Goal: Task Accomplishment & Management: Manage account settings

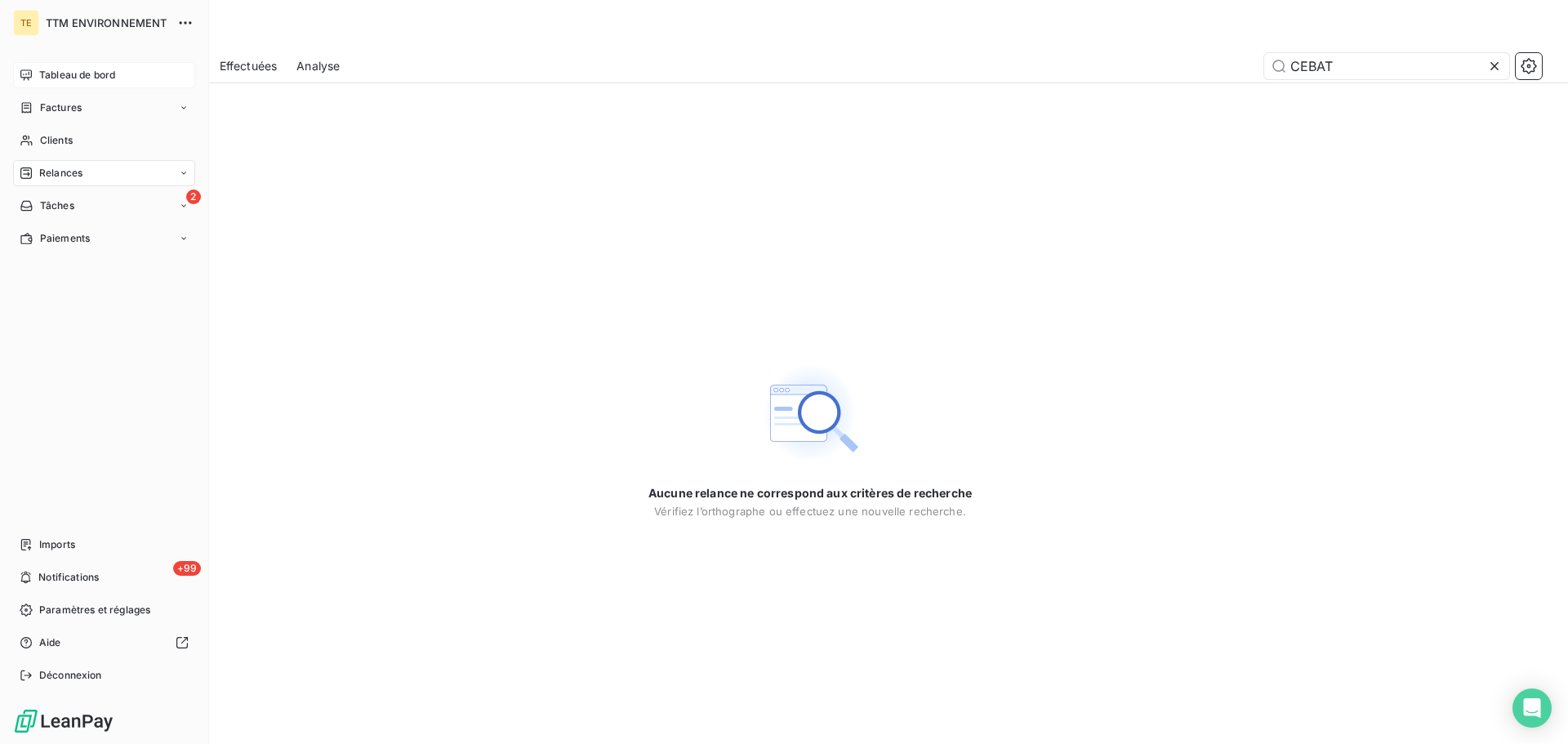
click at [66, 77] on span "Tableau de bord" at bounding box center [77, 75] width 76 height 14
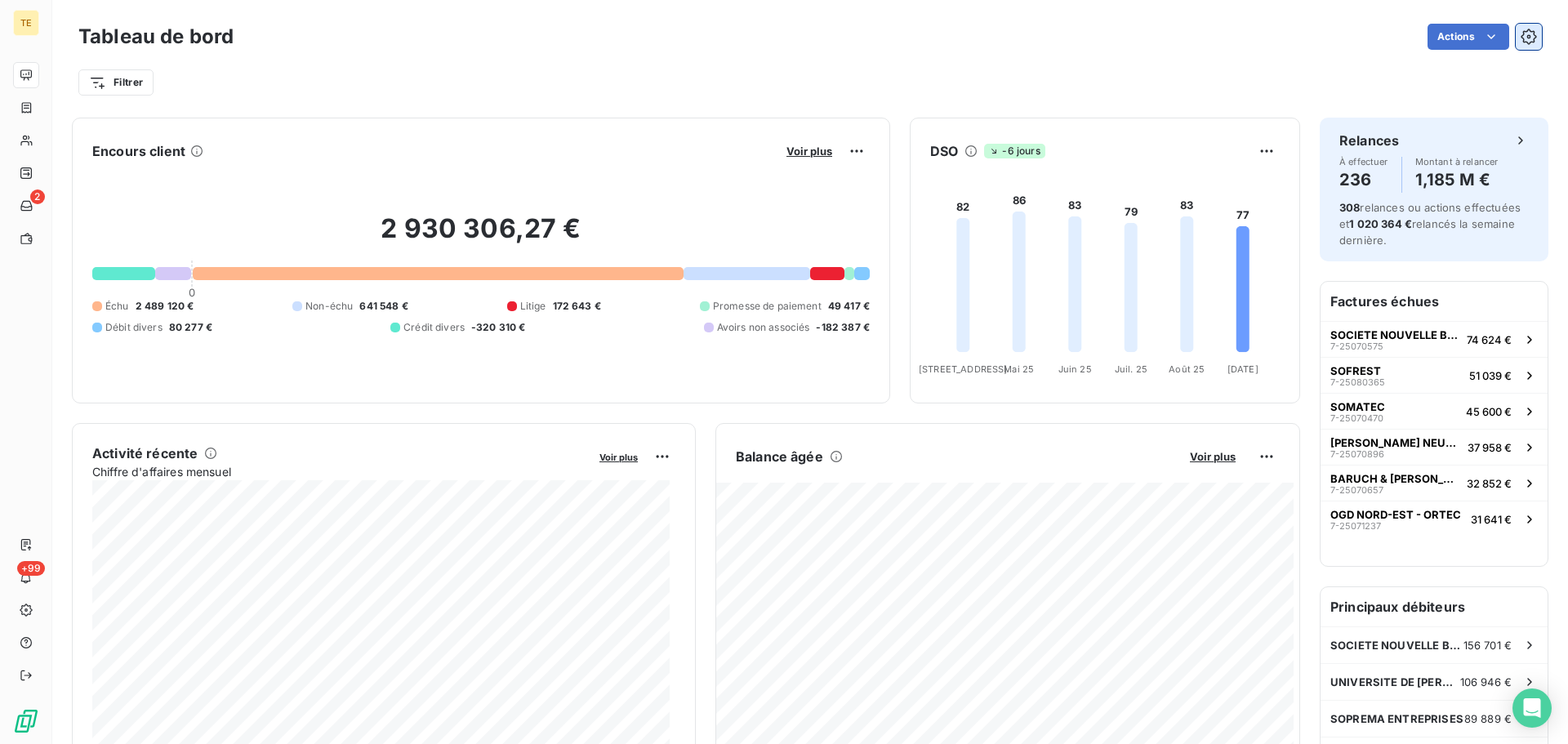
click at [1516, 34] on button "button" at bounding box center [1529, 36] width 26 height 26
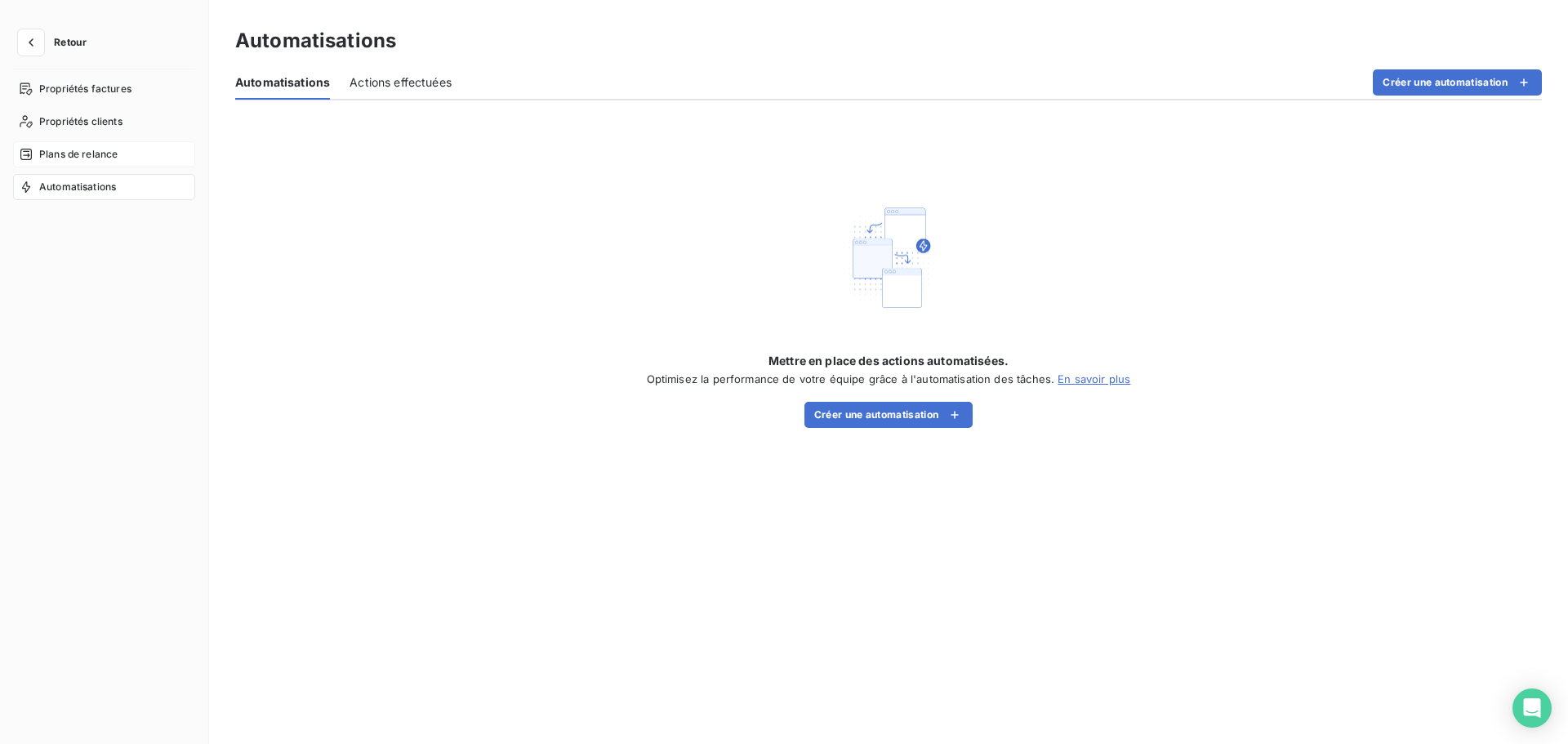
click at [122, 158] on div "Plans de relance" at bounding box center [103, 154] width 182 height 26
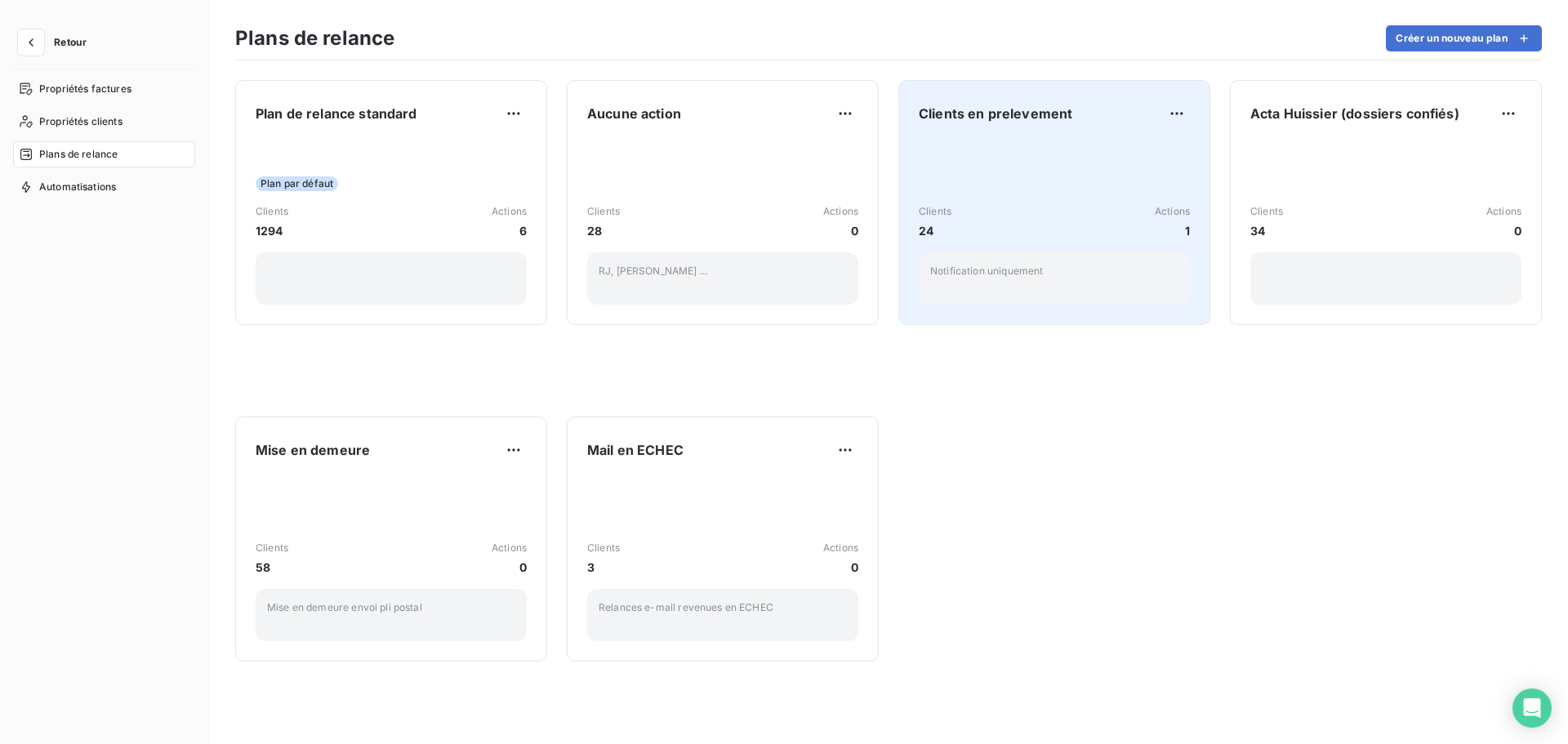
click at [1049, 138] on div "Clients en prelevement Clients 24 Actions 1 Notification uniquement" at bounding box center [1055, 202] width 271 height 204
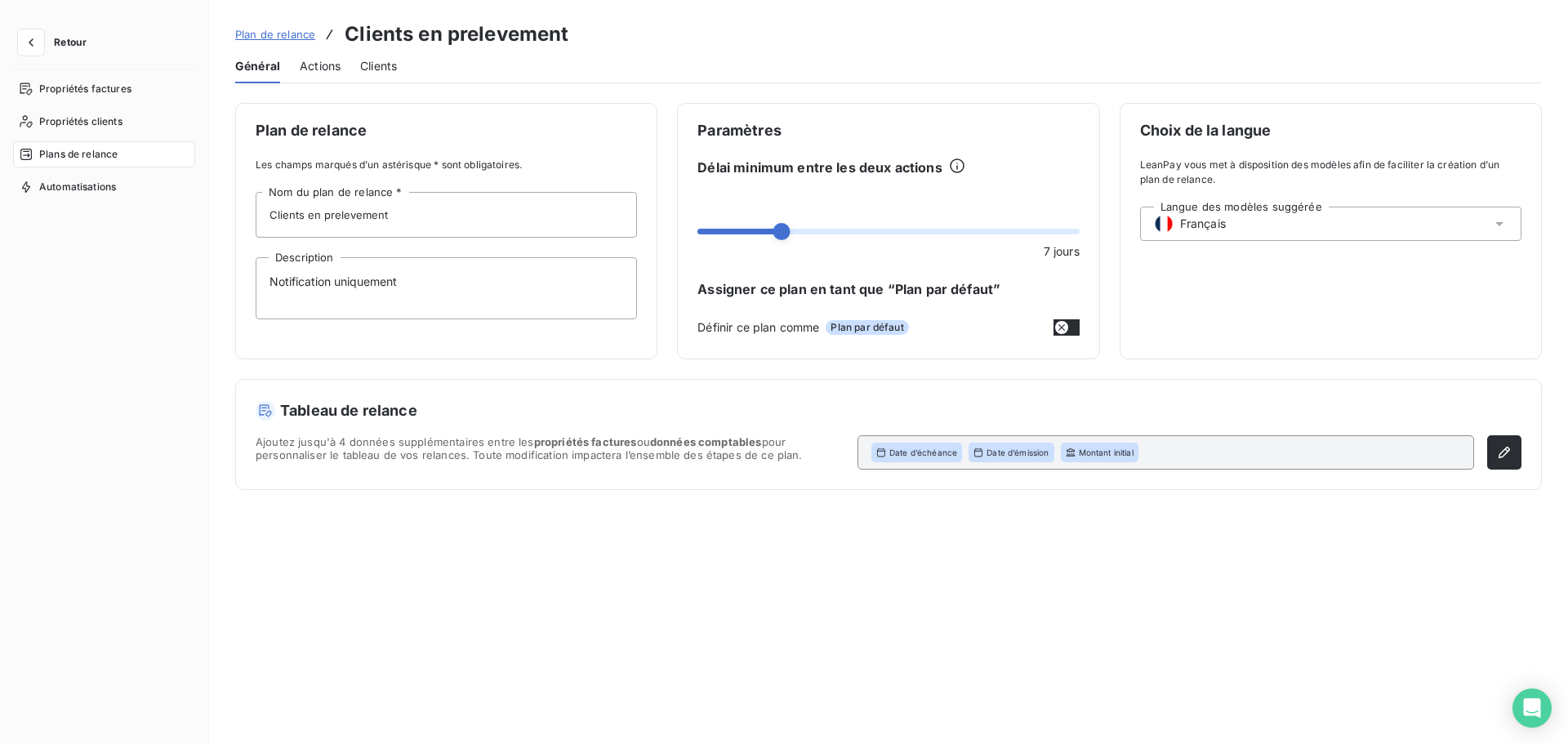
click at [375, 151] on div "Plan de relance Les champs marqués d’un astérisque * sont obligatoires. Clients…" at bounding box center [446, 231] width 422 height 256
click at [332, 64] on span "Actions" at bounding box center [321, 65] width 41 height 16
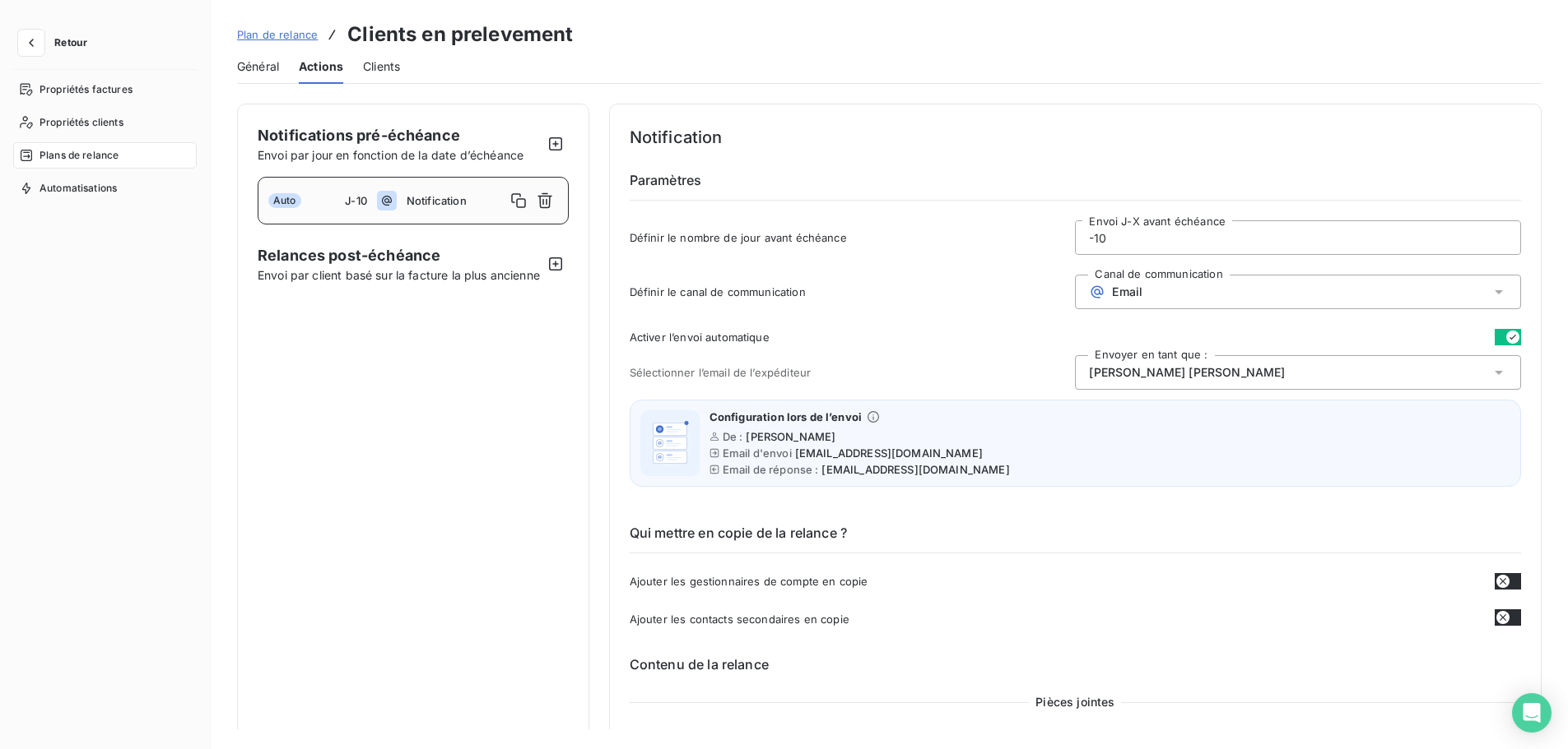
click at [377, 65] on span "Clients" at bounding box center [381, 66] width 37 height 16
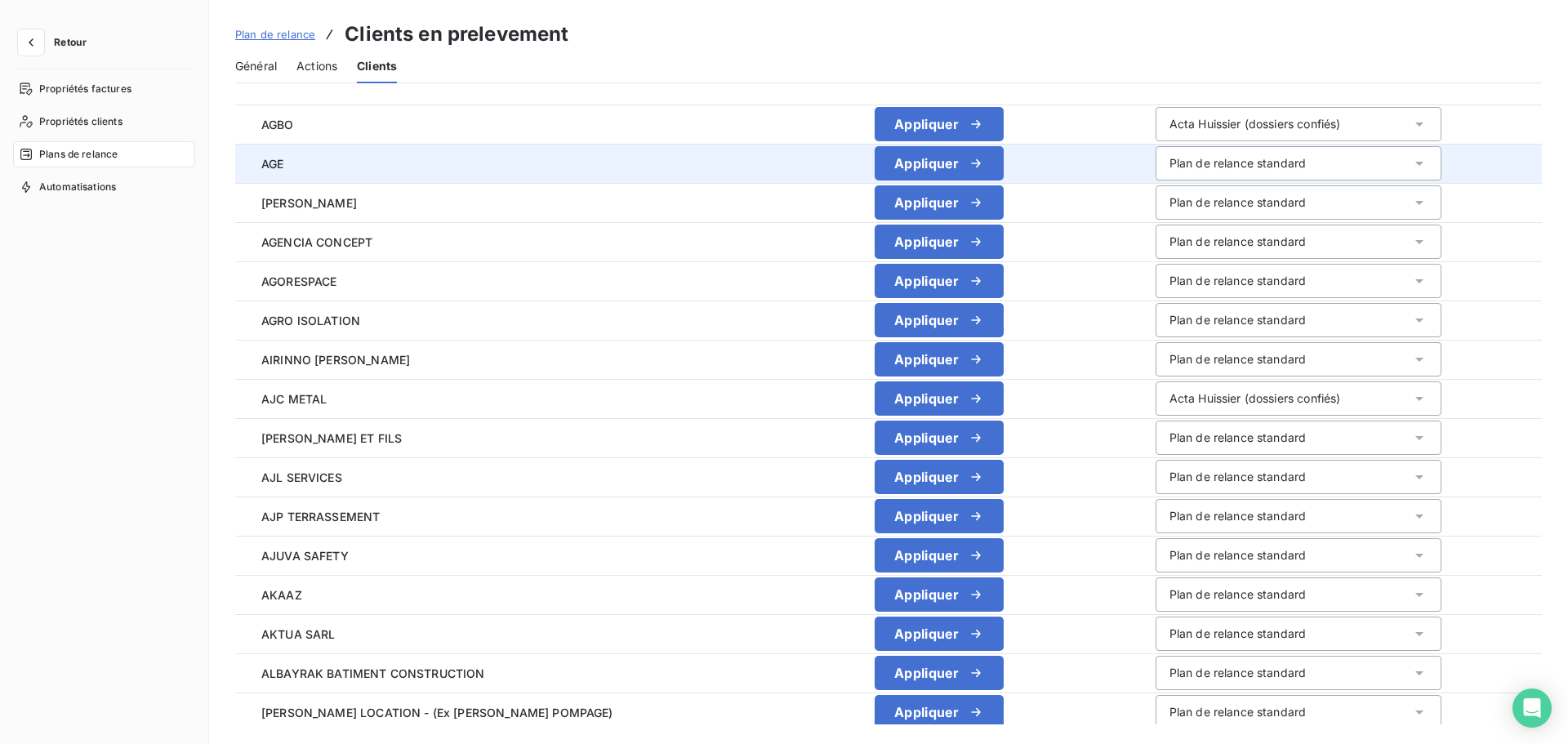
scroll to position [1547, 0]
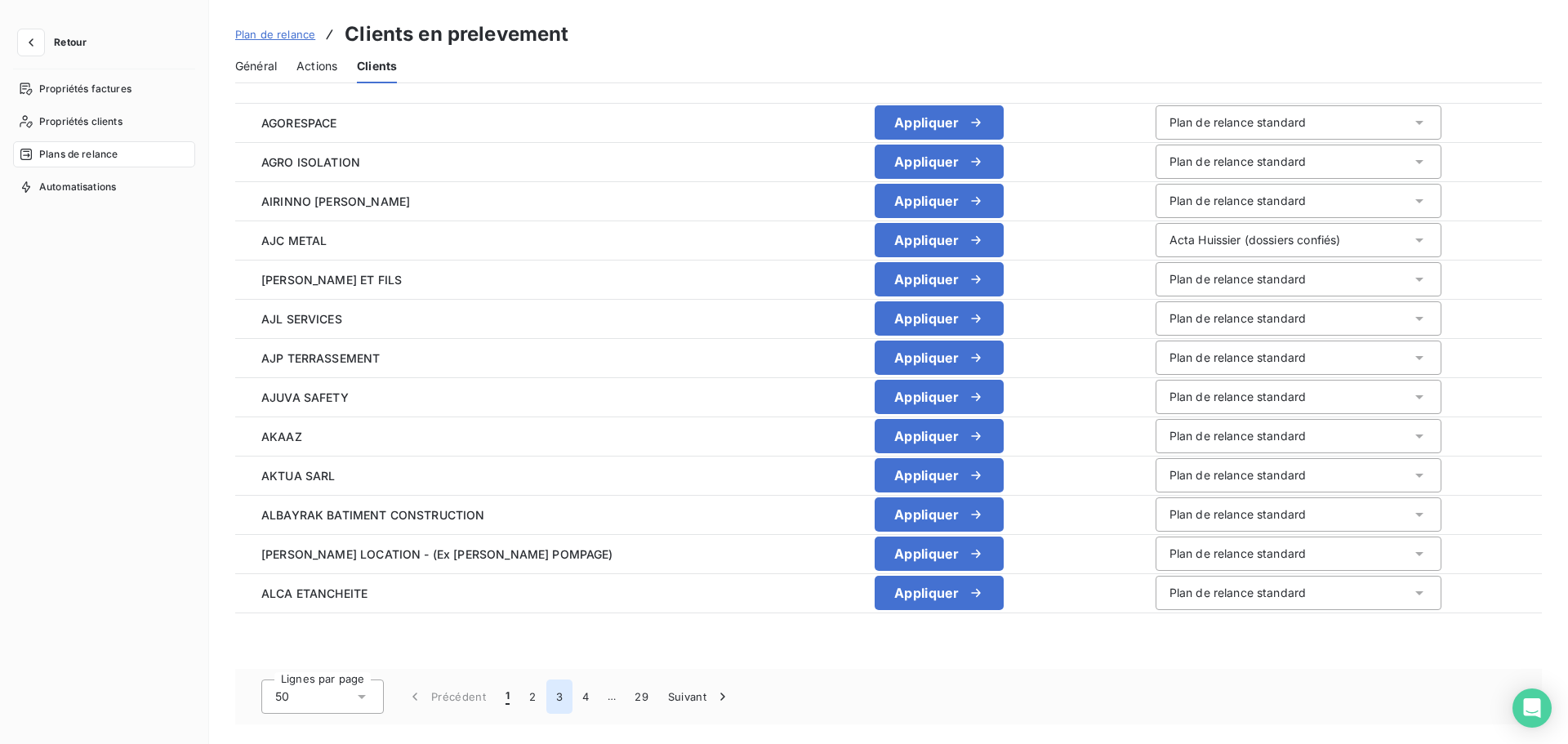
click at [554, 700] on button "3" at bounding box center [559, 696] width 26 height 34
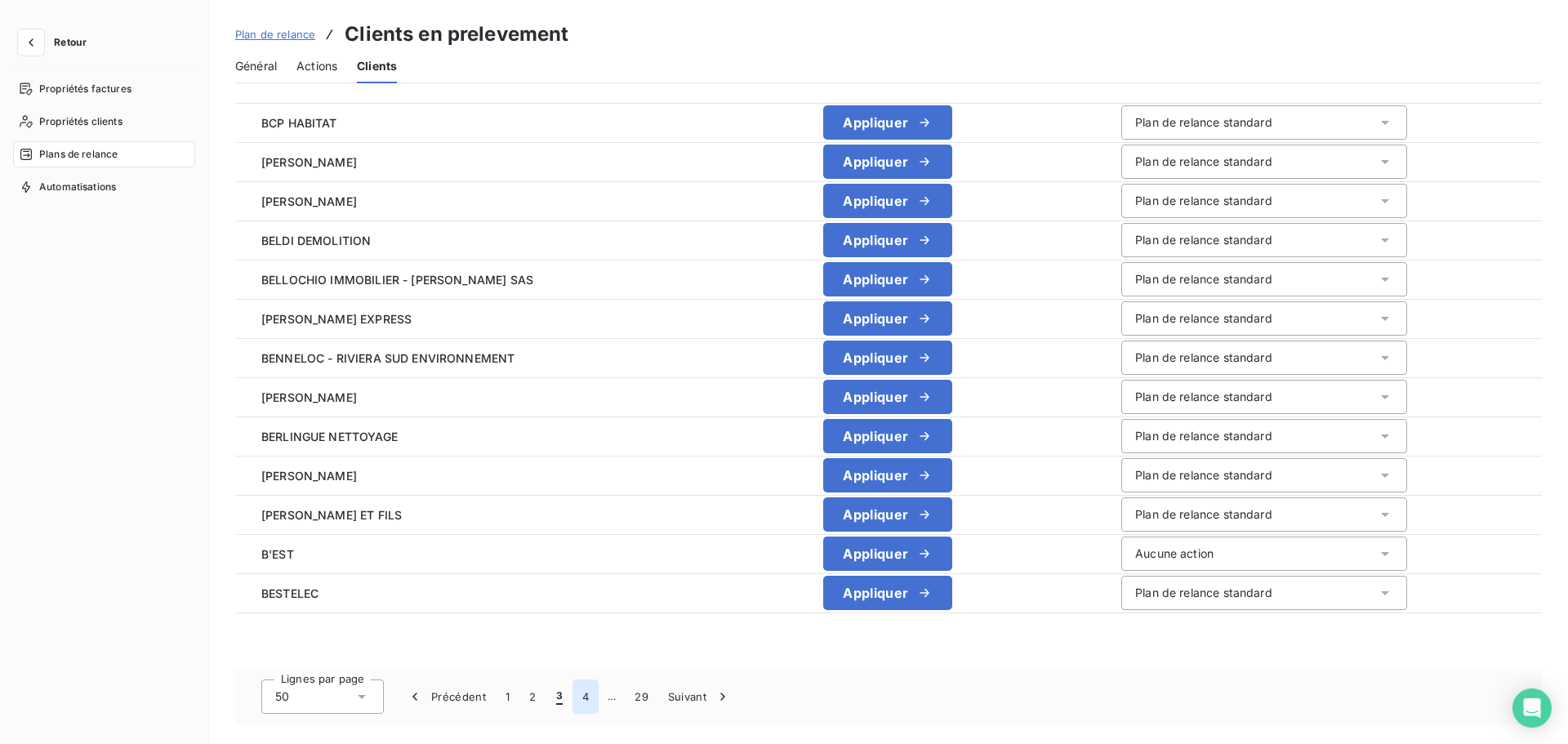
click at [589, 696] on button "4" at bounding box center [585, 696] width 26 height 34
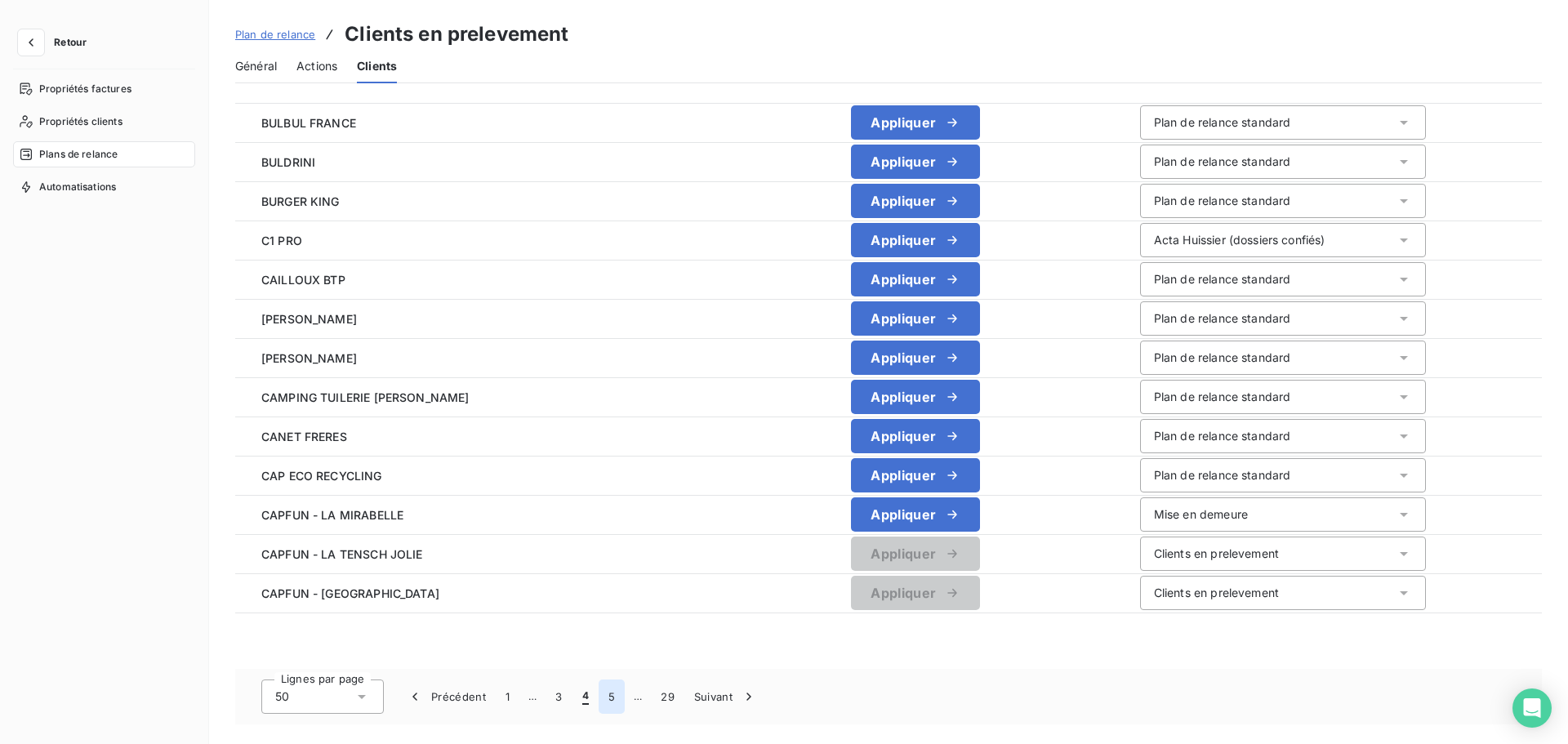
click at [611, 698] on button "5" at bounding box center [611, 696] width 26 height 34
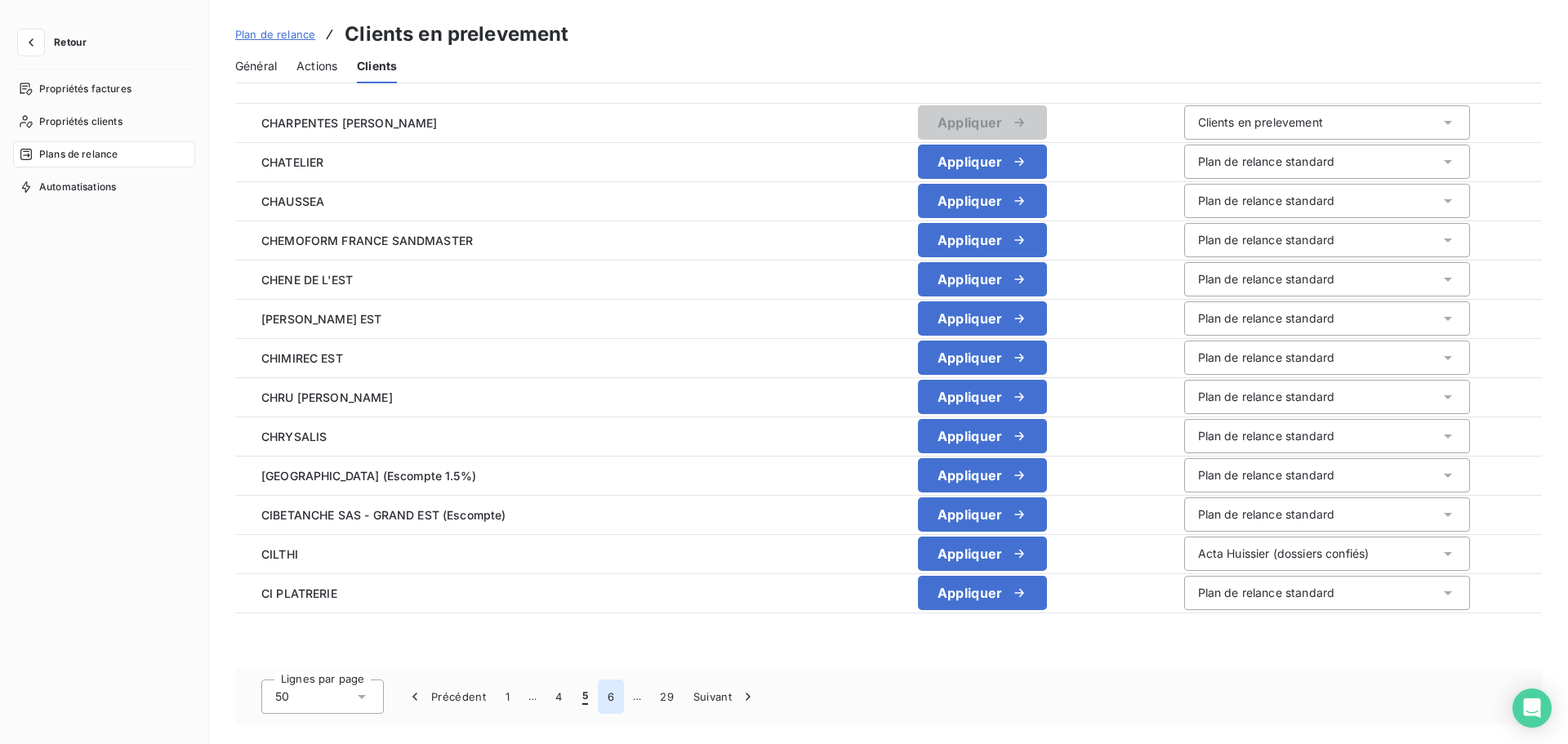
click at [616, 690] on button "6" at bounding box center [611, 696] width 26 height 34
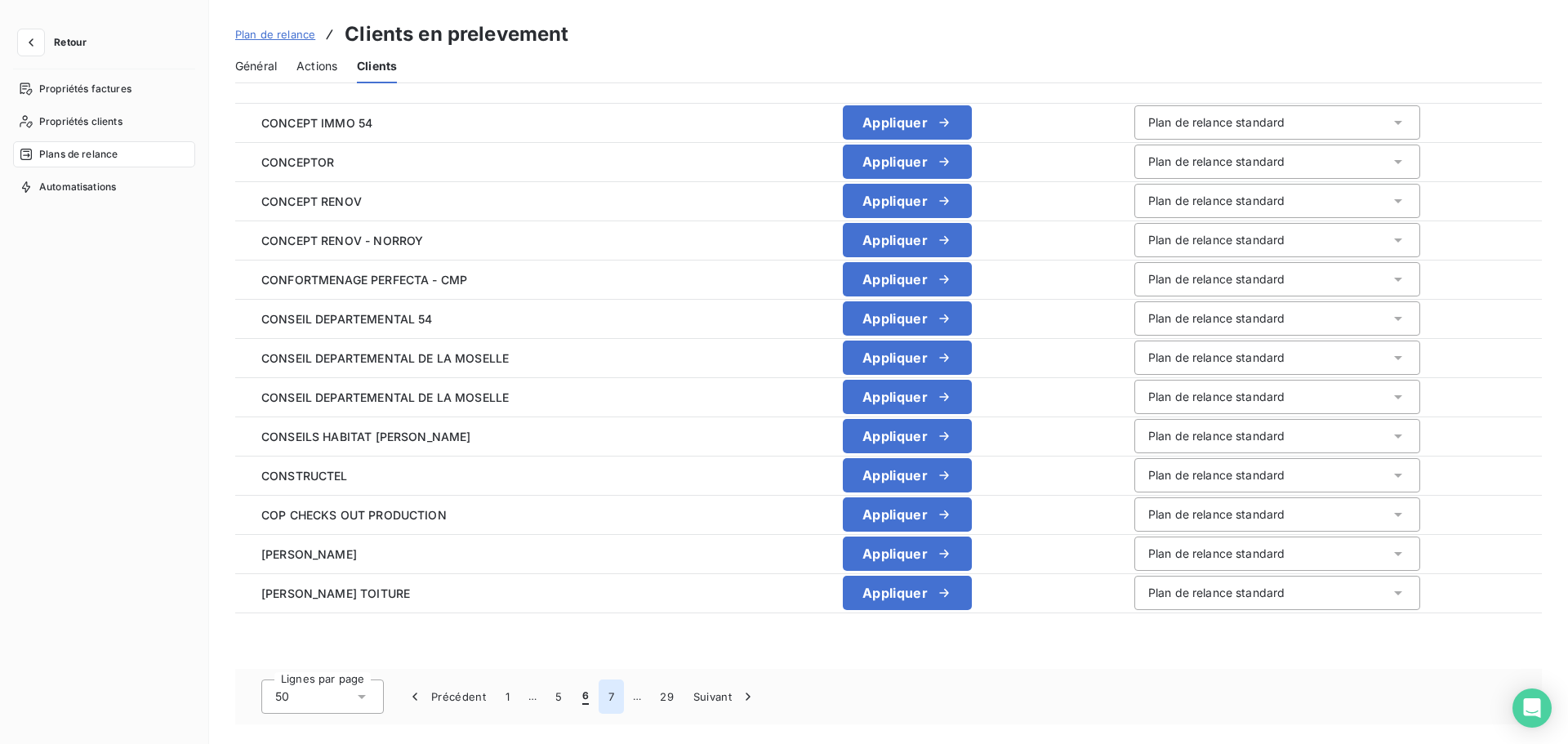
click at [611, 699] on button "7" at bounding box center [611, 696] width 25 height 34
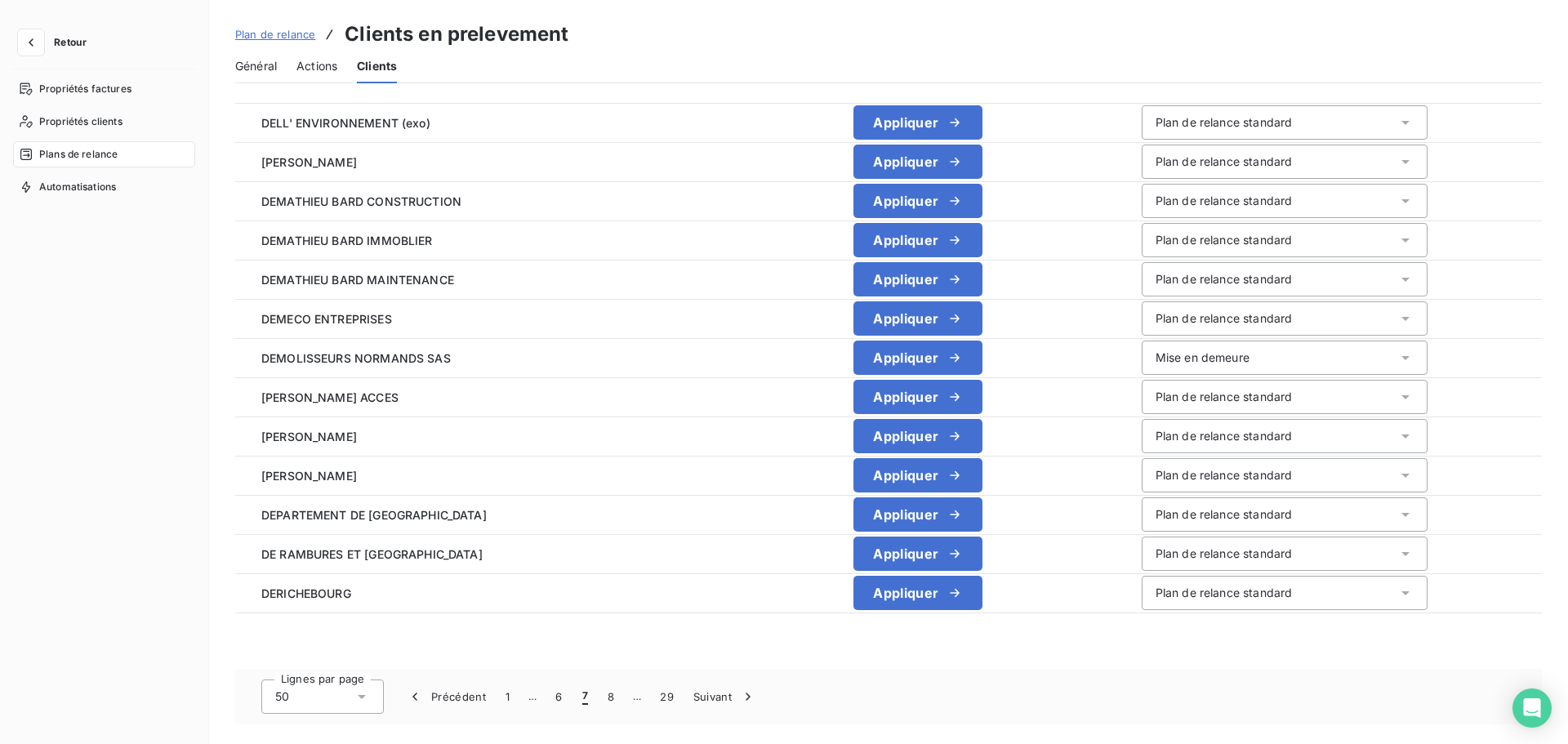
click at [611, 699] on button "8" at bounding box center [611, 696] width 26 height 34
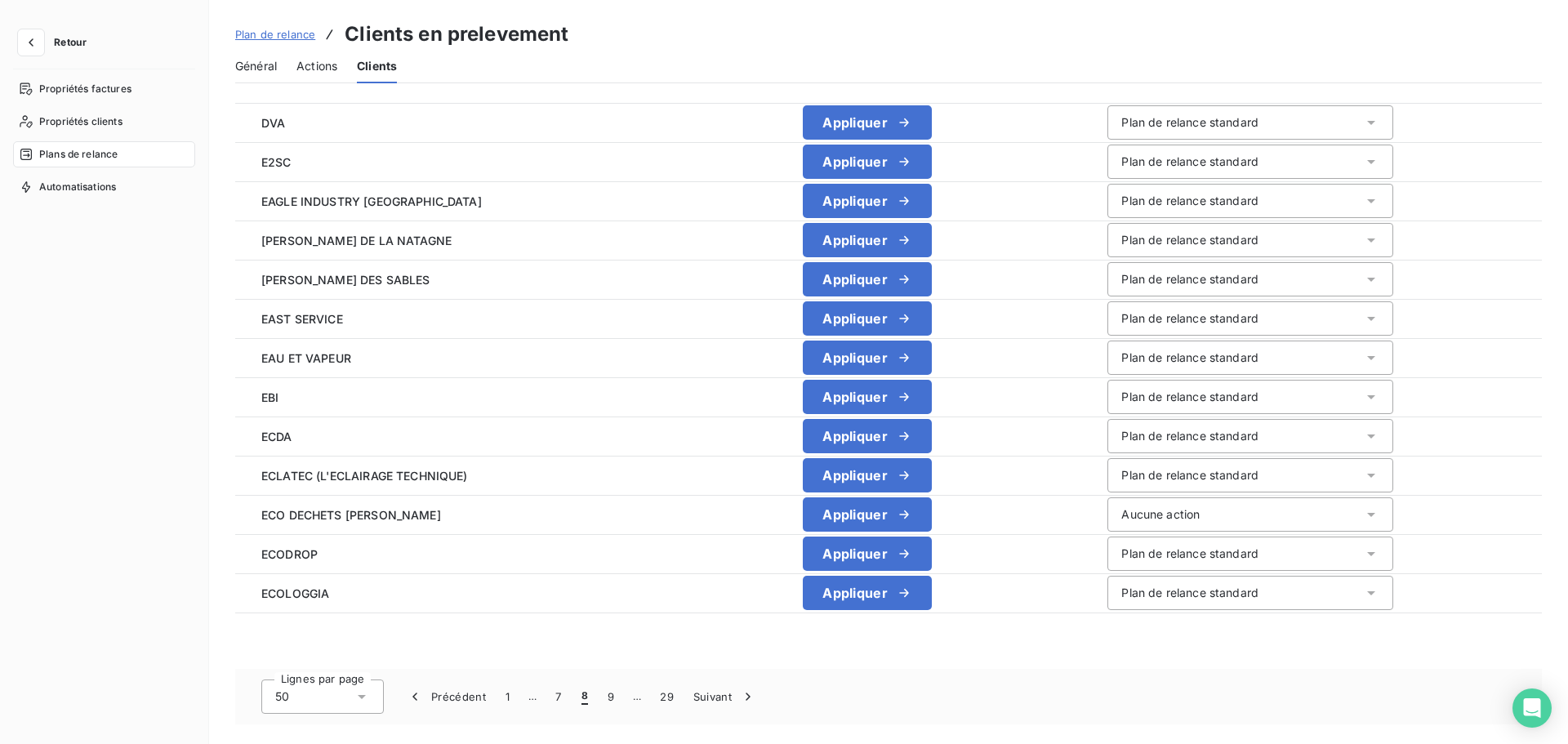
click at [611, 699] on button "9" at bounding box center [611, 696] width 26 height 34
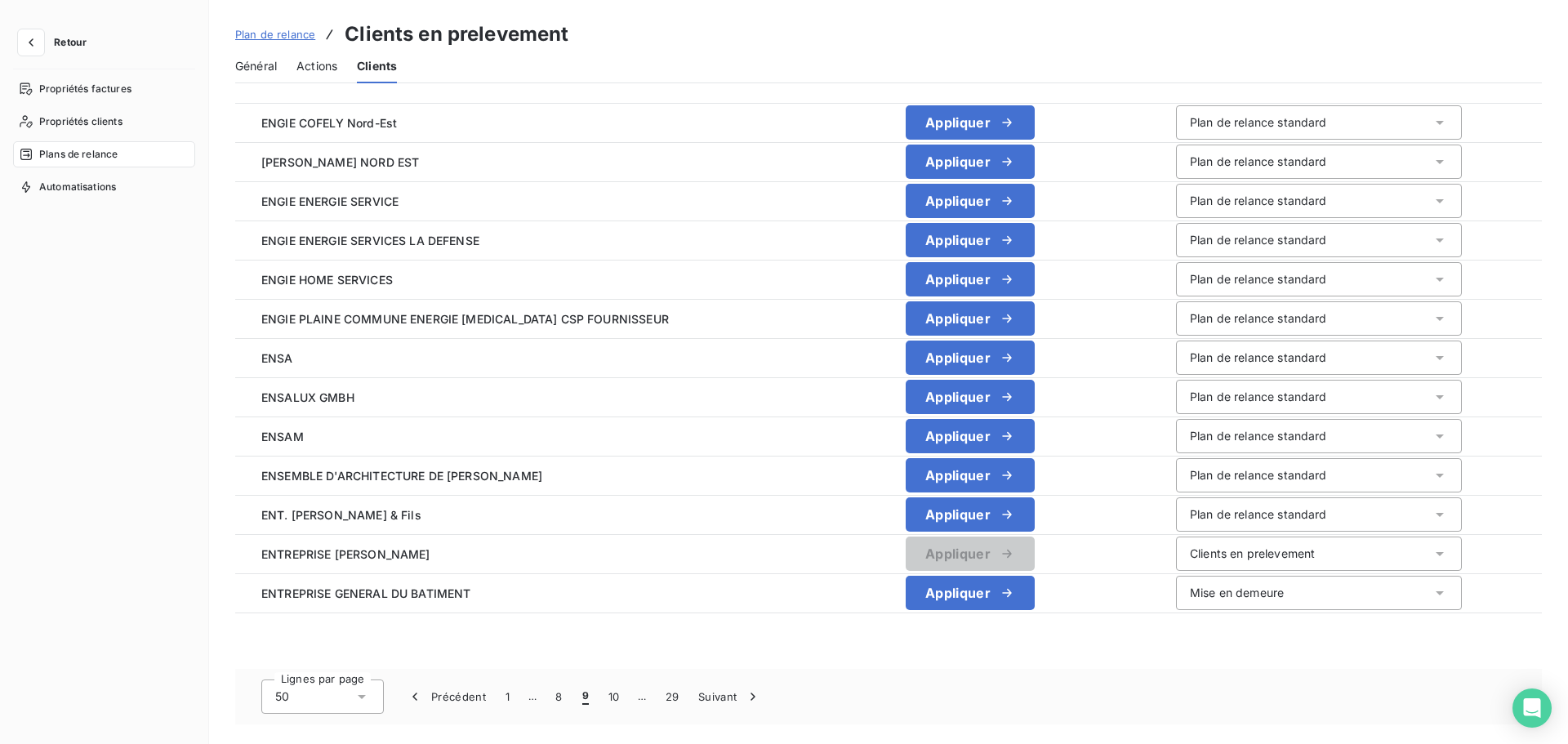
click at [611, 699] on button "10" at bounding box center [614, 696] width 31 height 34
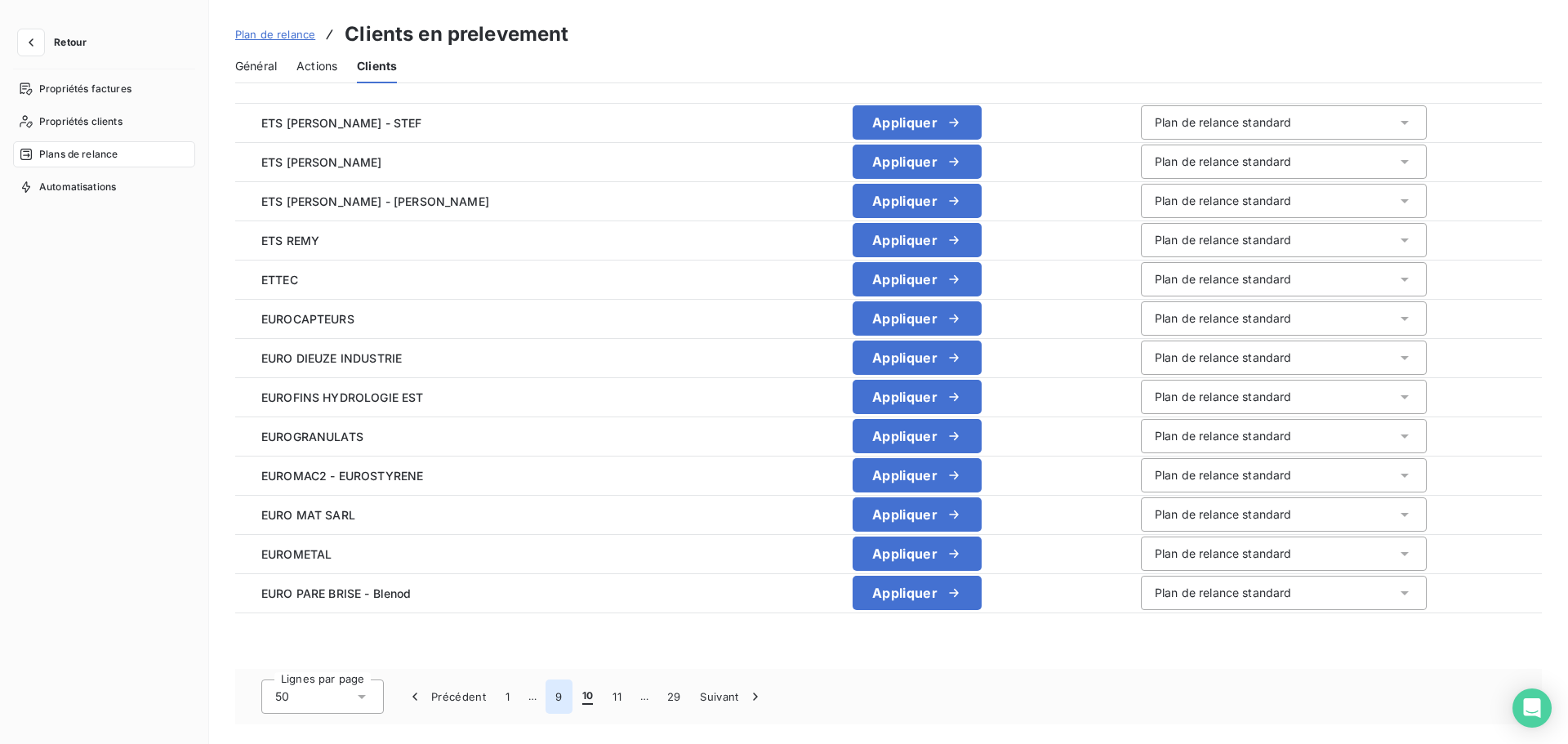
click at [565, 699] on button "9" at bounding box center [558, 696] width 26 height 34
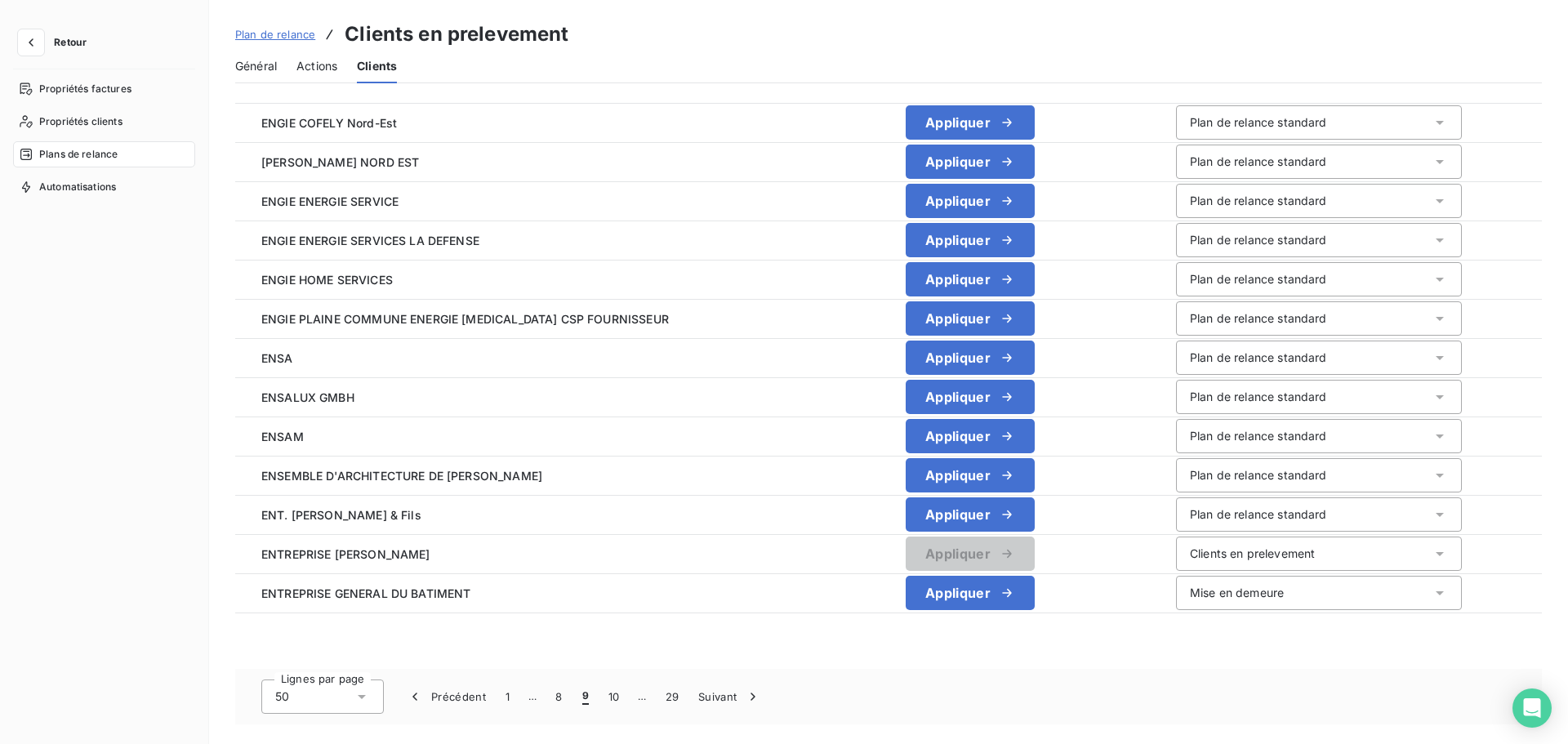
click at [55, 42] on span "Retour" at bounding box center [70, 42] width 33 height 10
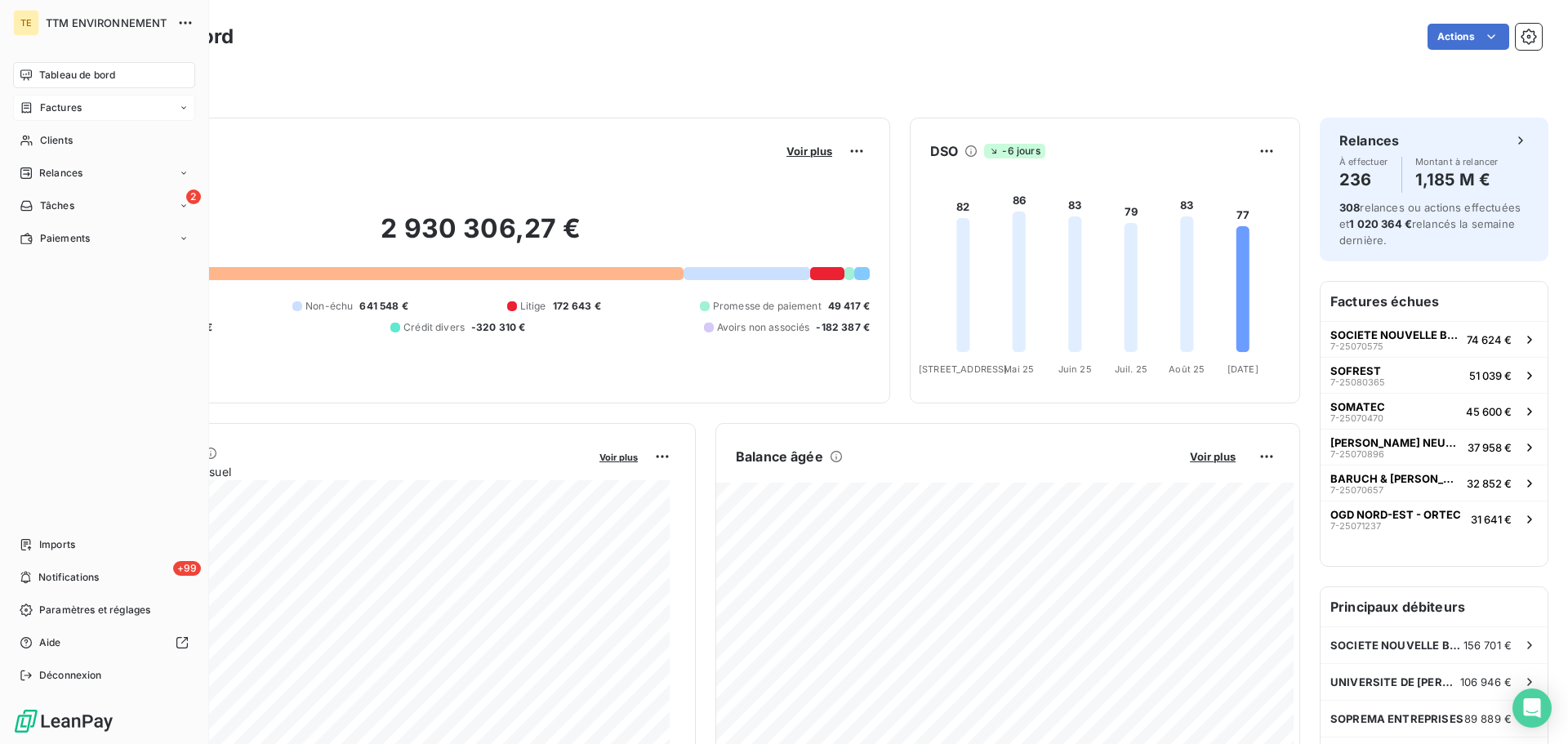
click at [73, 107] on span "Factures" at bounding box center [60, 107] width 42 height 14
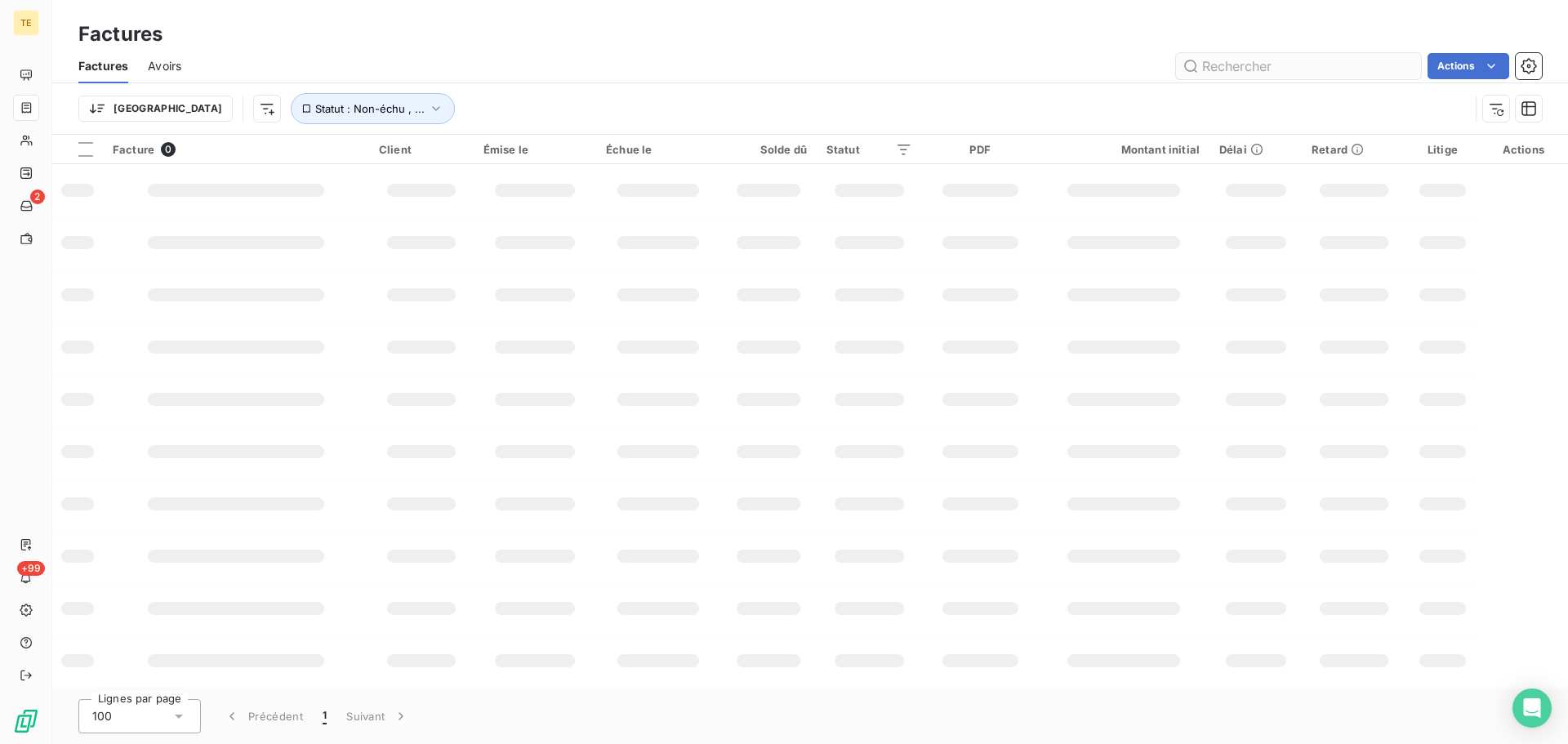
click at [1297, 66] on input "text" at bounding box center [1298, 66] width 245 height 26
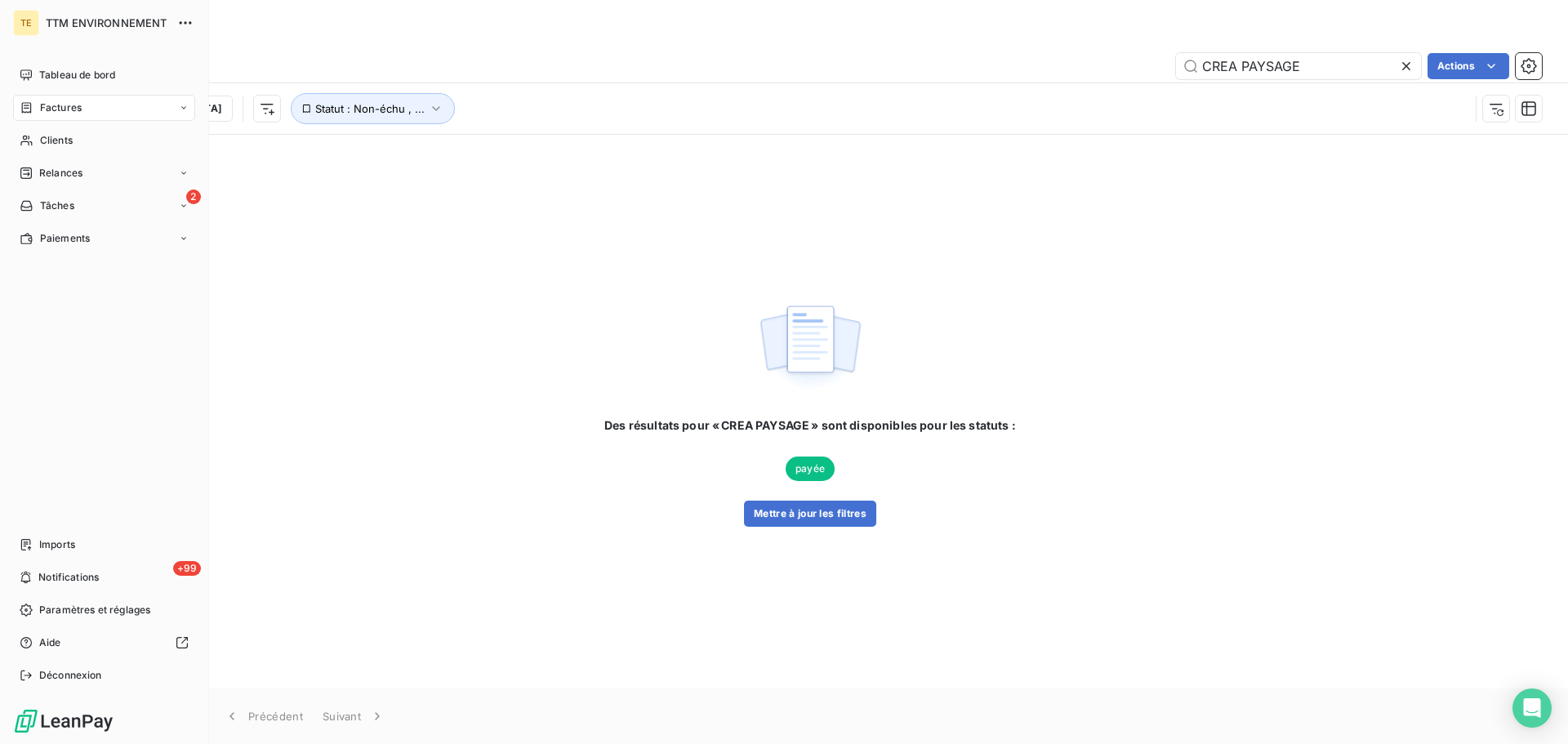
type input "CREA PAYSAGE"
click at [65, 115] on div "Factures" at bounding box center [103, 108] width 182 height 26
drag, startPoint x: 62, startPoint y: 205, endPoint x: 81, endPoint y: 189, distance: 24.8
click at [62, 204] on span "Clients" at bounding box center [56, 205] width 33 height 14
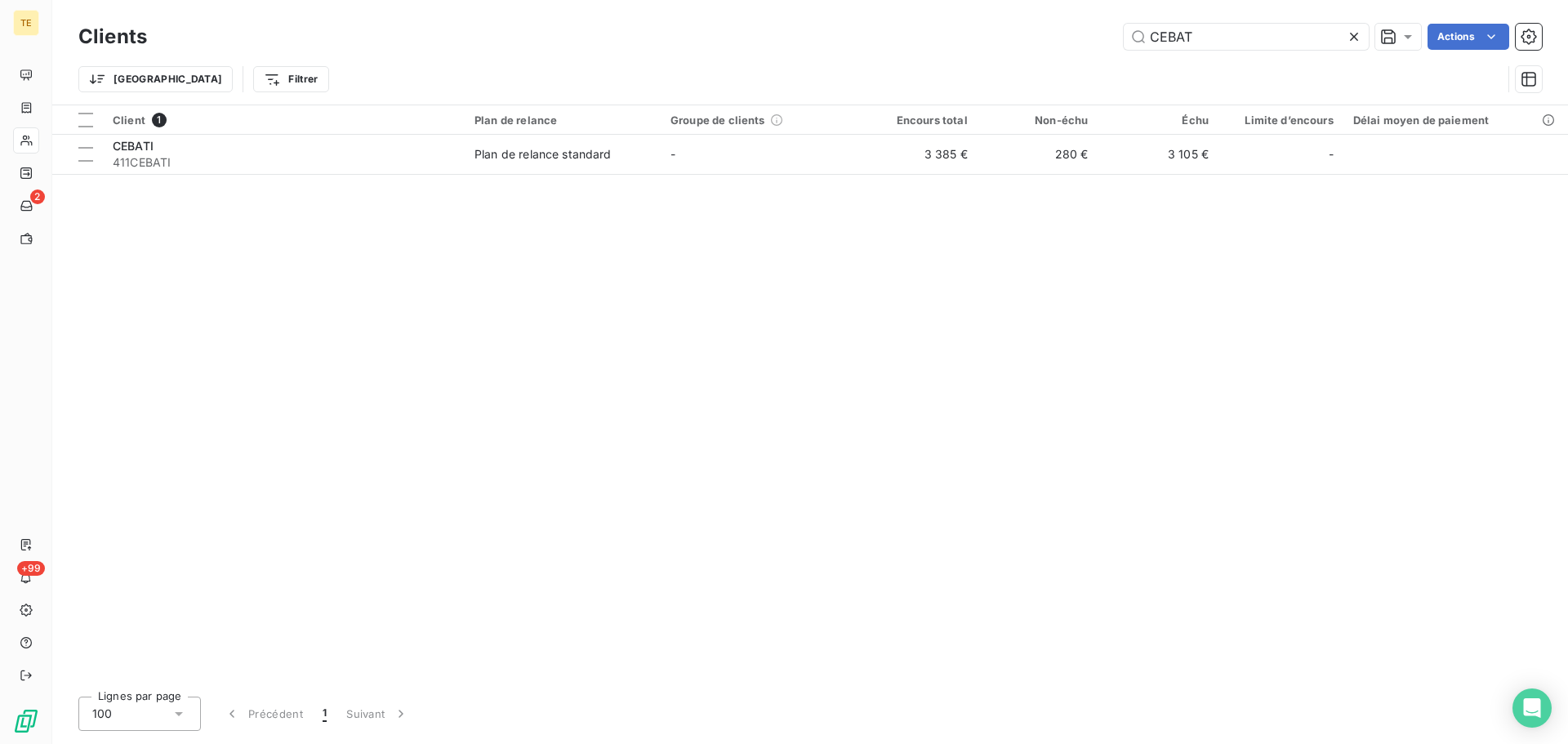
drag, startPoint x: 1241, startPoint y: 36, endPoint x: 902, endPoint y: 44, distance: 339.1
click at [915, 38] on div "CEBAT Actions" at bounding box center [854, 36] width 1375 height 26
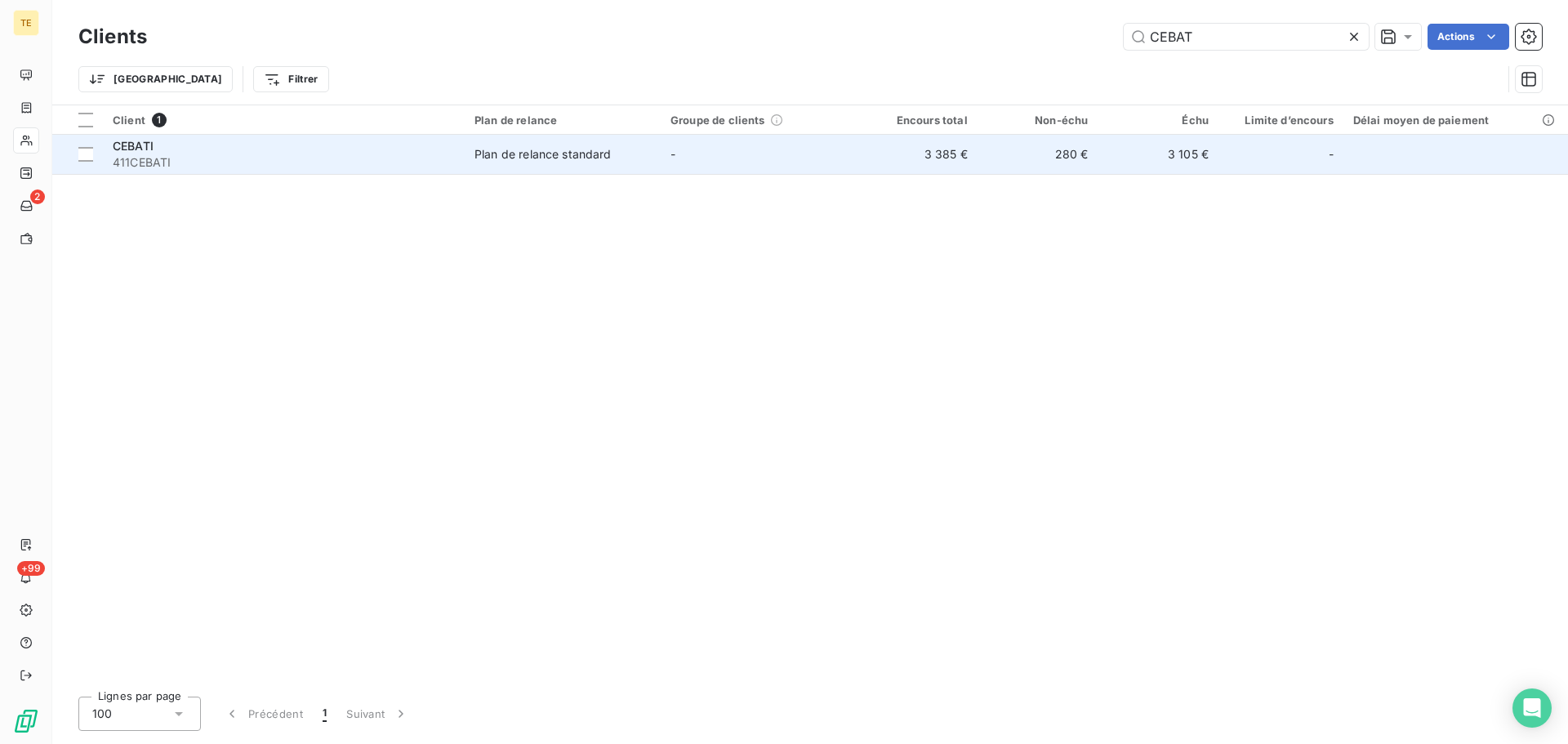
click at [164, 165] on span "411CEBATI" at bounding box center [284, 162] width 343 height 16
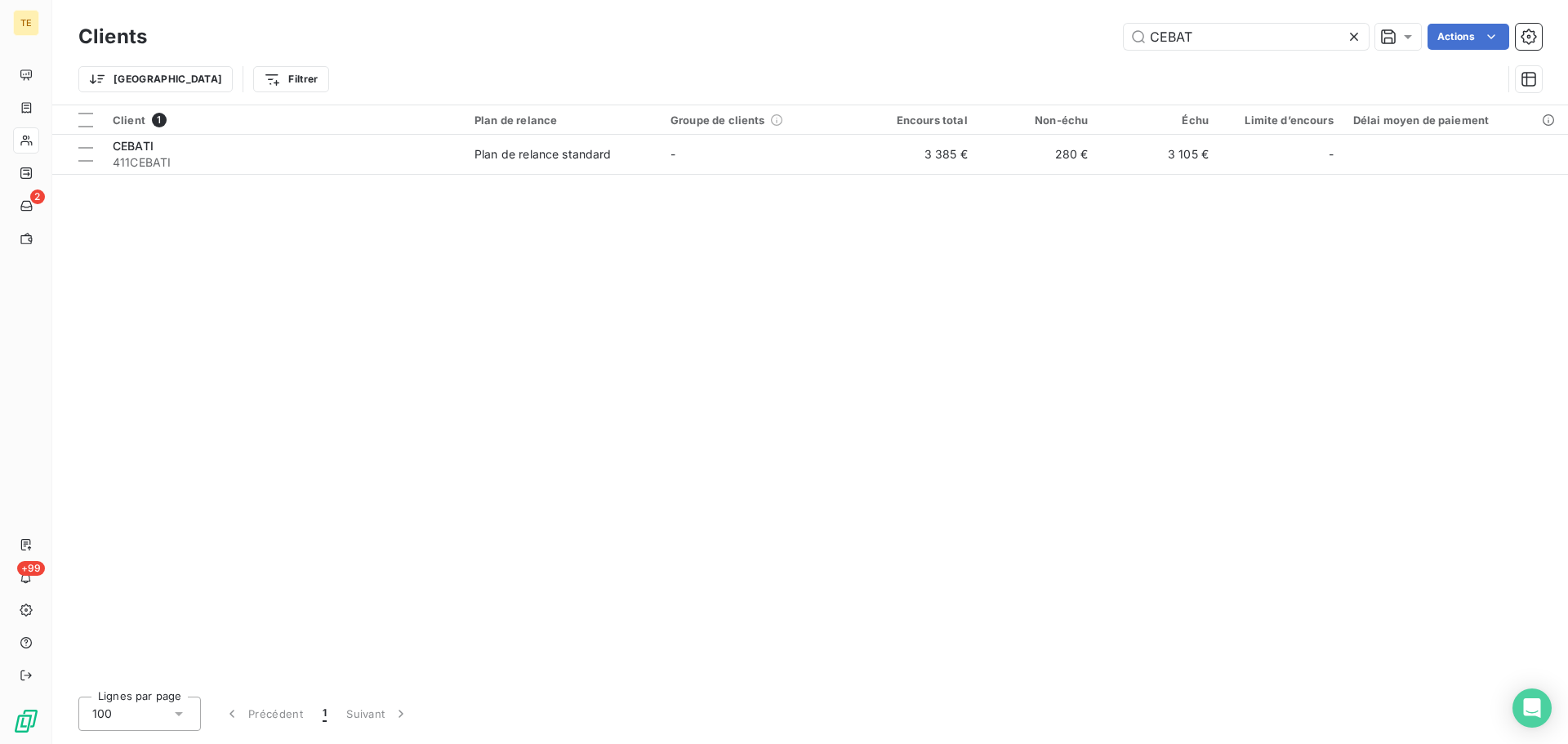
drag, startPoint x: 1228, startPoint y: 39, endPoint x: 299, endPoint y: 33, distance: 929.0
click at [388, 38] on div "CEBAT Actions" at bounding box center [854, 36] width 1375 height 26
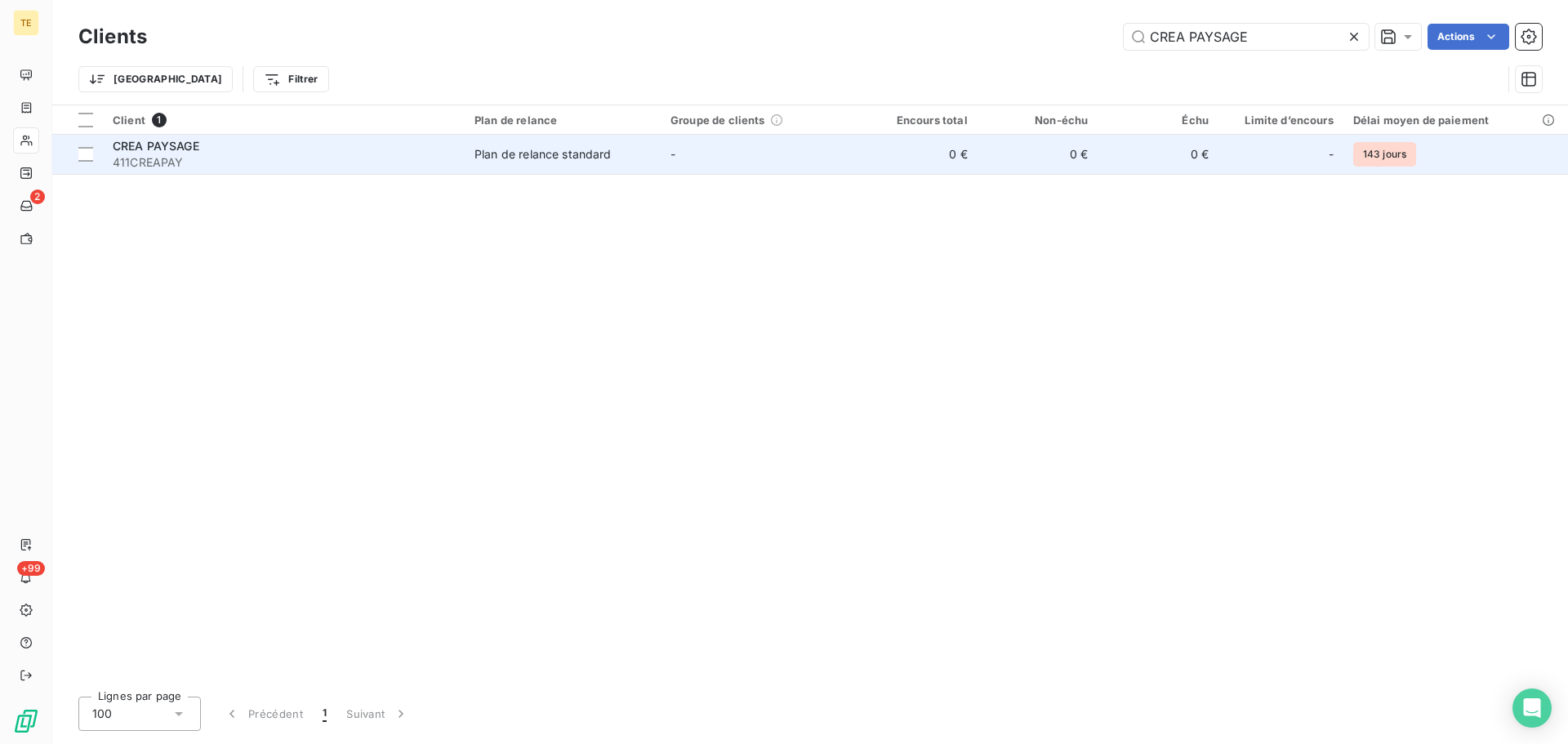
type input "CREA PAYSAGE"
click at [564, 150] on div "Plan de relance standard" at bounding box center [544, 154] width 137 height 16
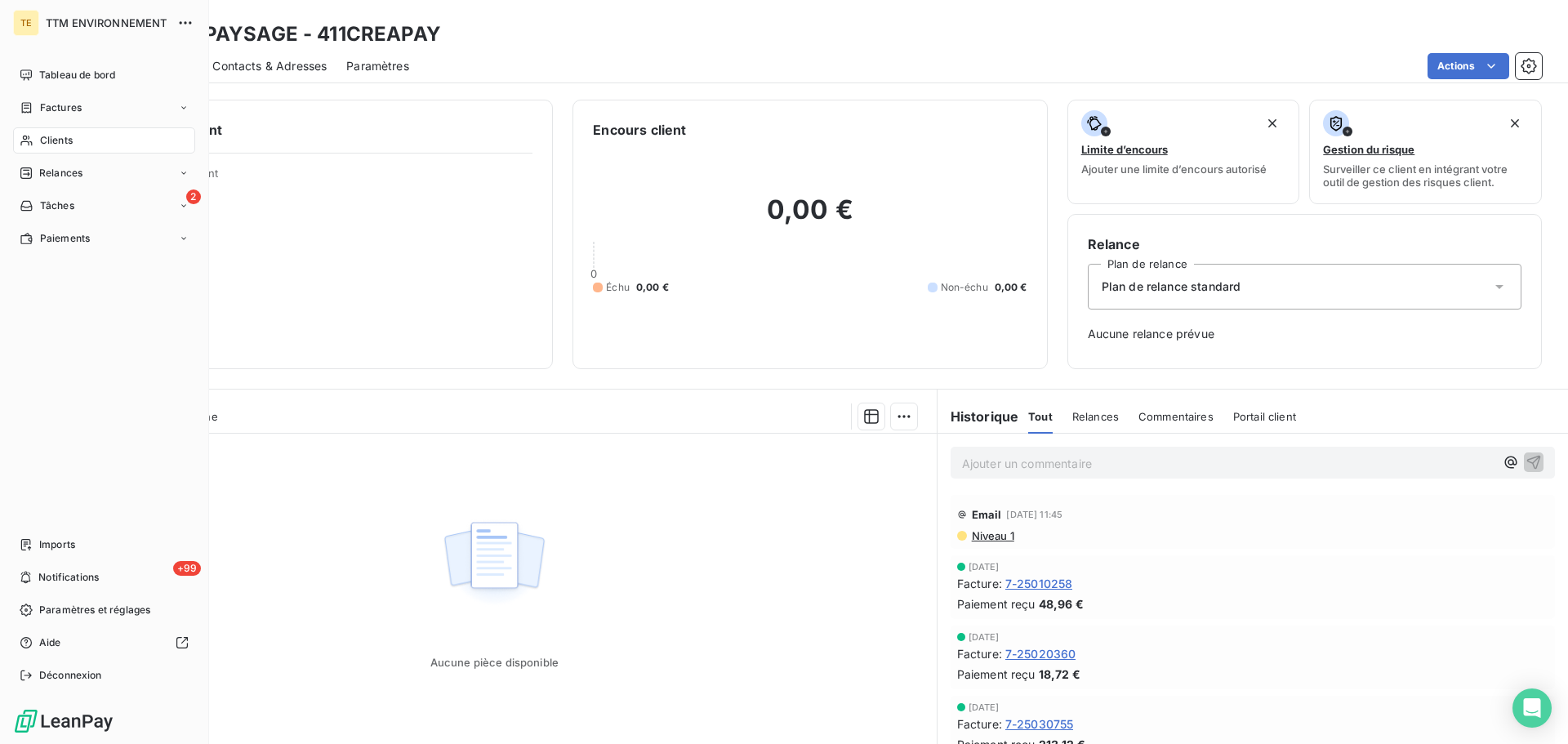
click at [56, 132] on div "Clients" at bounding box center [103, 140] width 182 height 26
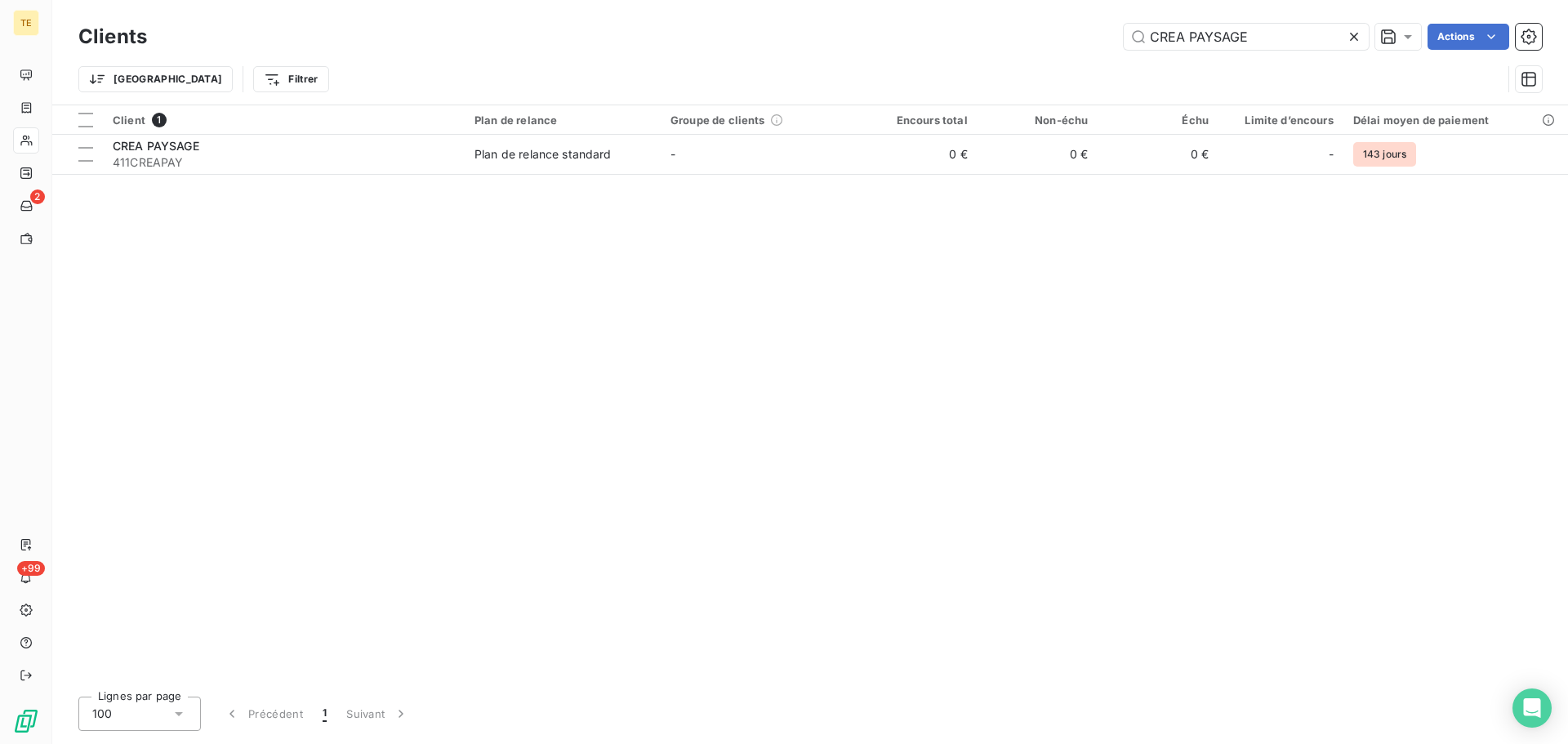
drag, startPoint x: 1293, startPoint y: 25, endPoint x: 931, endPoint y: 75, distance: 365.4
click at [931, 75] on div "Clients CREA PAYSAGE Actions Trier Filtrer" at bounding box center [810, 62] width 1464 height 85
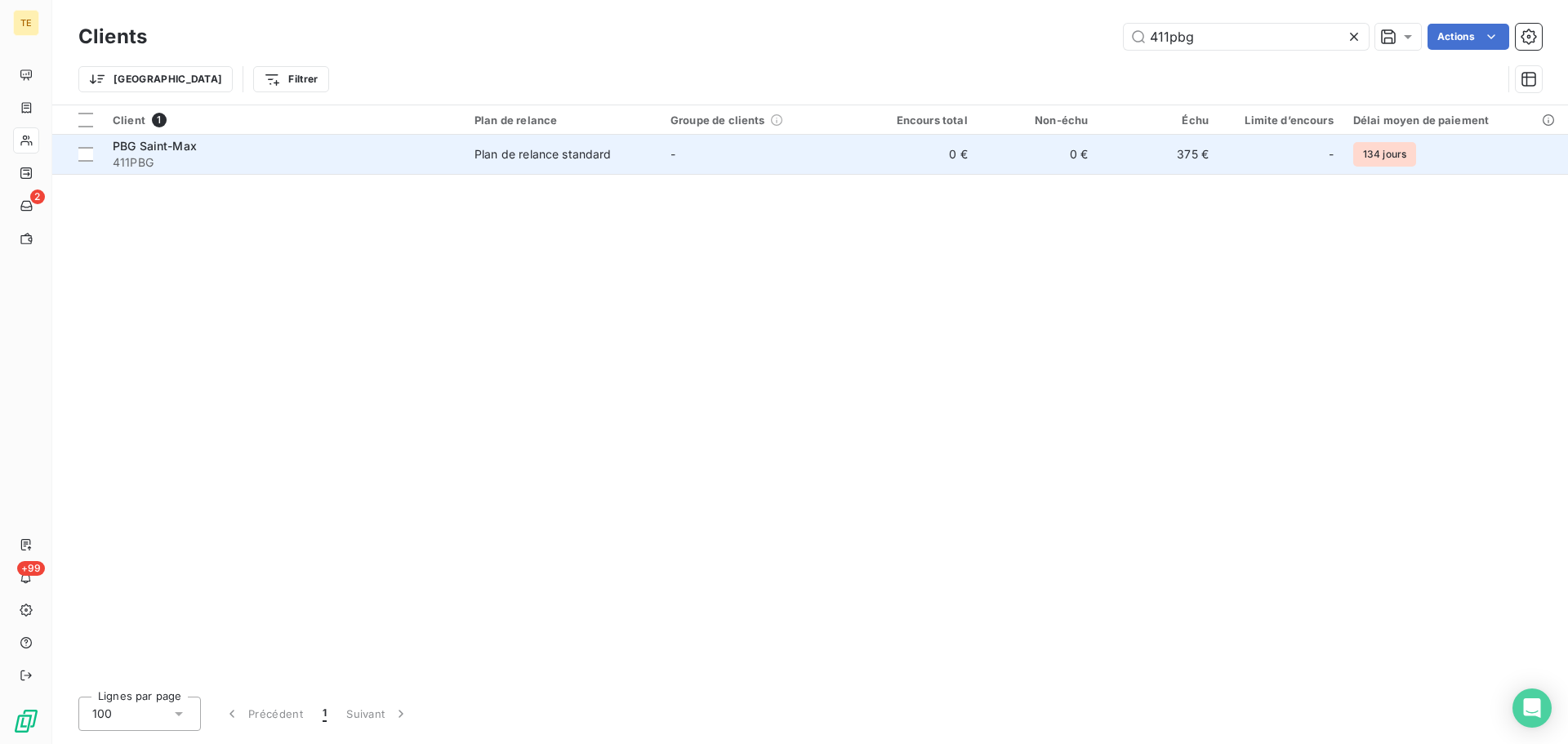
type input "411pbg"
click at [499, 148] on div "Plan de relance standard" at bounding box center [544, 154] width 137 height 16
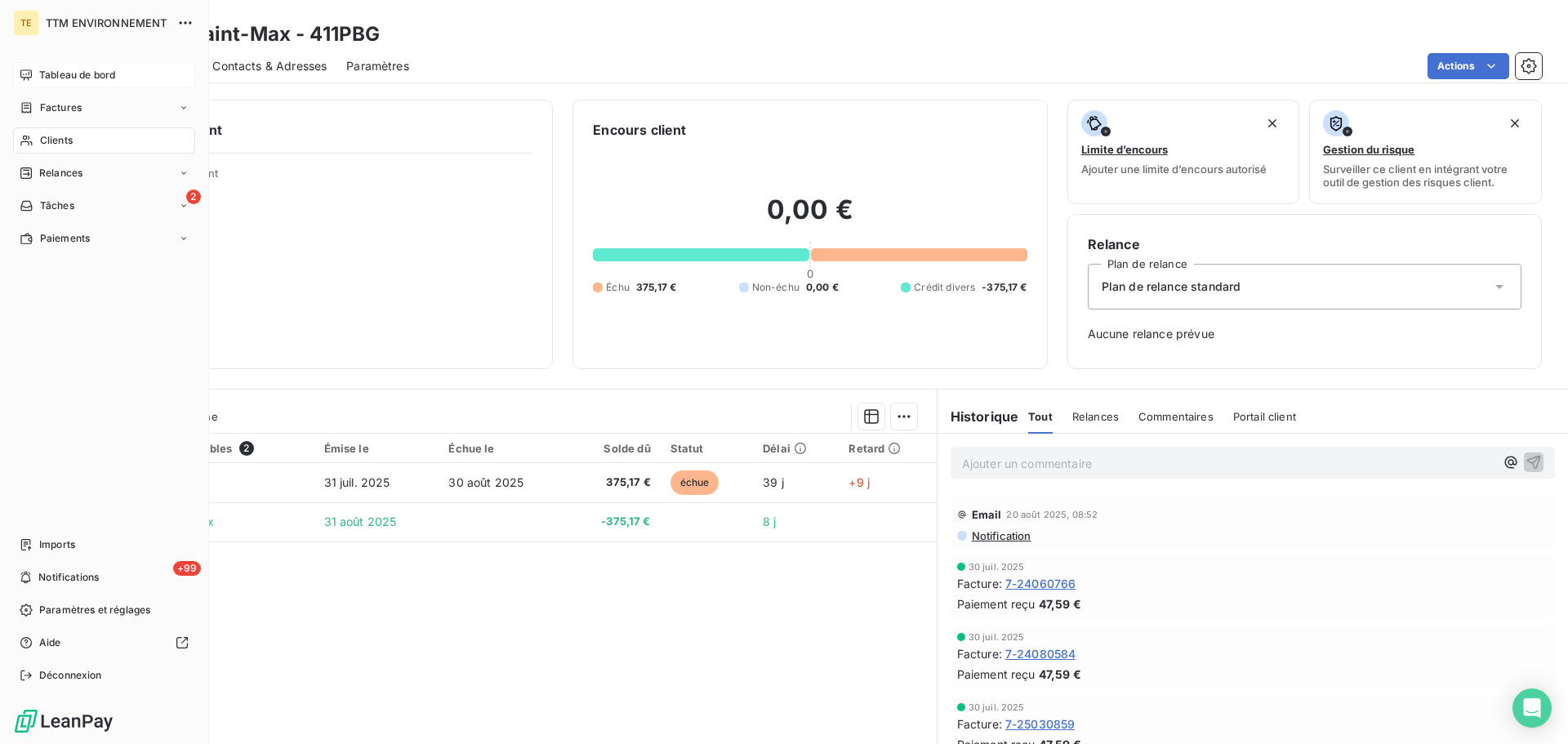
click at [54, 64] on div "Tableau de bord" at bounding box center [103, 75] width 182 height 26
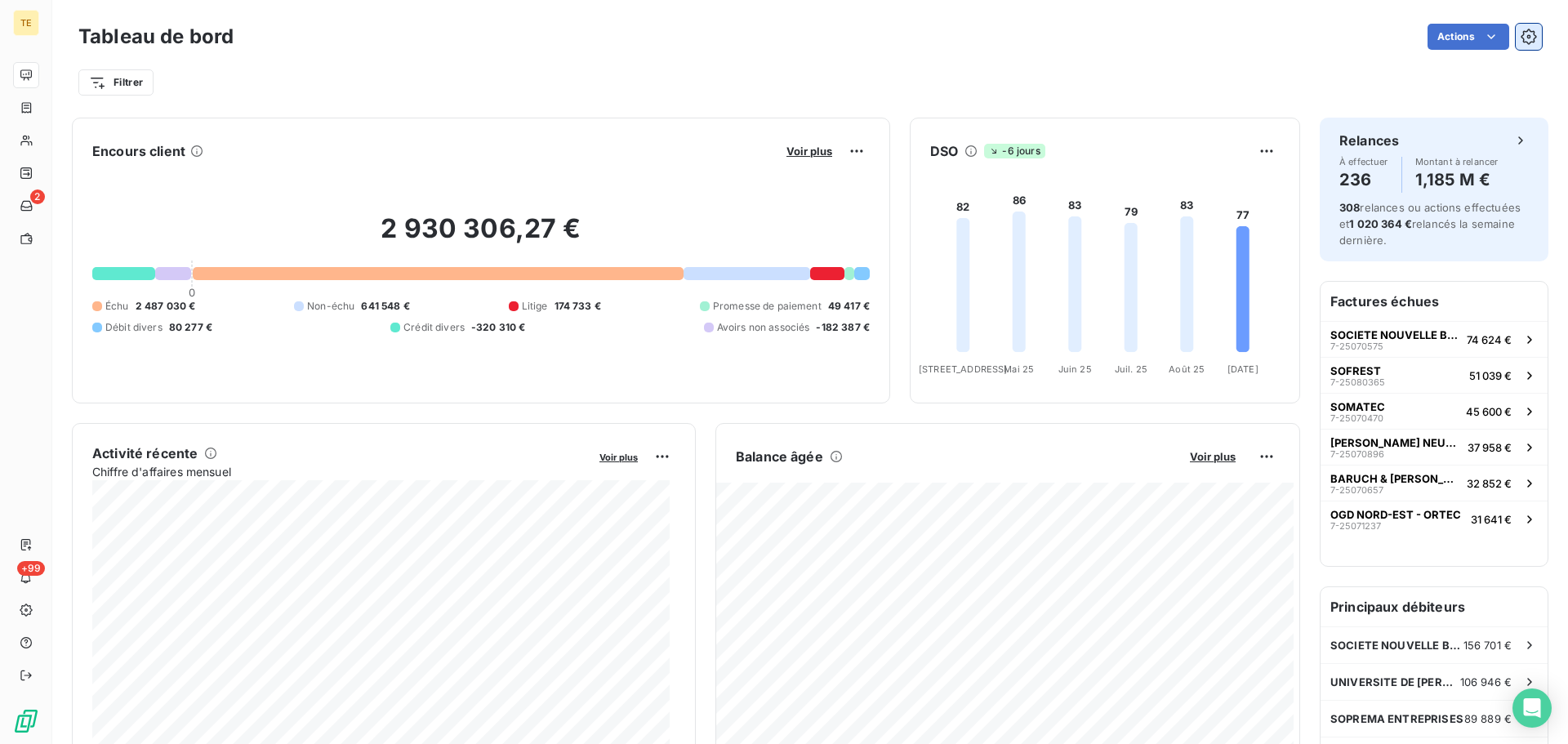
click at [1519, 45] on button "button" at bounding box center [1529, 36] width 26 height 26
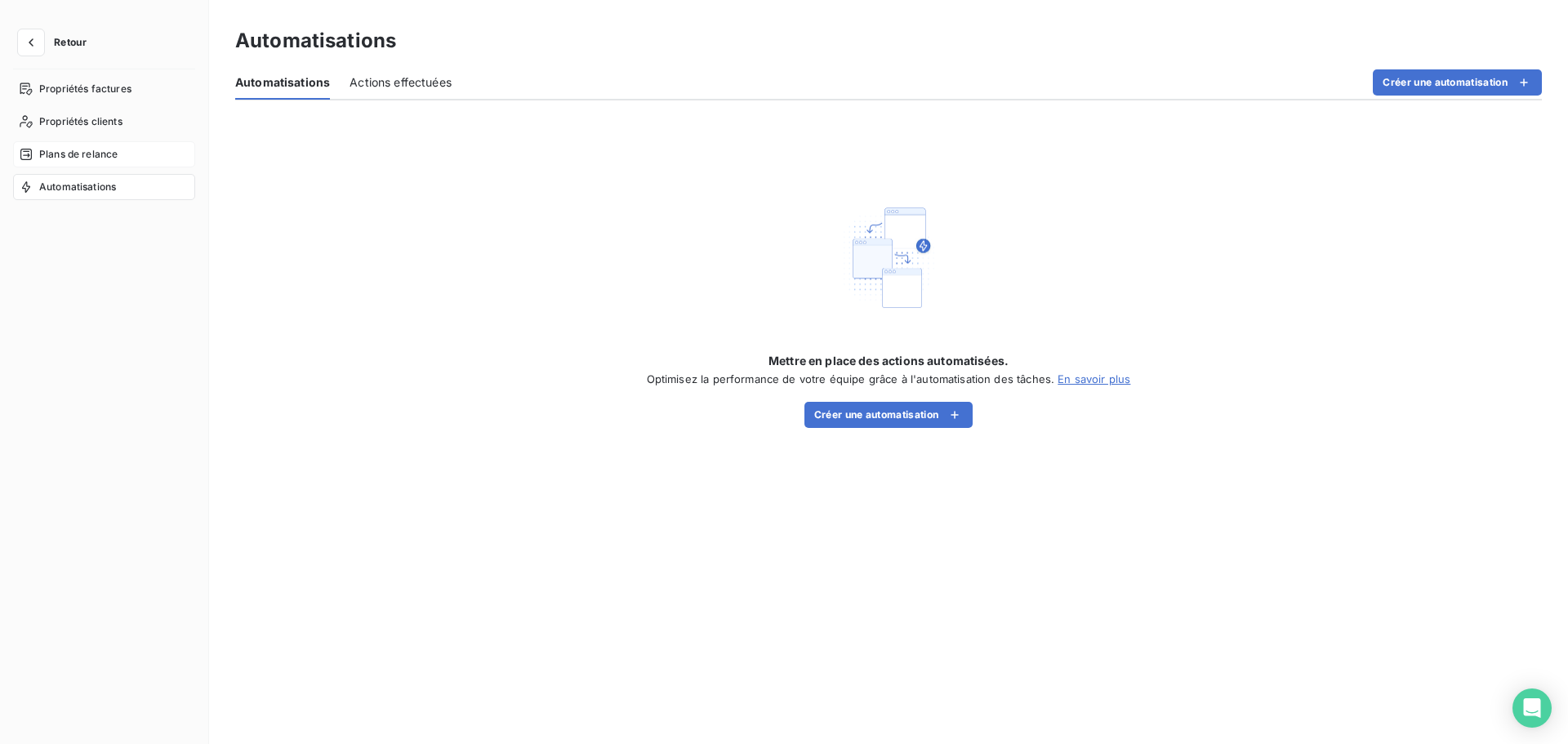
click at [79, 155] on span "Plans de relance" at bounding box center [78, 154] width 78 height 14
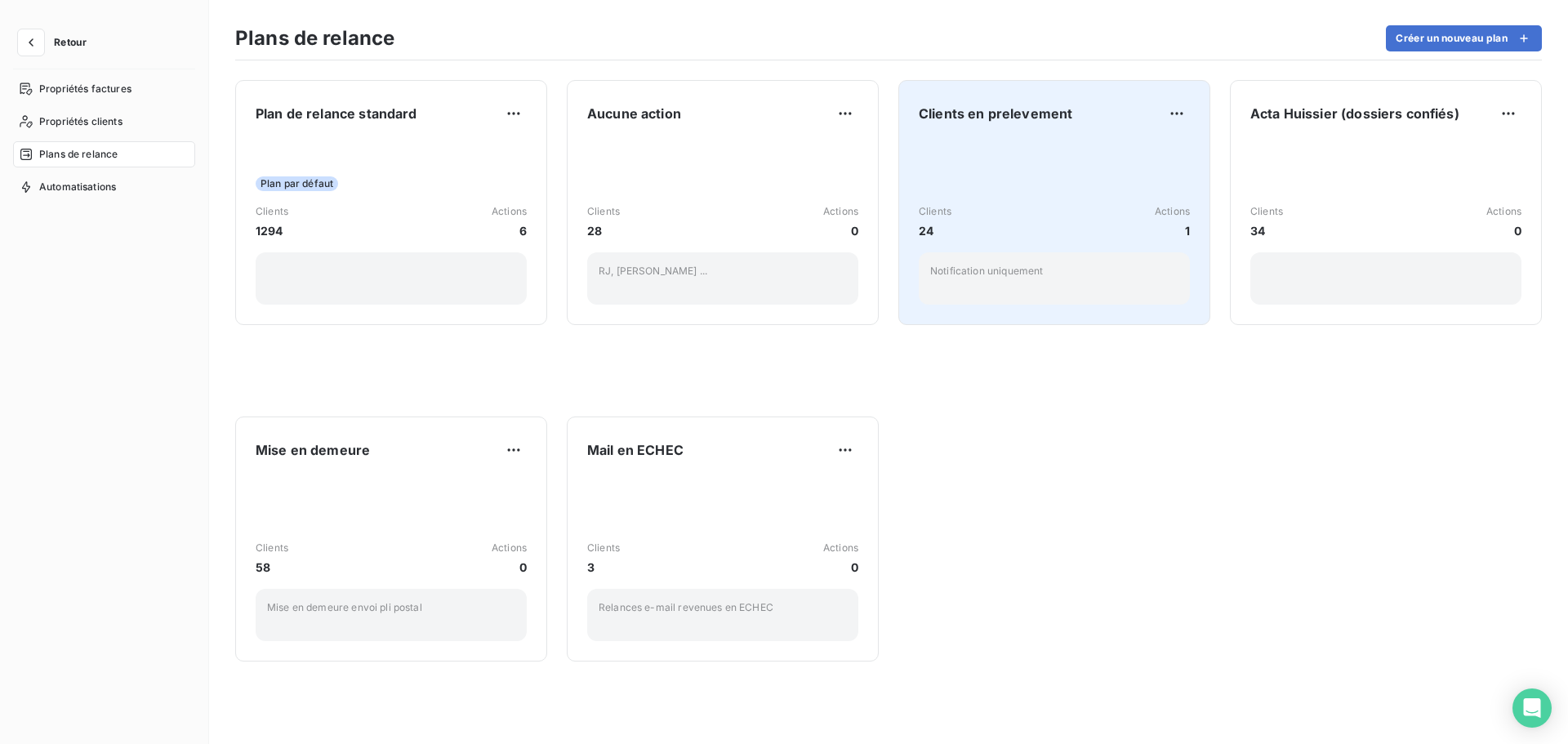
click at [1000, 138] on div "Clients en prelevement Clients 24 Actions 1 Notification uniquement" at bounding box center [1055, 202] width 271 height 204
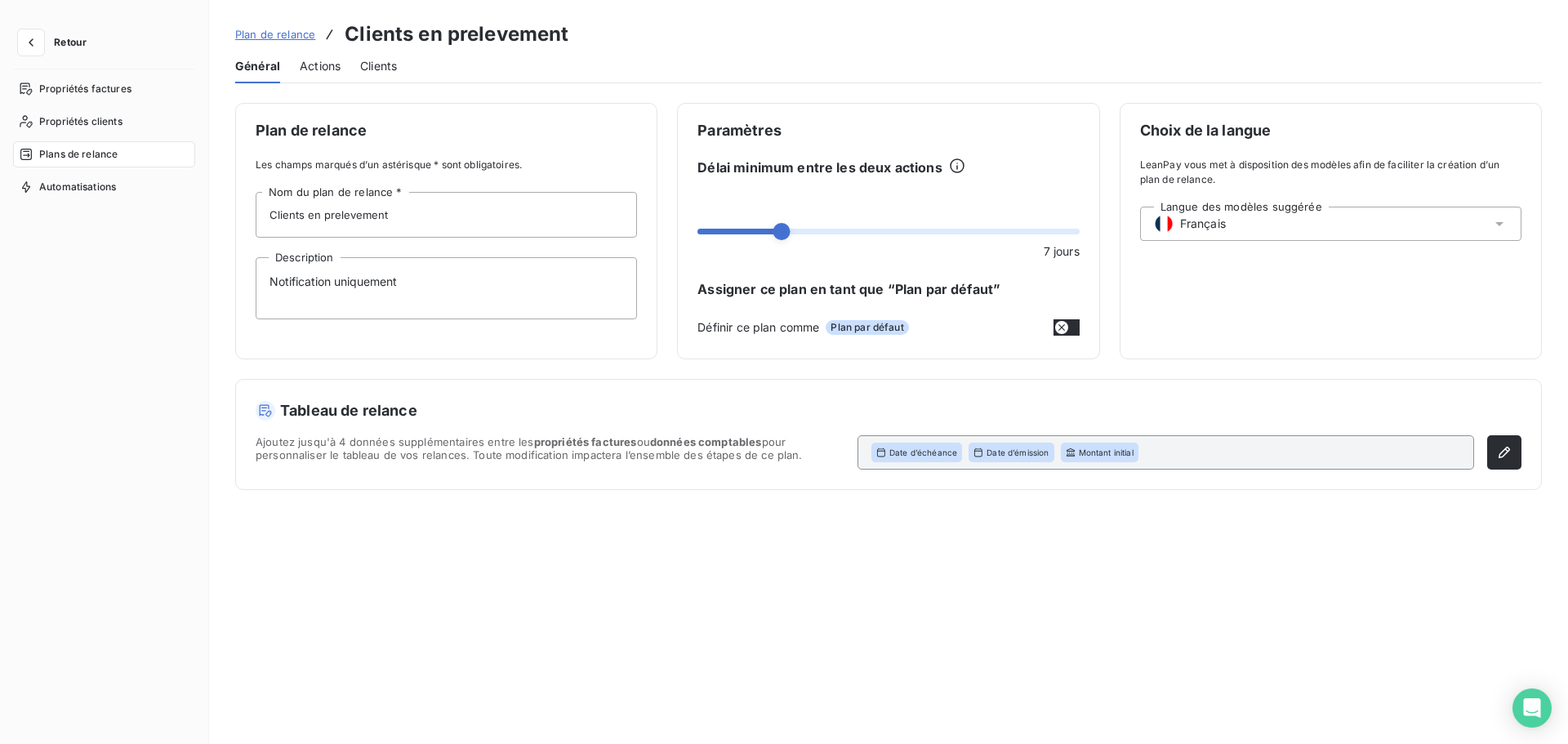
click at [379, 70] on span "Clients" at bounding box center [378, 65] width 36 height 16
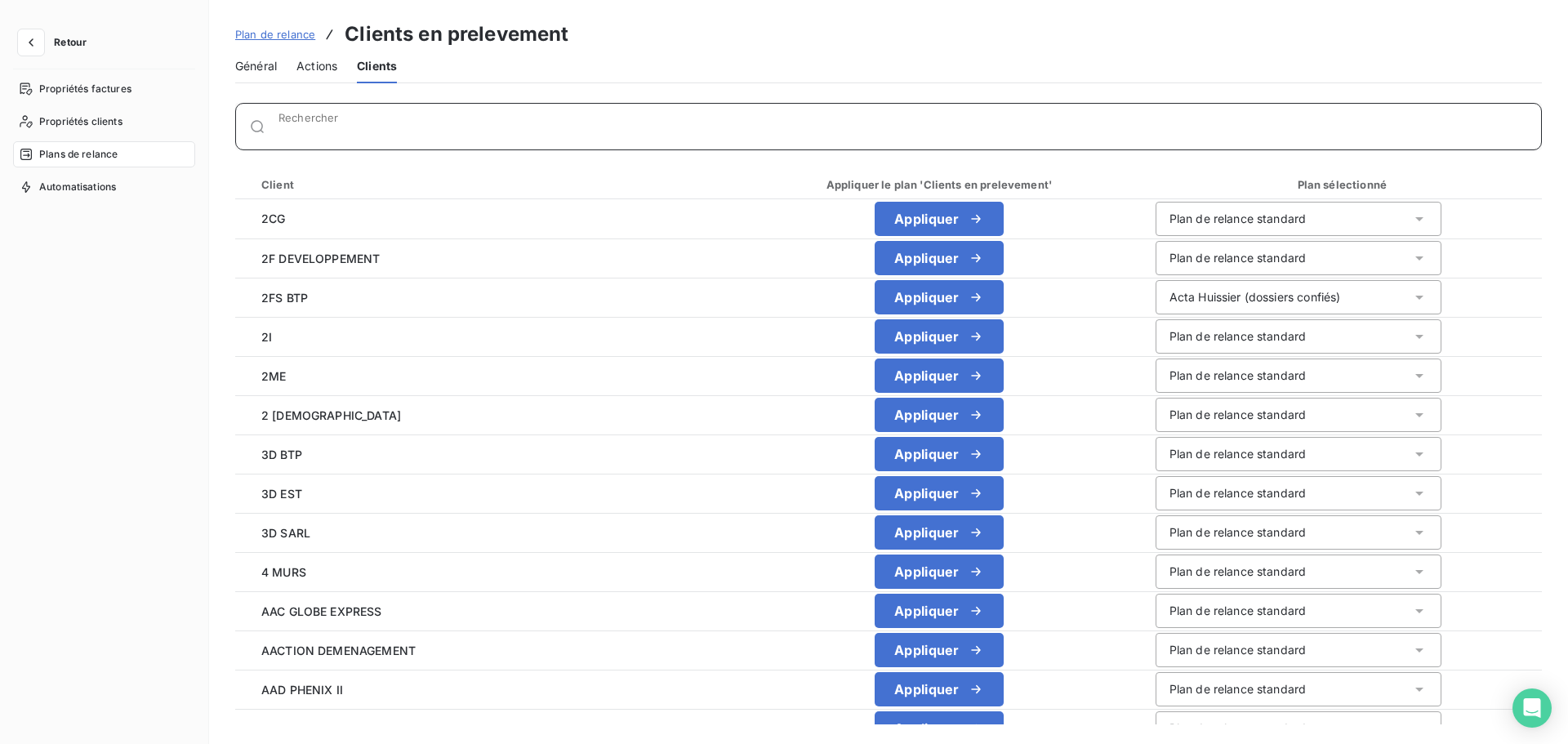
click at [361, 127] on input "Rechercher" at bounding box center [909, 132] width 1263 height 16
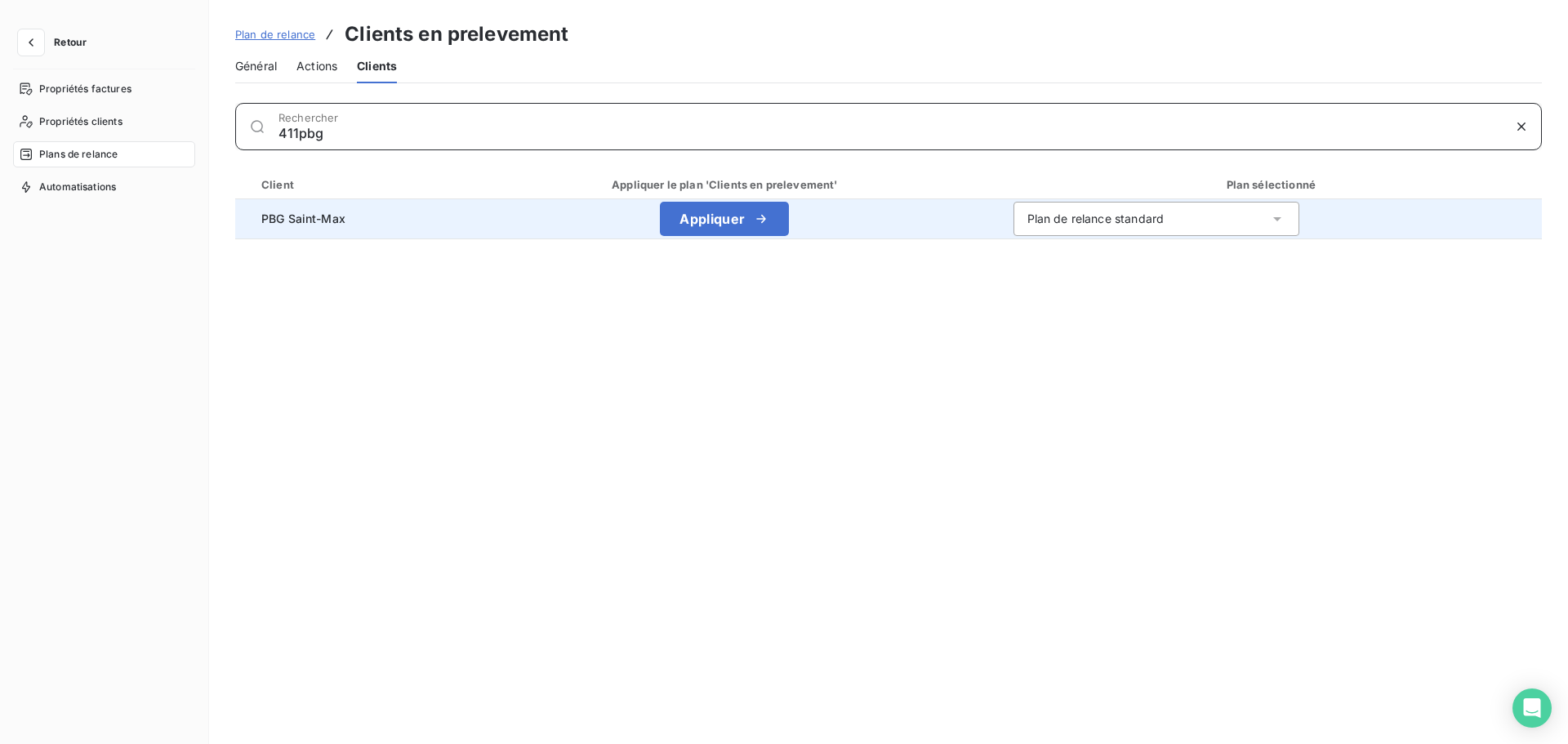
type input "411pbg"
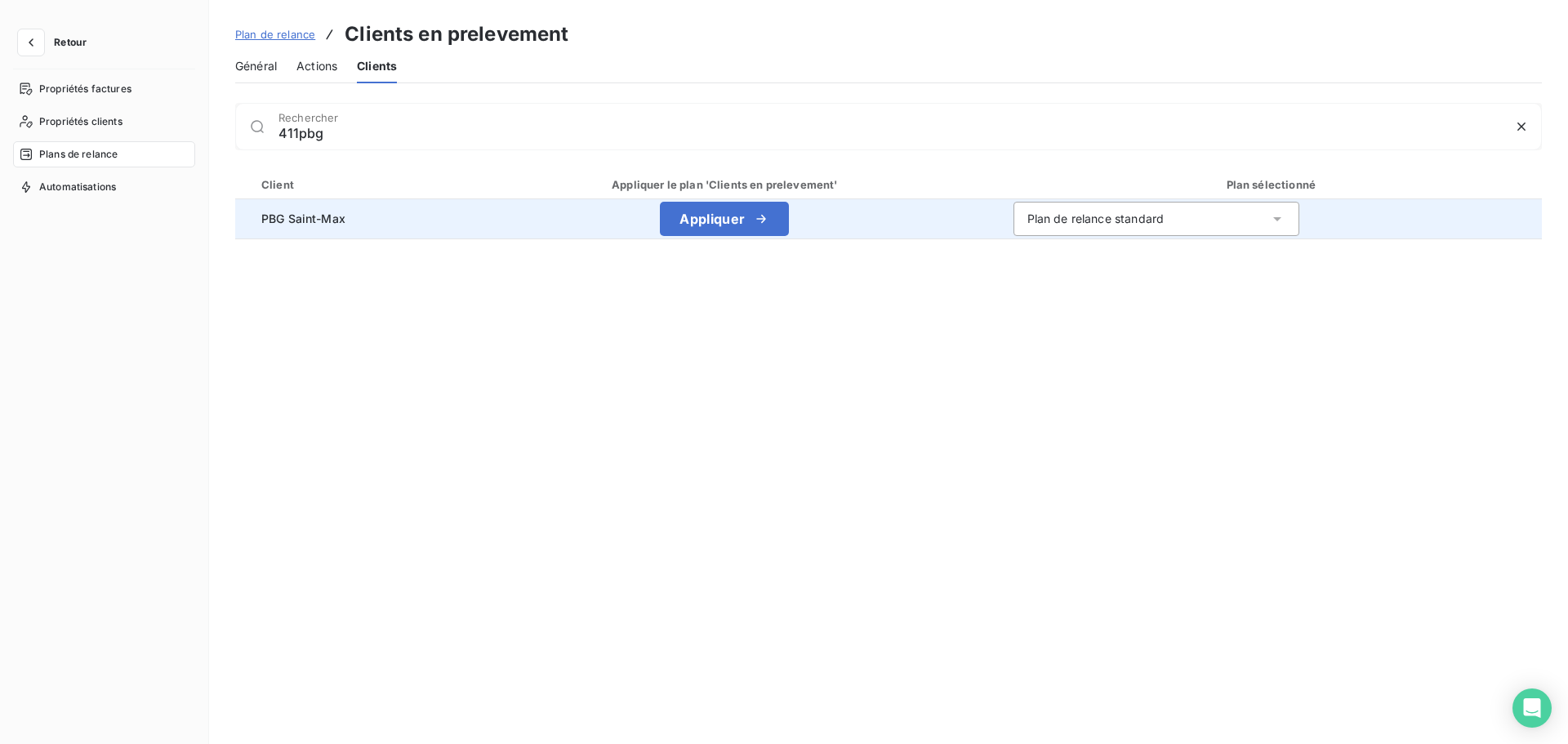
click at [1088, 218] on div "Plan de relance standard" at bounding box center [1096, 219] width 137 height 16
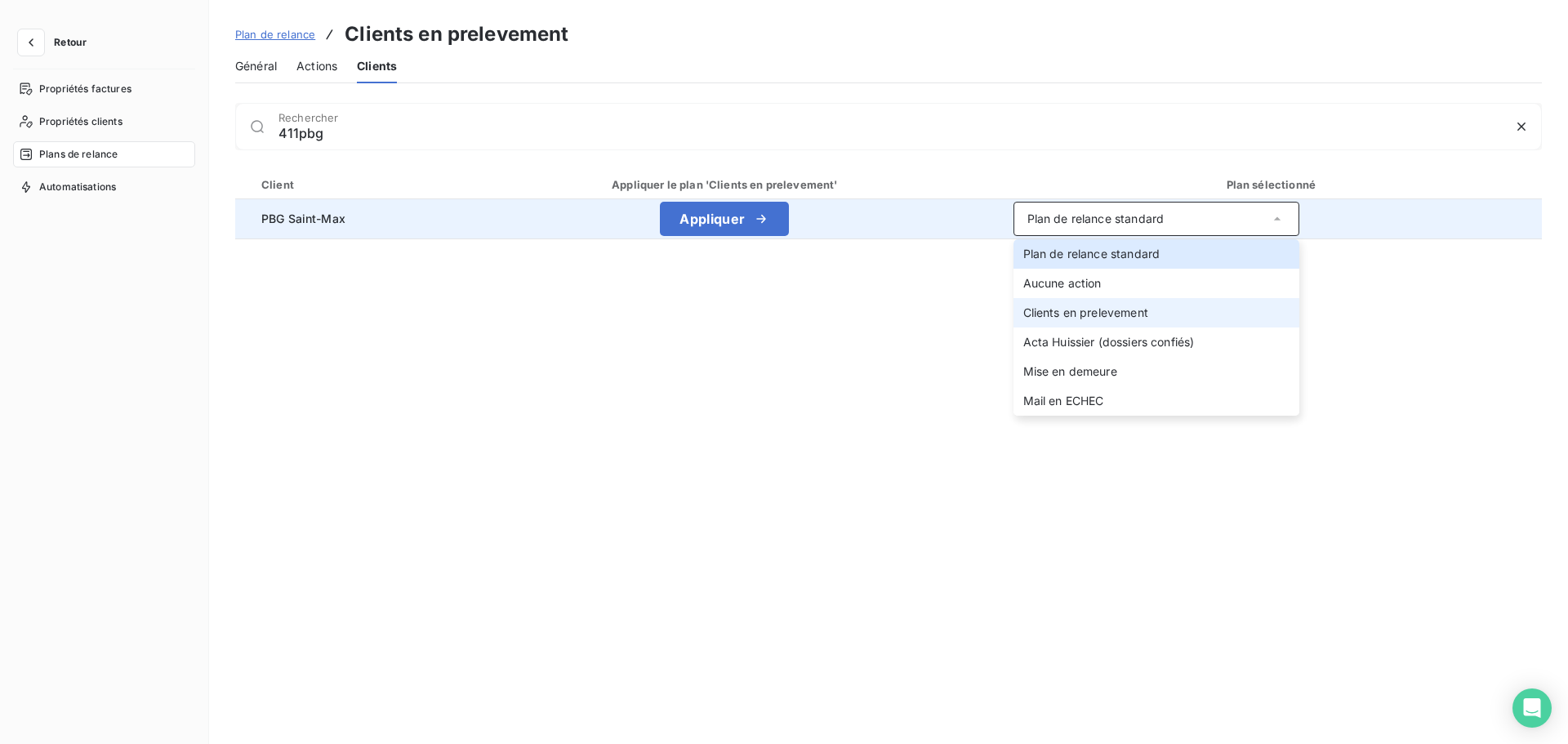
click at [1072, 312] on span "Clients en prelevement" at bounding box center [1085, 312] width 125 height 14
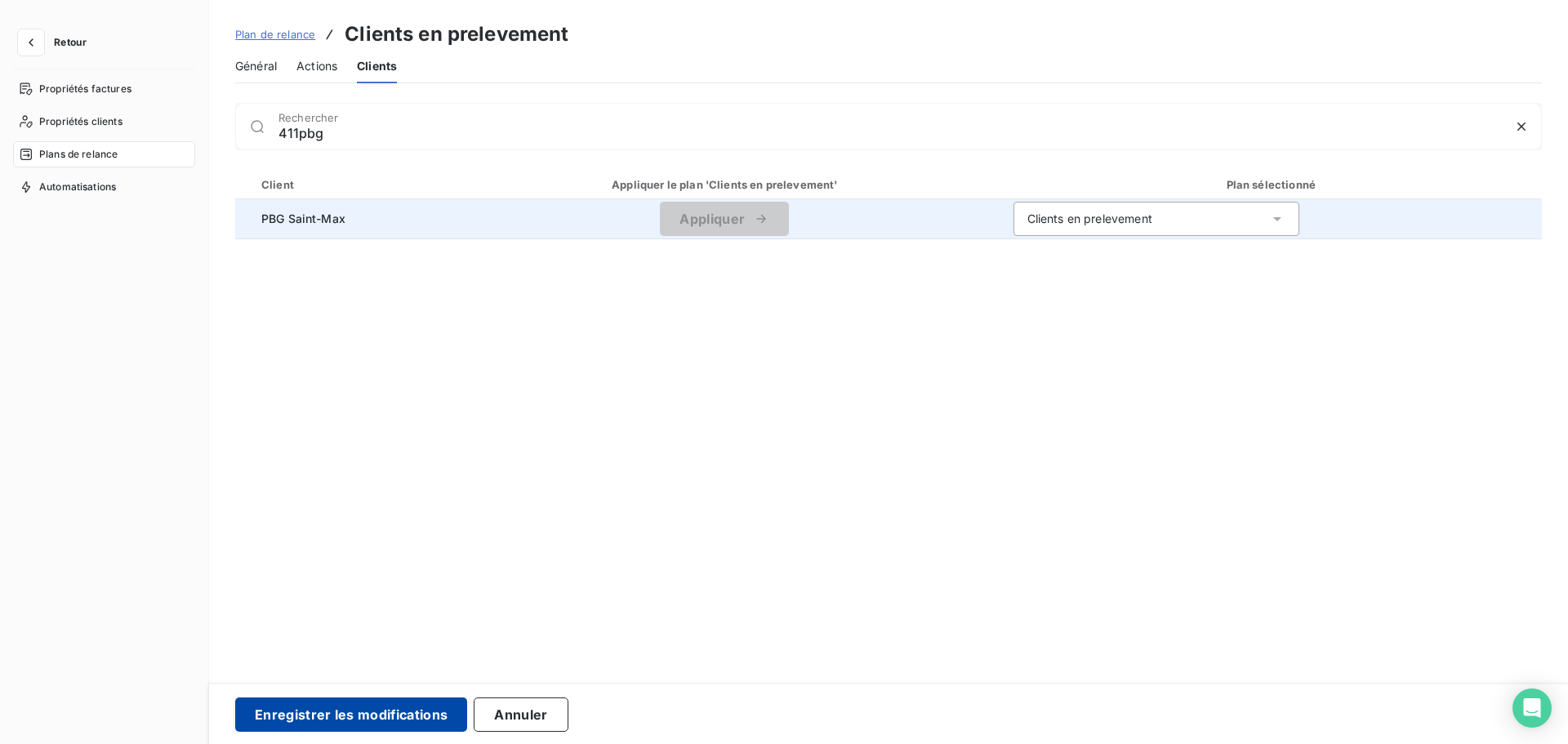
click at [316, 705] on button "Enregistrer les modifications" at bounding box center [351, 715] width 232 height 34
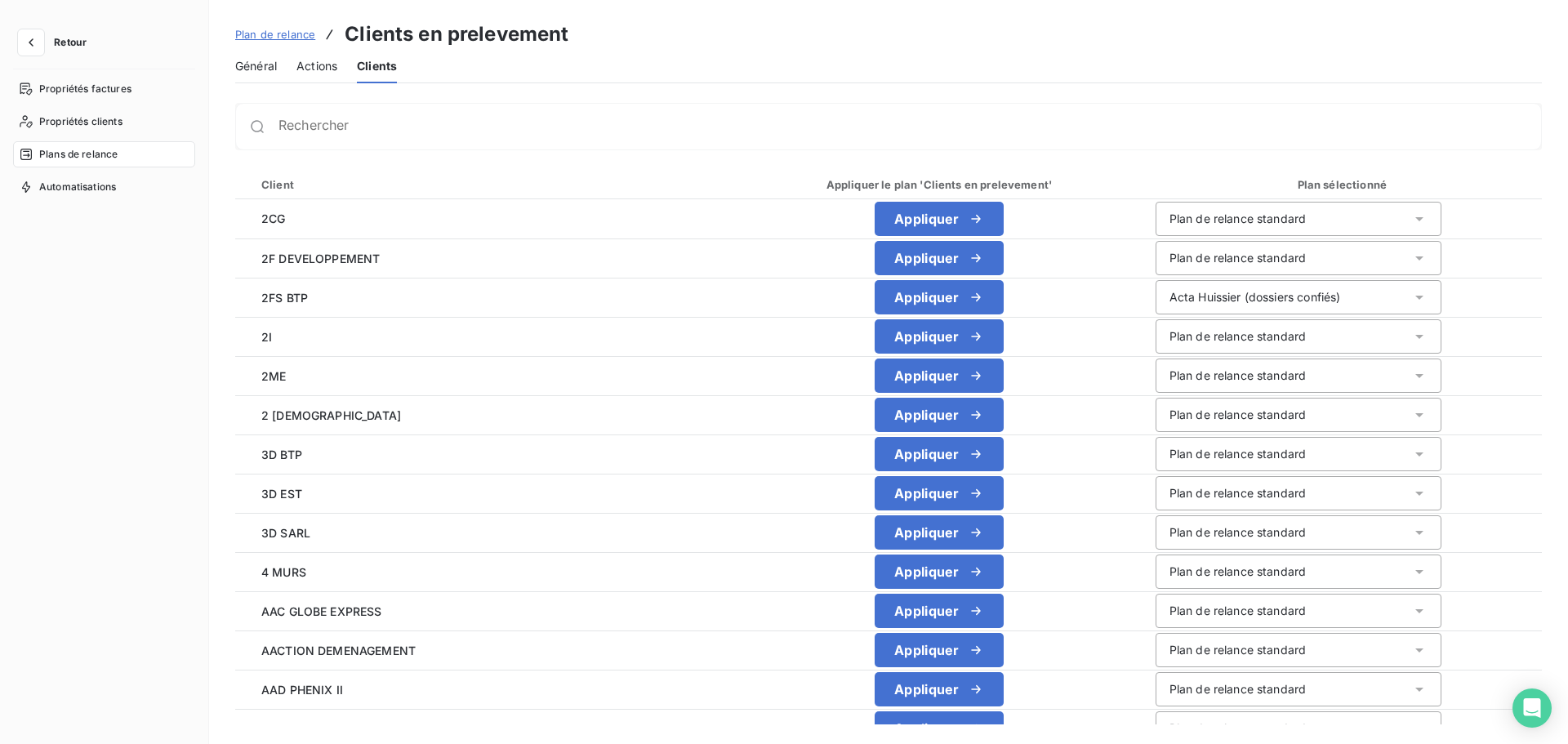
click at [354, 142] on div "Rechercher" at bounding box center [888, 126] width 1307 height 48
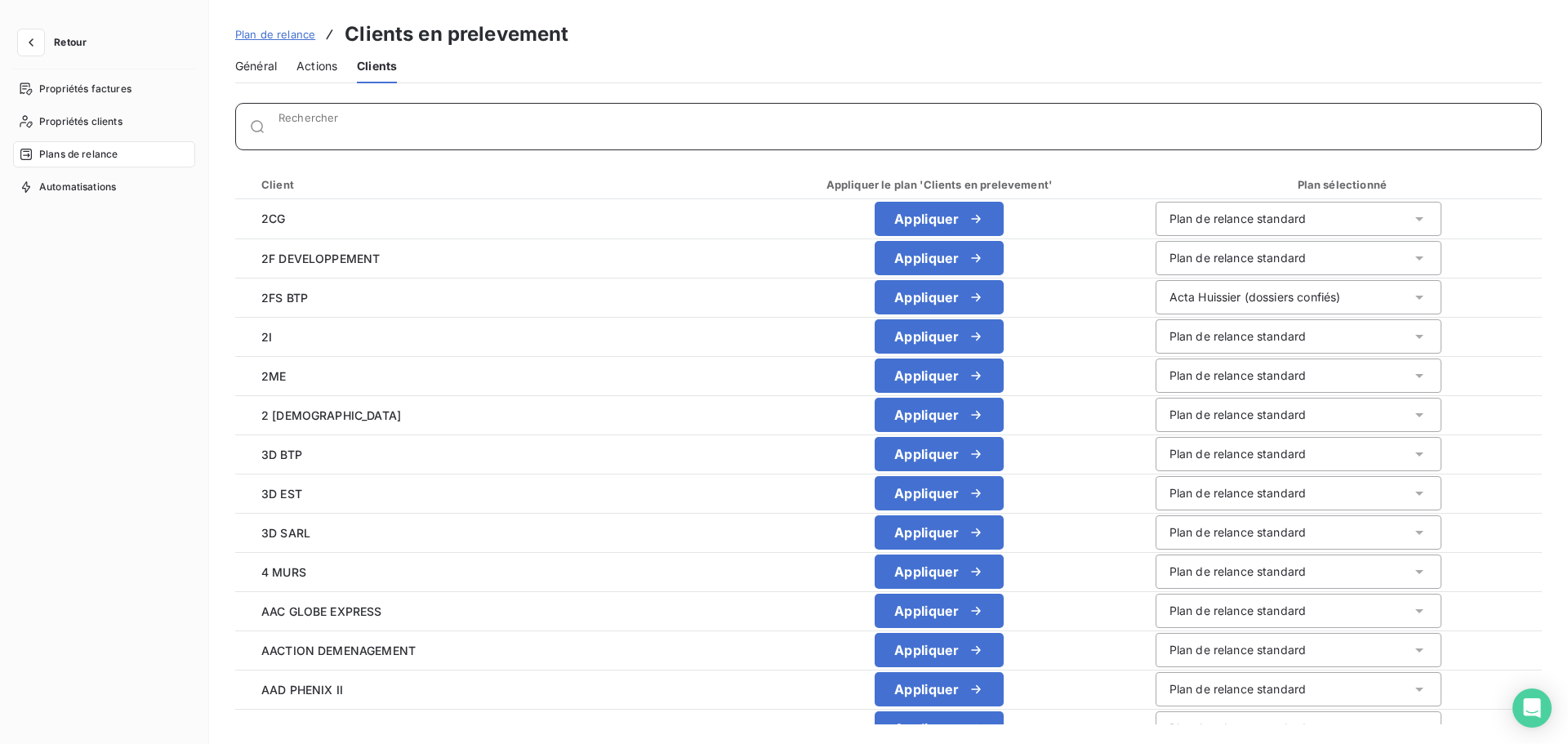
drag, startPoint x: 351, startPoint y: 132, endPoint x: 371, endPoint y: 109, distance: 30.5
click at [353, 131] on input "Rechercher" at bounding box center [909, 132] width 1263 height 16
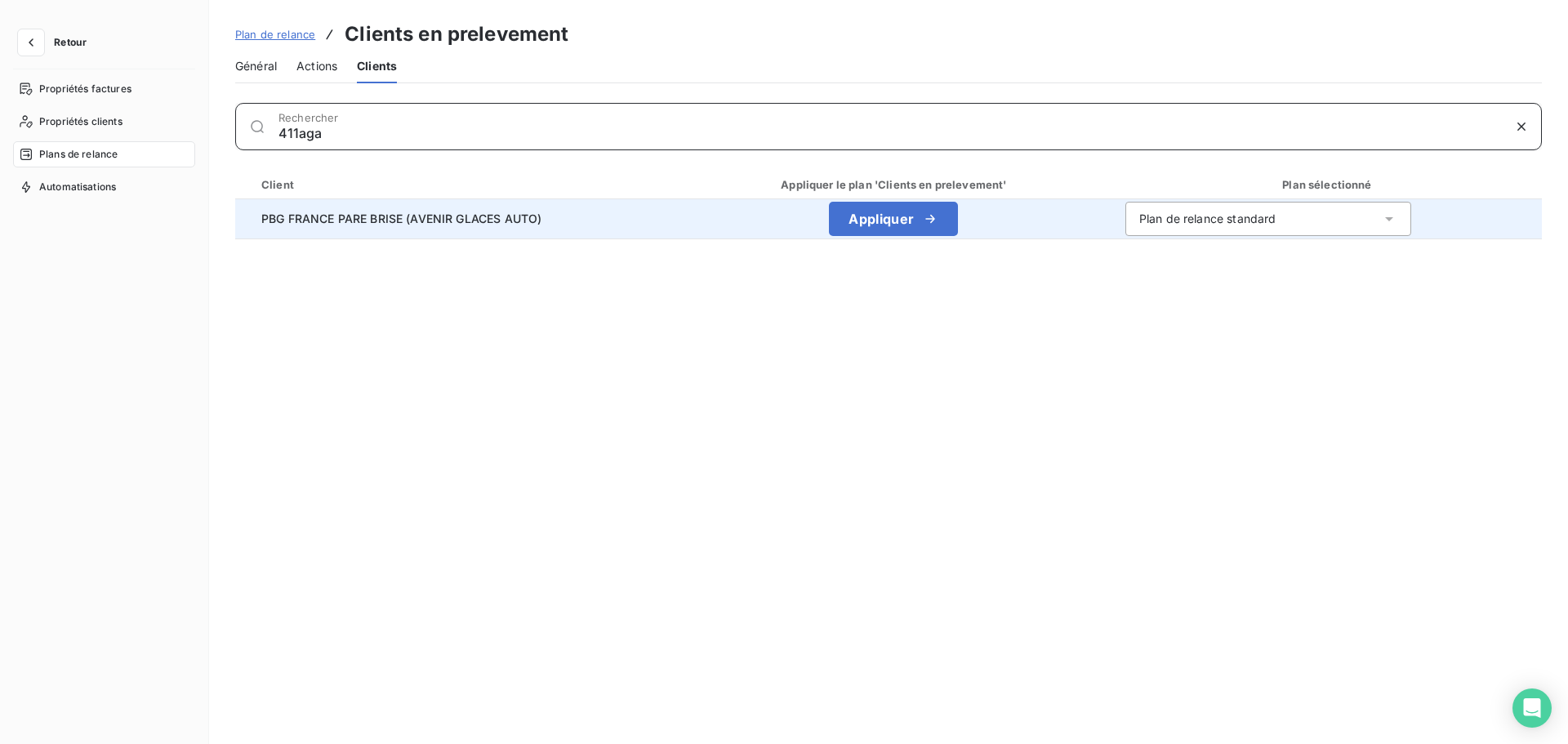
type input "411aga"
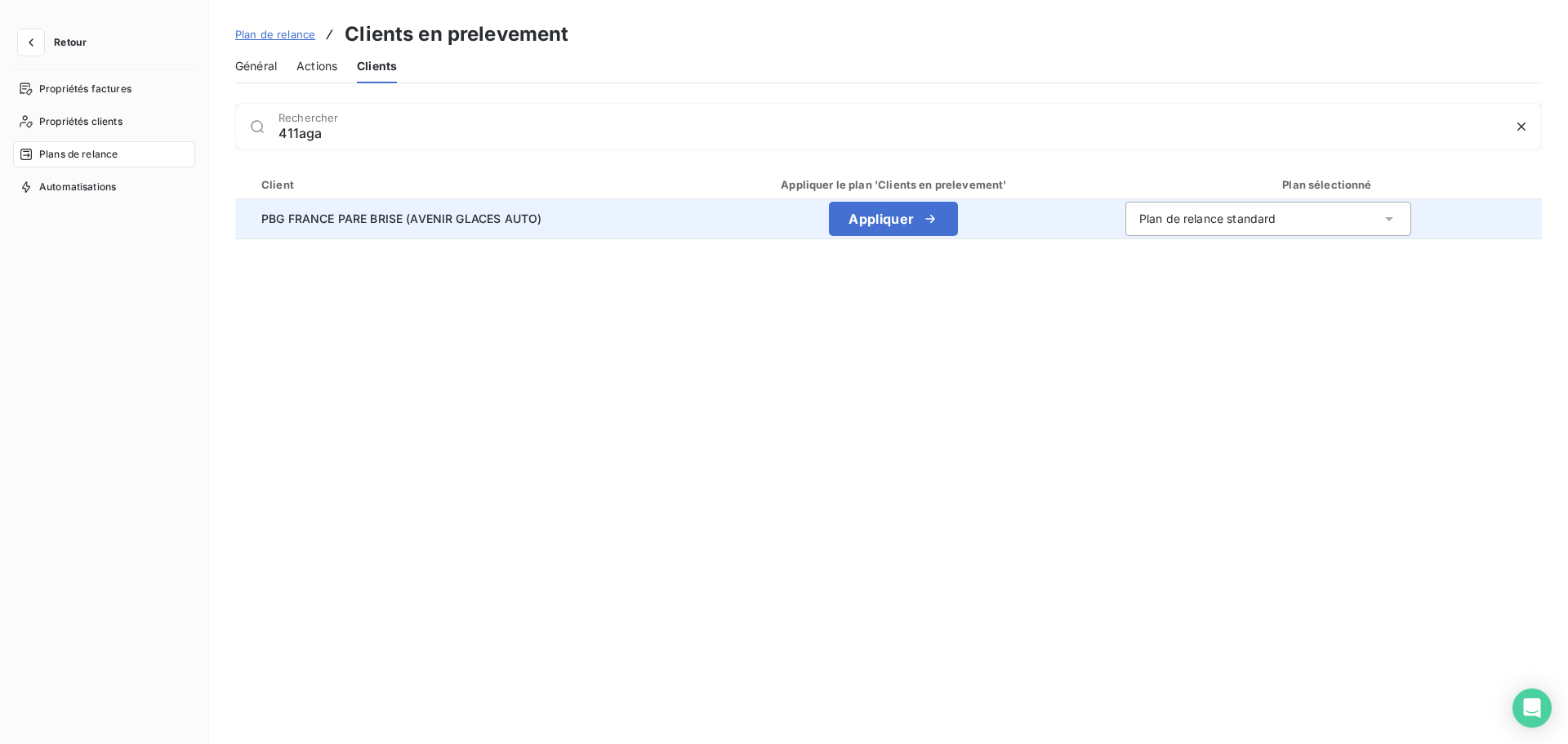
click at [1215, 223] on div "Plan de relance standard" at bounding box center [1208, 219] width 137 height 16
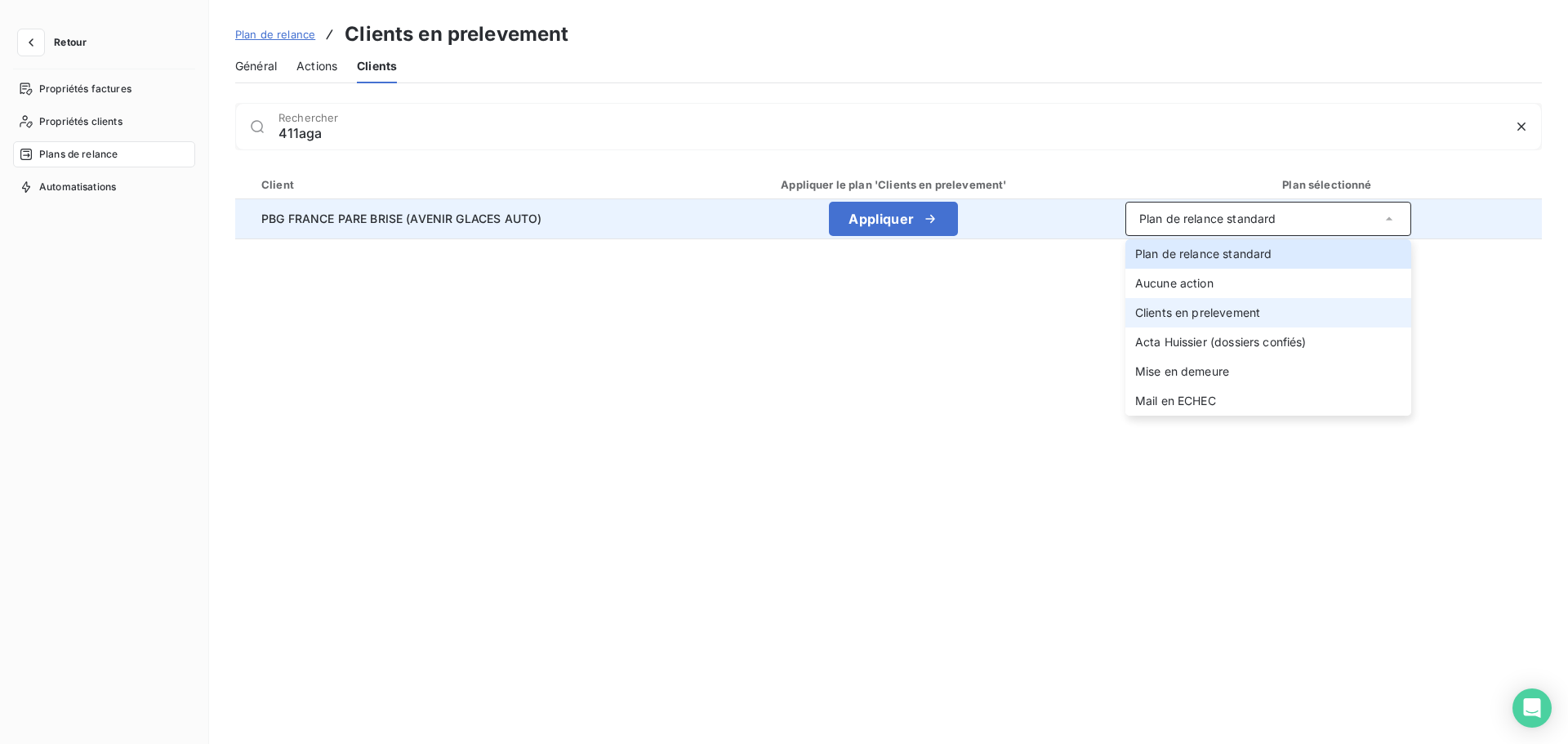
click at [1210, 317] on span "Clients en prelevement" at bounding box center [1197, 312] width 125 height 14
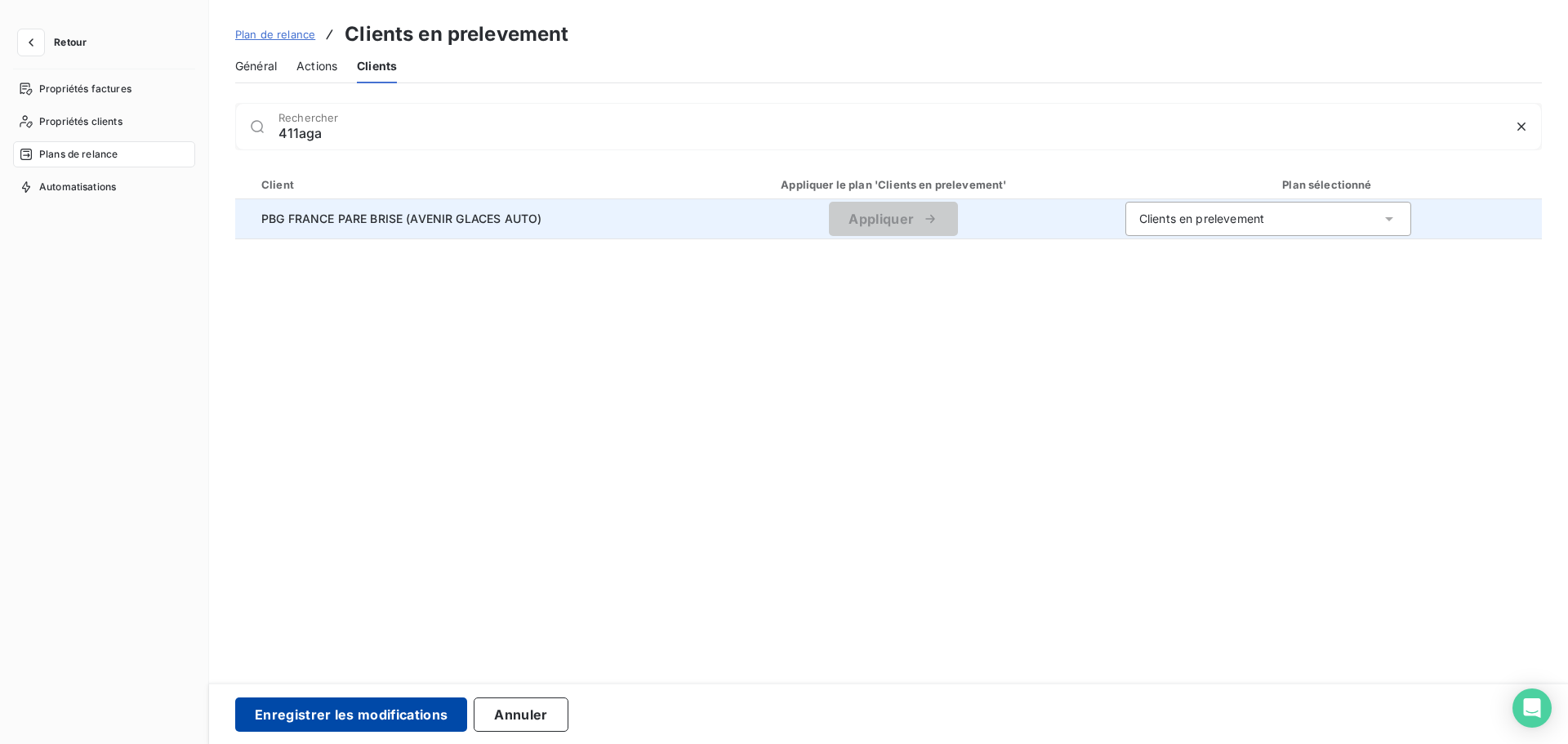
click at [280, 722] on button "Enregistrer les modifications" at bounding box center [351, 715] width 232 height 34
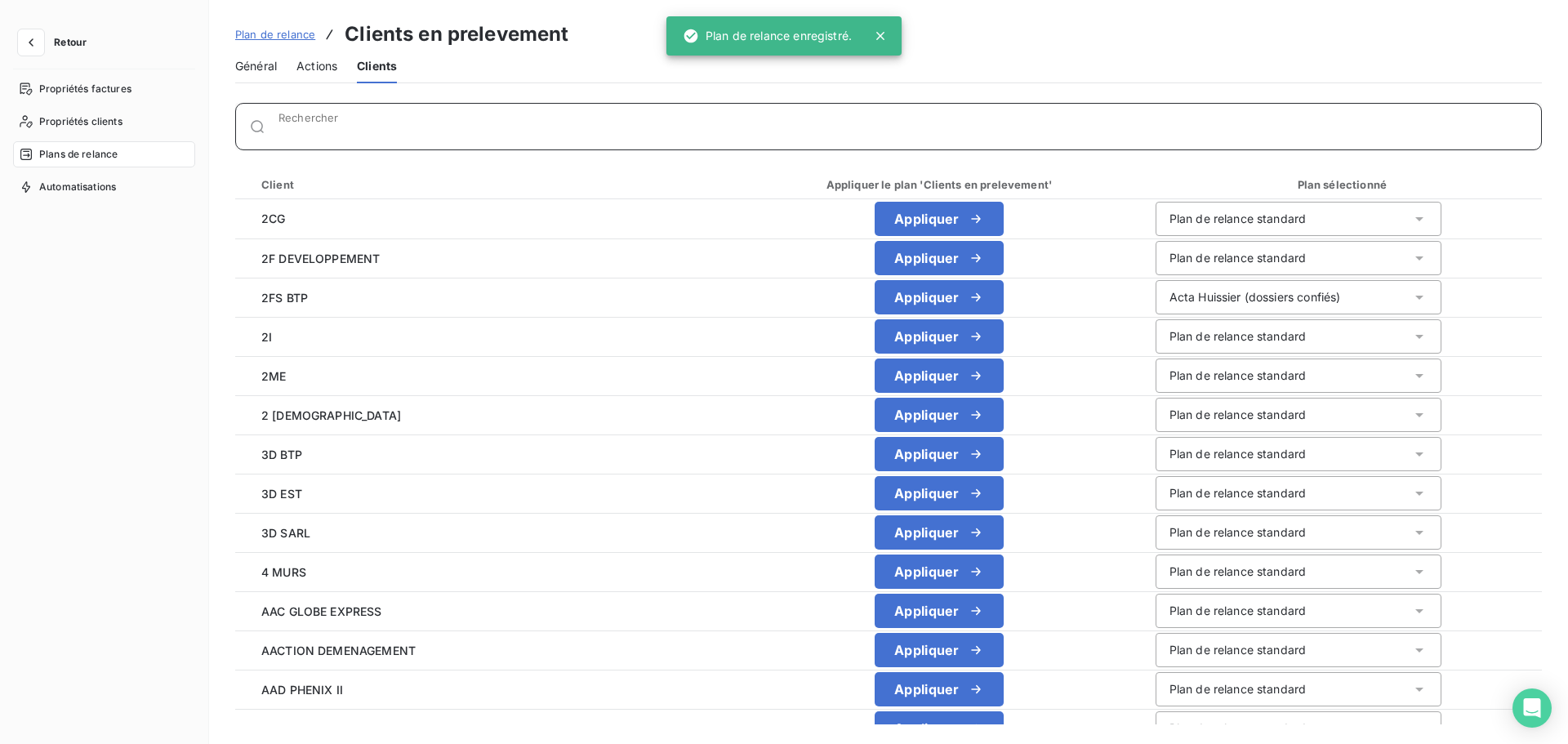
click at [392, 126] on input "Rechercher" at bounding box center [909, 132] width 1263 height 16
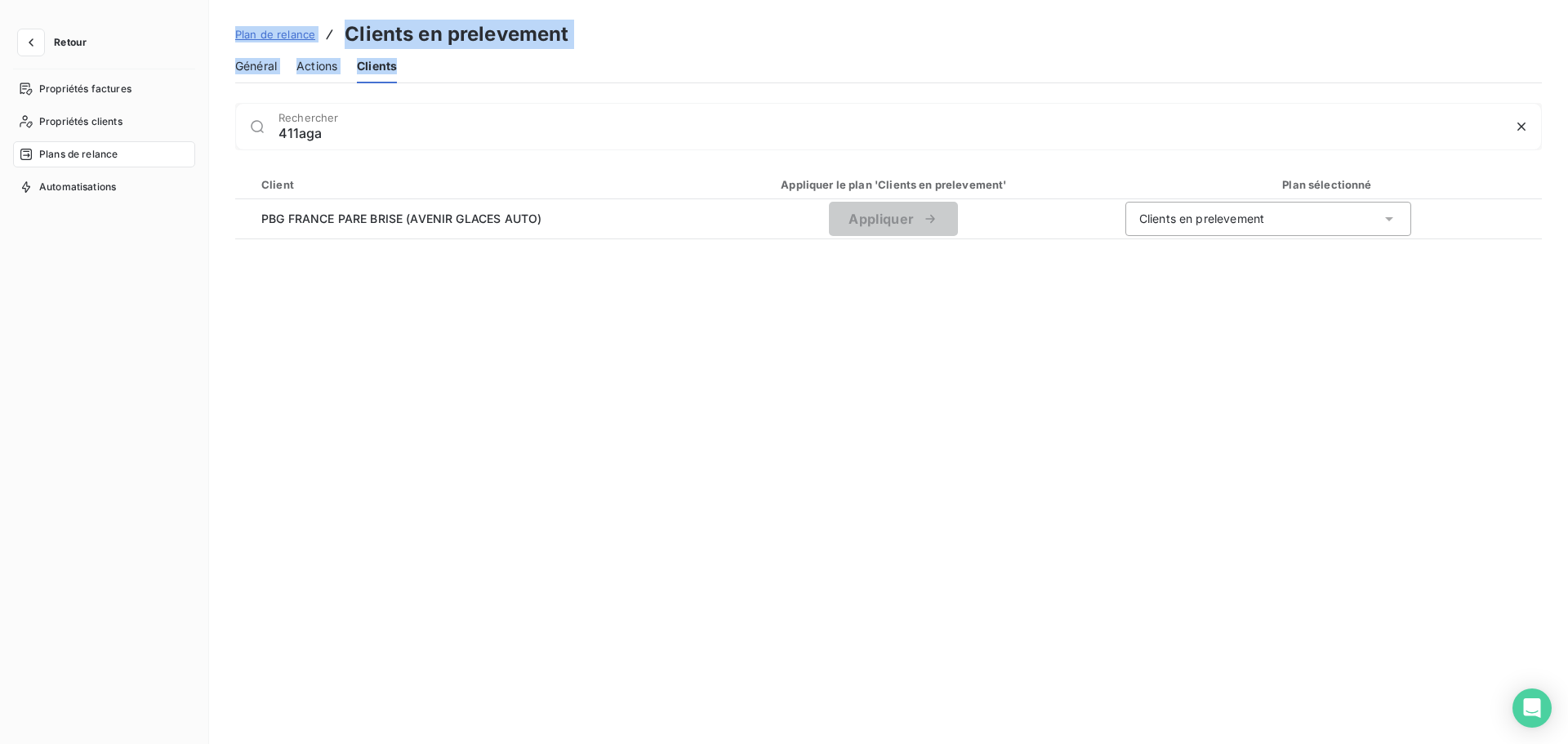
drag, startPoint x: 430, startPoint y: 143, endPoint x: 181, endPoint y: 147, distance: 249.0
click at [181, 147] on div "Retour Propriétés factures Propriétés clients Plans de relance Automatisations …" at bounding box center [784, 372] width 1568 height 744
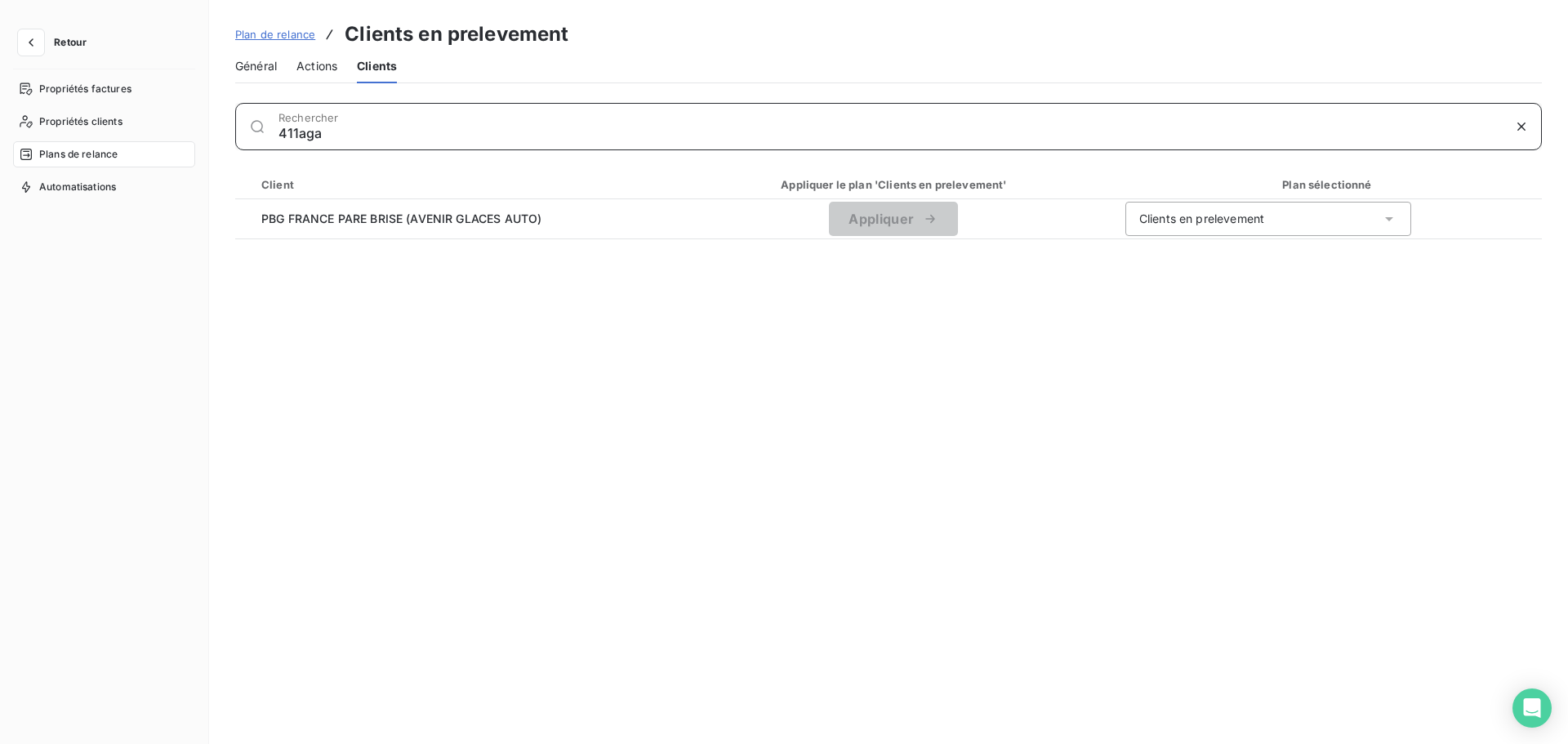
click at [310, 132] on input "411aga" at bounding box center [890, 132] width 1224 height 16
click at [305, 137] on input "411froh" at bounding box center [890, 132] width 1224 height 16
click at [304, 134] on input "411froh" at bounding box center [890, 132] width 1224 height 16
click at [308, 134] on input "411froh" at bounding box center [890, 132] width 1224 height 16
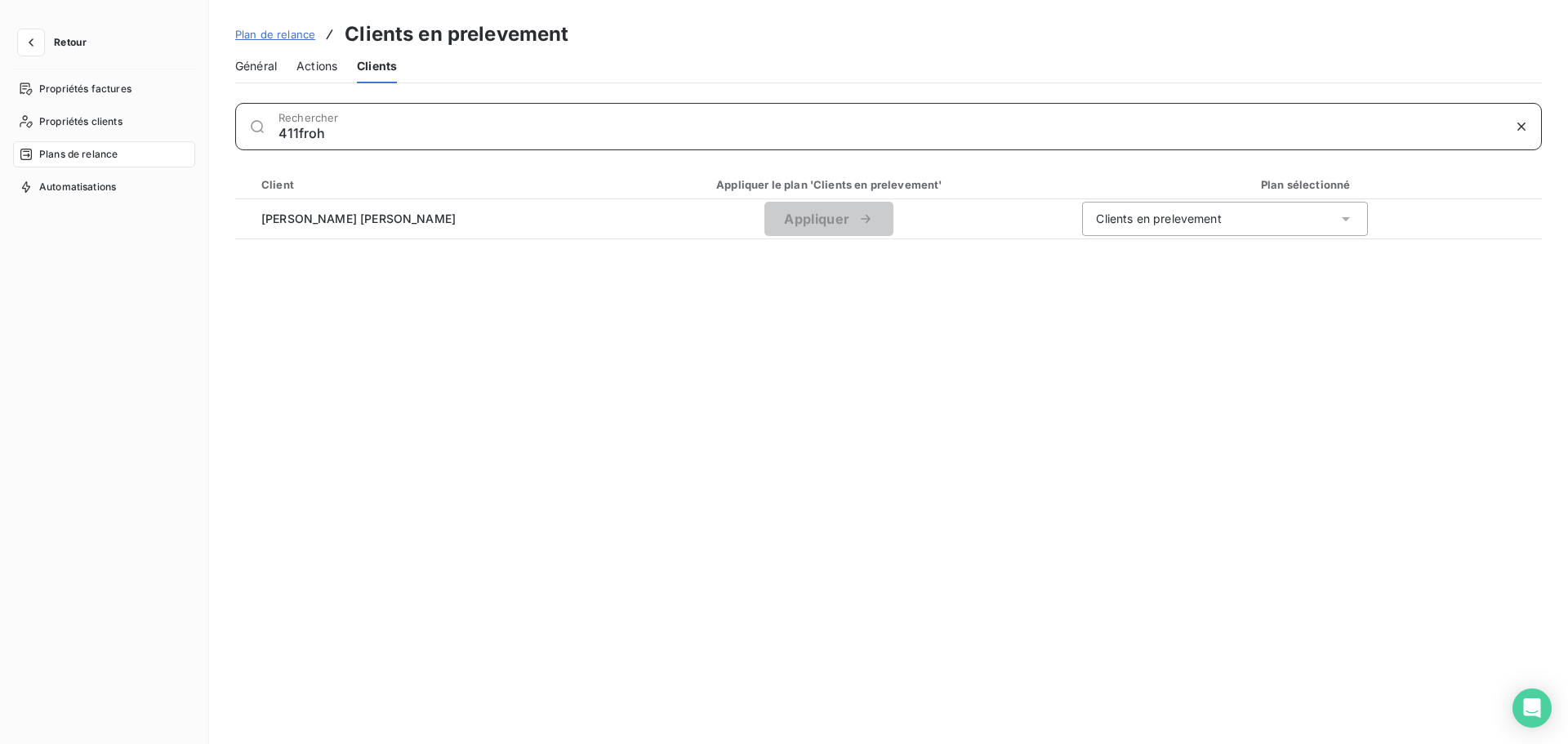
click at [308, 134] on input "411froh" at bounding box center [890, 132] width 1224 height 16
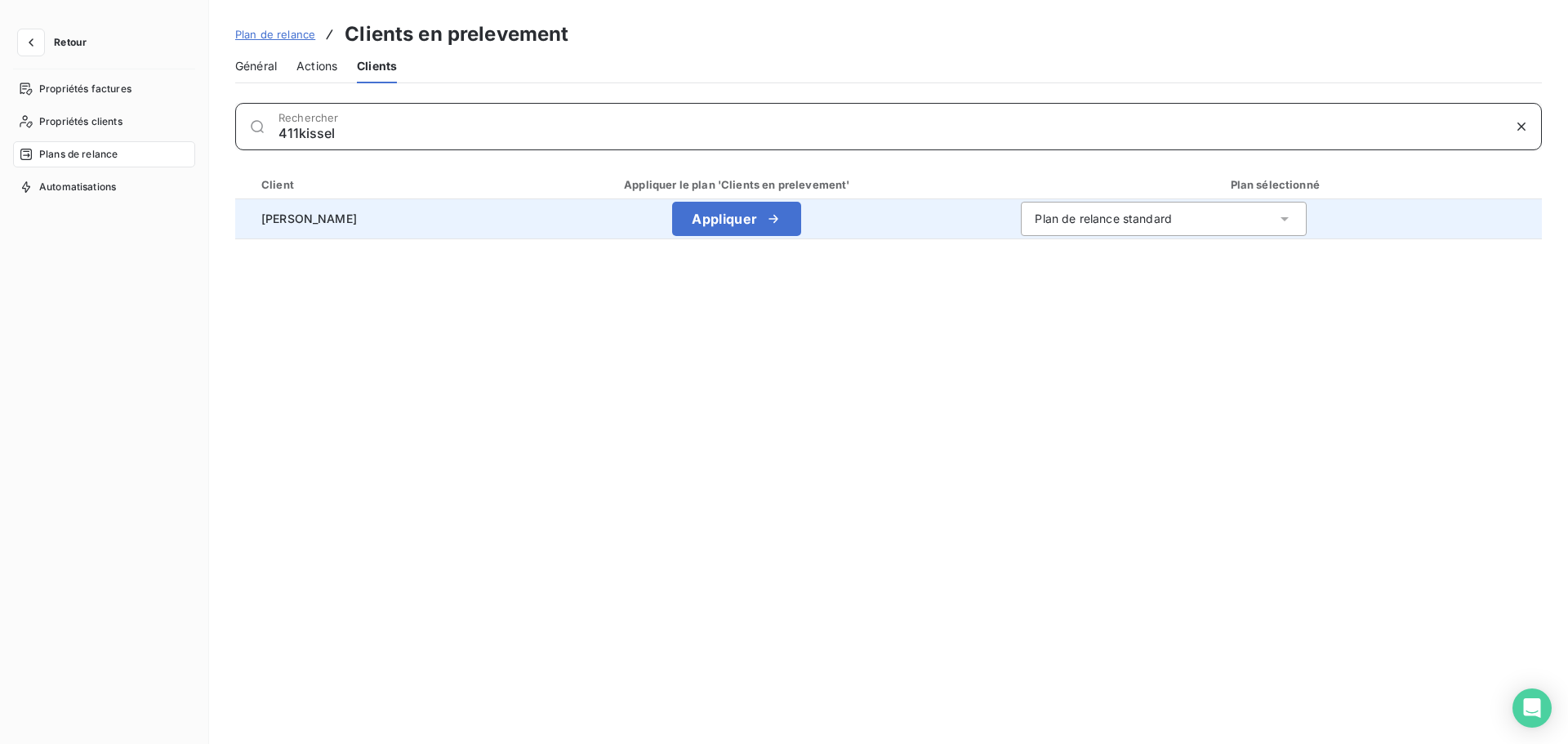
type input "411kissel"
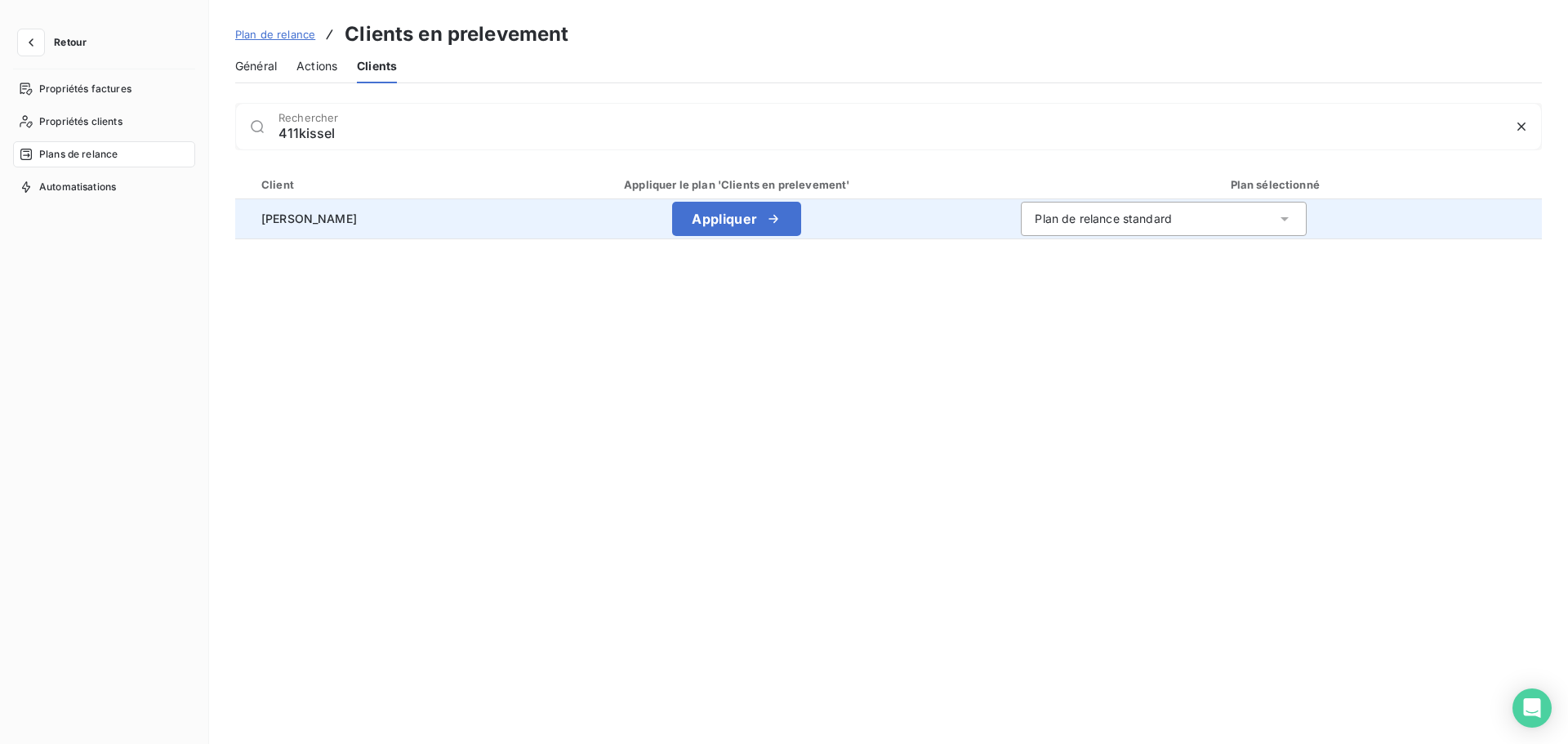
click at [1110, 225] on div "Plan de relance standard" at bounding box center [1103, 219] width 137 height 16
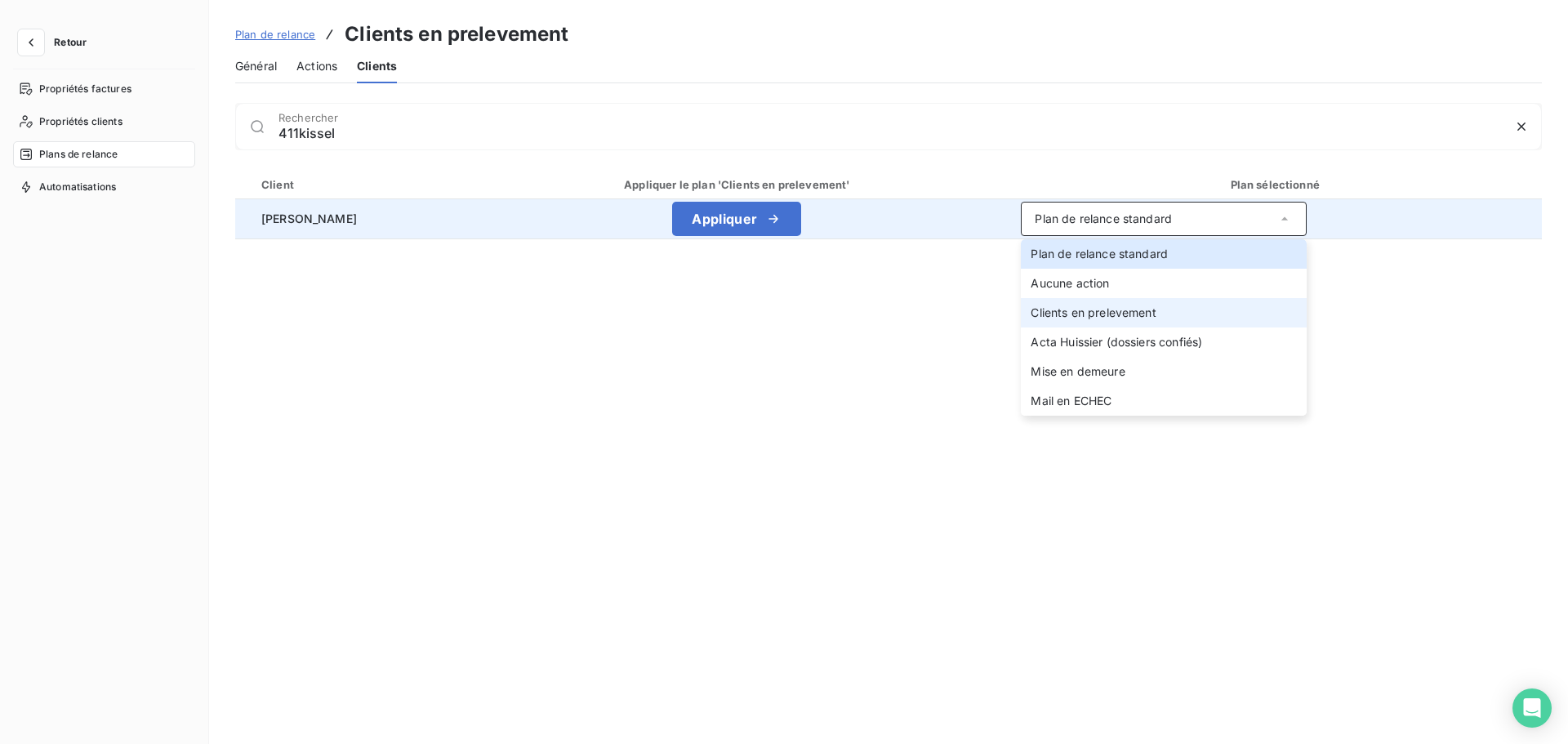
click at [1079, 316] on span "Clients en prelevement" at bounding box center [1093, 312] width 125 height 14
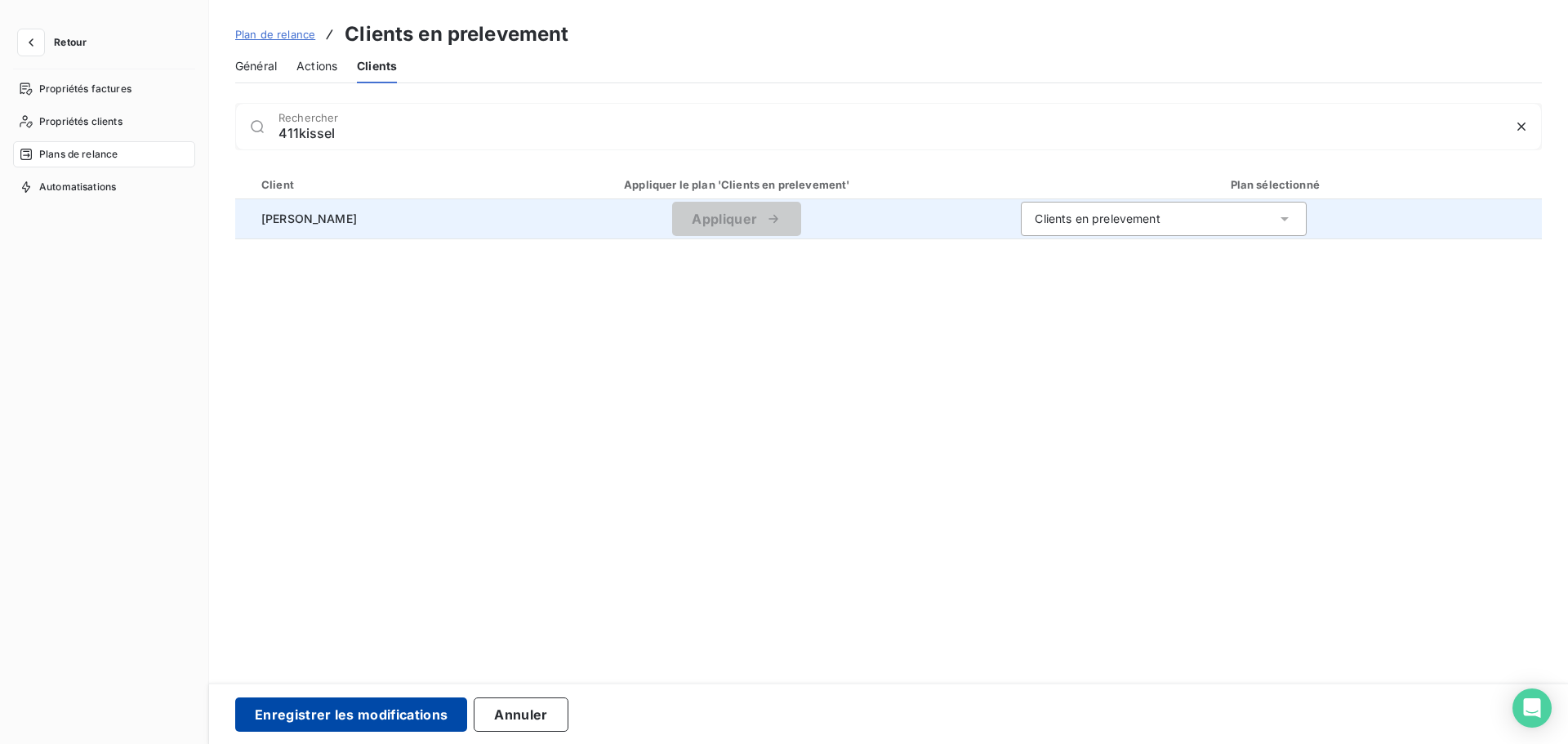
click at [326, 715] on button "Enregistrer les modifications" at bounding box center [351, 715] width 232 height 34
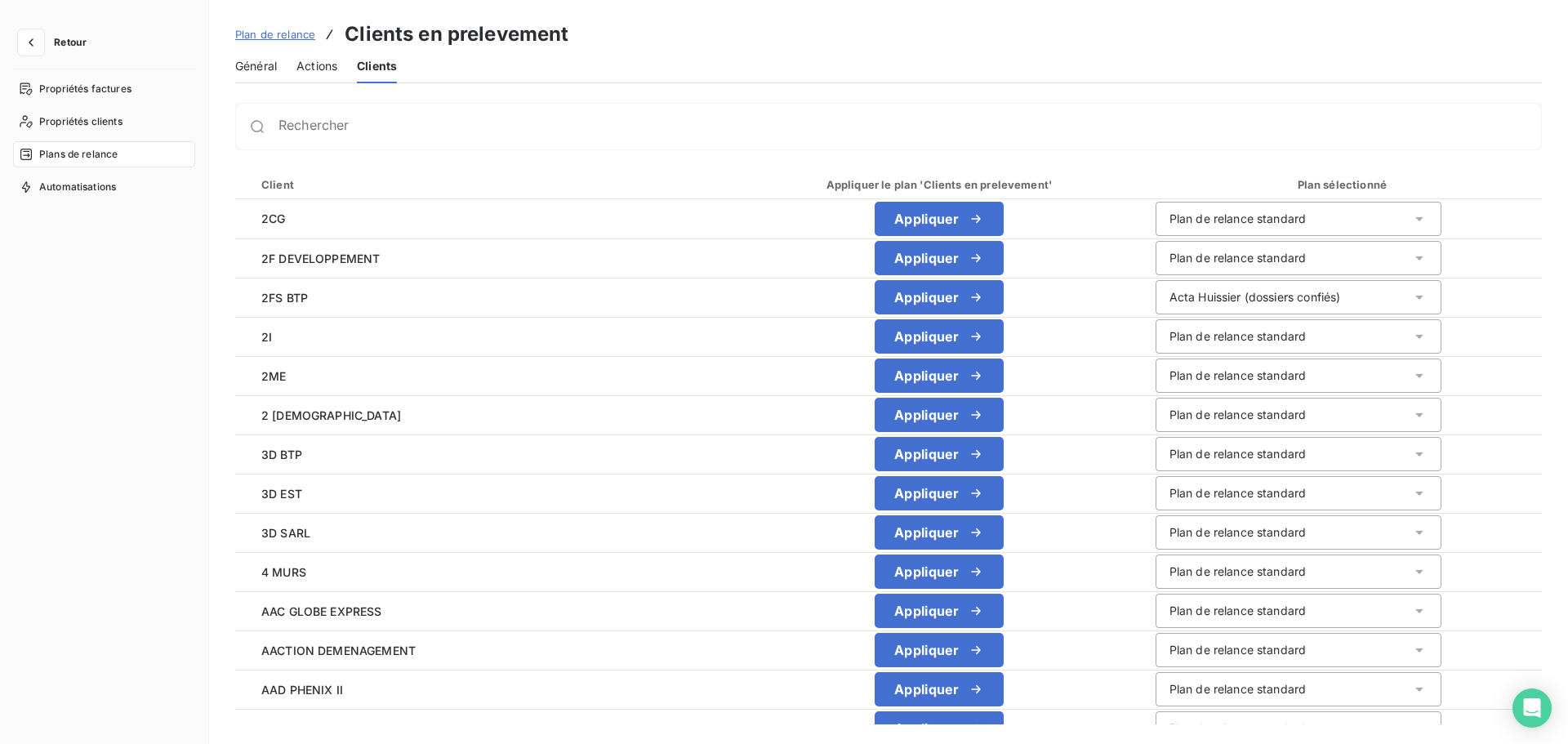
click at [471, 118] on div "Rechercher" at bounding box center [888, 126] width 1307 height 48
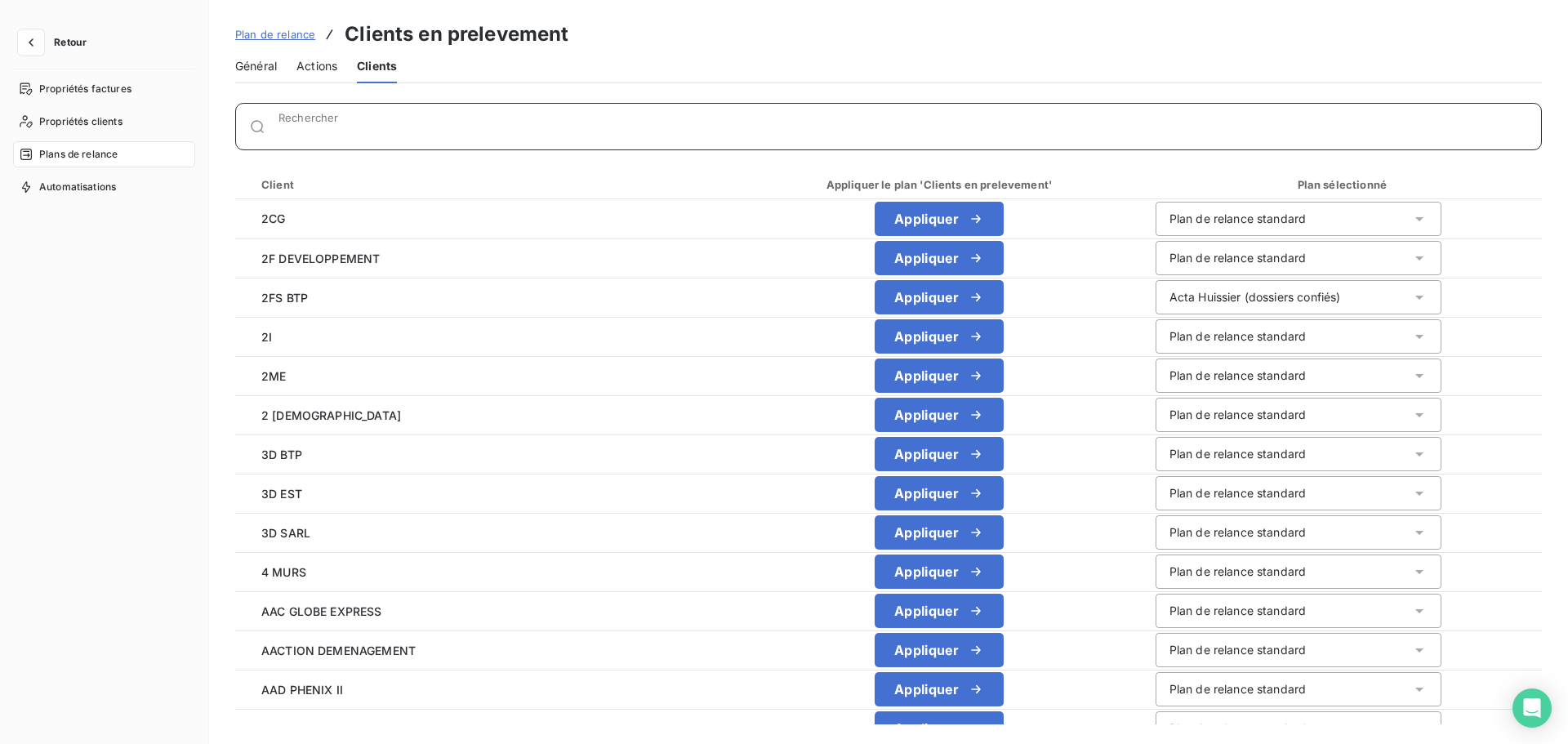
click at [478, 120] on div "Rechercher" at bounding box center [909, 126] width 1263 height 16
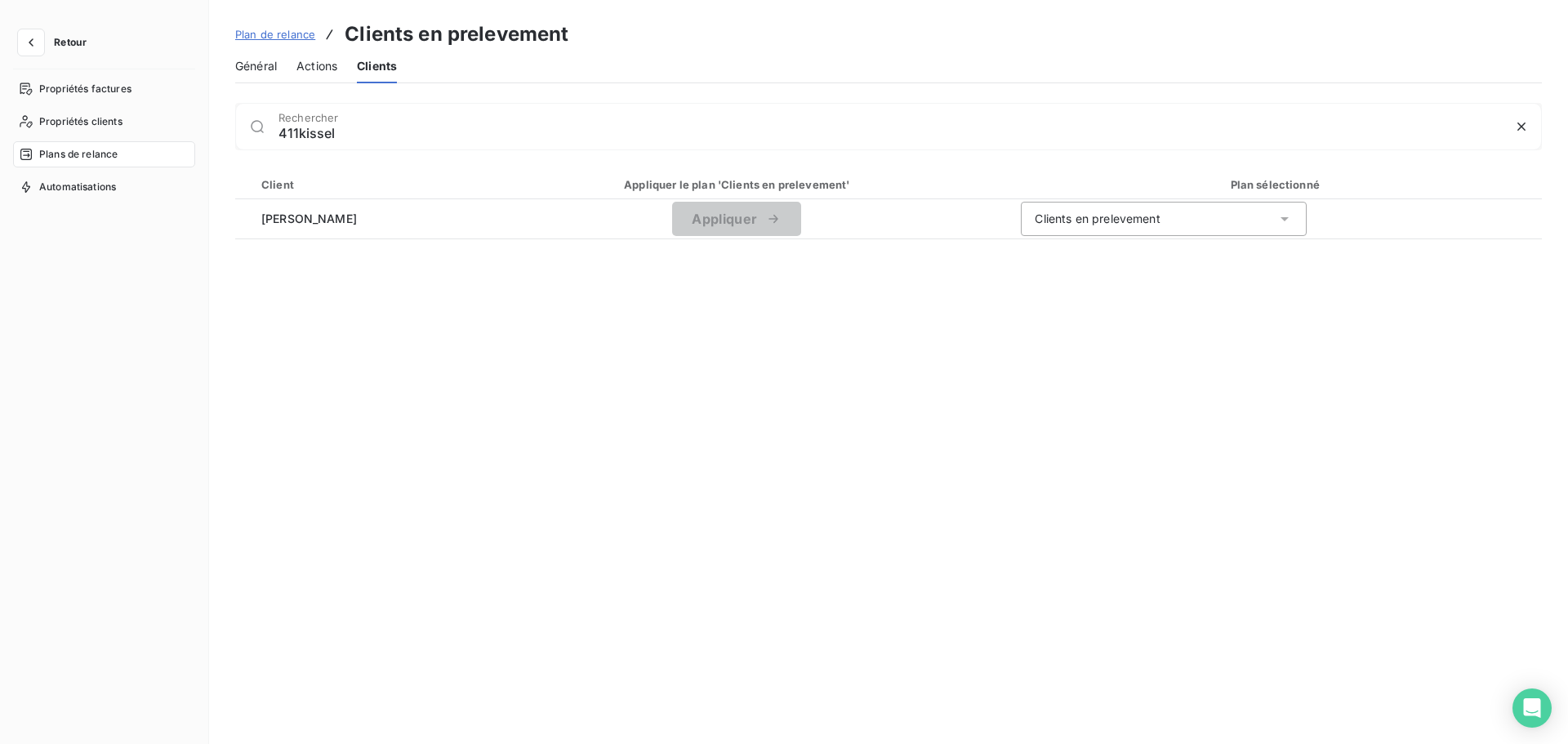
click at [478, 120] on div "411kissel Rechercher" at bounding box center [909, 126] width 1263 height 26
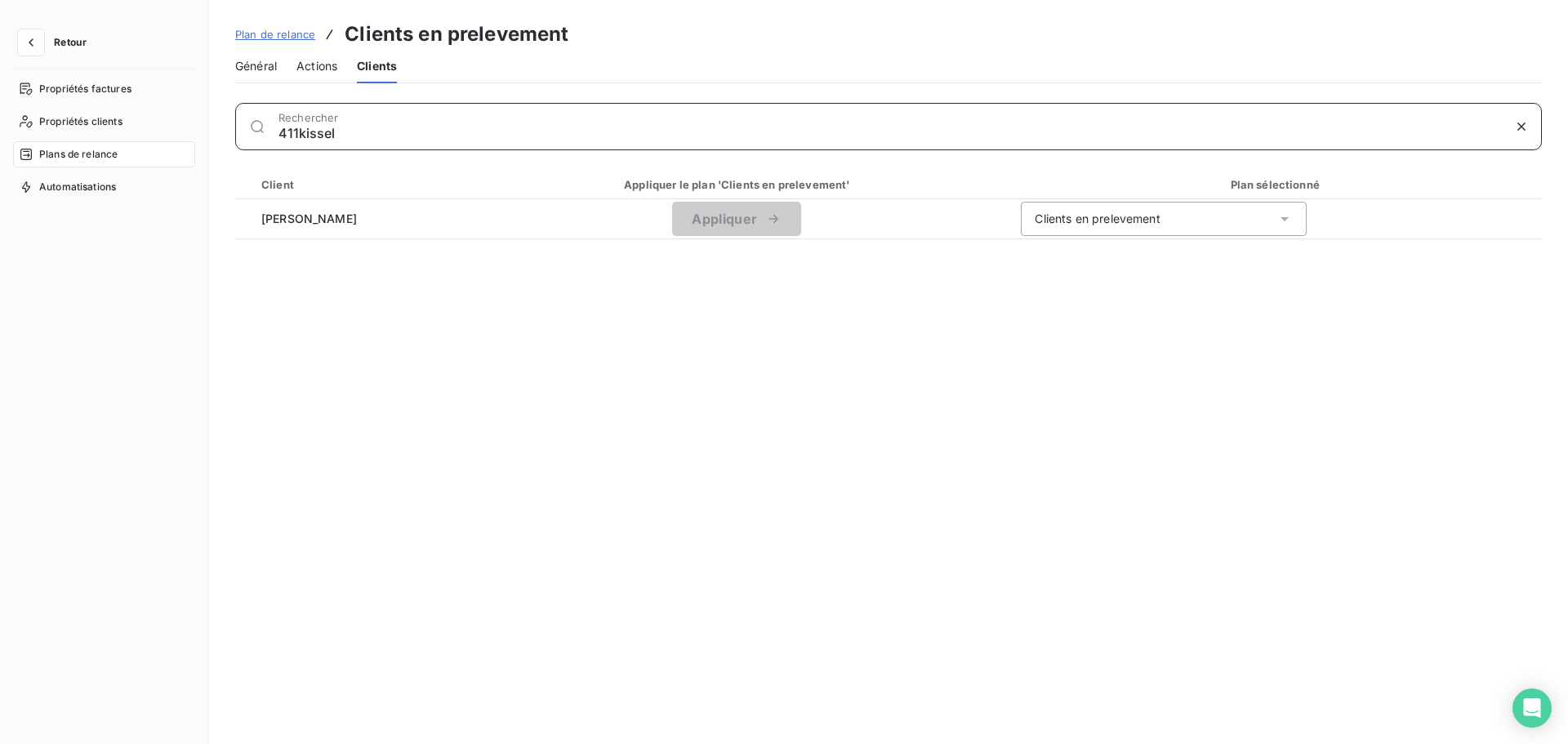
click at [342, 126] on input "411kissel" at bounding box center [890, 132] width 1224 height 16
click at [341, 126] on input "411kissel" at bounding box center [890, 132] width 1224 height 16
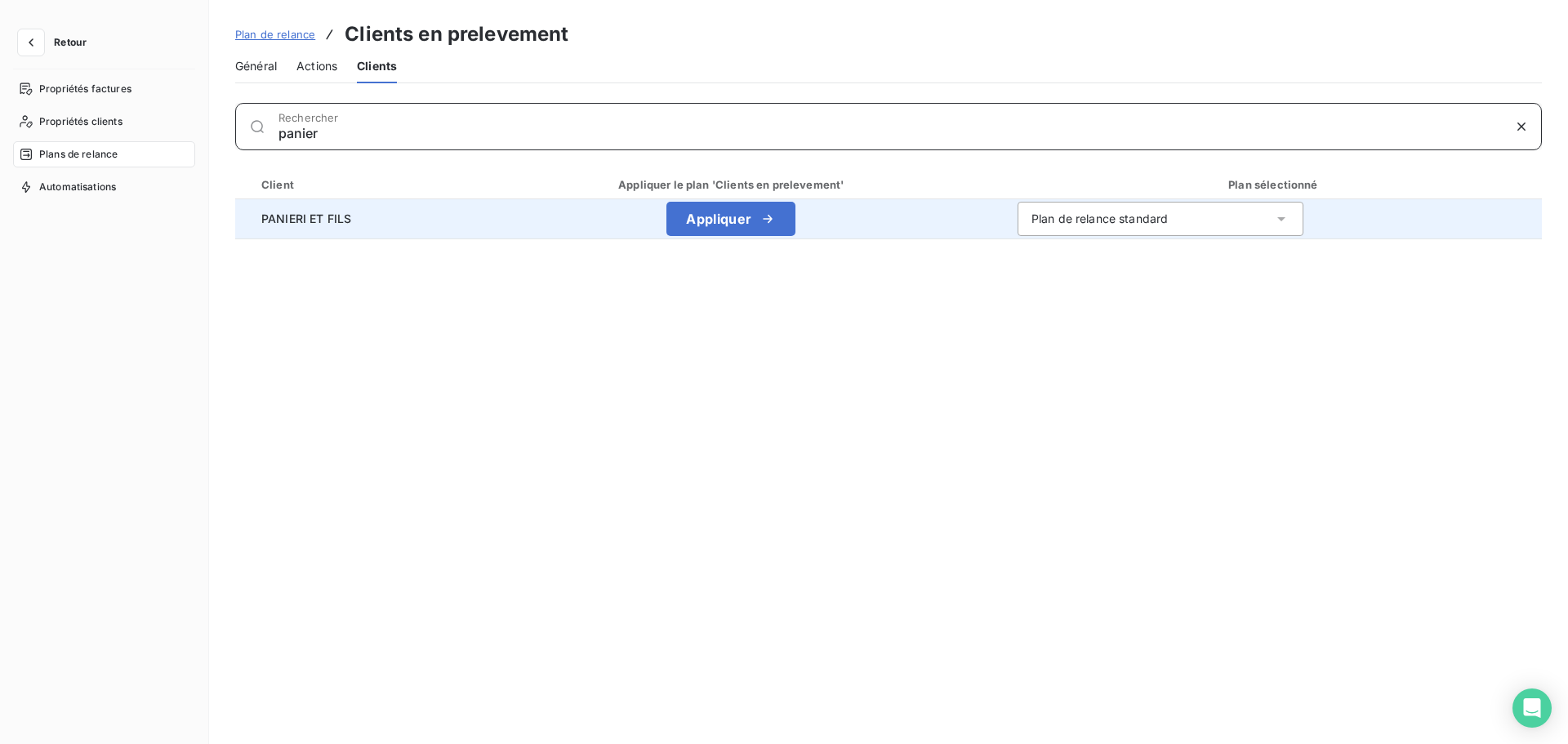
type input "panier"
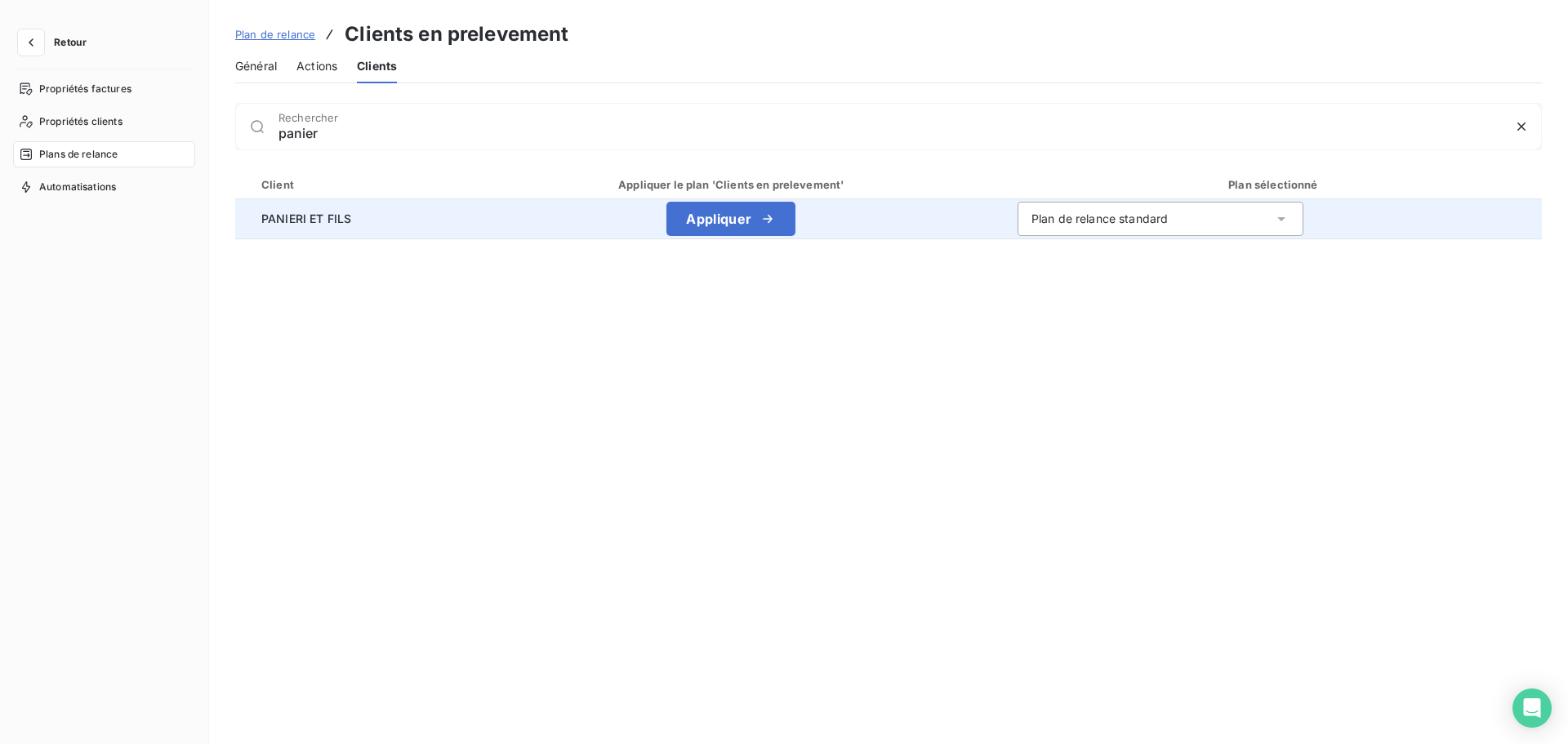
click at [1061, 215] on div "Plan de relance standard" at bounding box center [1101, 219] width 137 height 16
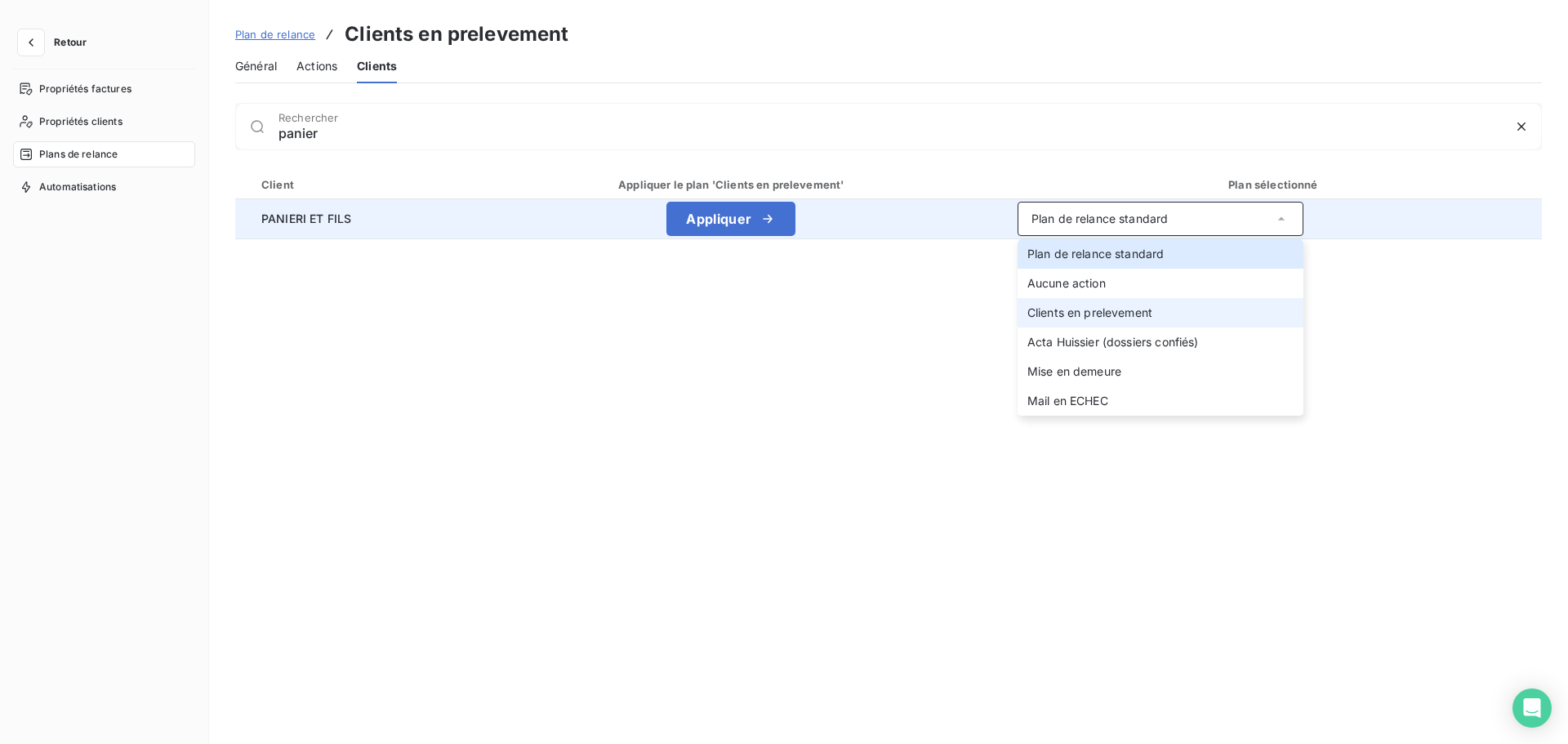
click at [1066, 309] on span "Clients en prelevement" at bounding box center [1090, 312] width 125 height 14
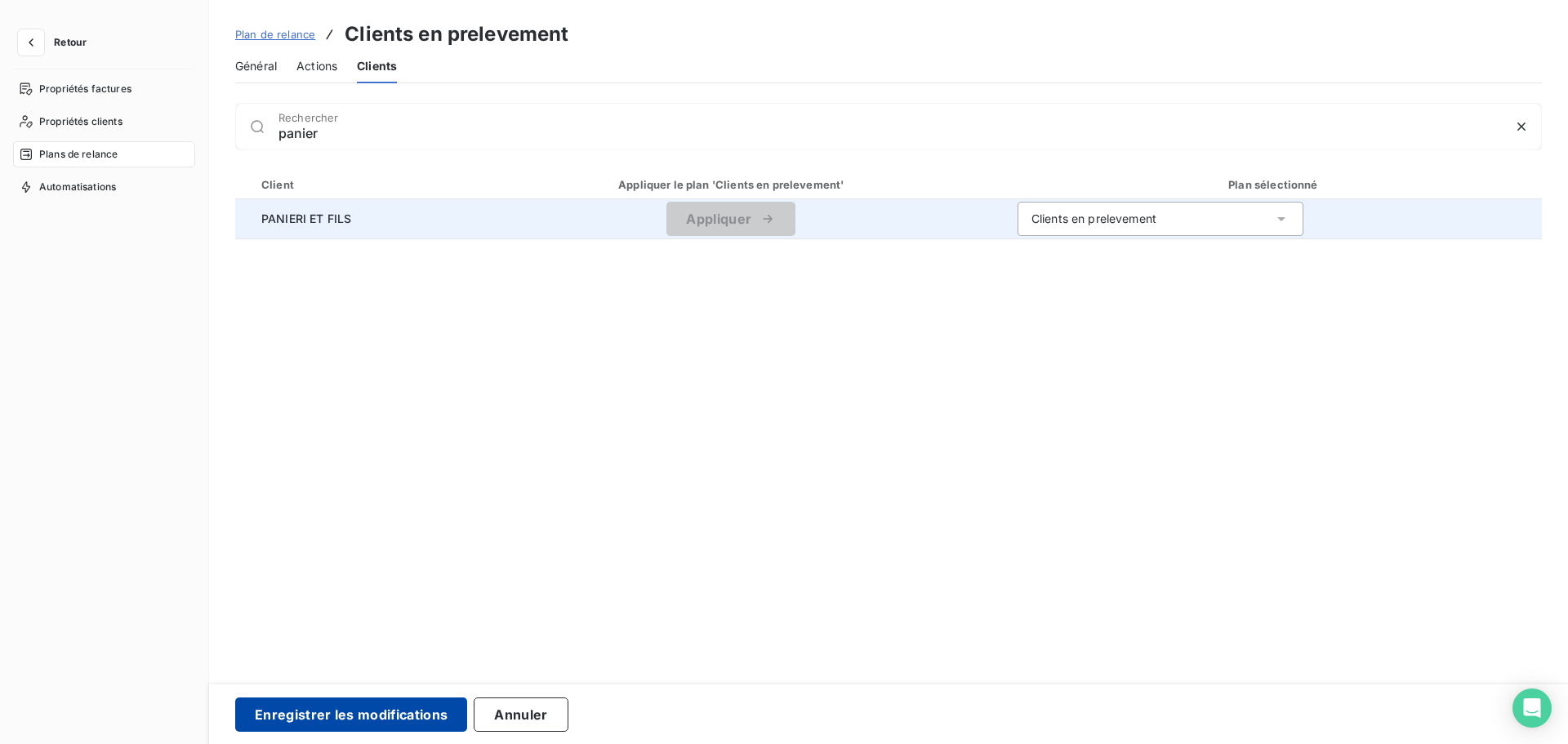
click at [325, 703] on button "Enregistrer les modifications" at bounding box center [351, 715] width 232 height 34
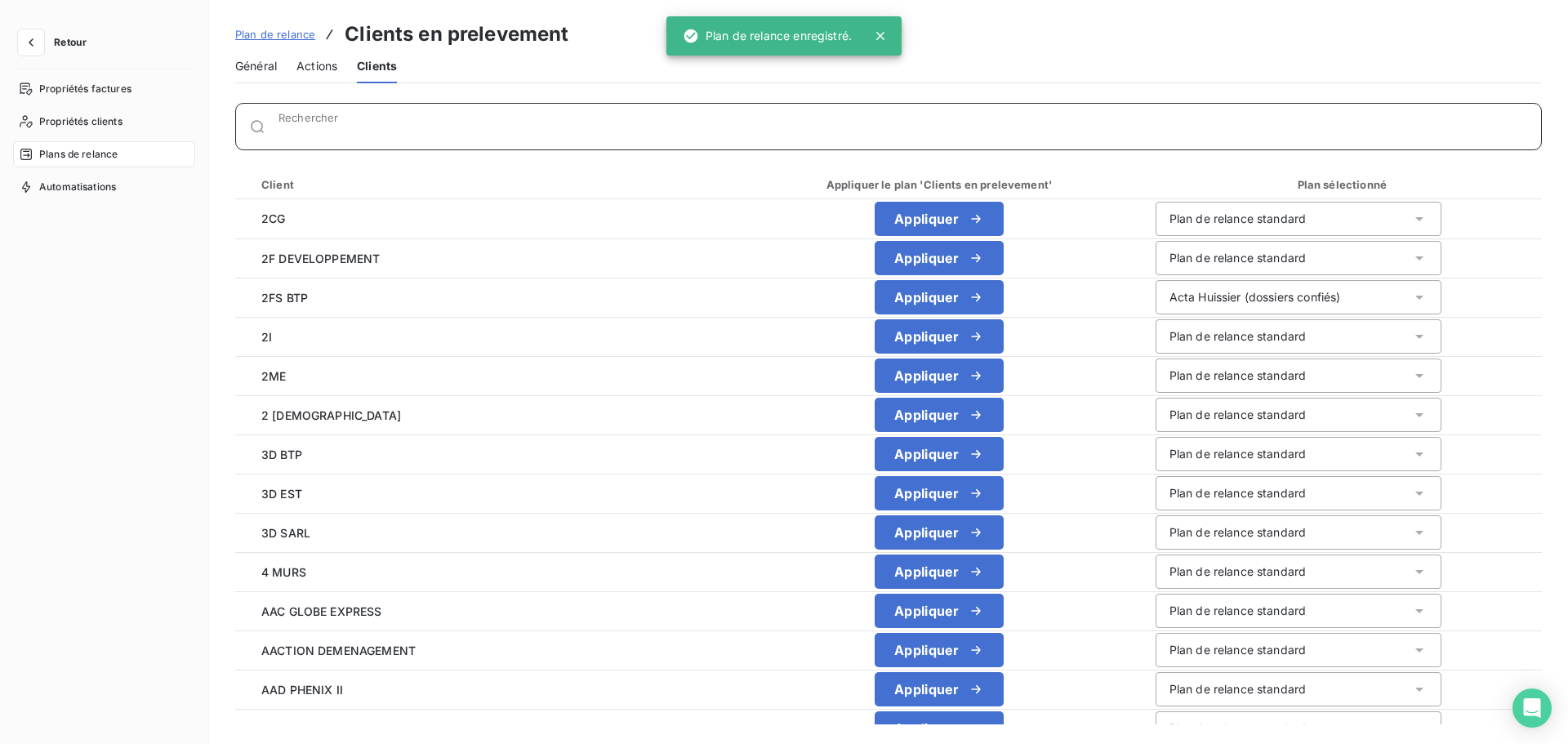
click at [358, 130] on input "Rechercher" at bounding box center [909, 132] width 1263 height 16
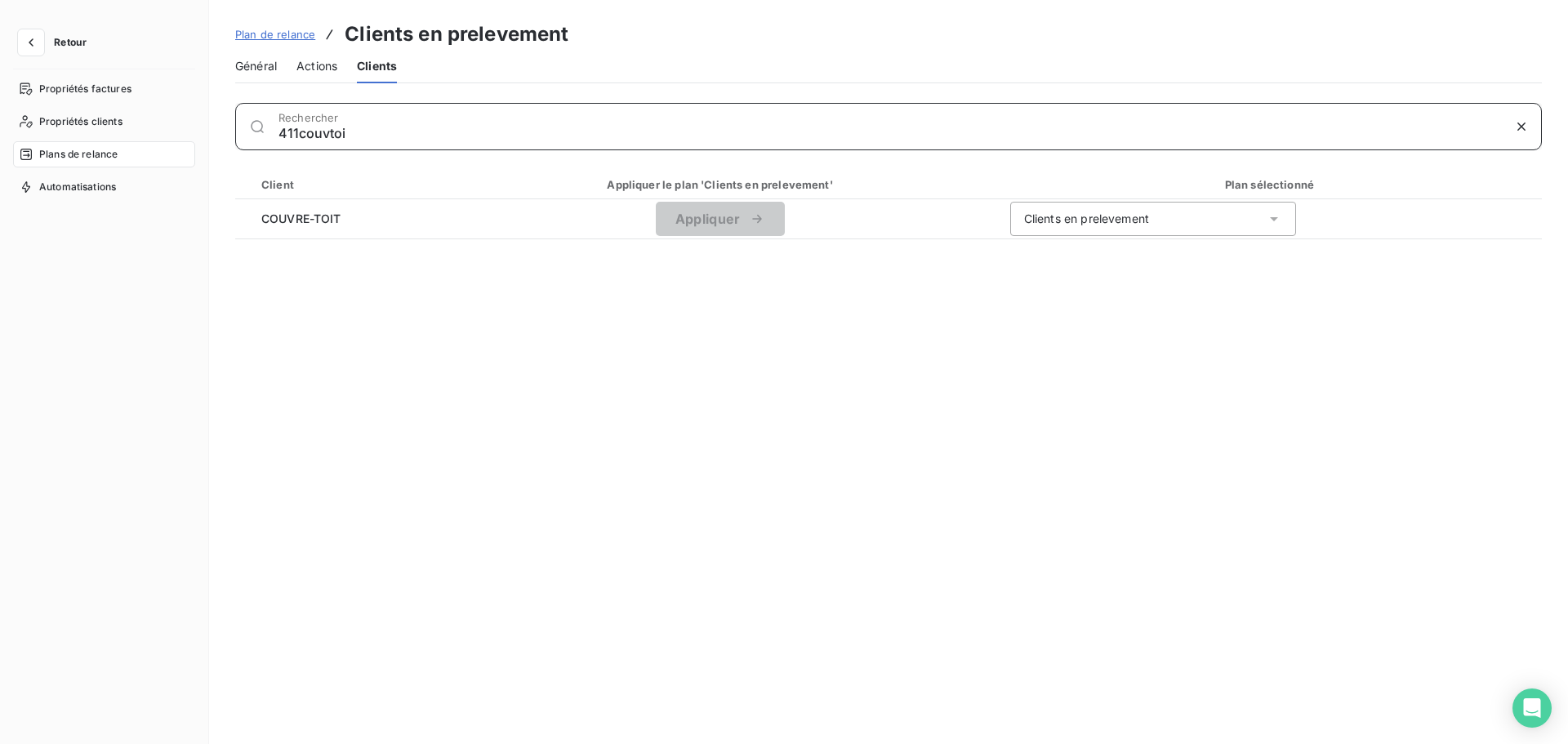
click at [304, 135] on input "411couvtoi" at bounding box center [890, 132] width 1224 height 16
click at [303, 135] on input "411couvtoi" at bounding box center [890, 132] width 1224 height 16
click at [310, 126] on input "411iann" at bounding box center [890, 132] width 1224 height 16
click at [308, 127] on input "411iann" at bounding box center [890, 132] width 1224 height 16
click at [287, 126] on input "411ulas" at bounding box center [890, 132] width 1224 height 16
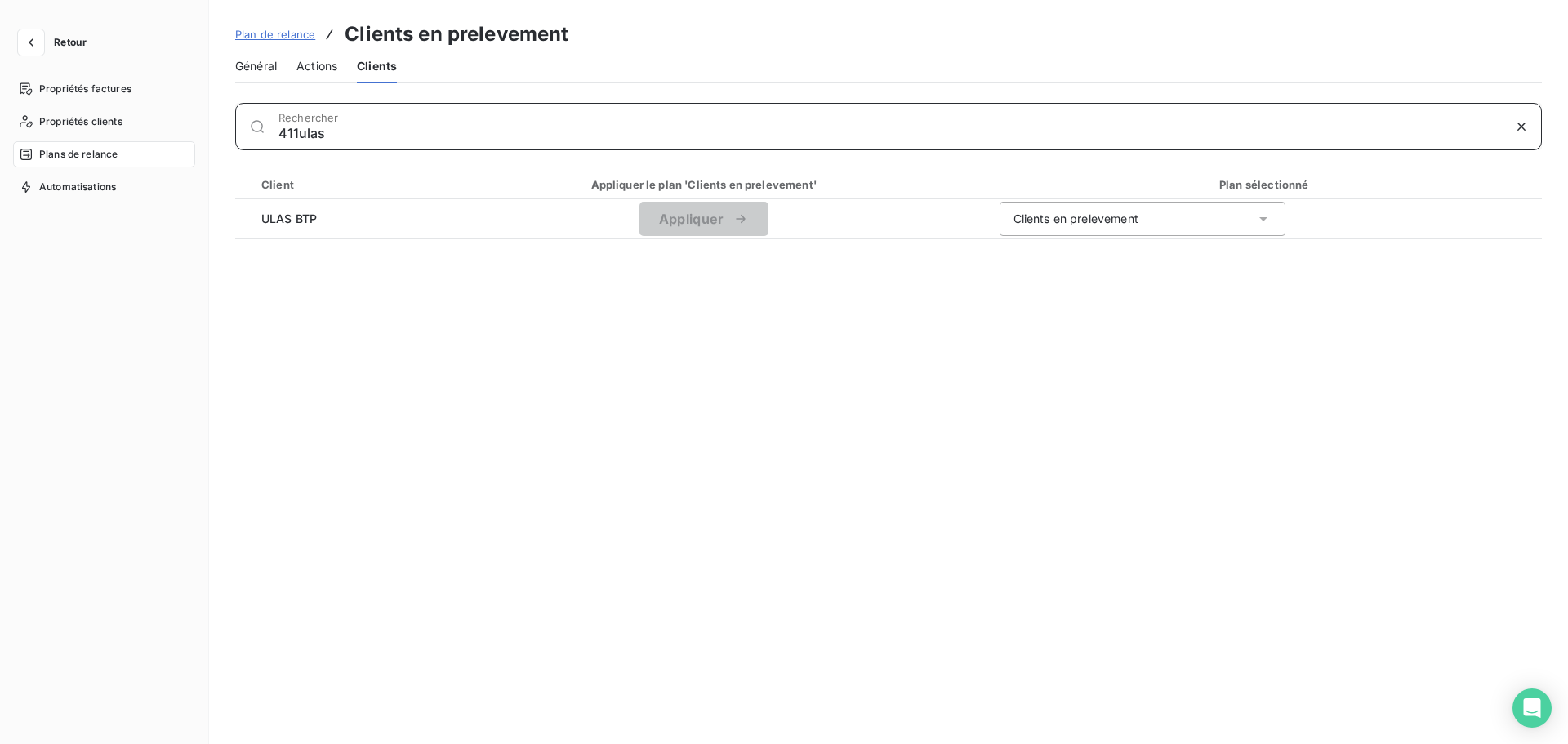
click at [287, 126] on input "411ulas" at bounding box center [890, 132] width 1224 height 16
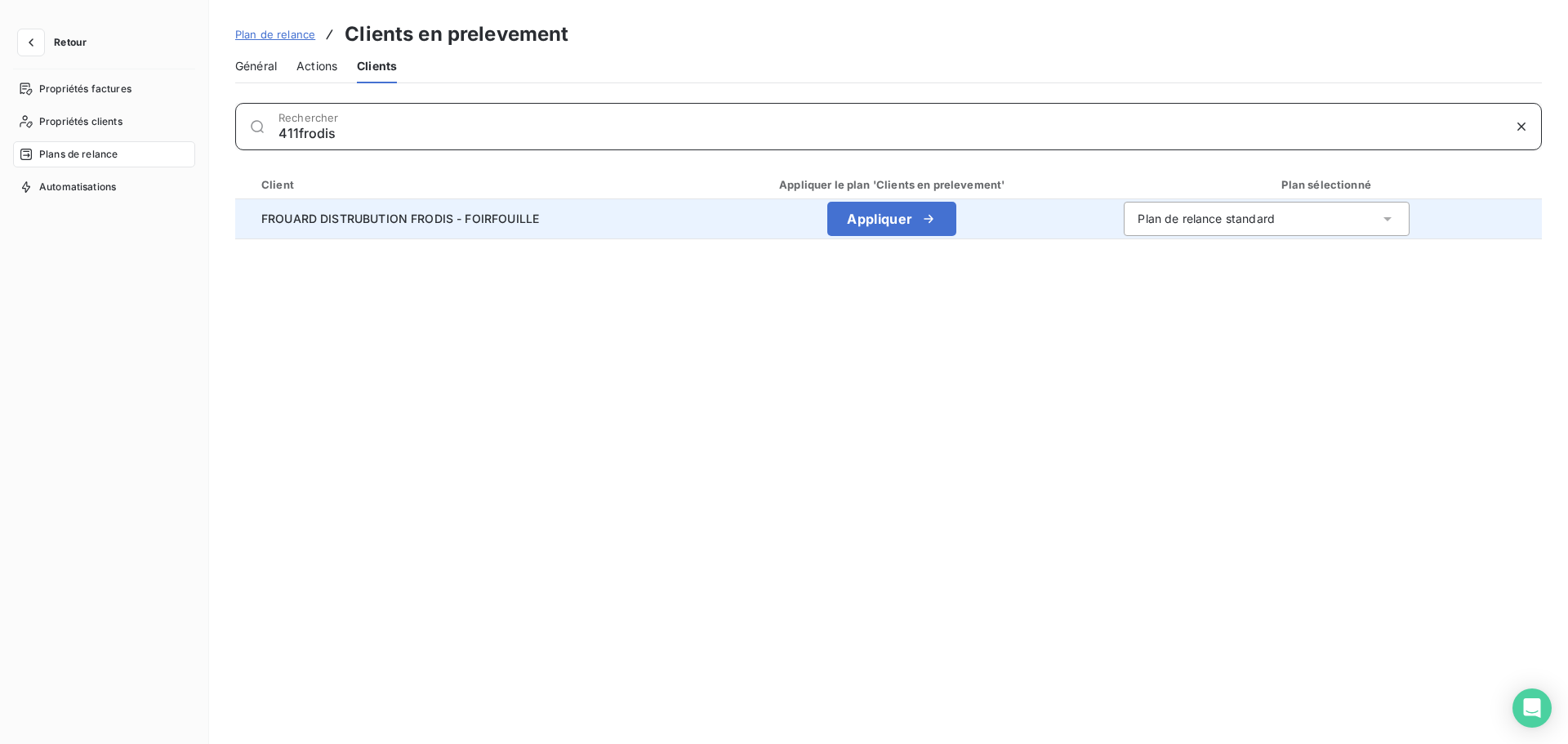
type input "411frodis"
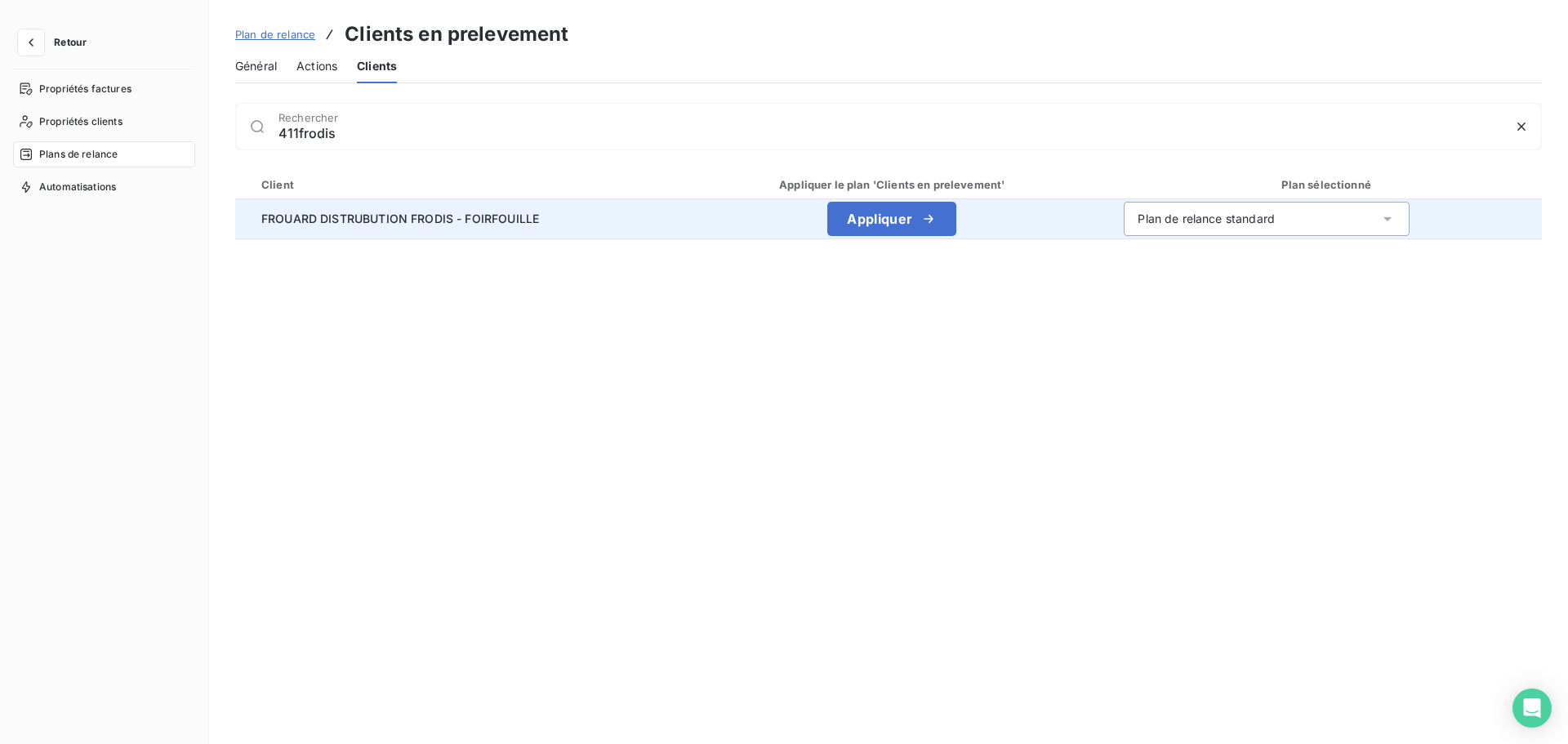
click at [1225, 229] on div "Plan de relance standard" at bounding box center [1266, 219] width 286 height 34
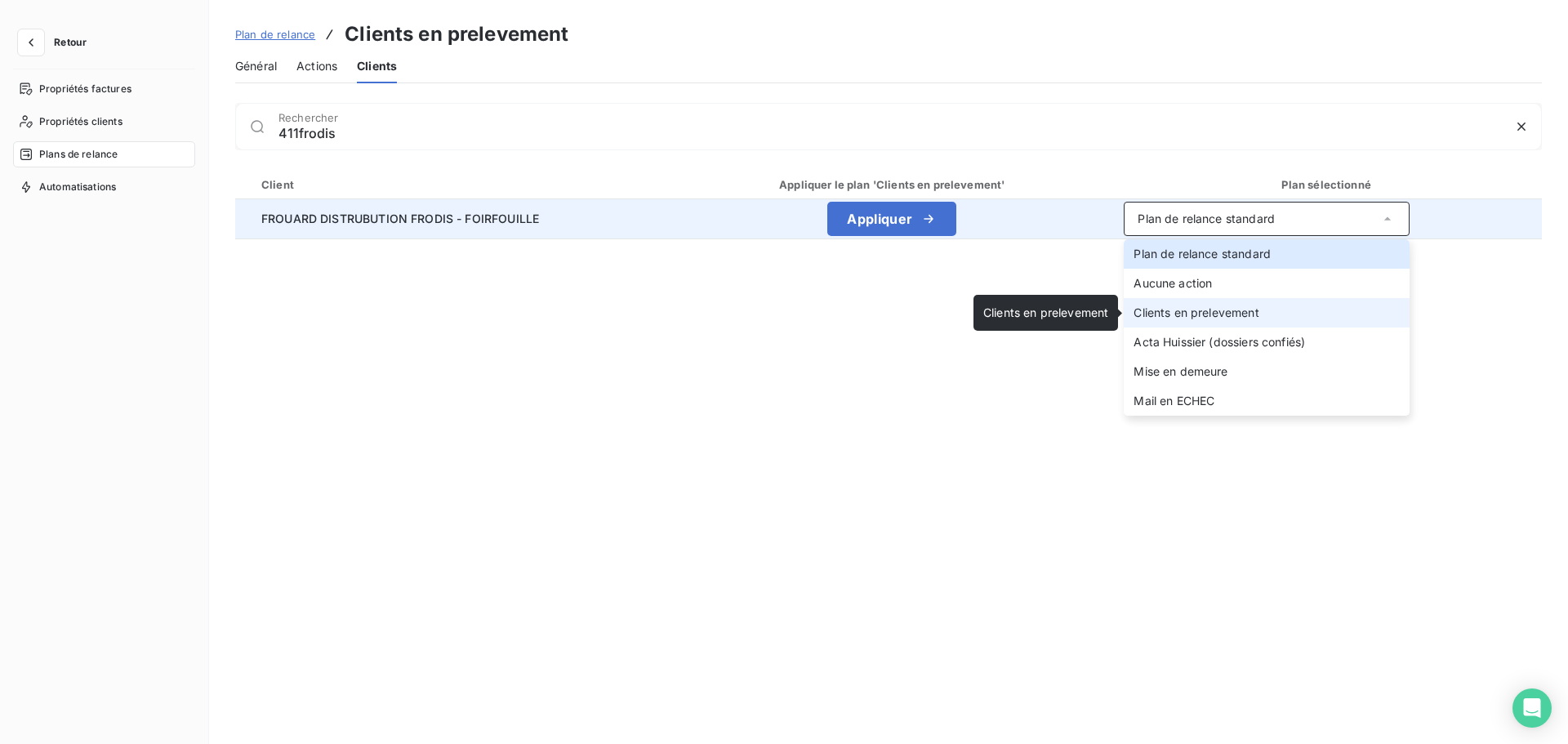
click at [1200, 307] on span "Clients en prelevement" at bounding box center [1196, 312] width 125 height 14
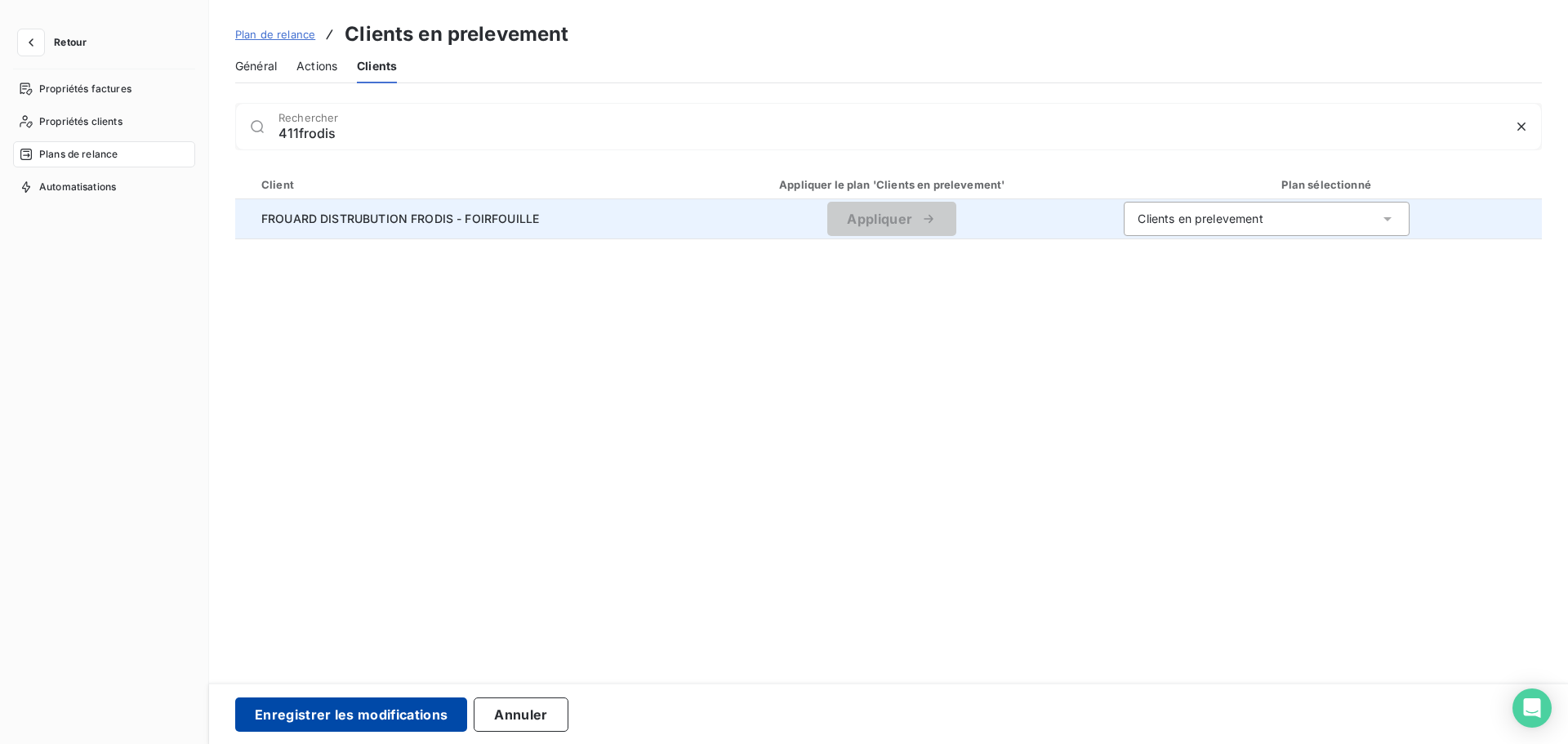
click at [310, 715] on button "Enregistrer les modifications" at bounding box center [351, 715] width 232 height 34
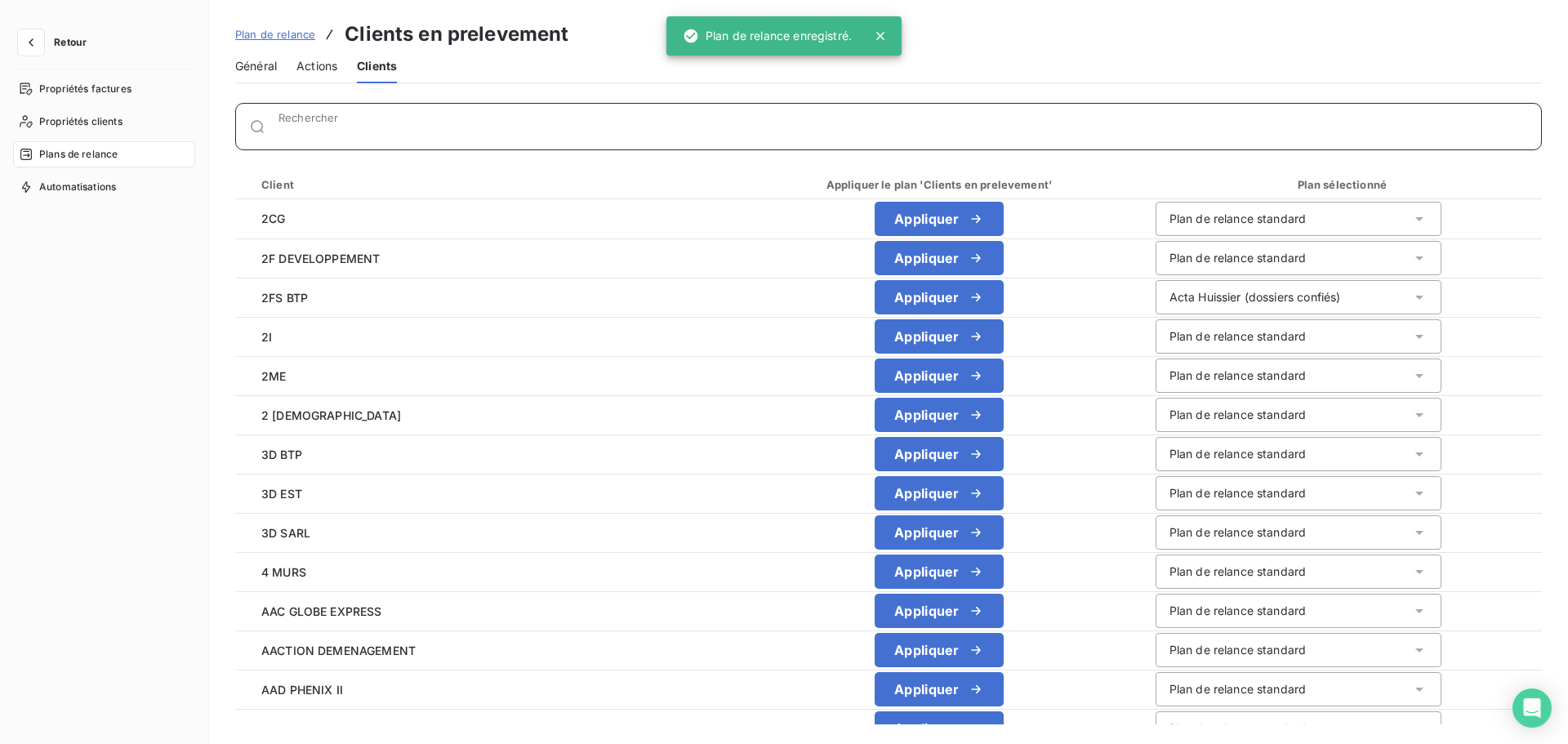
click at [405, 122] on div "Rechercher" at bounding box center [909, 126] width 1263 height 16
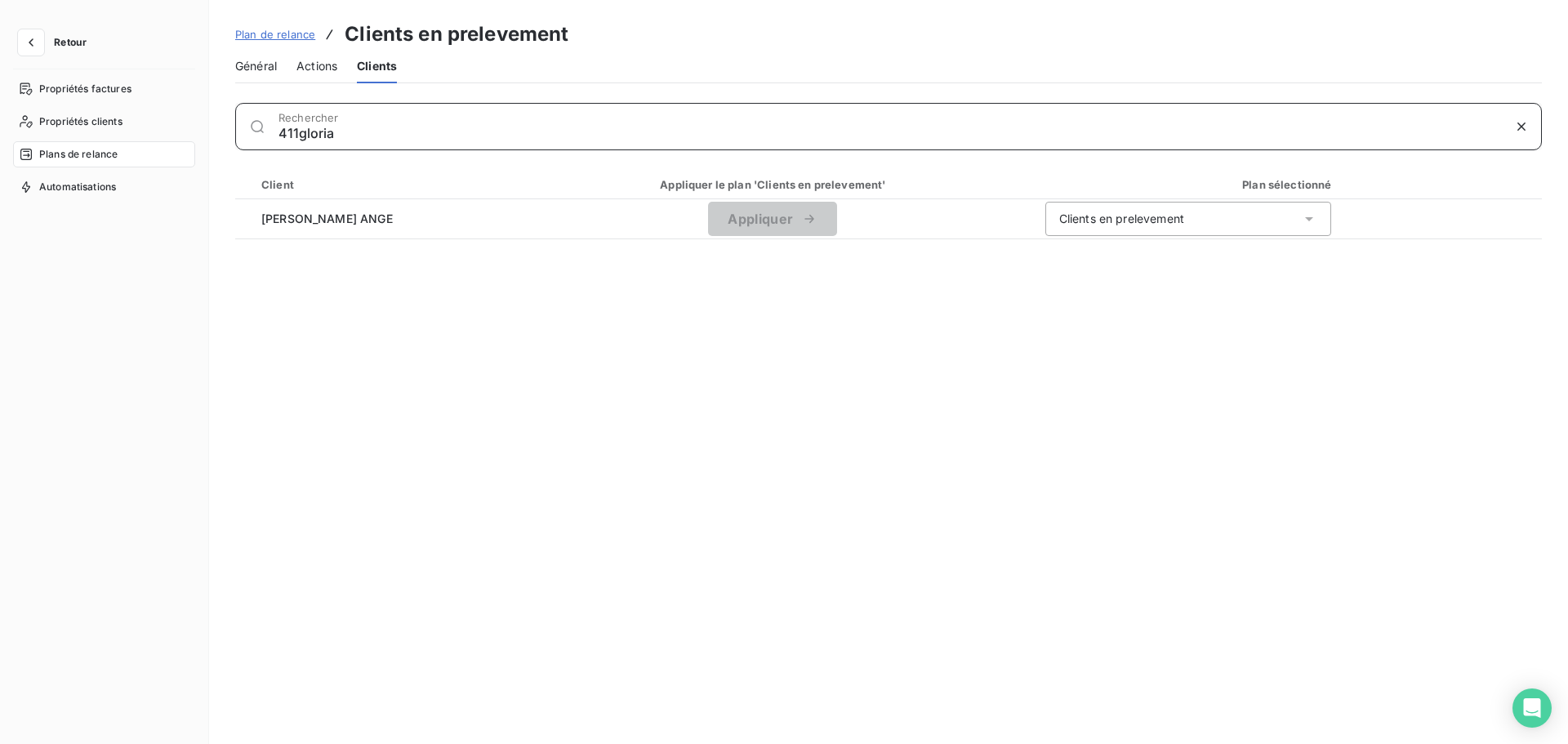
click at [328, 134] on input "411gloria" at bounding box center [890, 132] width 1224 height 16
click at [326, 134] on input "411gloria" at bounding box center [890, 132] width 1224 height 16
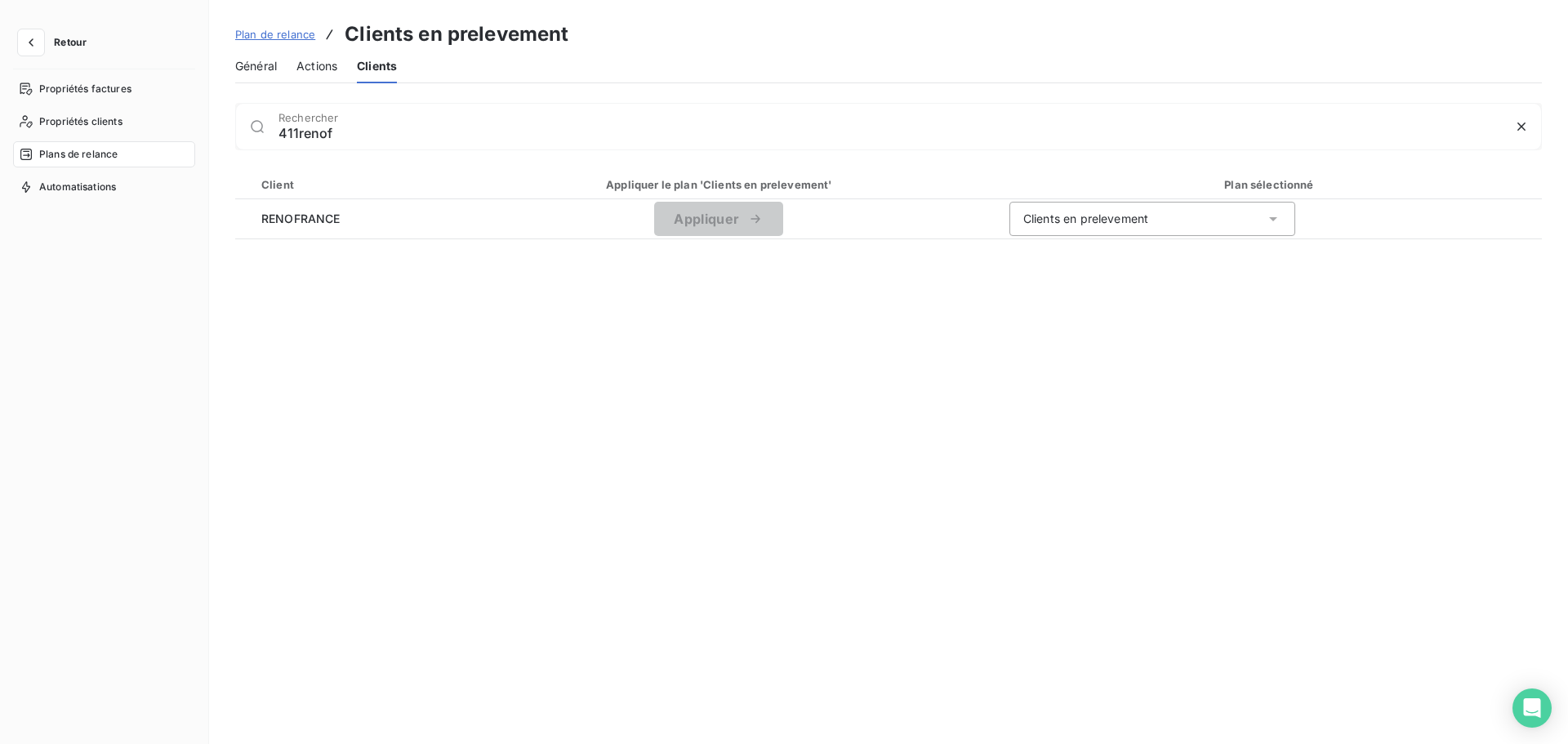
click at [307, 119] on div "411renof Rechercher" at bounding box center [909, 126] width 1263 height 26
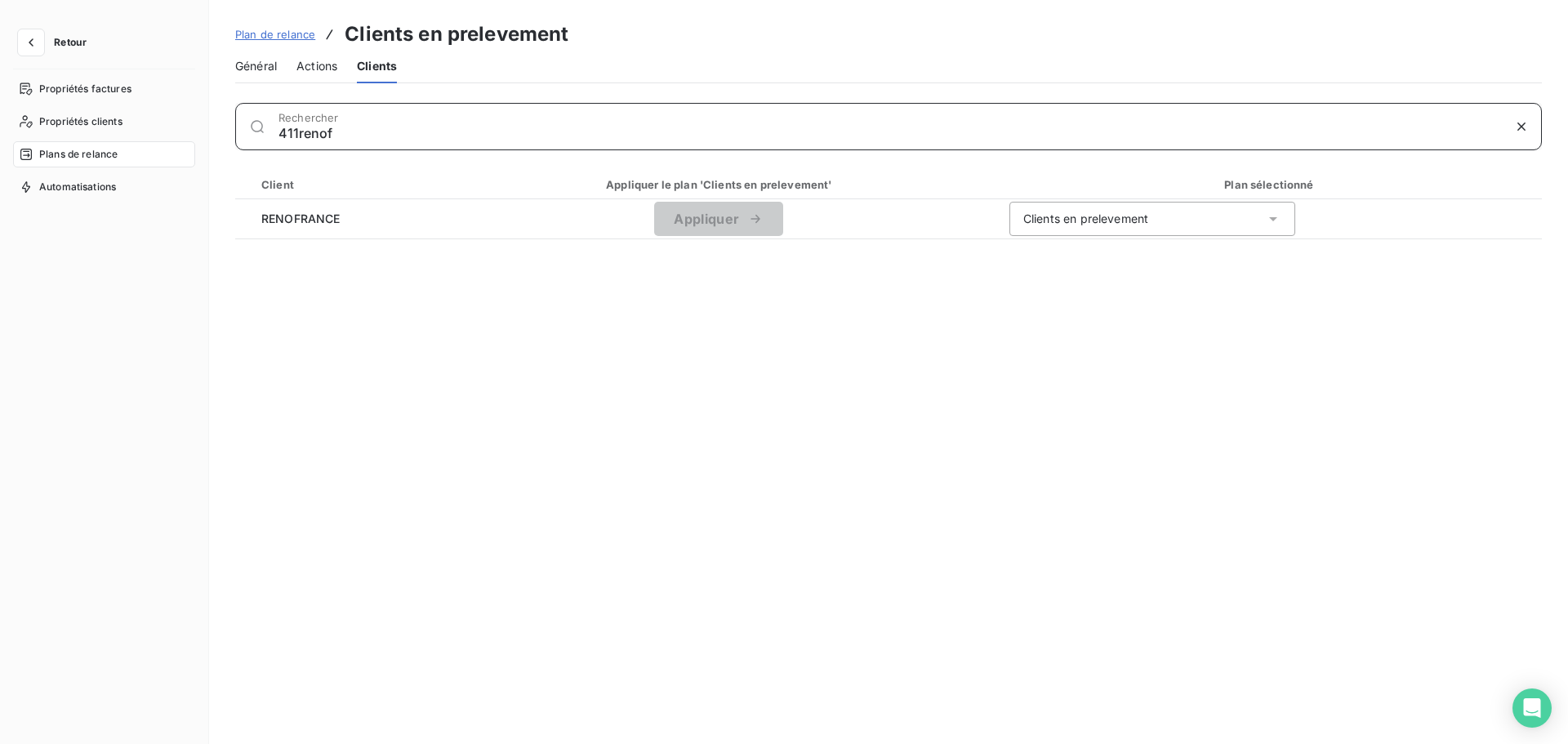
click at [308, 137] on input "411renof" at bounding box center [890, 132] width 1224 height 16
click at [307, 138] on input "411renof" at bounding box center [890, 132] width 1224 height 16
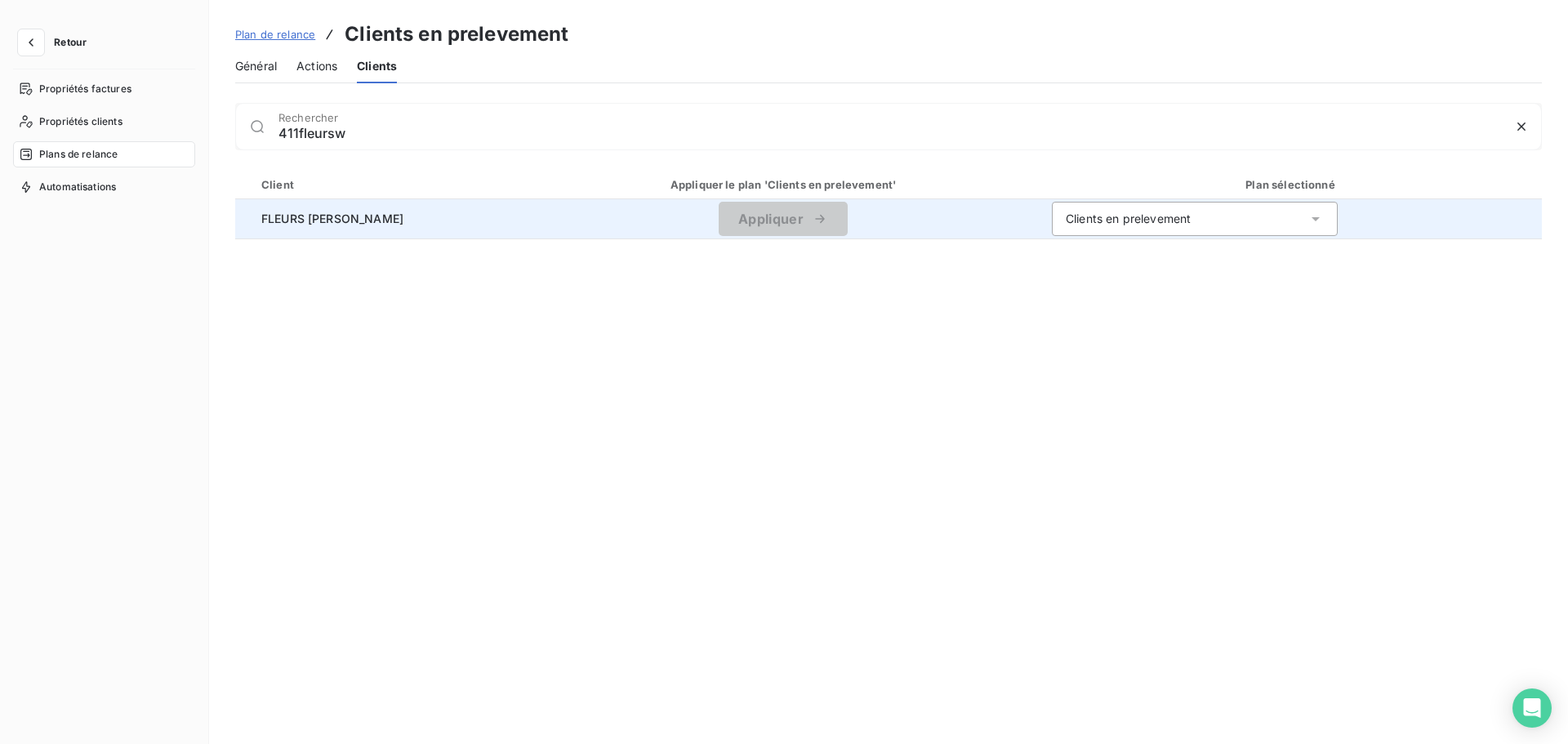
click at [359, 222] on span "FLEURS [PERSON_NAME]" at bounding box center [382, 219] width 266 height 17
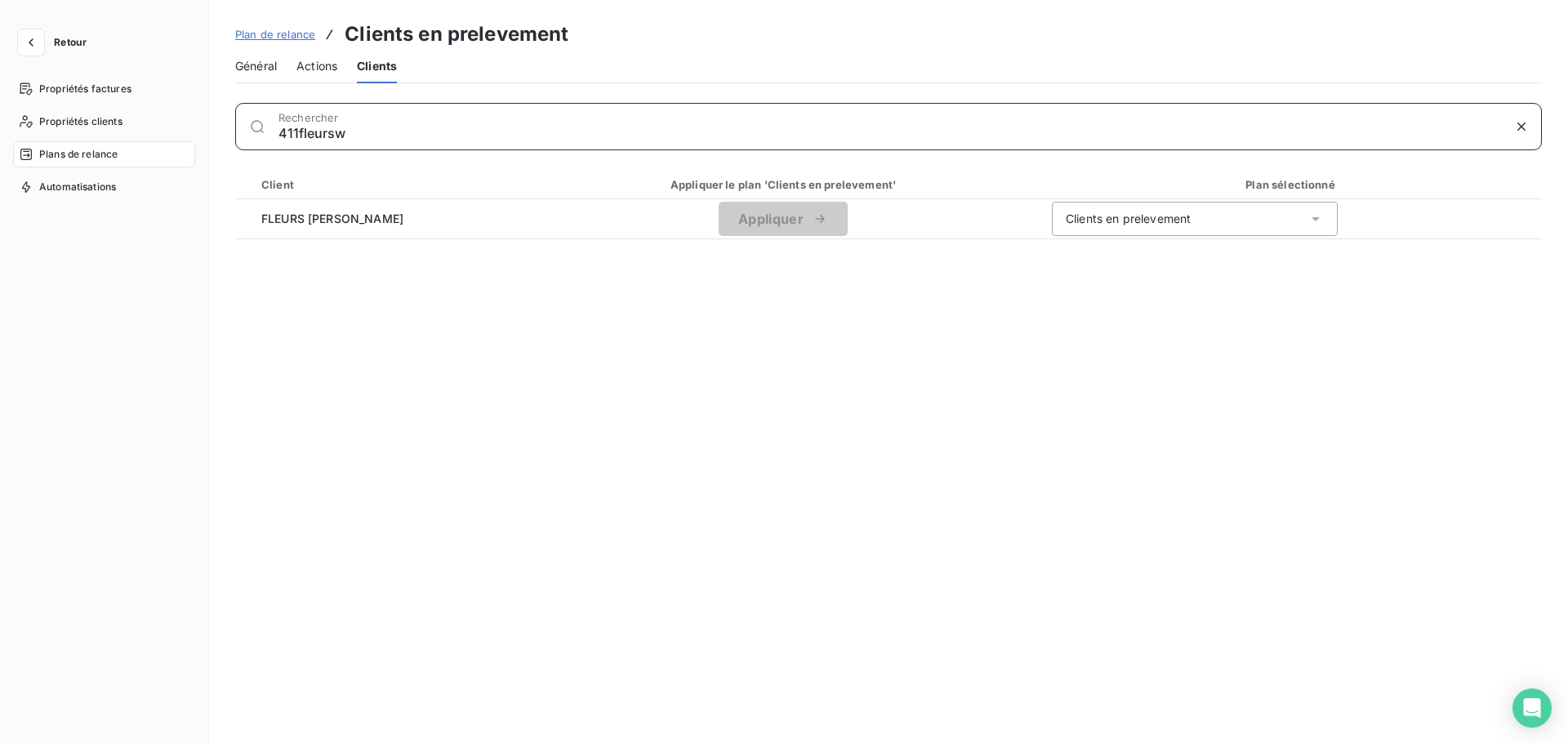
click at [326, 133] on input "411fleursw" at bounding box center [890, 132] width 1224 height 16
click at [324, 133] on input "411fleursw" at bounding box center [890, 132] width 1224 height 16
click at [322, 131] on input "411acen" at bounding box center [890, 132] width 1224 height 16
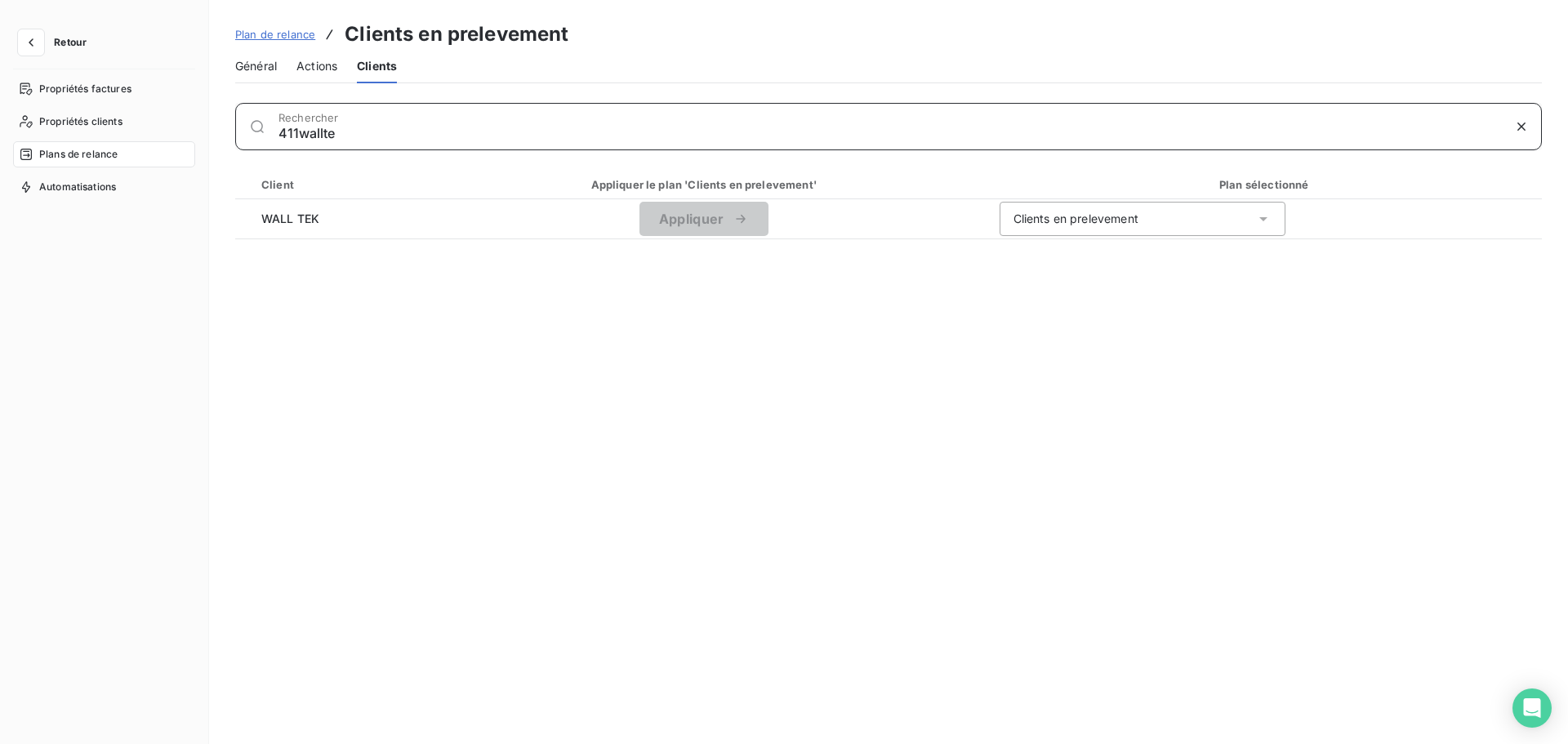
click at [305, 124] on div "411wallte Rechercher" at bounding box center [909, 126] width 1263 height 26
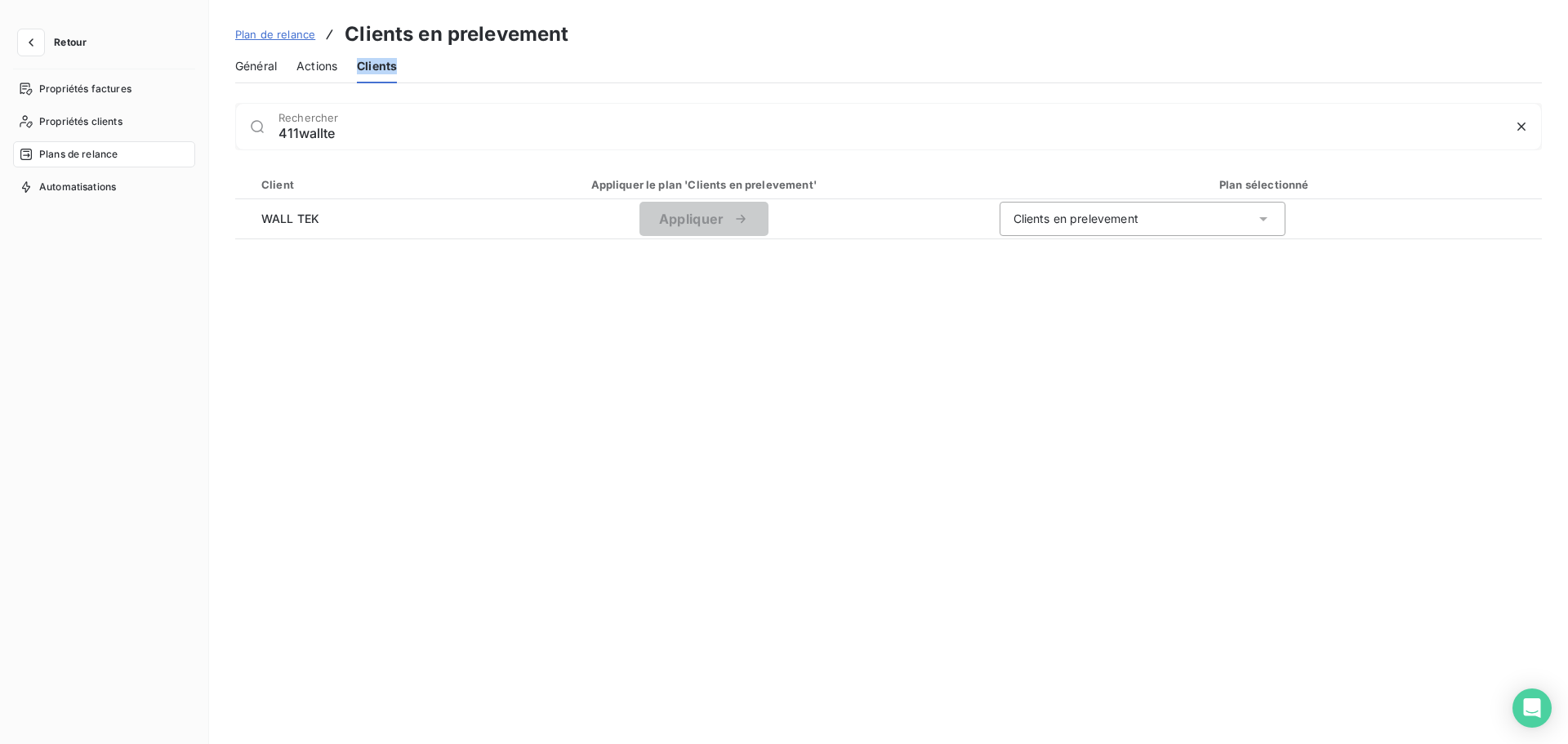
click at [305, 124] on div "411wallte Rechercher" at bounding box center [909, 126] width 1263 height 26
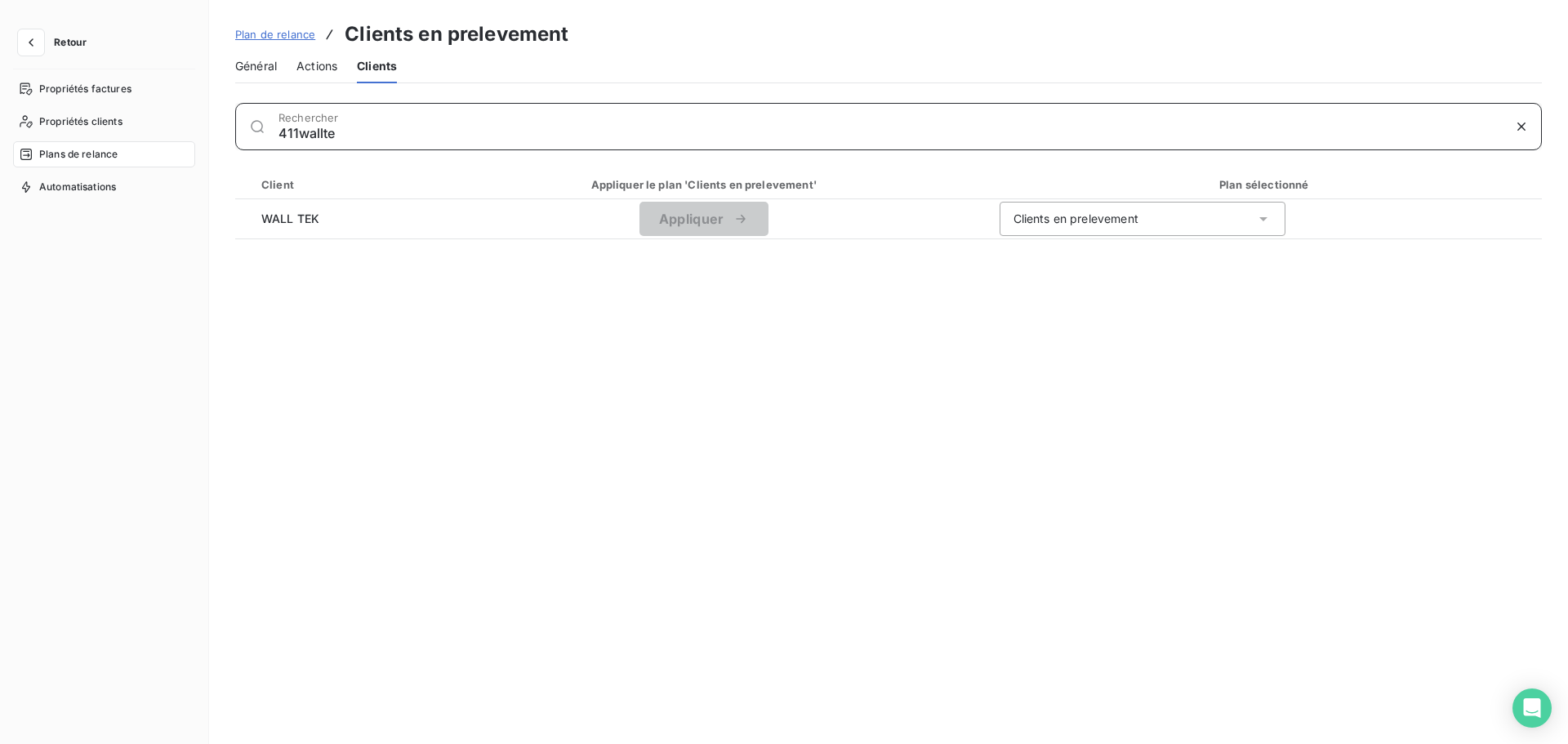
click at [309, 132] on input "411wallte" at bounding box center [890, 132] width 1224 height 16
click at [300, 140] on input "411kup" at bounding box center [890, 132] width 1224 height 16
click at [299, 137] on input "411grive" at bounding box center [890, 132] width 1224 height 16
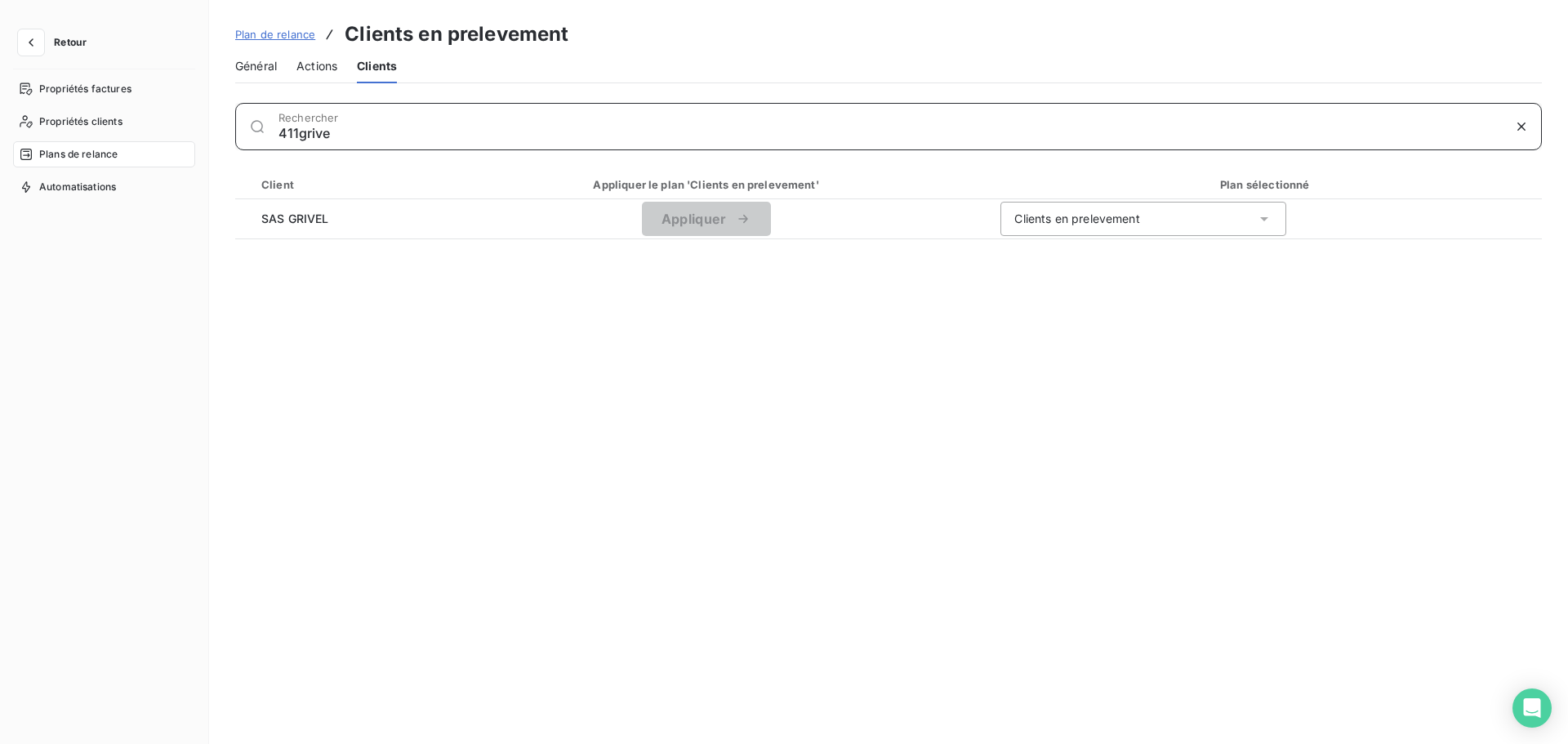
click at [299, 137] on input "411grive" at bounding box center [890, 132] width 1224 height 16
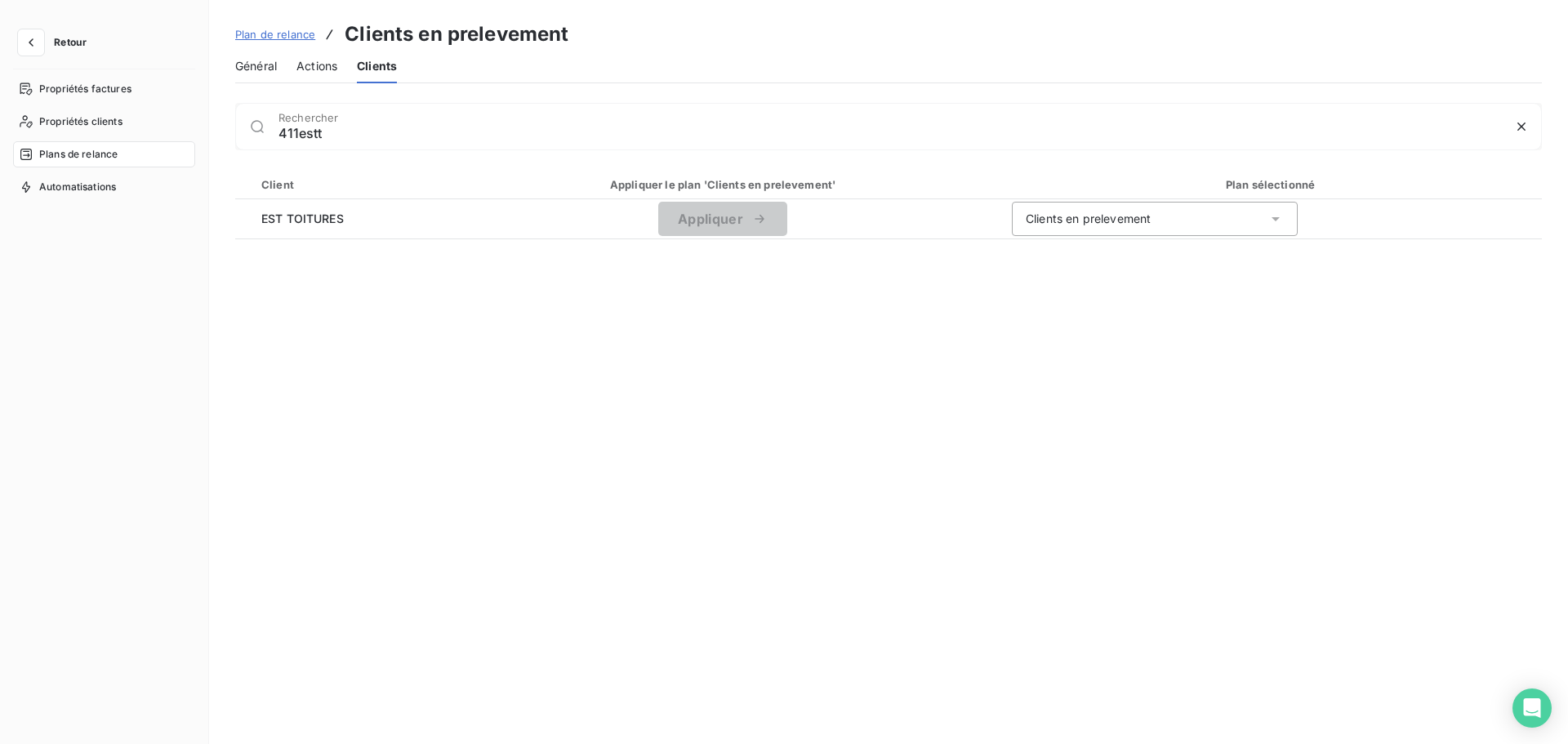
click at [326, 184] on div "Client" at bounding box center [343, 184] width 182 height 16
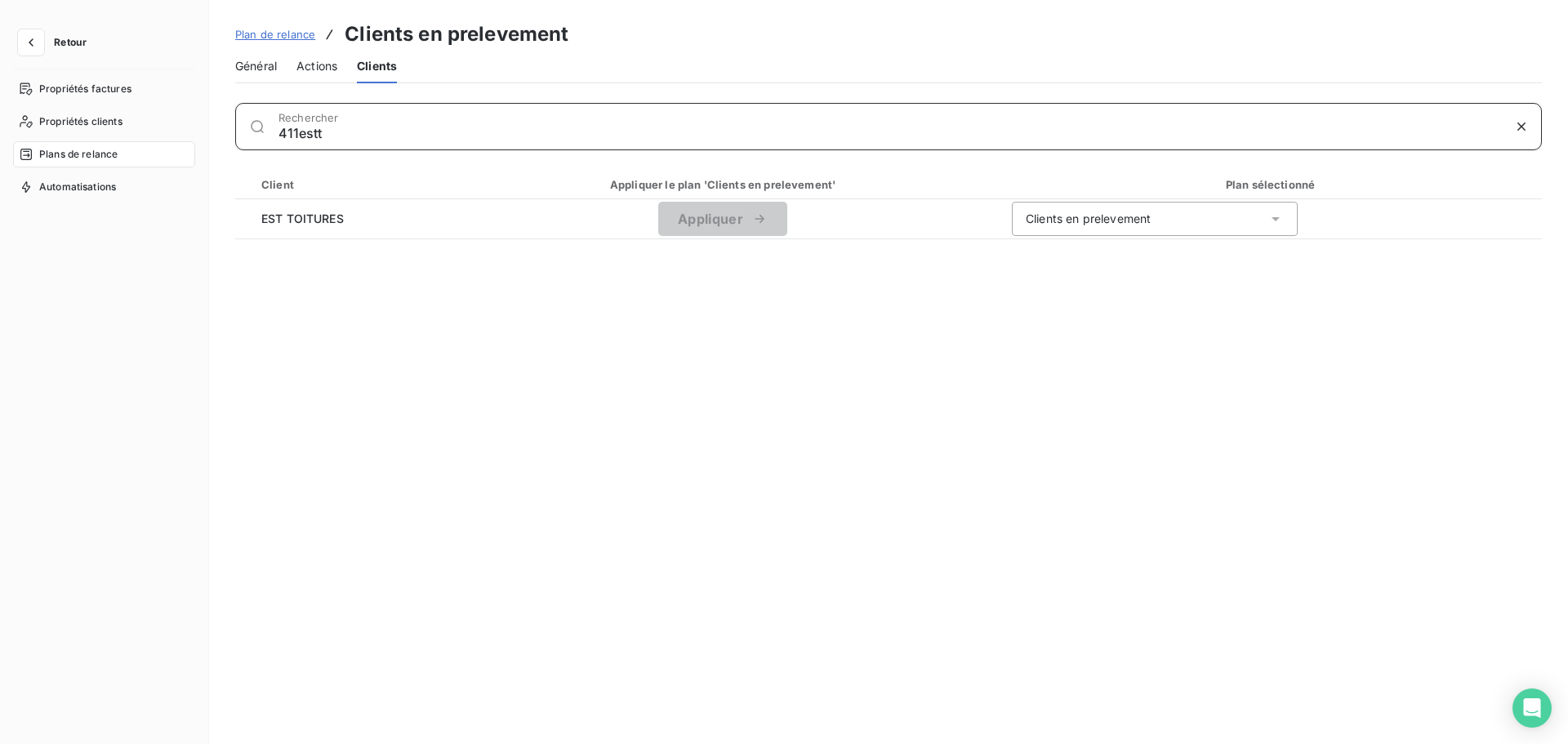
click at [297, 137] on input "411estt" at bounding box center [890, 132] width 1224 height 16
click at [296, 137] on input "411estt" at bounding box center [890, 132] width 1224 height 16
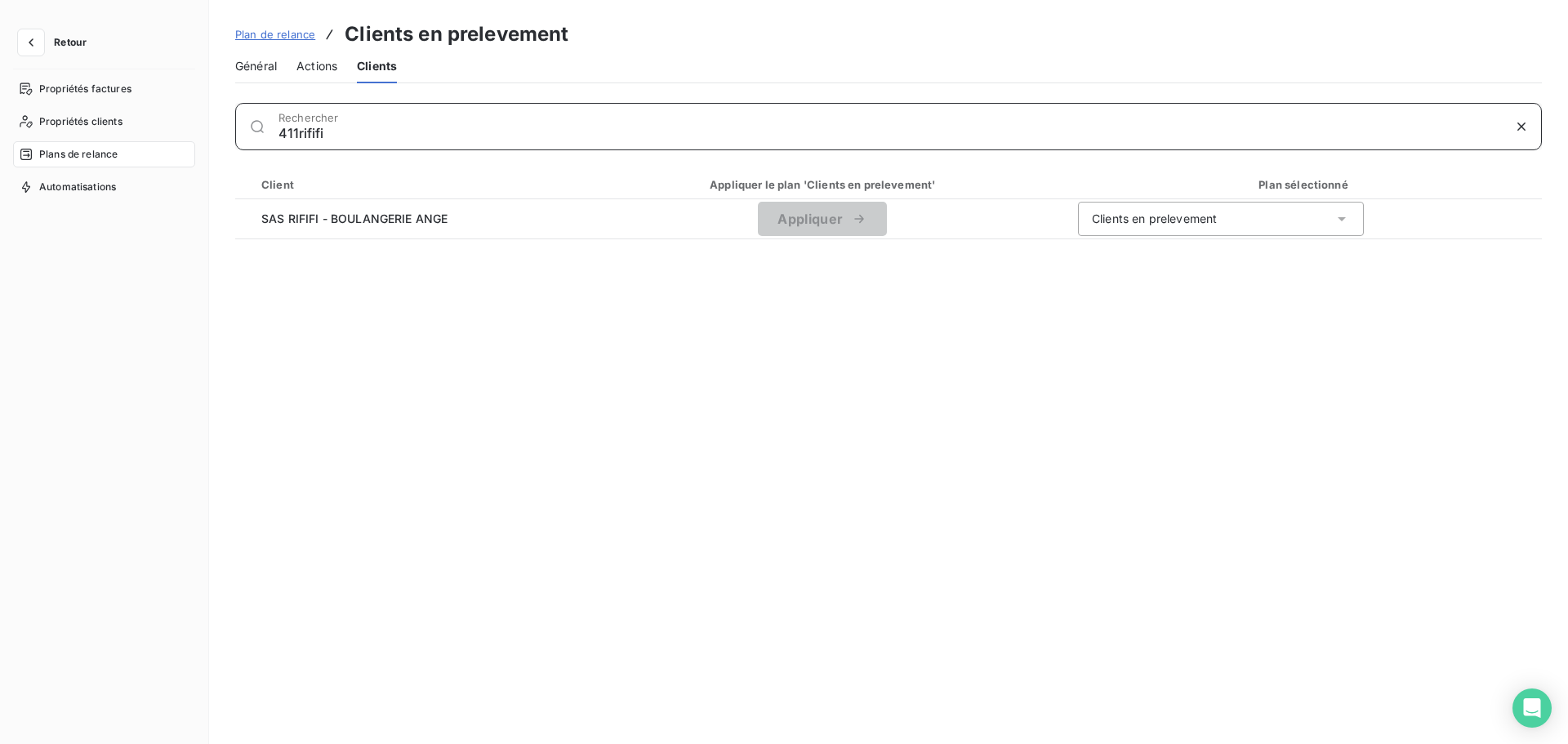
click at [295, 129] on input "411rififi" at bounding box center [890, 132] width 1224 height 16
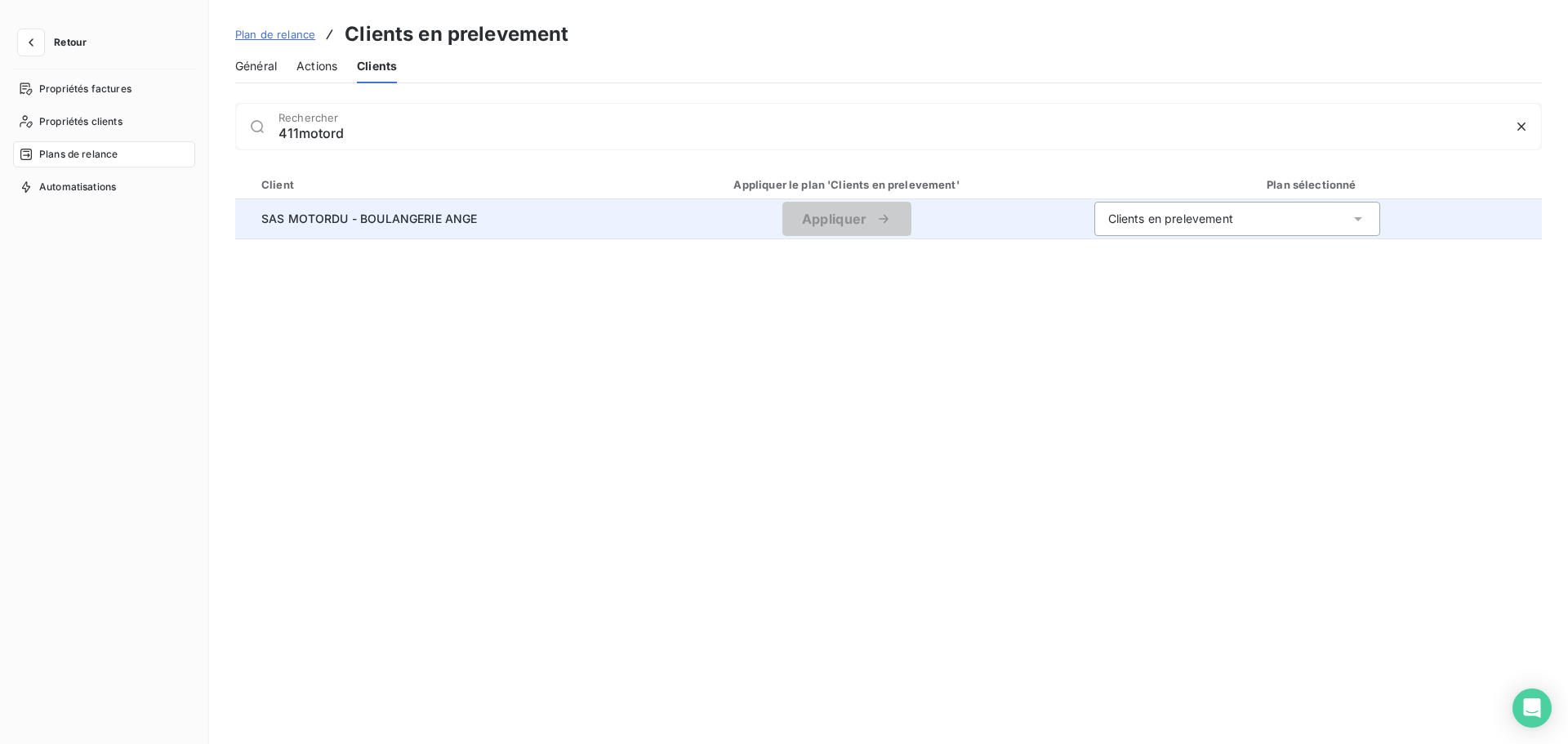
click at [319, 207] on td "SAS MOTORDU - BOULANGERIE ANGE" at bounding box center [423, 219] width 377 height 39
click at [320, 220] on span "SAS MOTORDU - BOULANGERIE ANGE" at bounding box center [424, 219] width 351 height 17
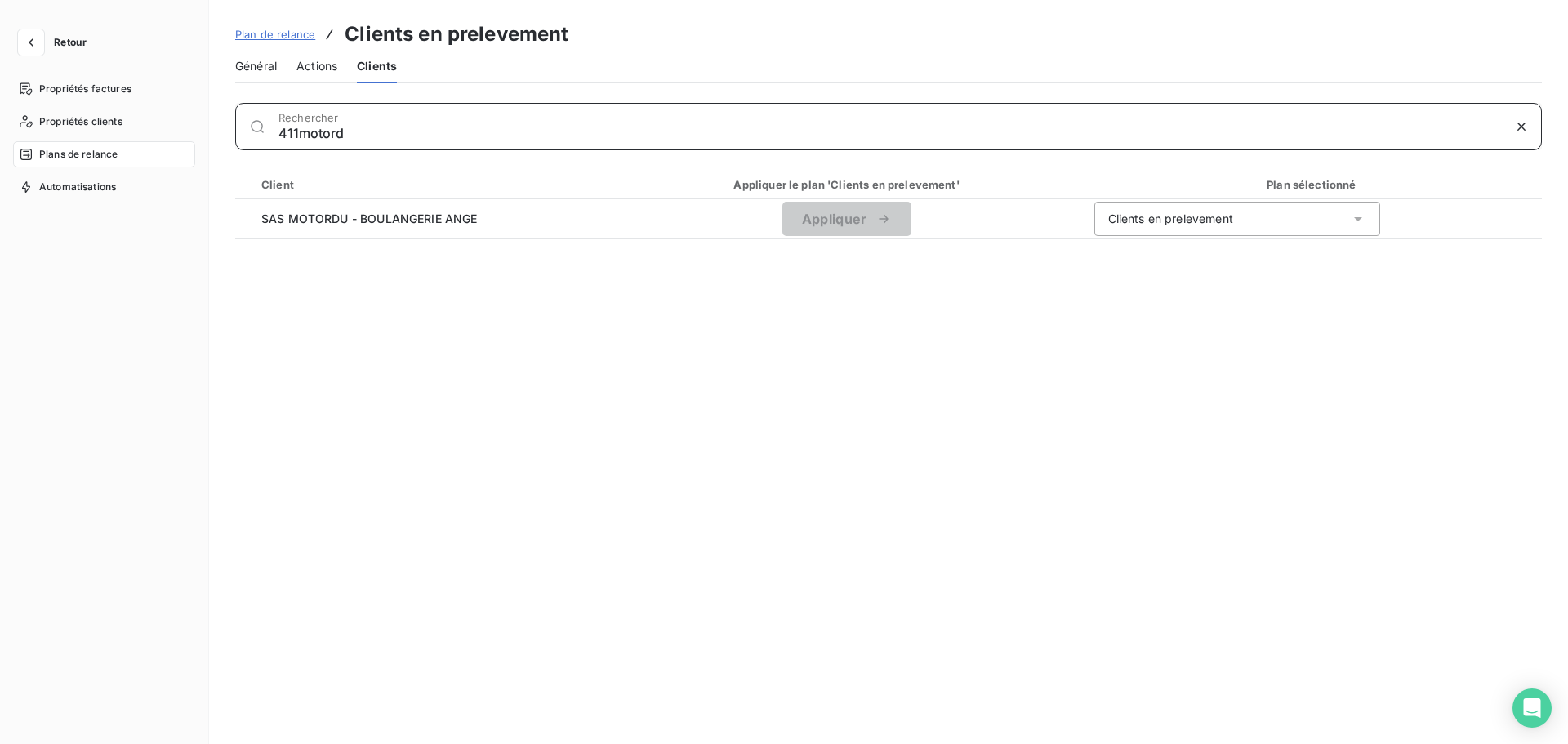
click at [300, 128] on input "411motord" at bounding box center [890, 132] width 1224 height 16
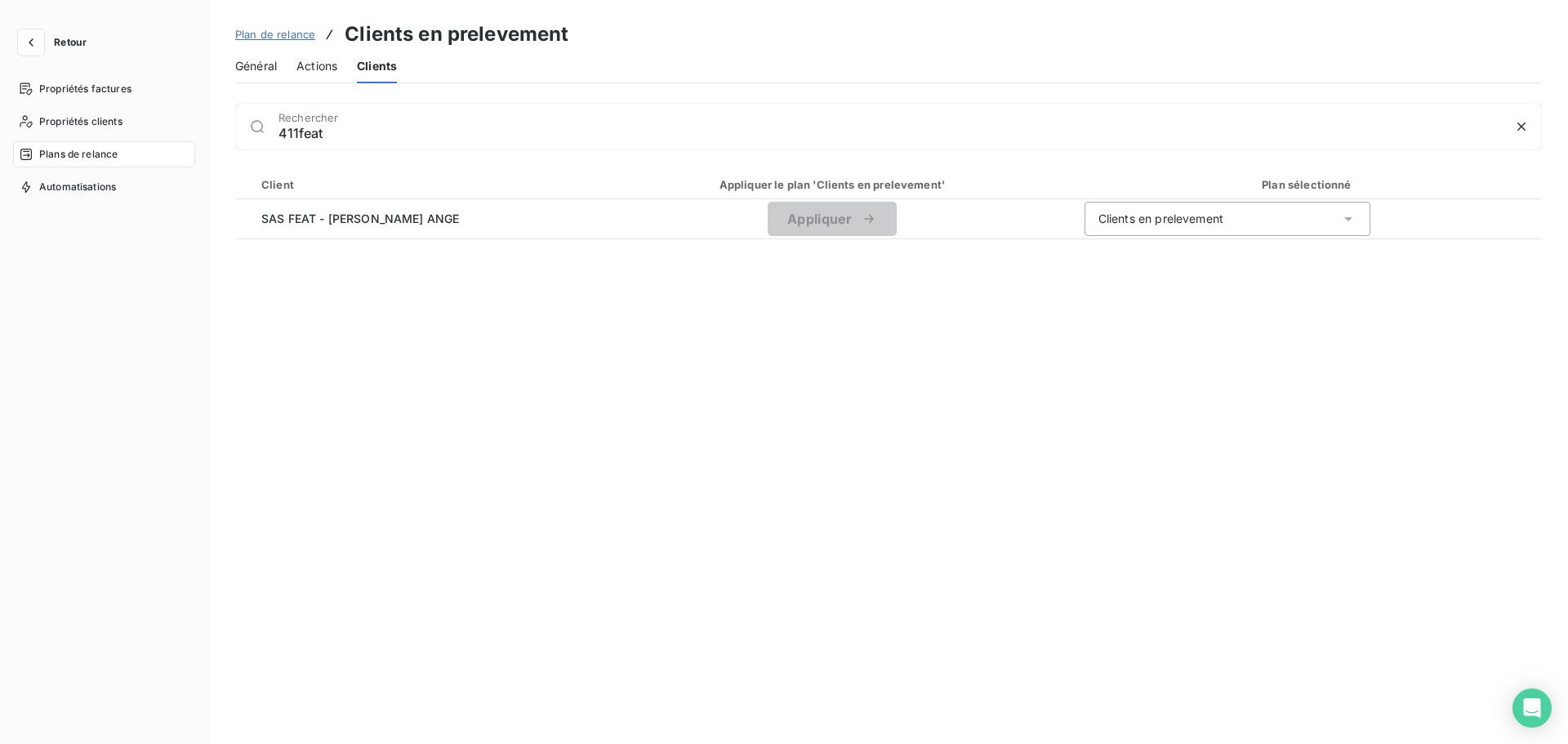
click at [298, 142] on div "411feat Rechercher" at bounding box center [888, 126] width 1307 height 48
click at [297, 142] on div "411feat Rechercher" at bounding box center [888, 126] width 1307 height 48
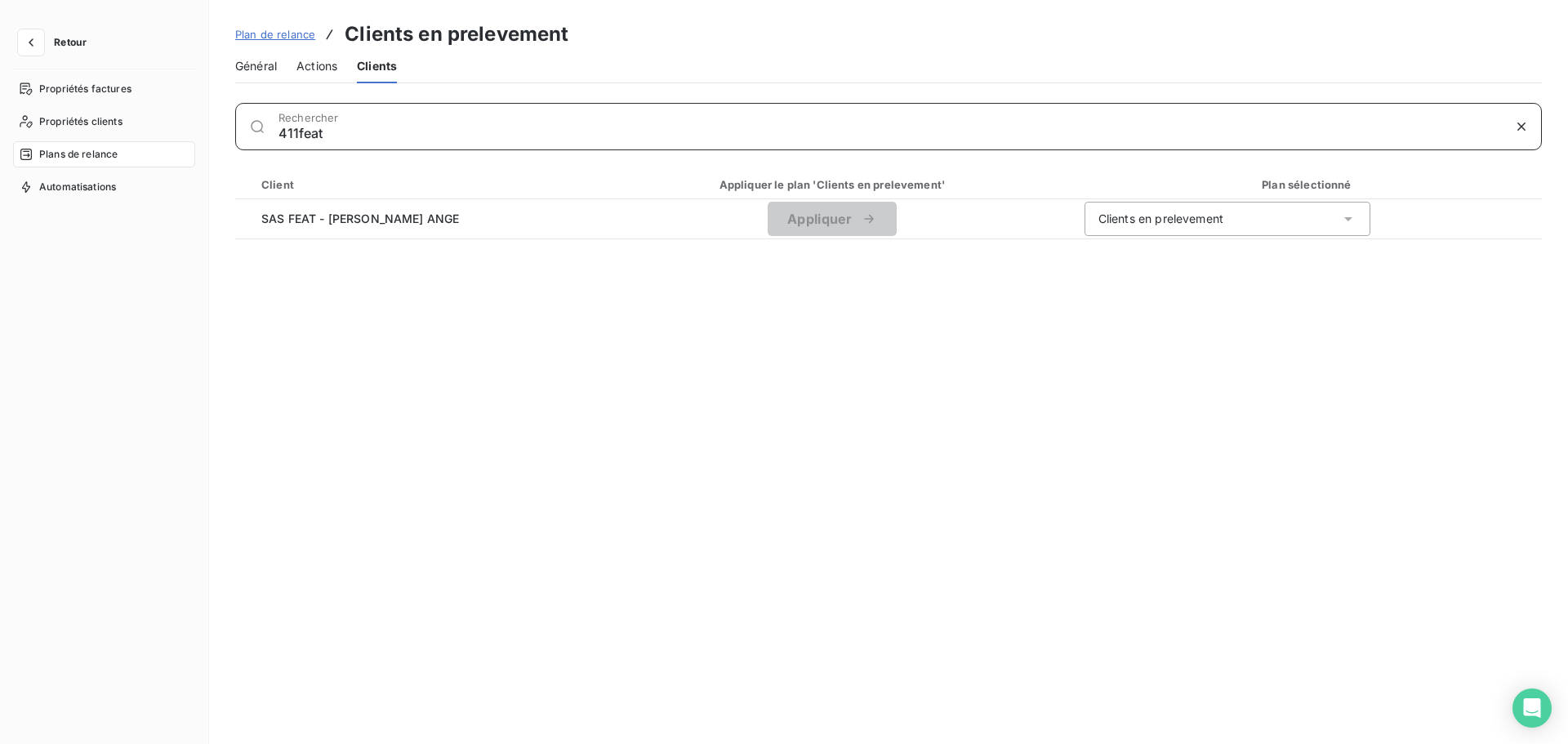
click at [301, 132] on input "411feat" at bounding box center [890, 132] width 1224 height 16
click at [302, 132] on input "411feat" at bounding box center [890, 132] width 1224 height 16
click at [310, 126] on input "411charwe" at bounding box center [890, 132] width 1224 height 16
click at [309, 126] on input "411charwe" at bounding box center [890, 132] width 1224 height 16
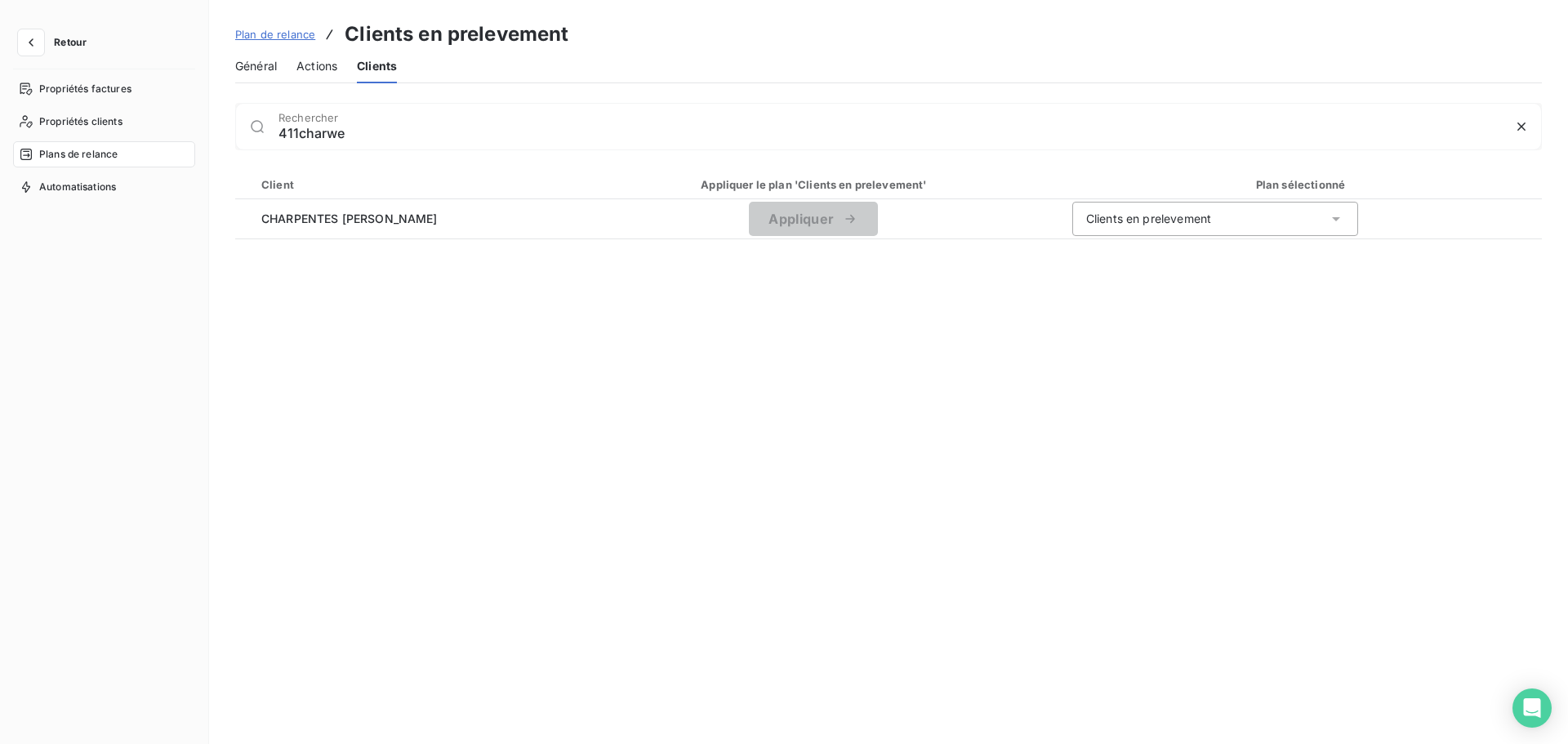
click at [313, 116] on div "411charwe Rechercher" at bounding box center [909, 126] width 1263 height 26
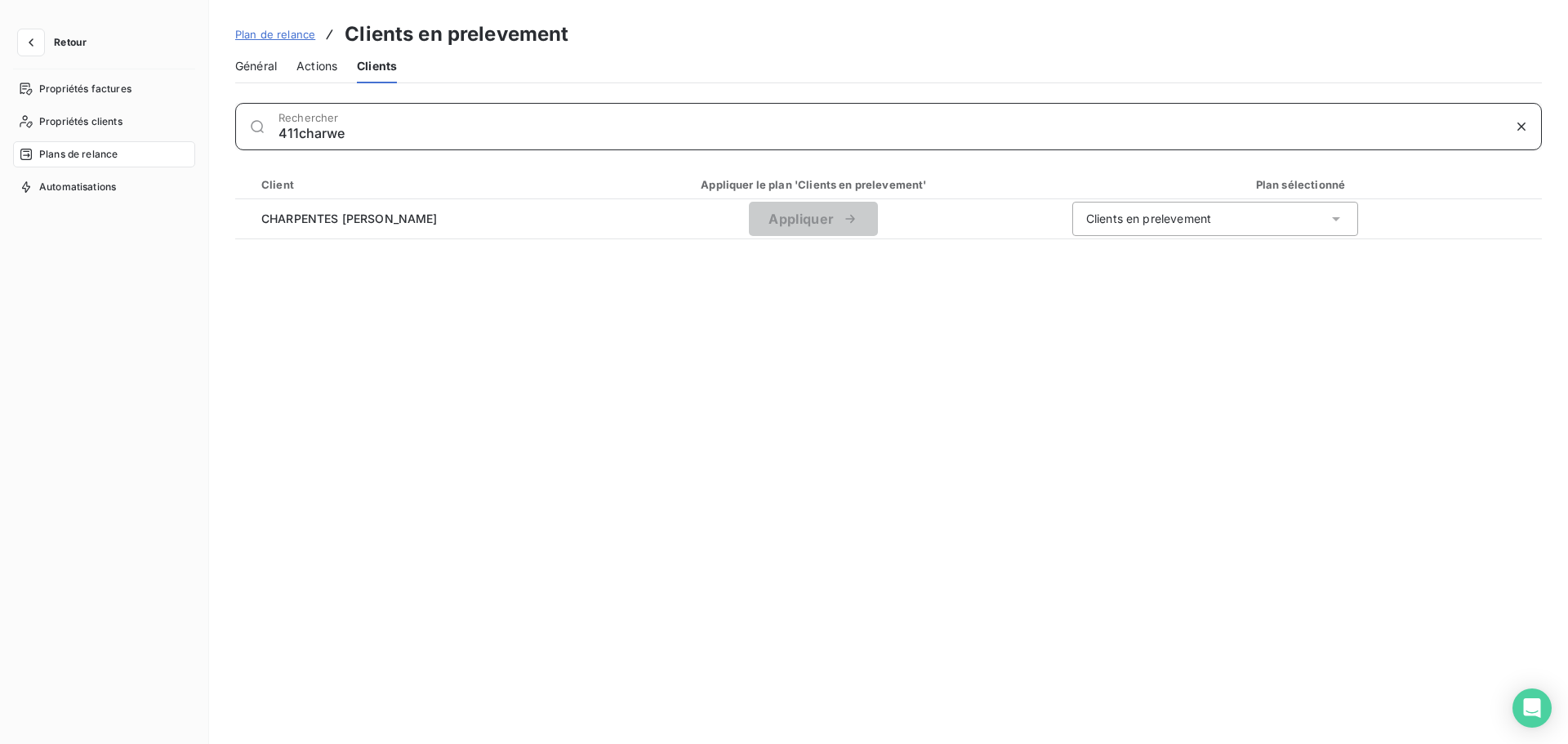
click at [314, 133] on input "411charwe" at bounding box center [890, 132] width 1224 height 16
click at [313, 135] on input "411charwe" at bounding box center [890, 132] width 1224 height 16
click at [314, 133] on input "411charwe" at bounding box center [890, 132] width 1224 height 16
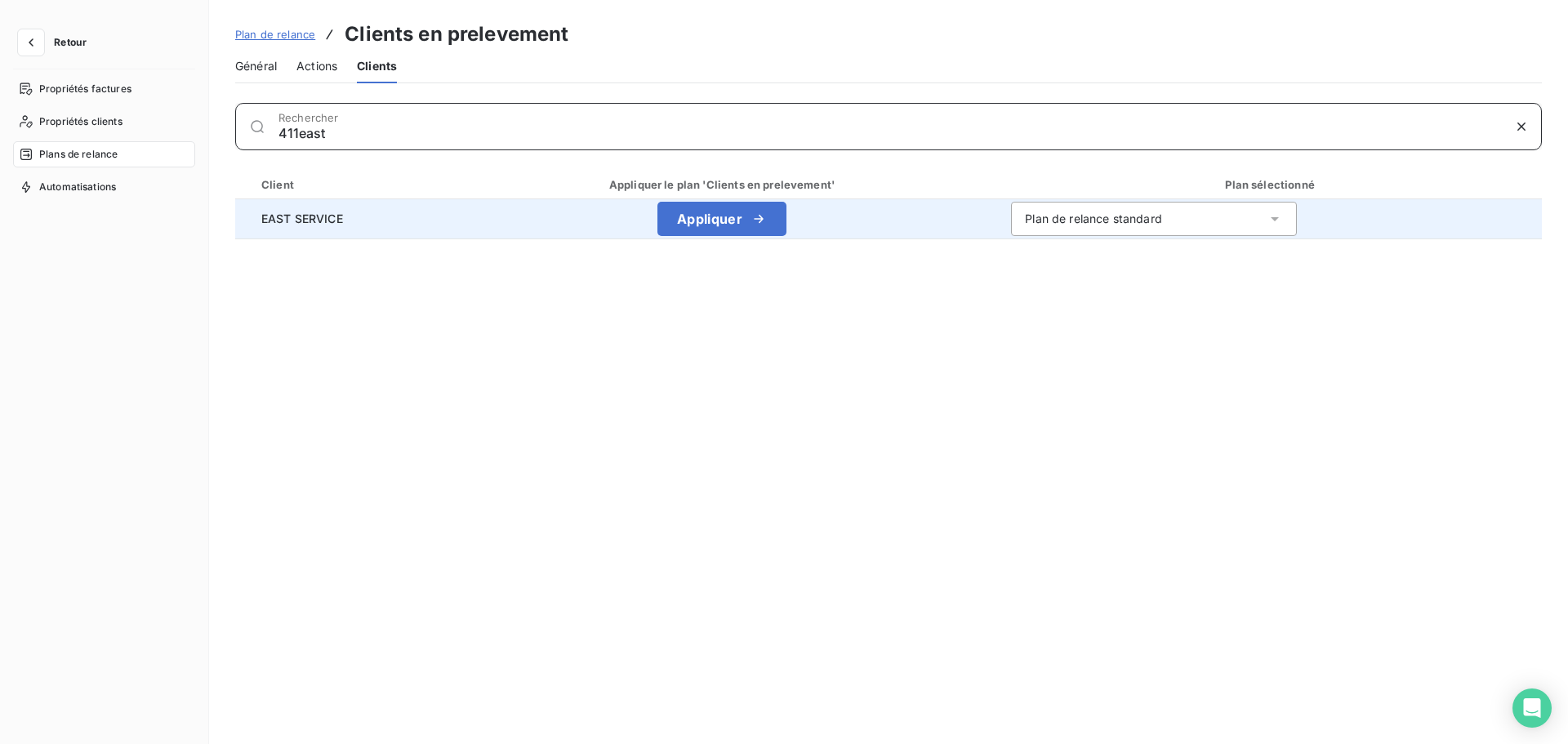
type input "411east"
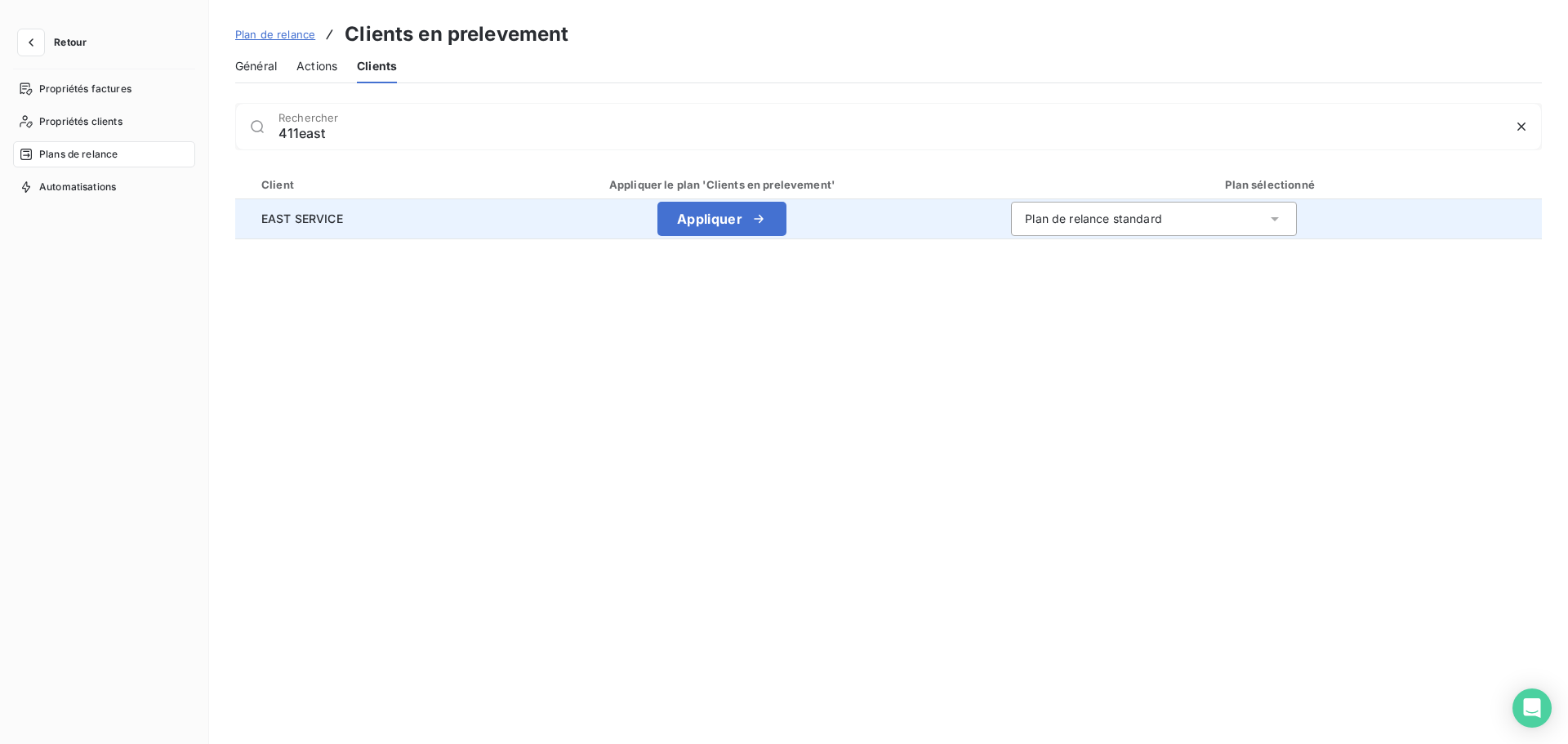
click at [1053, 214] on div "Plan de relance standard" at bounding box center [1094, 219] width 137 height 16
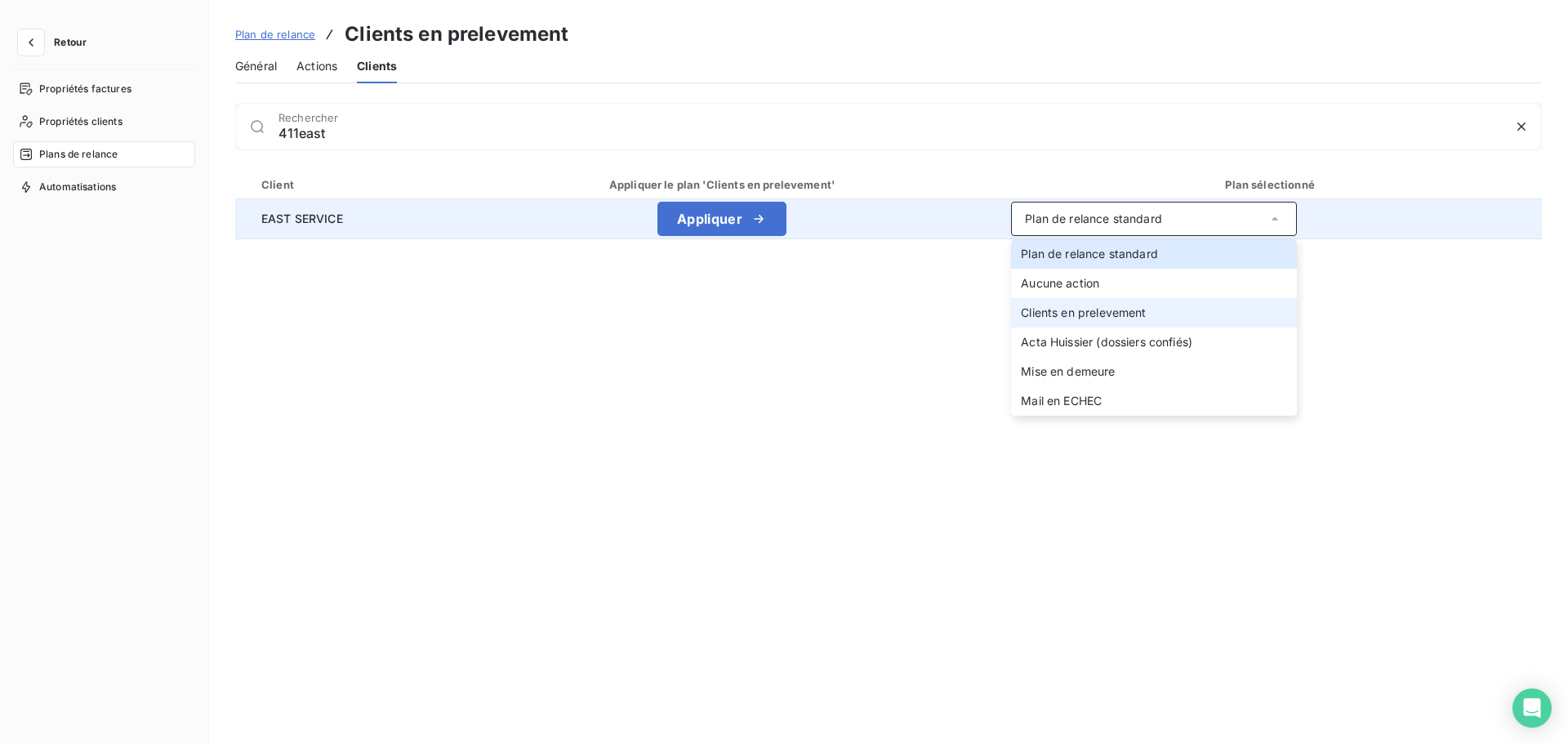
click at [1074, 317] on span "Clients en prelevement" at bounding box center [1083, 312] width 125 height 14
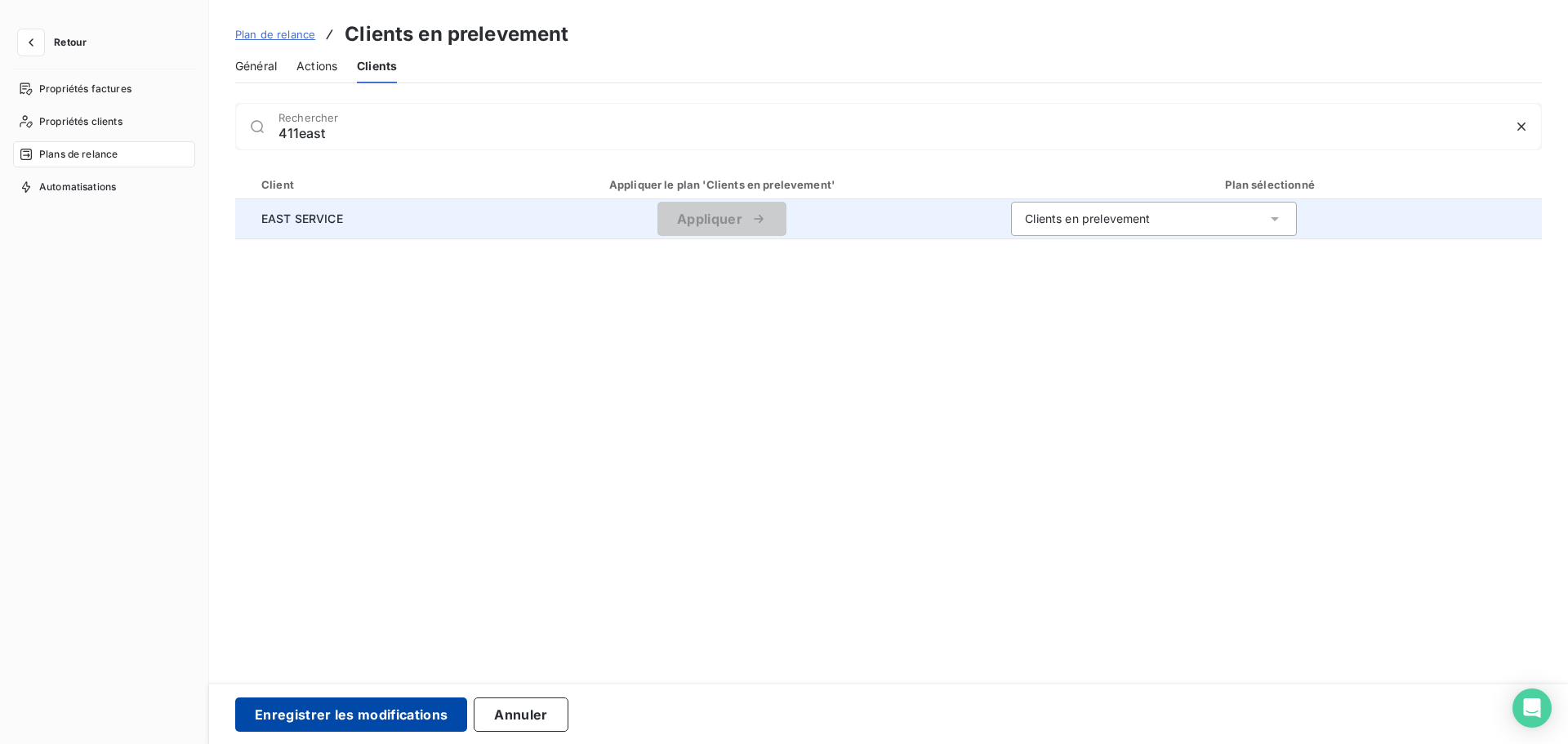
click at [299, 709] on button "Enregistrer les modifications" at bounding box center [351, 715] width 232 height 34
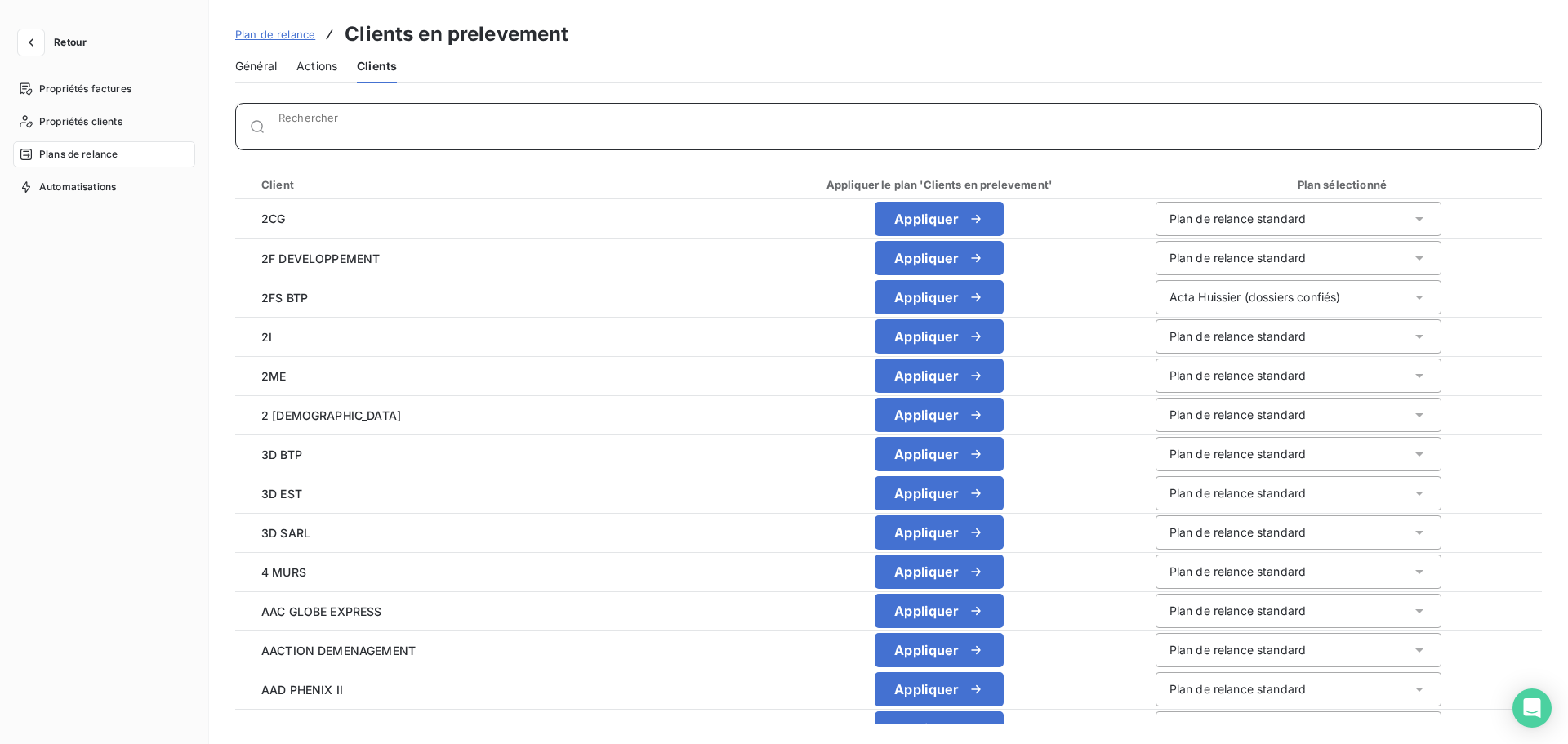
click at [354, 122] on div "Rechercher" at bounding box center [909, 126] width 1263 height 16
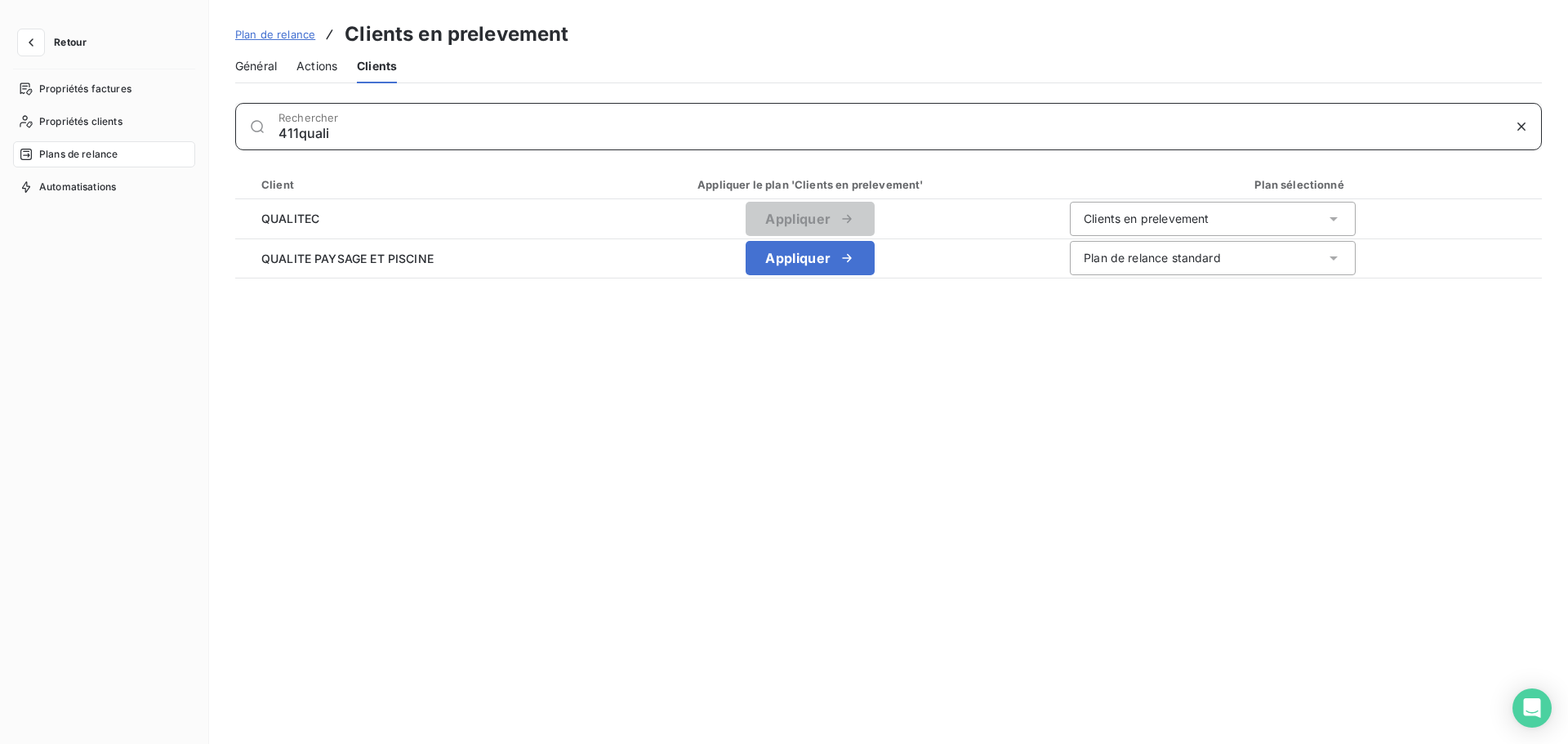
click at [323, 136] on input "411quali" at bounding box center [890, 132] width 1224 height 16
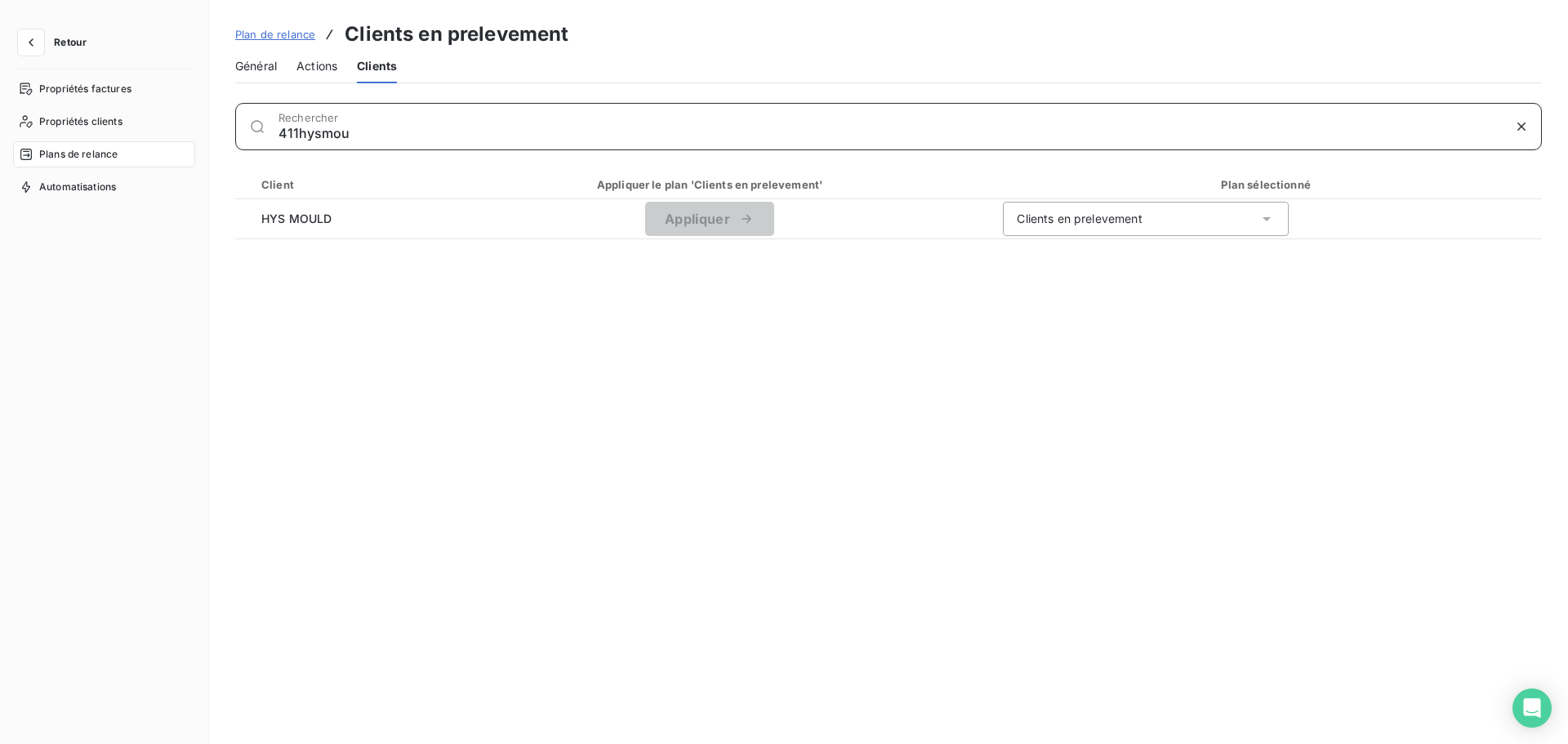
click at [338, 137] on input "411hysmou" at bounding box center [890, 132] width 1224 height 16
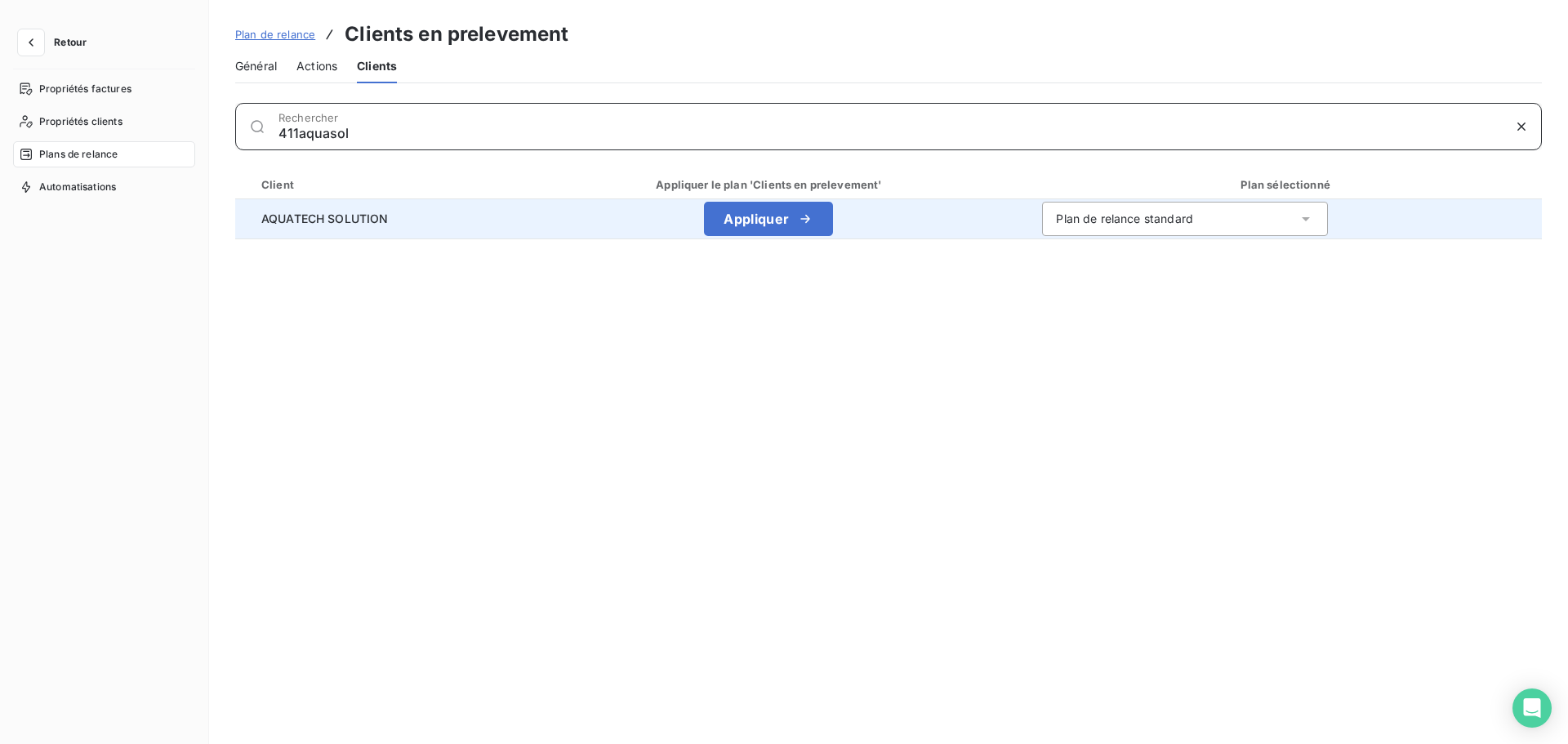
type input "411aquasol"
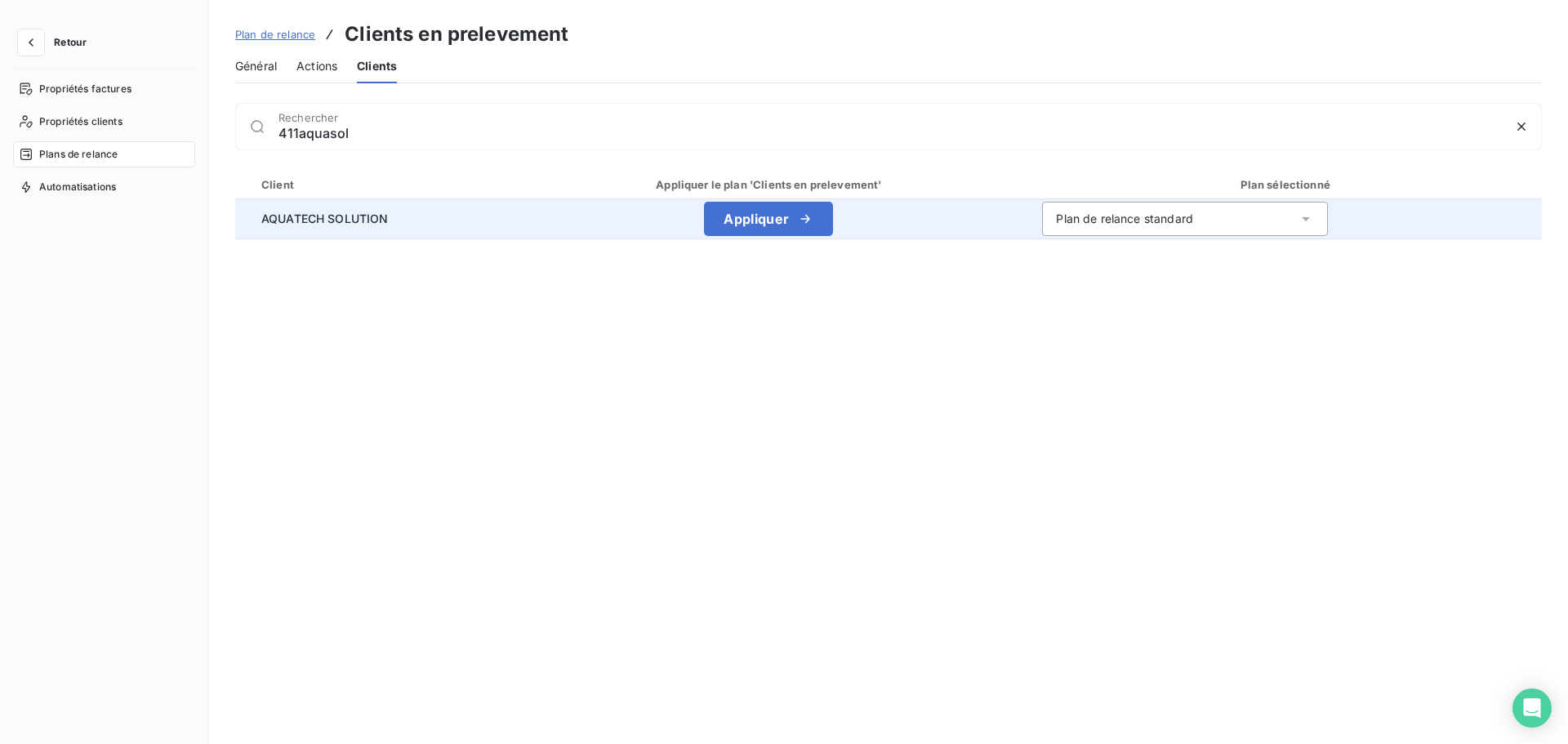
click at [1119, 221] on div "Plan de relance standard" at bounding box center [1124, 219] width 137 height 16
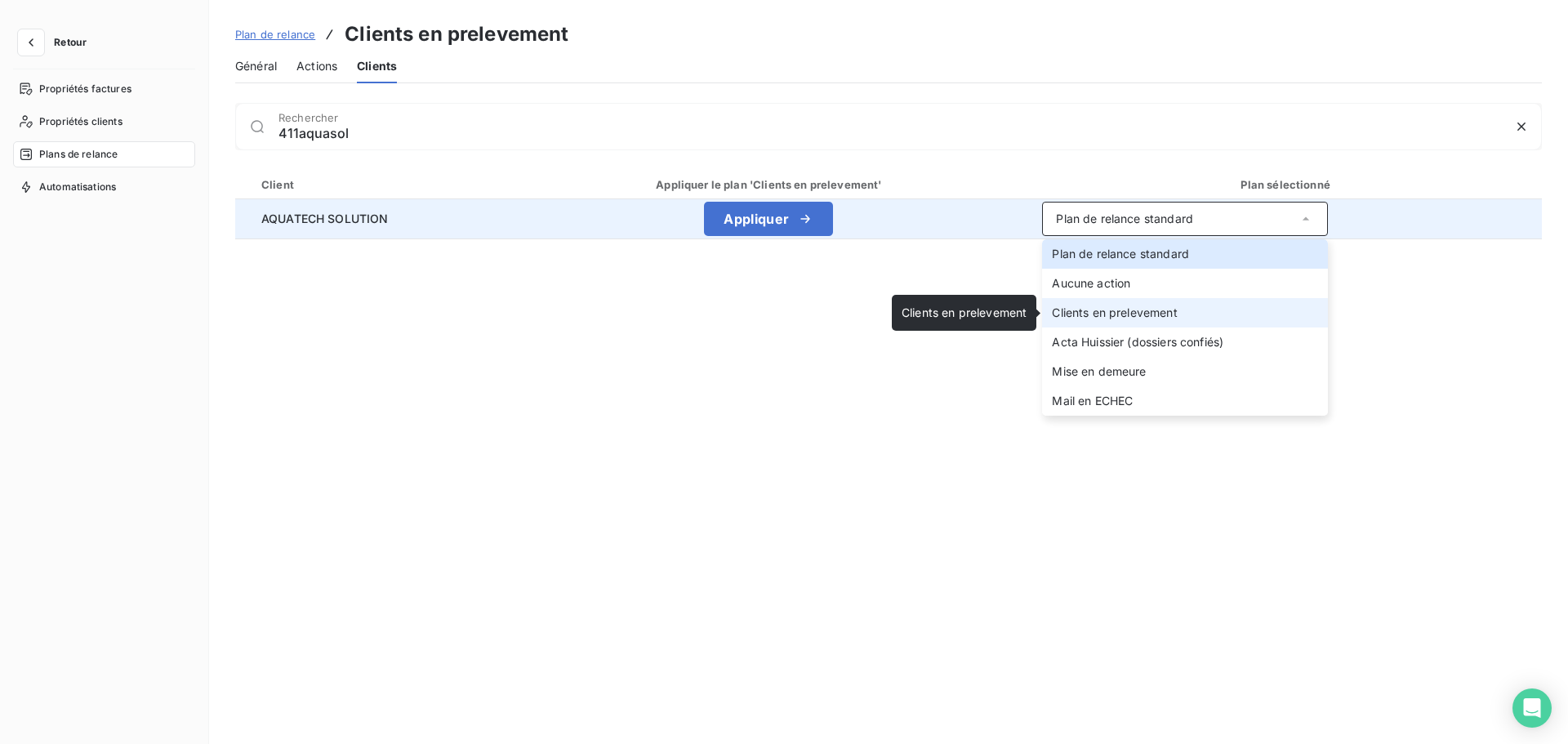
click at [1100, 310] on span "Clients en prelevement" at bounding box center [1114, 312] width 125 height 14
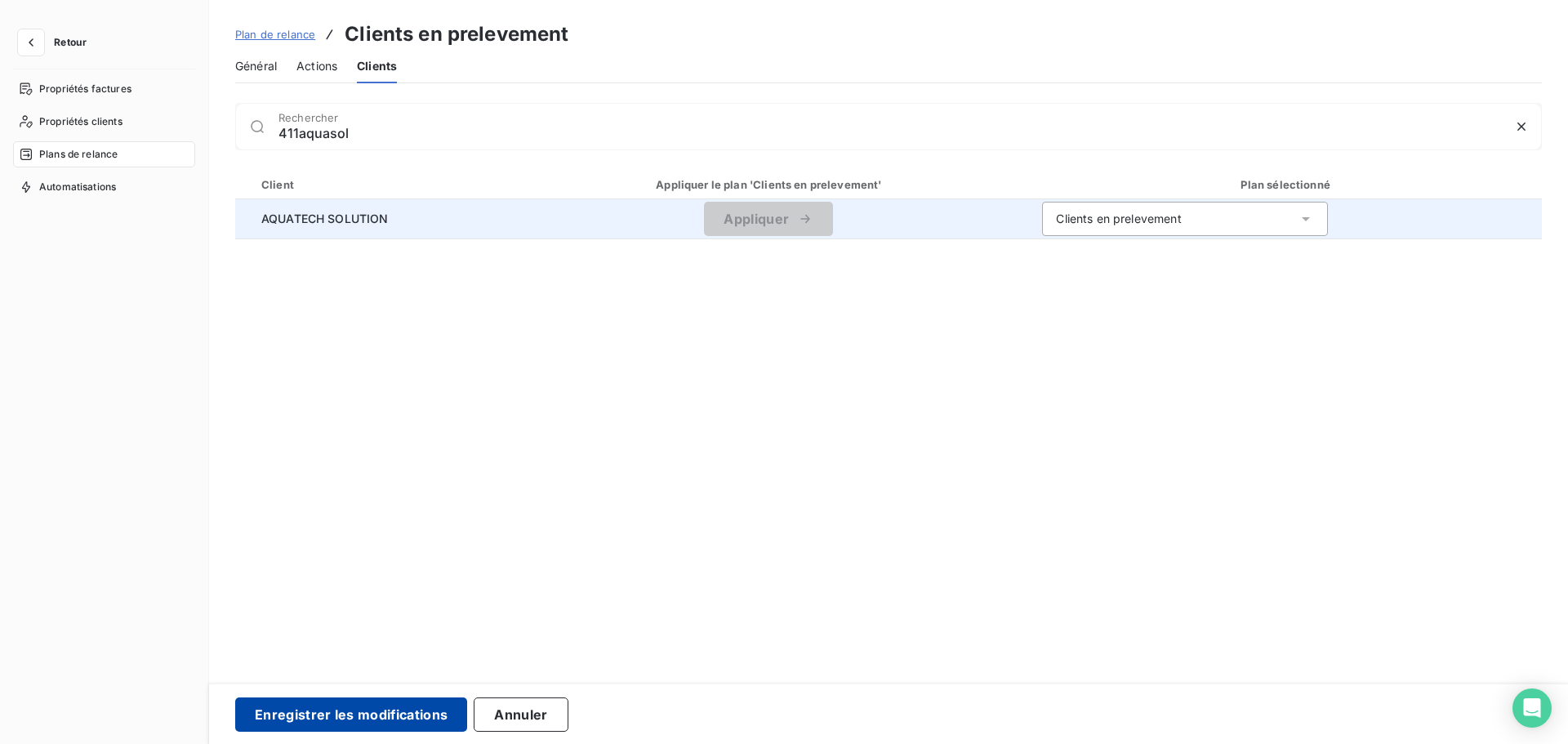
click at [296, 709] on button "Enregistrer les modifications" at bounding box center [351, 715] width 232 height 34
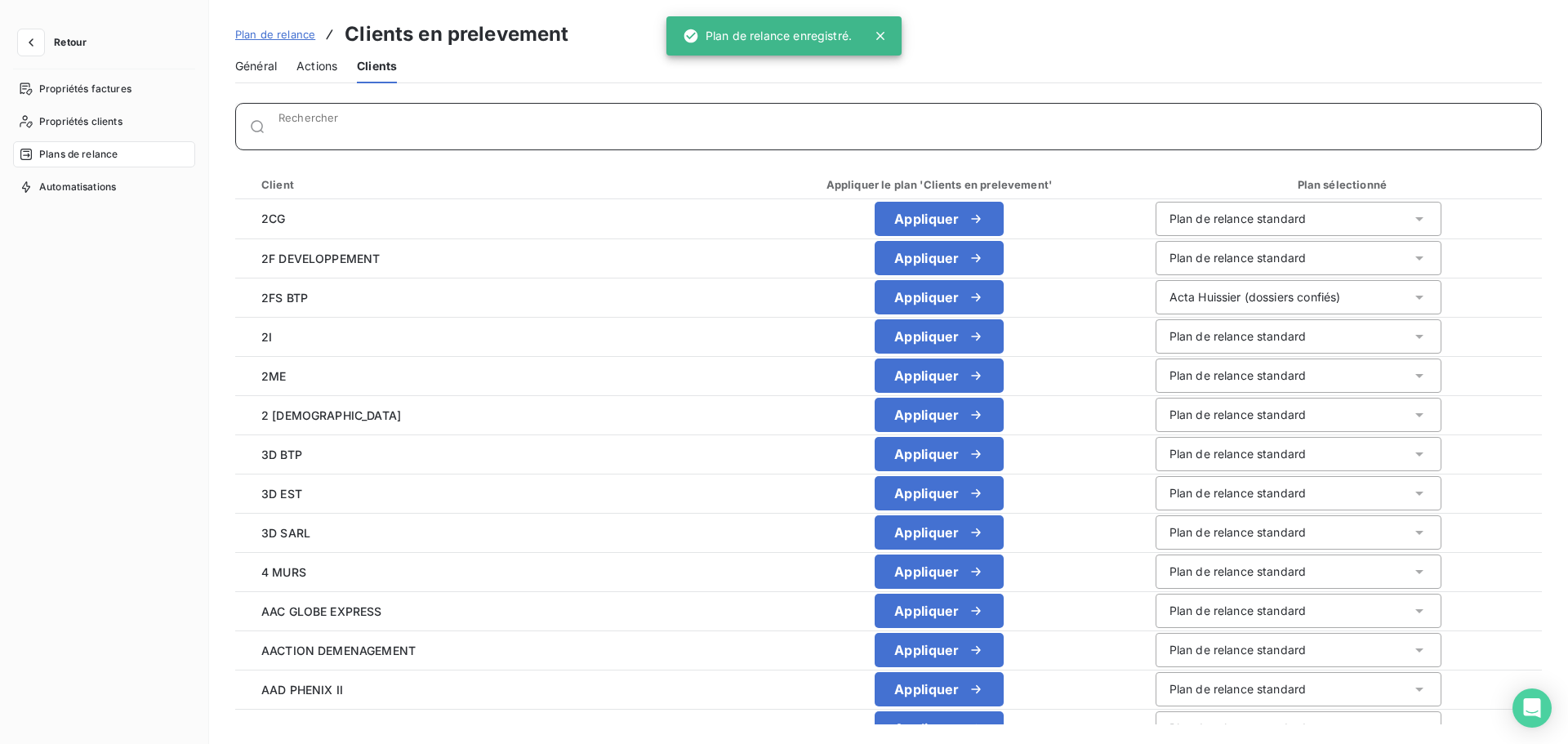
click at [348, 132] on input "Rechercher" at bounding box center [909, 132] width 1263 height 16
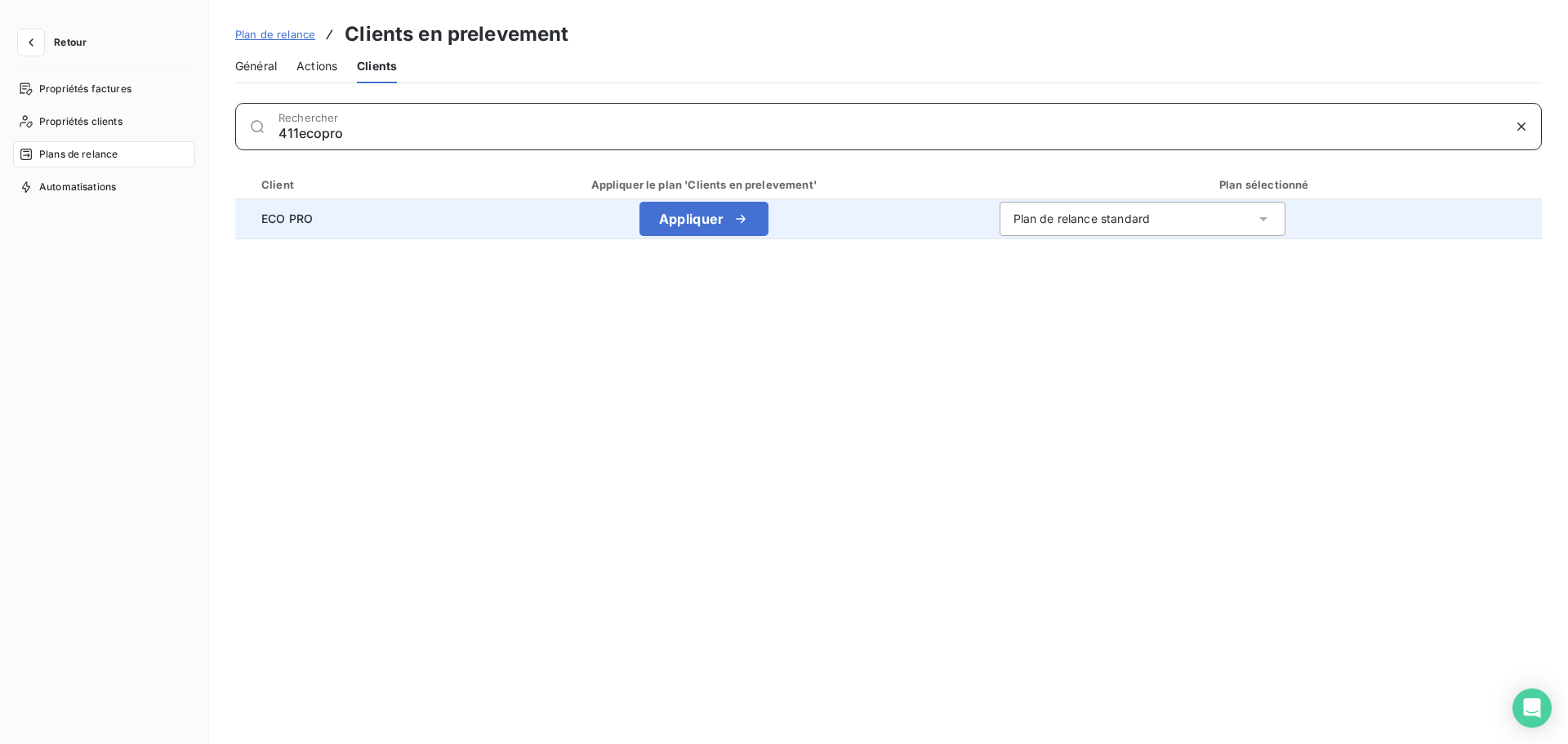
type input "411ecopro"
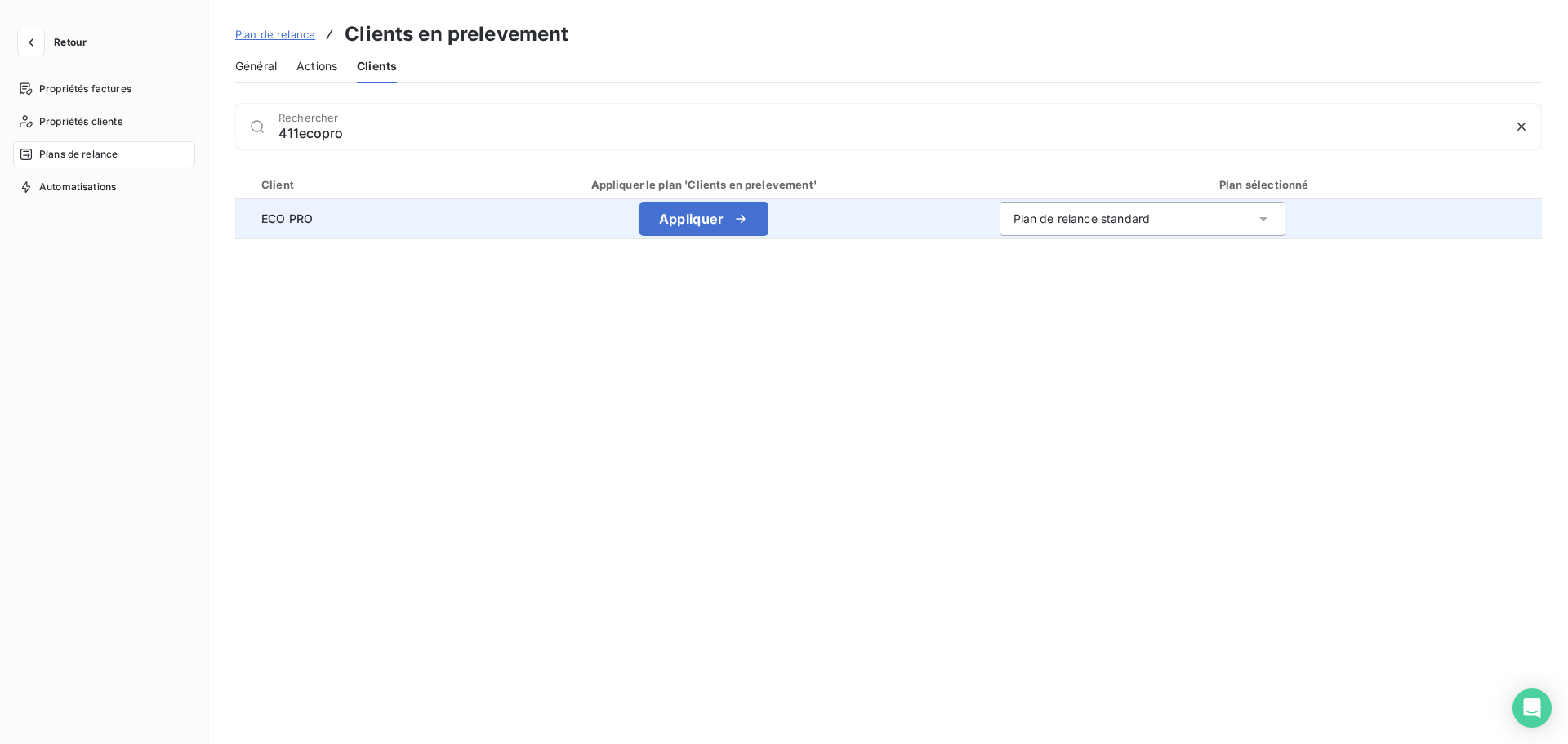
click at [1123, 227] on div "Plan de relance standard" at bounding box center [1142, 219] width 286 height 34
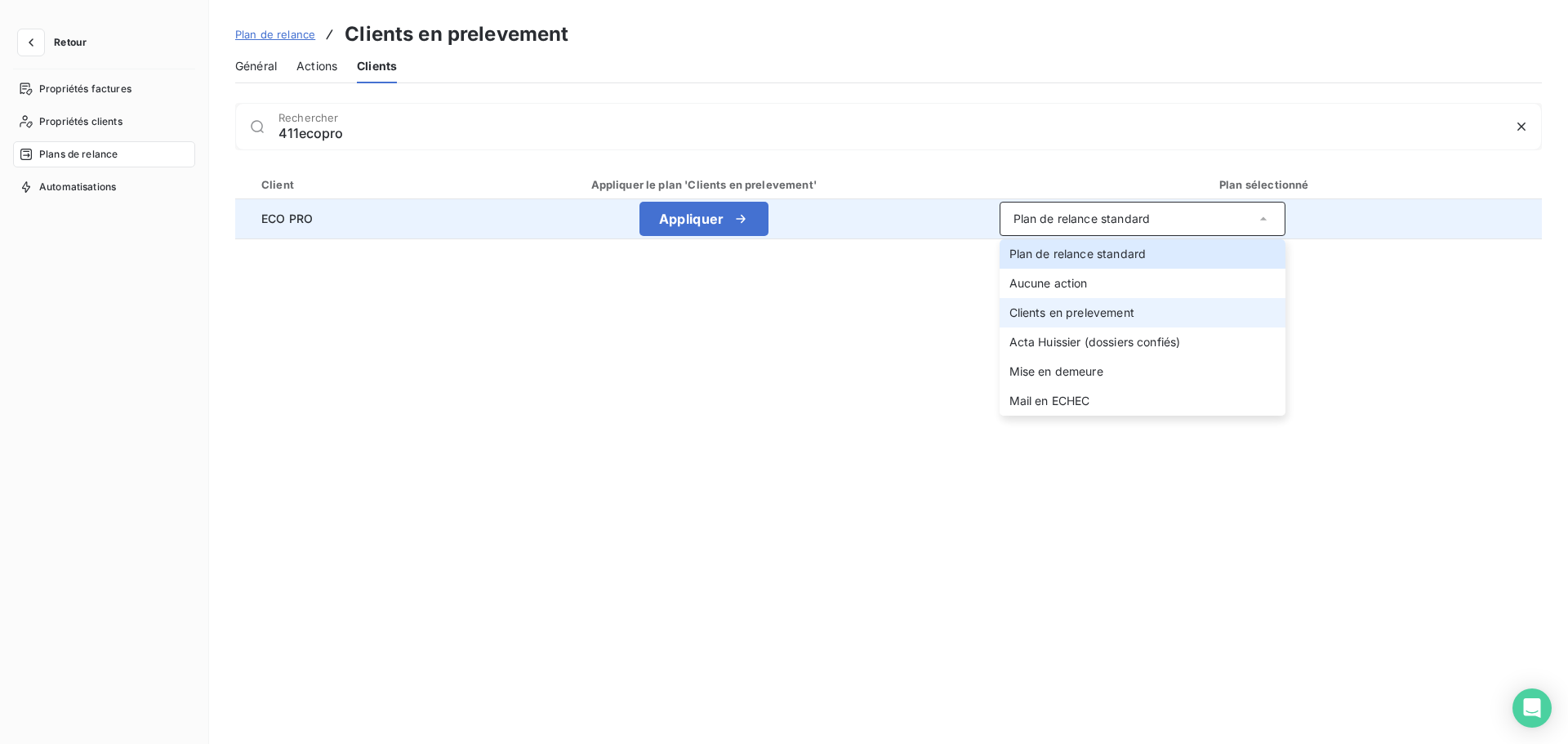
click at [1074, 317] on span "Clients en prelevement" at bounding box center [1072, 312] width 125 height 14
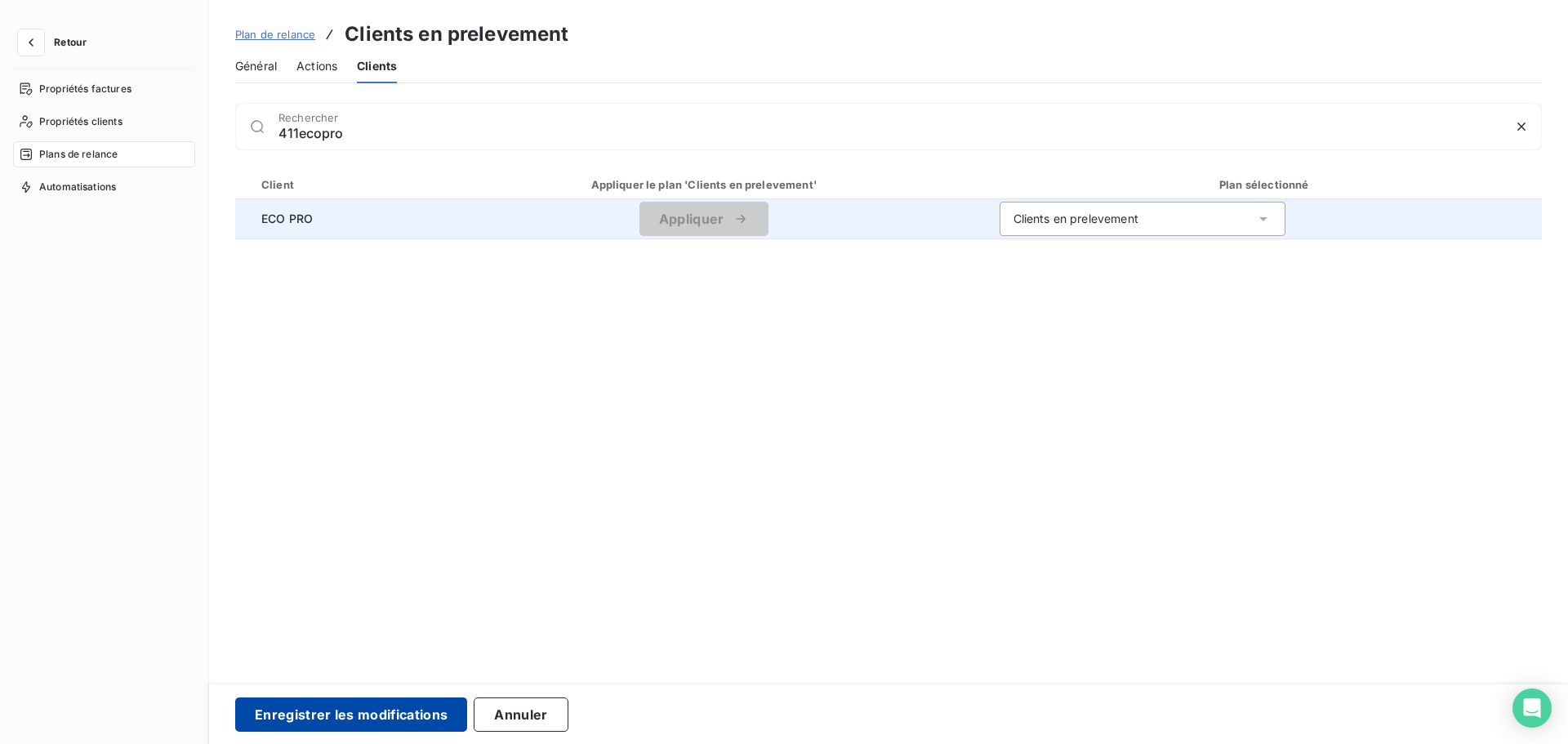
click at [358, 717] on button "Enregistrer les modifications" at bounding box center [351, 715] width 232 height 34
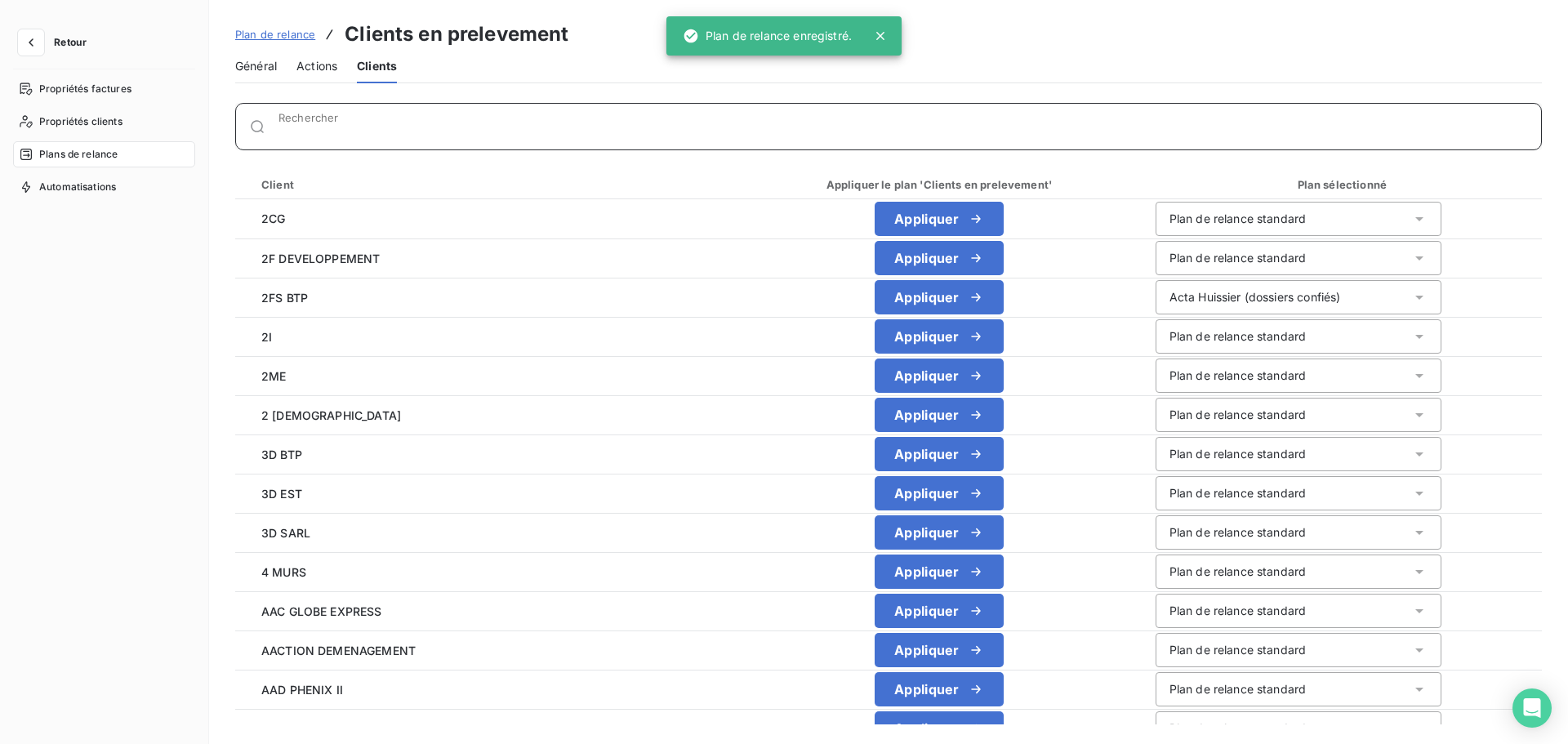
click at [353, 125] on input "Rechercher" at bounding box center [909, 132] width 1263 height 16
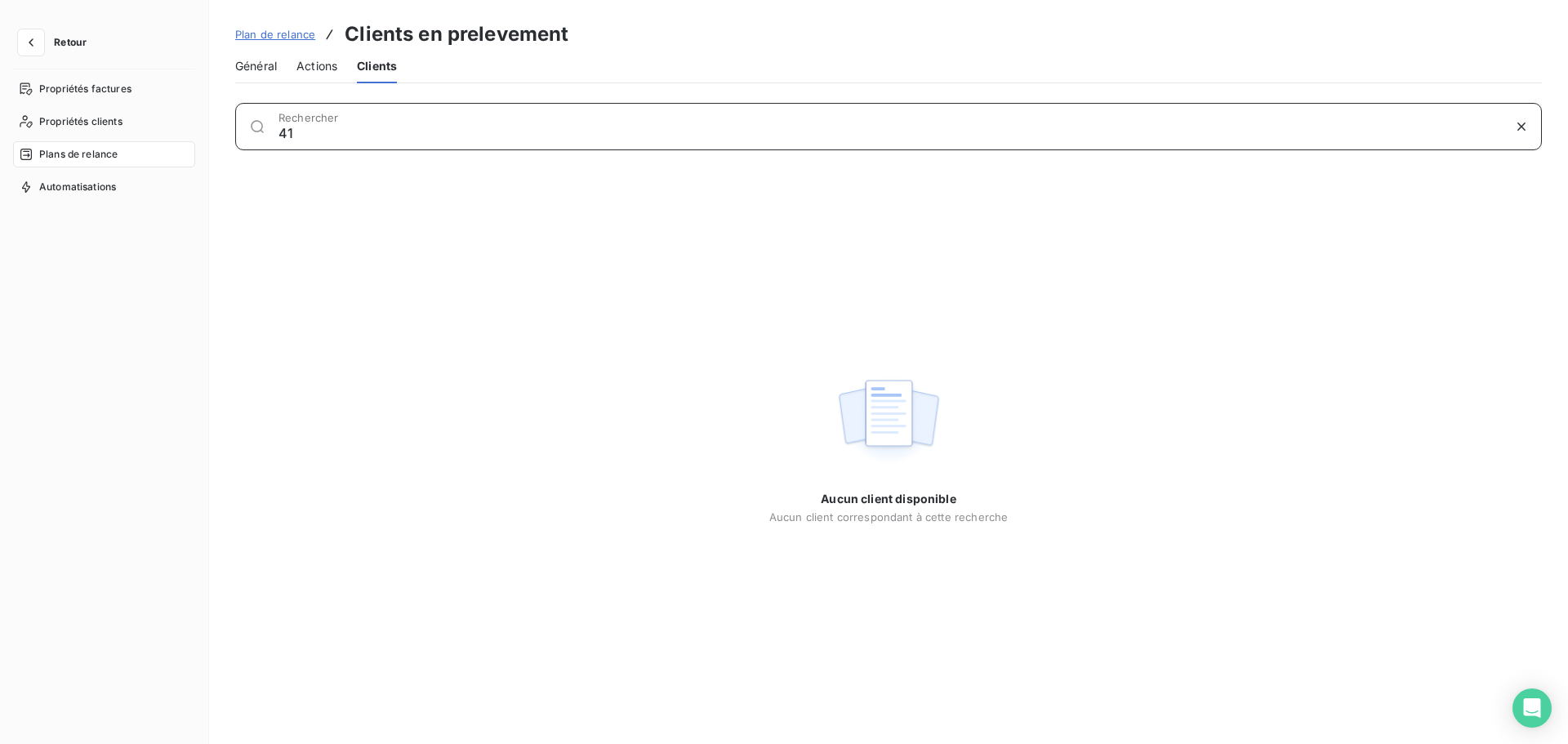
type input "4"
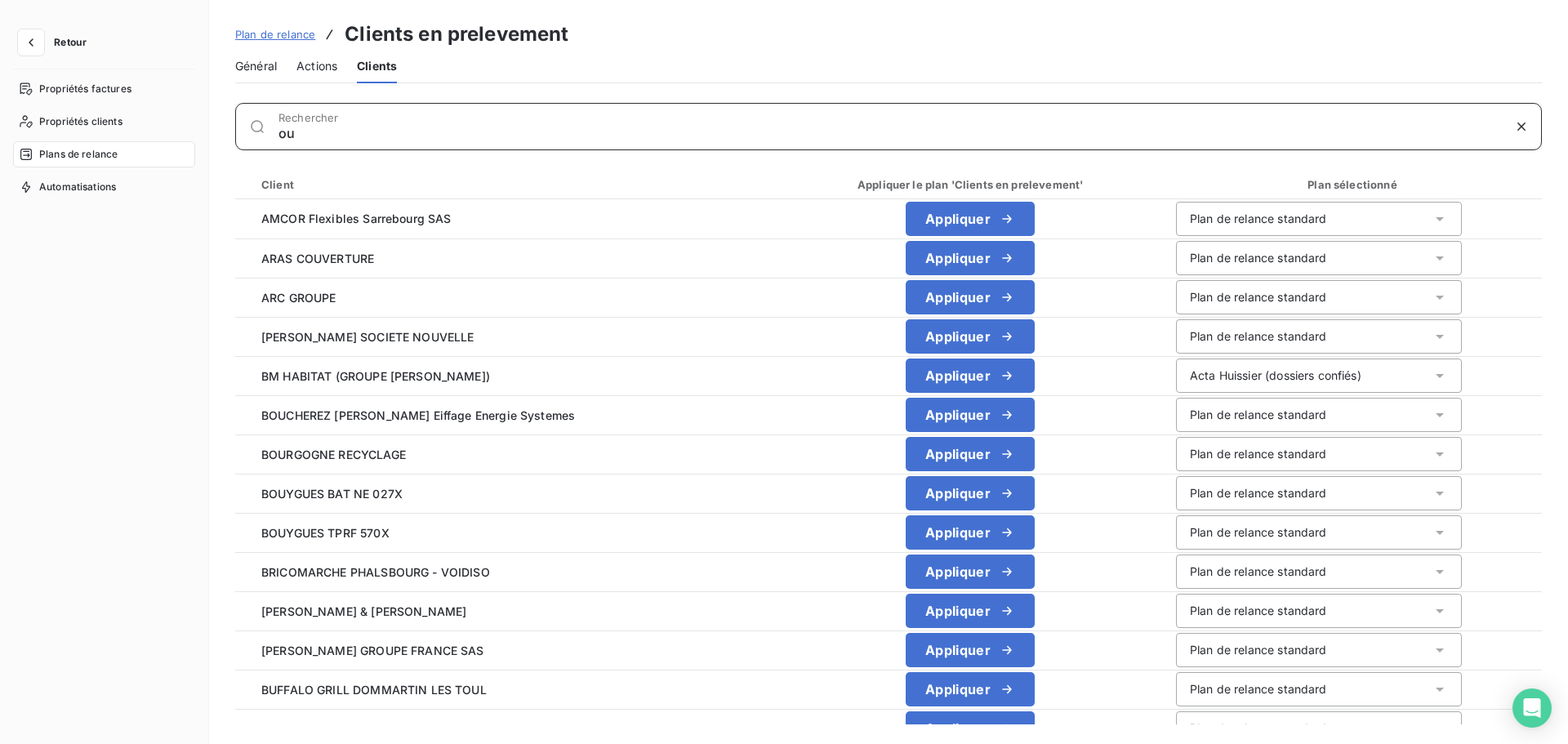
type input "o"
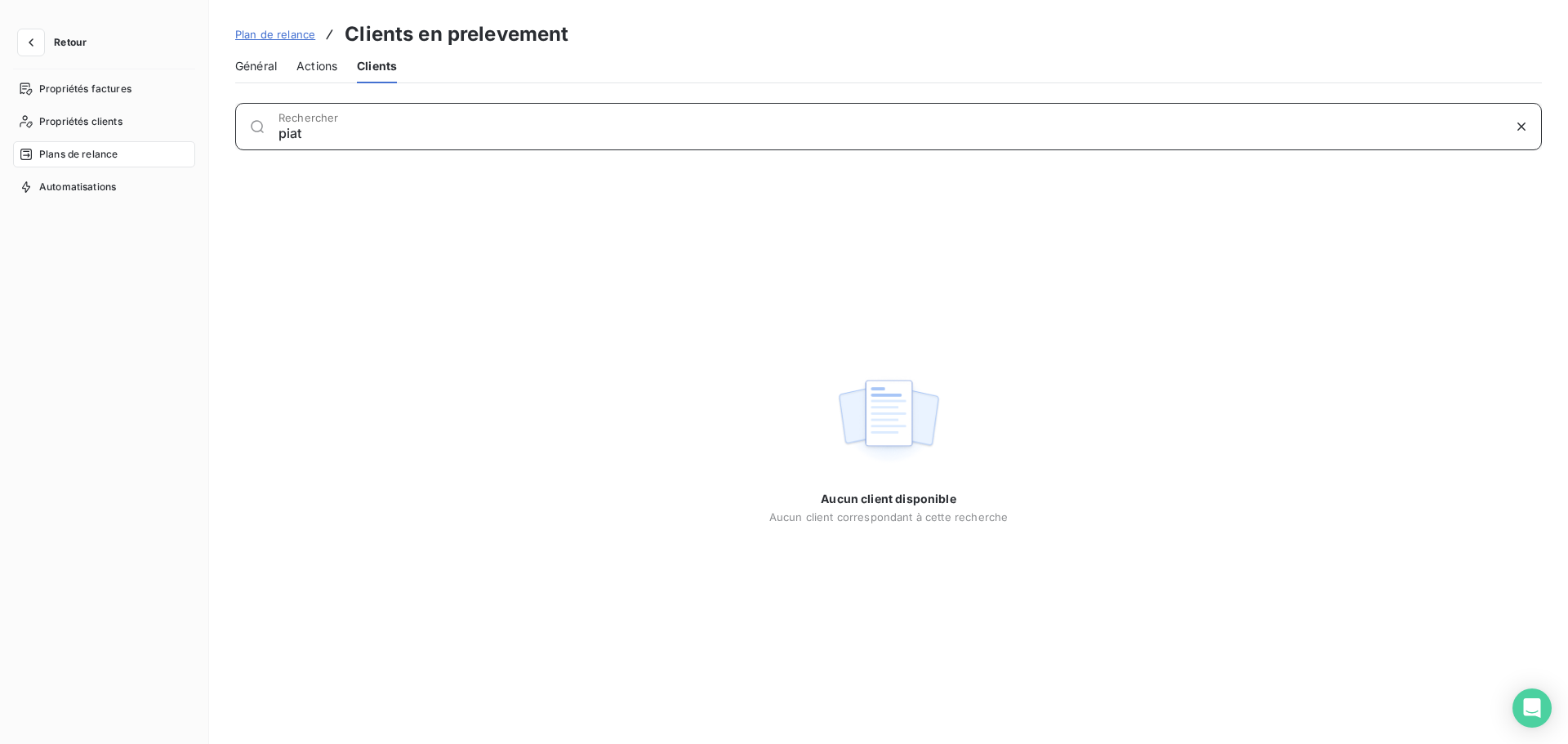
click at [304, 137] on input "piat" at bounding box center [890, 132] width 1224 height 16
click at [303, 136] on input "piat" at bounding box center [890, 132] width 1224 height 16
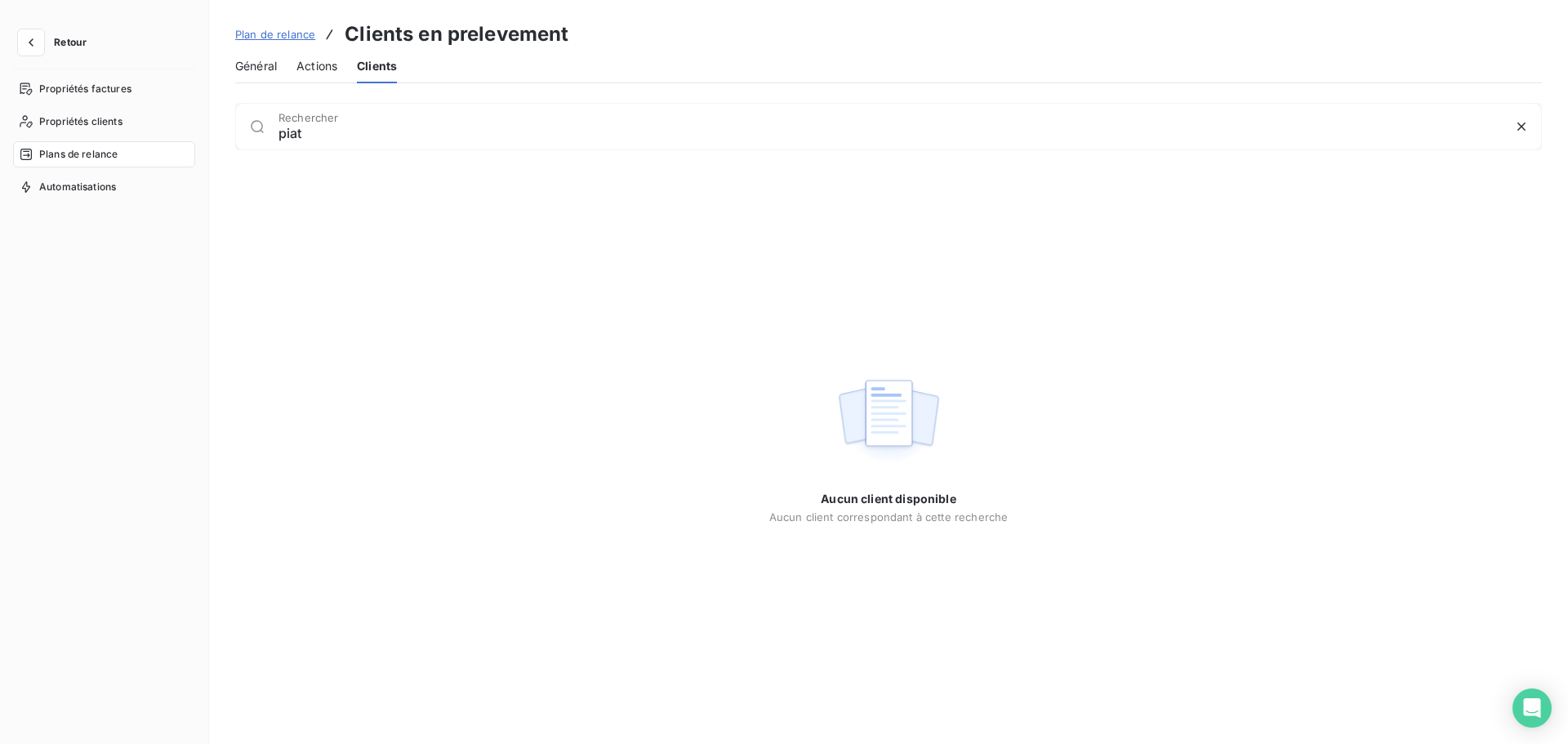
click at [256, 131] on icon at bounding box center [257, 126] width 16 height 16
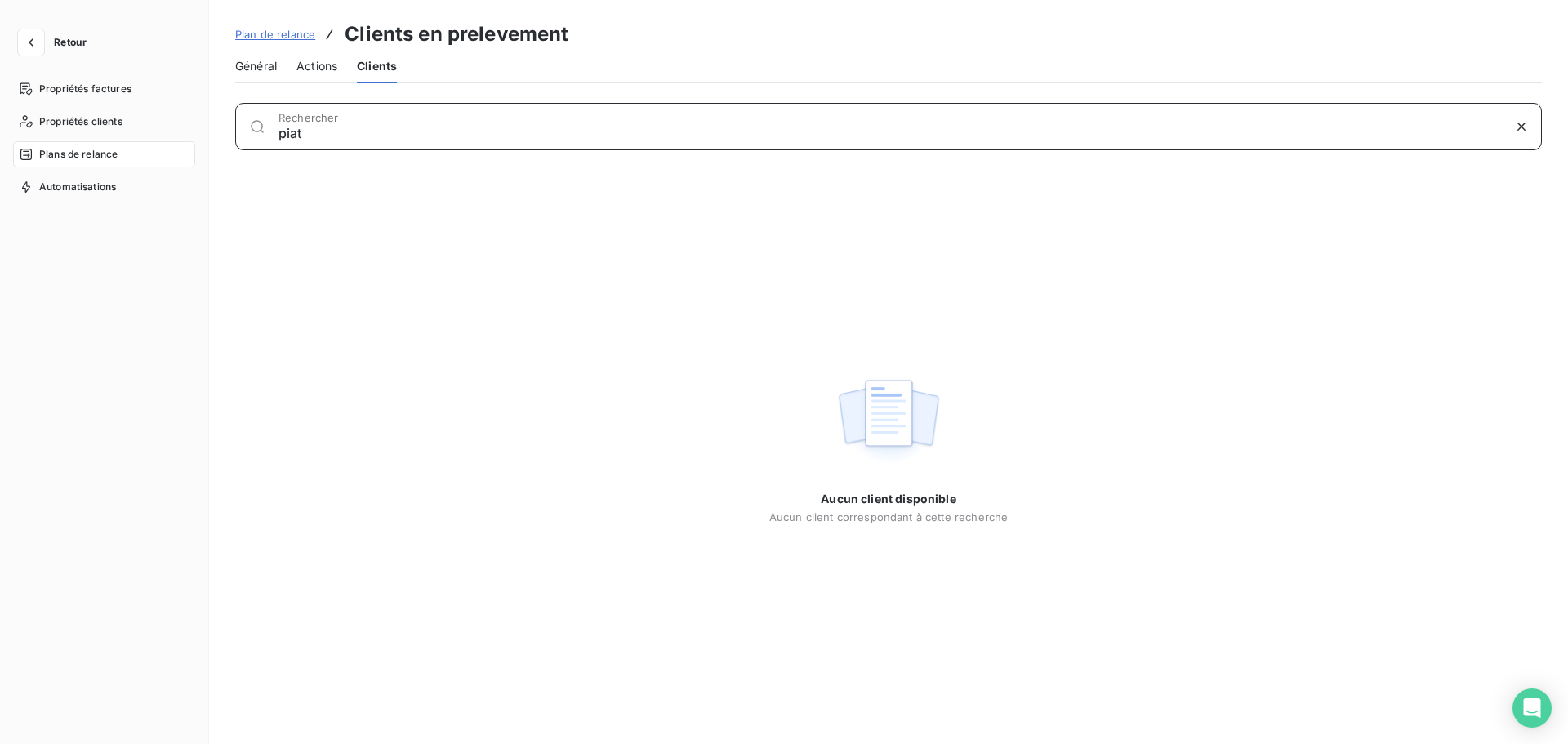
click at [286, 131] on input "piat" at bounding box center [890, 132] width 1224 height 16
click at [287, 132] on input "piat" at bounding box center [890, 132] width 1224 height 16
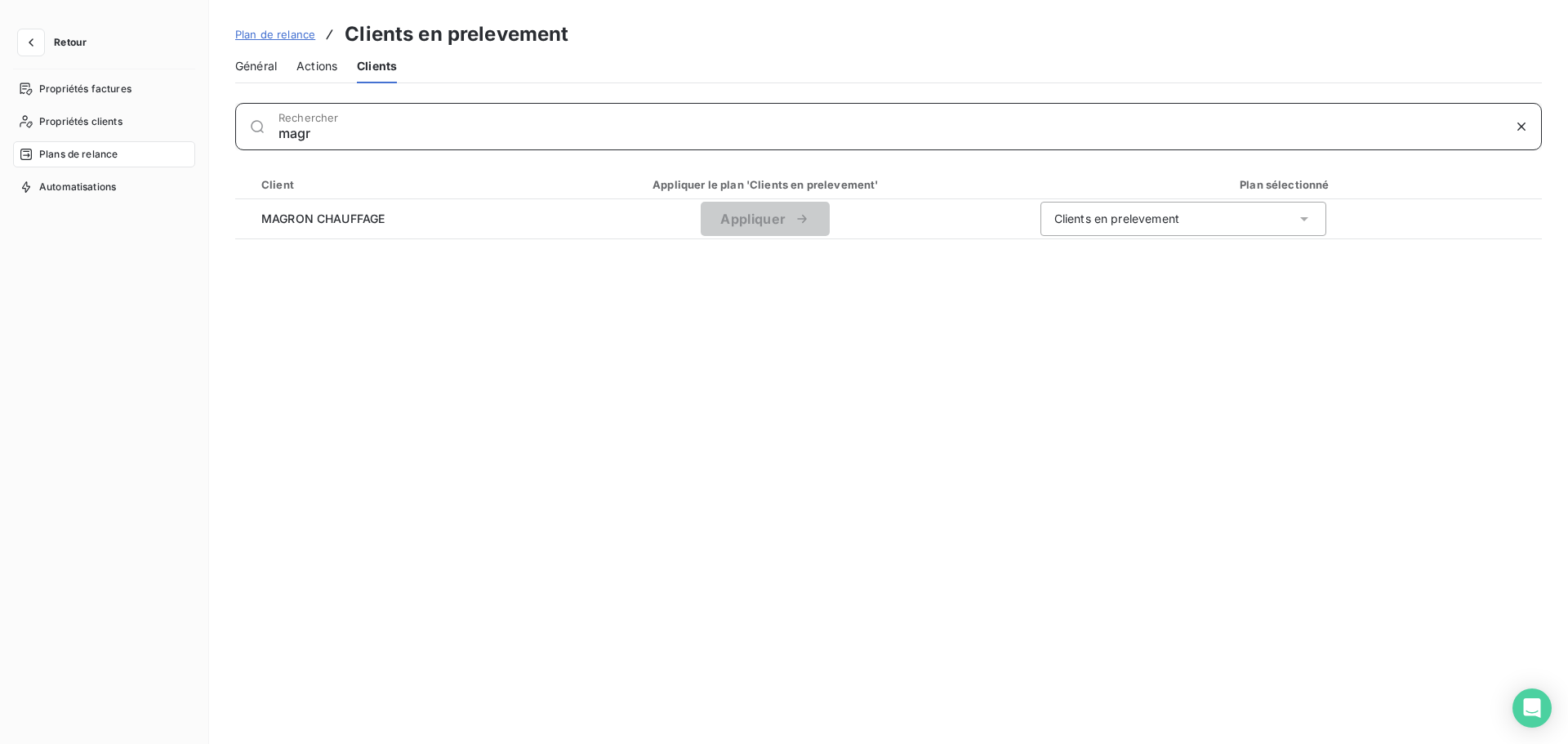
click at [300, 126] on input "magr" at bounding box center [890, 132] width 1224 height 16
click at [315, 132] on input "411late" at bounding box center [890, 132] width 1224 height 16
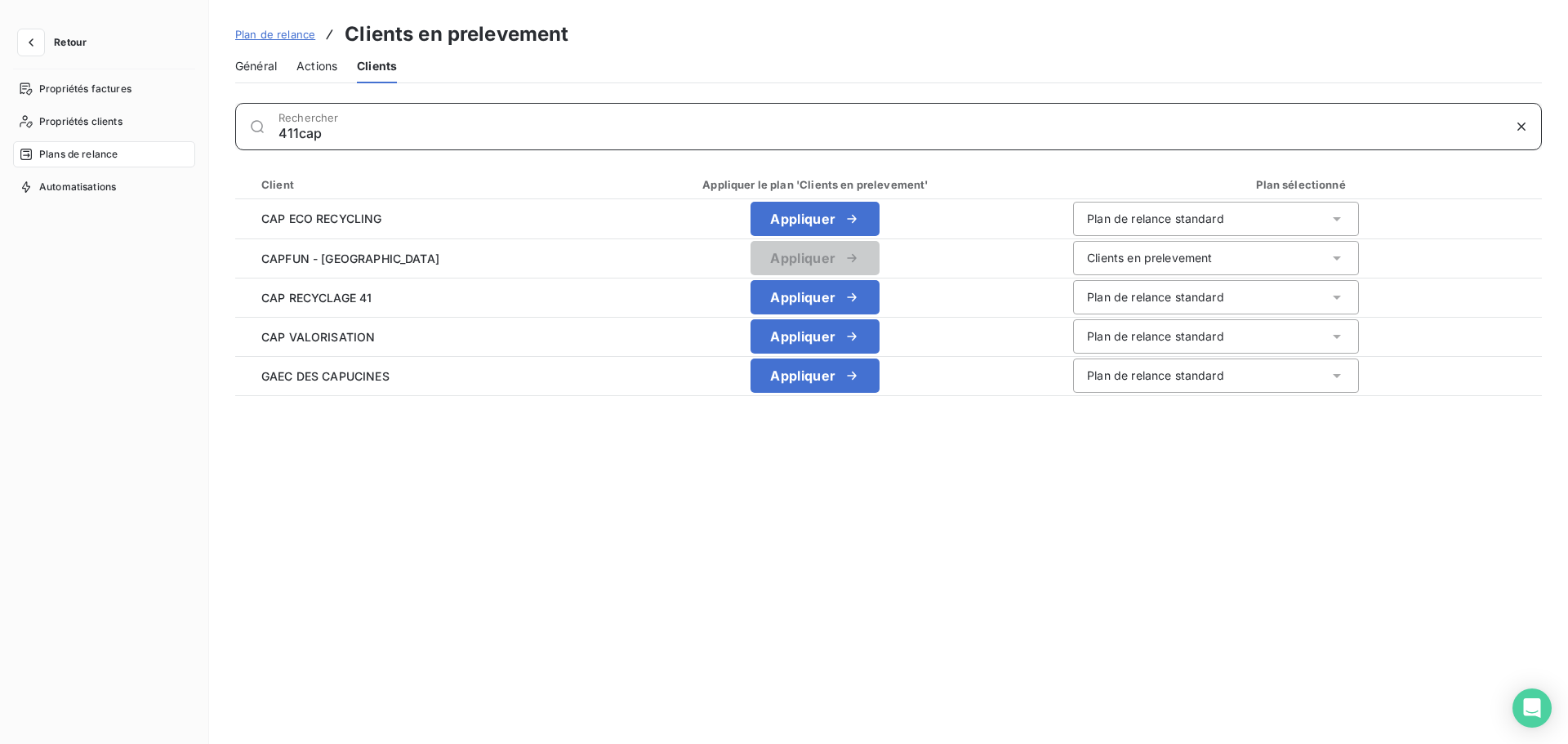
click at [299, 128] on input "411cap" at bounding box center [890, 132] width 1224 height 16
click at [299, 126] on input "411cap" at bounding box center [890, 132] width 1224 height 16
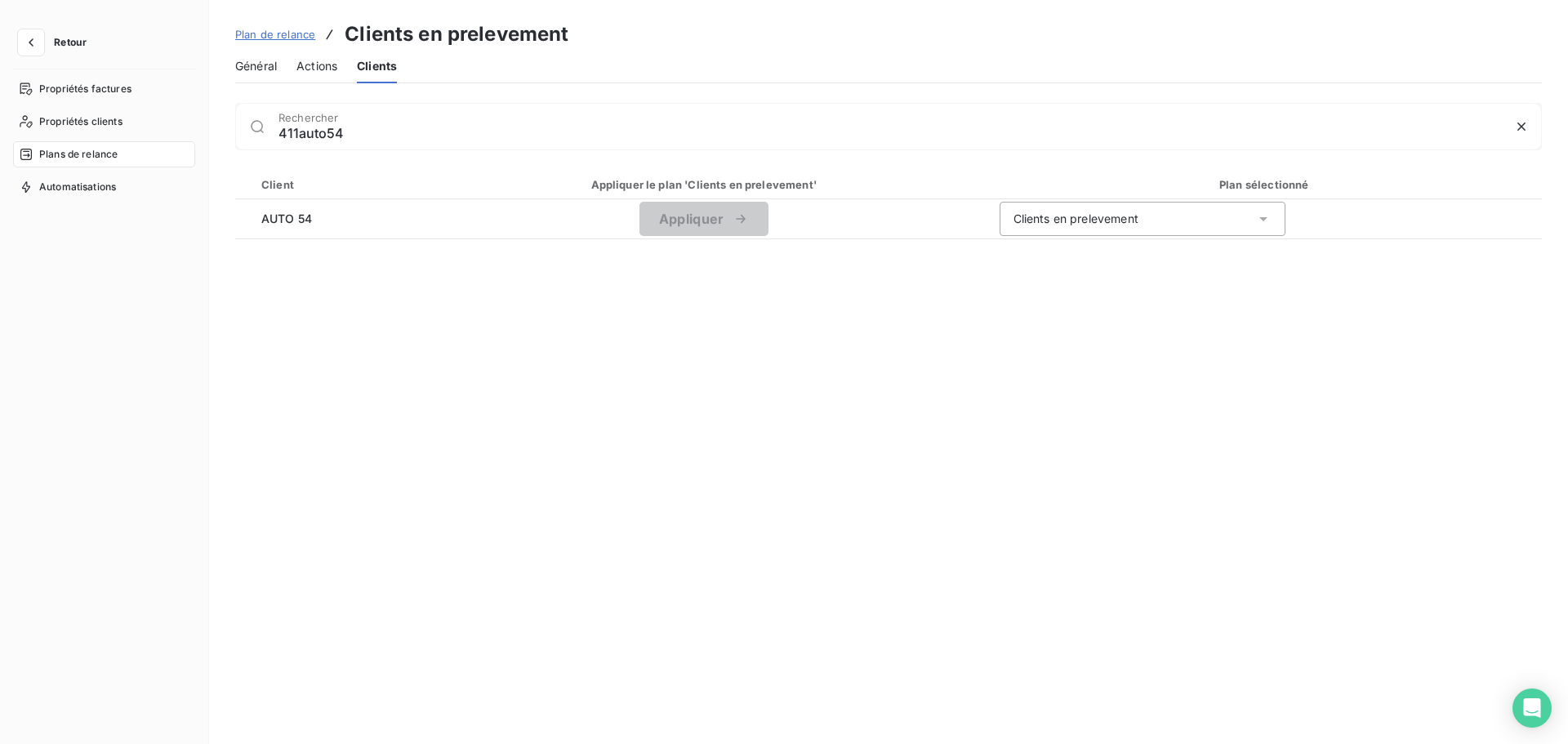
click at [296, 124] on div "411auto54 Rechercher" at bounding box center [909, 126] width 1263 height 26
click at [295, 124] on div "411auto54 Rechercher" at bounding box center [909, 126] width 1263 height 26
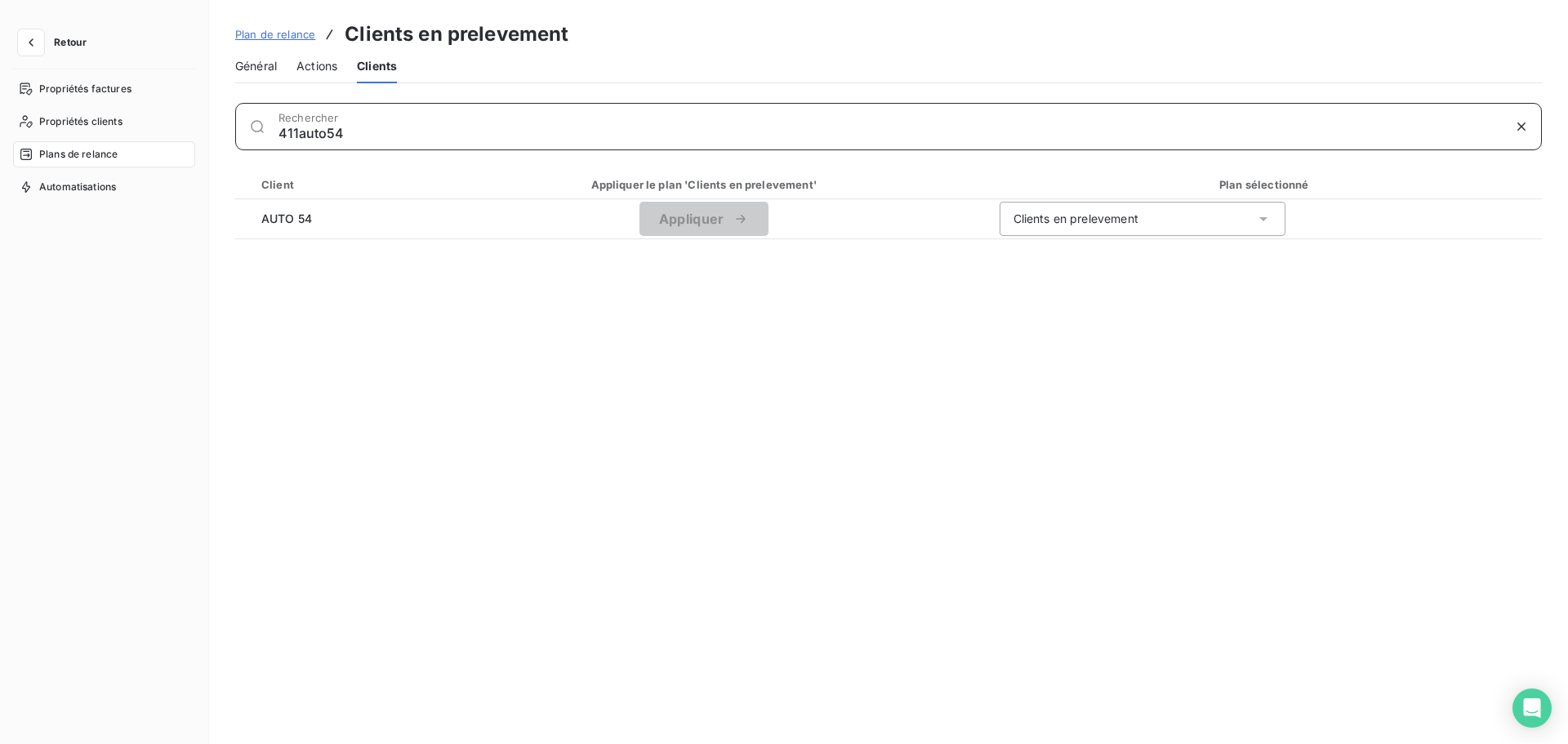
click at [338, 128] on input "411auto54" at bounding box center [890, 132] width 1224 height 16
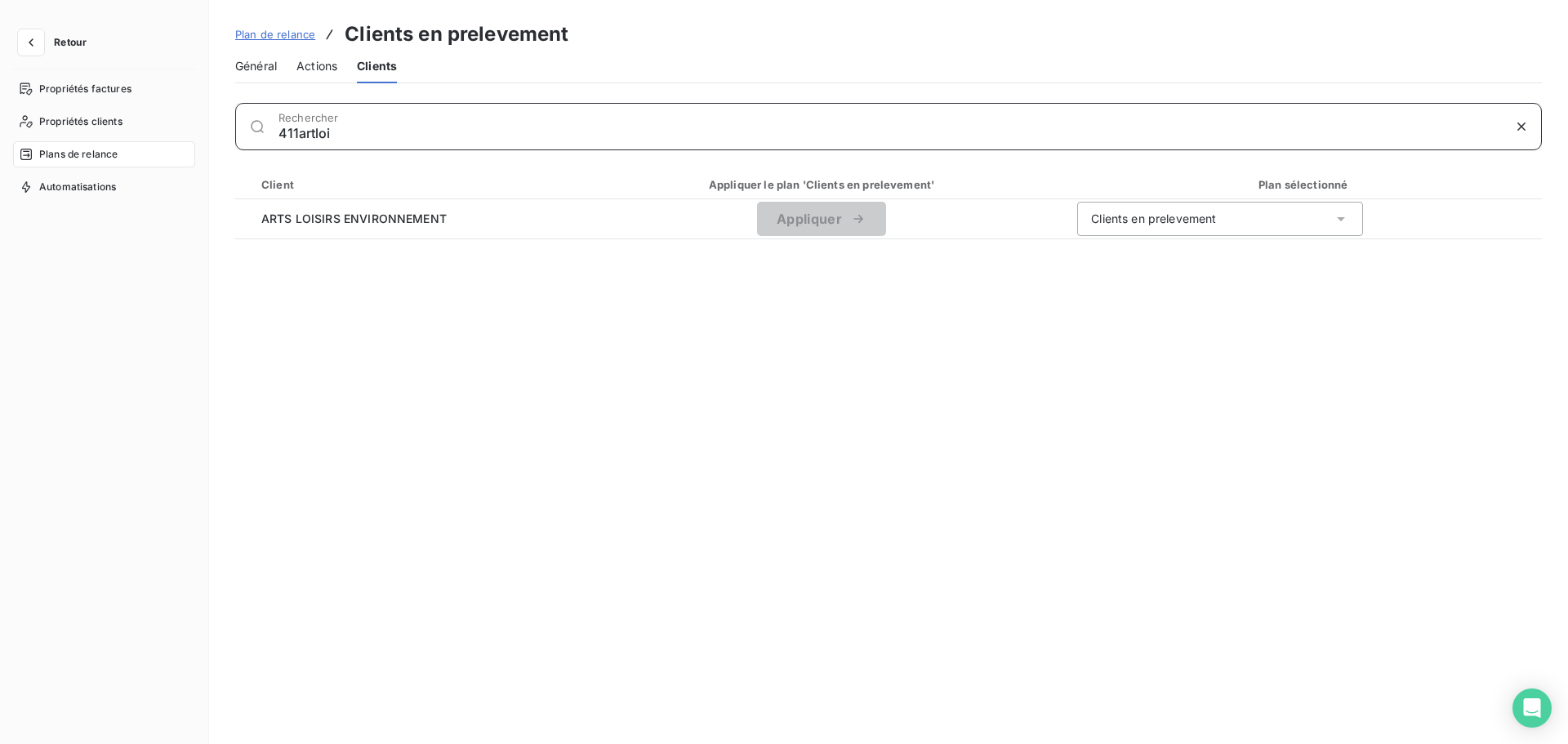
type input "411artloi"
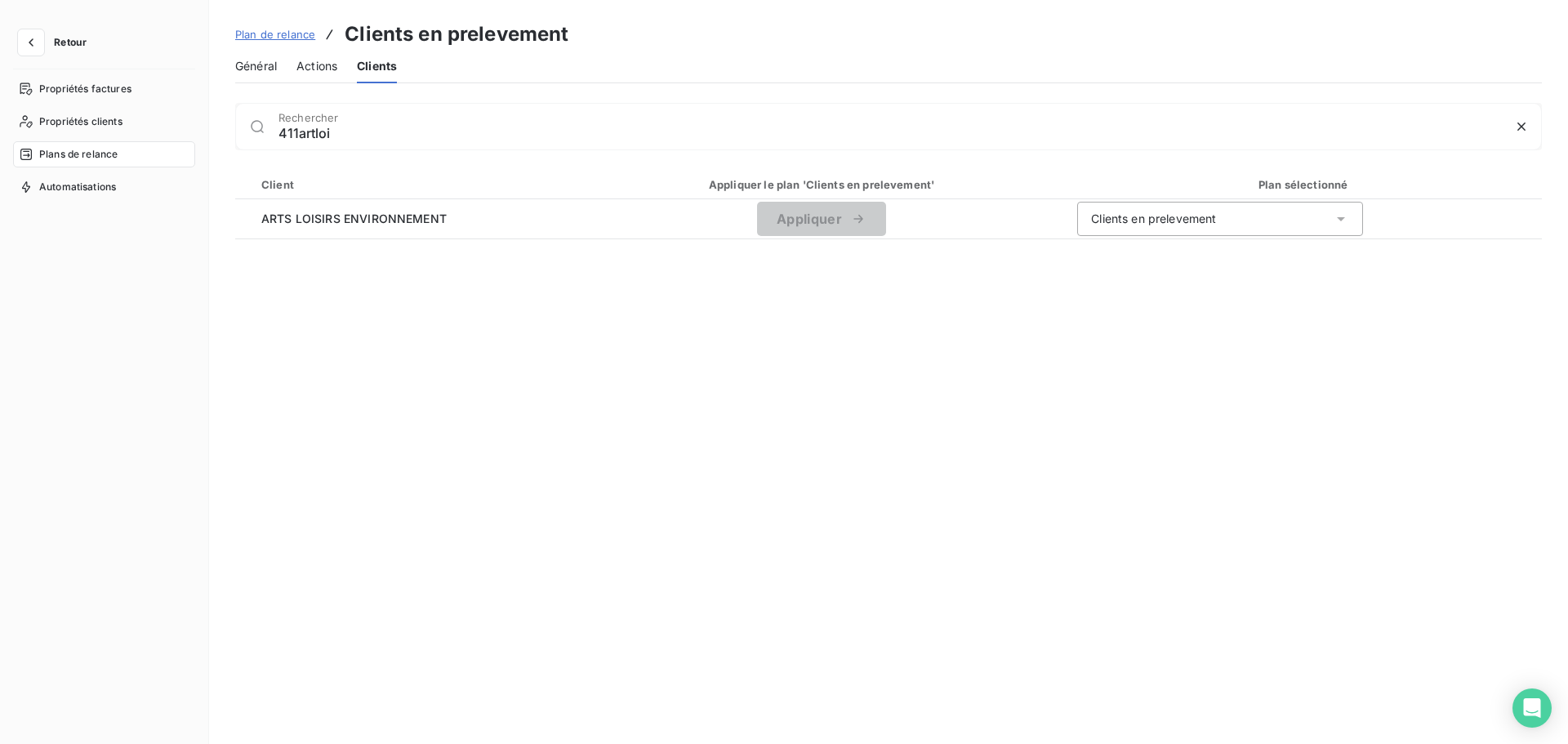
click at [82, 44] on span "Retour" at bounding box center [70, 42] width 33 height 10
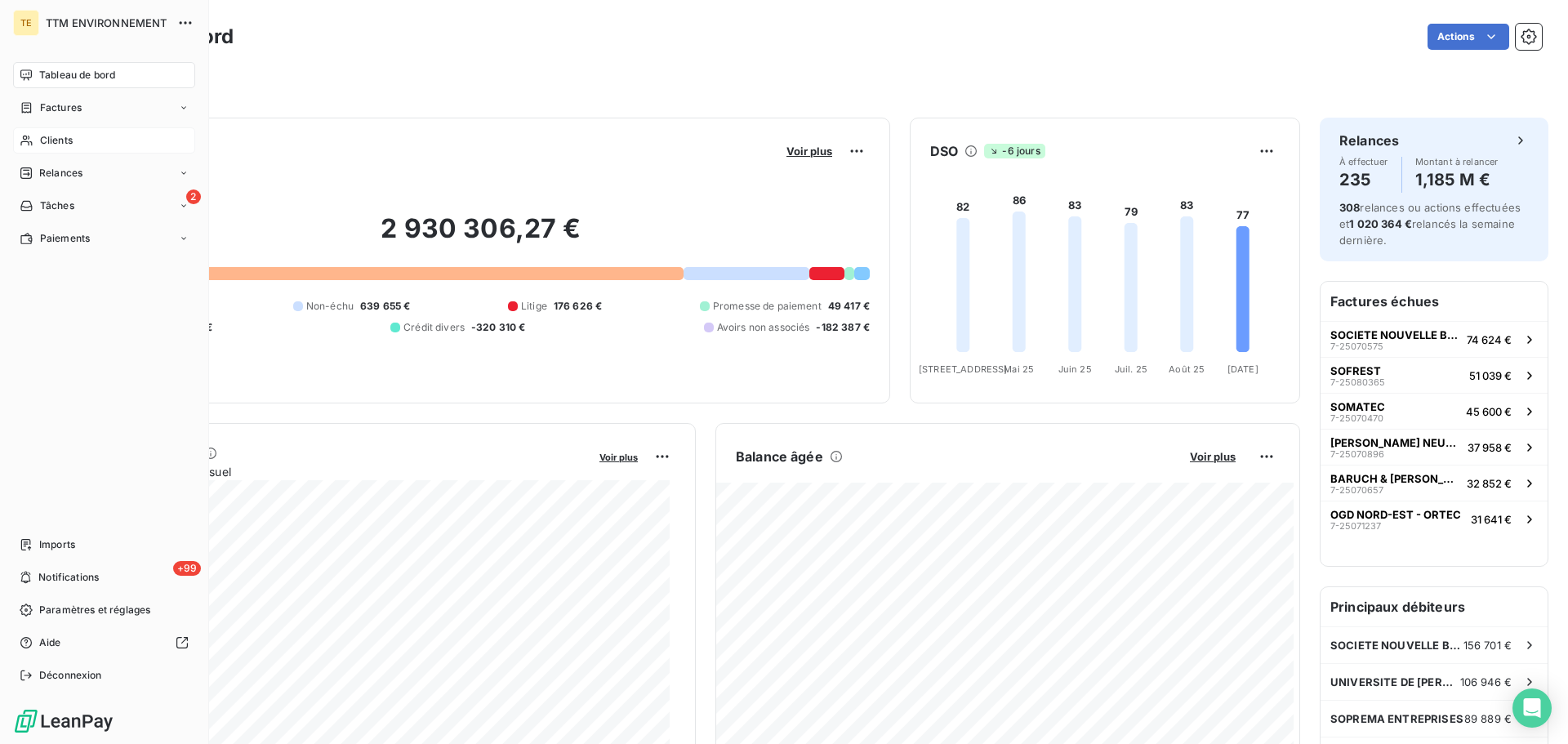
click at [38, 144] on div "Clients" at bounding box center [103, 140] width 182 height 26
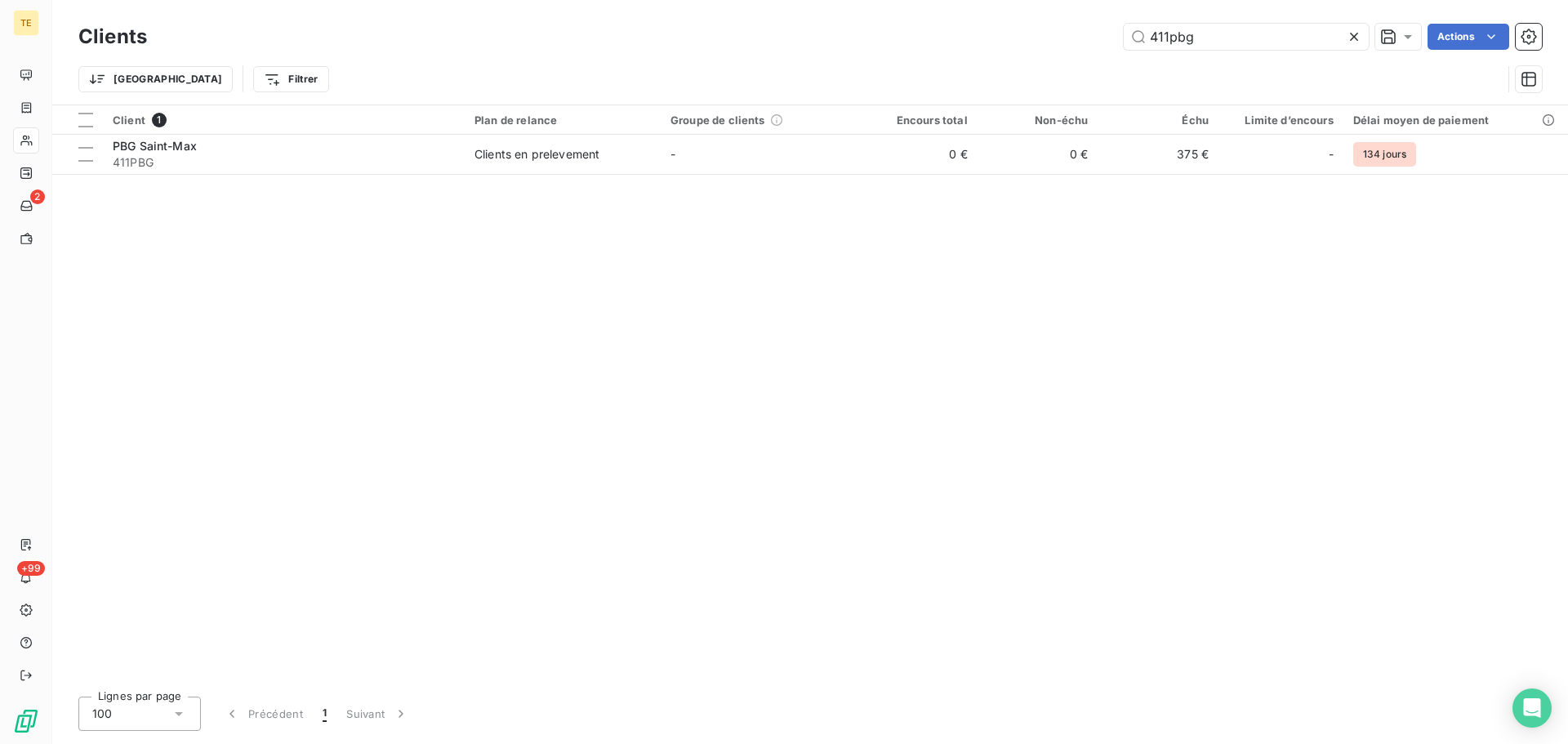
click at [1361, 34] on icon at bounding box center [1353, 36] width 16 height 16
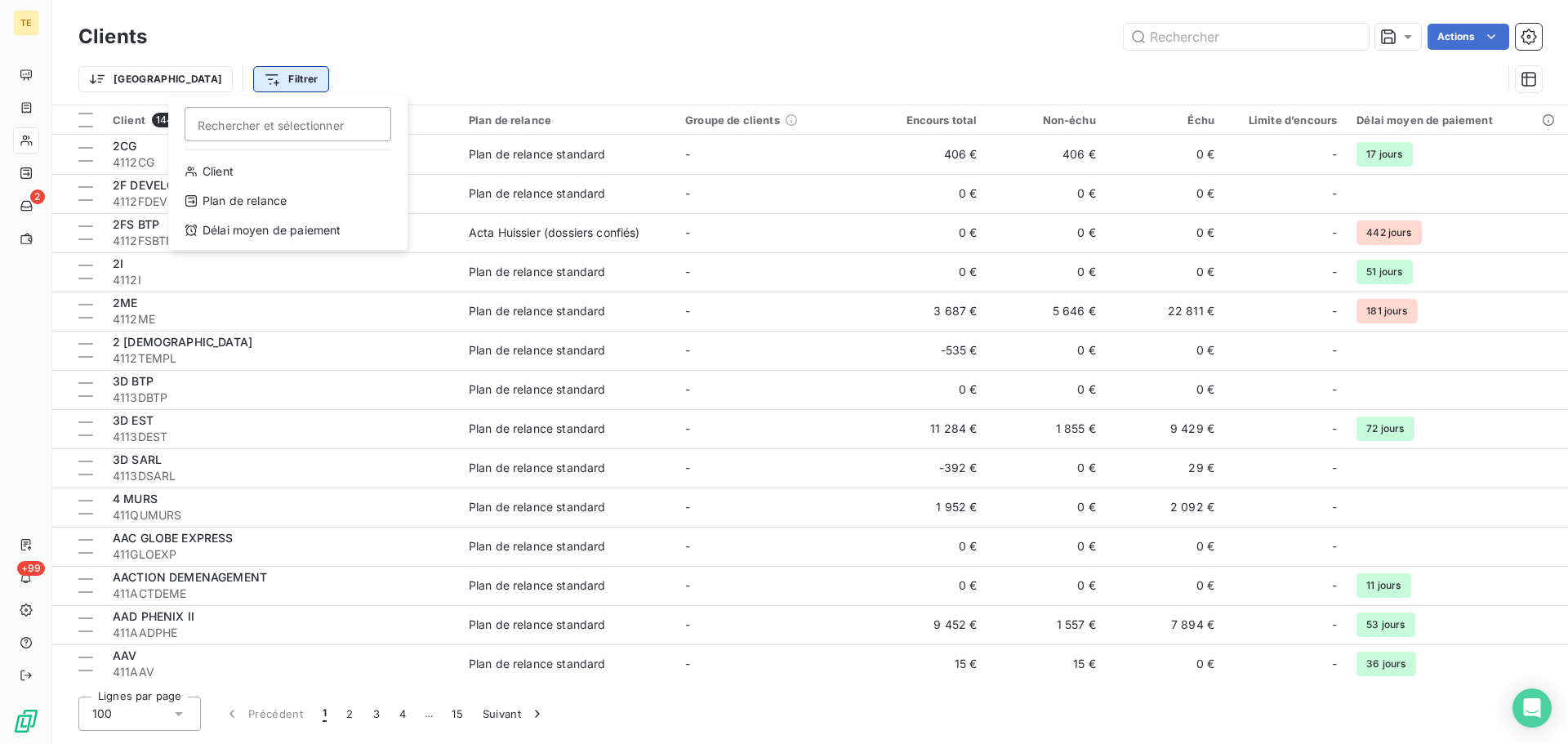
click at [204, 81] on html "TE 2 +99 Clients Actions Trier Filtrer Rechercher et sélectionner Client Plan d…" at bounding box center [784, 372] width 1568 height 744
click at [208, 162] on div "Client" at bounding box center [287, 171] width 226 height 26
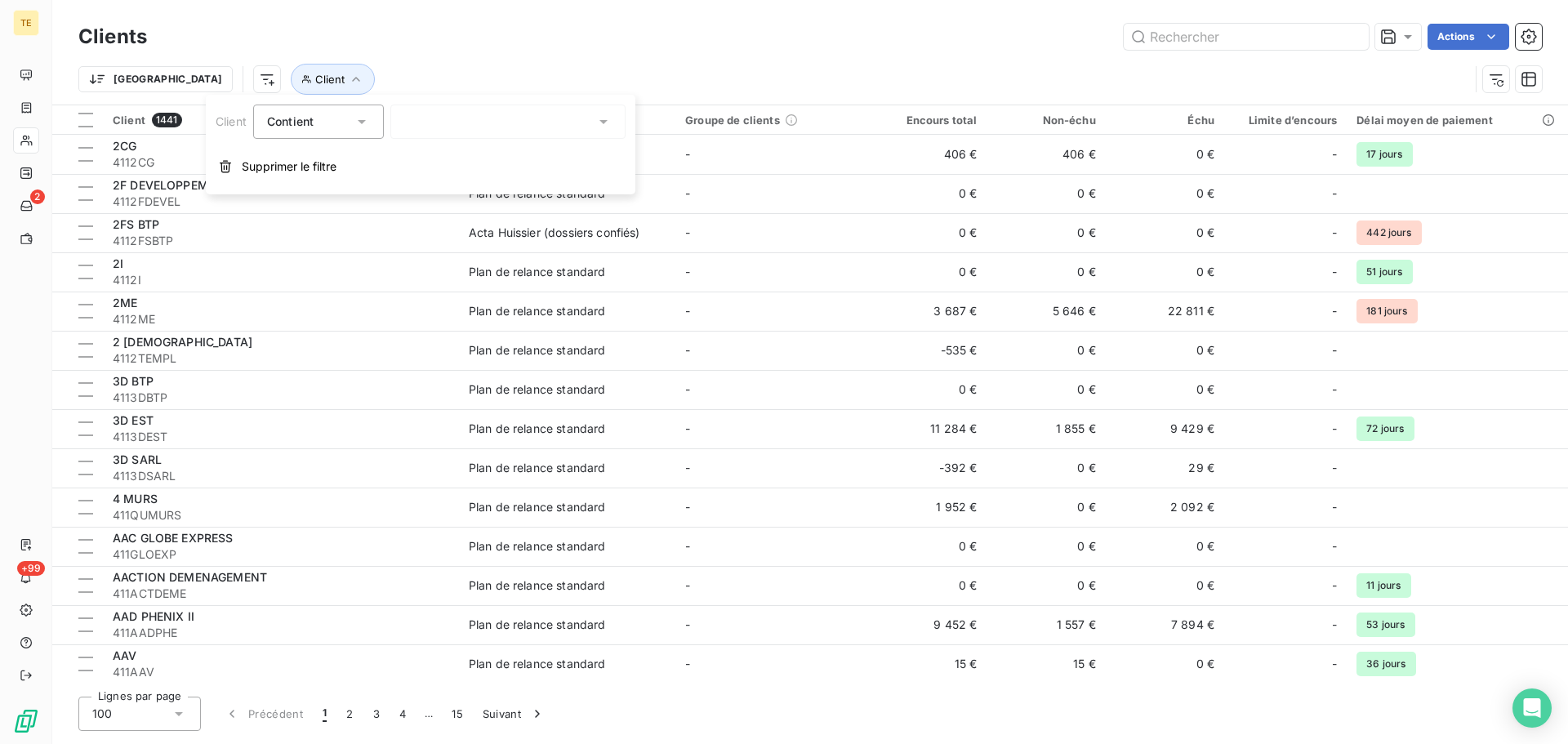
click at [352, 115] on div "Contient" at bounding box center [310, 121] width 86 height 23
click at [416, 108] on div at bounding box center [507, 121] width 235 height 34
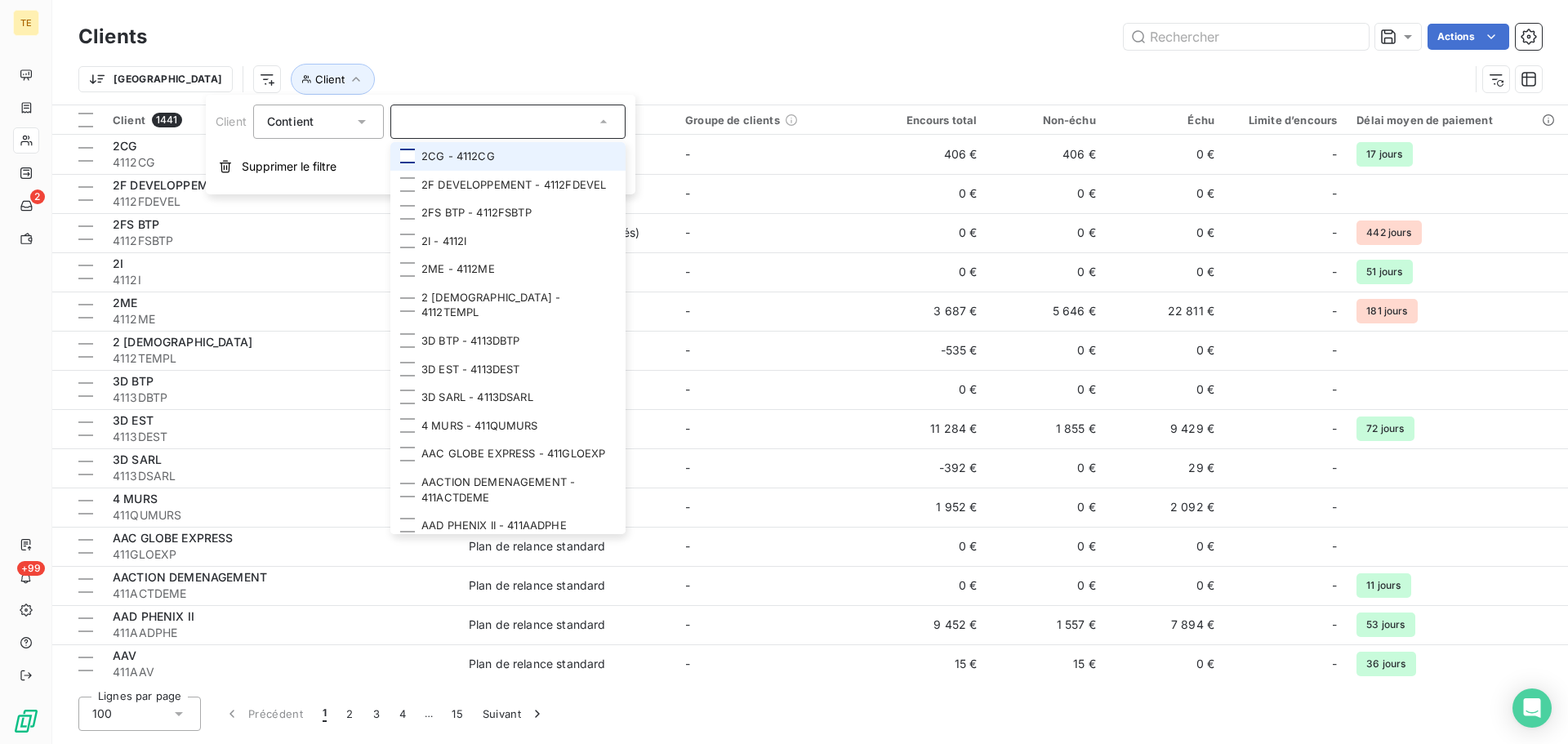
click at [409, 151] on div at bounding box center [407, 155] width 14 height 14
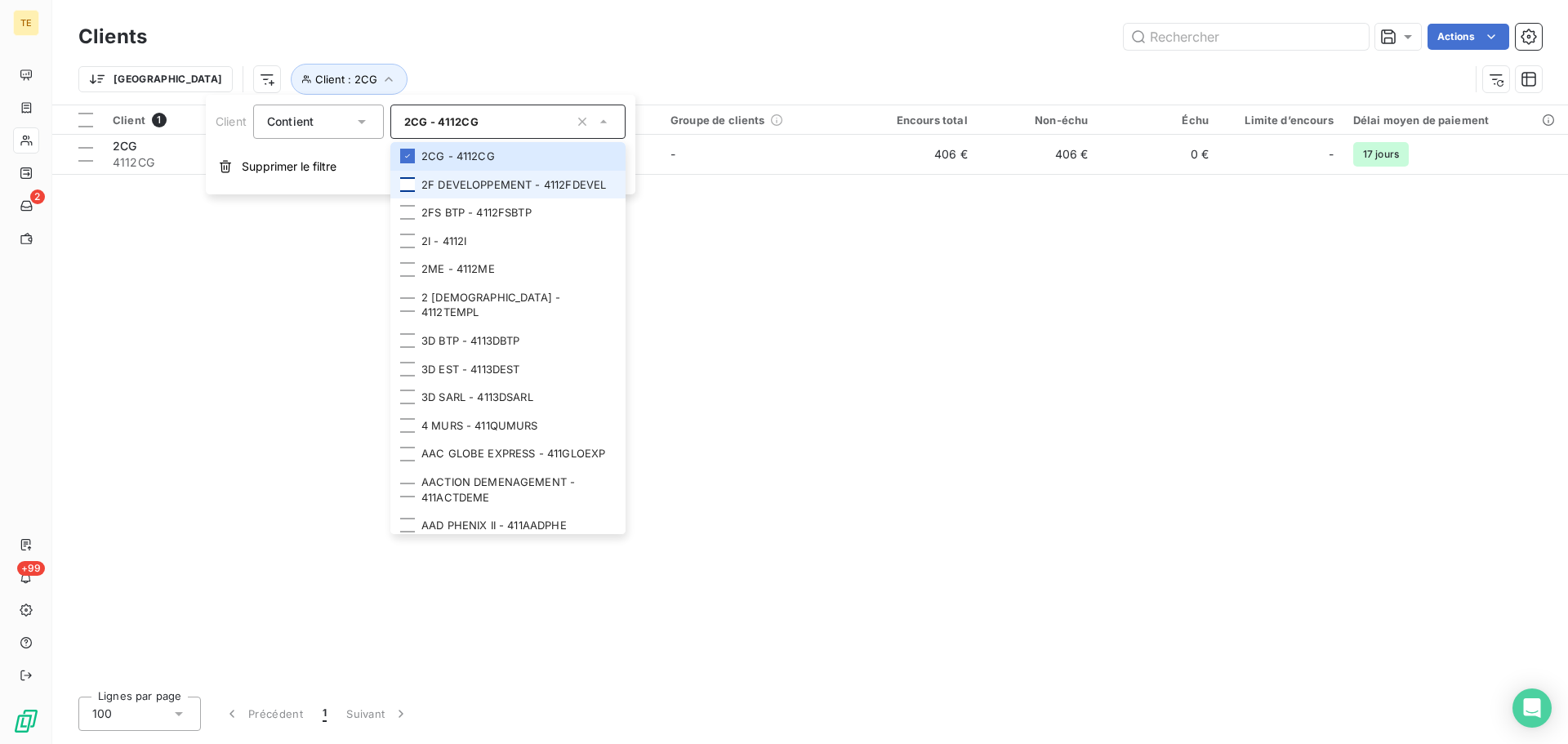
click at [405, 192] on div at bounding box center [407, 184] width 14 height 14
click at [411, 220] on div at bounding box center [407, 212] width 14 height 14
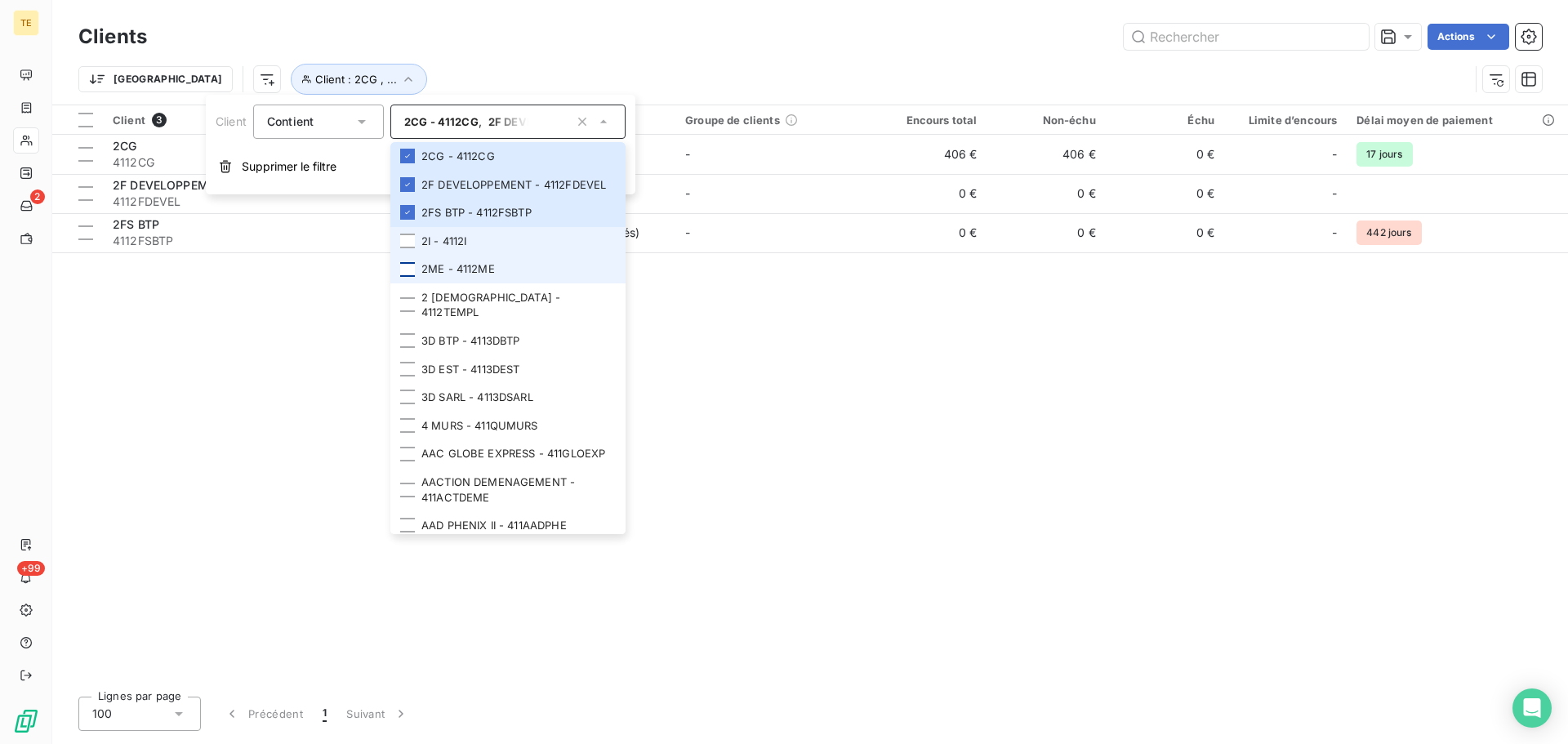
drag, startPoint x: 413, startPoint y: 254, endPoint x: 410, endPoint y: 288, distance: 34.1
click at [413, 249] on div at bounding box center [407, 240] width 14 height 14
click at [409, 277] on div at bounding box center [407, 269] width 14 height 14
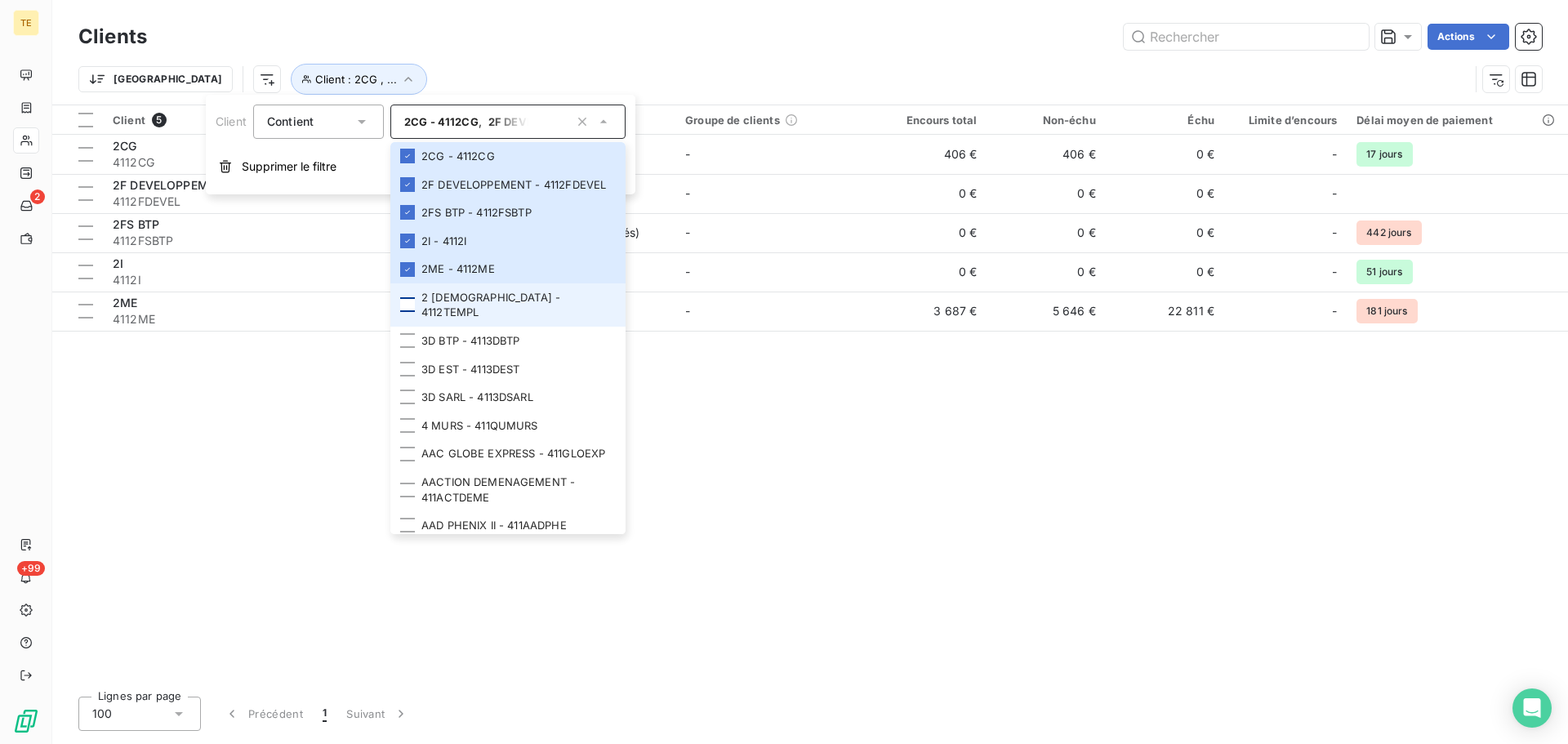
click at [410, 312] on div at bounding box center [407, 305] width 14 height 14
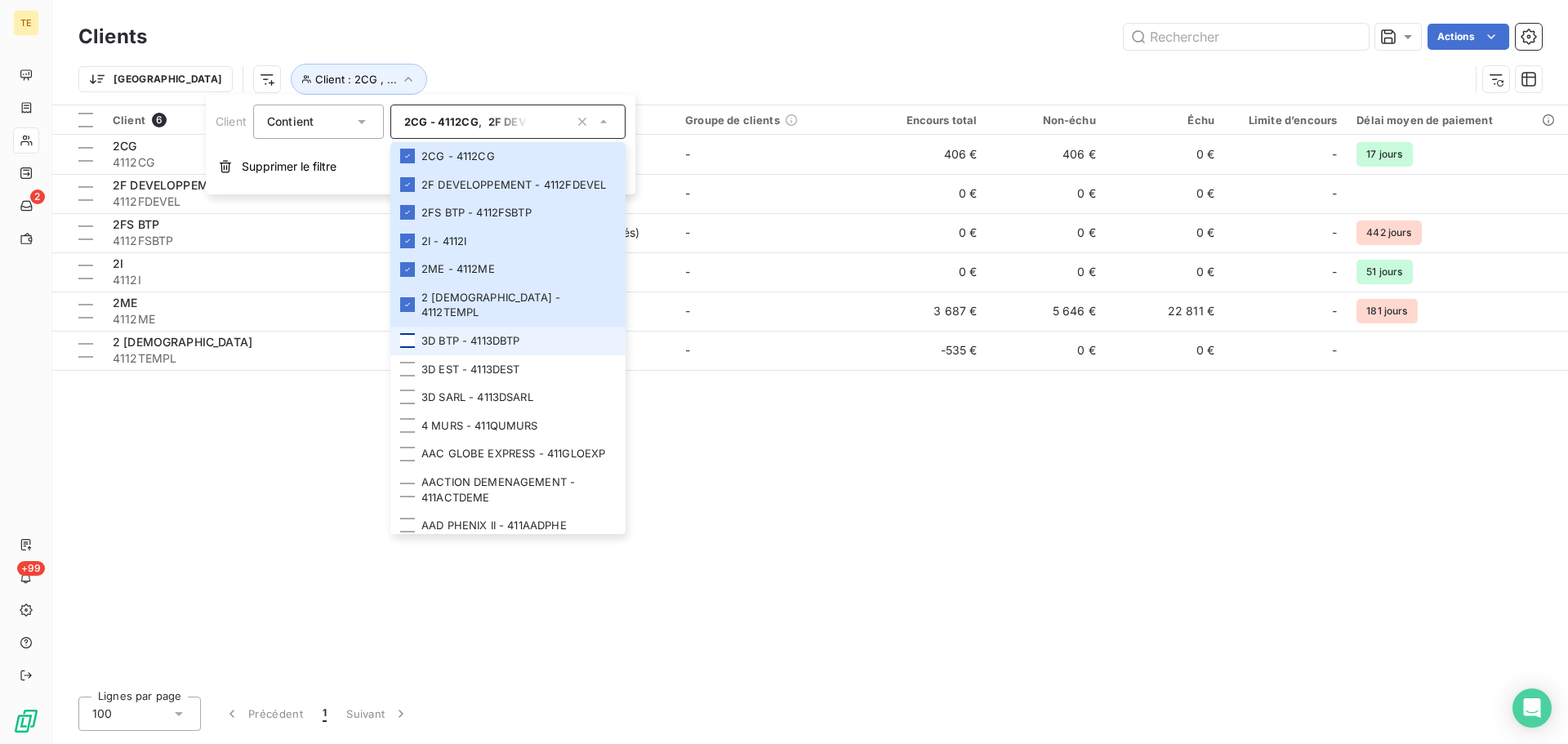
click at [409, 344] on div at bounding box center [407, 340] width 14 height 14
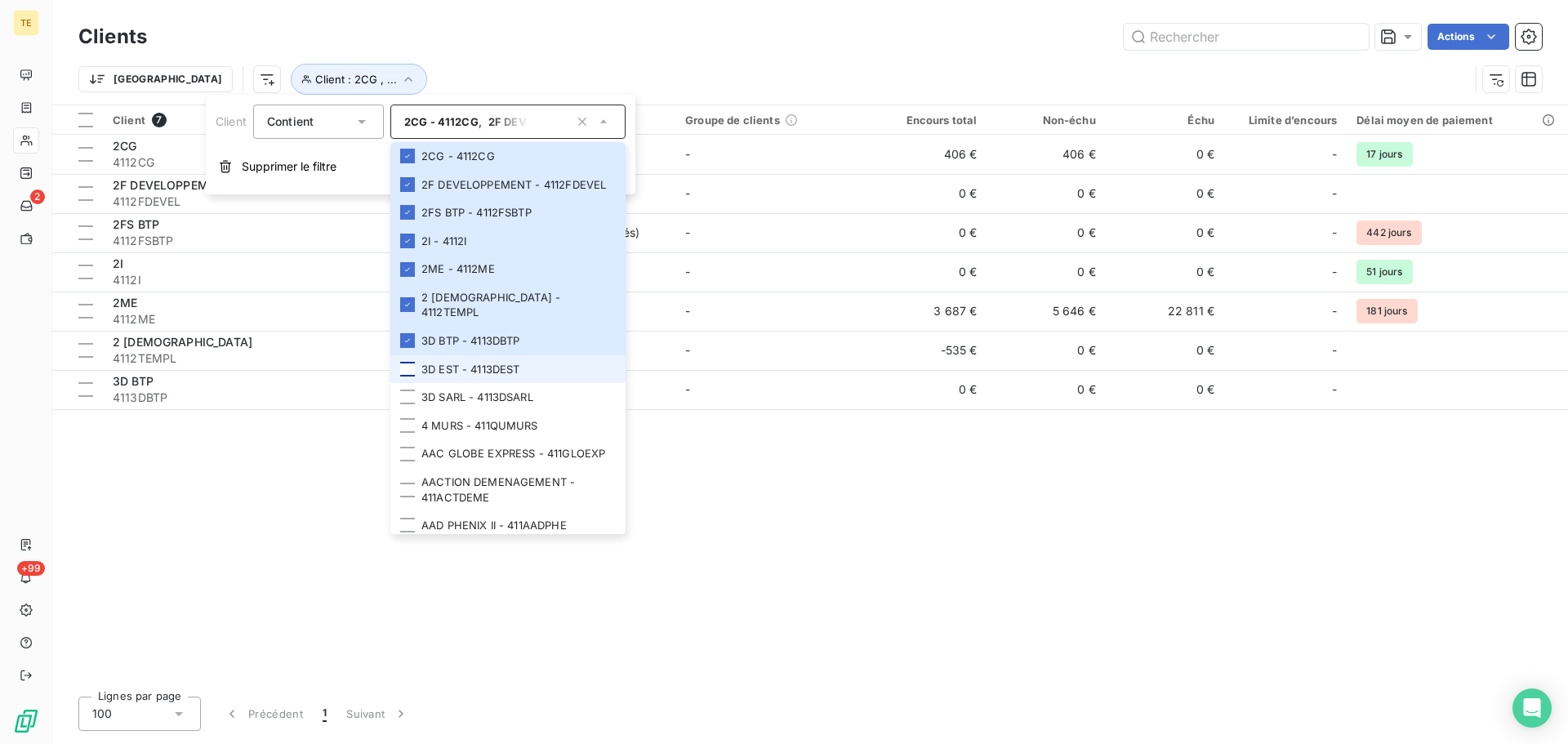
click at [410, 372] on div at bounding box center [407, 369] width 14 height 14
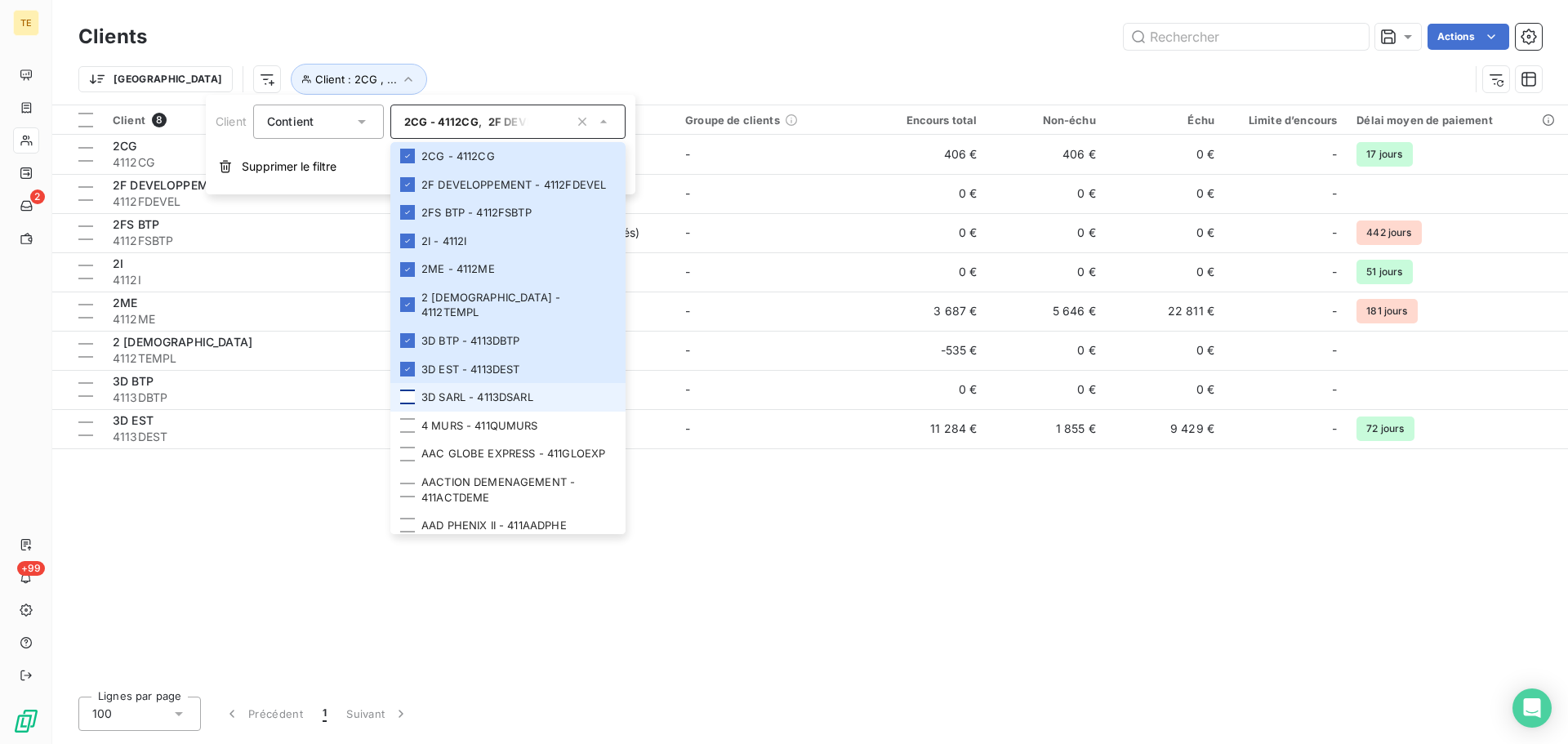
click at [405, 402] on div at bounding box center [407, 396] width 14 height 14
click at [408, 422] on div at bounding box center [407, 425] width 14 height 14
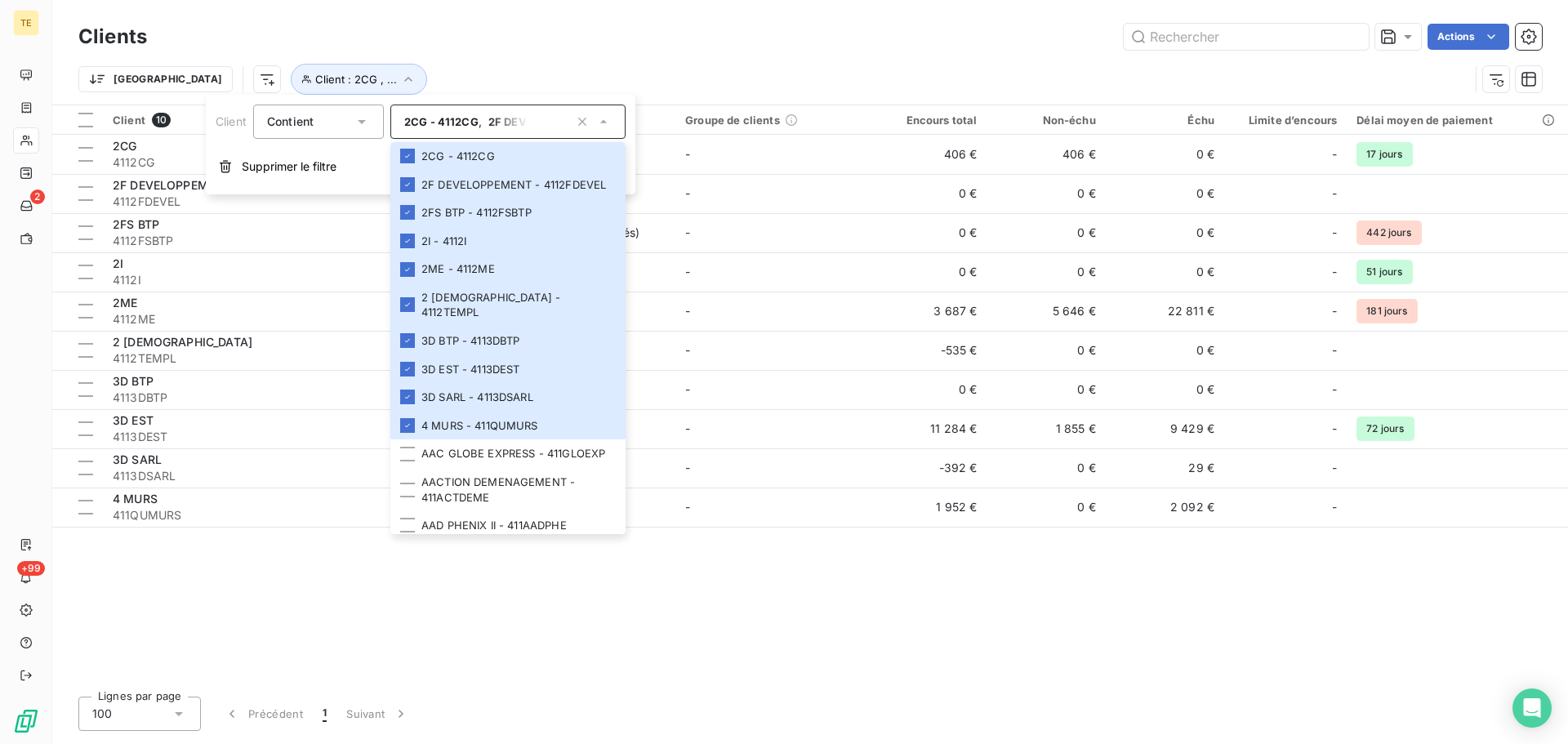
click at [573, 635] on div "Client 10 Plan de relance Groupe de clients Encours total Non-échu Échu Limite …" at bounding box center [811, 394] width 1516 height 579
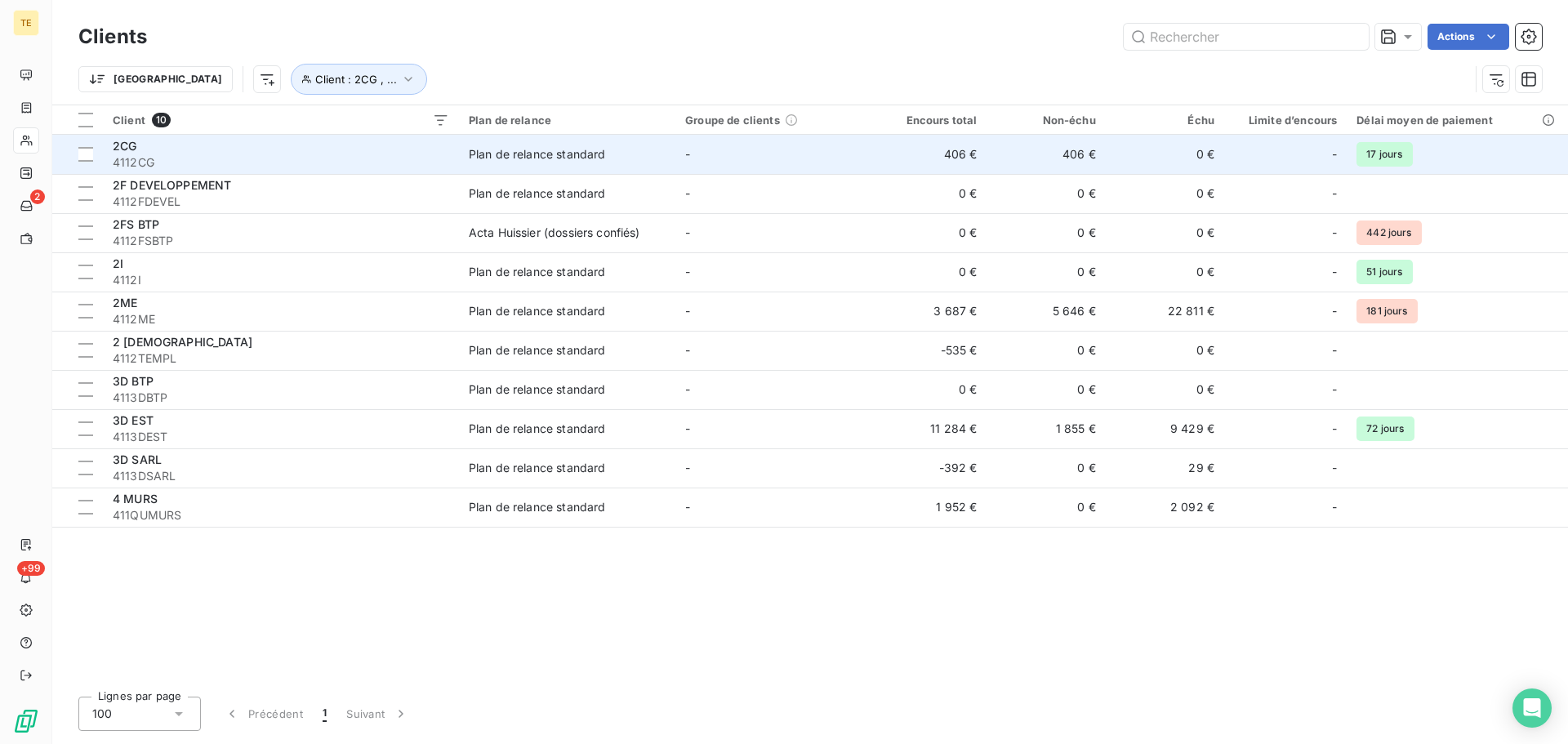
click at [464, 157] on td "Plan de relance standard" at bounding box center [566, 154] width 216 height 39
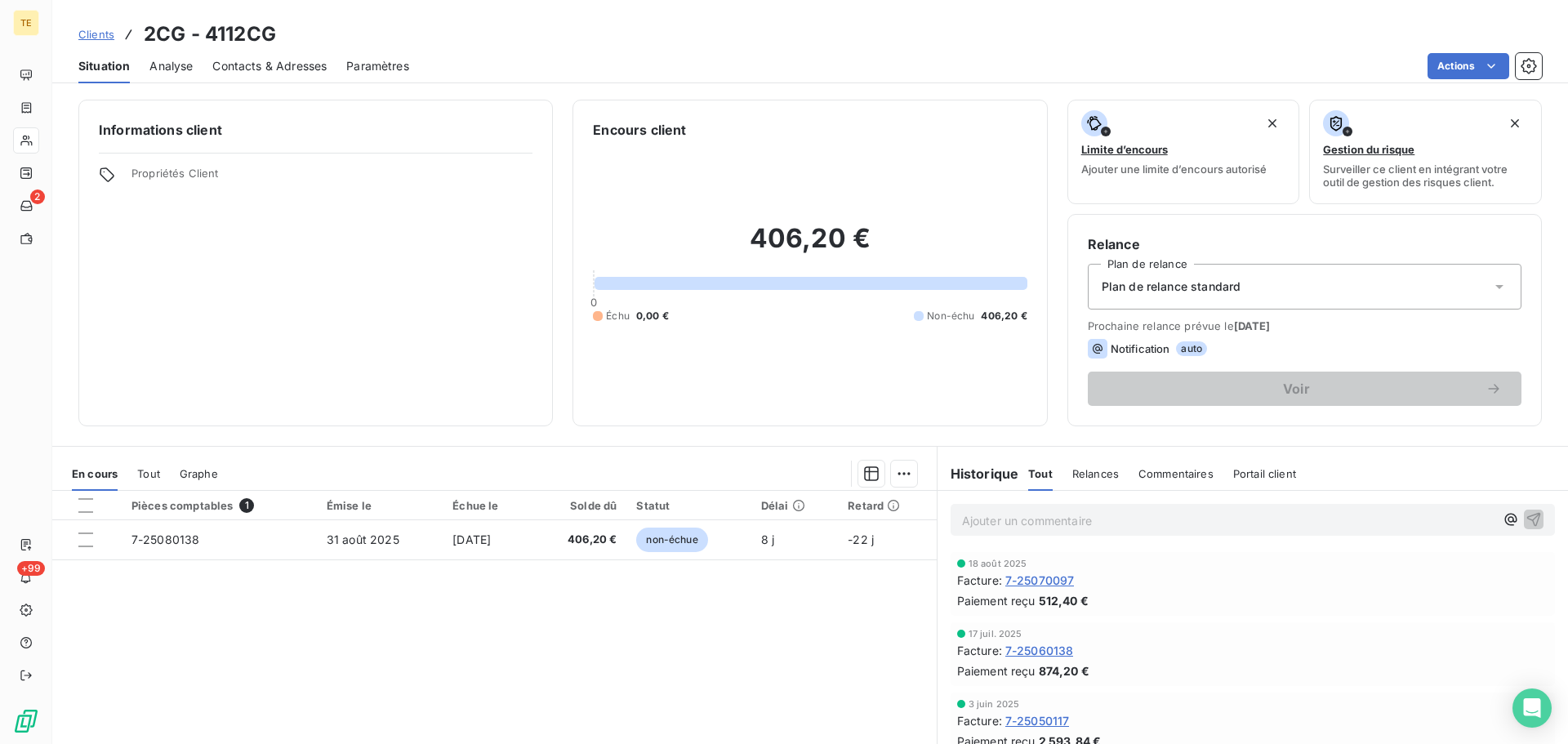
click at [293, 71] on span "Contacts & Adresses" at bounding box center [269, 65] width 114 height 16
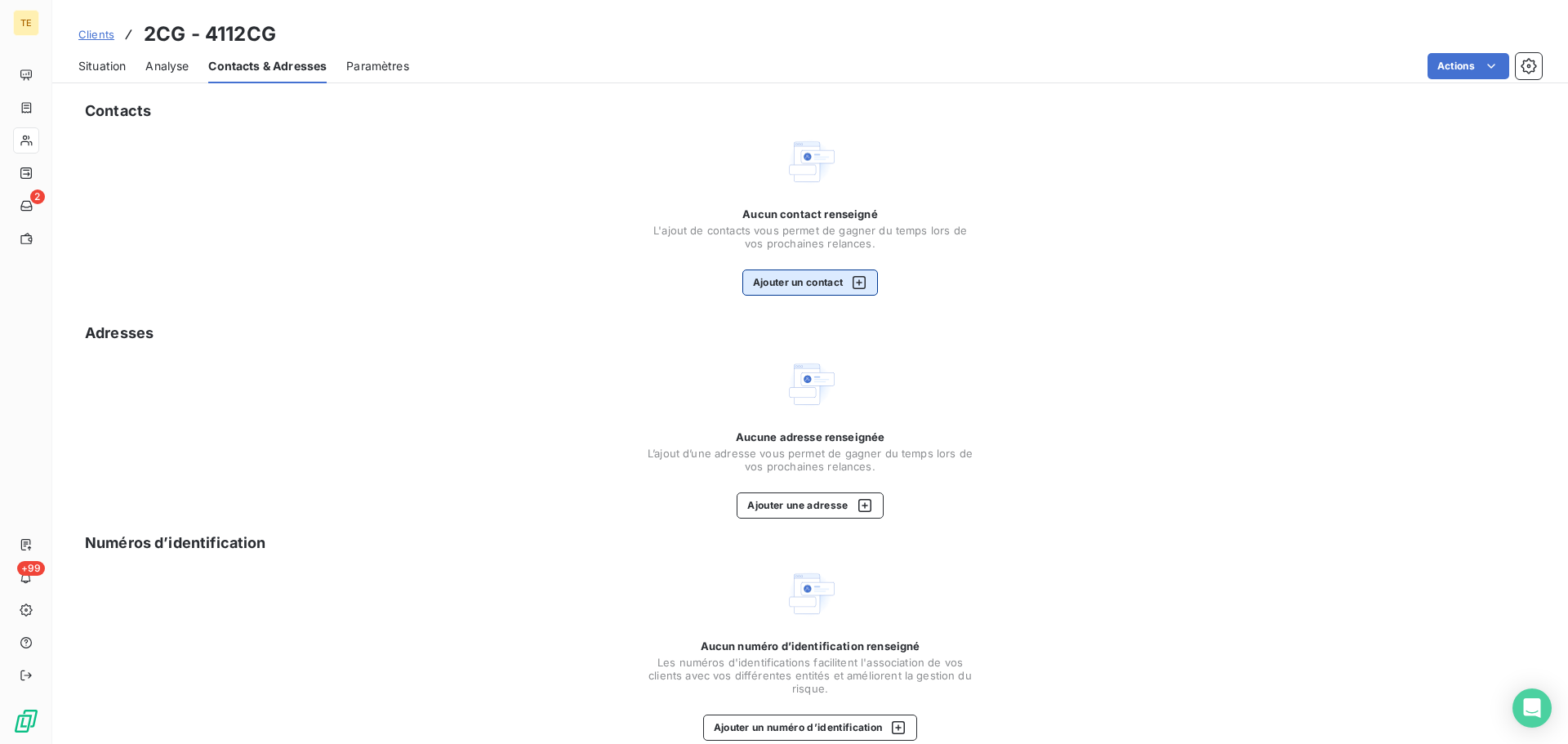
click at [812, 287] on button "Ajouter un contact" at bounding box center [811, 282] width 137 height 26
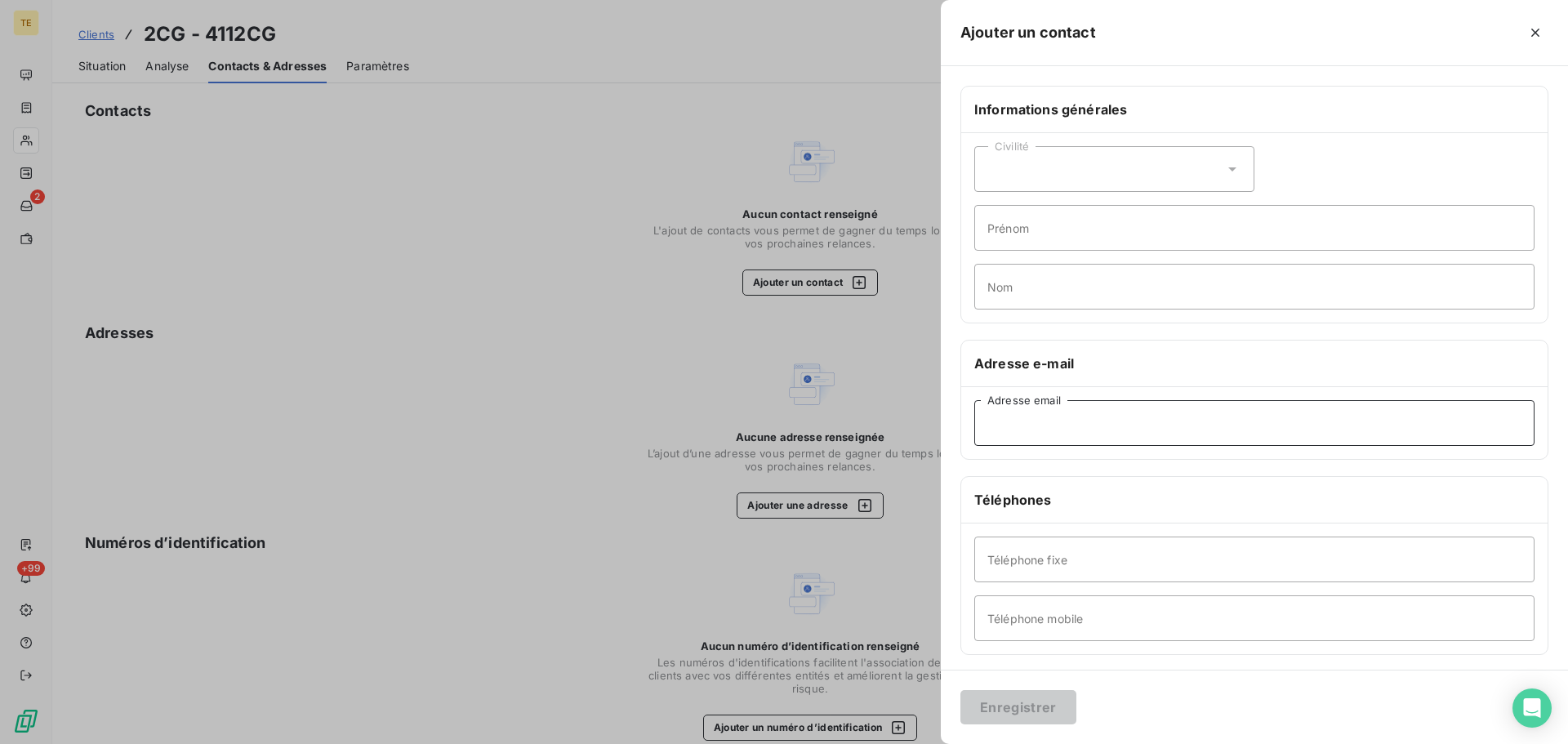
click at [1047, 420] on input "Adresse email" at bounding box center [1254, 423] width 561 height 46
paste input "[DOMAIN_NAME][EMAIL_ADDRESS][DOMAIN_NAME]"
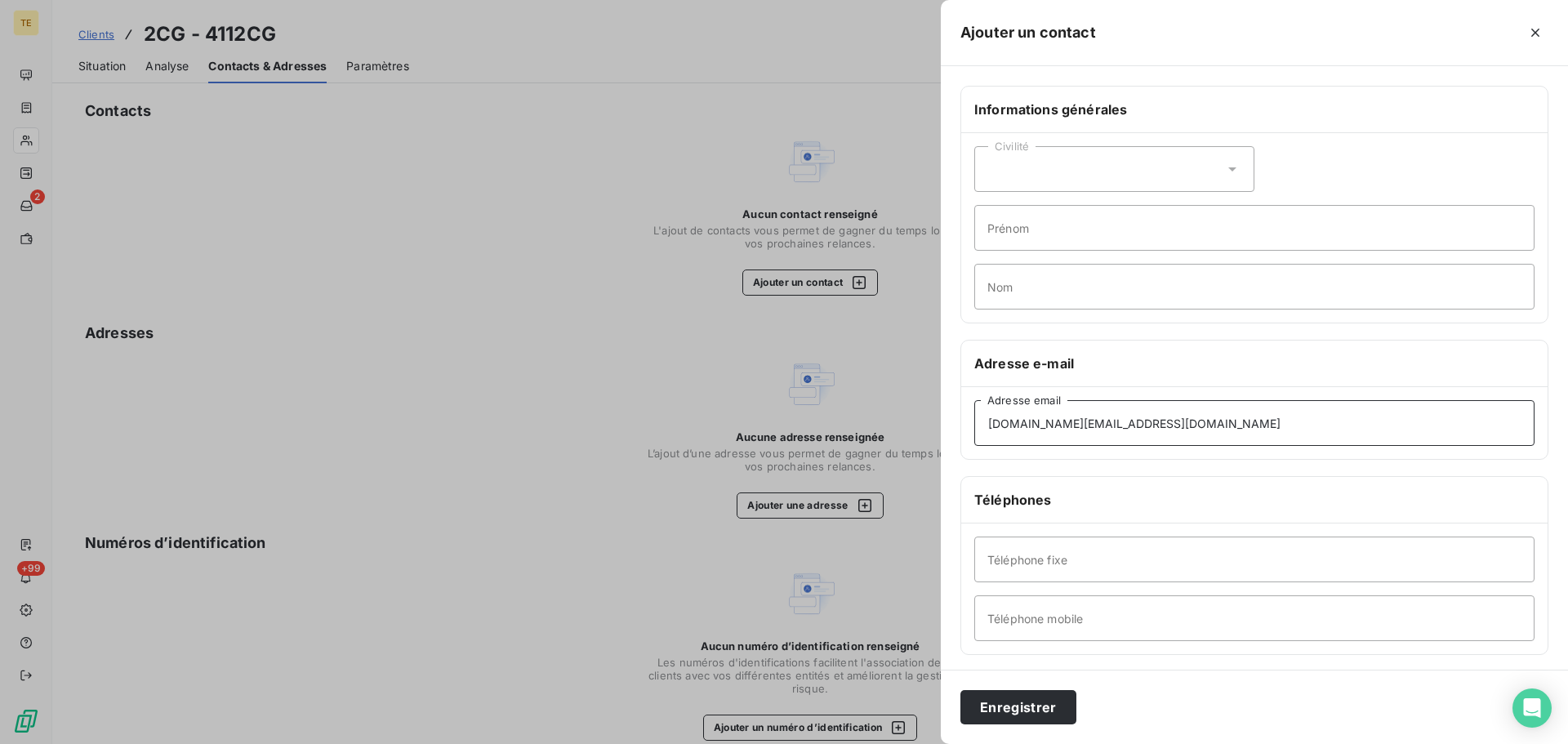
click at [986, 423] on input "[DOMAIN_NAME][EMAIL_ADDRESS][DOMAIN_NAME]" at bounding box center [1254, 423] width 561 height 46
type input "[DOMAIN_NAME][EMAIL_ADDRESS][DOMAIN_NAME]"
click at [1034, 700] on button "Enregistrer" at bounding box center [1018, 708] width 116 height 34
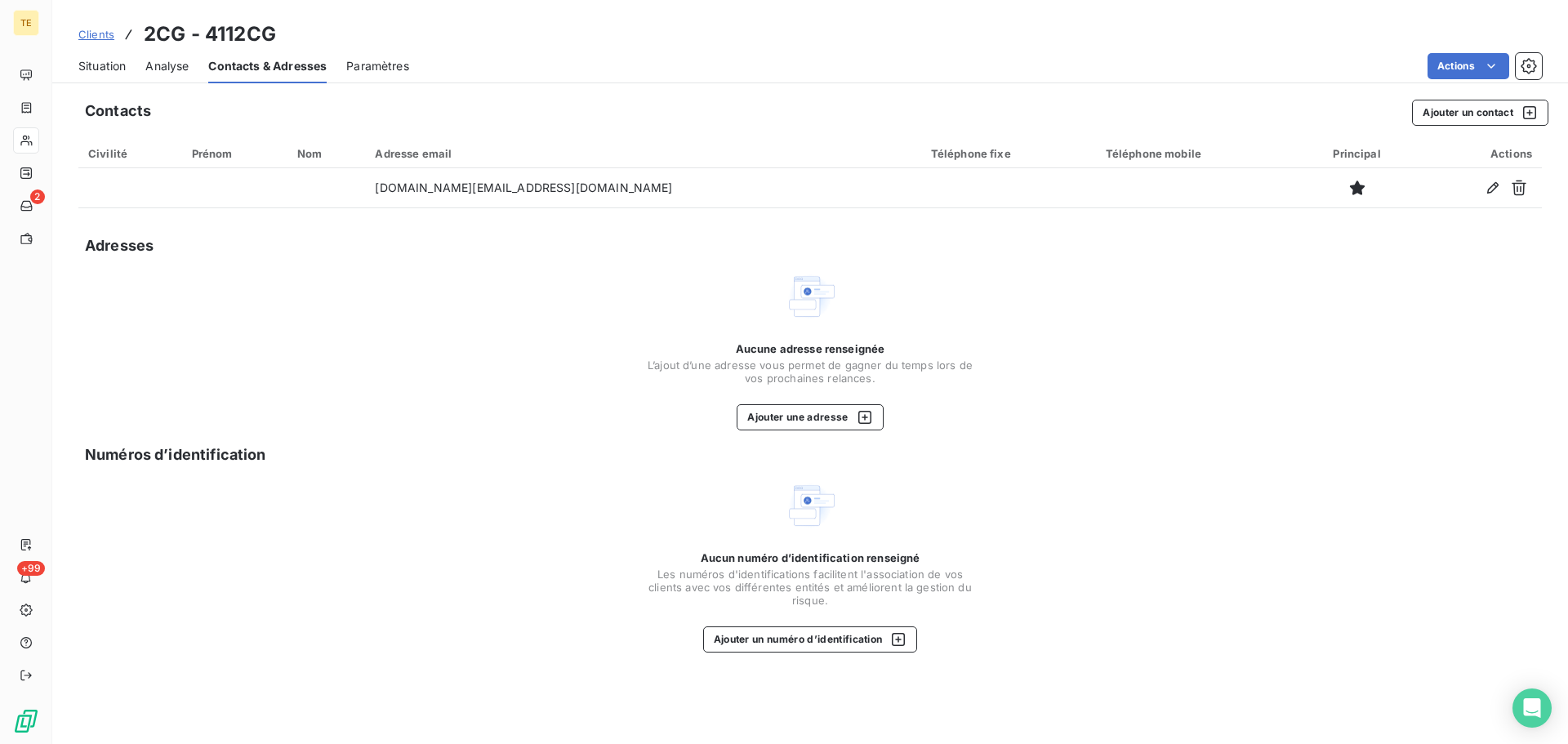
click at [108, 58] on span "Situation" at bounding box center [102, 65] width 47 height 16
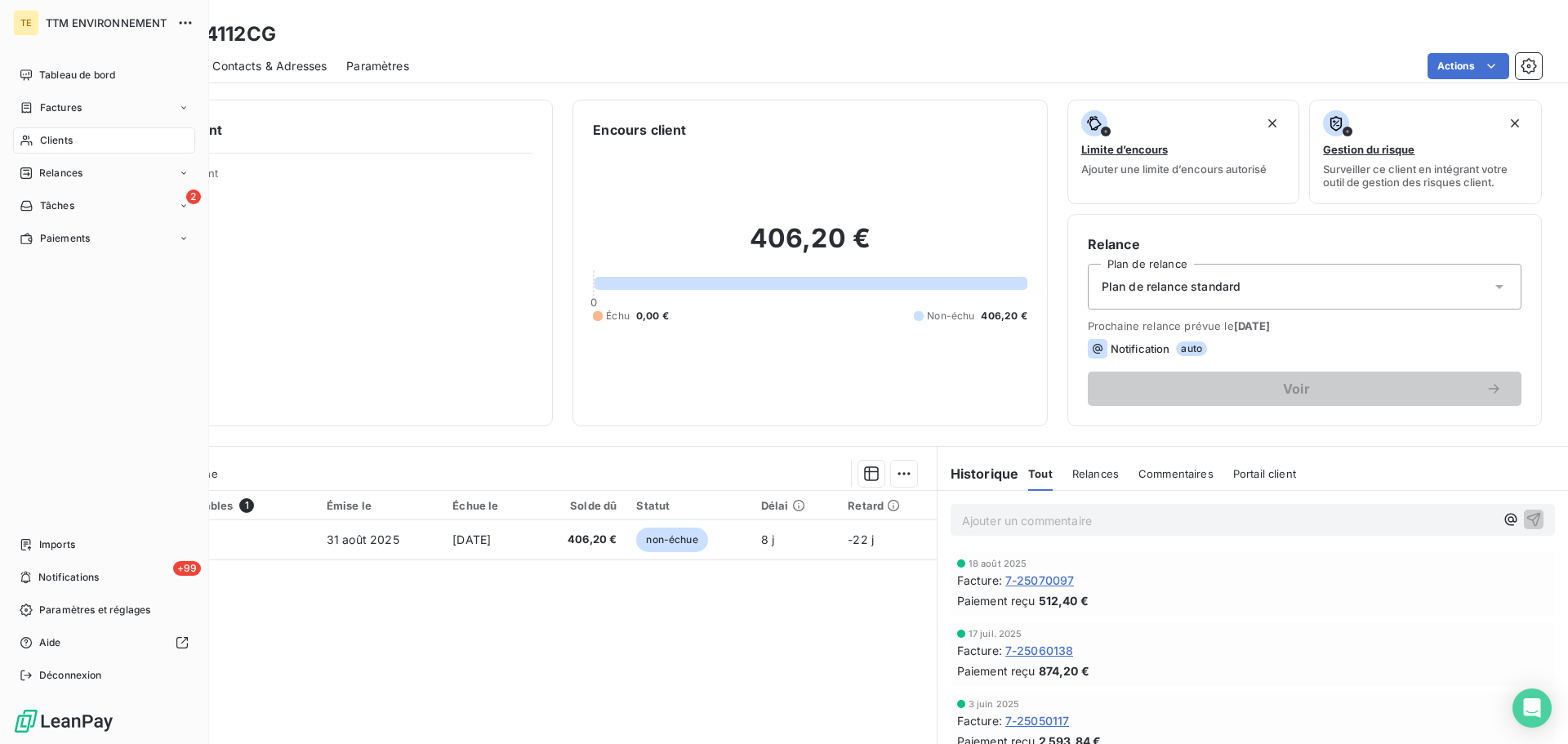
click at [33, 146] on div "Clients" at bounding box center [103, 140] width 182 height 26
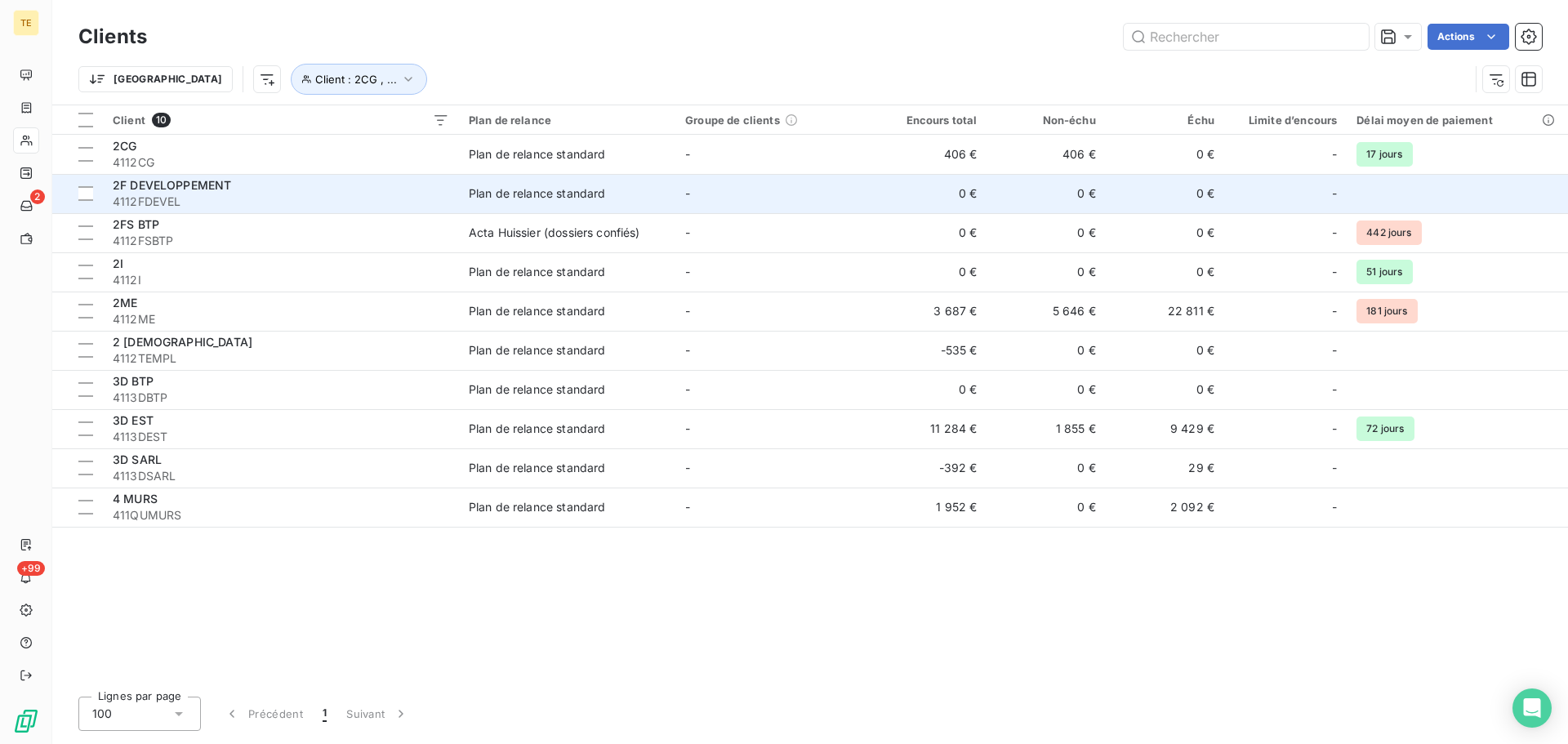
click at [239, 188] on div "2F DEVELOPPEMENT" at bounding box center [281, 185] width 337 height 16
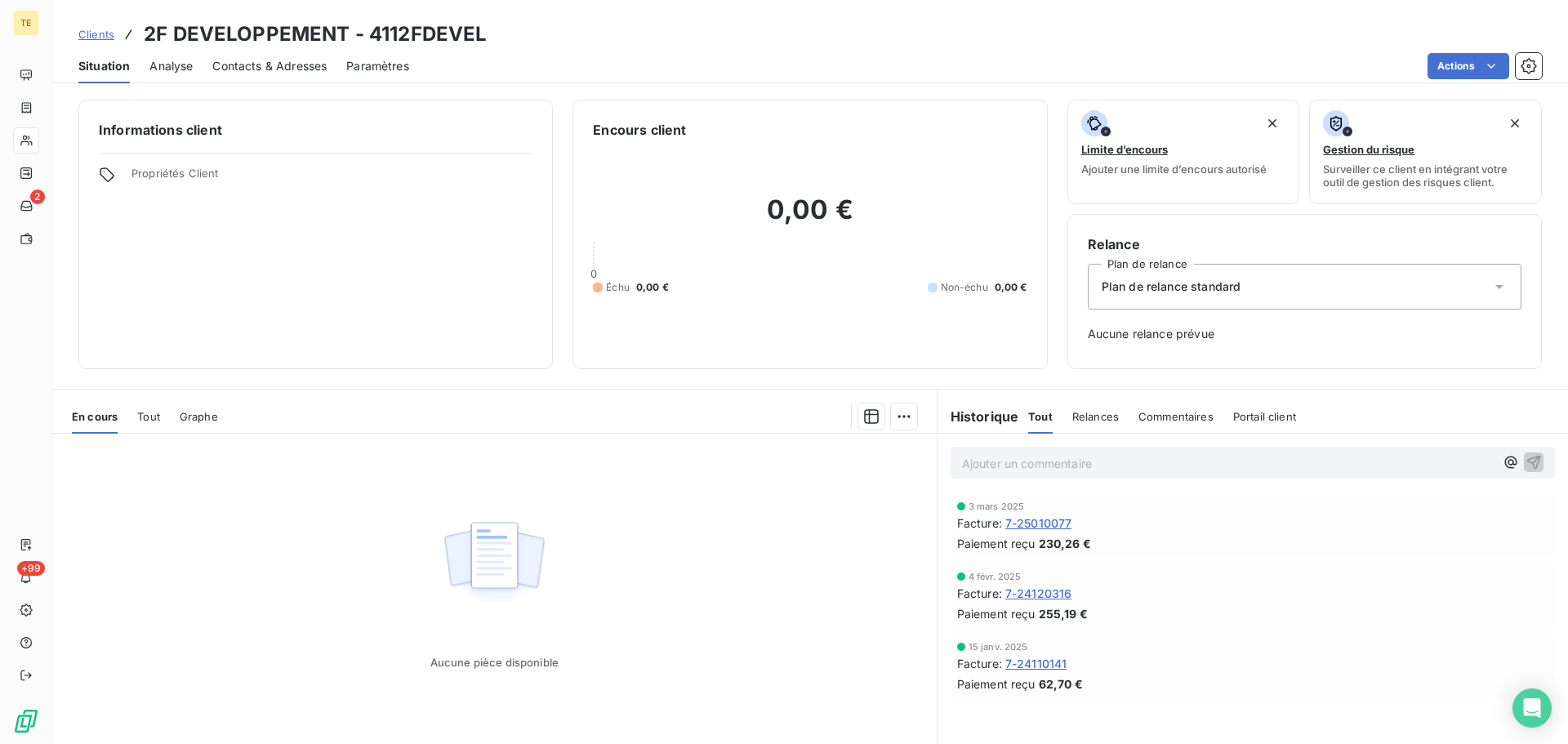
click at [265, 70] on span "Contacts & Adresses" at bounding box center [269, 65] width 114 height 16
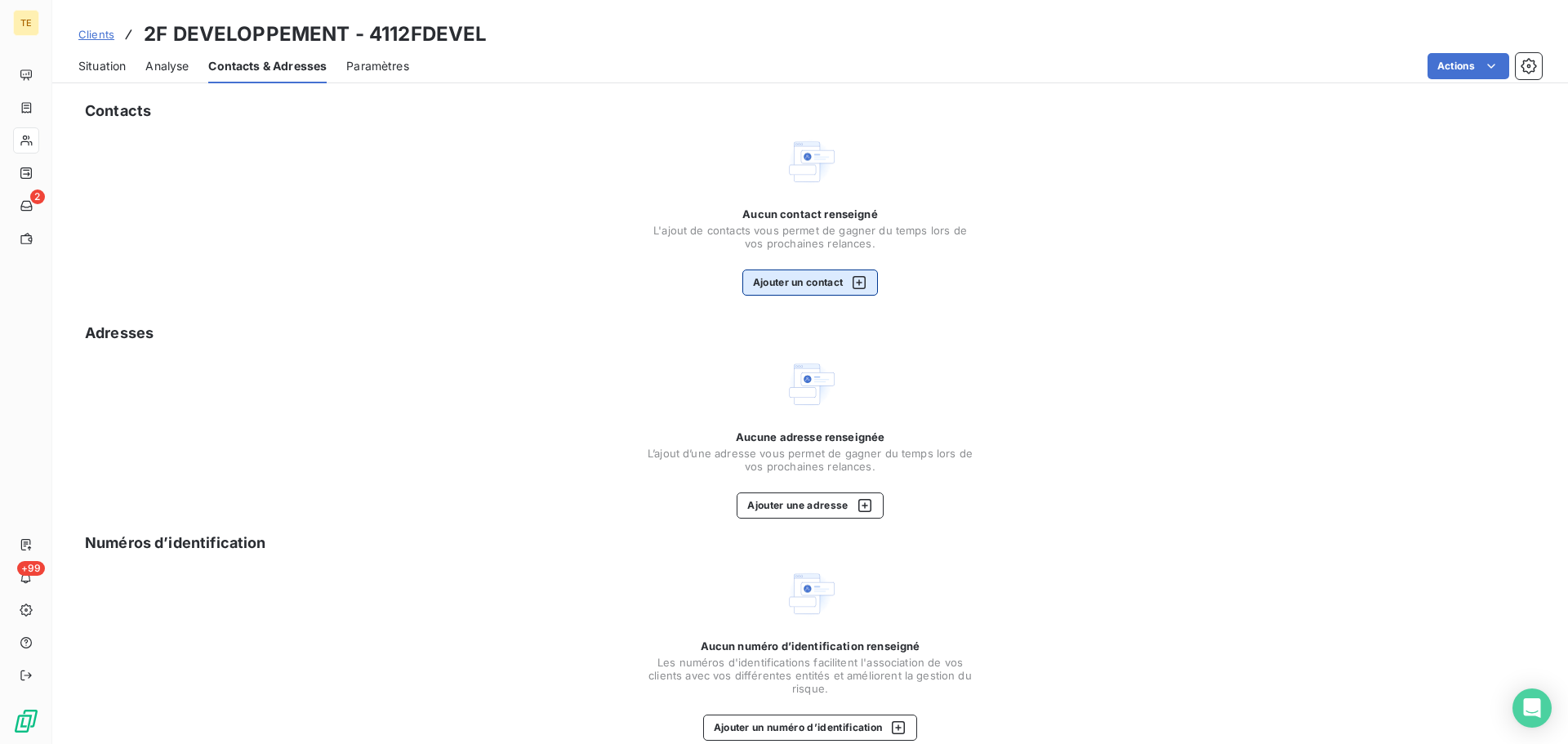
click at [797, 278] on button "Ajouter un contact" at bounding box center [811, 282] width 137 height 26
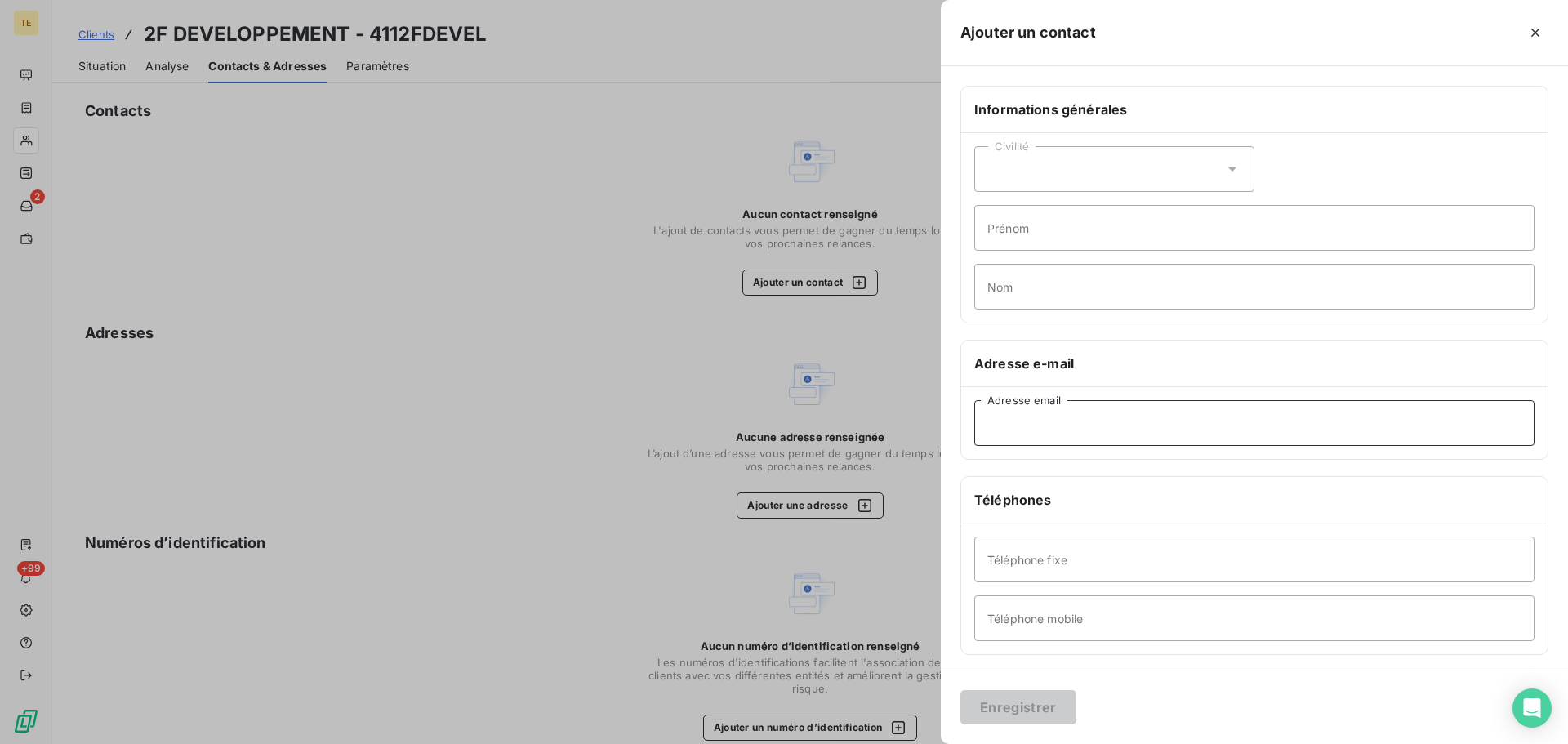
click at [1083, 414] on input "Adresse email" at bounding box center [1254, 423] width 561 height 46
paste input "[EMAIL_ADDRESS][DOMAIN_NAME]"
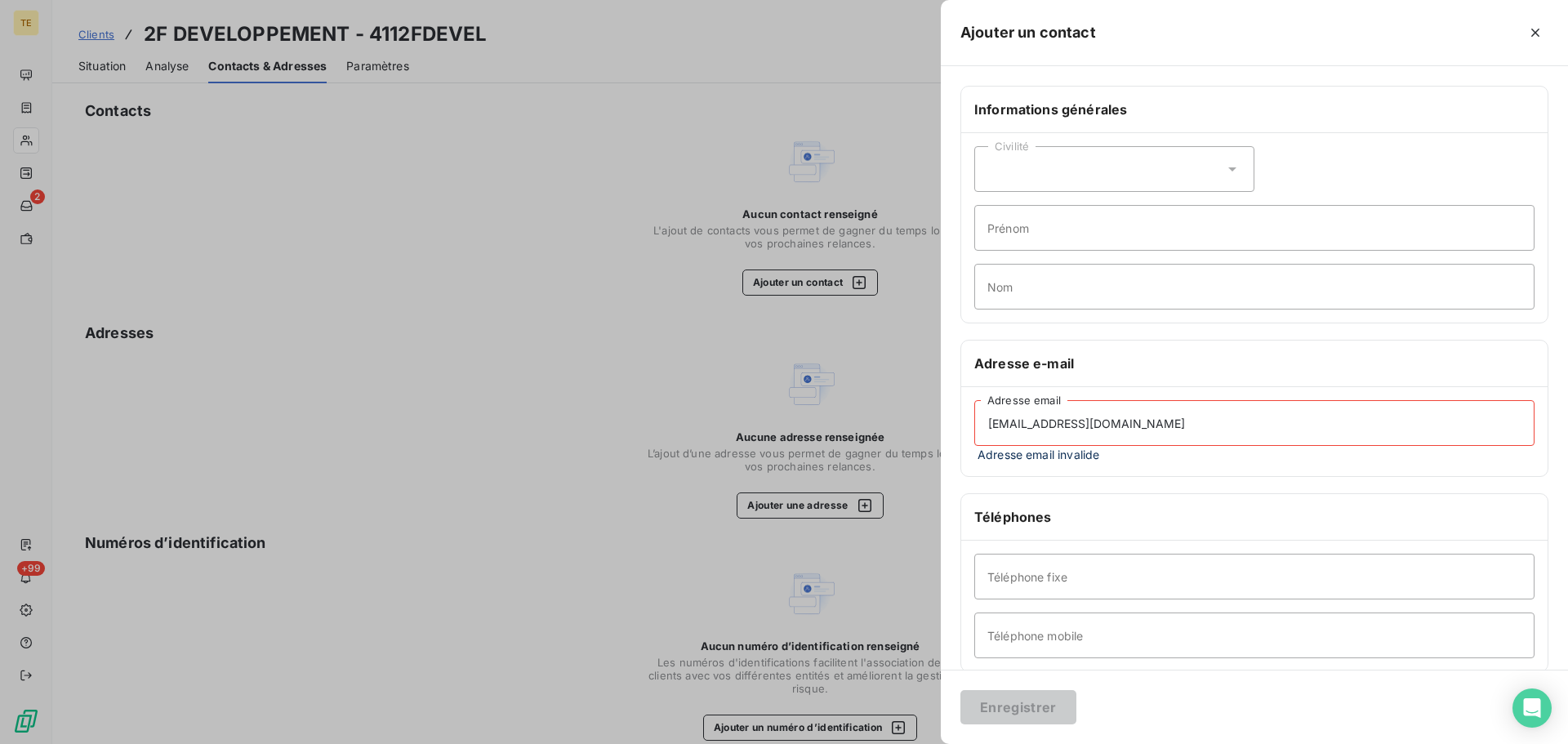
click at [987, 426] on input "[EMAIL_ADDRESS][DOMAIN_NAME]" at bounding box center [1254, 423] width 561 height 46
click at [1147, 429] on input "[EMAIL_ADDRESS][DOMAIN_NAME]" at bounding box center [1254, 423] width 561 height 46
click at [1075, 428] on input "[EMAIL_ADDRESS][DOMAIN_NAME]" at bounding box center [1254, 423] width 561 height 46
click at [1133, 424] on input "[EMAIL_ADDRESS][DOMAIN_NAME]" at bounding box center [1254, 423] width 561 height 46
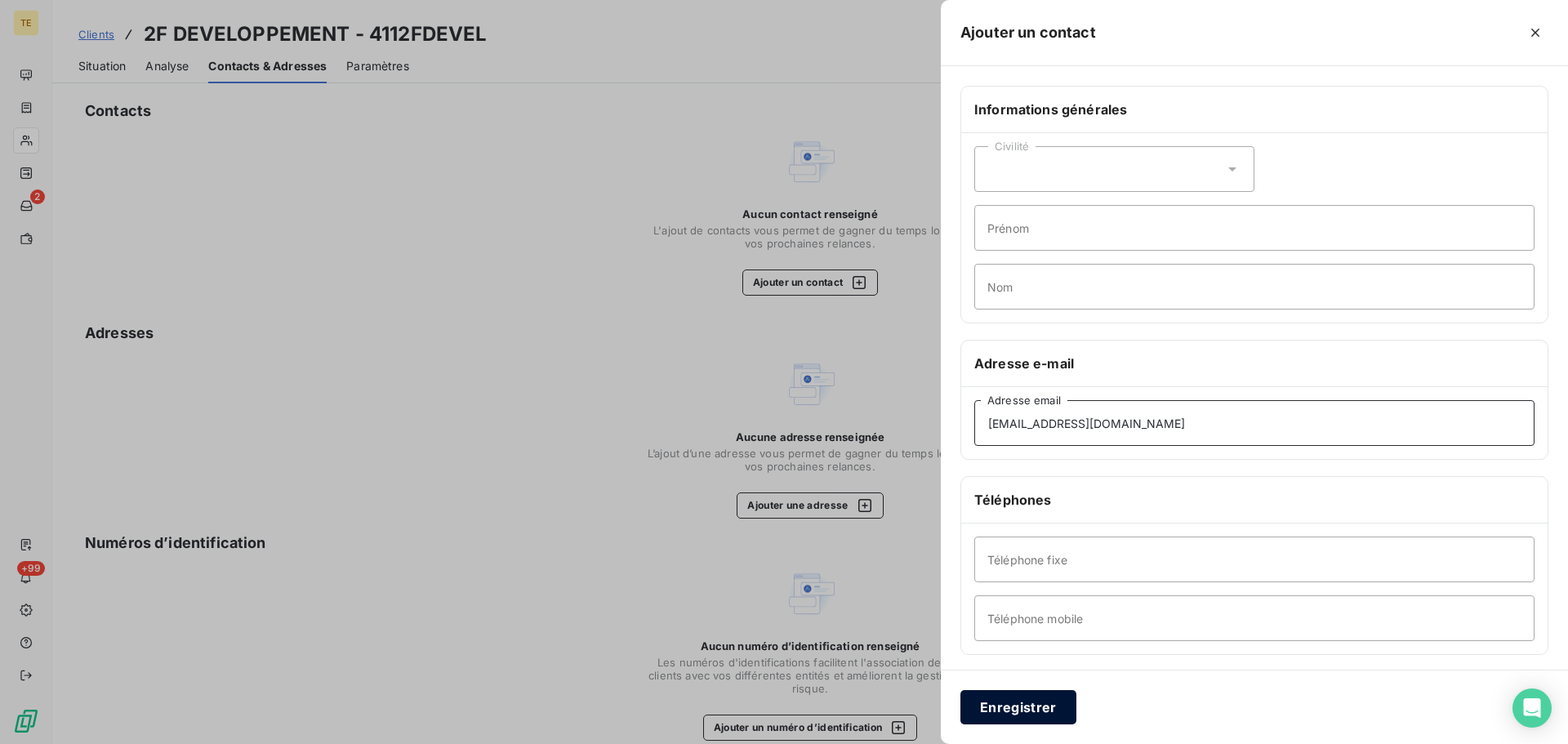
type input "[EMAIL_ADDRESS][DOMAIN_NAME]"
click at [1025, 713] on button "Enregistrer" at bounding box center [1018, 708] width 116 height 34
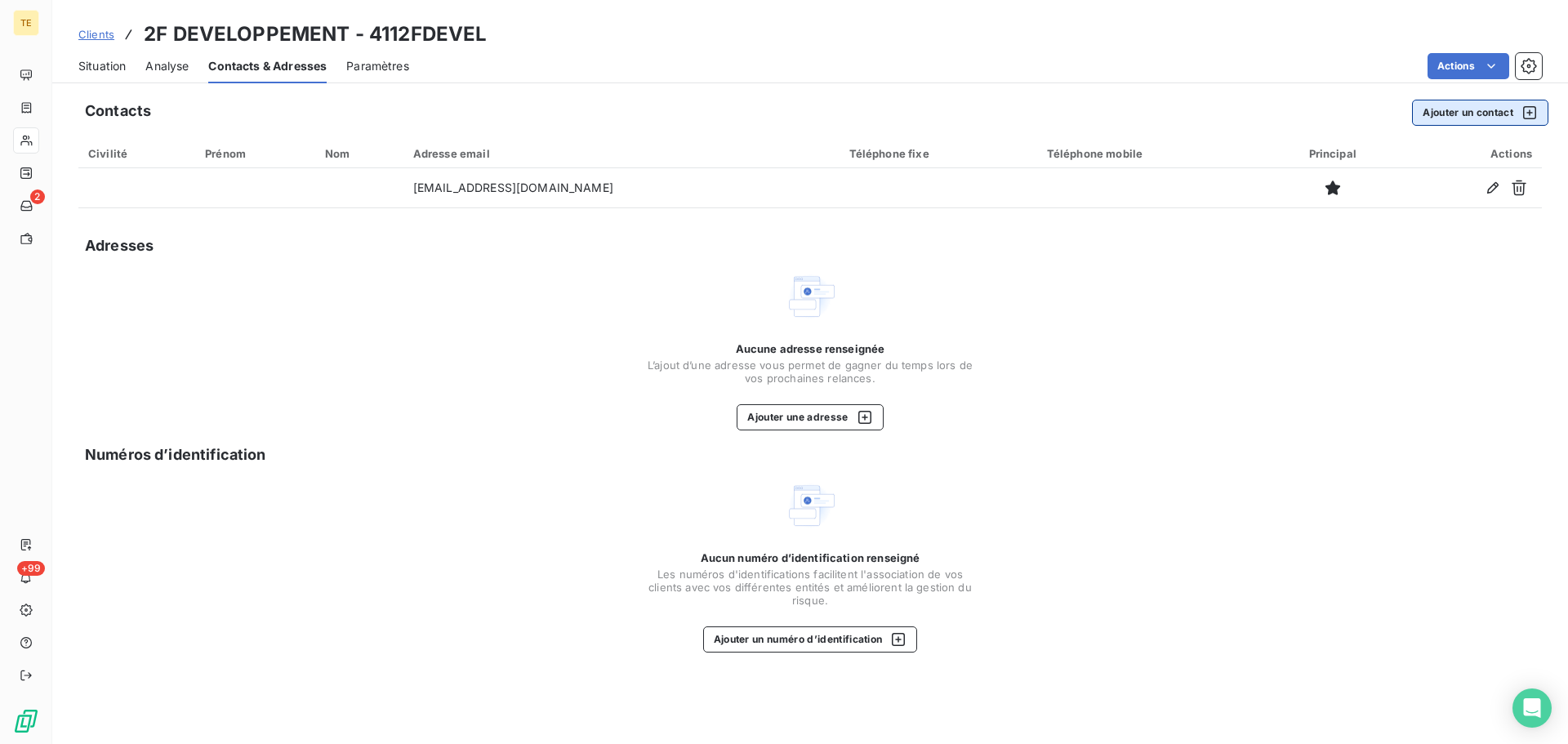
click at [1461, 115] on button "Ajouter un contact" at bounding box center [1480, 113] width 137 height 26
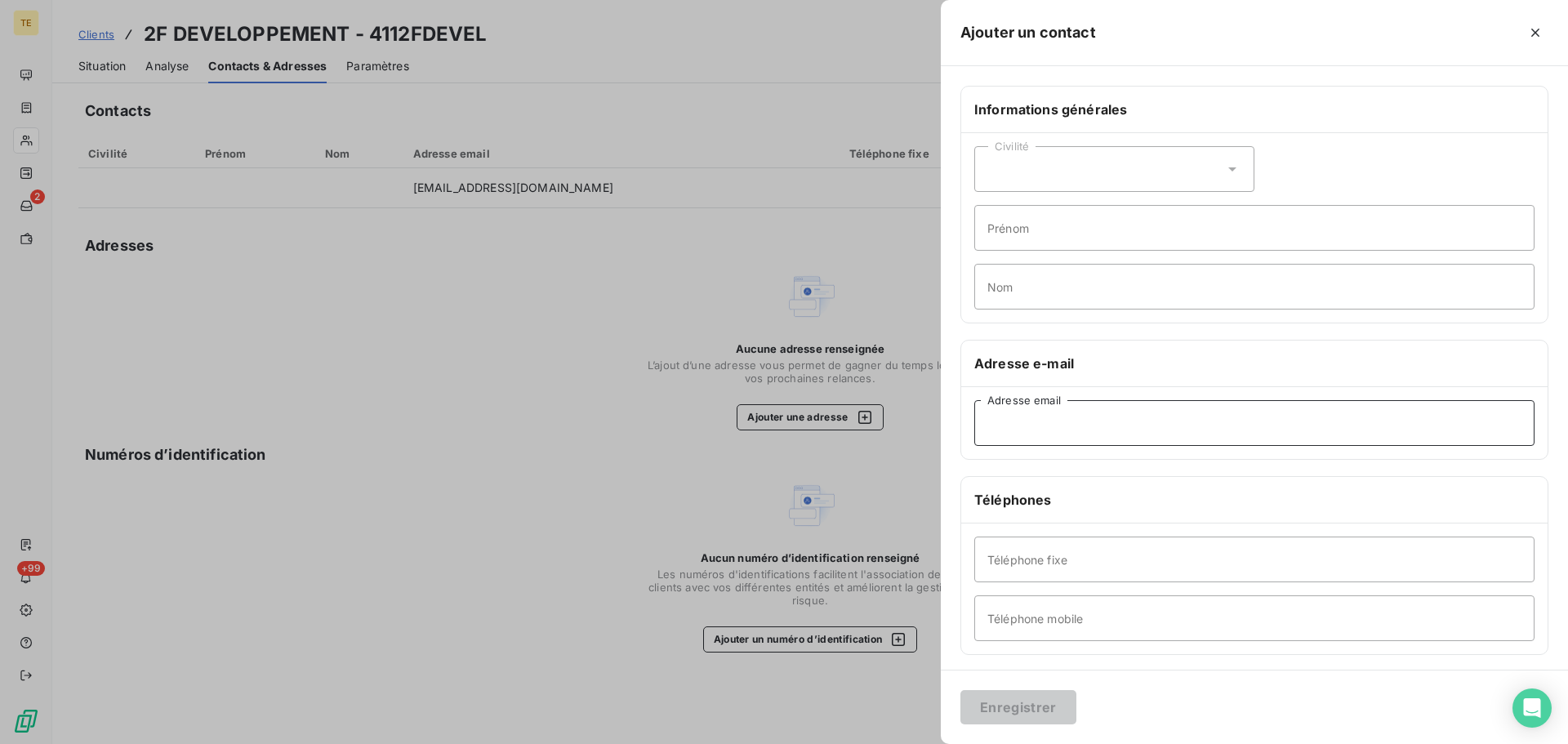
click at [1016, 439] on input "Adresse email" at bounding box center [1254, 423] width 561 height 46
paste input "[PERSON_NAME][EMAIL_ADDRESS][PERSON_NAME][DOMAIN_NAME]"
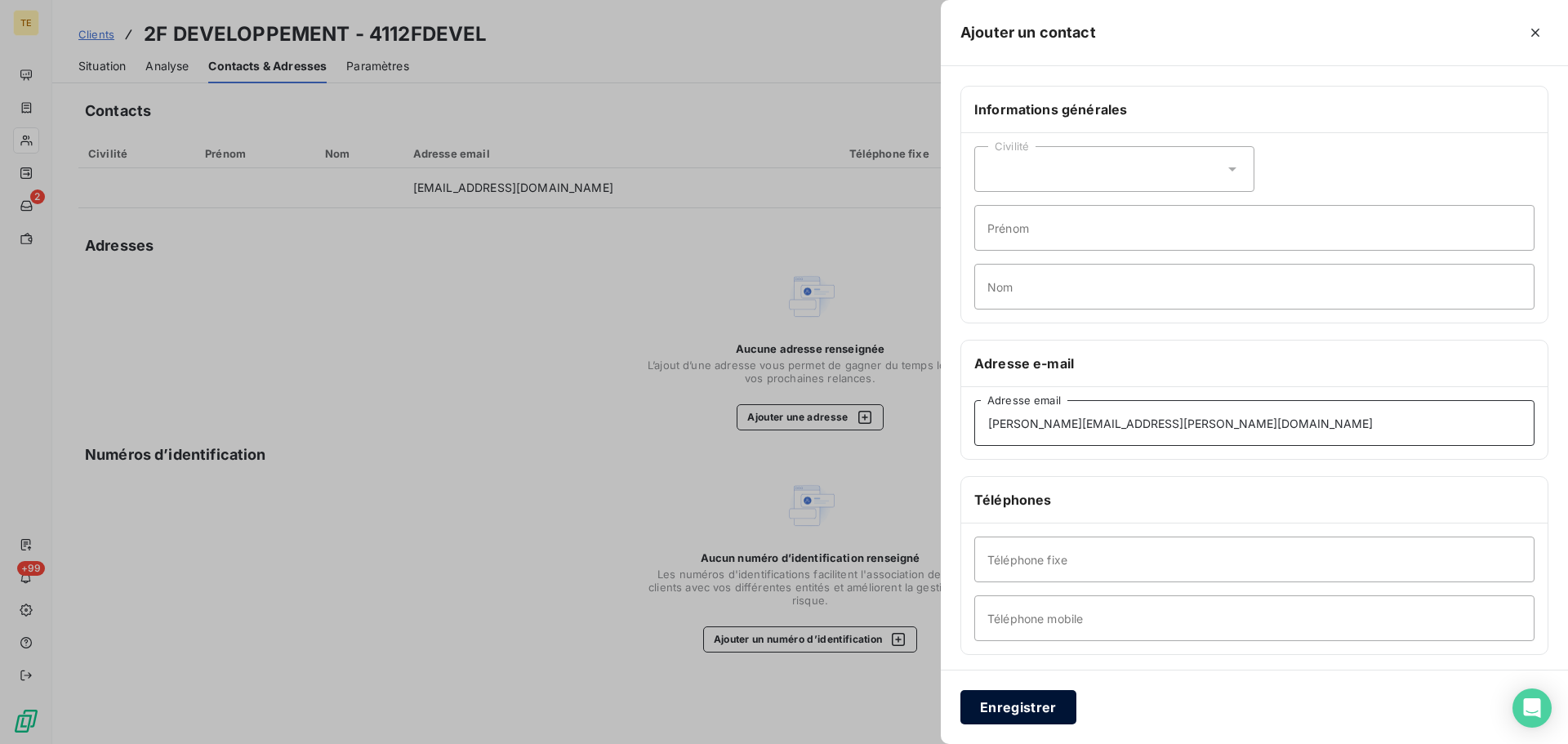
type input "[PERSON_NAME][EMAIL_ADDRESS][PERSON_NAME][DOMAIN_NAME]"
click at [1018, 703] on button "Enregistrer" at bounding box center [1018, 708] width 116 height 34
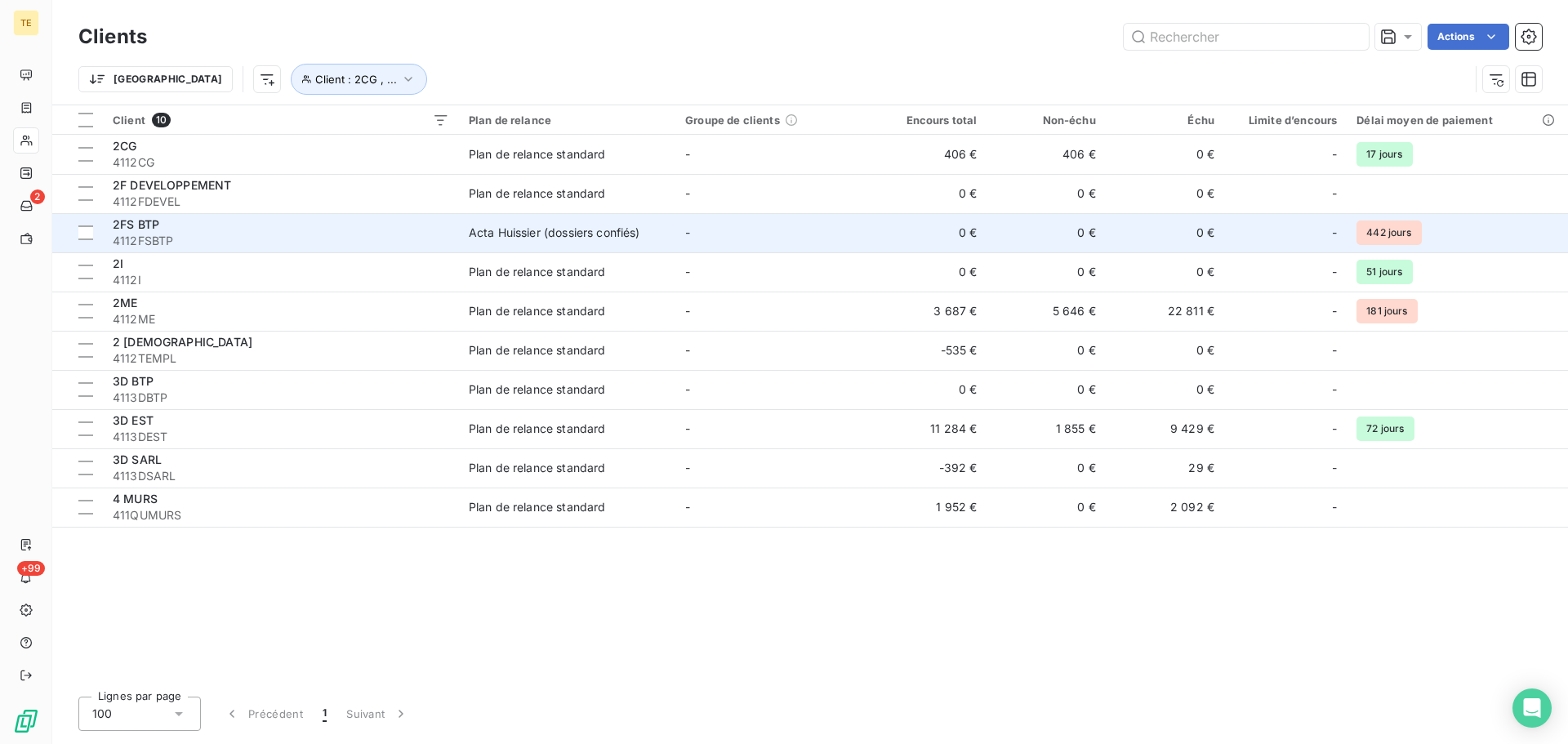
click at [187, 230] on div "2FS BTP" at bounding box center [281, 224] width 337 height 16
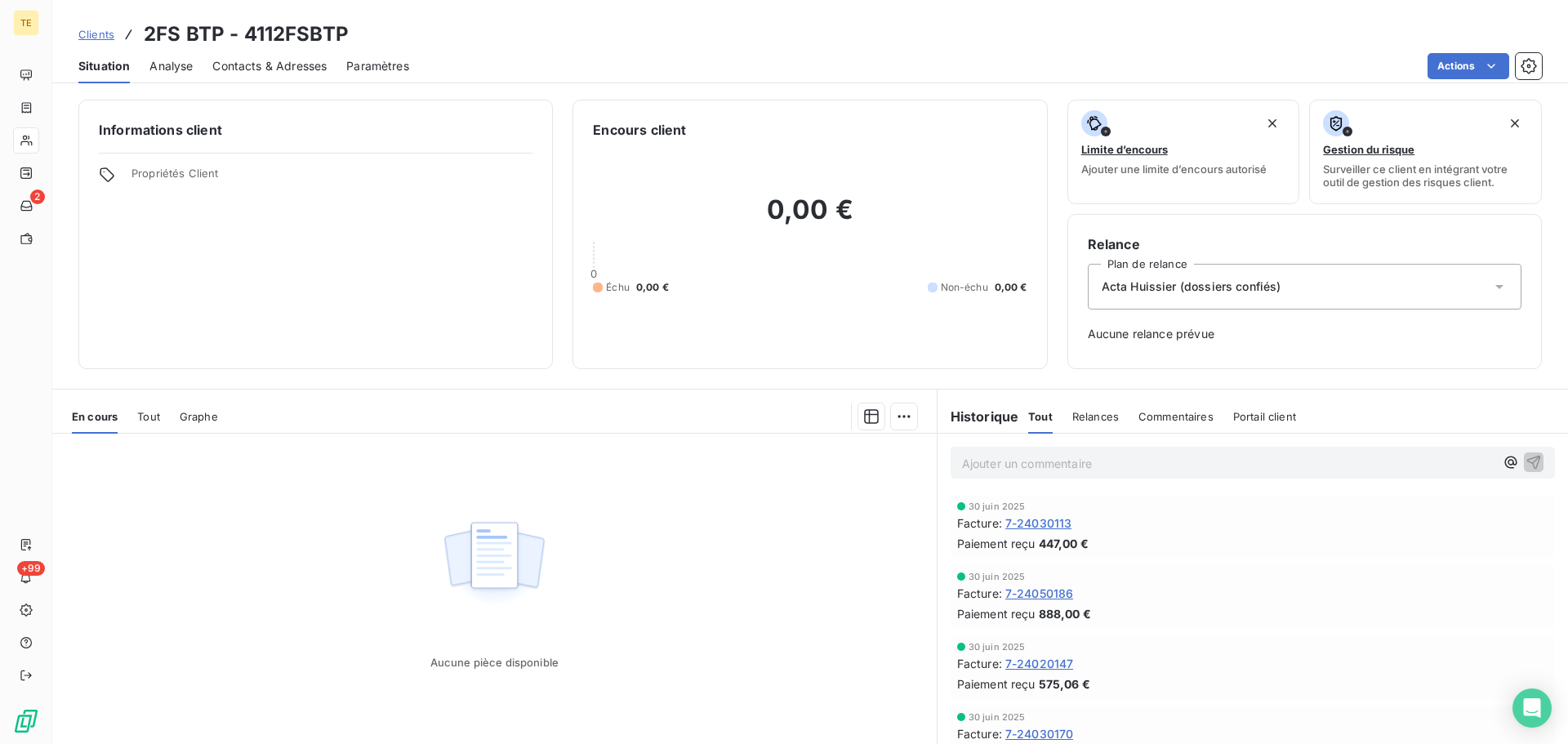
click at [273, 56] on div "Contacts & Adresses" at bounding box center [269, 66] width 114 height 34
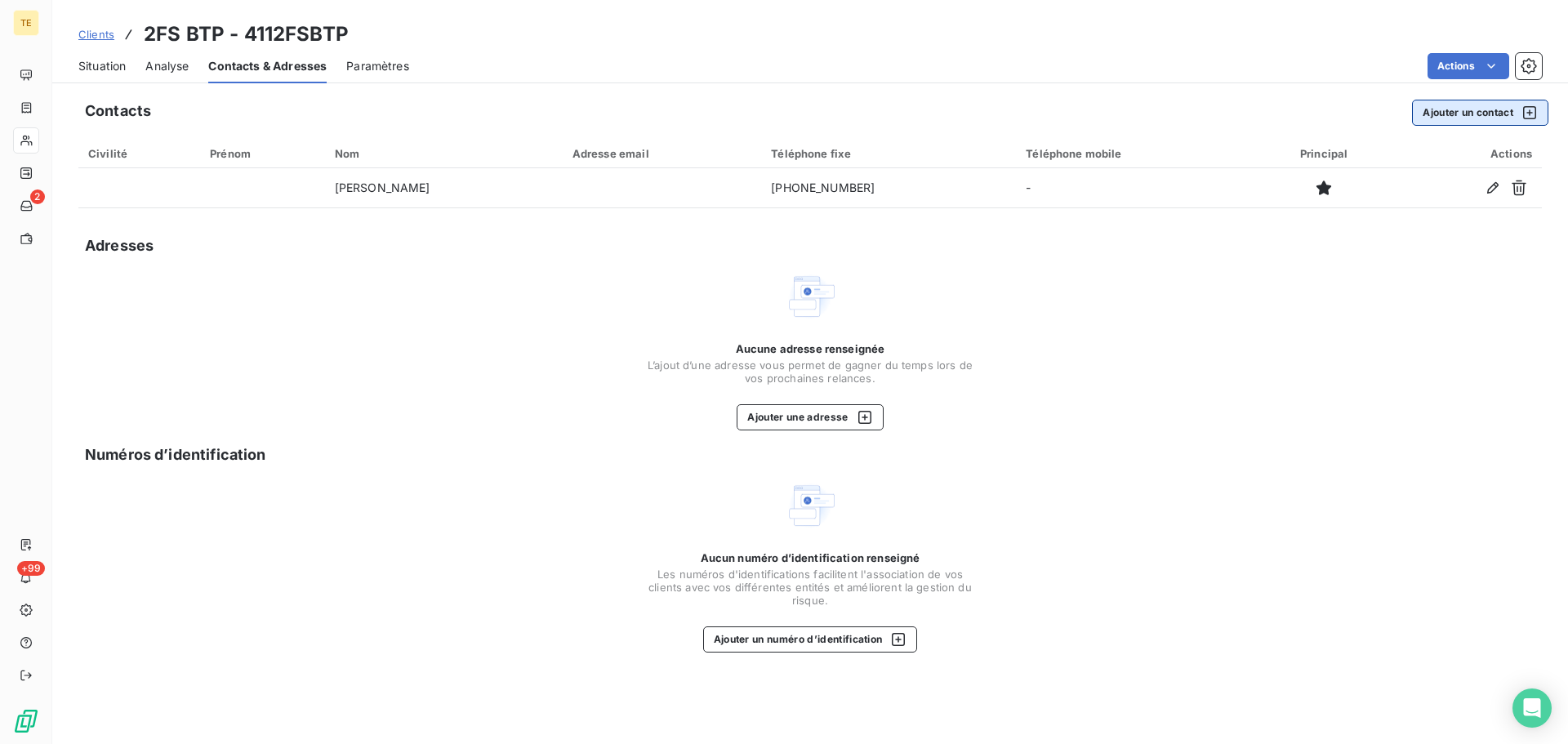
click at [1462, 108] on button "Ajouter un contact" at bounding box center [1480, 113] width 137 height 26
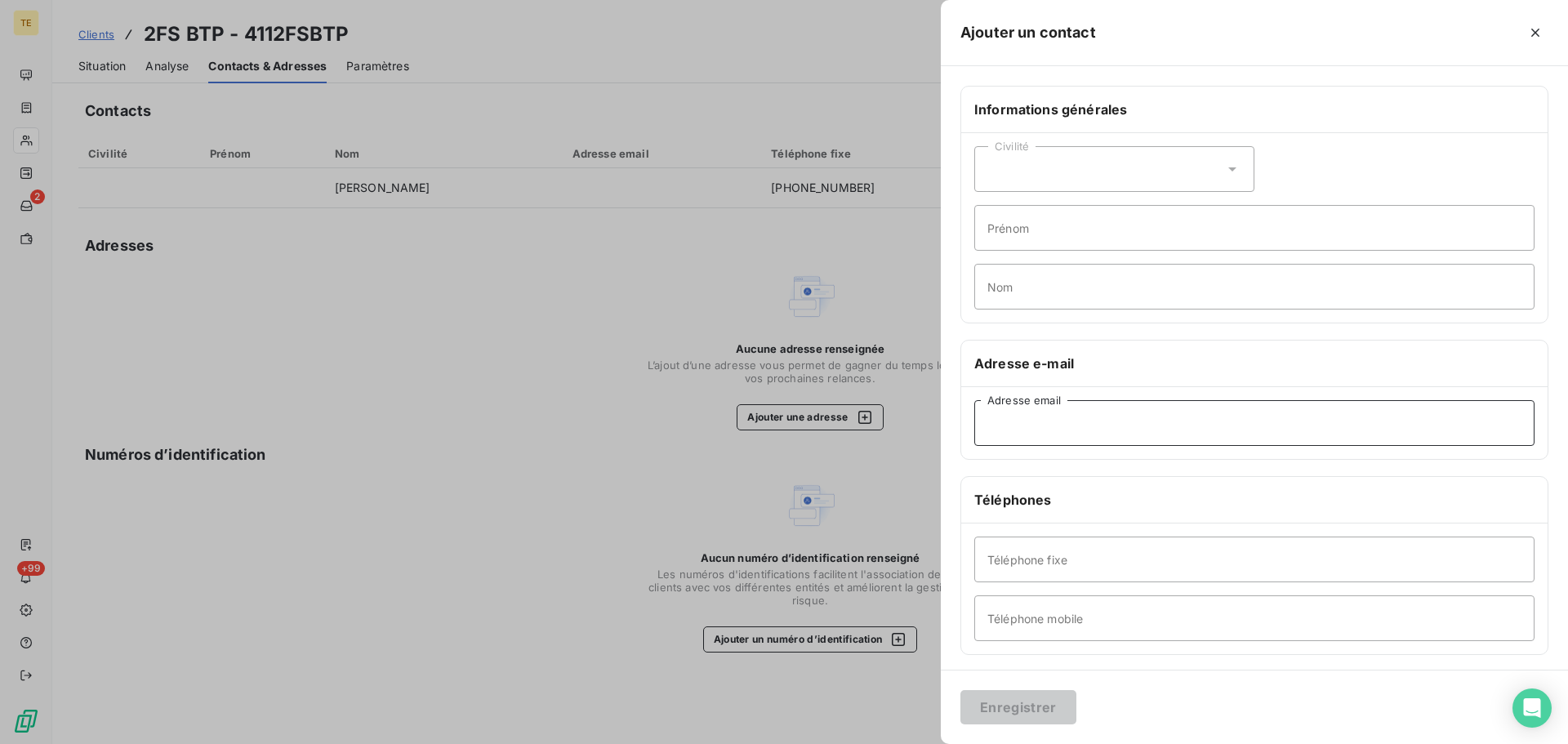
click at [1061, 434] on input "Adresse email" at bounding box center [1254, 423] width 561 height 46
paste input "[EMAIL_ADDRESS][DOMAIN_NAME]"
type input "[EMAIL_ADDRESS][DOMAIN_NAME]"
click at [1033, 707] on button "Enregistrer" at bounding box center [1018, 708] width 116 height 34
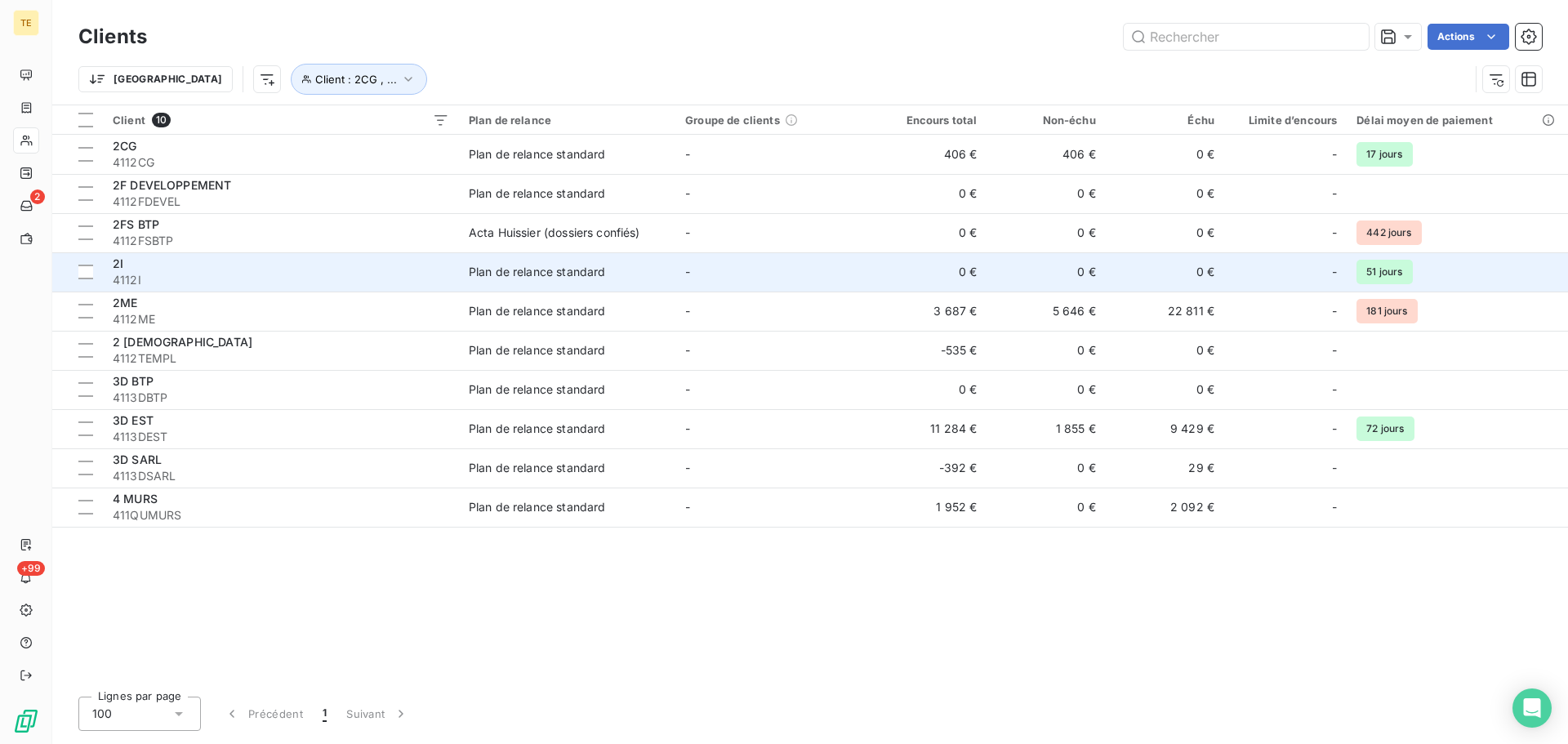
click at [528, 255] on td "Plan de relance standard" at bounding box center [566, 272] width 216 height 39
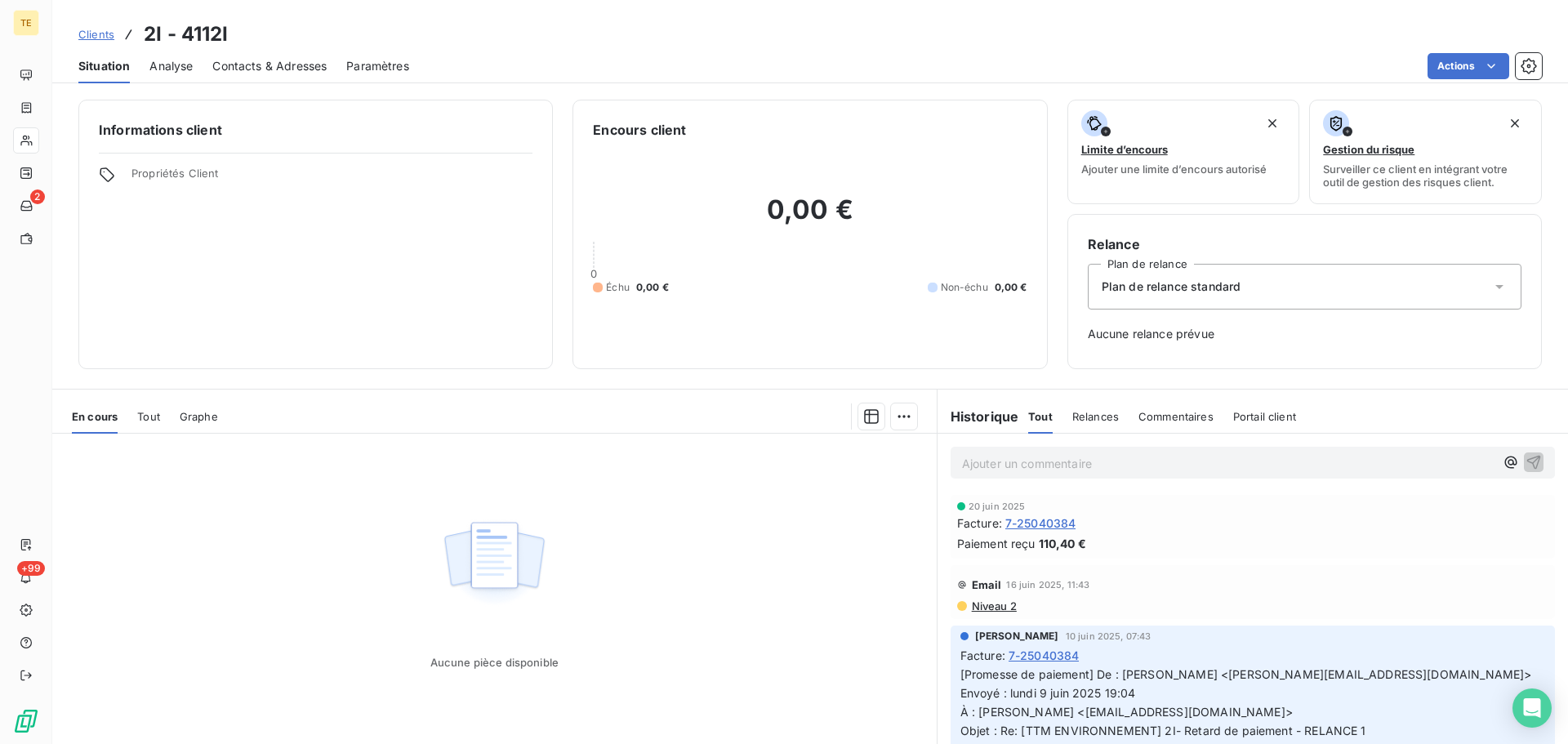
click at [310, 54] on div "Contacts & Adresses" at bounding box center [269, 66] width 114 height 34
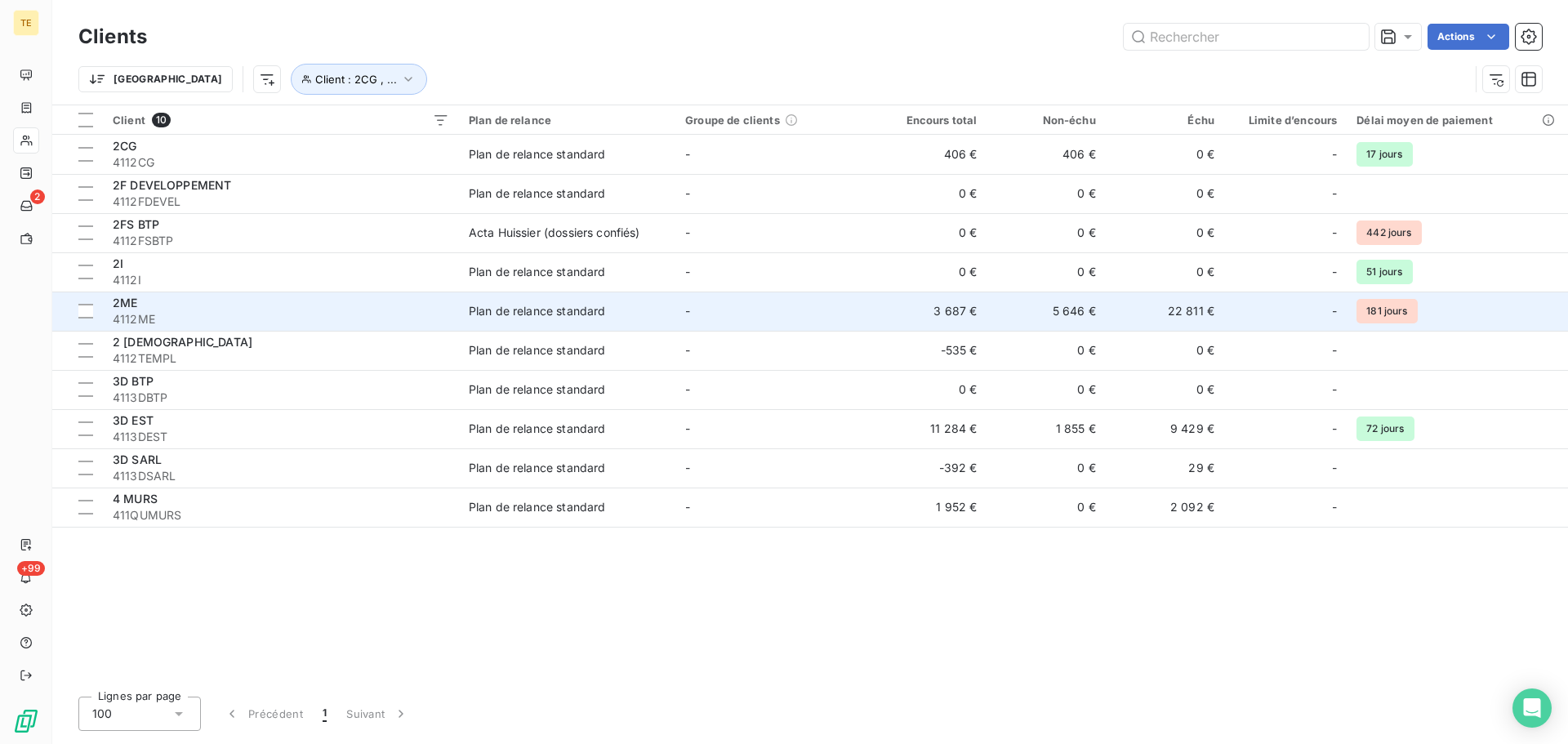
click at [142, 312] on span "4112ME" at bounding box center [281, 319] width 337 height 16
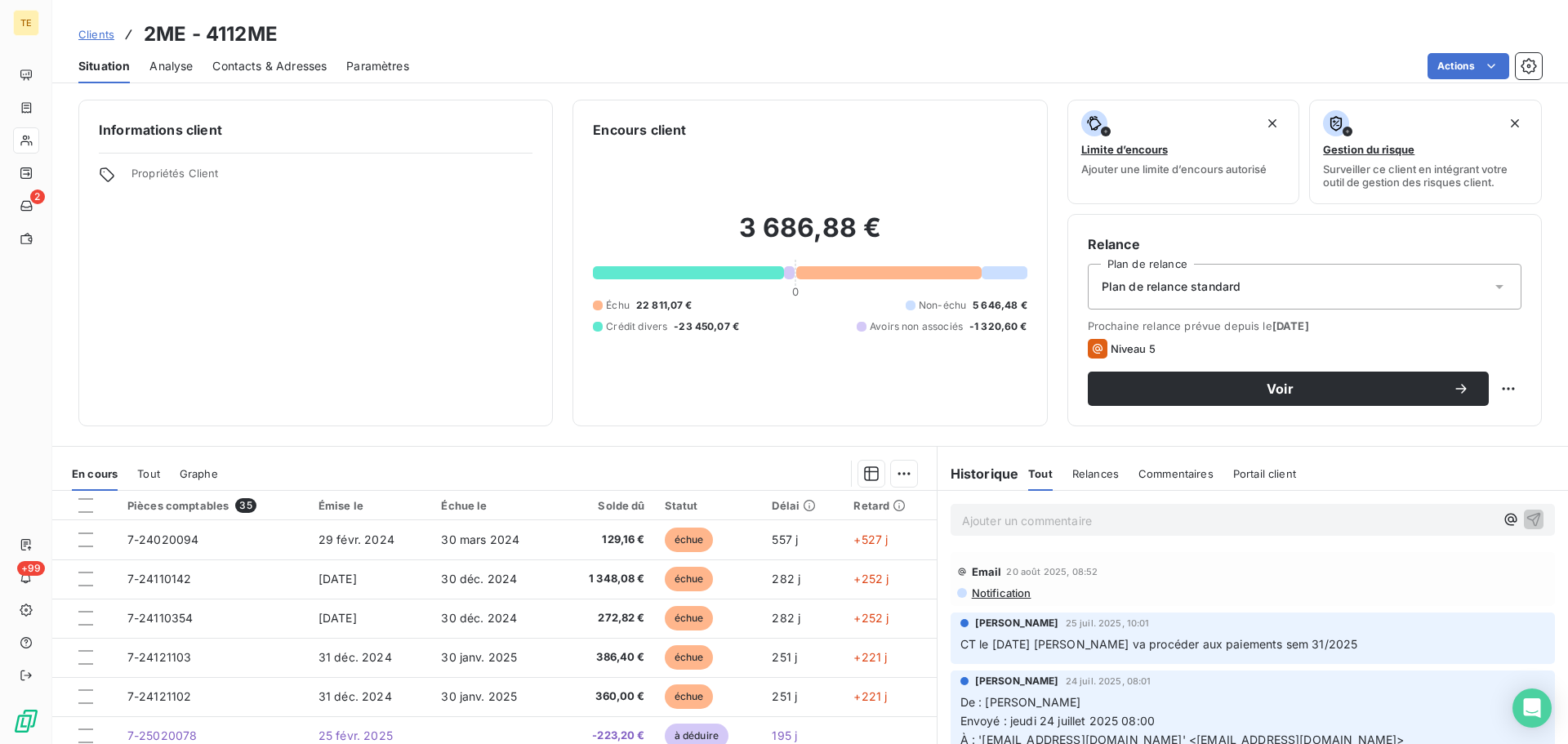
click at [299, 69] on span "Contacts & Adresses" at bounding box center [269, 65] width 114 height 16
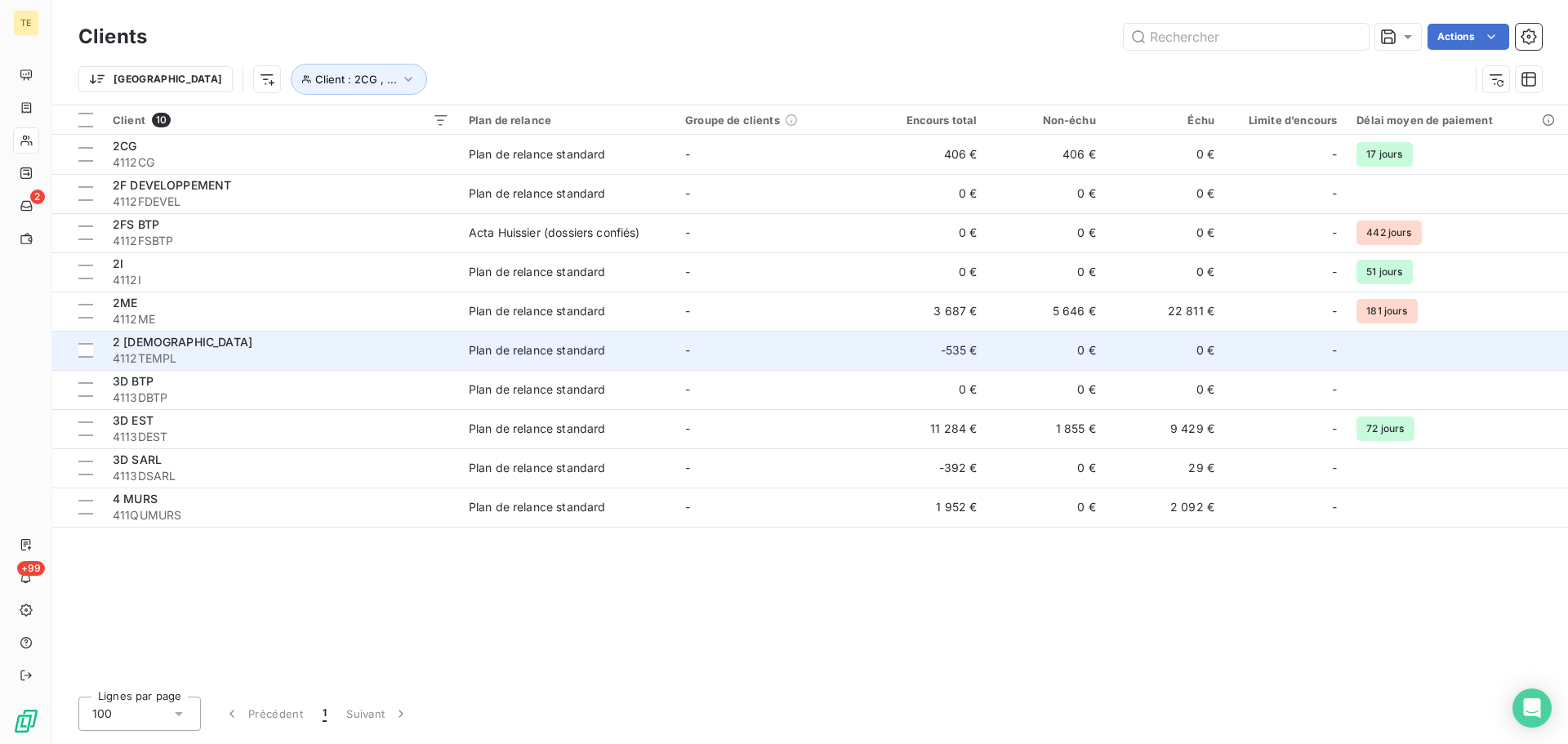
click at [161, 352] on span "4112TEMPL" at bounding box center [281, 358] width 337 height 16
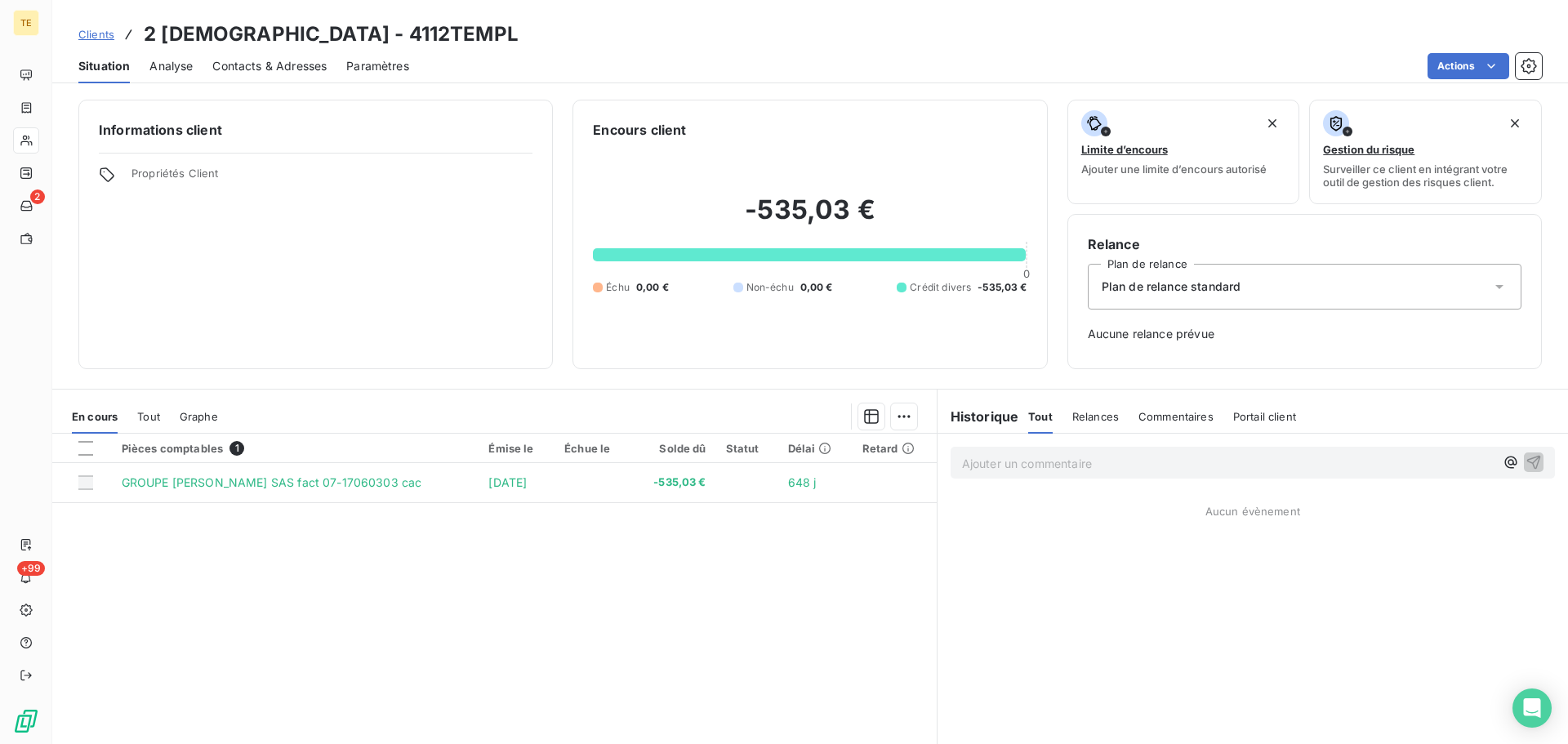
click at [272, 64] on span "Contacts & Adresses" at bounding box center [269, 65] width 114 height 16
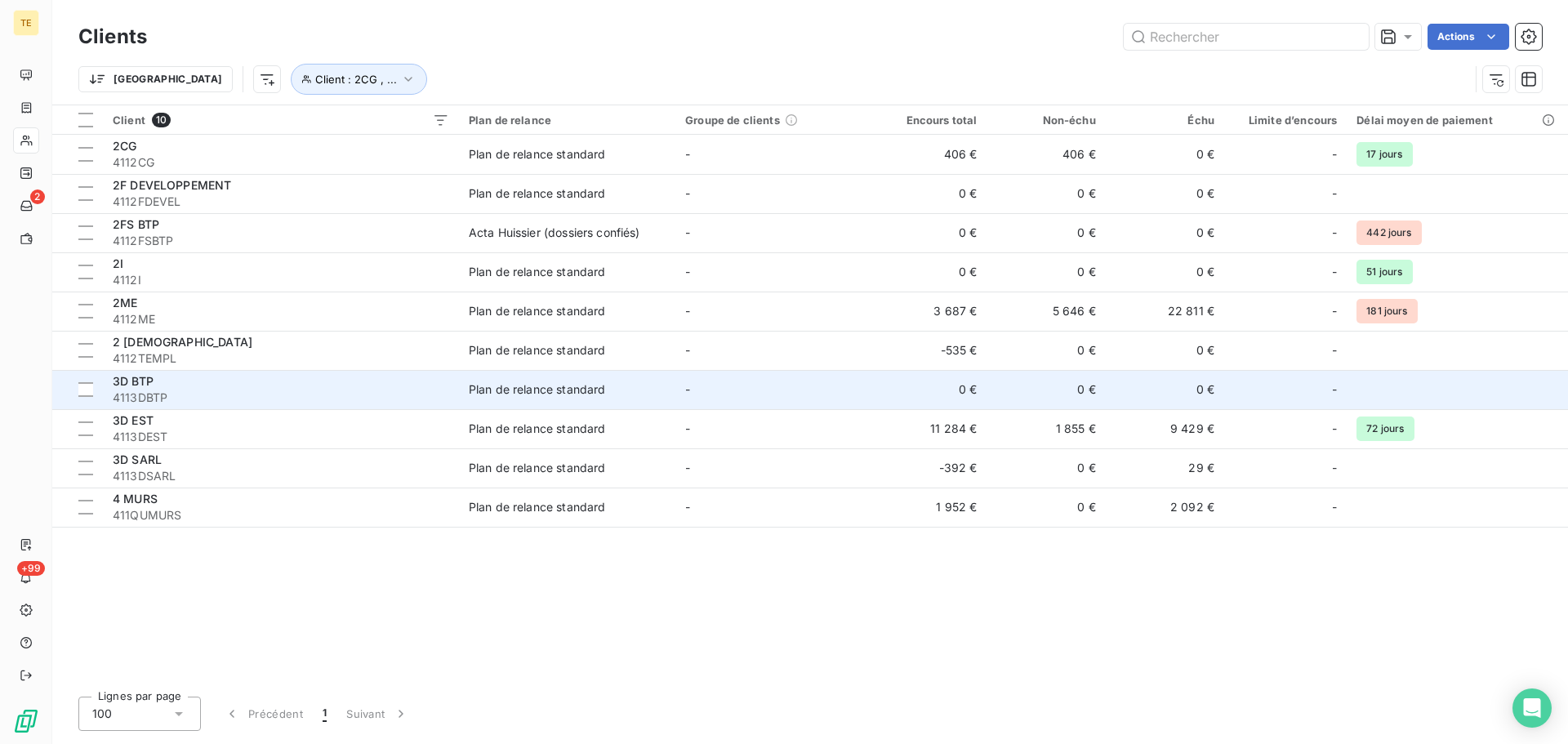
click at [199, 396] on span "4113DBTP" at bounding box center [281, 397] width 337 height 16
click at [154, 379] on div "3D BTP" at bounding box center [281, 381] width 337 height 16
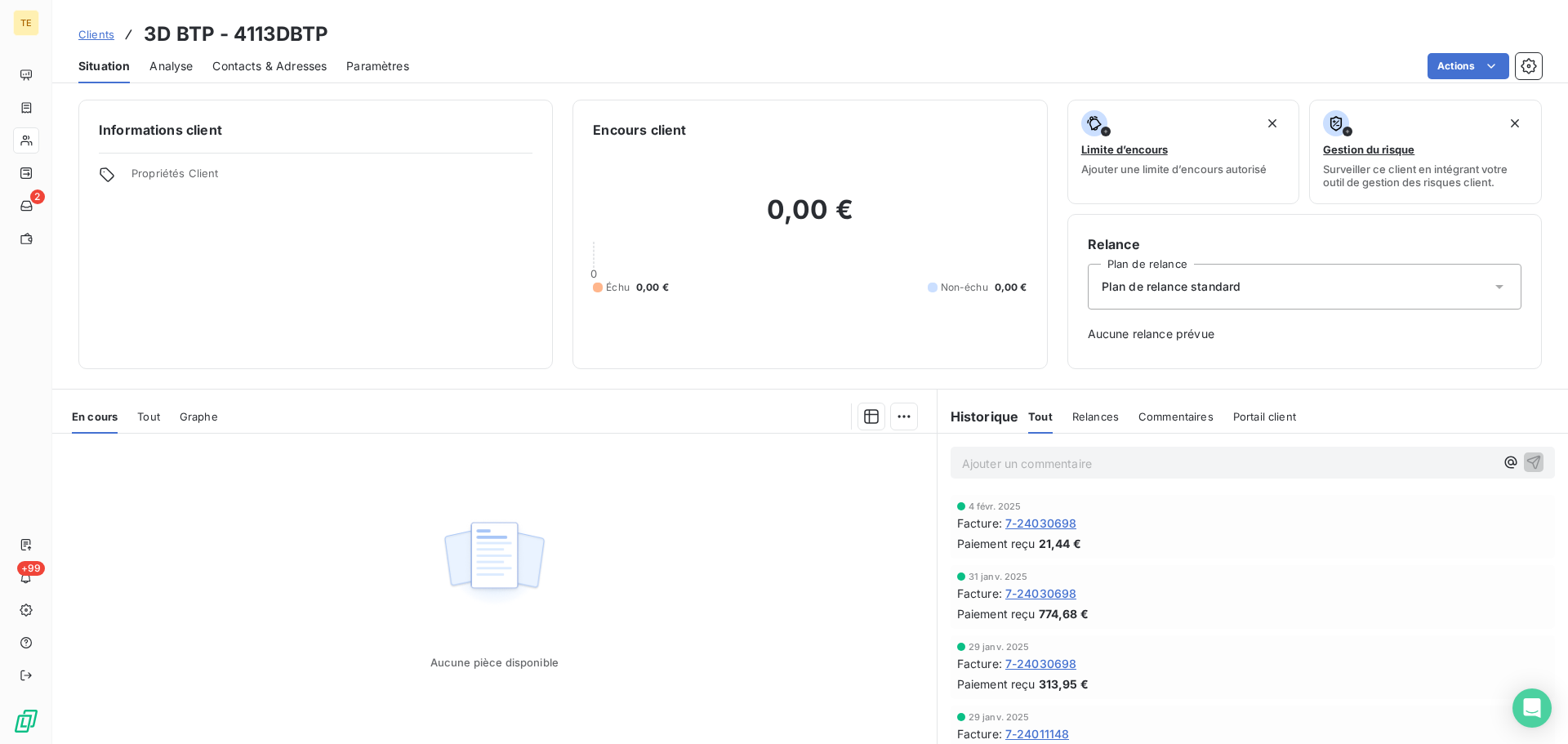
click at [300, 66] on span "Contacts & Adresses" at bounding box center [269, 65] width 114 height 16
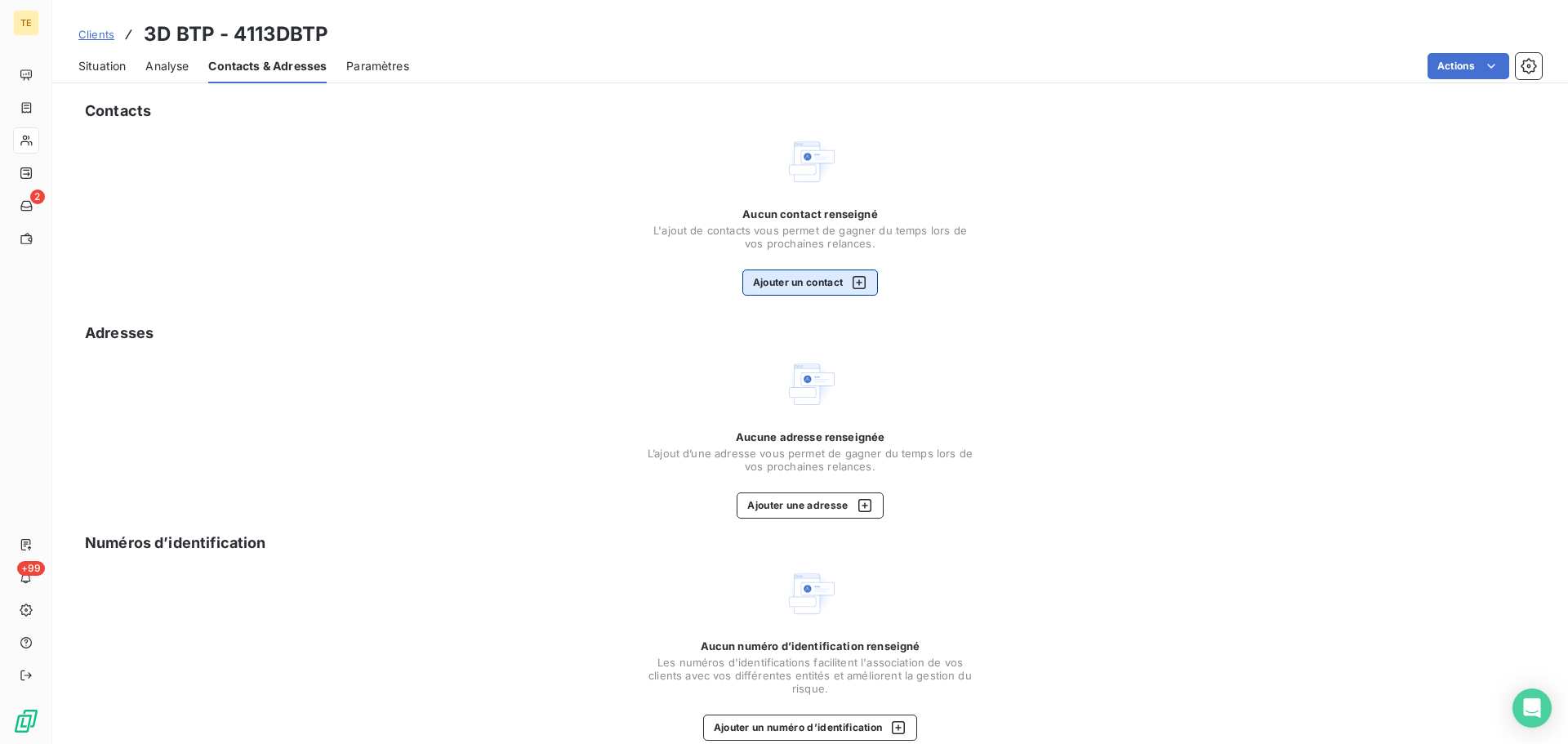
click at [794, 277] on button "Ajouter un contact" at bounding box center [811, 282] width 137 height 26
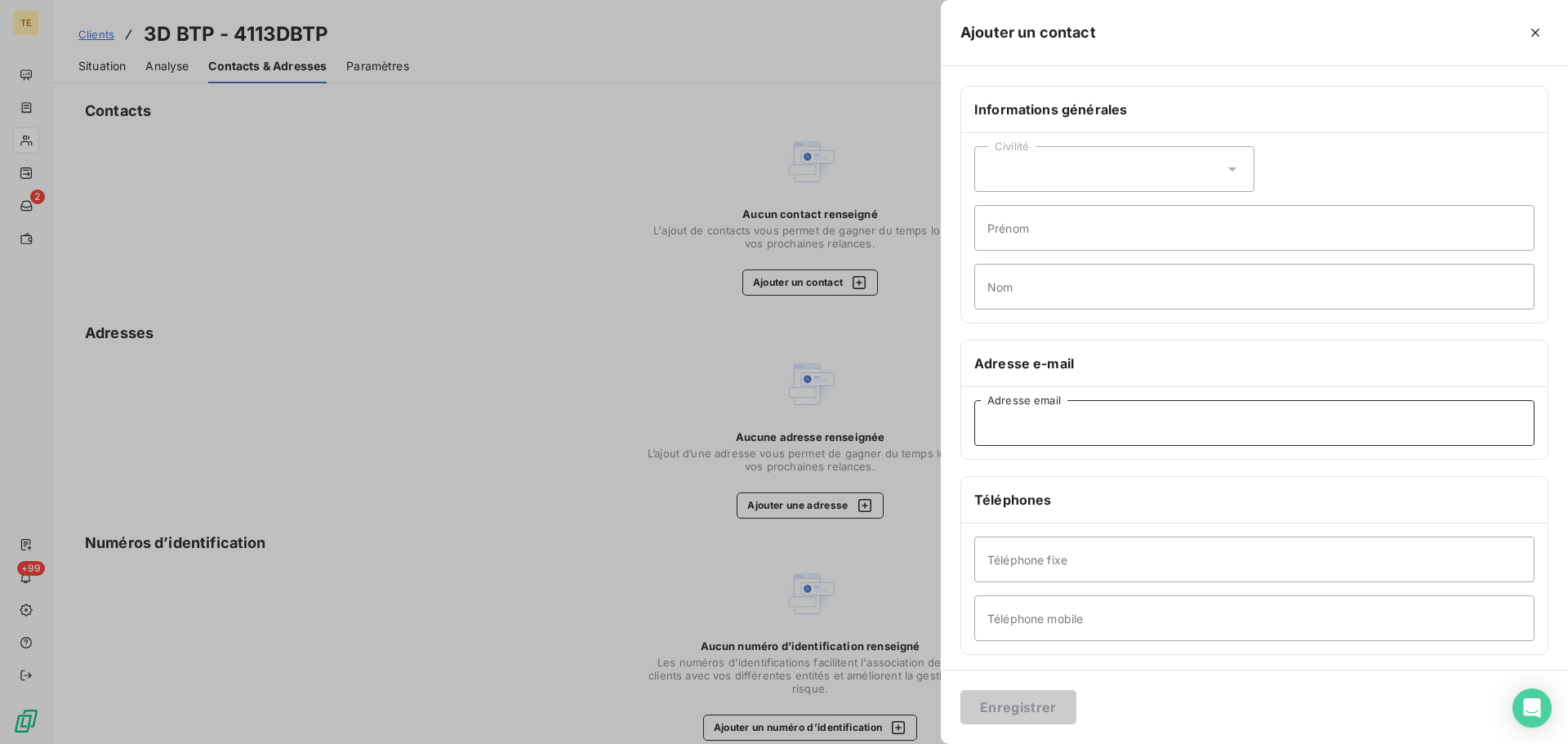
click at [1042, 419] on input "Adresse email" at bounding box center [1254, 423] width 561 height 46
paste input "[EMAIL_ADDRESS][DOMAIN_NAME]"
type input "[EMAIL_ADDRESS][DOMAIN_NAME]"
click at [1046, 716] on button "Enregistrer" at bounding box center [1018, 708] width 116 height 34
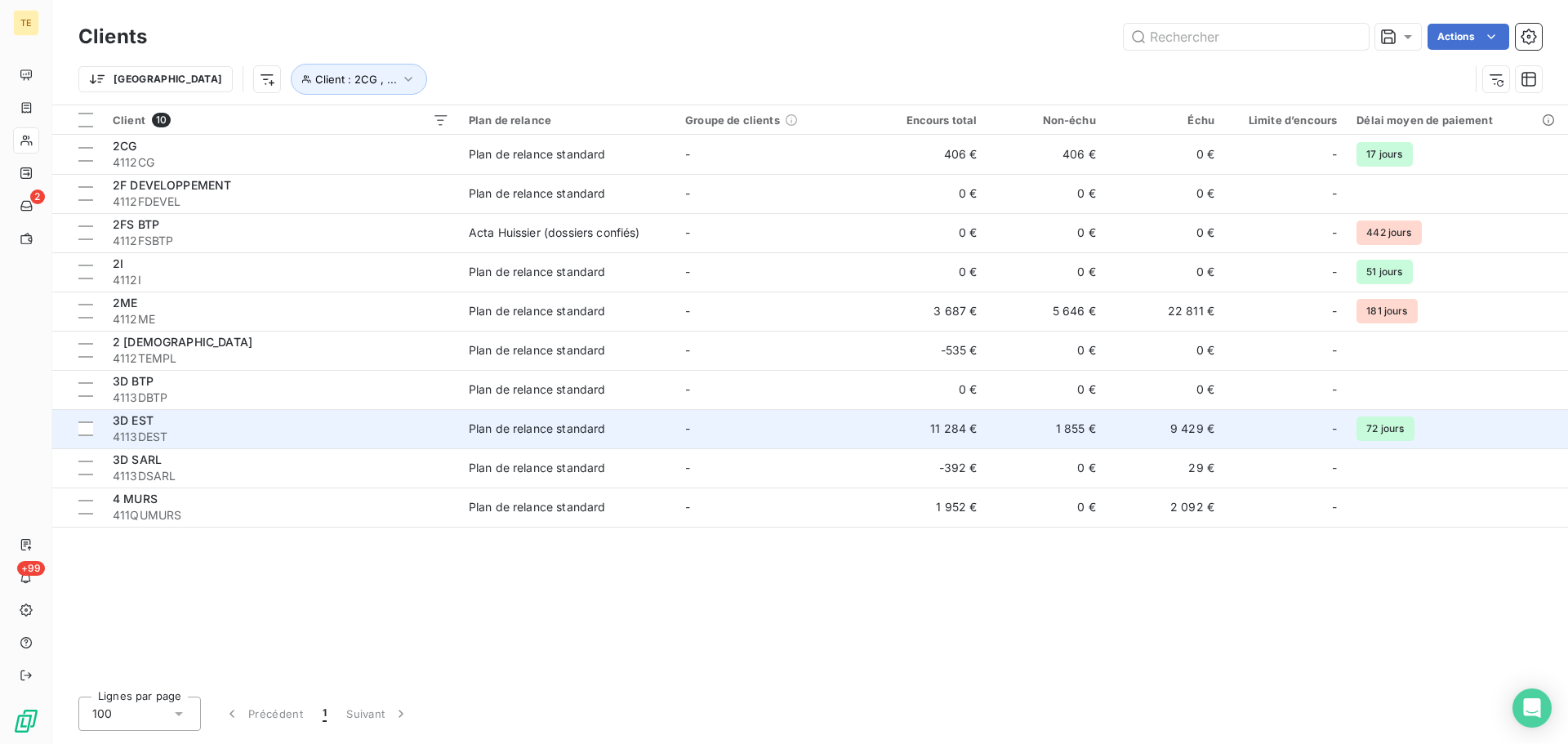
click at [144, 415] on span "3D EST" at bounding box center [133, 420] width 41 height 14
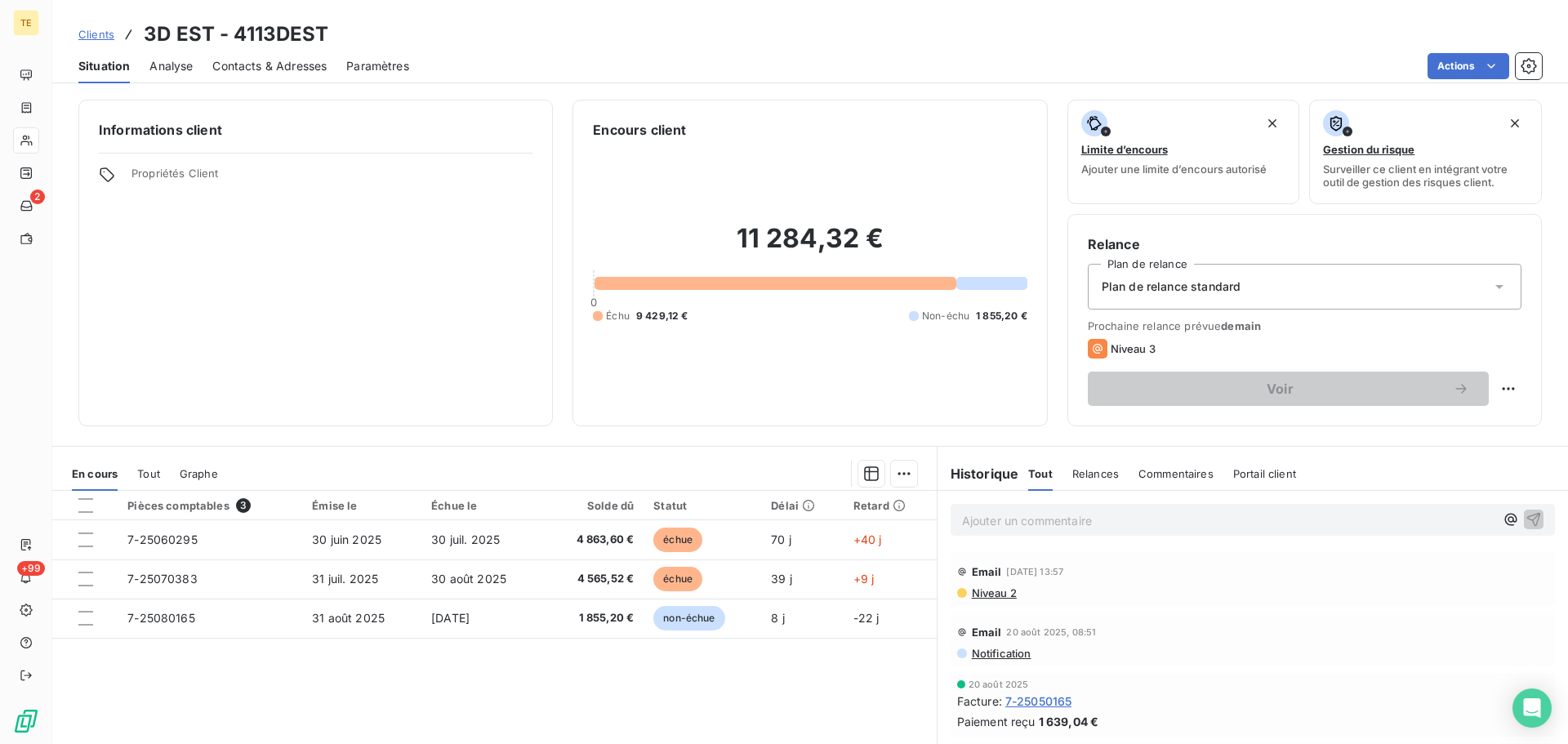
click at [277, 74] on span "Contacts & Adresses" at bounding box center [269, 65] width 114 height 16
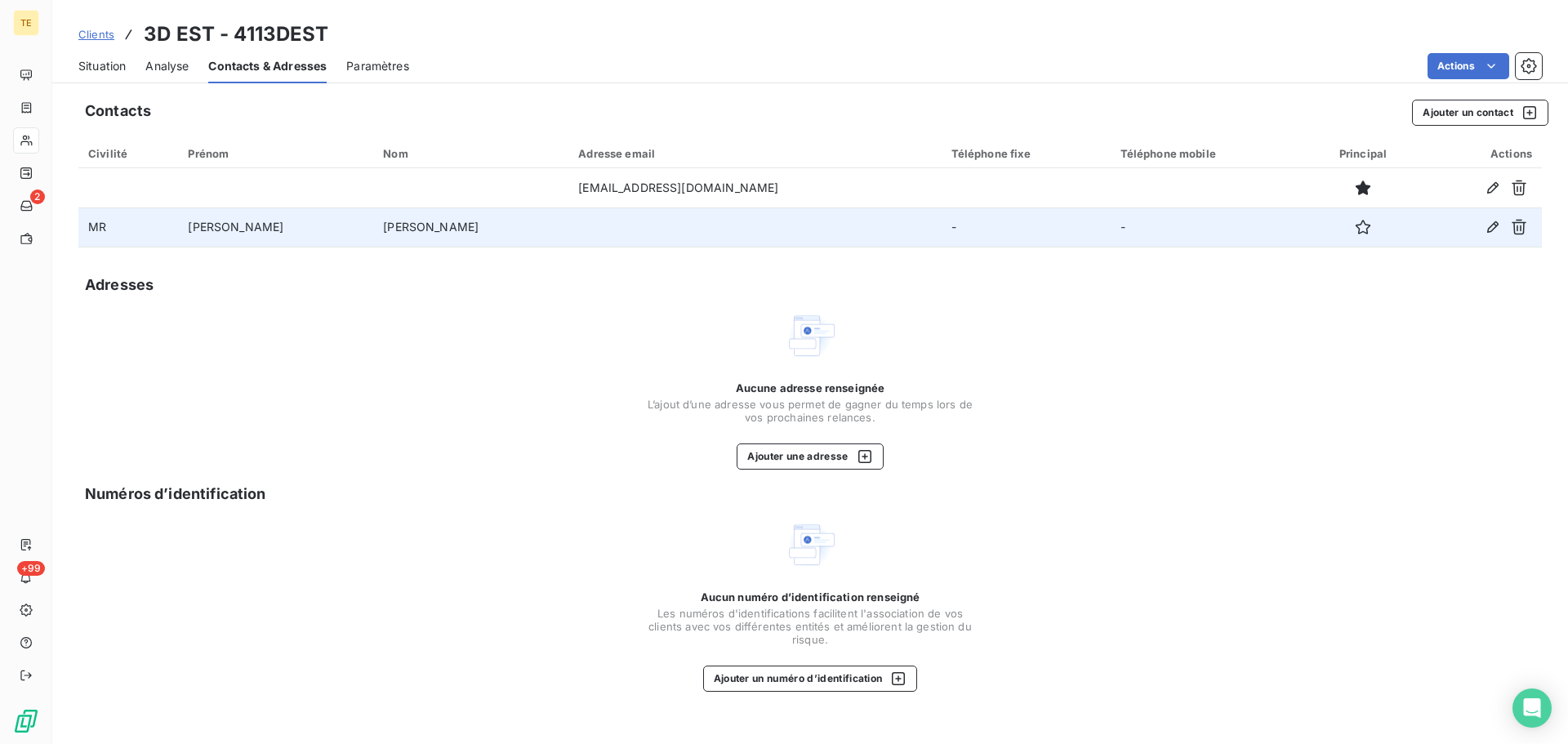
click at [568, 221] on td at bounding box center [754, 227] width 372 height 39
click at [206, 233] on td "[PERSON_NAME]" at bounding box center [276, 227] width 195 height 39
click at [207, 233] on td "[PERSON_NAME]" at bounding box center [276, 227] width 195 height 39
click at [1498, 222] on icon "button" at bounding box center [1493, 227] width 11 height 11
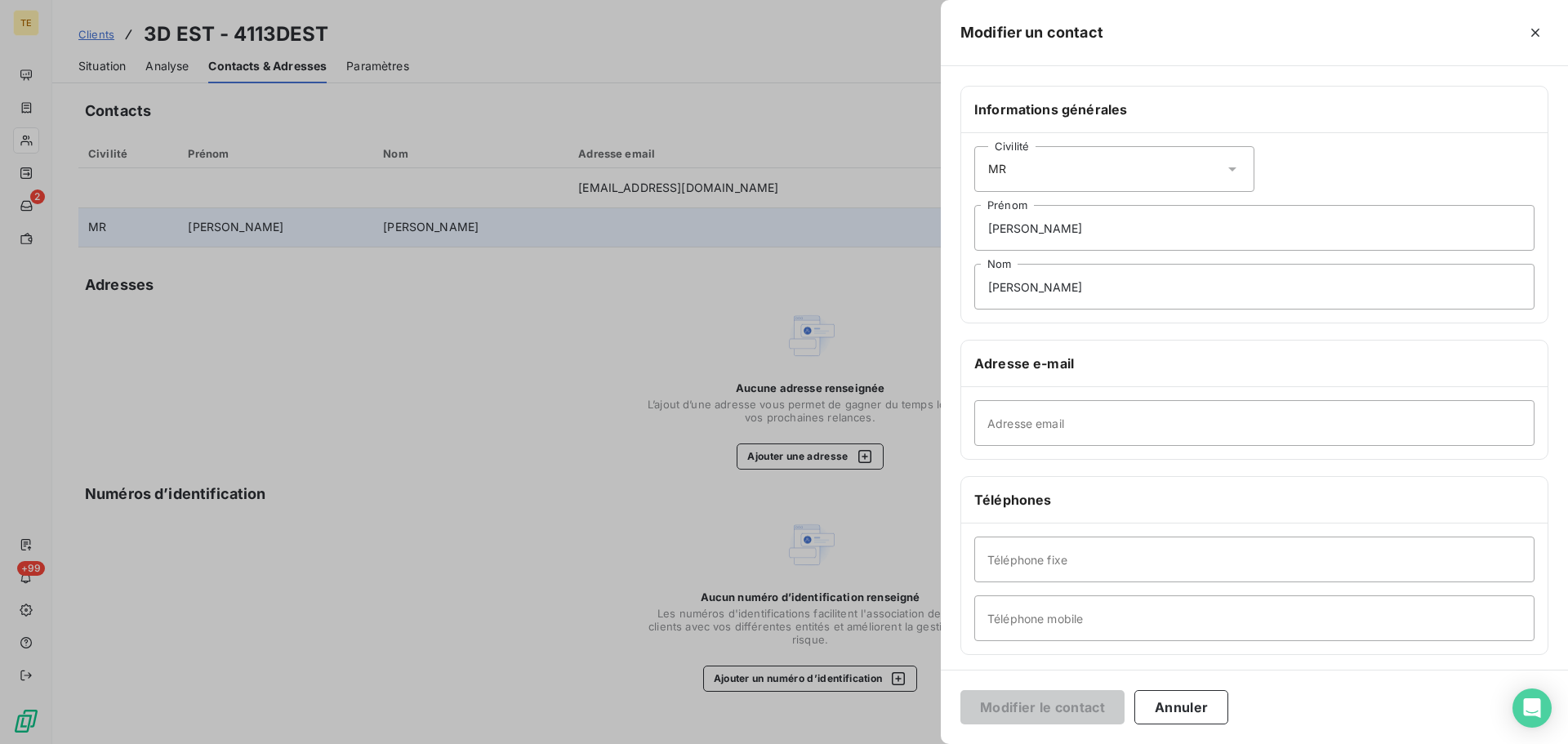
click at [627, 394] on div at bounding box center [784, 372] width 1568 height 744
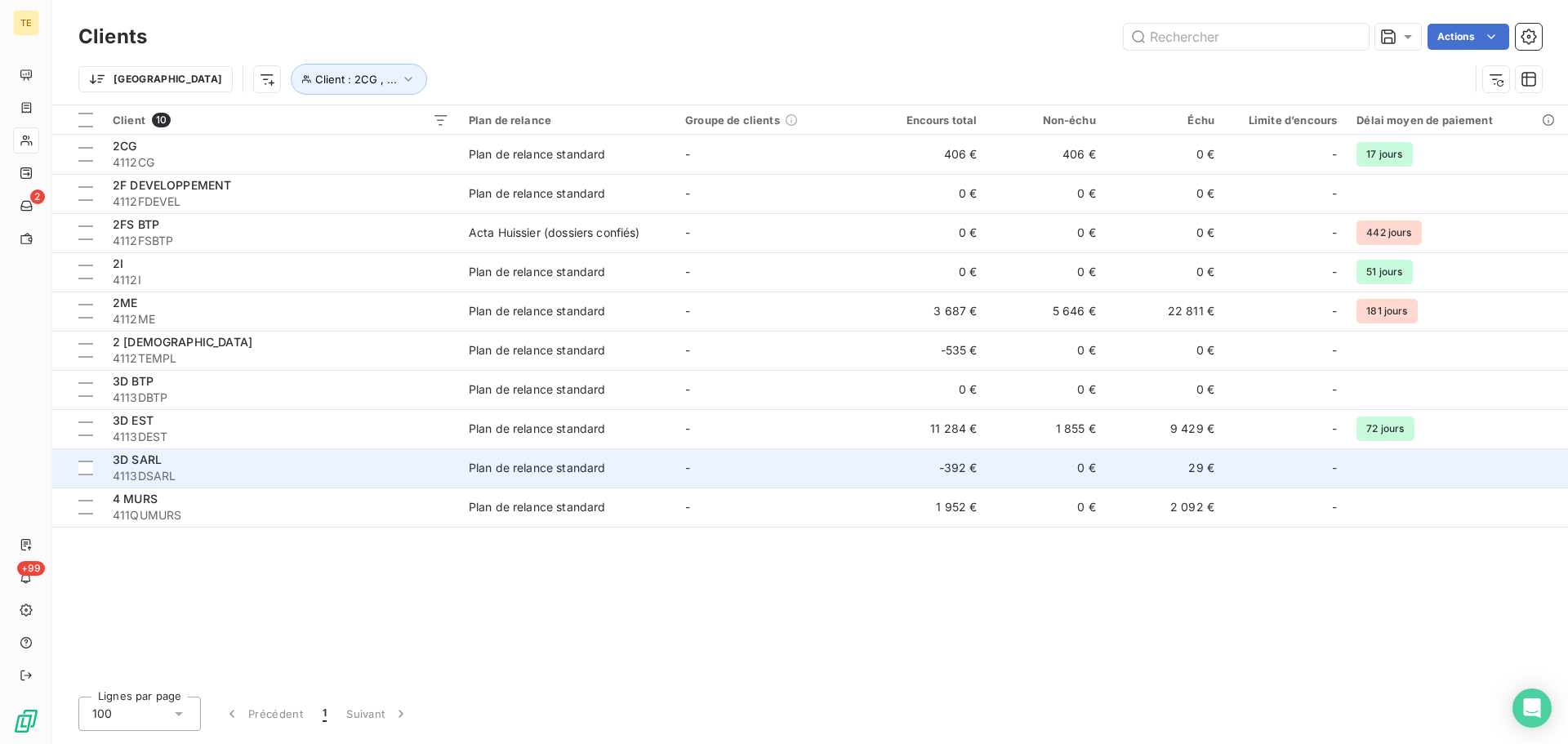
click at [161, 458] on span "3D SARL" at bounding box center [137, 460] width 49 height 14
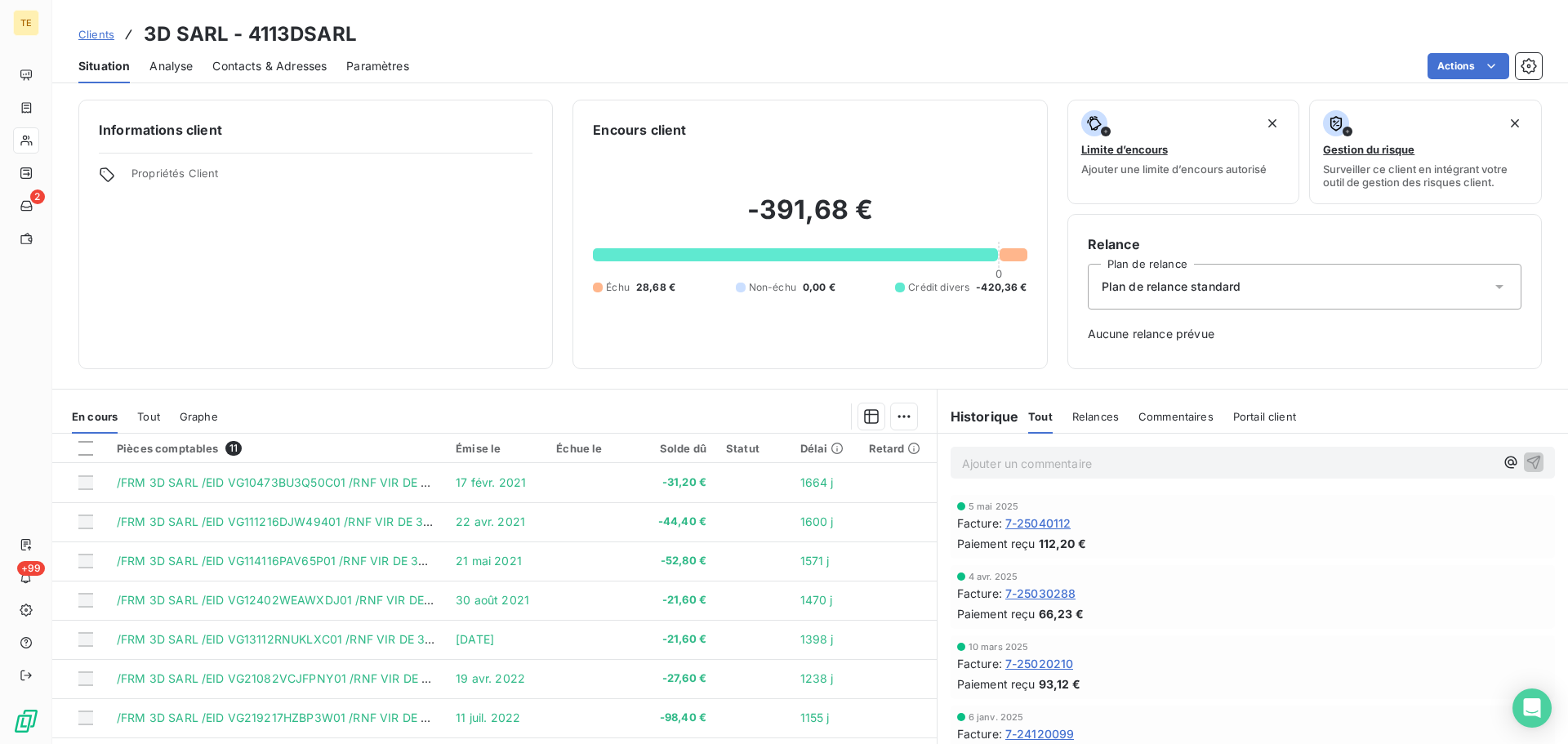
click at [251, 71] on span "Contacts & Adresses" at bounding box center [269, 65] width 114 height 16
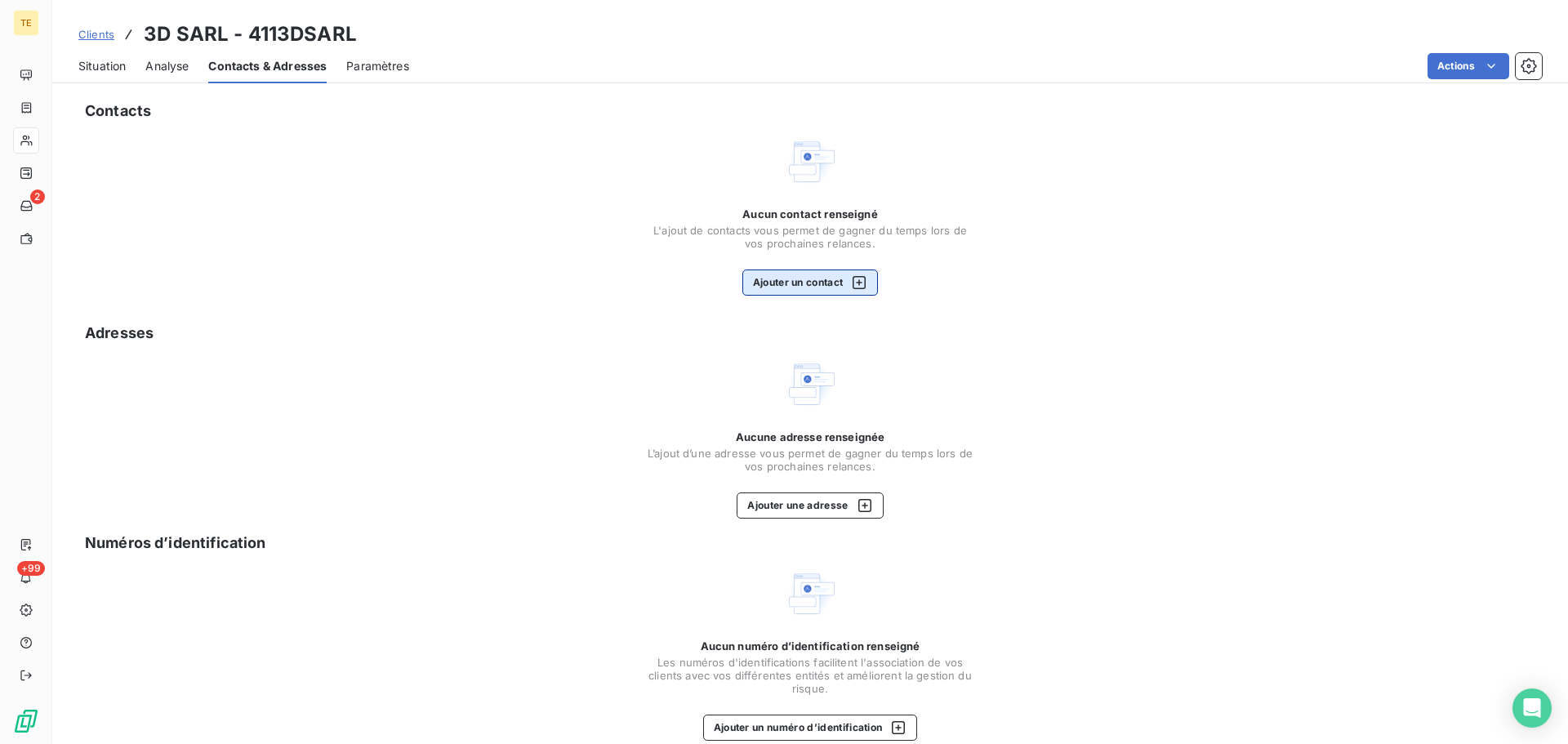
click at [844, 287] on div "button" at bounding box center [855, 282] width 25 height 16
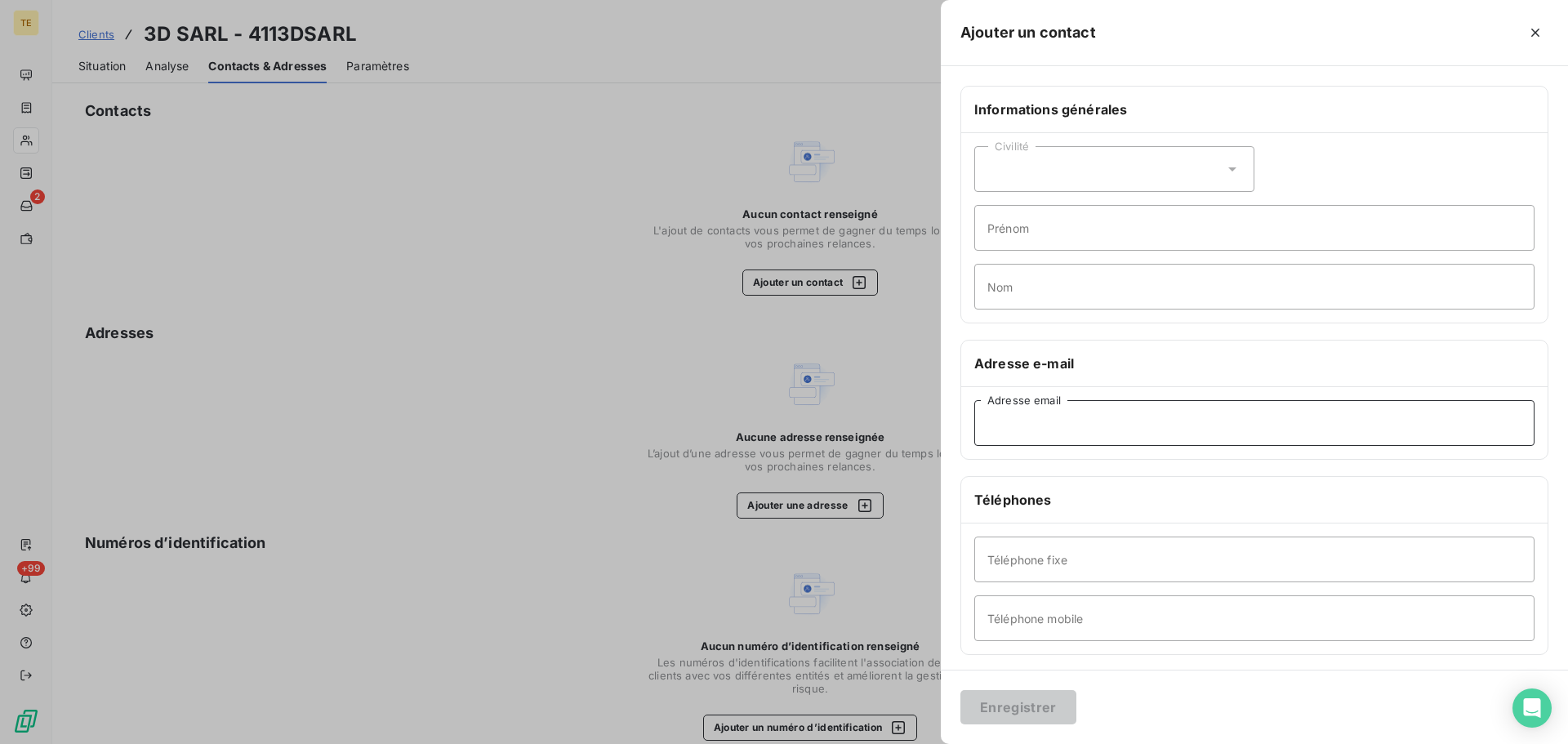
click at [1041, 414] on input "Adresse email" at bounding box center [1254, 423] width 561 height 46
paste input "[EMAIL_ADDRESS][DOMAIN_NAME]"
type input "[EMAIL_ADDRESS][DOMAIN_NAME]"
click at [1021, 699] on button "Enregistrer" at bounding box center [1018, 708] width 116 height 34
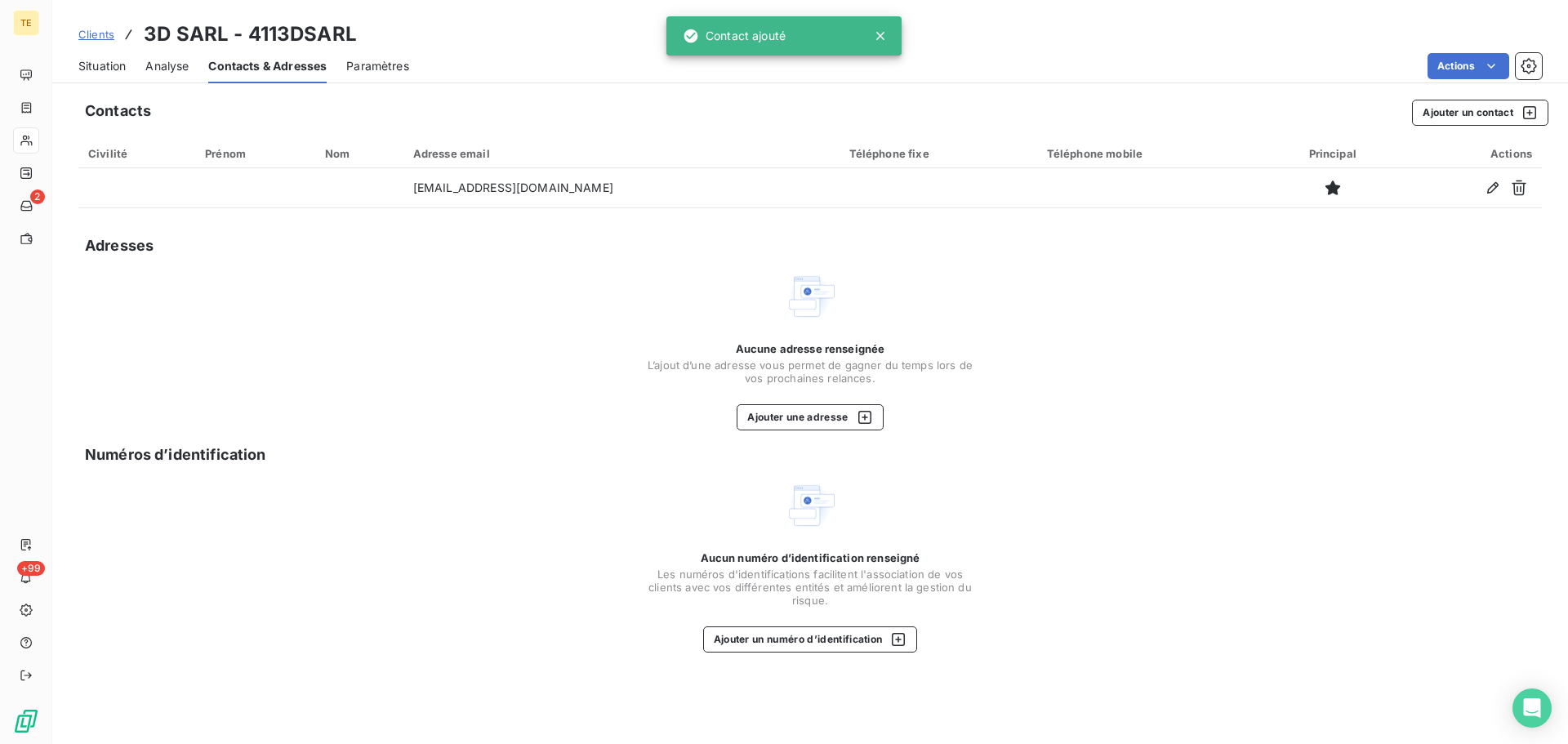
click at [118, 72] on span "Situation" at bounding box center [102, 65] width 47 height 16
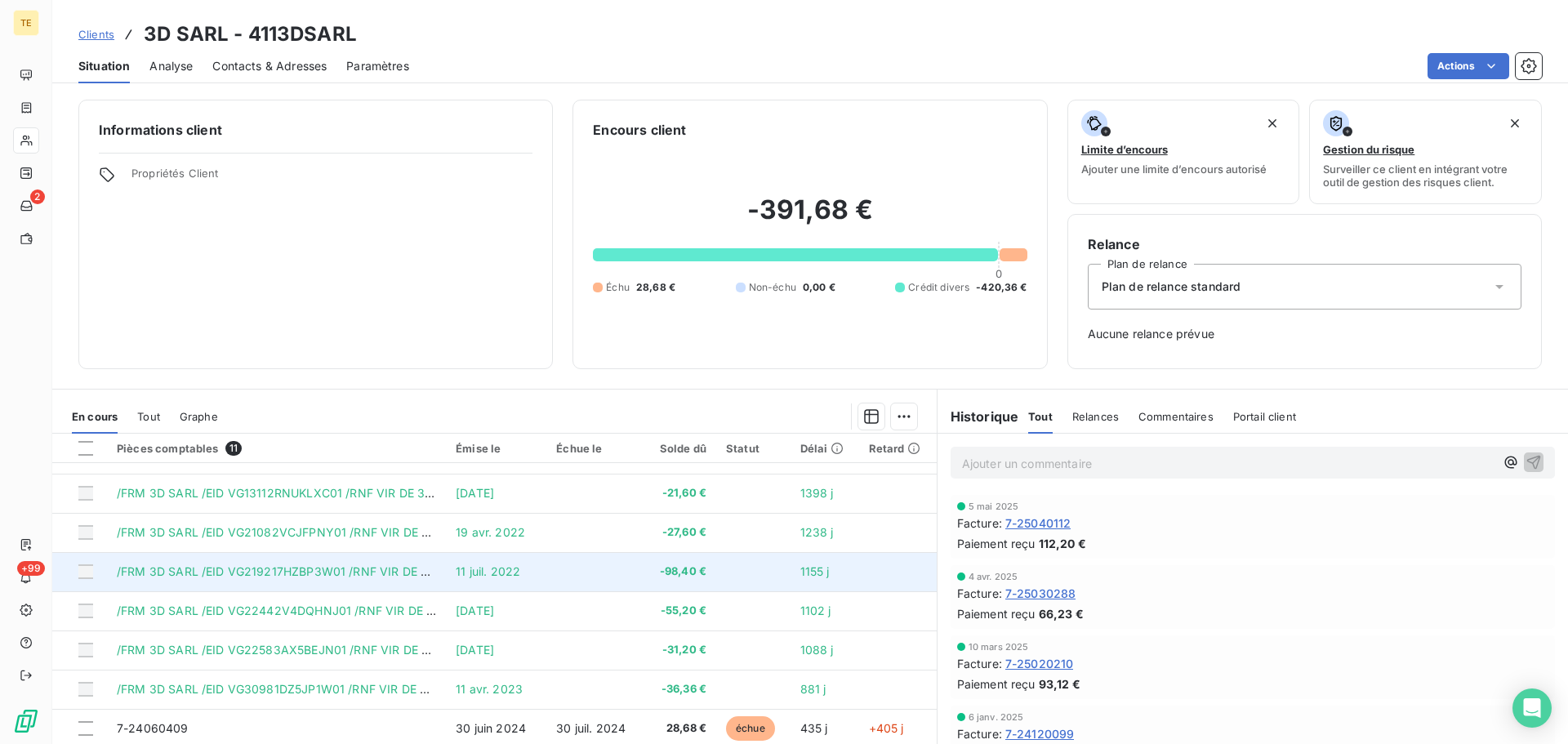
scroll to position [147, 0]
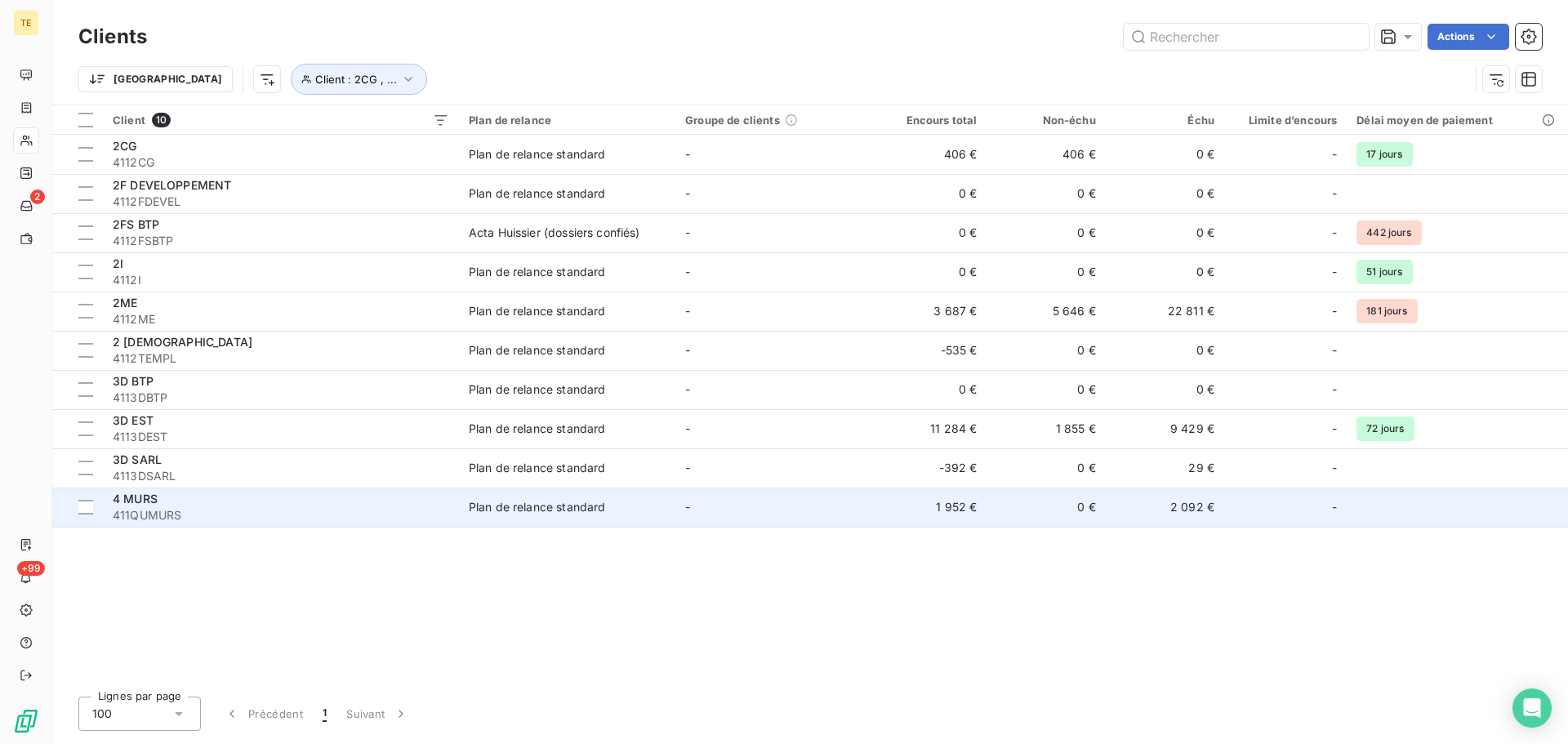
click at [181, 509] on span "411QUMURS" at bounding box center [281, 515] width 337 height 16
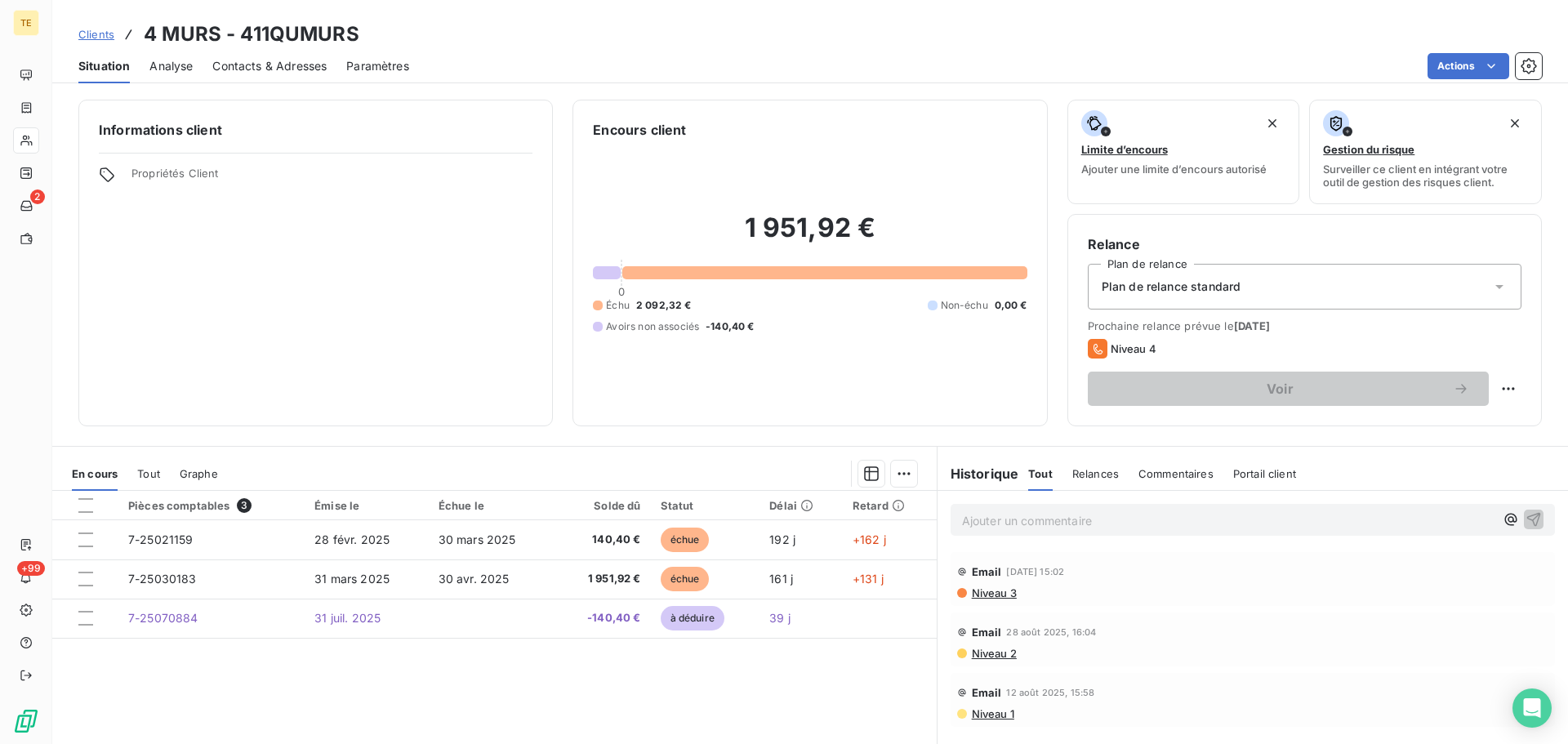
click at [285, 64] on span "Contacts & Adresses" at bounding box center [269, 65] width 114 height 16
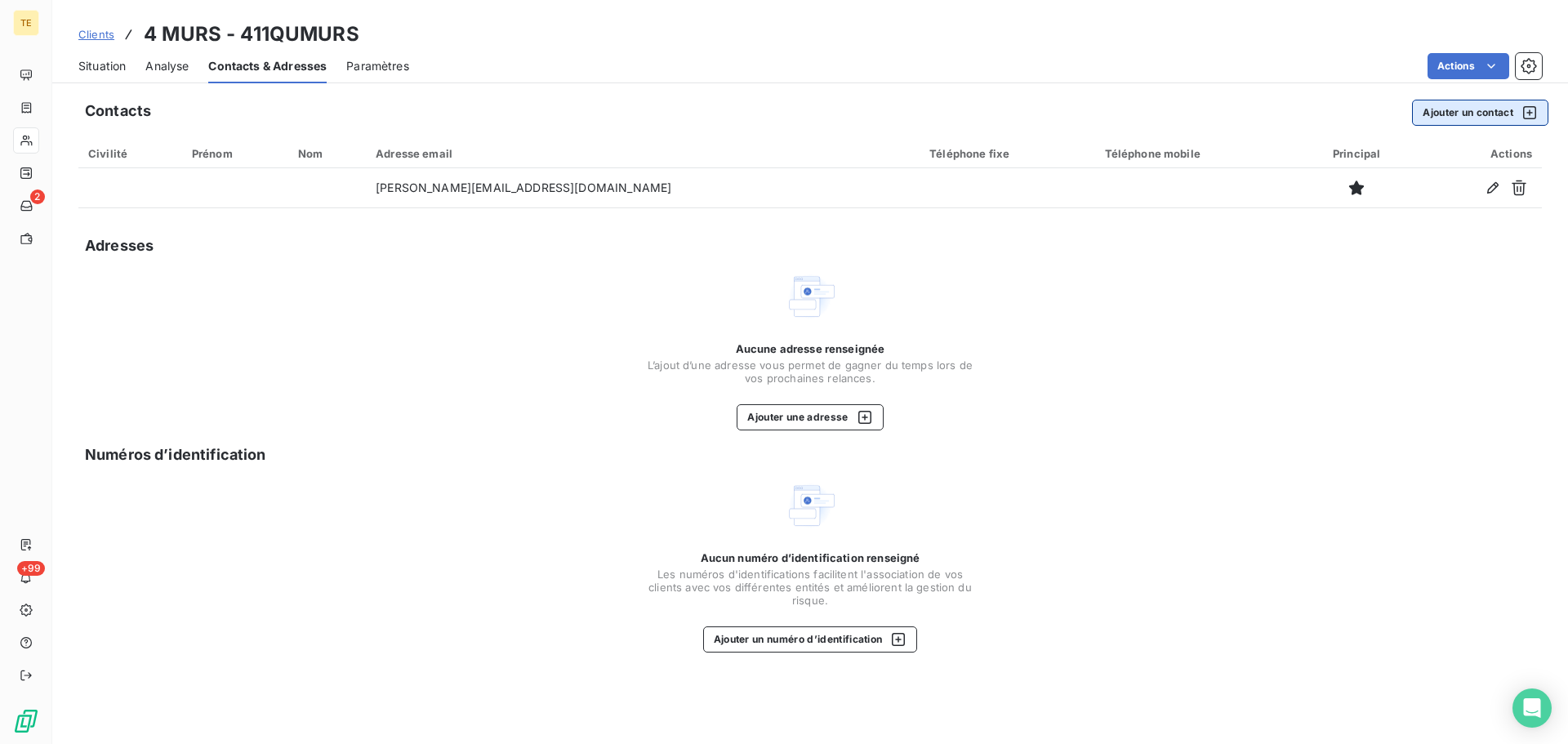
click at [1493, 110] on button "Ajouter un contact" at bounding box center [1480, 113] width 137 height 26
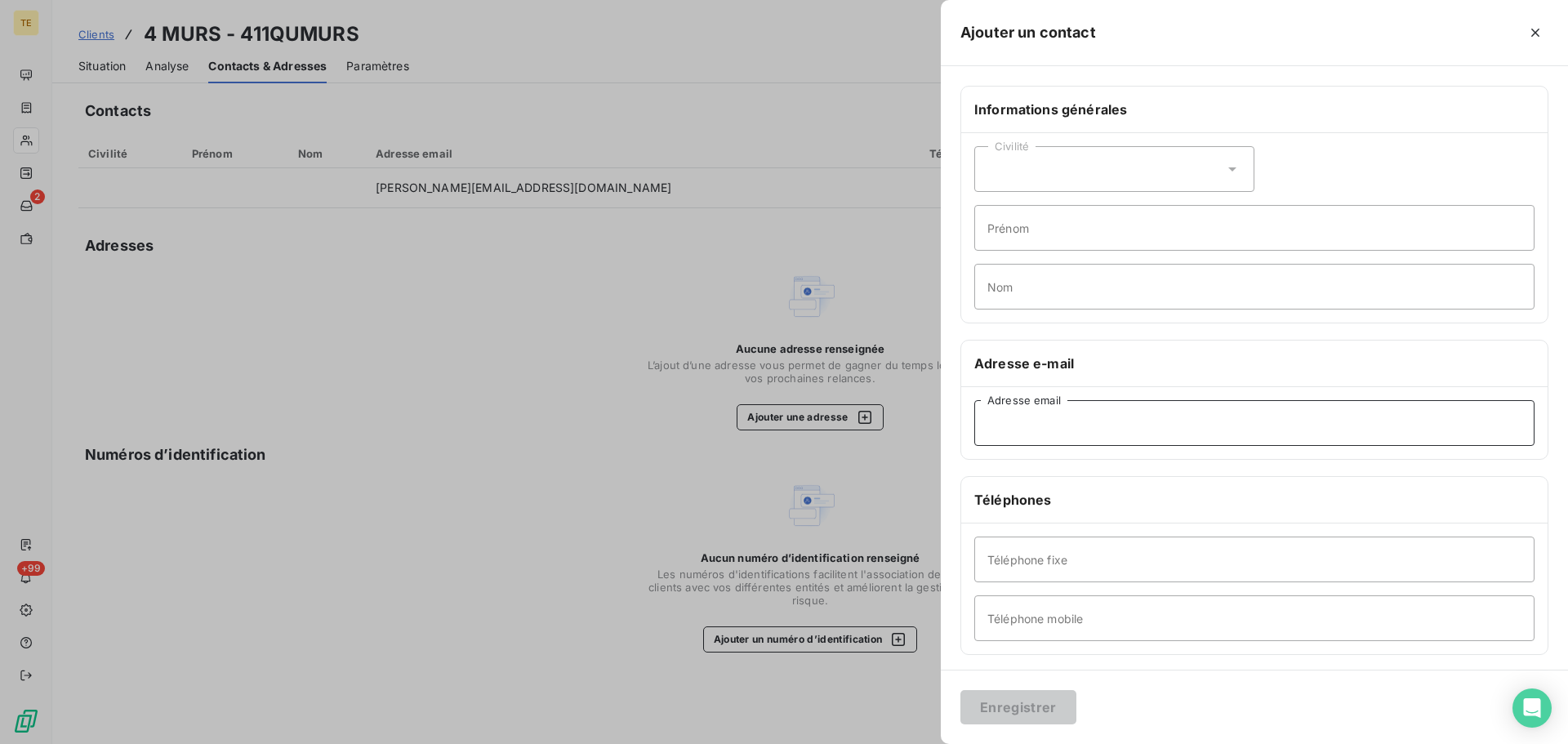
click at [1035, 423] on input "Adresse email" at bounding box center [1254, 423] width 561 height 46
click at [1062, 423] on input "Adresse email" at bounding box center [1254, 423] width 561 height 46
paste input "[EMAIL_ADDRESS][DOMAIN_NAME]"
type input "[EMAIL_ADDRESS][DOMAIN_NAME]"
click at [1030, 696] on button "Enregistrer" at bounding box center [1018, 708] width 116 height 34
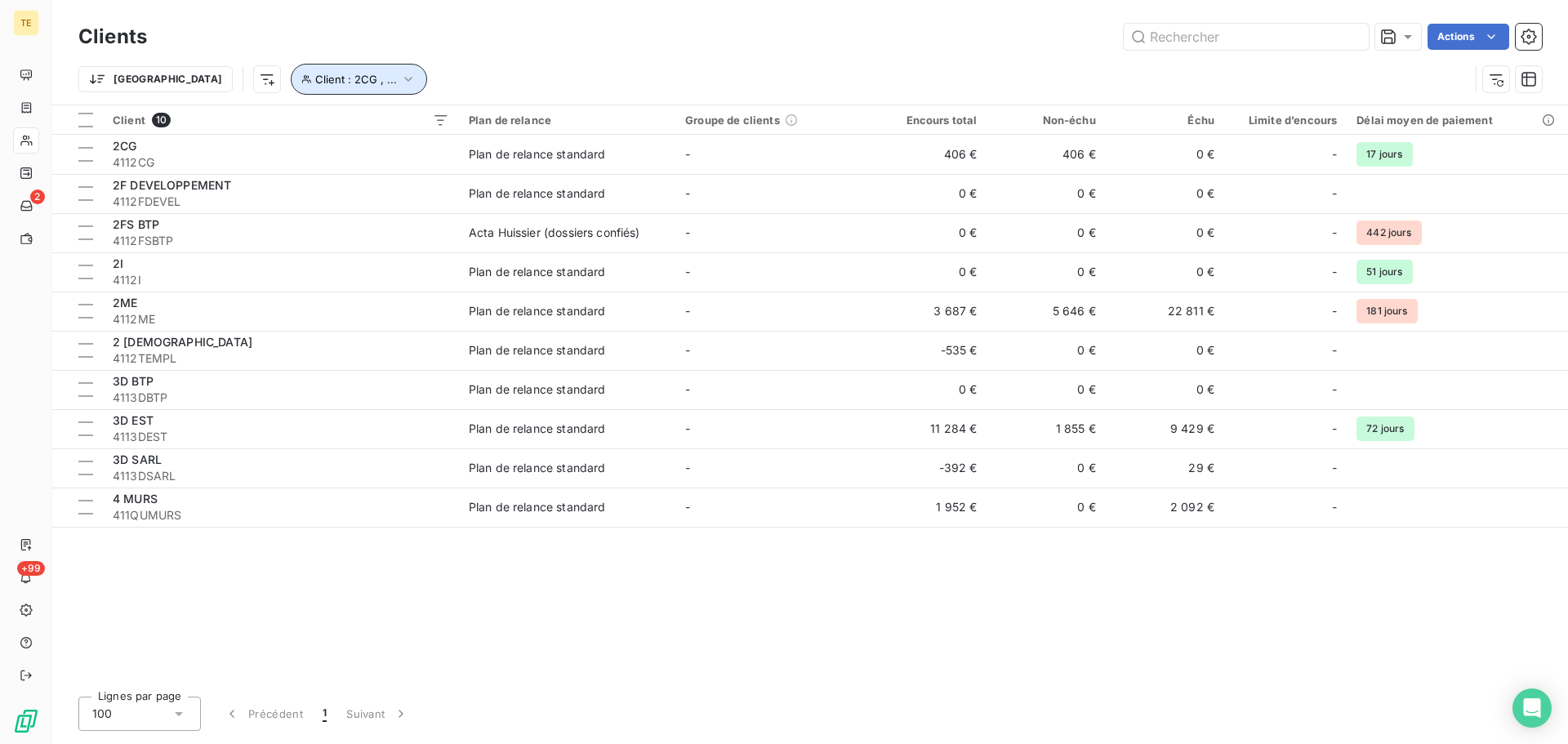
click at [291, 71] on button "Client : 2CG , ..." at bounding box center [359, 79] width 137 height 31
click at [583, 126] on icon "button" at bounding box center [582, 121] width 16 height 16
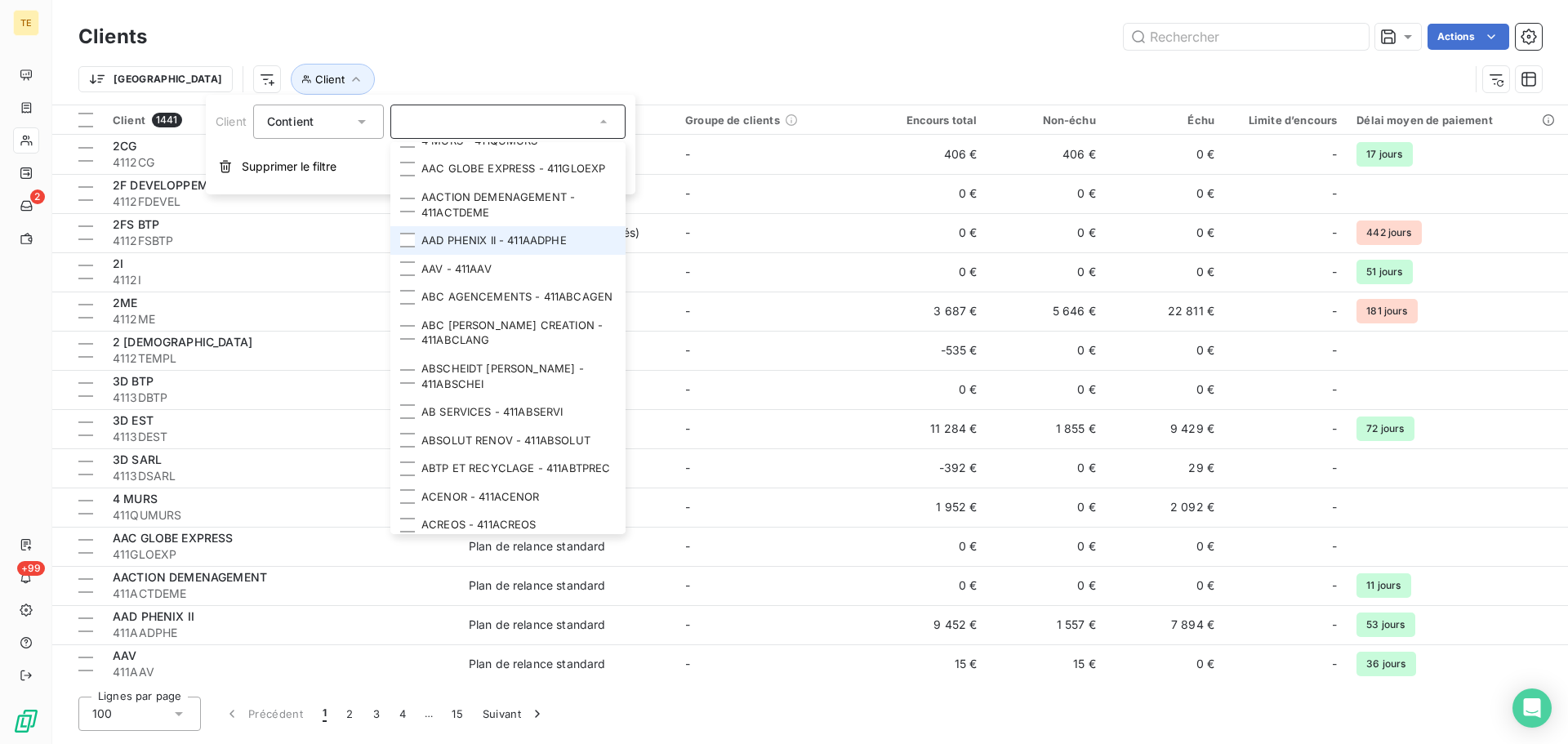
scroll to position [245, 0]
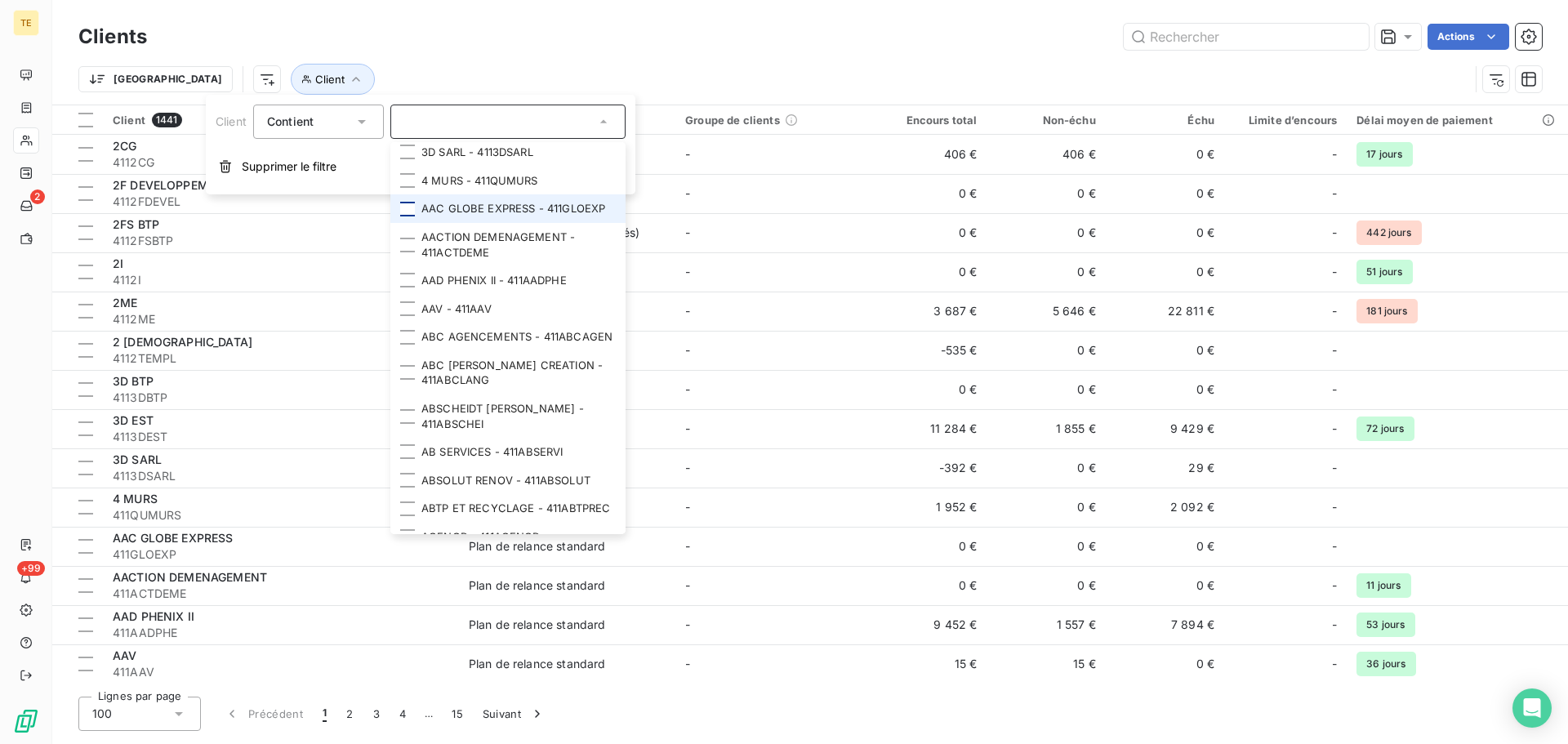
click at [410, 213] on div at bounding box center [407, 209] width 14 height 14
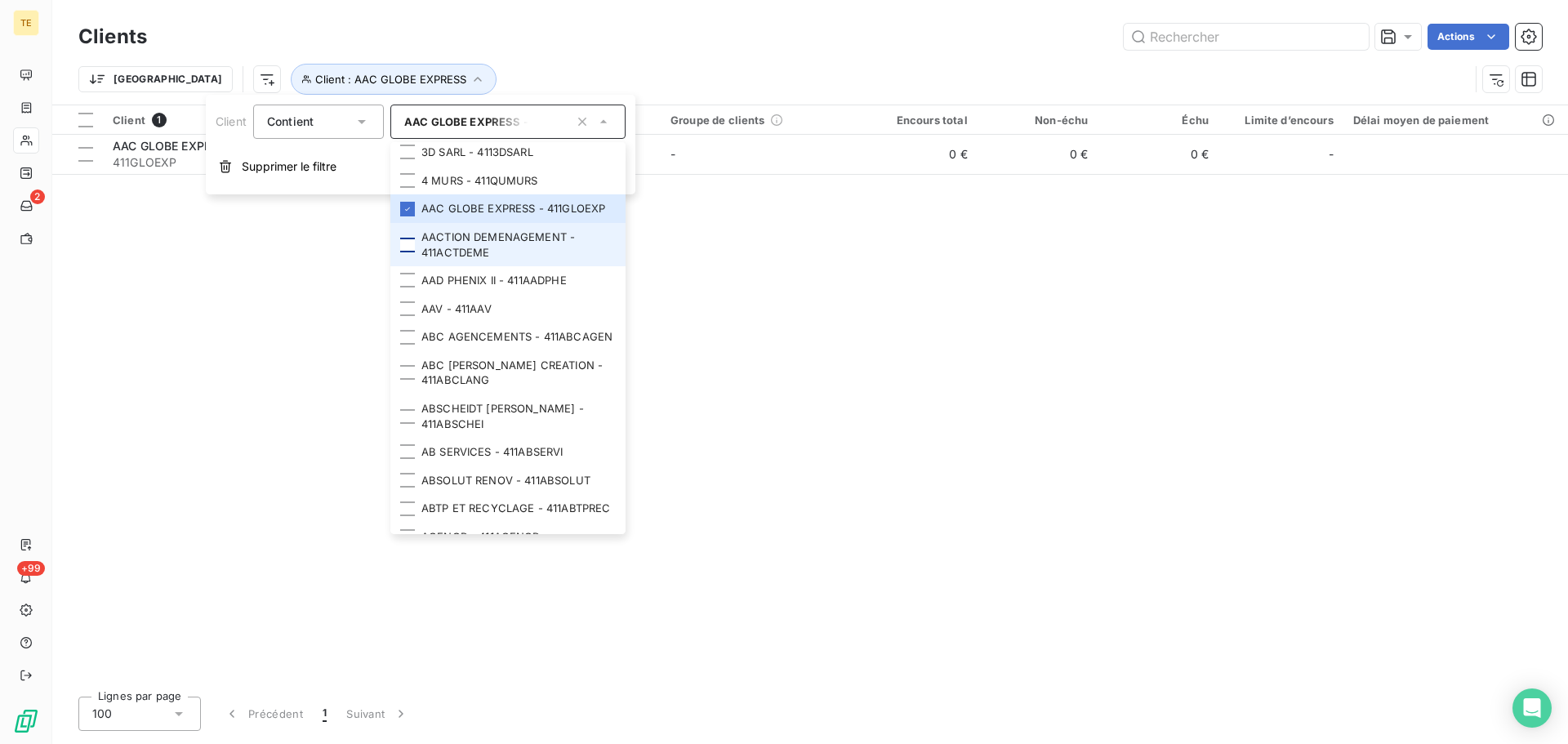
click at [410, 253] on div at bounding box center [407, 244] width 14 height 14
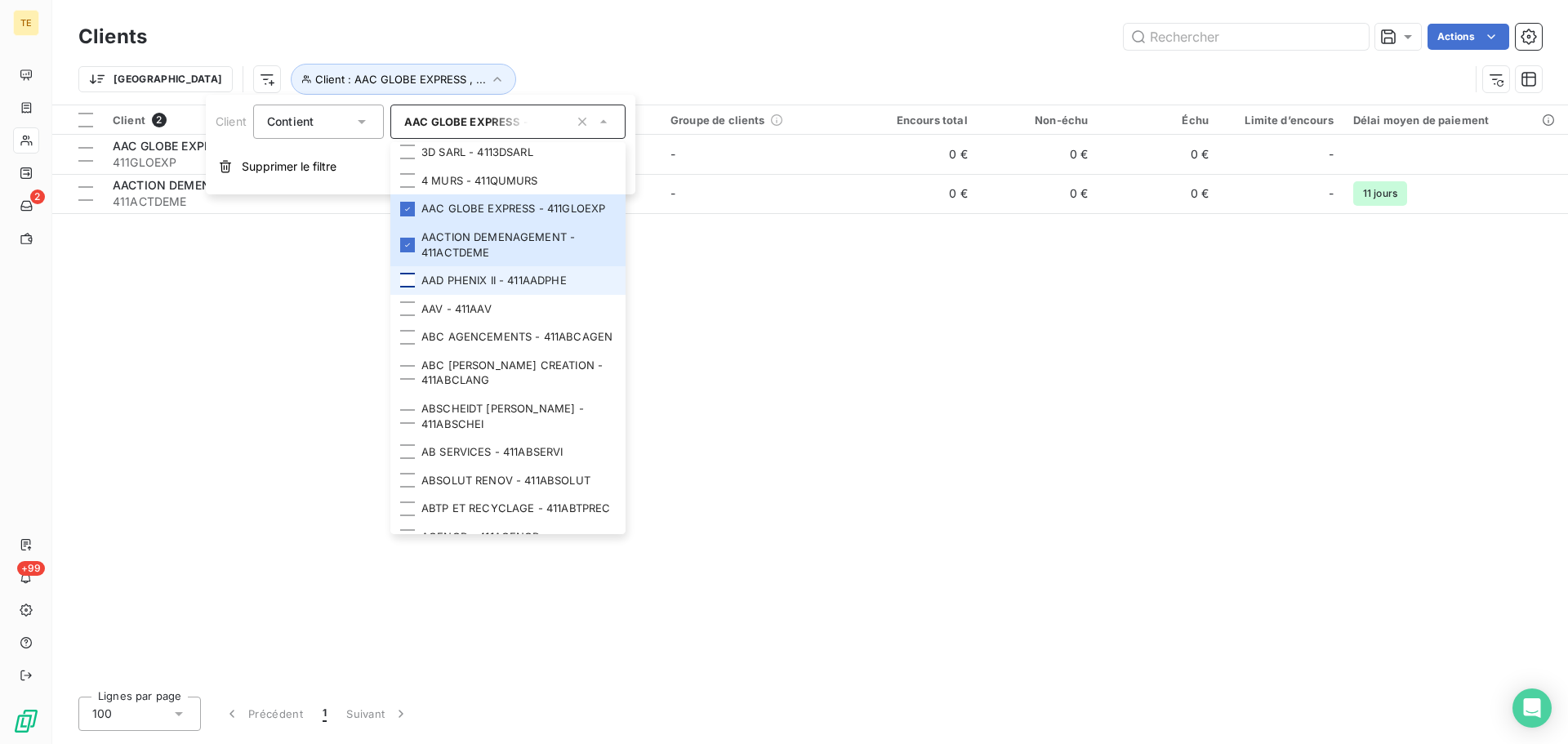
click at [410, 288] on div at bounding box center [407, 280] width 14 height 14
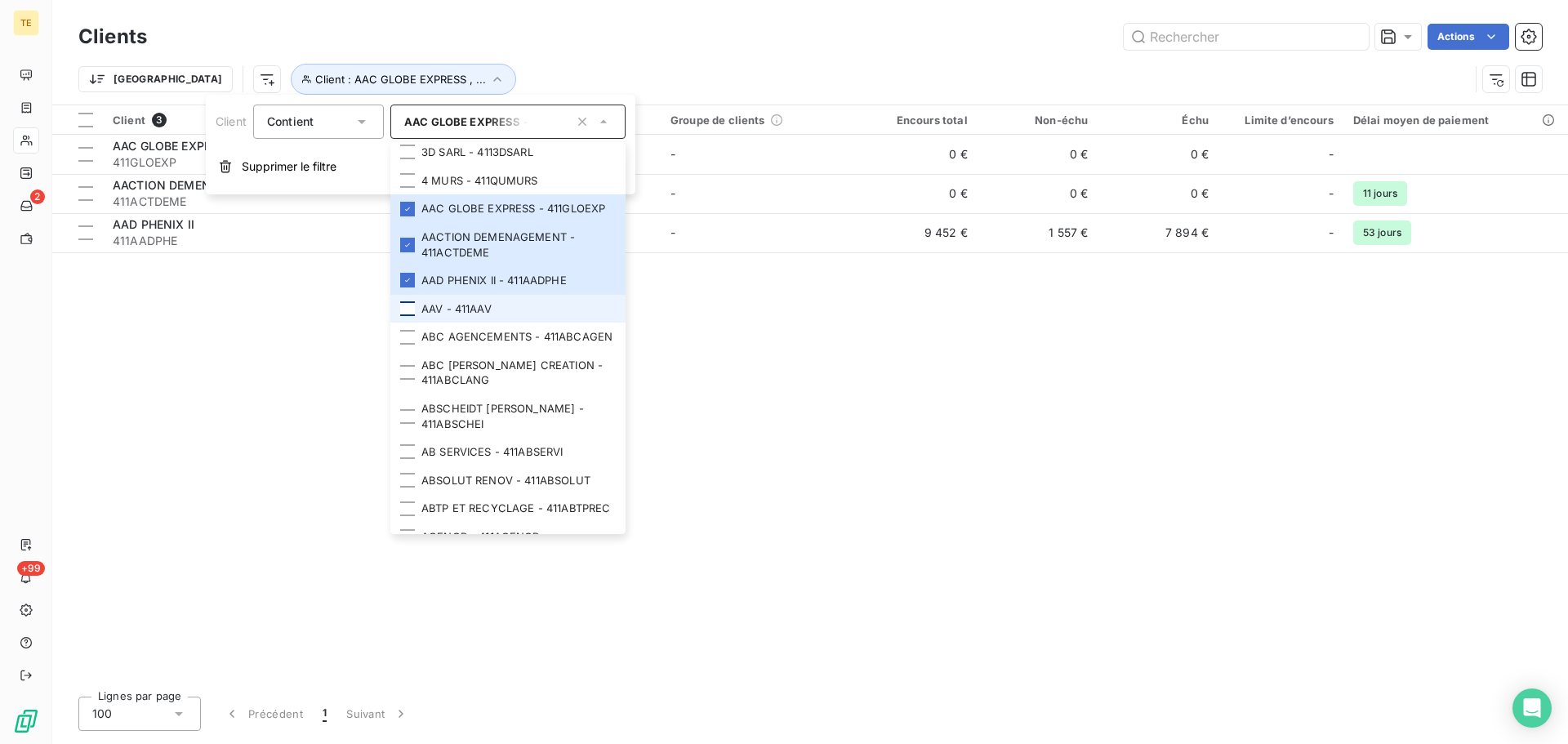
click at [410, 316] on div at bounding box center [407, 308] width 14 height 14
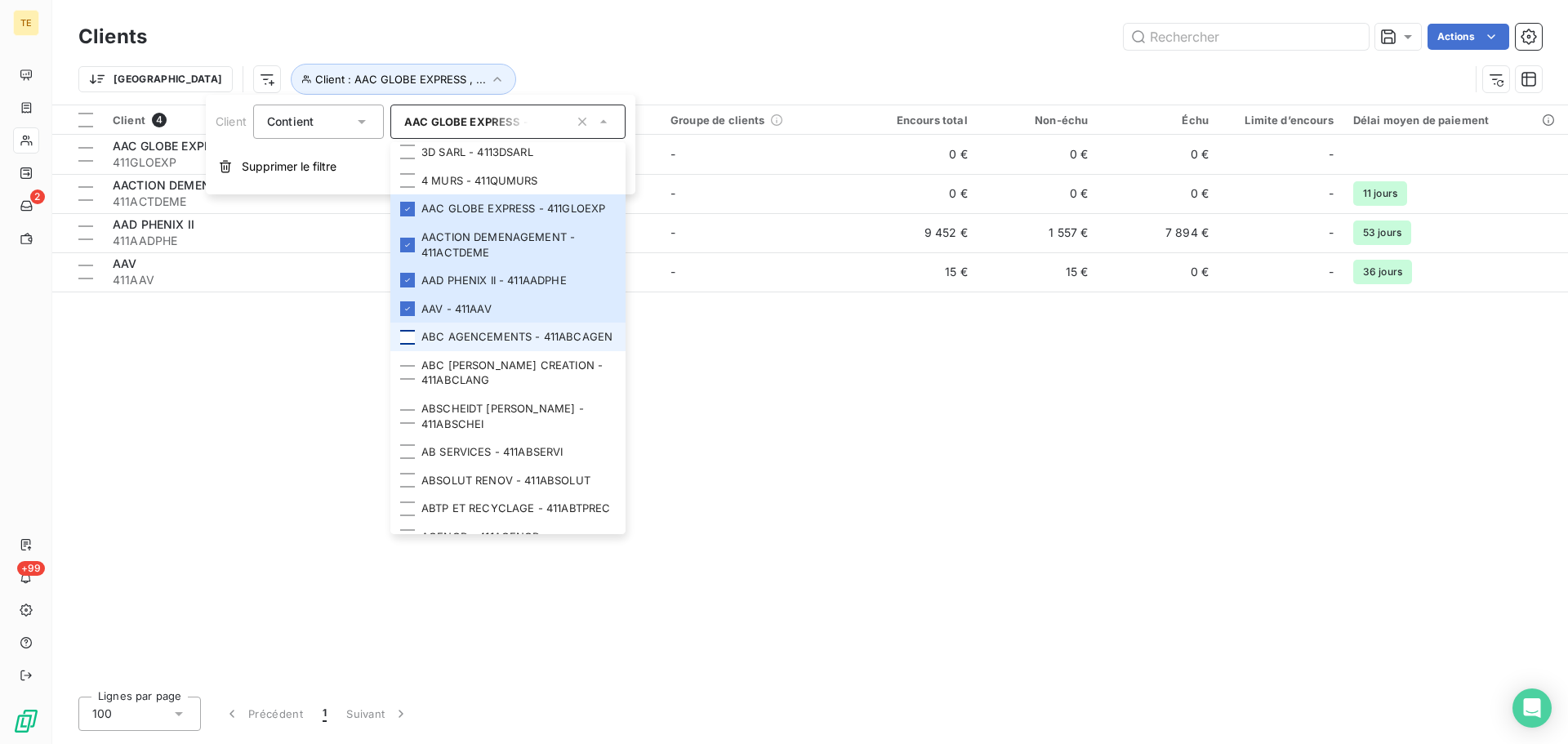
click at [410, 344] on div at bounding box center [407, 337] width 14 height 14
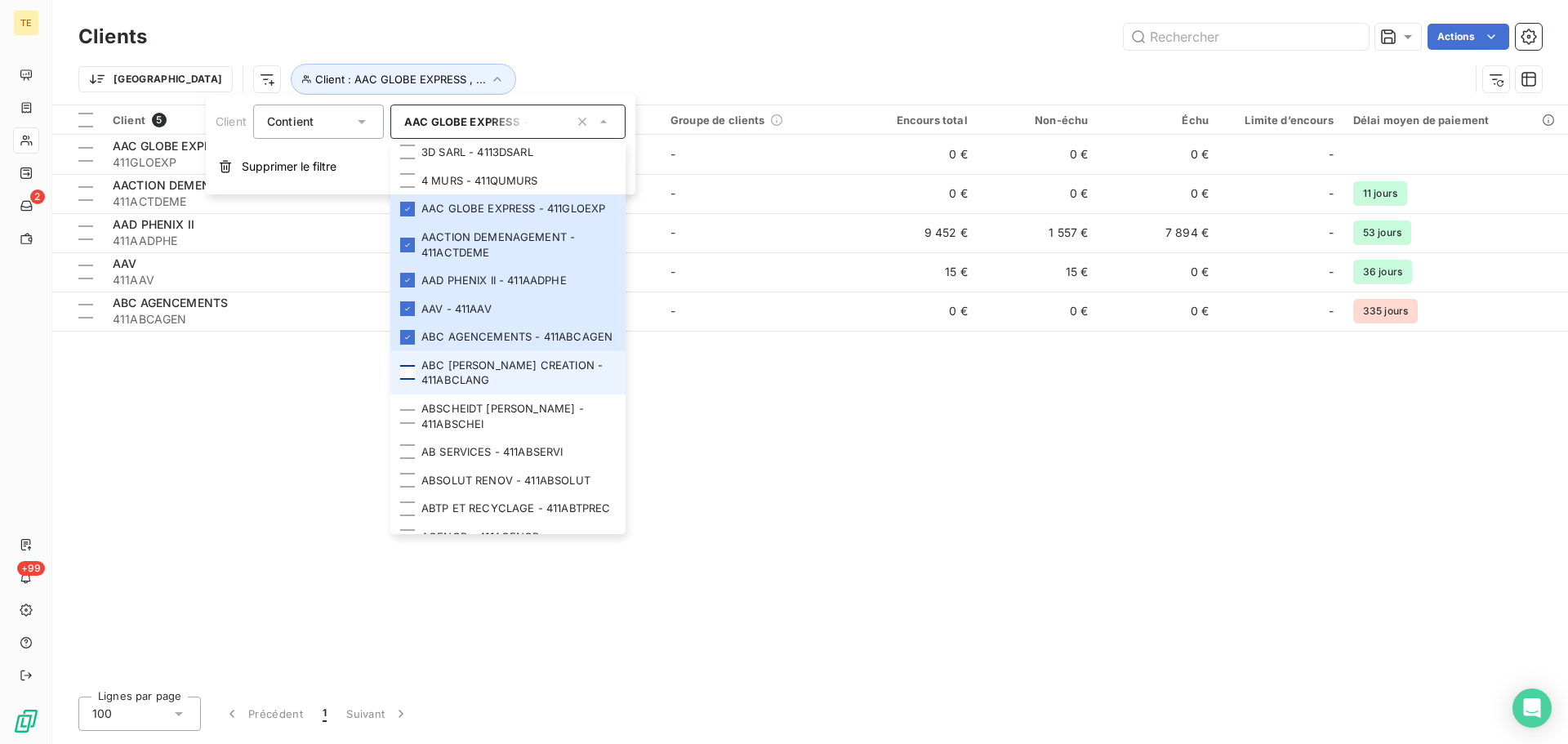
click at [409, 380] on div at bounding box center [407, 372] width 14 height 14
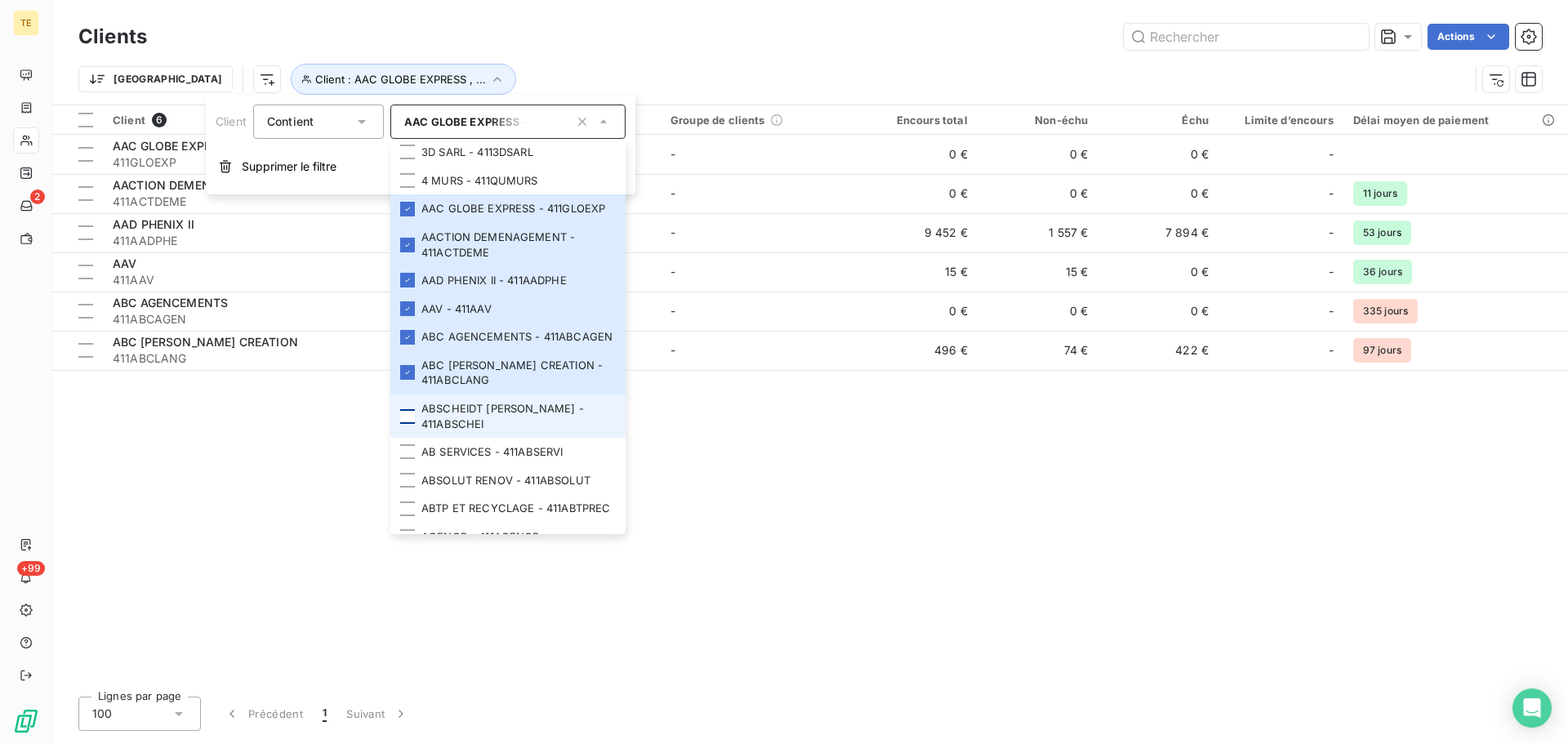
click at [405, 424] on div at bounding box center [407, 417] width 14 height 14
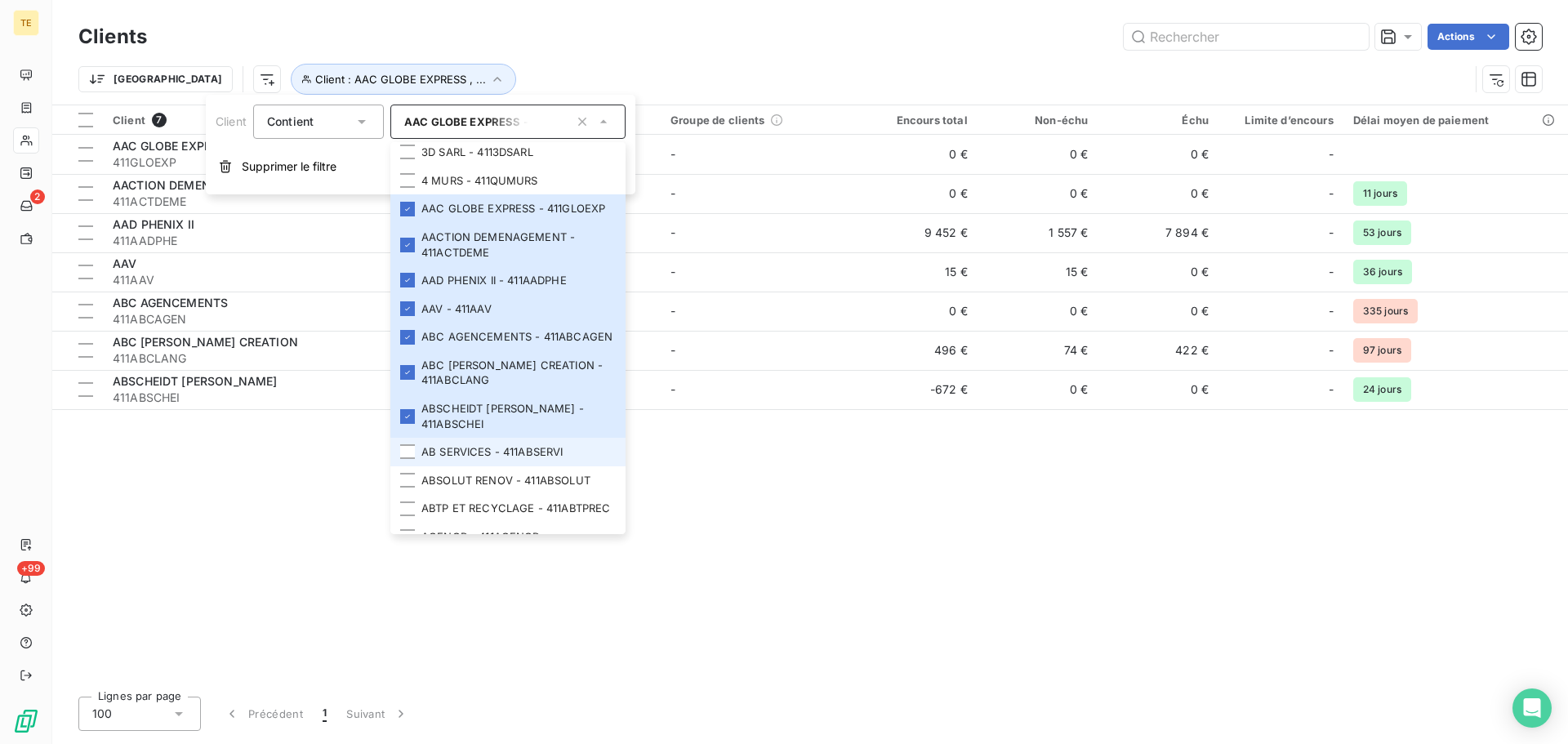
click at [404, 467] on li "AB SERVICES - 411ABSERVI" at bounding box center [507, 452] width 235 height 29
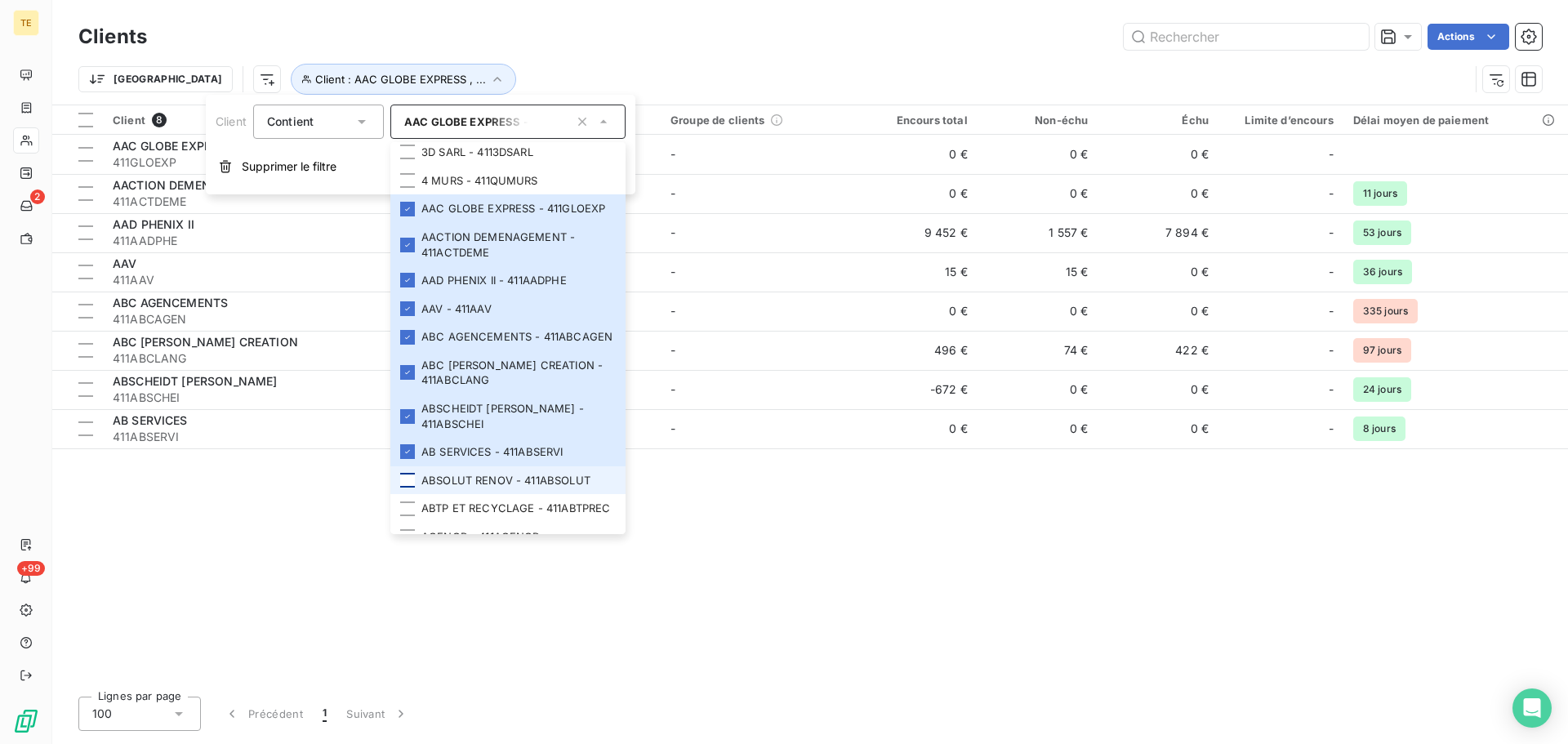
click at [403, 488] on div at bounding box center [407, 480] width 14 height 14
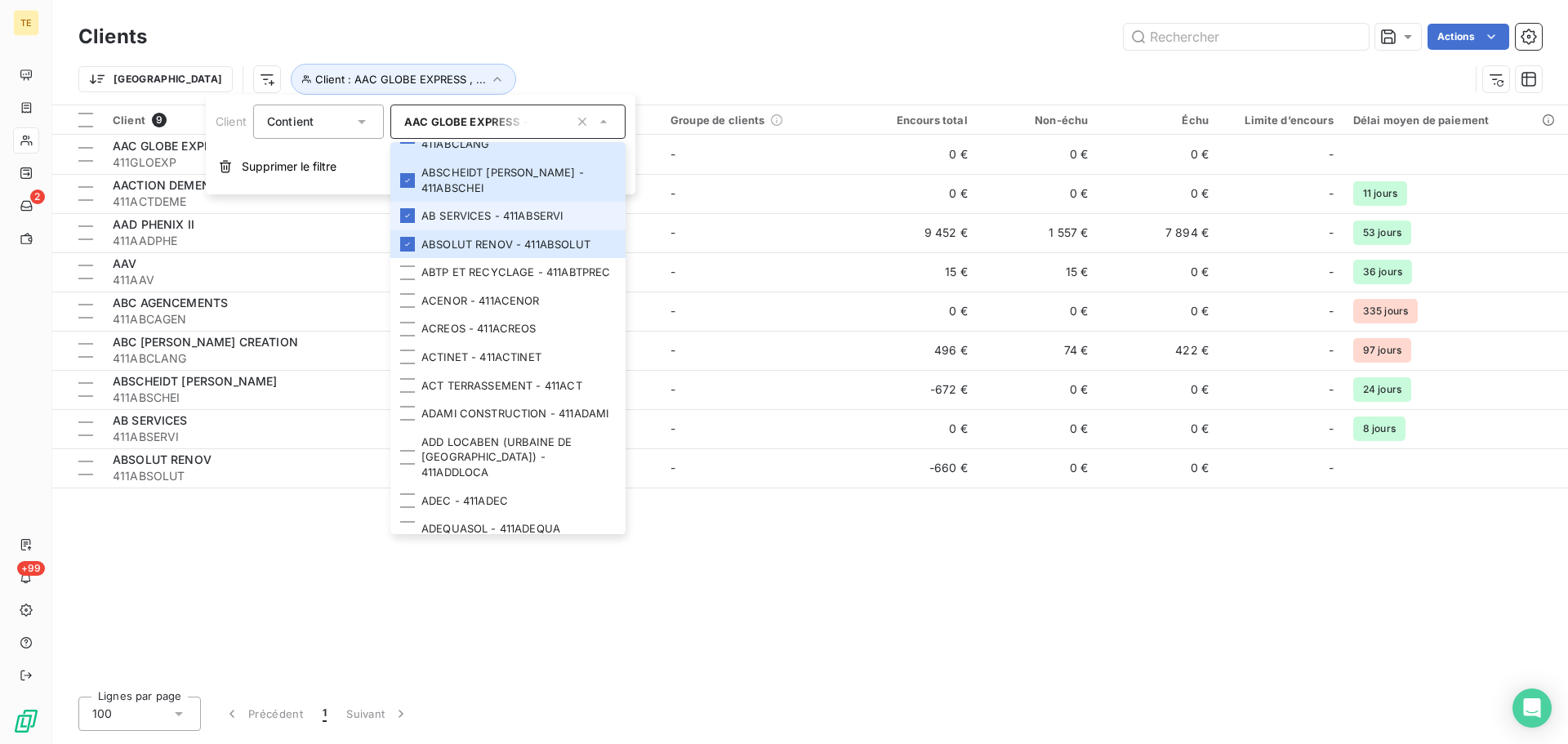
scroll to position [490, 0]
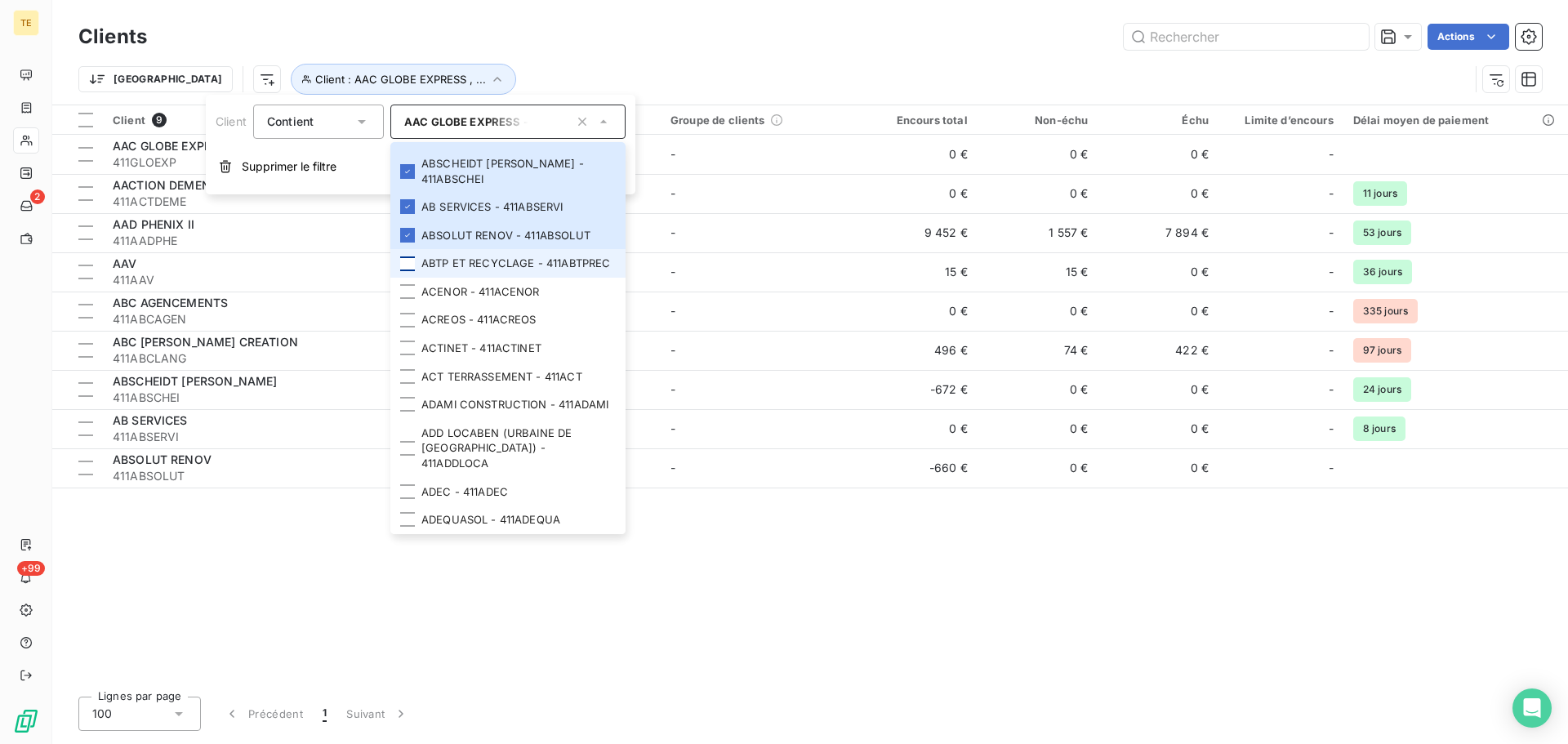
drag, startPoint x: 412, startPoint y: 298, endPoint x: 410, endPoint y: 309, distance: 11.2
click at [412, 271] on div at bounding box center [407, 263] width 14 height 14
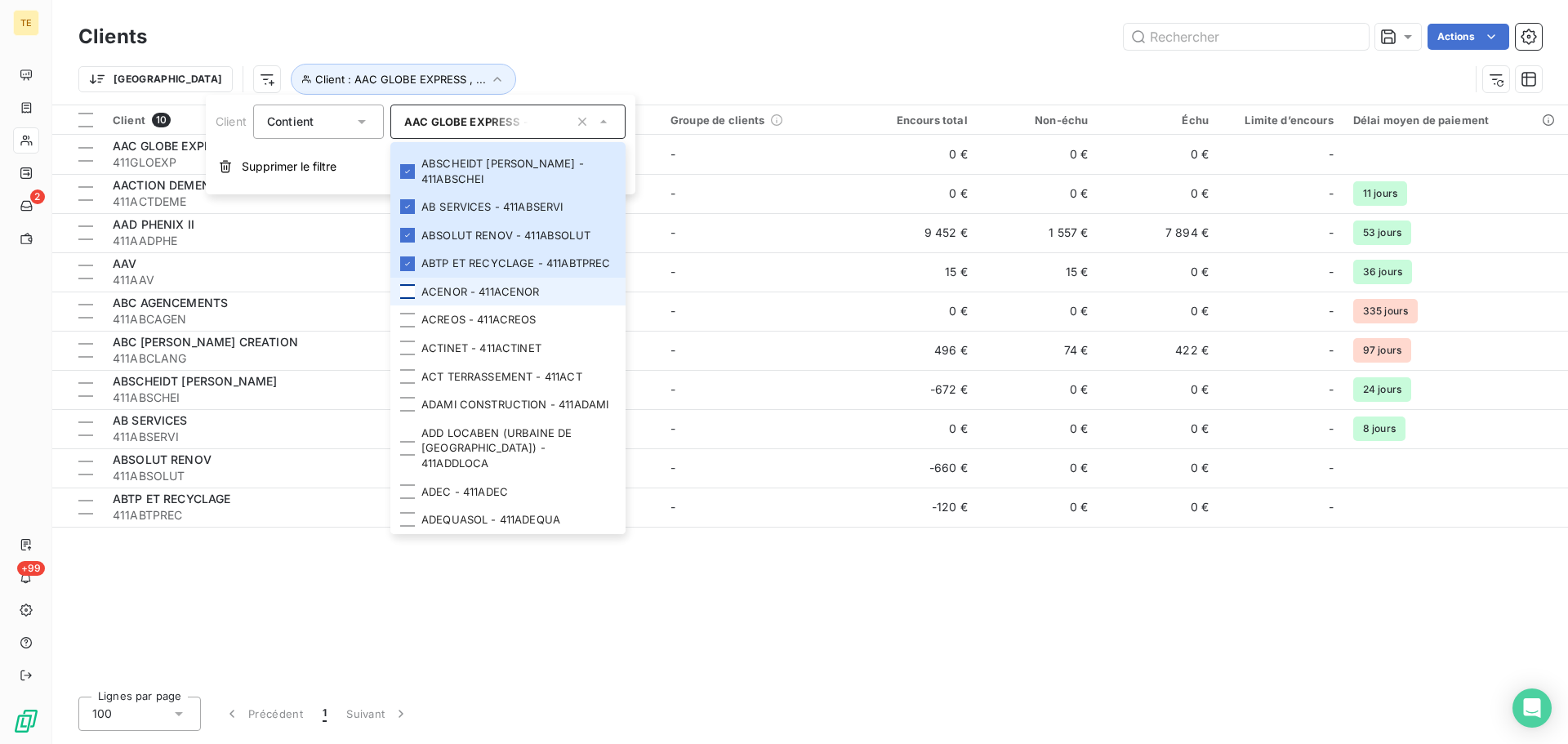
click at [404, 299] on div at bounding box center [407, 291] width 14 height 14
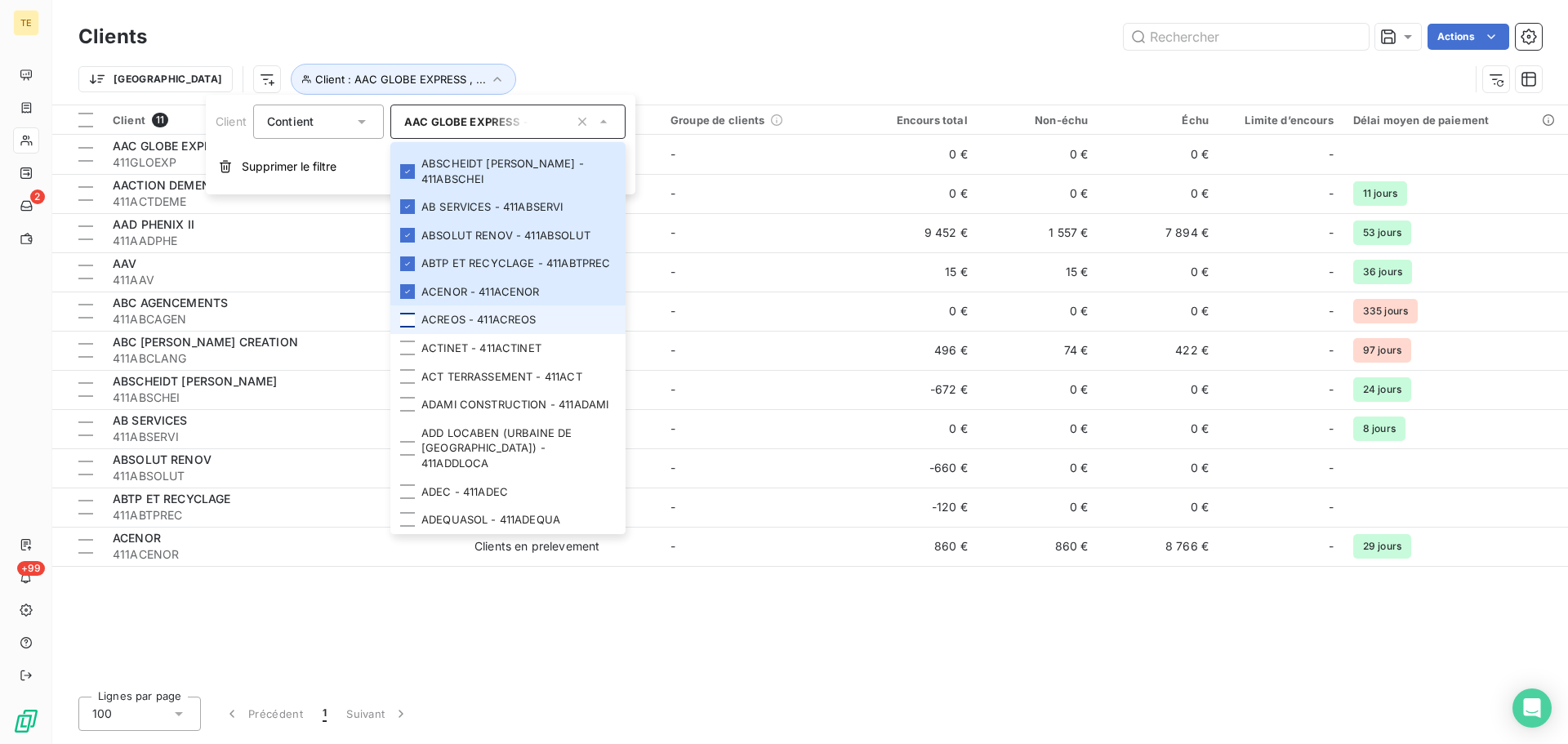
click at [411, 327] on div at bounding box center [407, 320] width 14 height 14
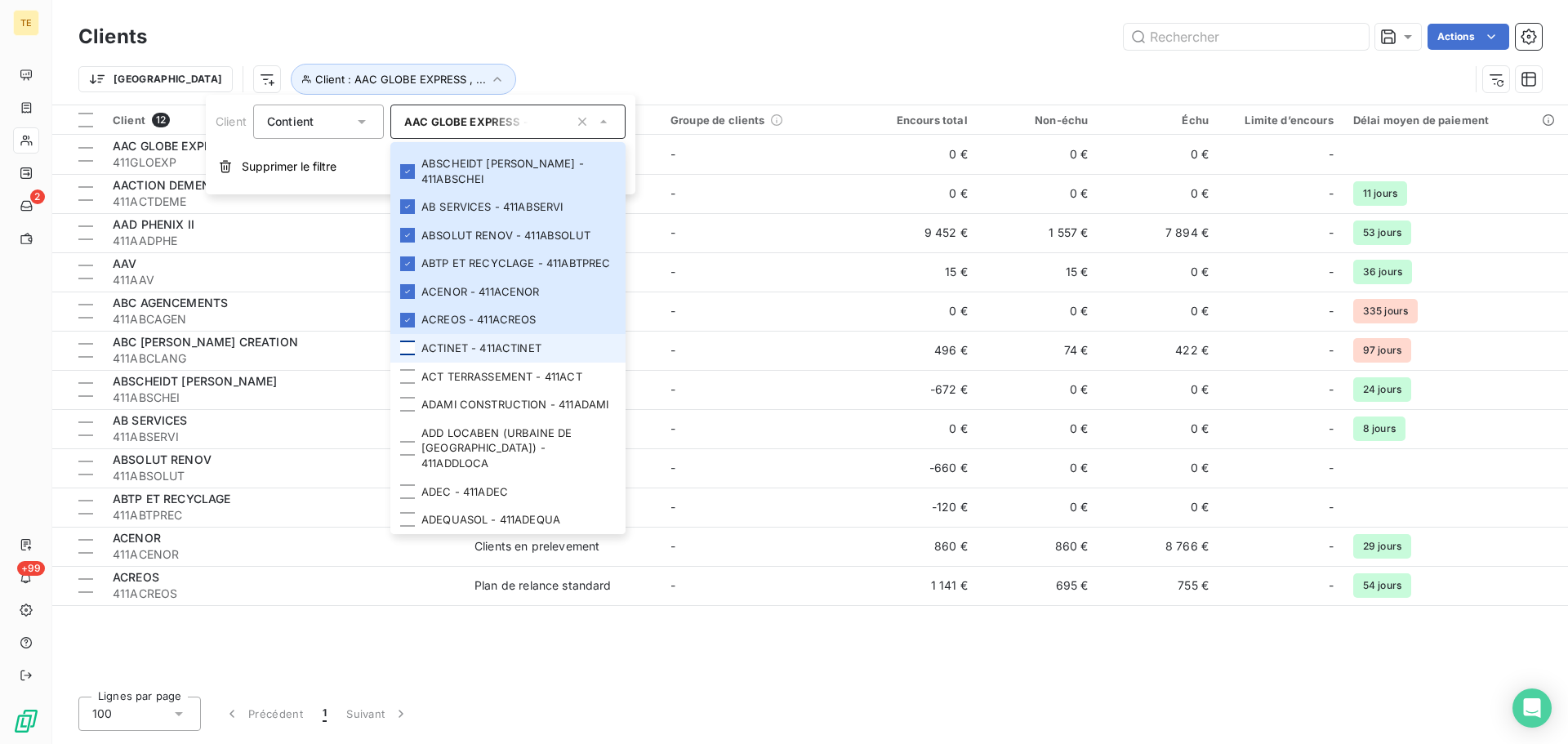
click at [405, 355] on div at bounding box center [407, 348] width 14 height 14
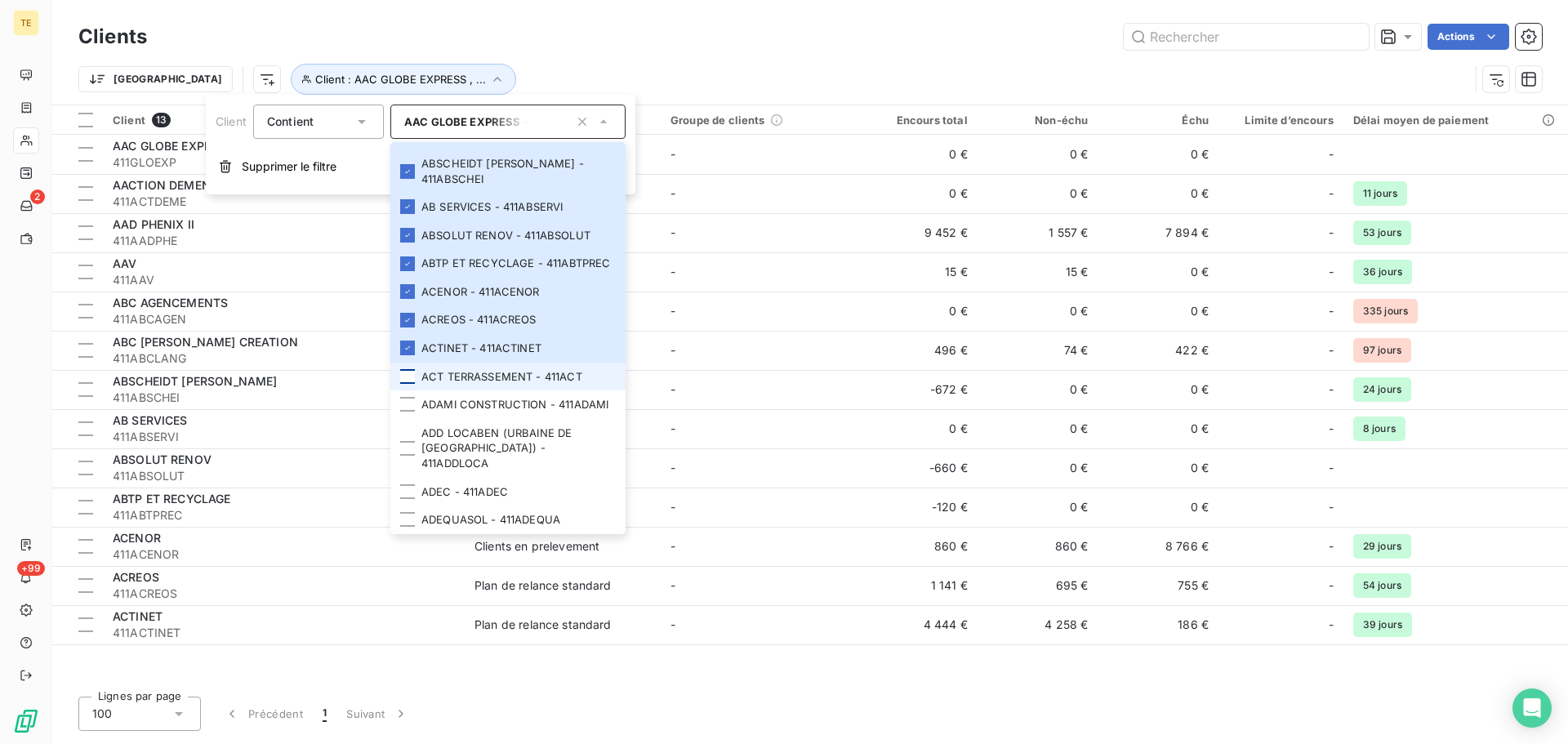
click at [407, 384] on div at bounding box center [407, 376] width 14 height 14
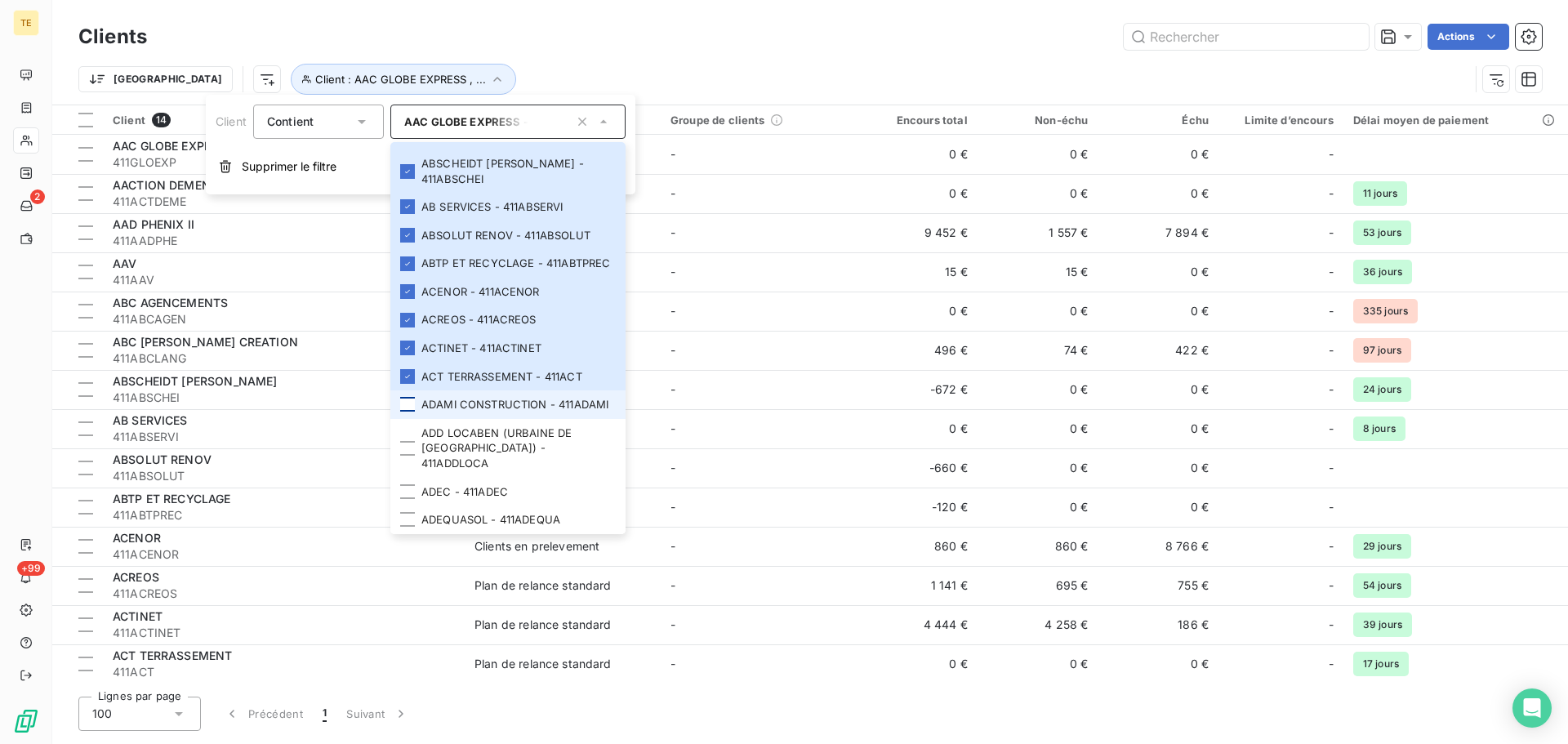
drag, startPoint x: 410, startPoint y: 456, endPoint x: 410, endPoint y: 465, distance: 9.0
click at [411, 411] on div at bounding box center [407, 404] width 14 height 14
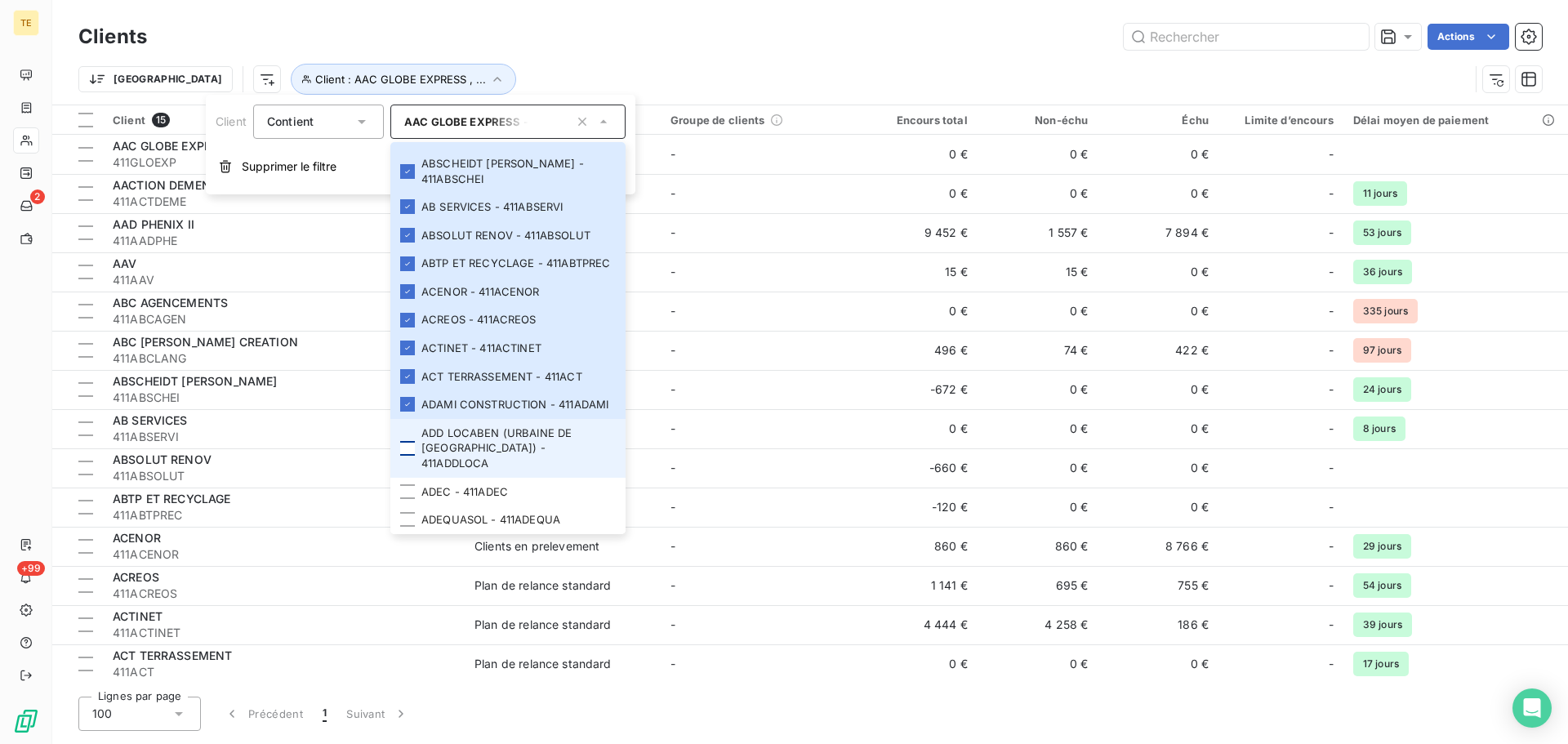
click at [408, 456] on div at bounding box center [407, 448] width 14 height 14
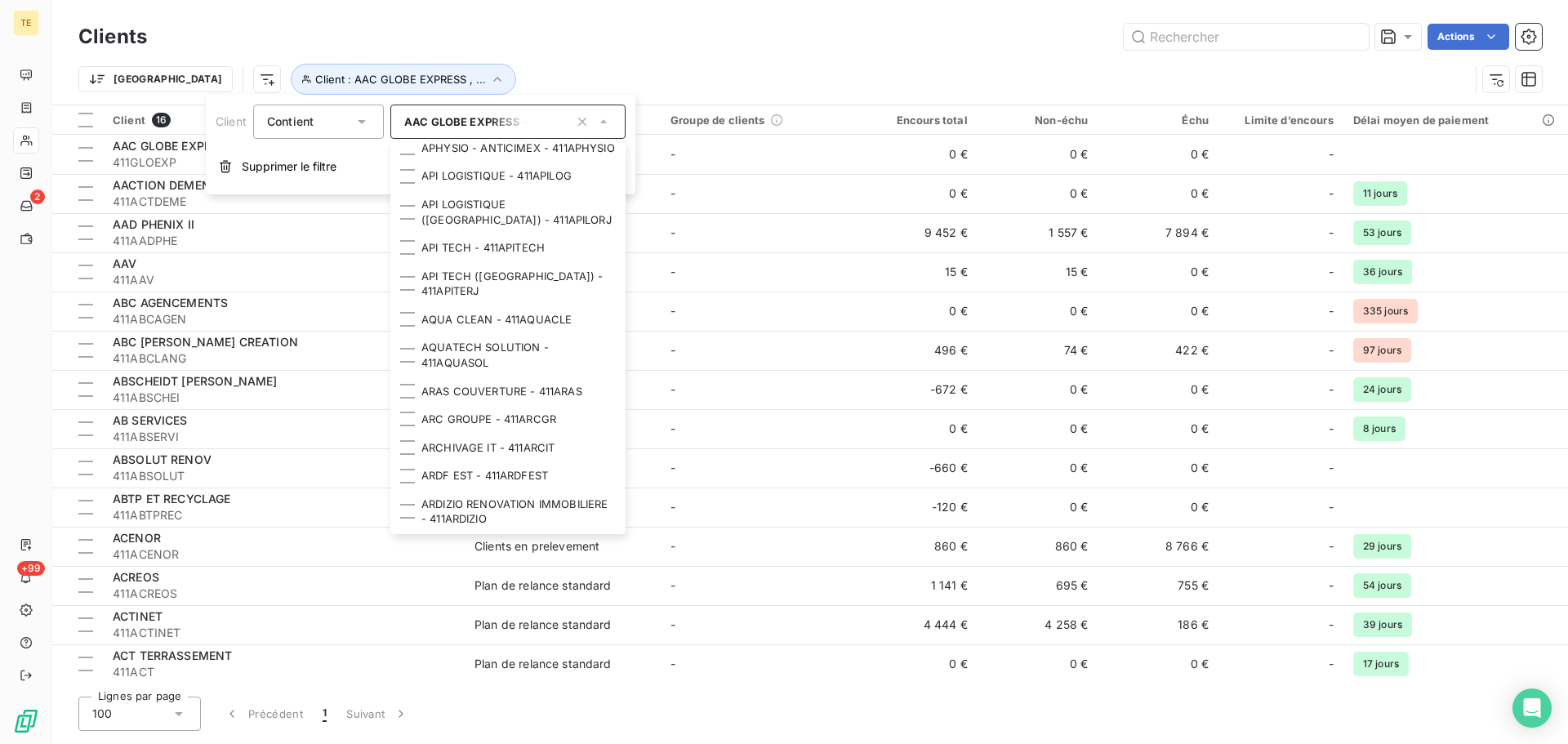
scroll to position [2934, 0]
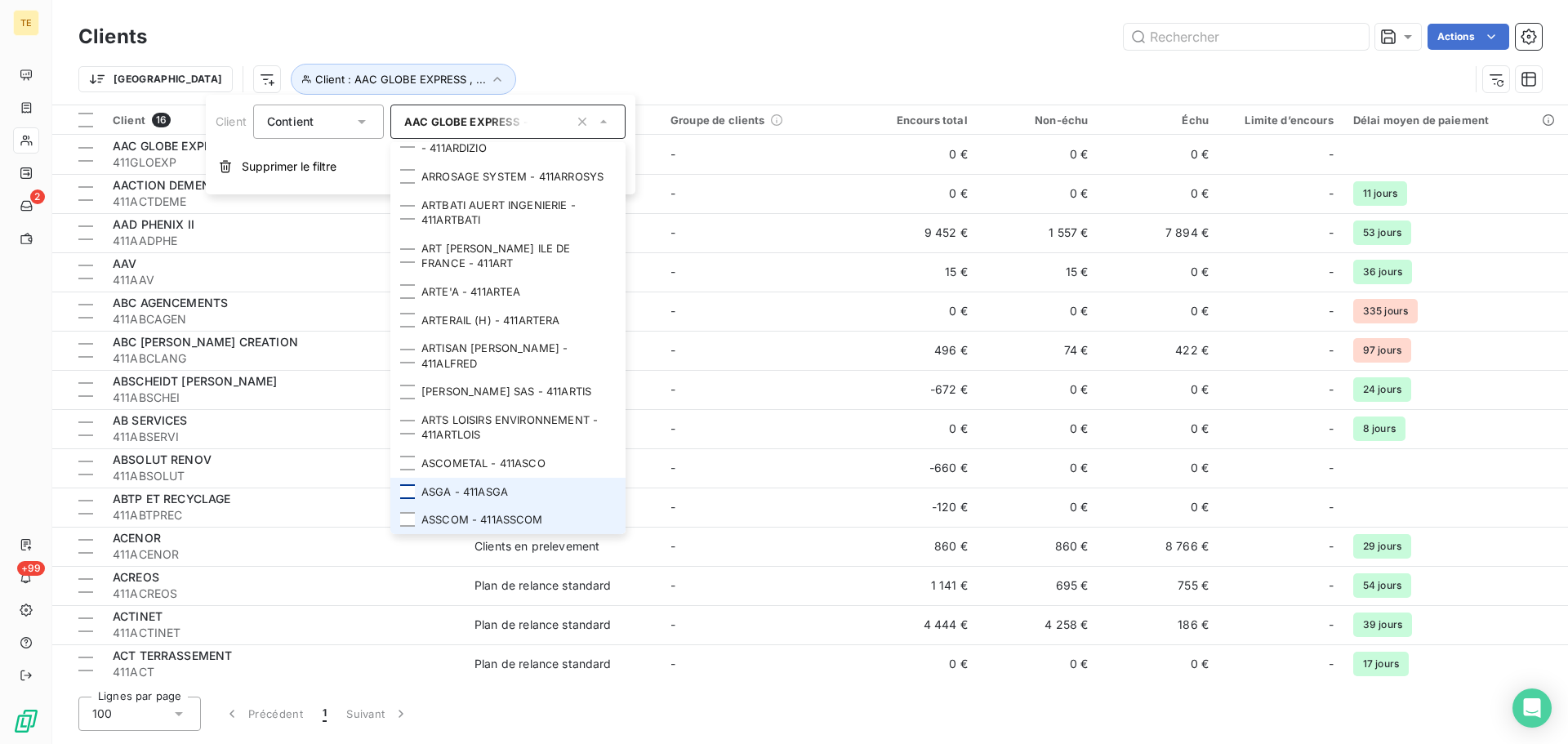
drag, startPoint x: 414, startPoint y: 518, endPoint x: 401, endPoint y: 498, distance: 23.9
click at [411, 515] on div at bounding box center [407, 519] width 14 height 14
click at [405, 487] on div at bounding box center [407, 491] width 14 height 14
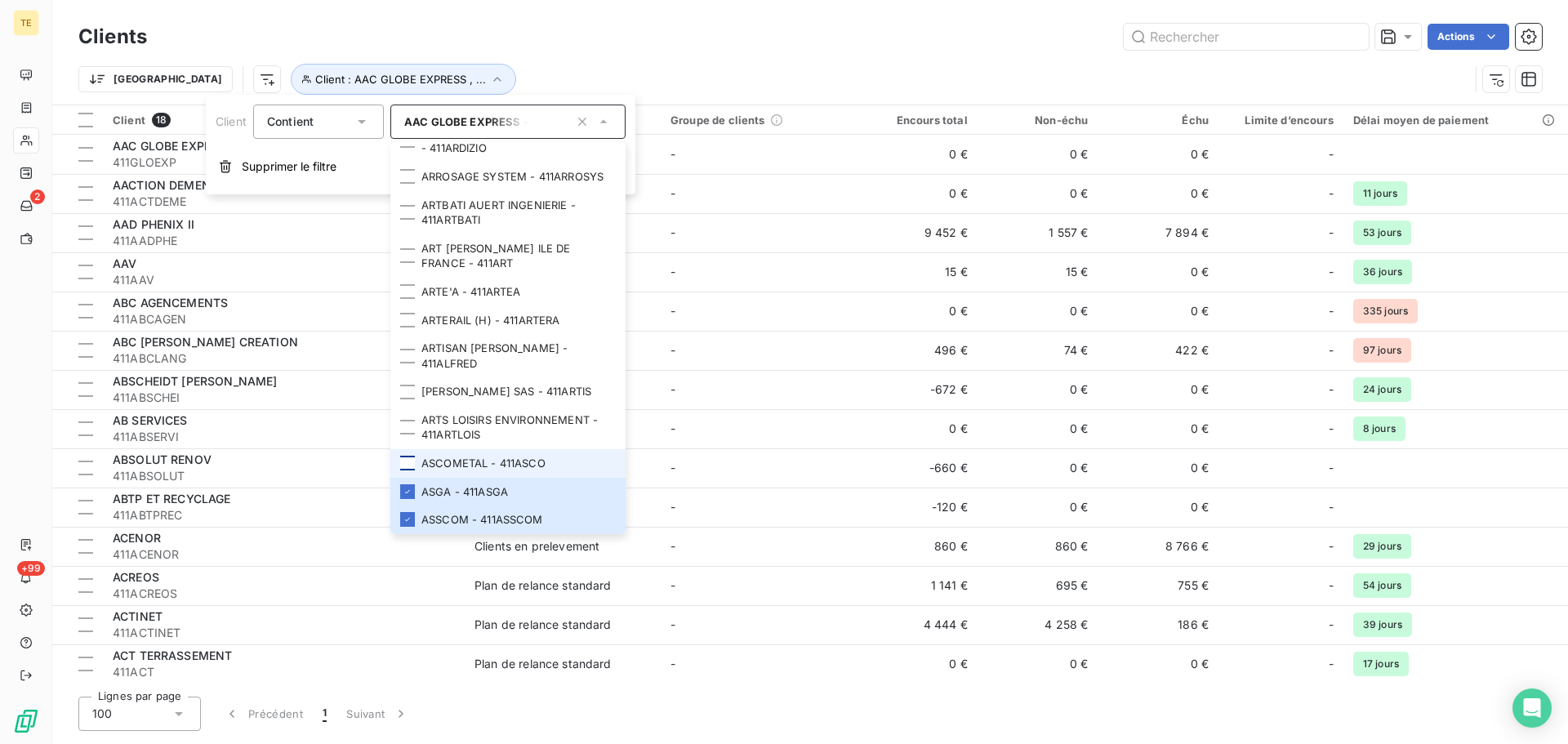
click at [405, 463] on div at bounding box center [407, 462] width 14 height 14
click at [407, 427] on div at bounding box center [407, 427] width 14 height 14
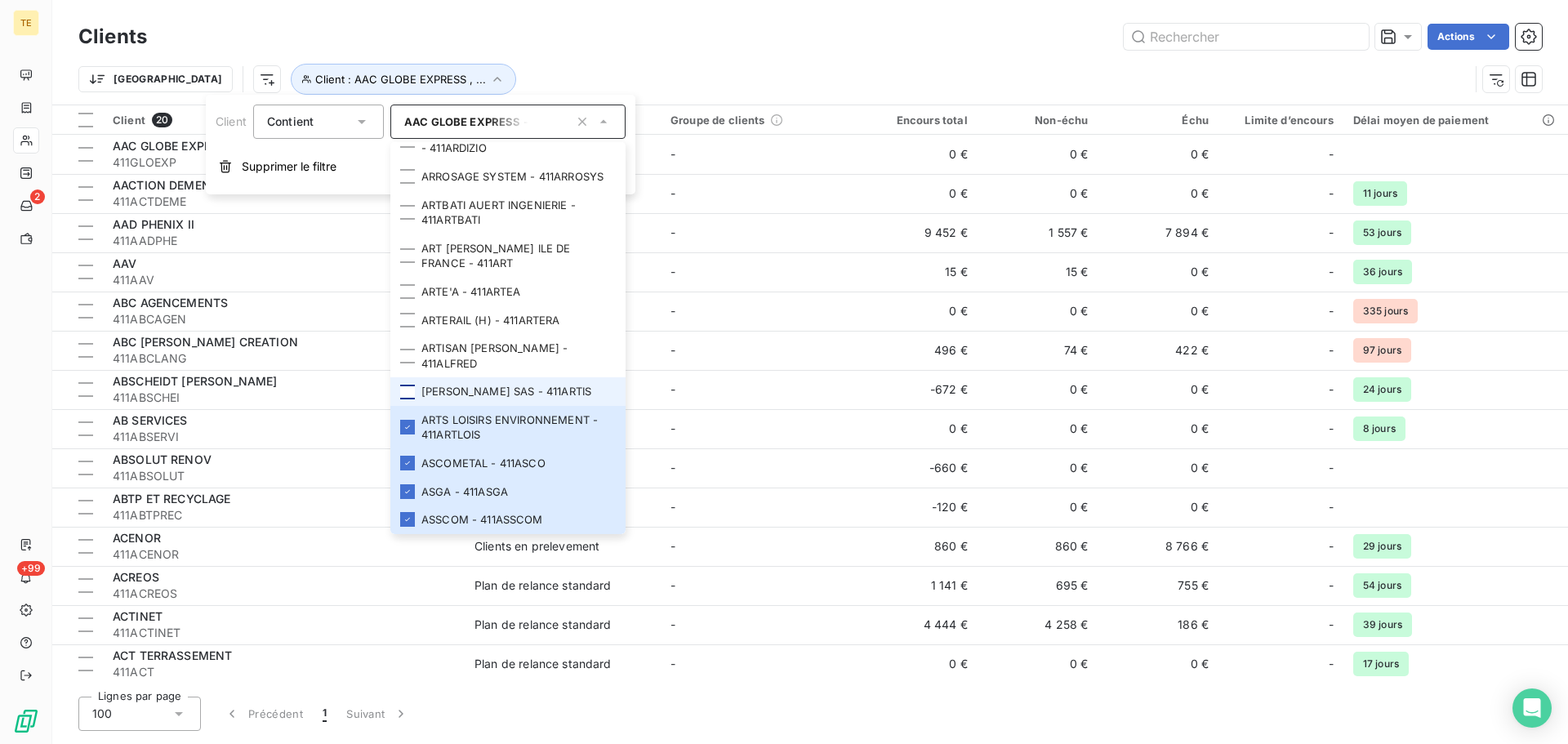
click at [410, 393] on div at bounding box center [407, 392] width 14 height 14
click at [410, 362] on div at bounding box center [407, 355] width 14 height 14
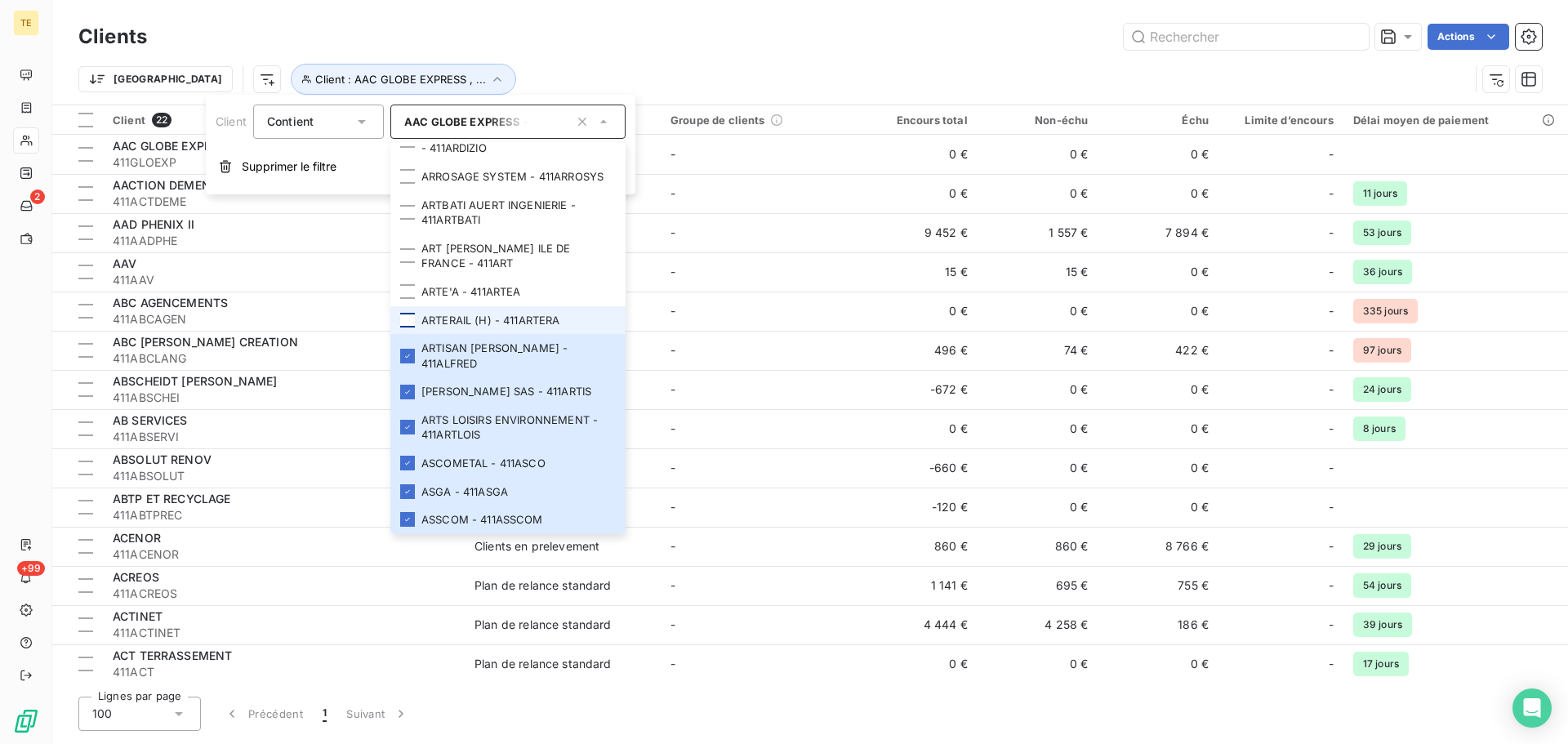
click at [410, 327] on div at bounding box center [407, 320] width 14 height 14
click at [410, 299] on div at bounding box center [407, 291] width 14 height 14
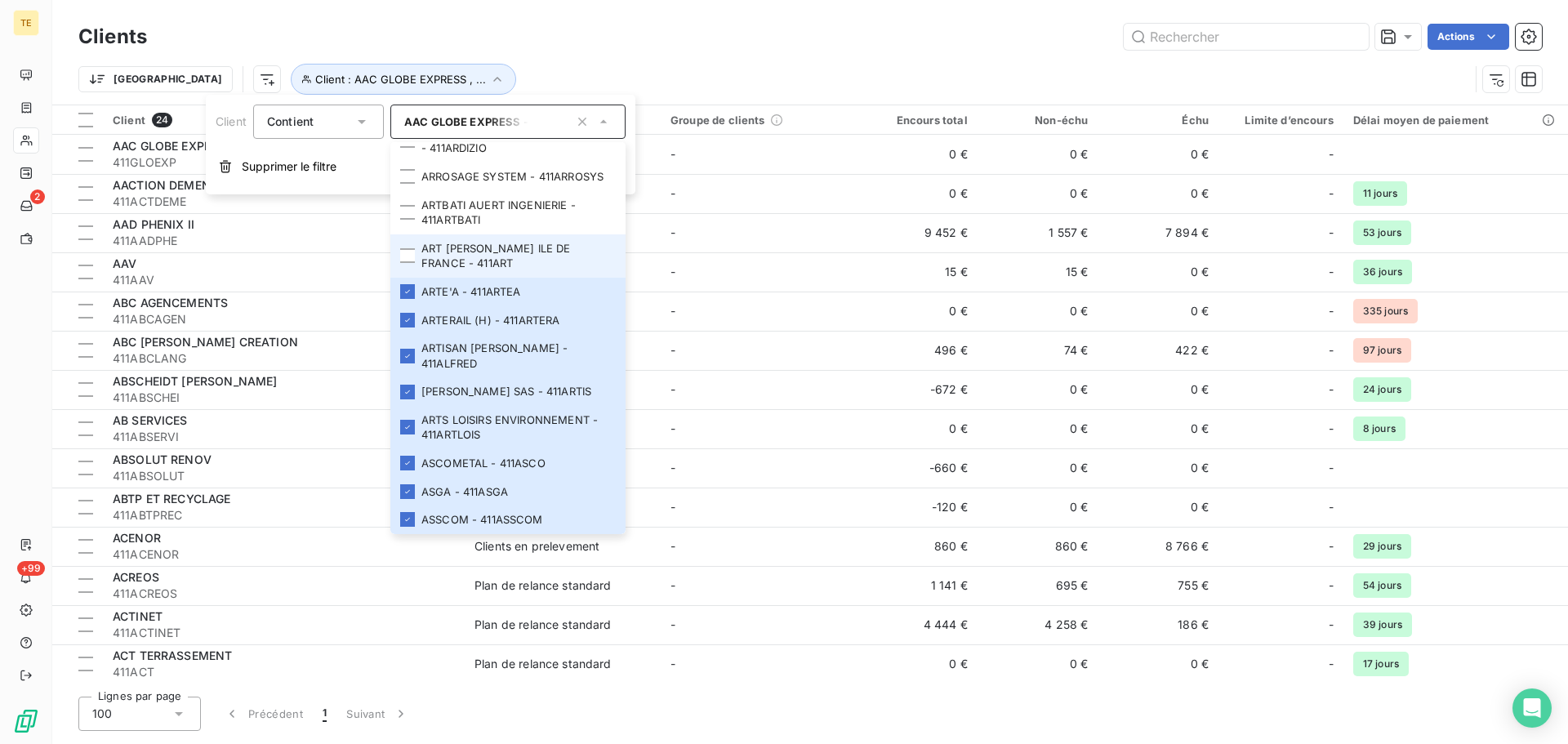
click at [410, 271] on li "ART [PERSON_NAME] ILE DE FRANCE - 411ART" at bounding box center [507, 255] width 235 height 43
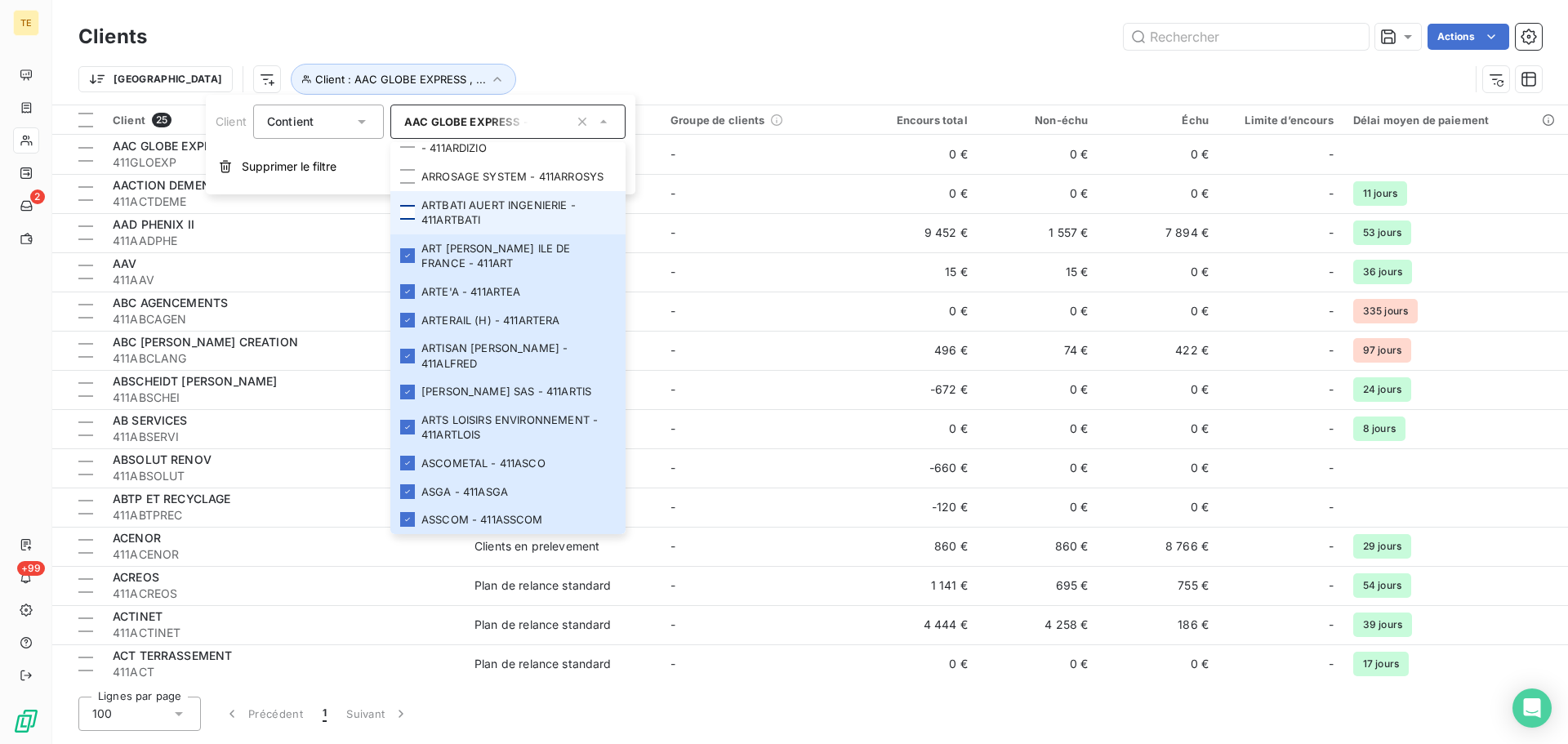
click at [410, 220] on div at bounding box center [407, 212] width 14 height 14
click at [410, 191] on li "ARROSAGE SYSTEM - 411ARROSYS" at bounding box center [507, 177] width 235 height 29
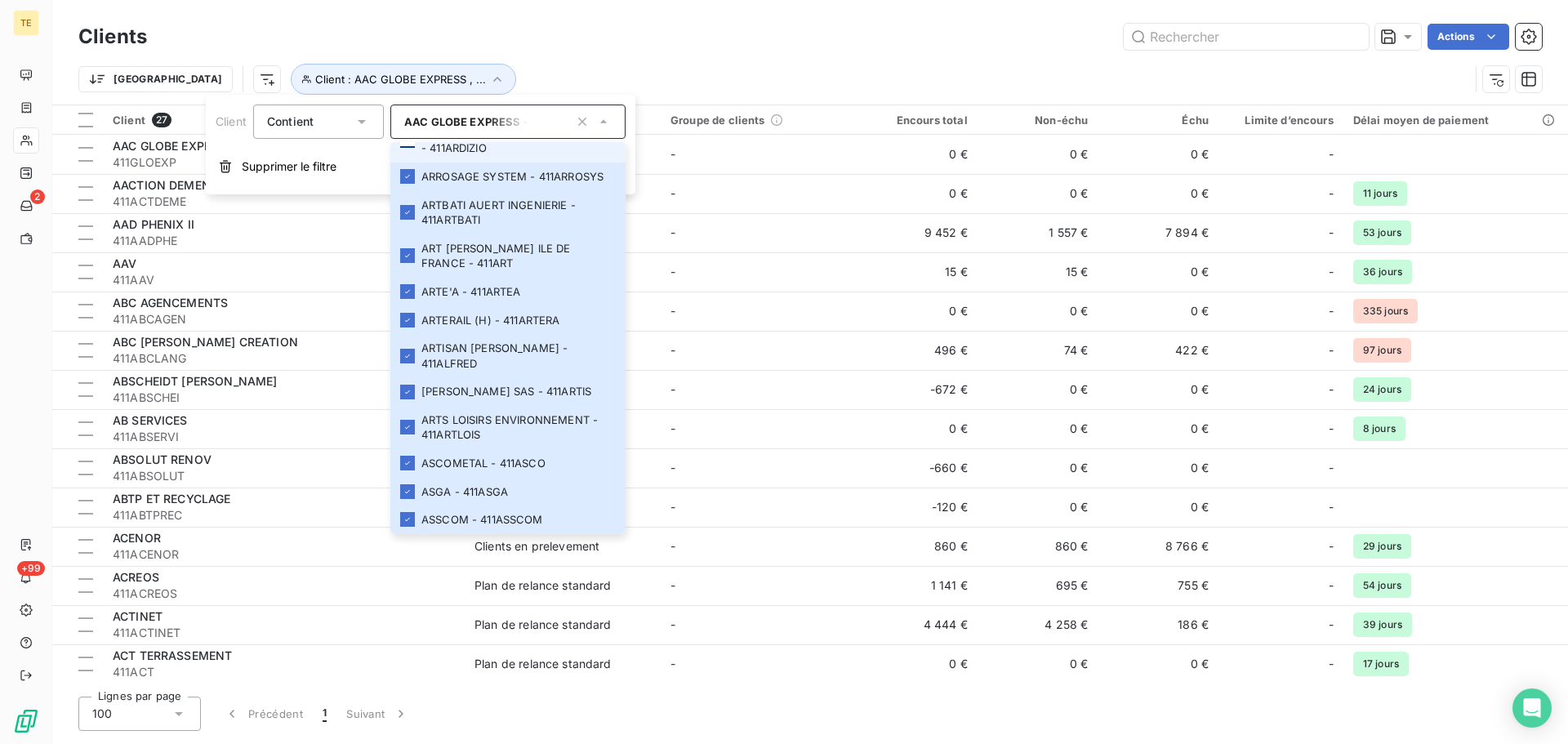
click at [409, 148] on div at bounding box center [407, 140] width 14 height 14
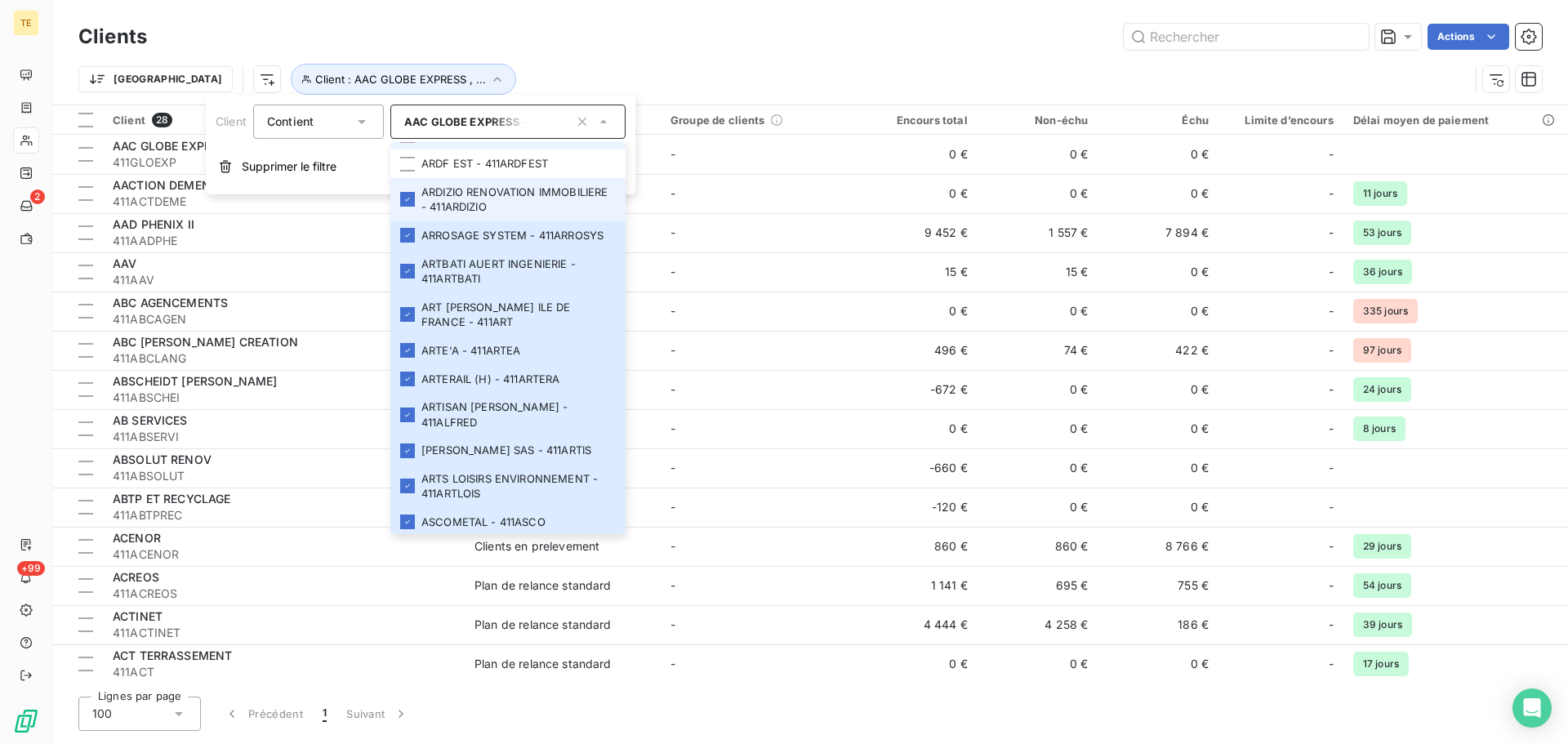
scroll to position [2764, 0]
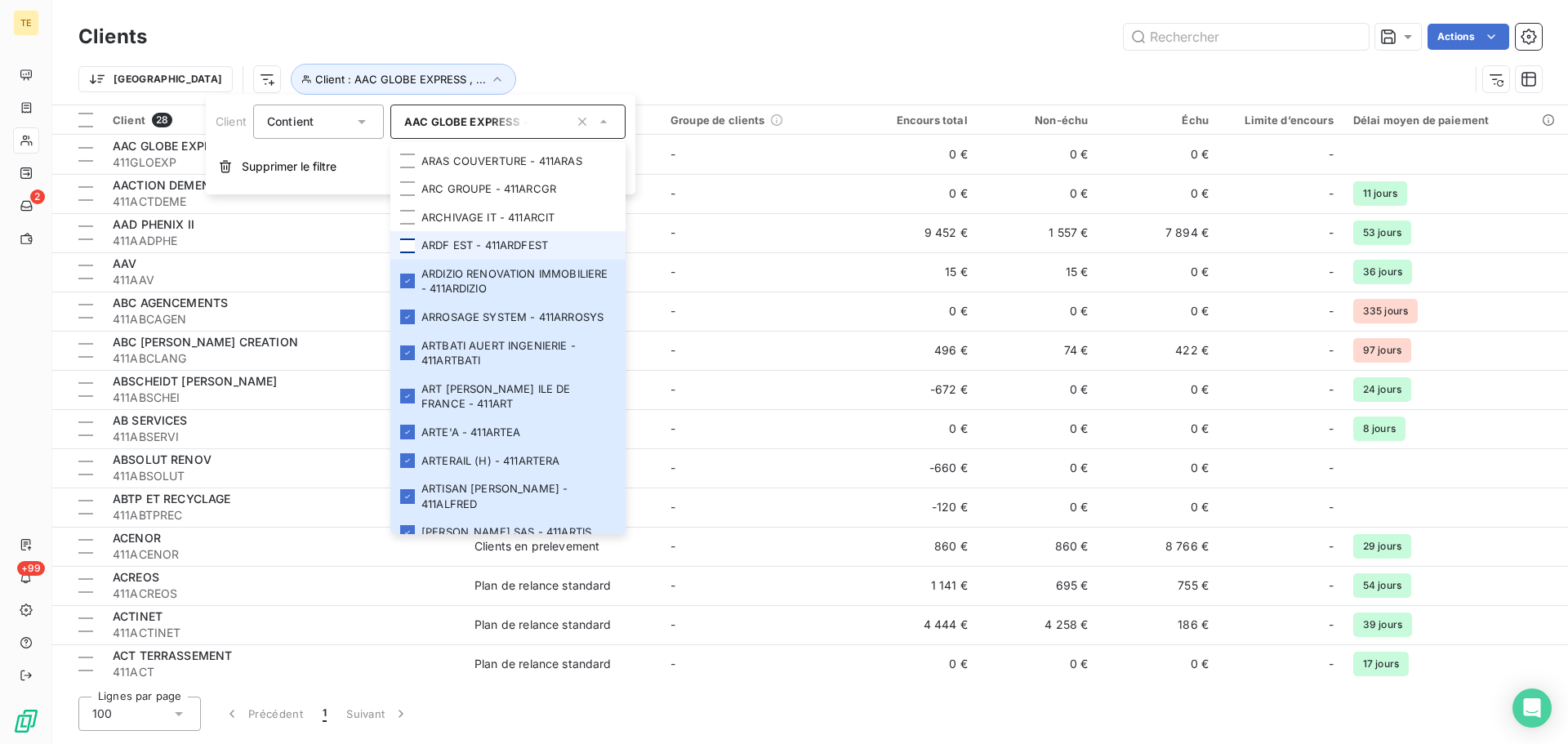
click at [406, 254] on div at bounding box center [407, 245] width 14 height 14
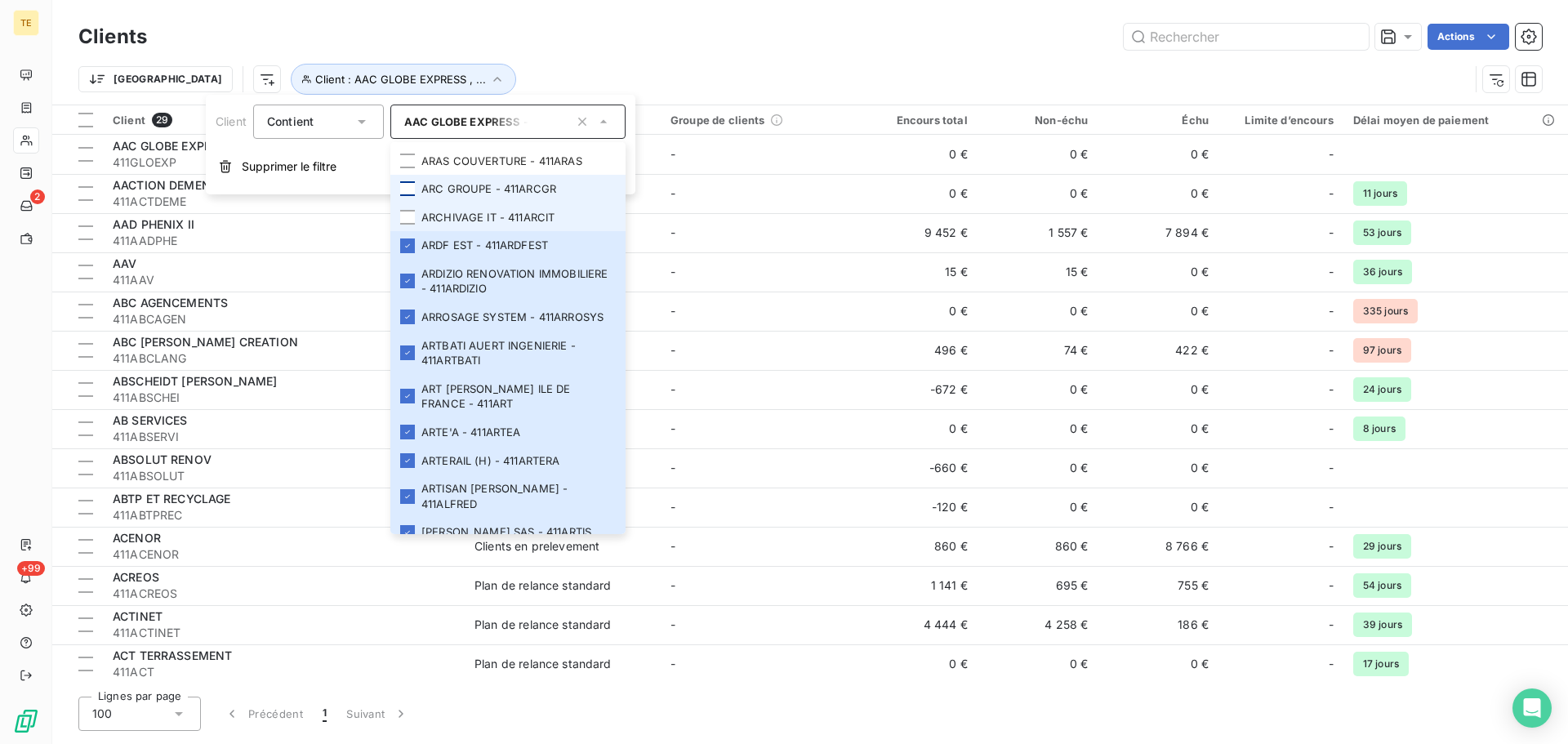
drag, startPoint x: 405, startPoint y: 264, endPoint x: 405, endPoint y: 237, distance: 27.0
click at [405, 225] on div at bounding box center [407, 217] width 14 height 14
click at [405, 196] on div at bounding box center [407, 188] width 14 height 14
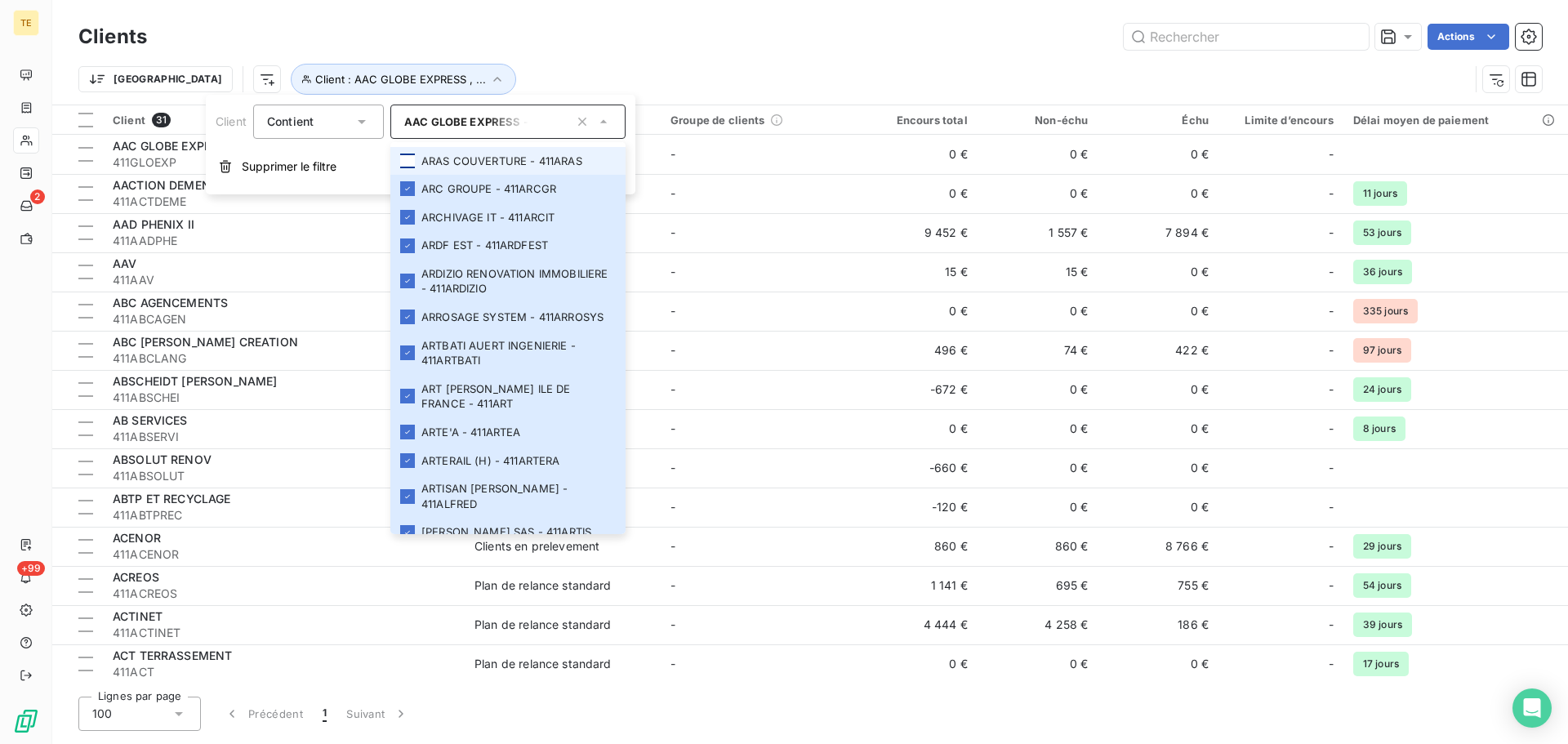
click at [406, 168] on div at bounding box center [407, 160] width 14 height 14
click at [407, 146] on li "AQUATECH SOLUTION - 411AQUASOL" at bounding box center [507, 124] width 235 height 43
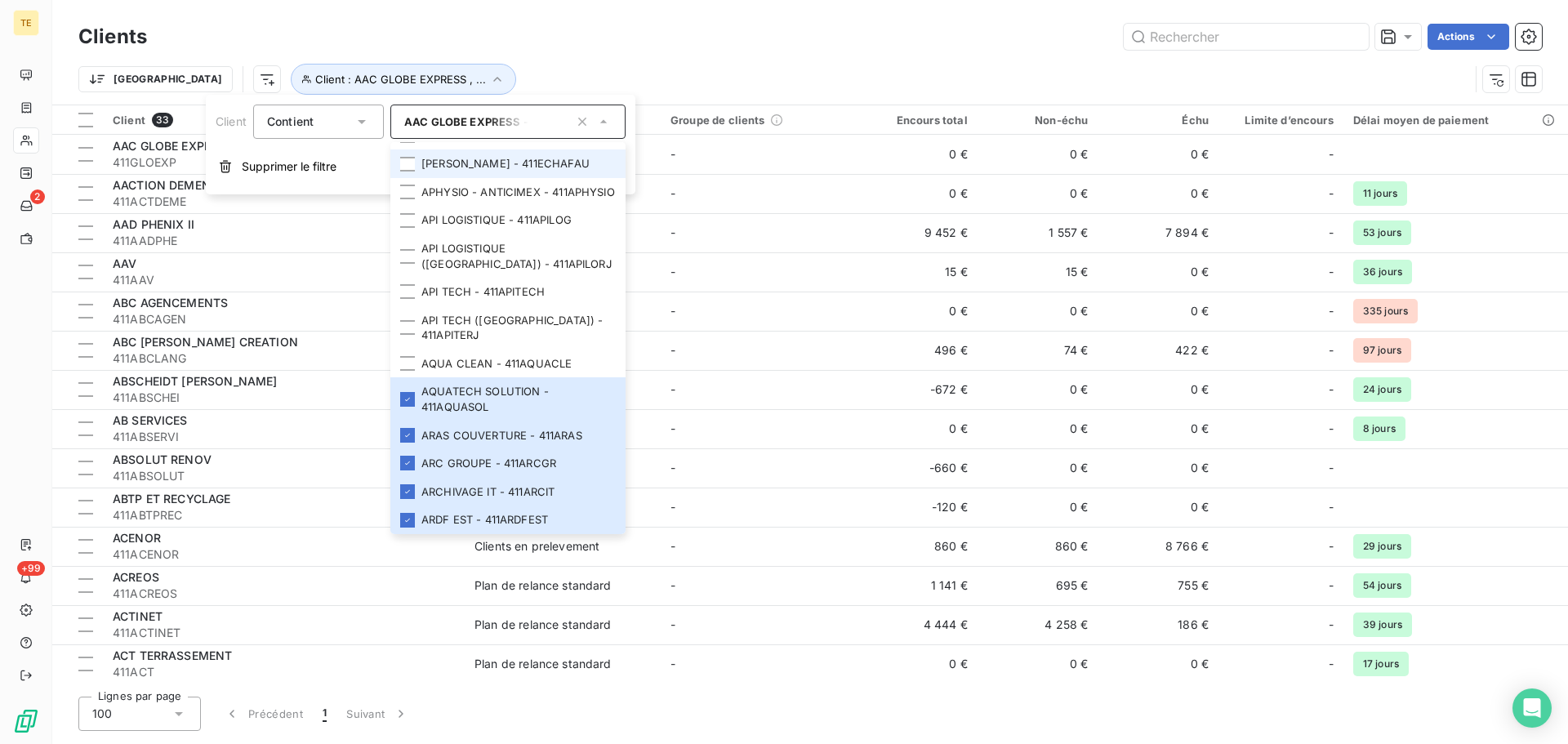
scroll to position [2436, 0]
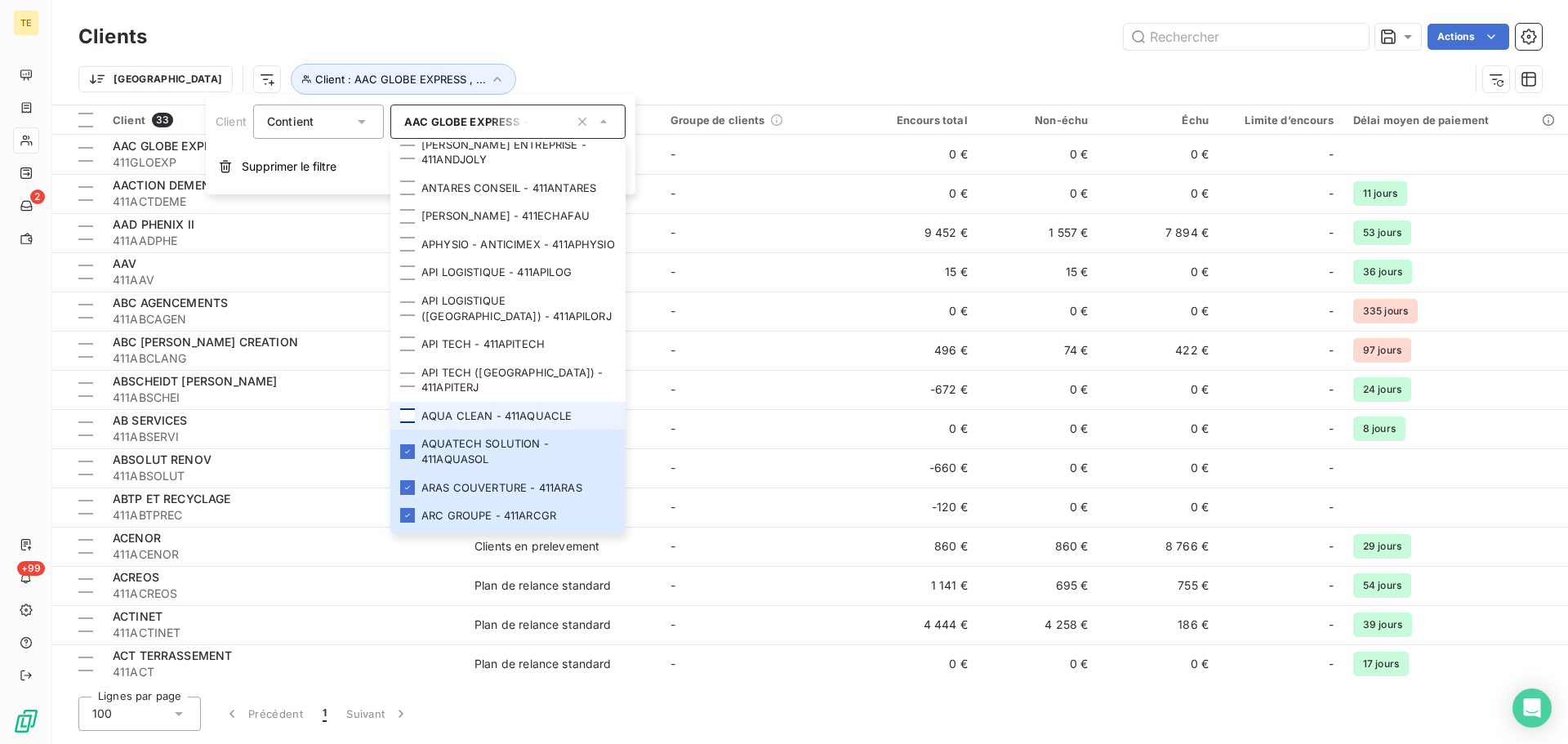
click at [409, 423] on div at bounding box center [407, 416] width 14 height 14
click at [405, 388] on div at bounding box center [407, 379] width 14 height 14
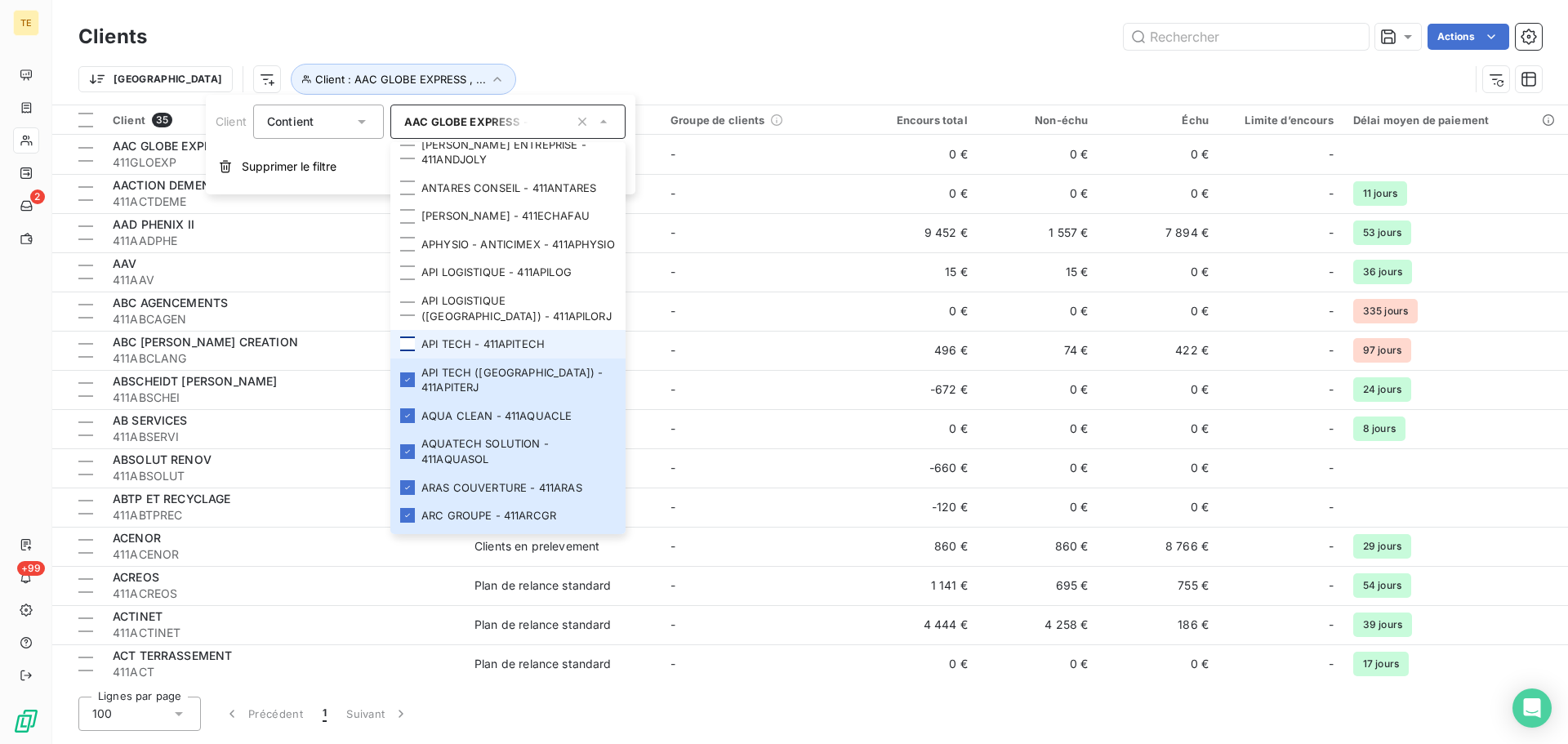
click at [405, 351] on div at bounding box center [407, 344] width 14 height 14
click at [405, 316] on div at bounding box center [407, 308] width 14 height 14
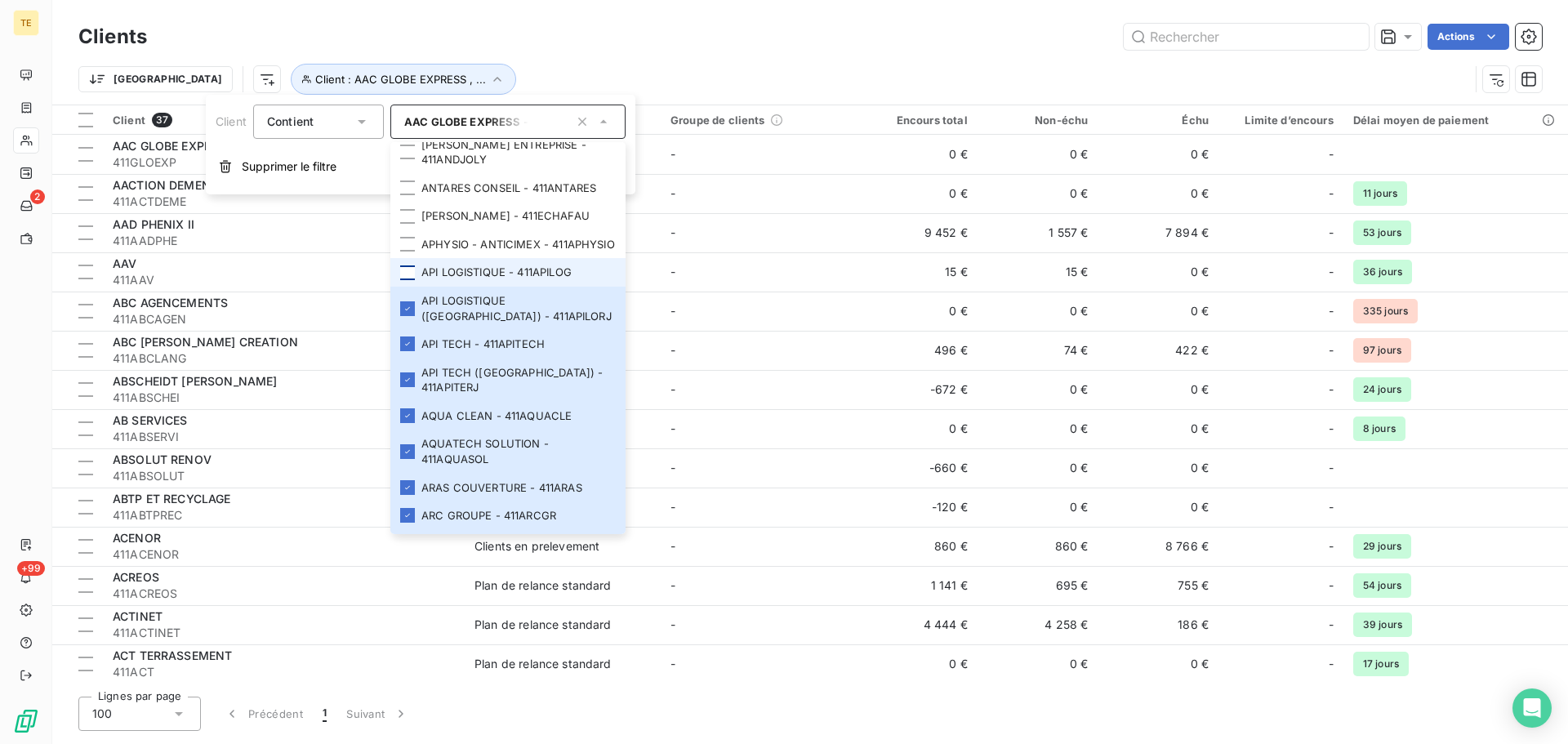
click at [407, 280] on div at bounding box center [407, 272] width 14 height 14
click at [408, 252] on div at bounding box center [407, 243] width 14 height 14
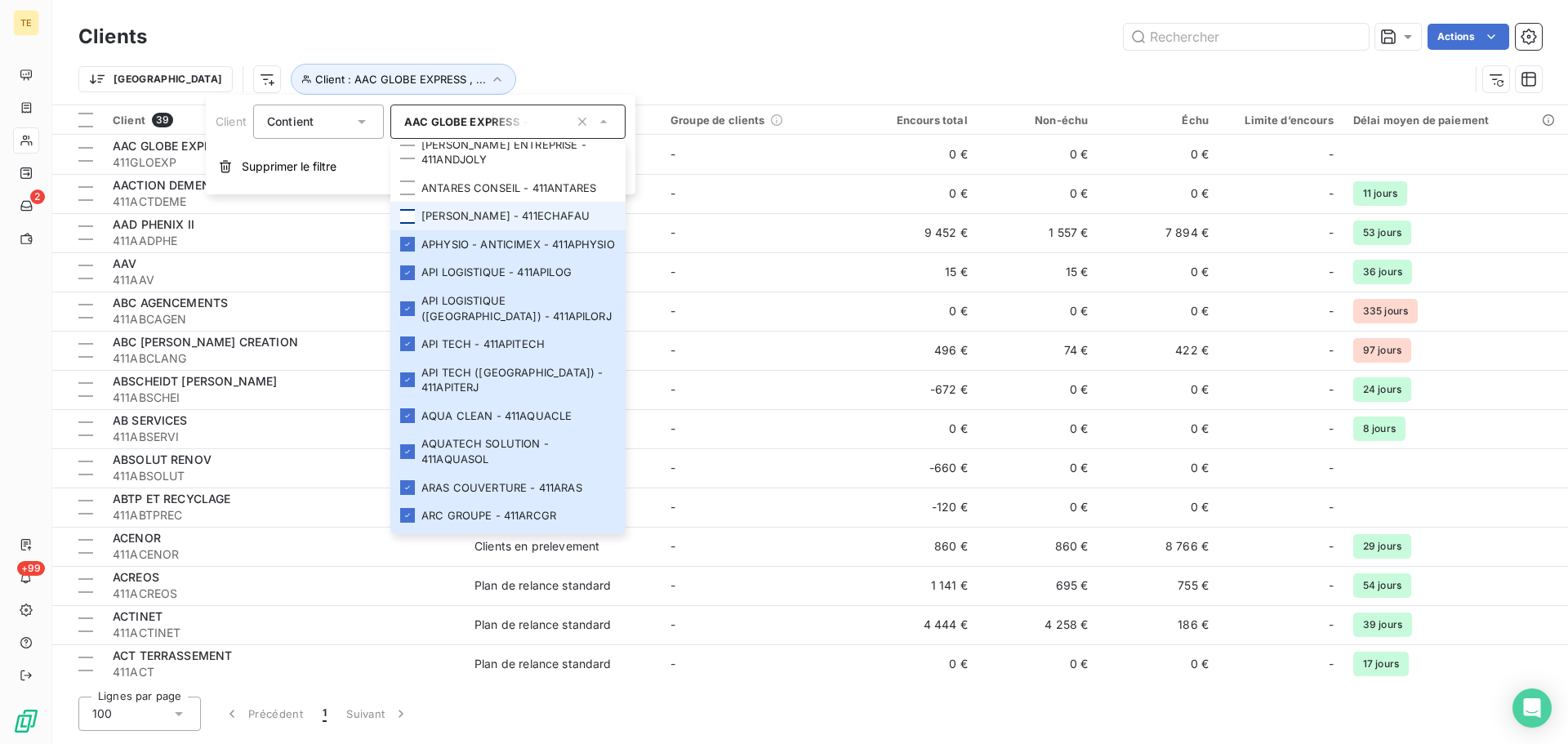
click at [408, 224] on div at bounding box center [407, 216] width 14 height 14
click at [410, 195] on div at bounding box center [407, 187] width 14 height 14
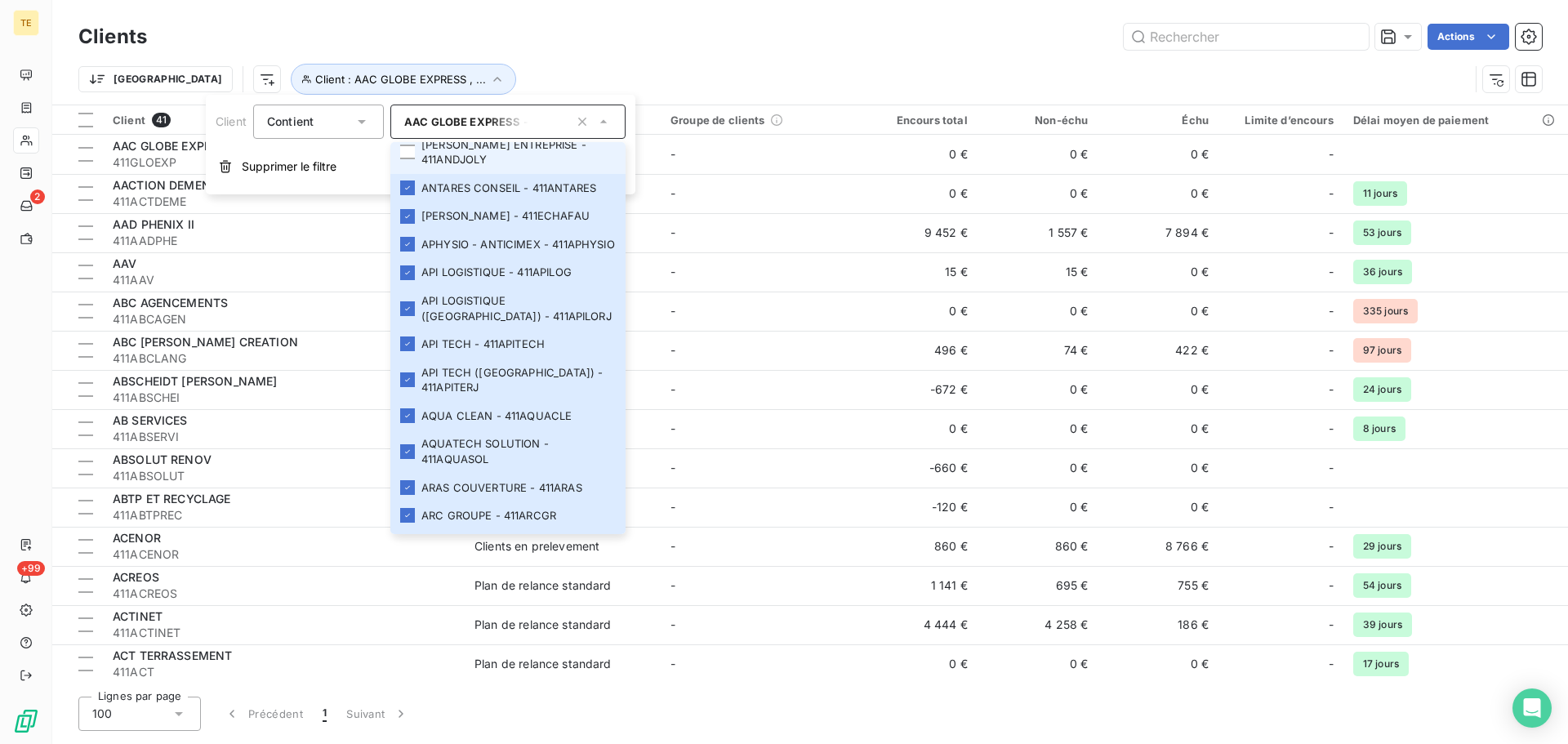
click at [410, 174] on li "[PERSON_NAME] ENTREPRISE - 411ANDJOLY" at bounding box center [507, 152] width 235 height 43
click at [408, 123] on div at bounding box center [407, 115] width 14 height 14
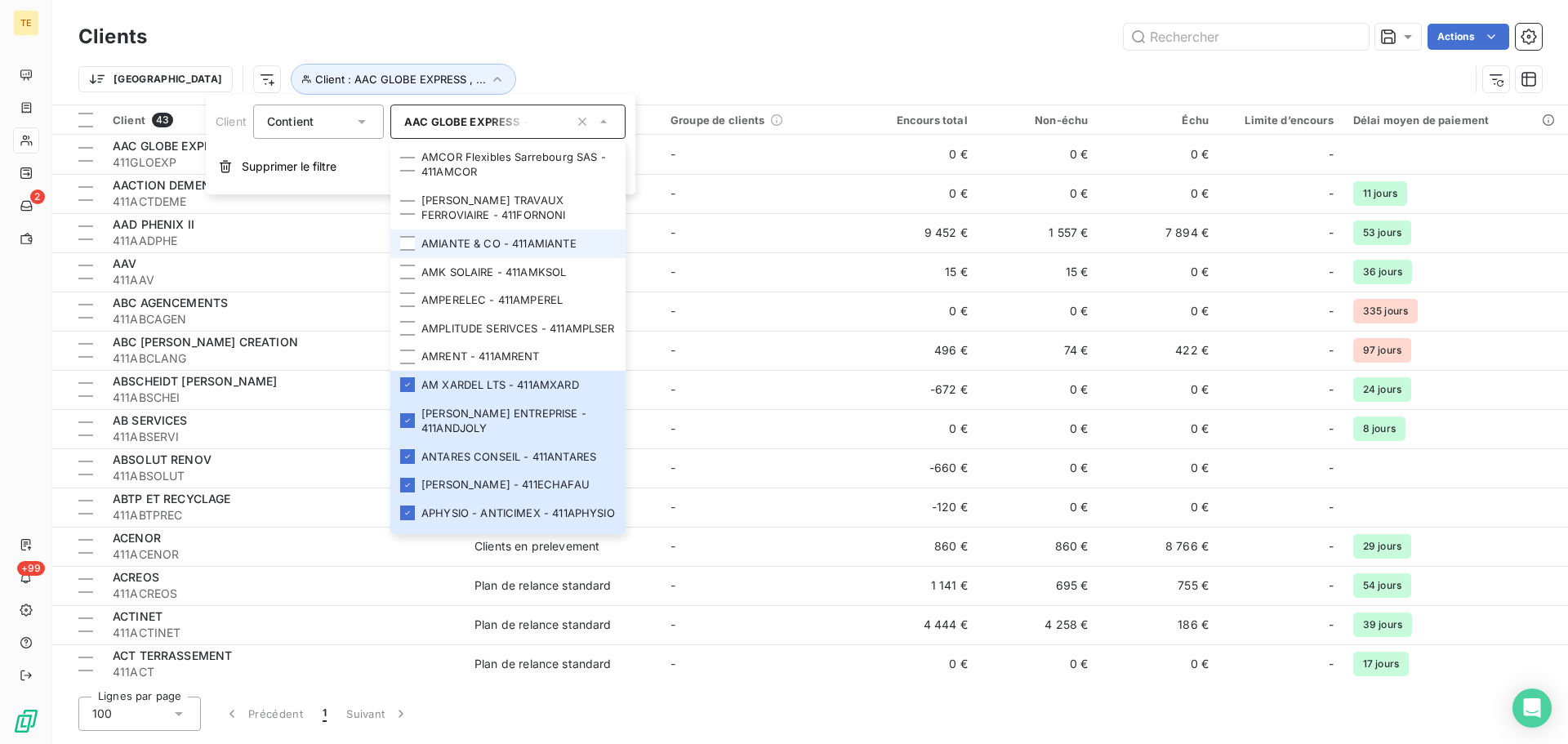
scroll to position [2110, 0]
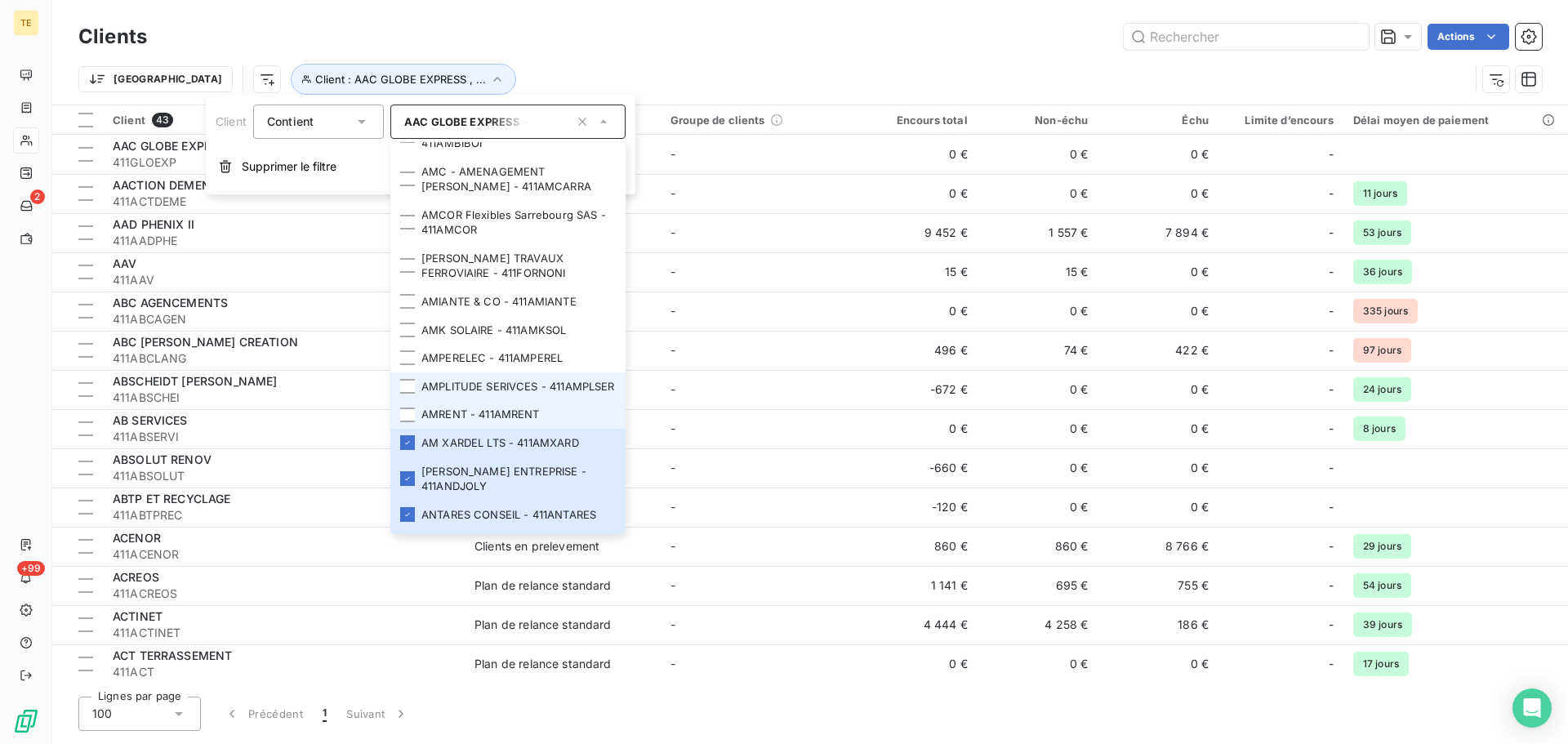
drag, startPoint x: 410, startPoint y: 456, endPoint x: 409, endPoint y: 439, distance: 17.0
click at [411, 422] on div at bounding box center [407, 415] width 14 height 14
drag, startPoint x: 406, startPoint y: 422, endPoint x: 406, endPoint y: 411, distance: 11.0
click at [407, 394] on div at bounding box center [407, 386] width 14 height 14
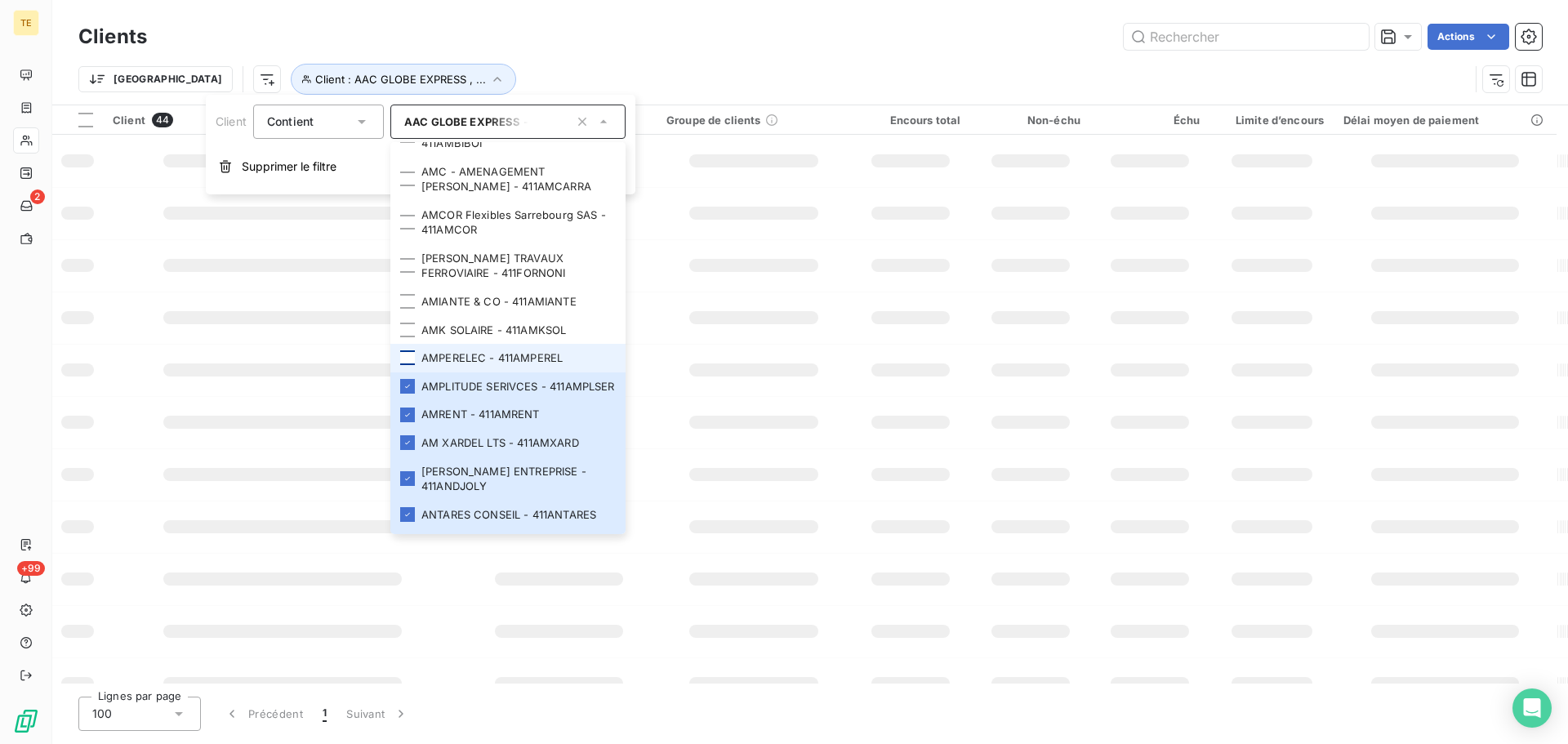
click at [406, 366] on div at bounding box center [407, 357] width 14 height 14
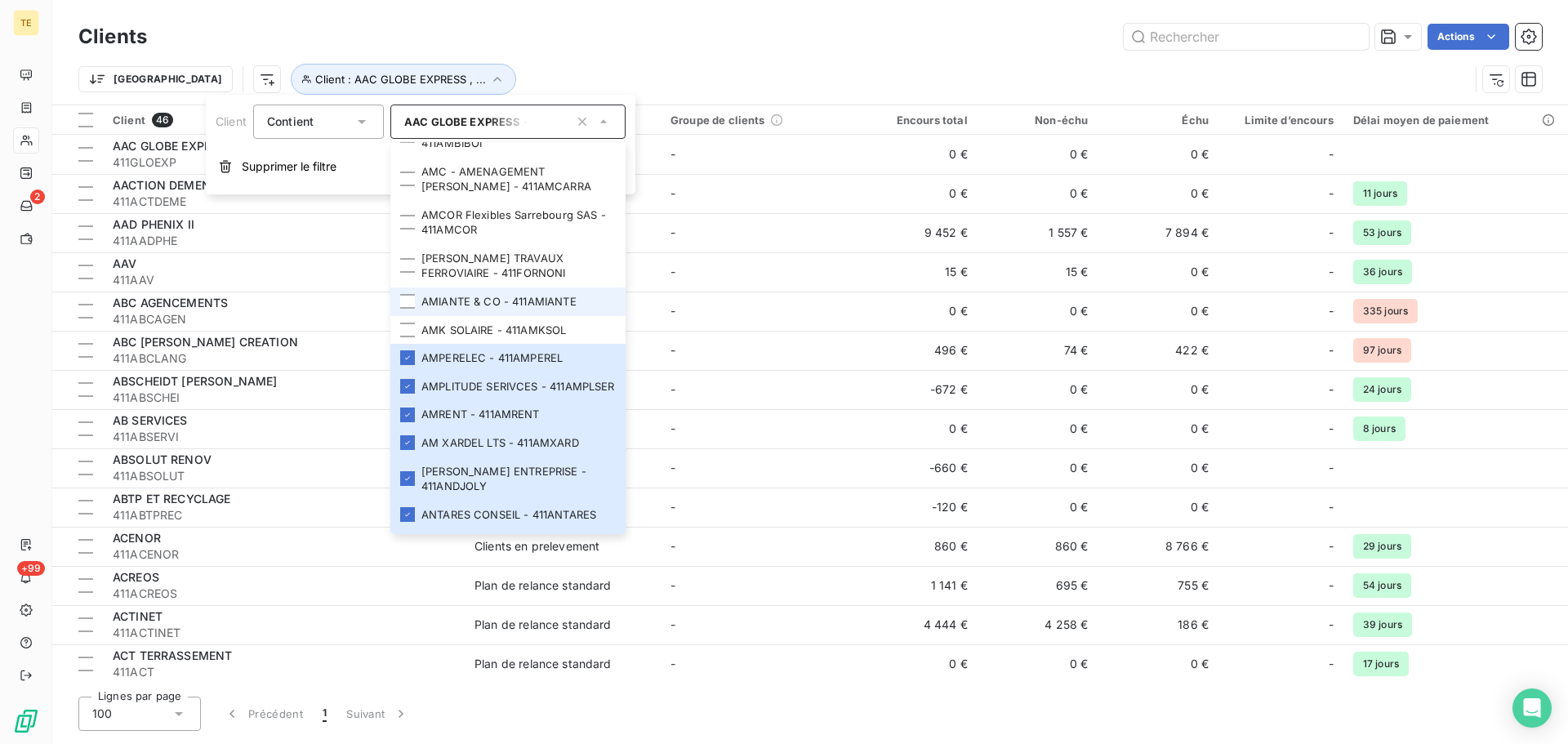
click at [408, 316] on li "AMIANTE & CO - 411AMIANTE" at bounding box center [507, 302] width 235 height 29
click at [415, 338] on div at bounding box center [407, 329] width 14 height 14
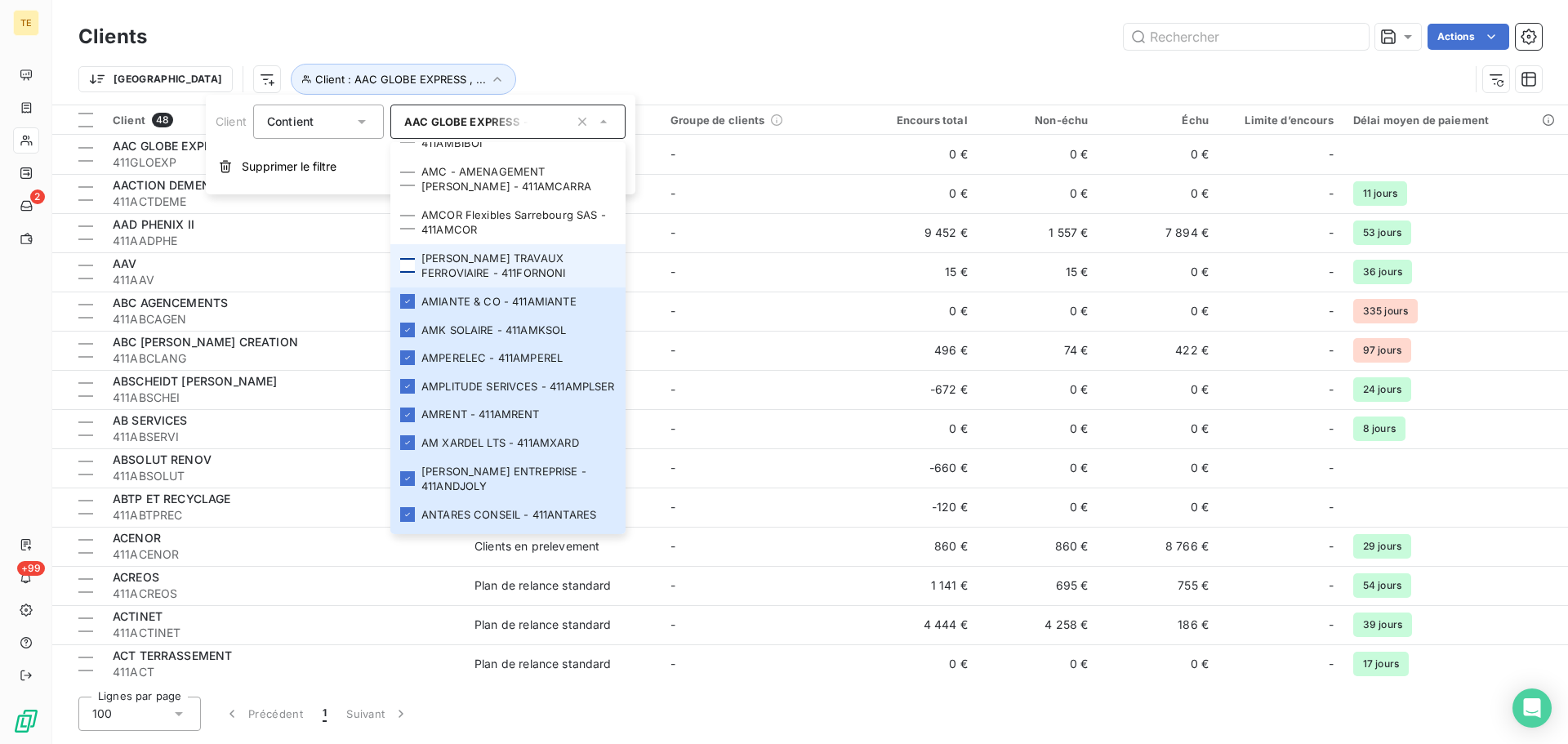
drag, startPoint x: 402, startPoint y: 299, endPoint x: 404, endPoint y: 290, distance: 9.2
click at [403, 273] on div at bounding box center [407, 265] width 14 height 14
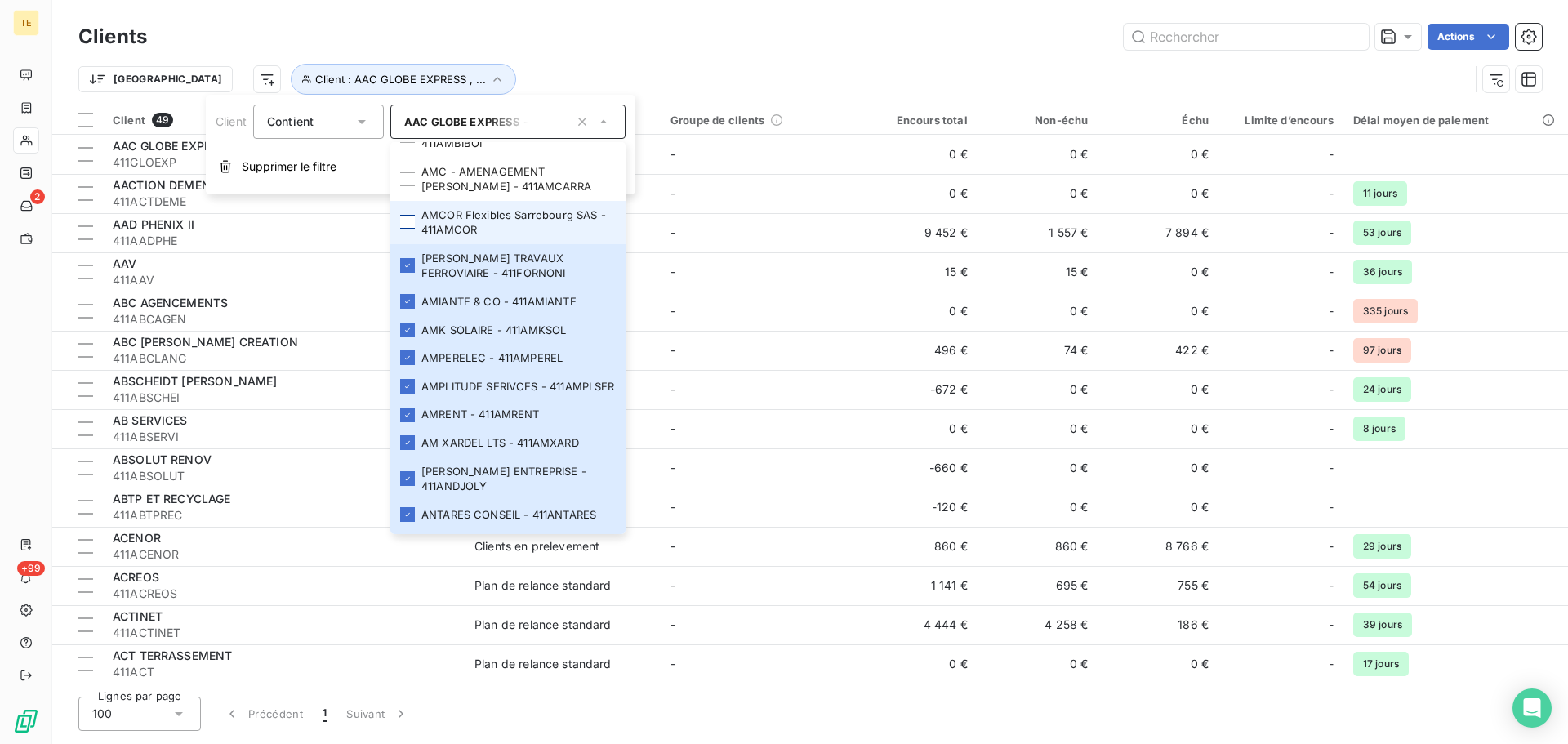
click at [410, 230] on div at bounding box center [407, 221] width 14 height 14
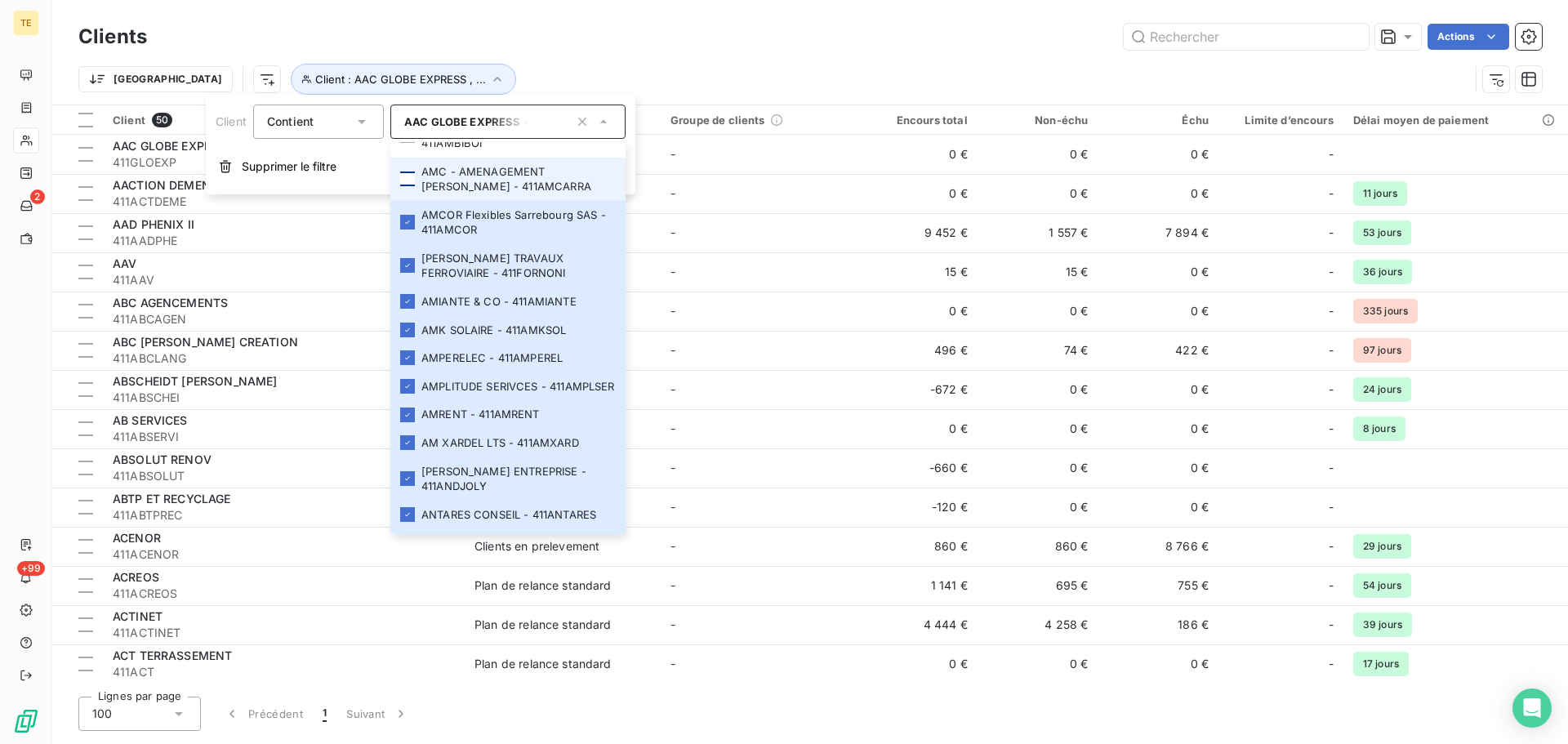
click at [407, 187] on div at bounding box center [407, 178] width 14 height 14
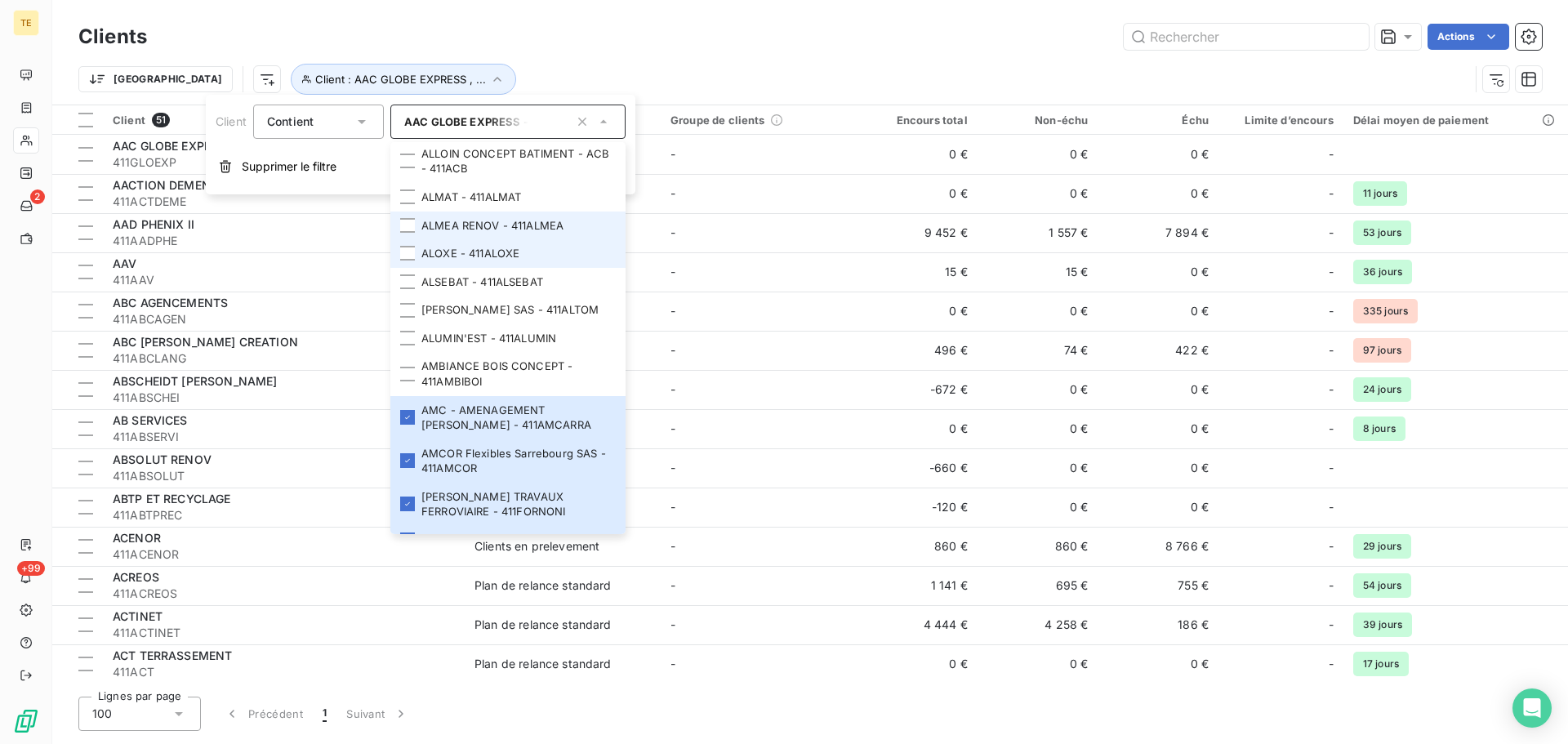
scroll to position [1865, 0]
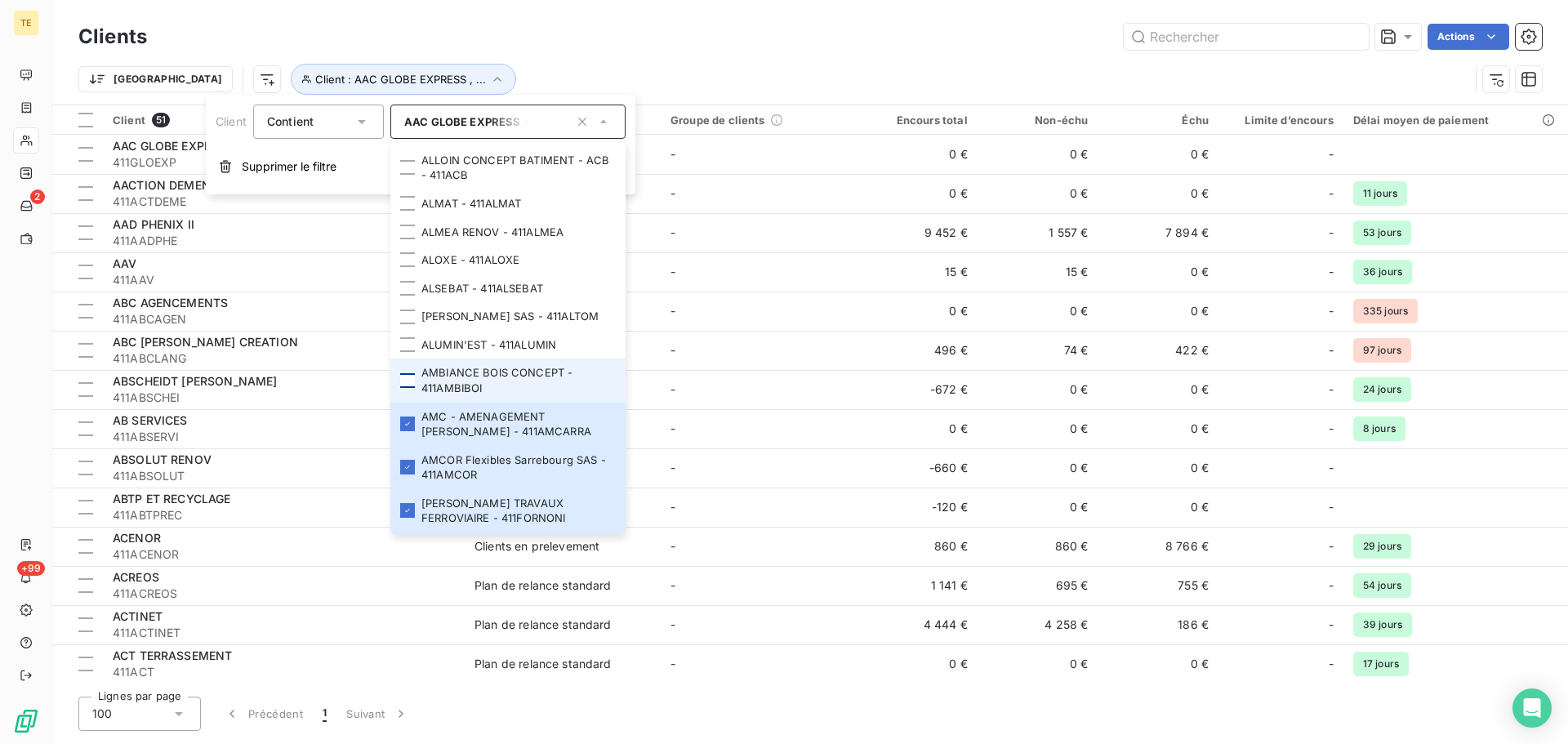
click at [409, 389] on div at bounding box center [407, 380] width 14 height 14
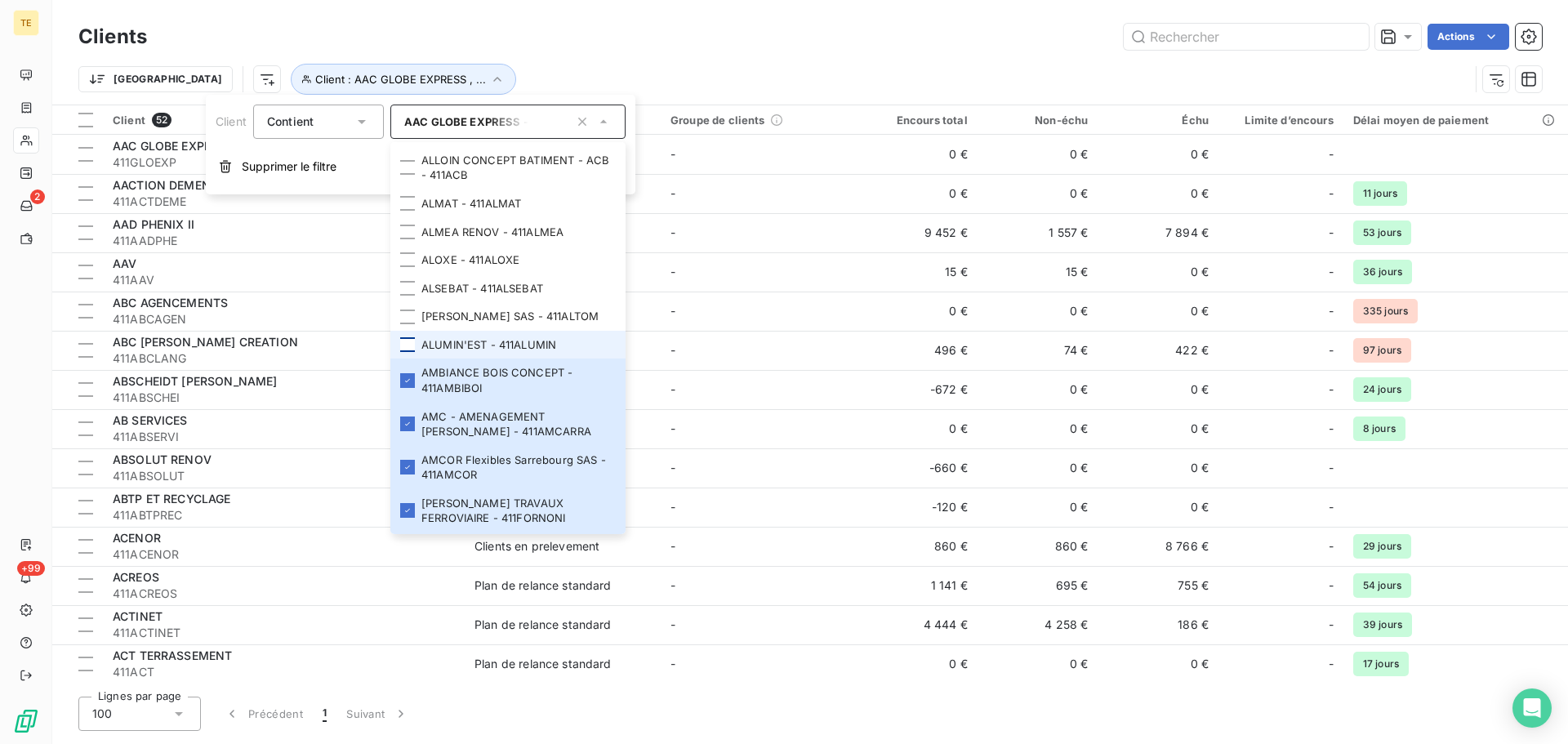
click at [409, 352] on div at bounding box center [407, 344] width 14 height 14
click at [409, 322] on li "[PERSON_NAME] SAS - 411ALTOM" at bounding box center [507, 316] width 235 height 29
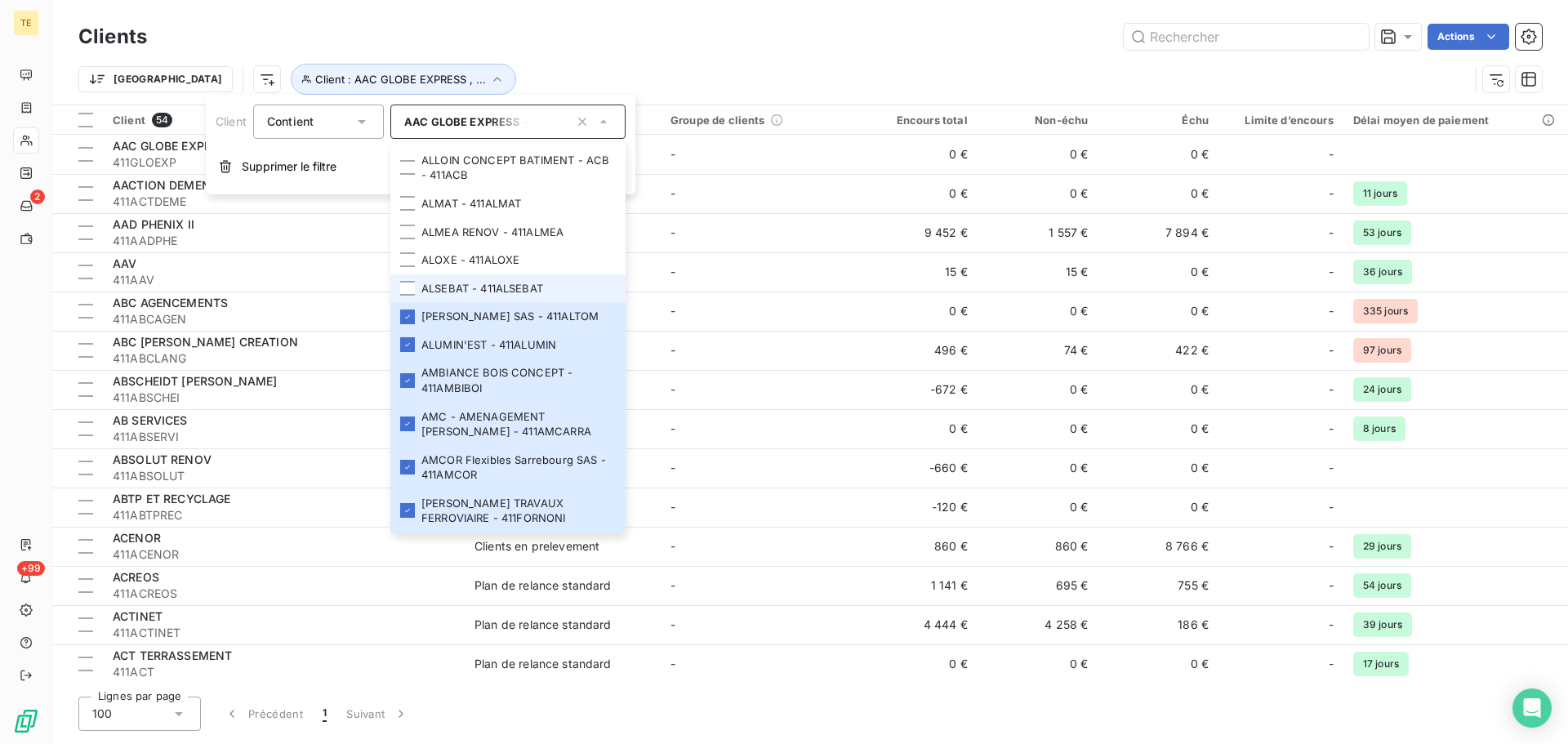
click at [406, 294] on li "ALSEBAT - 411ALSEBAT" at bounding box center [507, 289] width 235 height 29
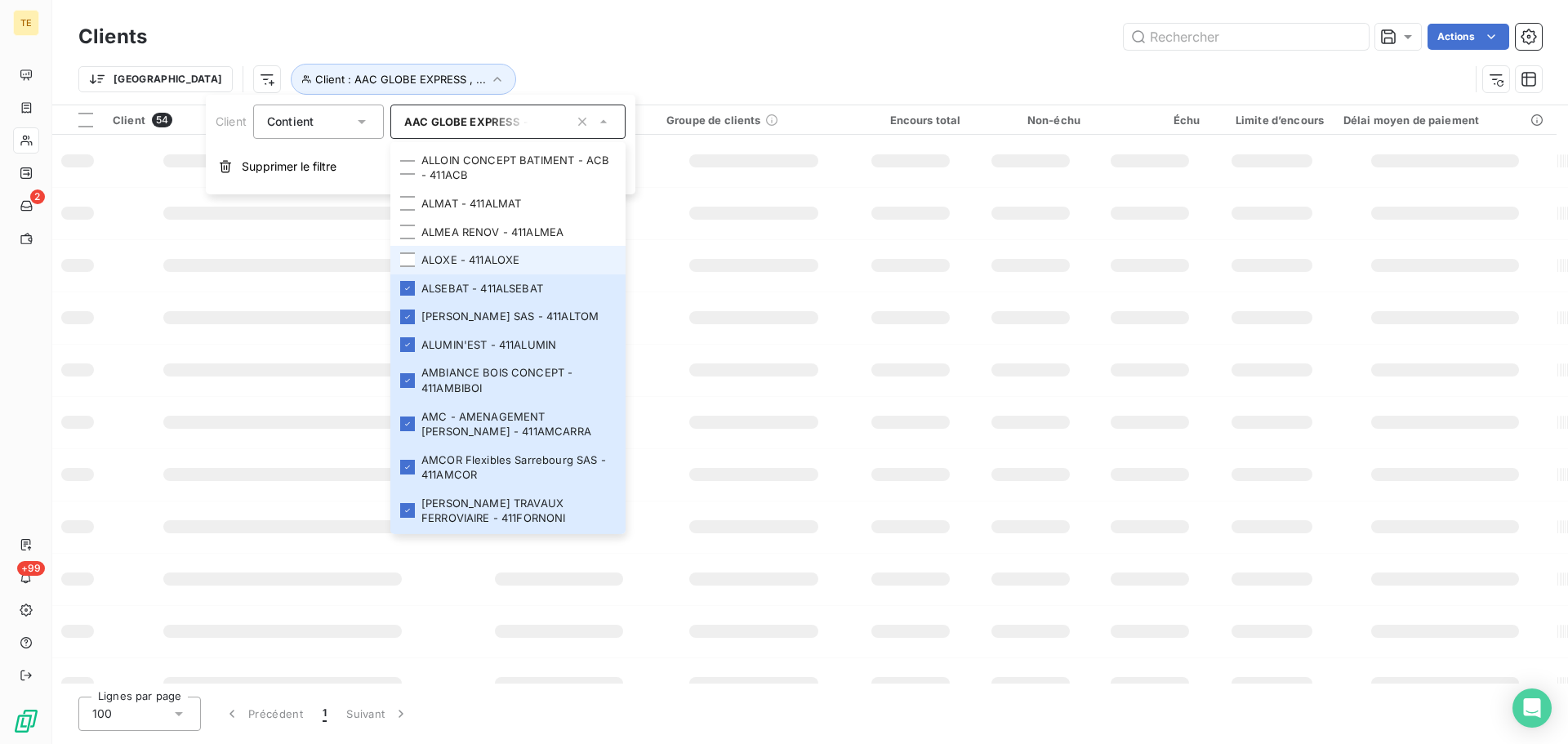
click at [406, 275] on li "ALOXE - 411ALOXE" at bounding box center [507, 260] width 235 height 29
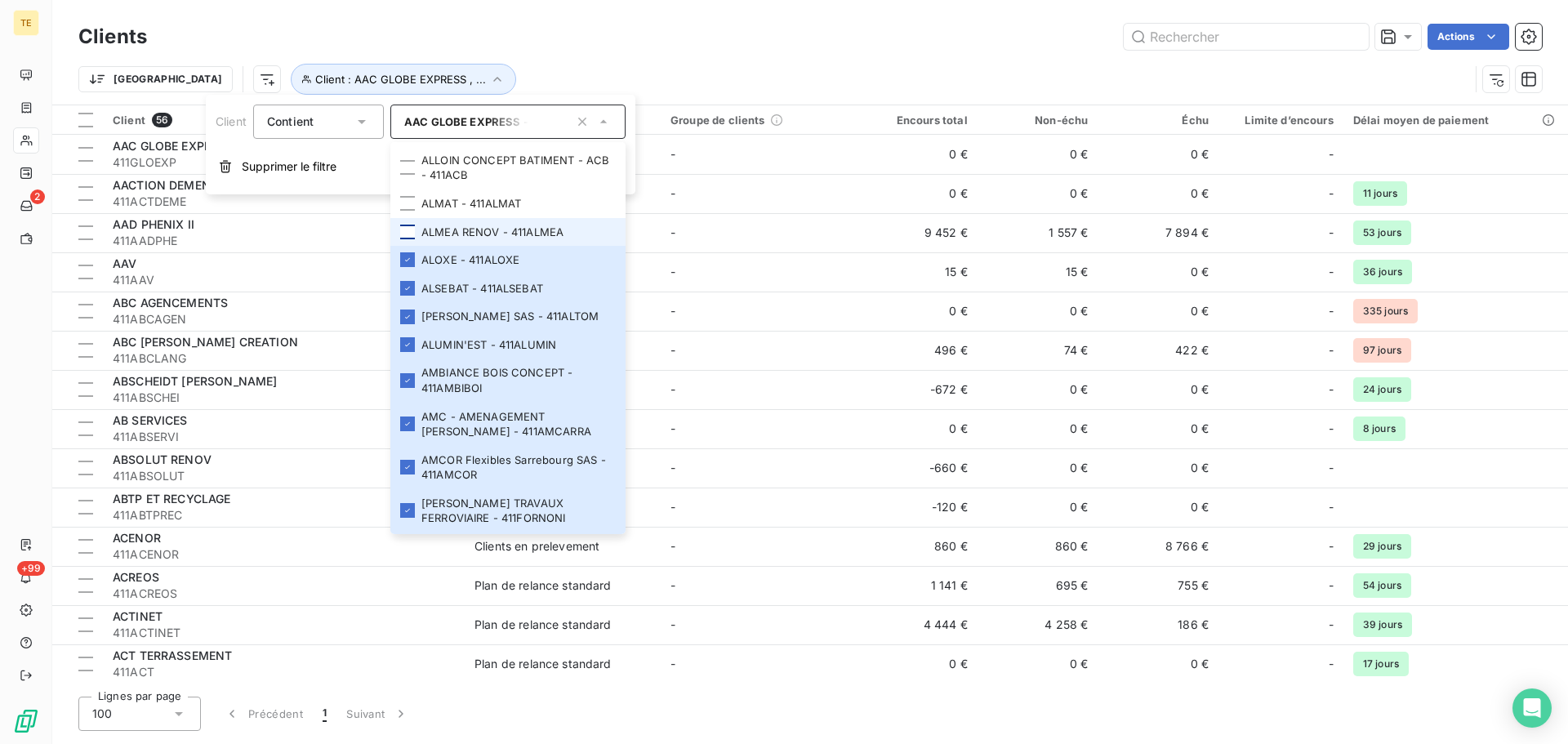
click at [406, 239] on div at bounding box center [407, 232] width 14 height 14
click at [406, 211] on div at bounding box center [407, 203] width 14 height 14
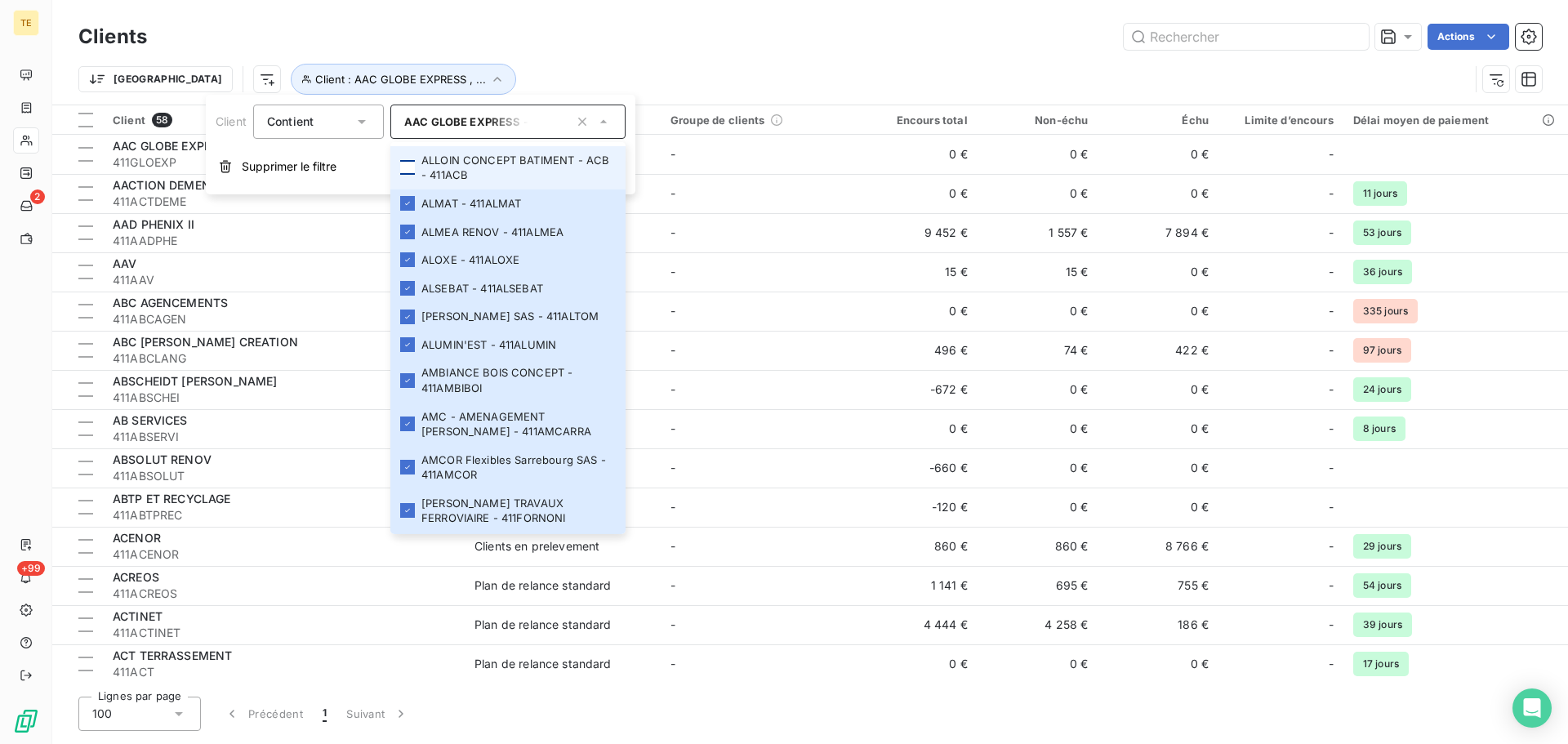
click at [409, 175] on div at bounding box center [407, 167] width 14 height 14
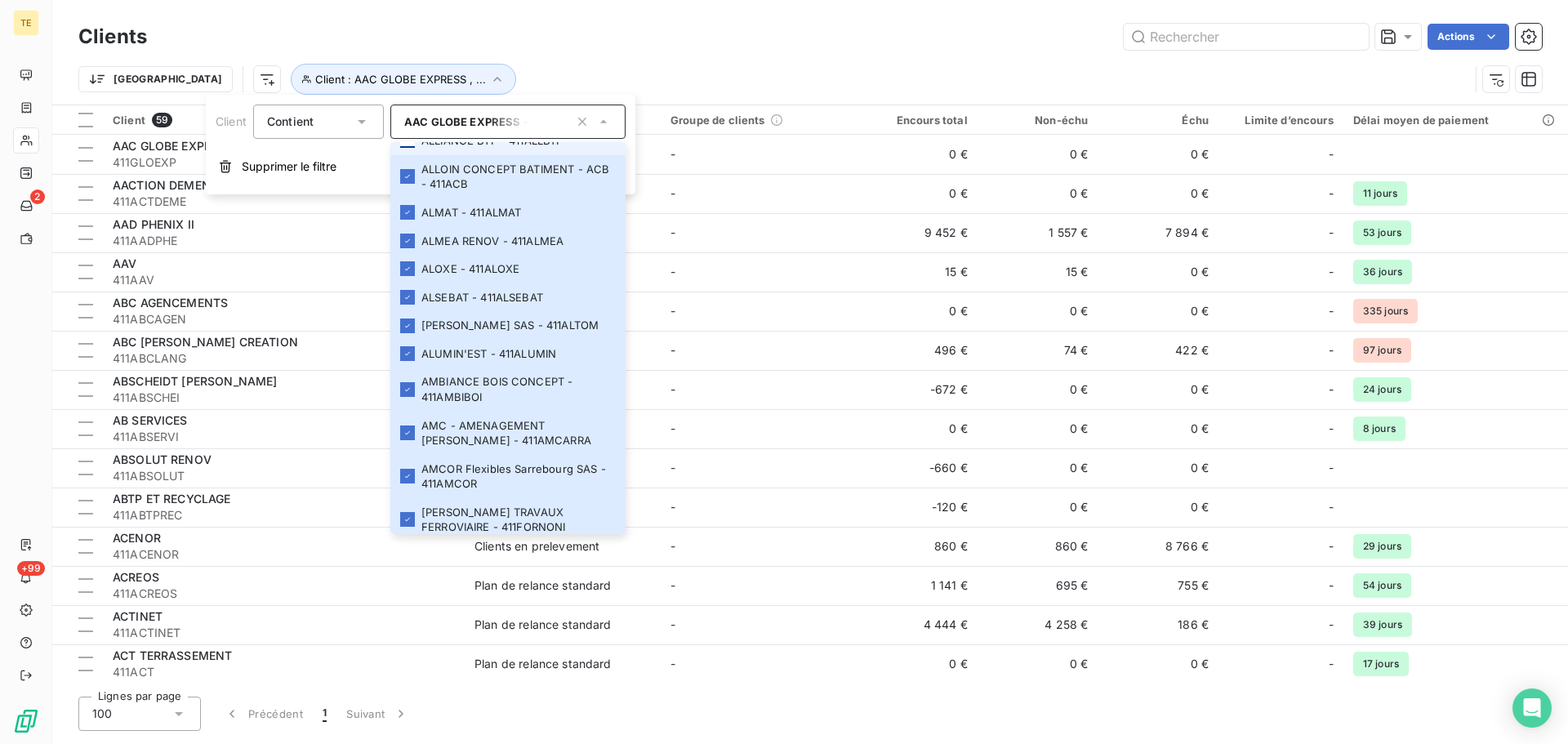
click at [409, 146] on li "ALLIANCE BTP - 411ALLBTP" at bounding box center [507, 141] width 235 height 29
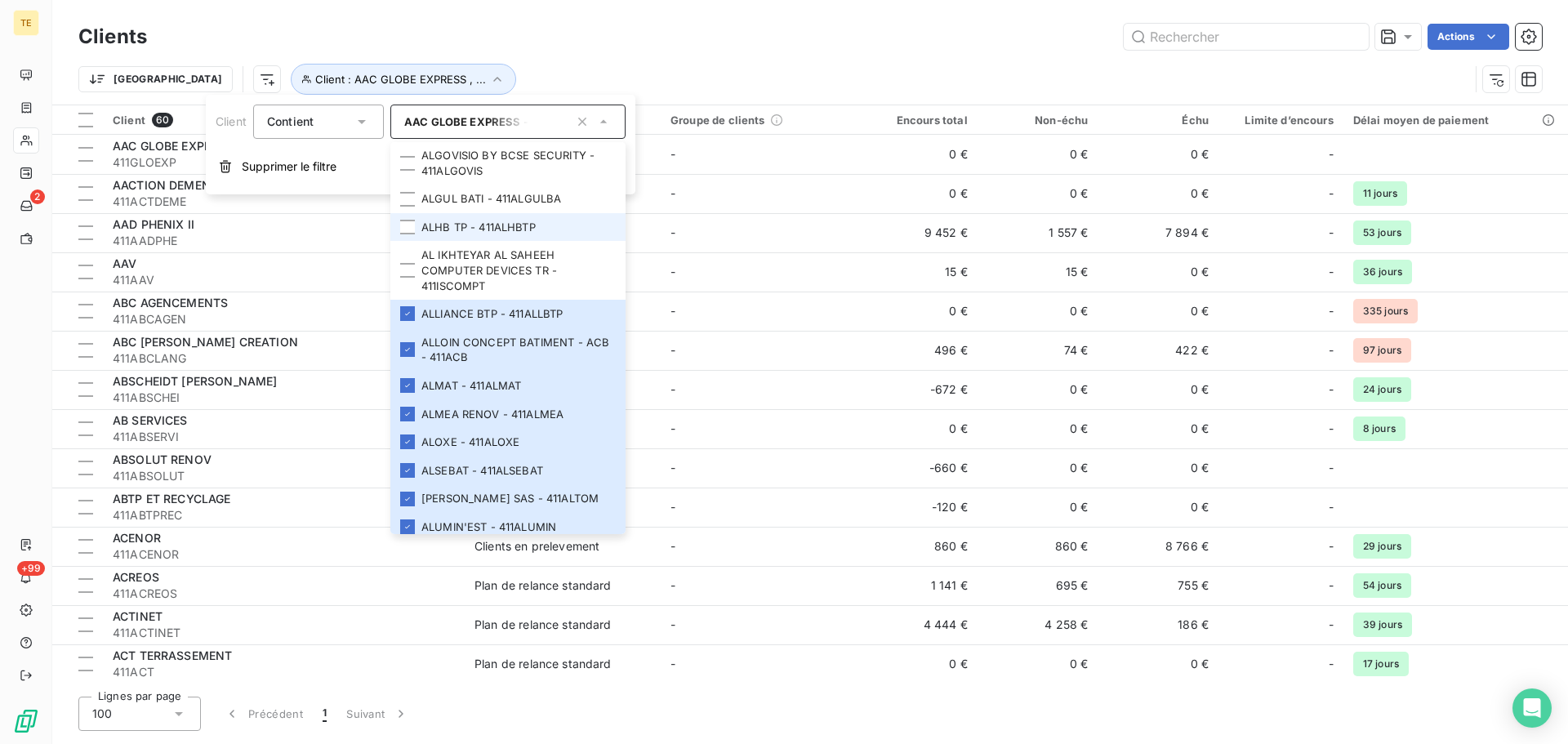
scroll to position [1611, 0]
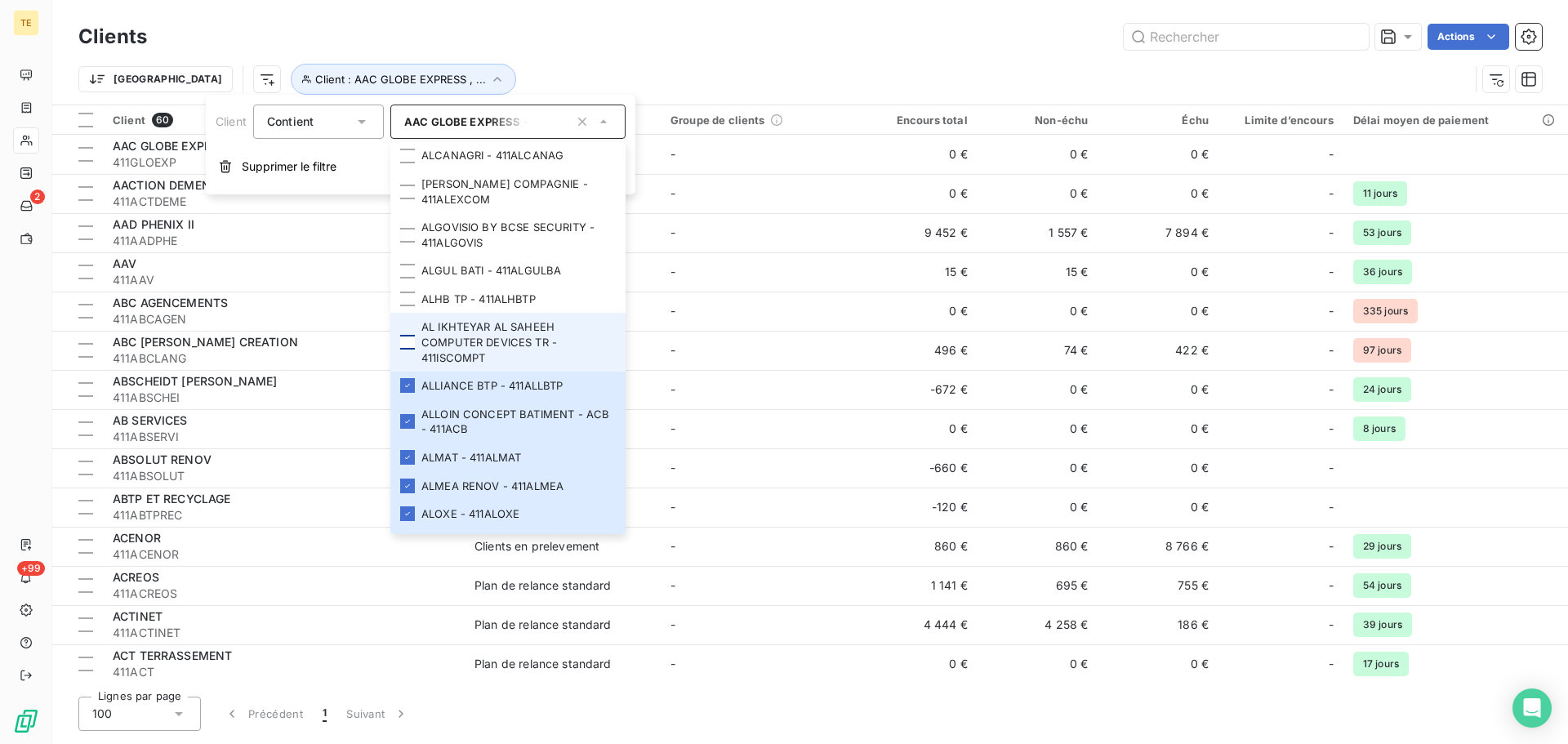
click at [405, 350] on div at bounding box center [407, 342] width 14 height 14
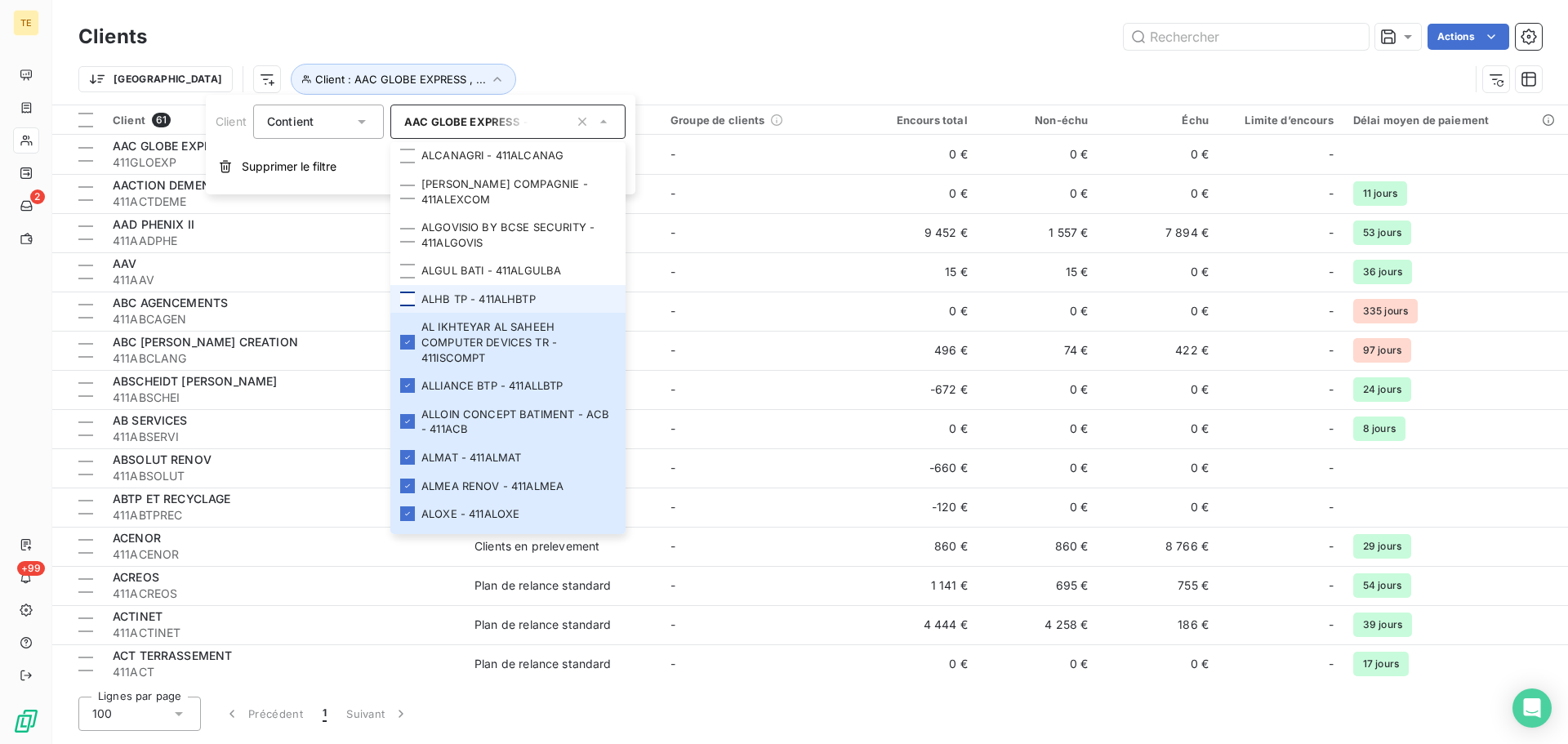
click at [405, 306] on div at bounding box center [407, 299] width 14 height 14
click at [405, 278] on div at bounding box center [407, 271] width 14 height 14
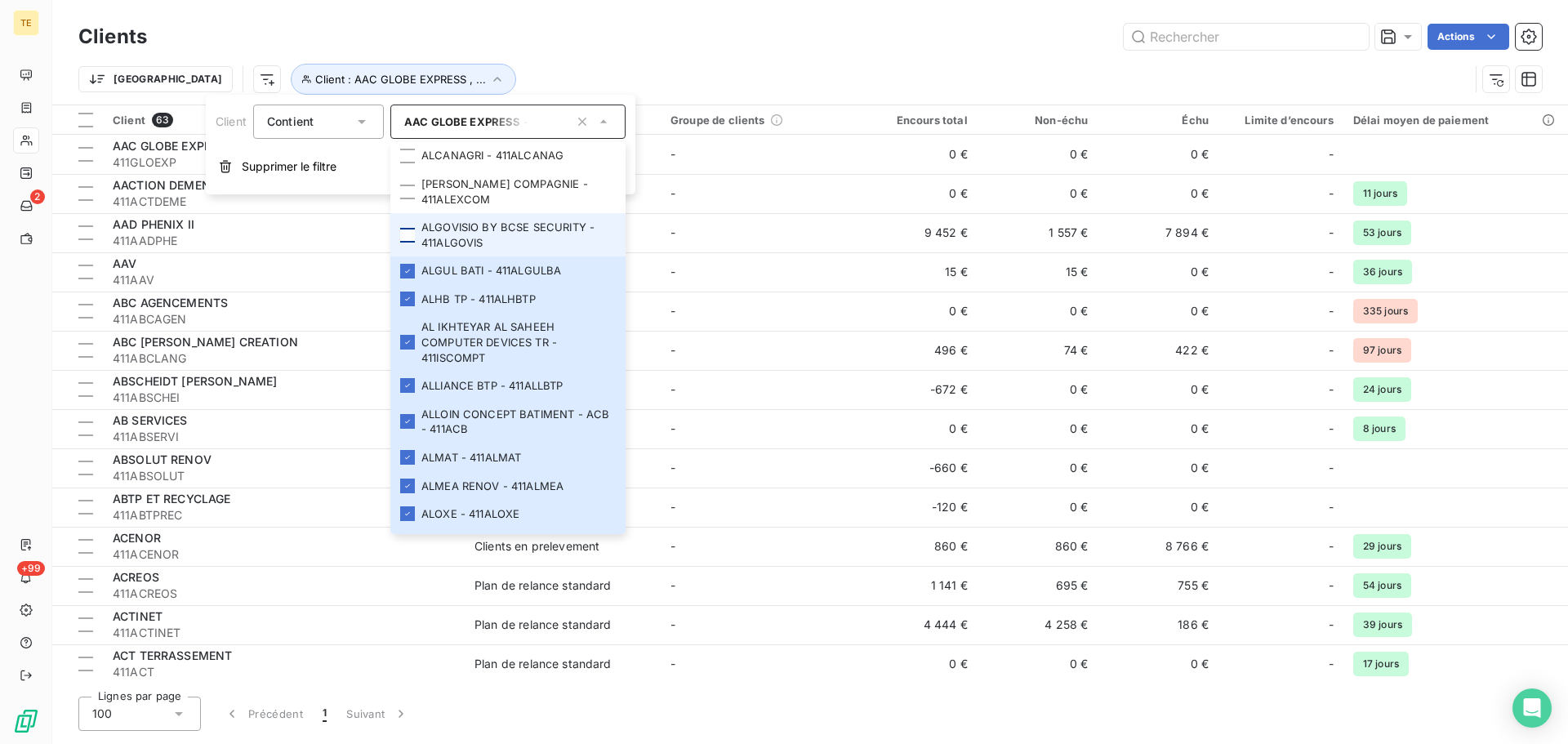
click at [406, 243] on div at bounding box center [407, 235] width 14 height 14
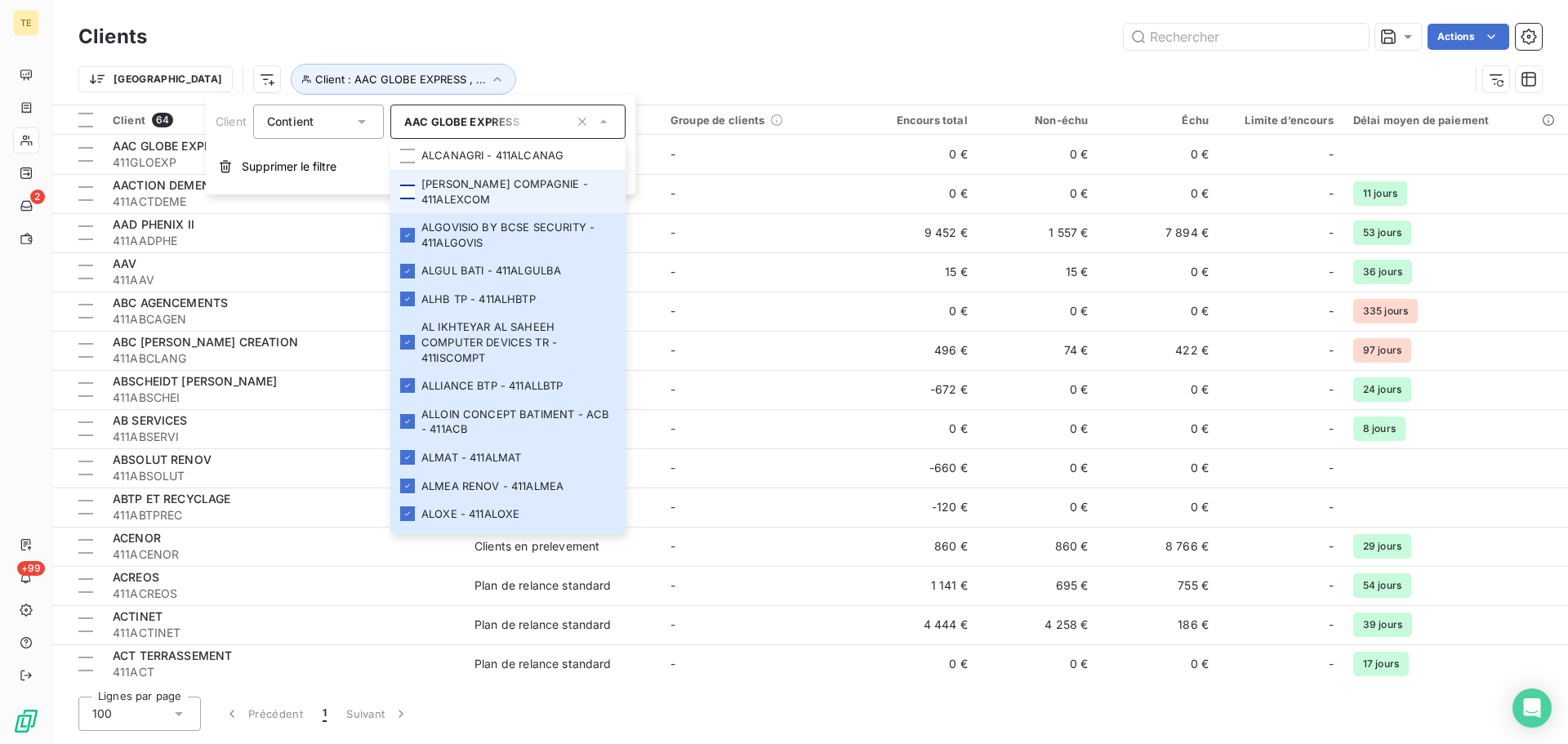
click at [411, 199] on div at bounding box center [407, 192] width 14 height 14
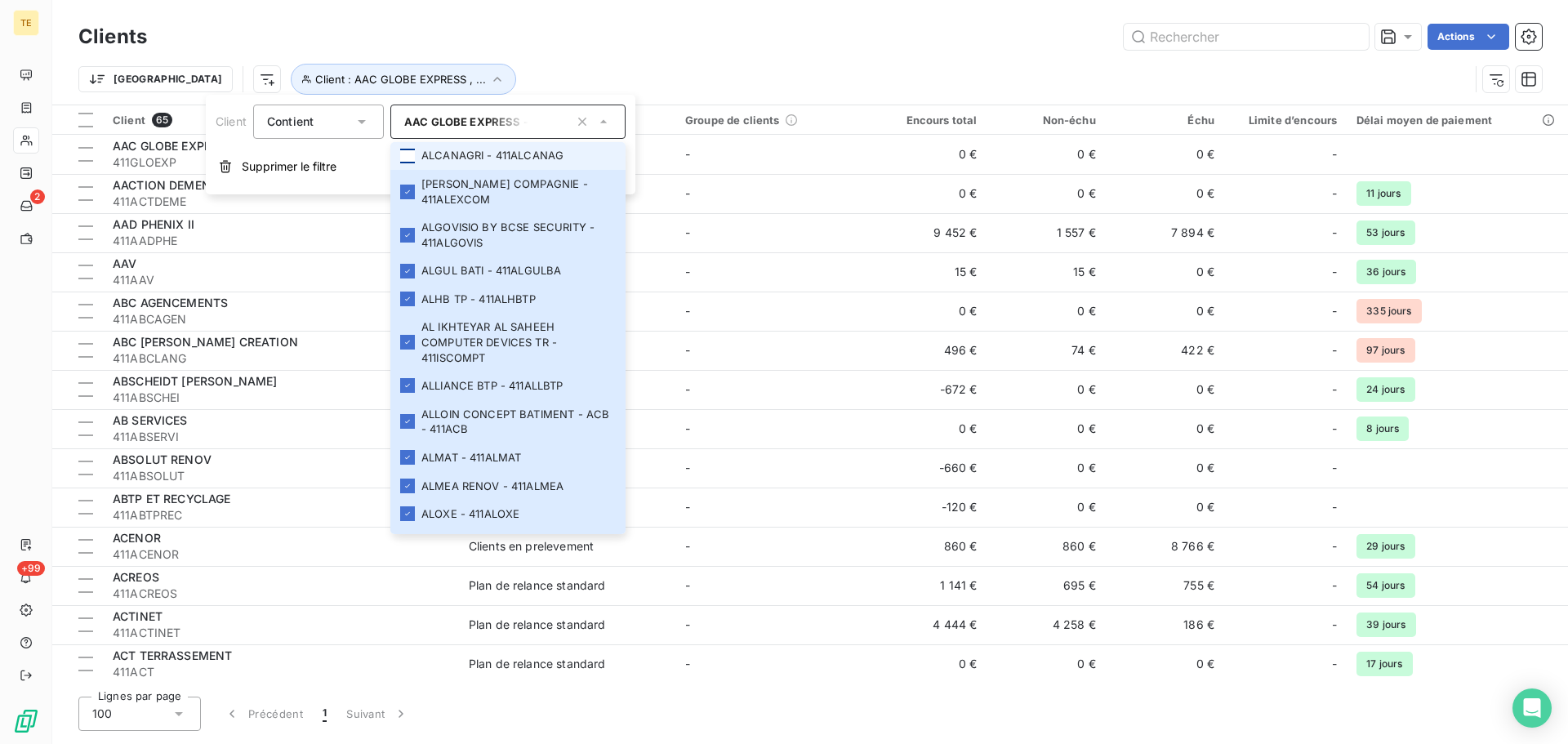
click at [411, 164] on div at bounding box center [407, 155] width 14 height 14
click at [411, 135] on div at bounding box center [407, 127] width 14 height 14
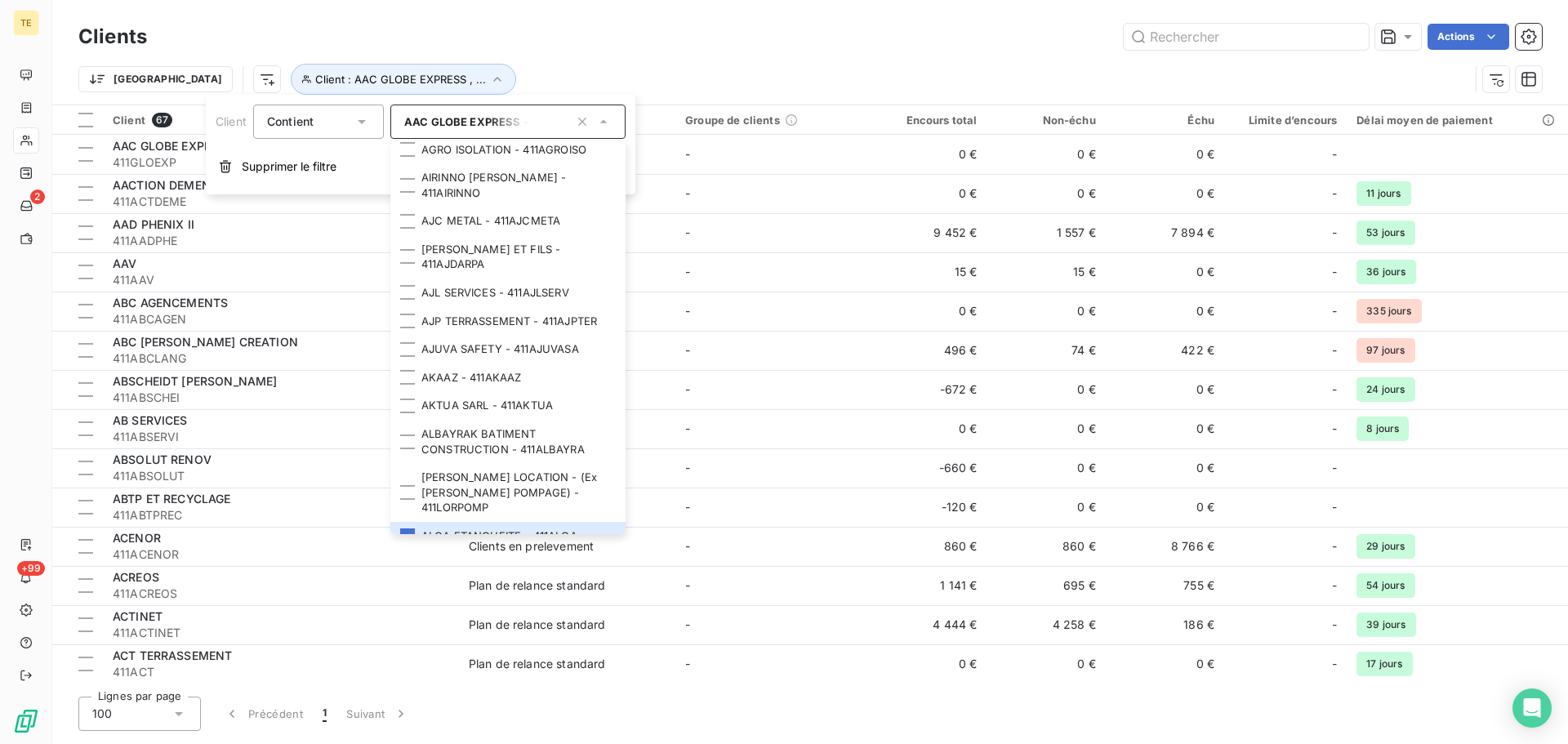
click at [411, 136] on li "AGORESPACE - 411AGORESP" at bounding box center [507, 121] width 235 height 29
drag, startPoint x: 411, startPoint y: 203, endPoint x: 411, endPoint y: 227, distance: 24.0
click at [411, 210] on ul "2CG - 4112CG 2F DEVELOPPEMENT - 4112FDEVEL 2FS BTP - 4112FSBTP 2I - 4112I 2ME -…" at bounding box center [507, 338] width 235 height 392
click at [411, 193] on div at bounding box center [407, 185] width 14 height 14
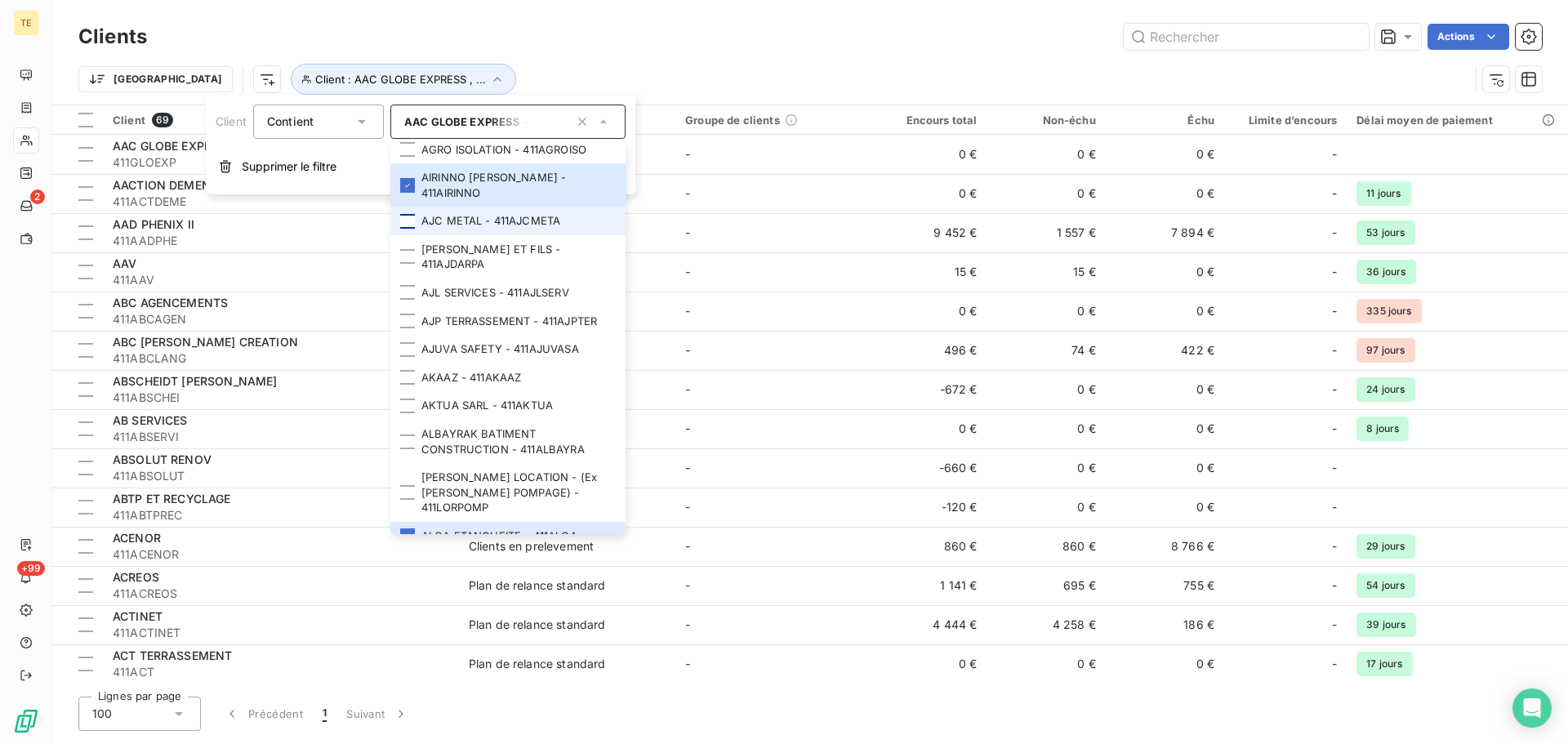
click at [411, 229] on div at bounding box center [407, 221] width 14 height 14
click at [412, 264] on div at bounding box center [407, 256] width 14 height 14
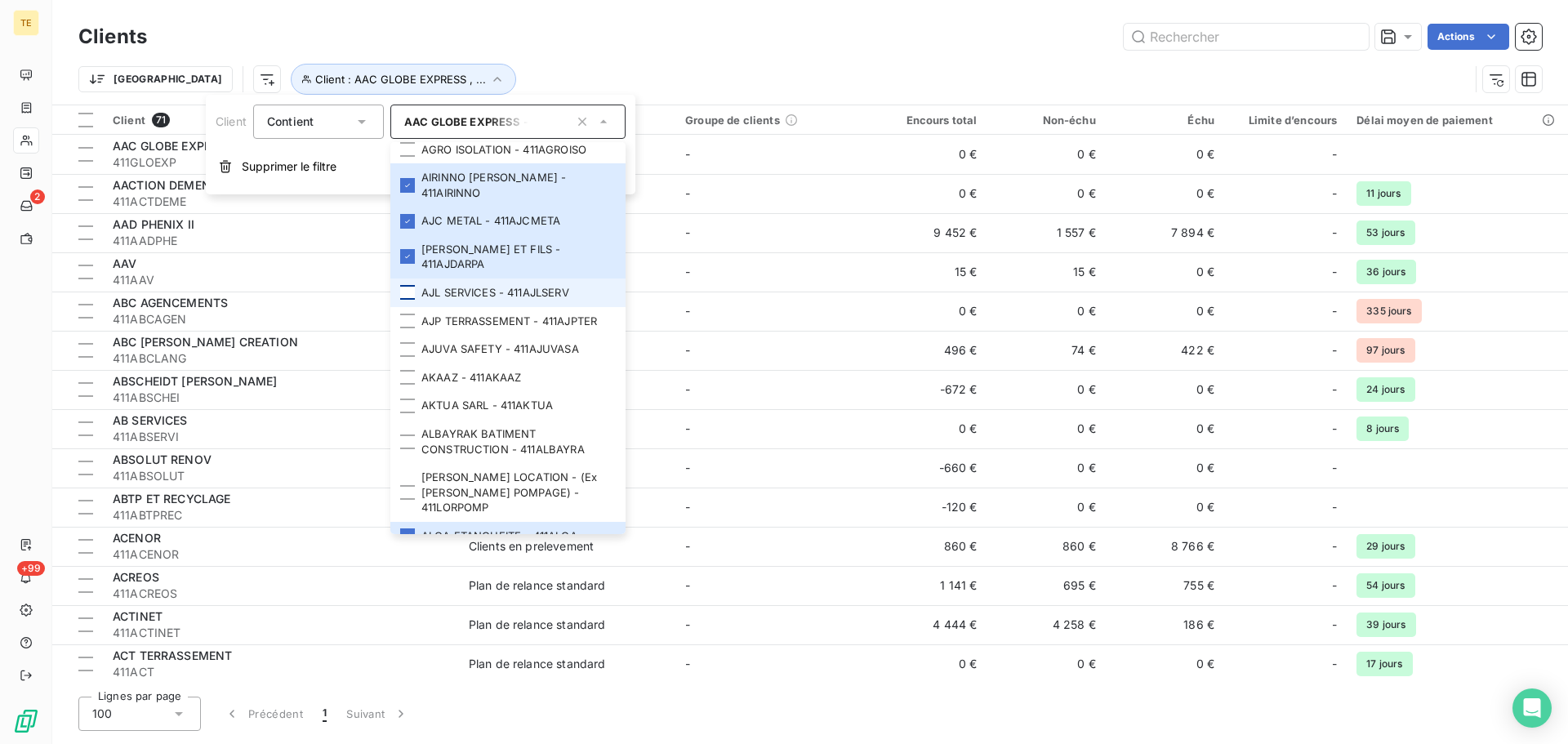
click at [414, 300] on div at bounding box center [407, 292] width 14 height 14
click at [410, 328] on div at bounding box center [407, 321] width 14 height 14
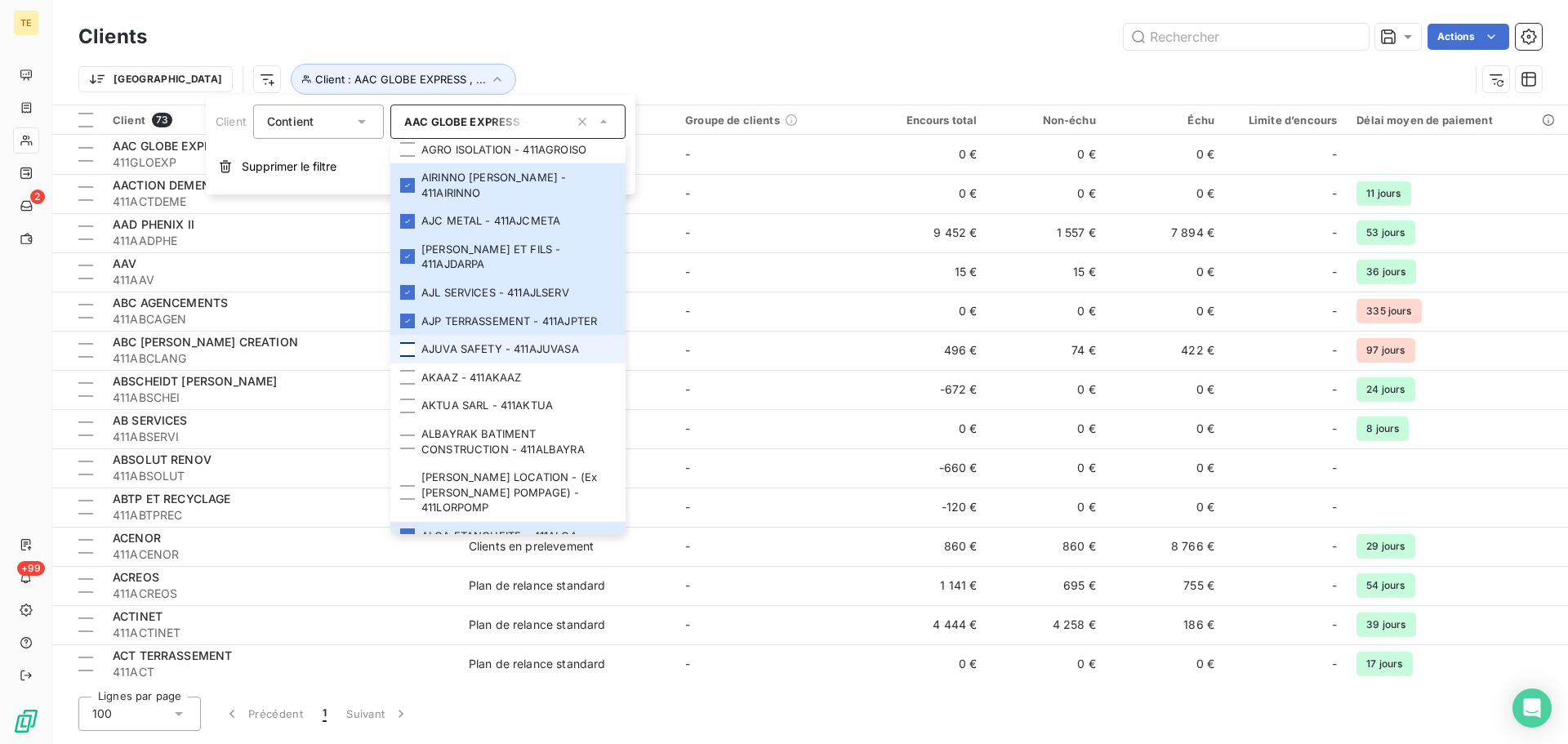
click at [410, 357] on div at bounding box center [407, 350] width 14 height 14
drag, startPoint x: 410, startPoint y: 406, endPoint x: 405, endPoint y: 437, distance: 31.4
click at [410, 385] on div at bounding box center [407, 377] width 14 height 14
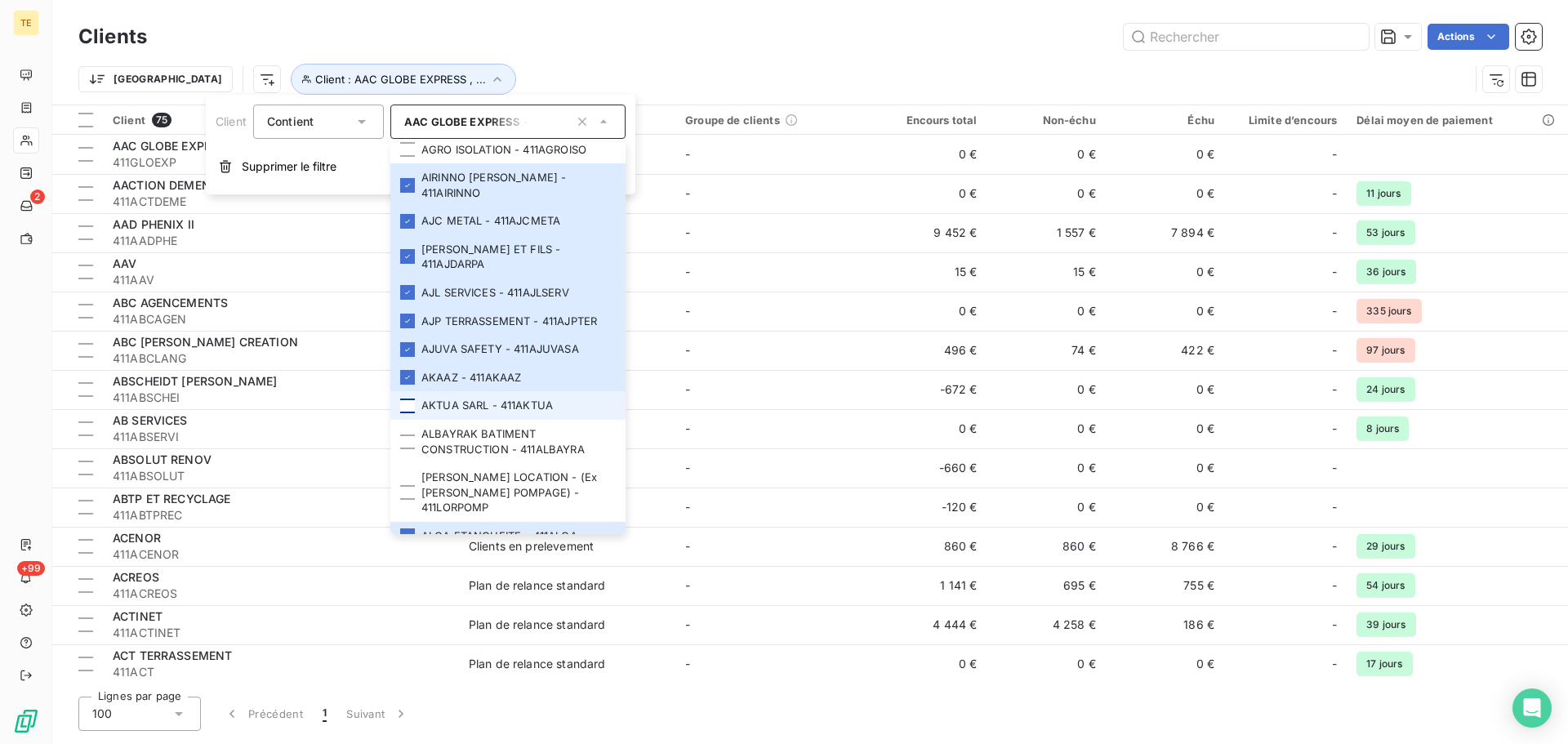
click at [405, 413] on div at bounding box center [407, 406] width 14 height 14
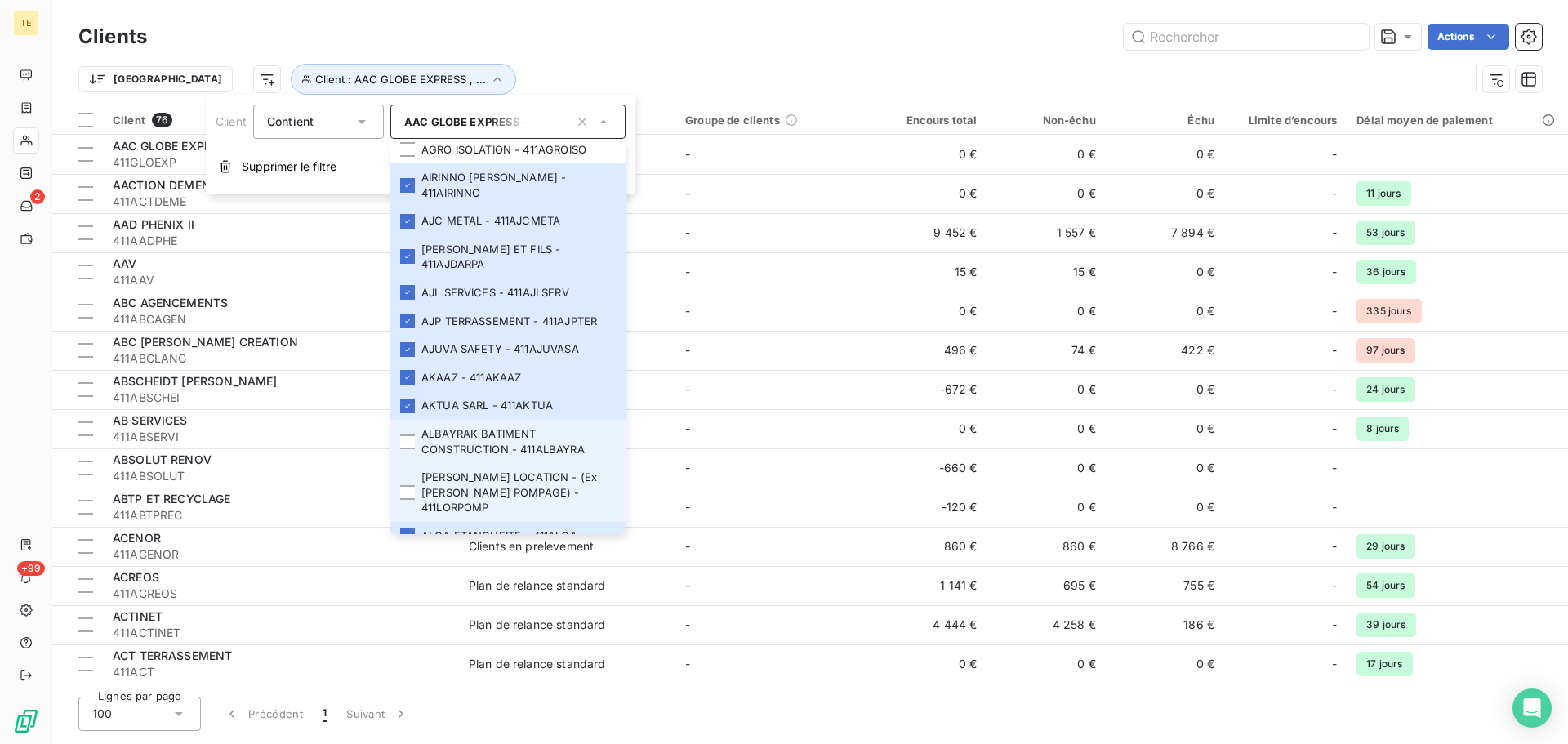
drag, startPoint x: 410, startPoint y: 474, endPoint x: 410, endPoint y: 506, distance: 32.0
click at [410, 463] on li "ALBAYRAK BATIMENT CONSTRUCTION - 411ALBAYRA" at bounding box center [507, 441] width 235 height 43
click at [409, 520] on li "[PERSON_NAME] LOCATION - (Ex [PERSON_NAME] POMPAGE) - 411LORPOMP" at bounding box center [507, 492] width 235 height 59
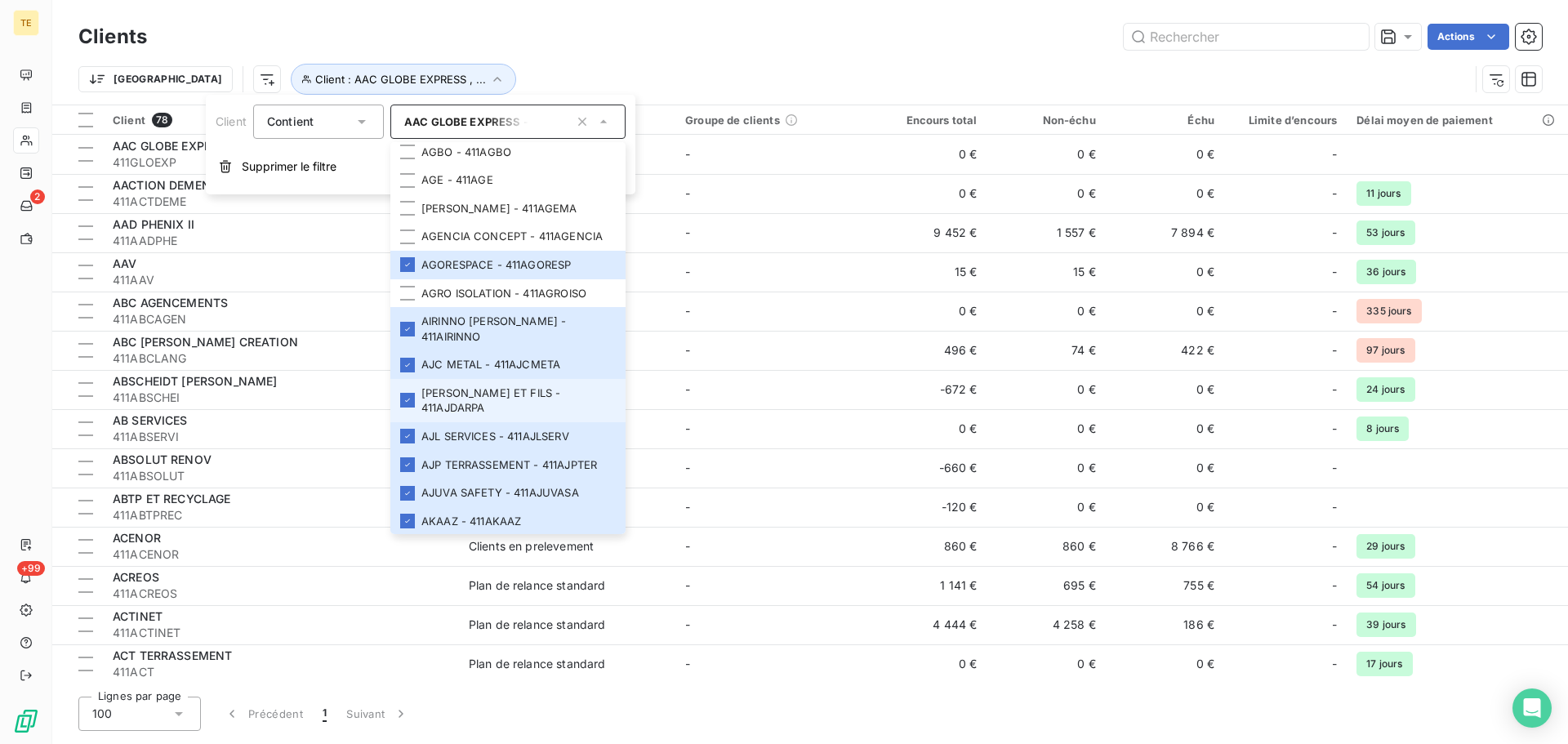
scroll to position [1056, 0]
click at [415, 302] on div at bounding box center [407, 294] width 14 height 14
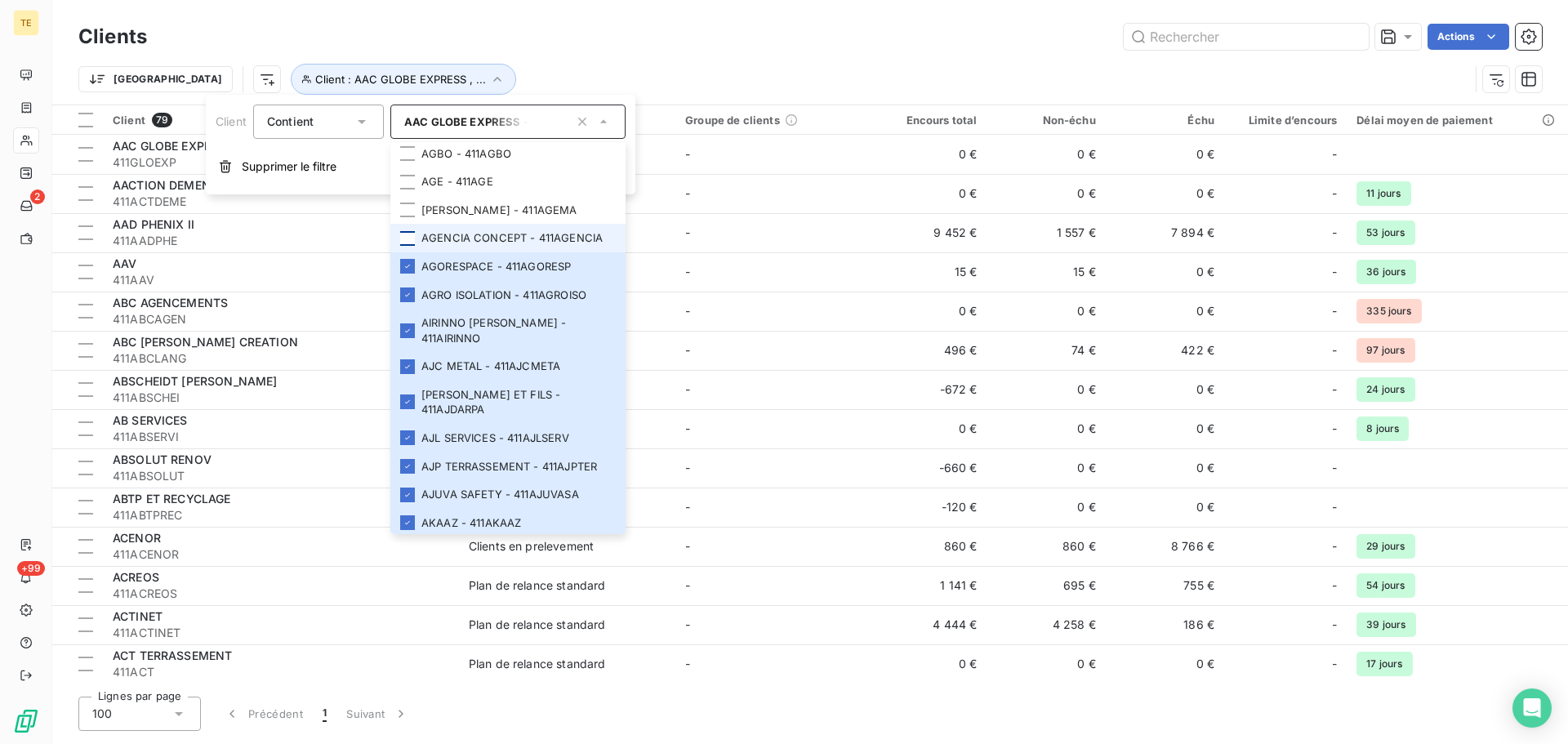
click at [406, 246] on div at bounding box center [407, 238] width 14 height 14
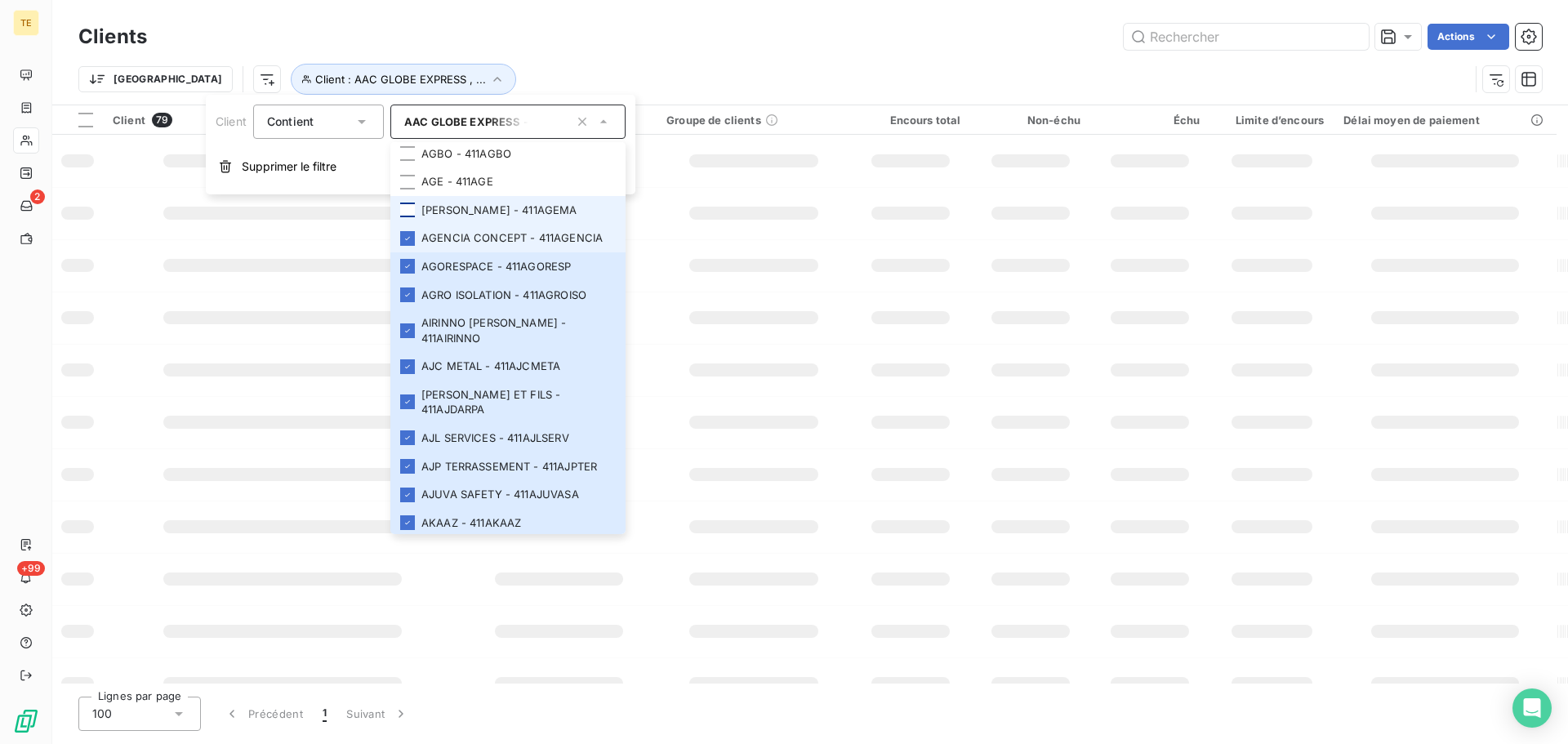
click at [405, 217] on div at bounding box center [407, 210] width 14 height 14
click at [407, 189] on div at bounding box center [407, 182] width 14 height 14
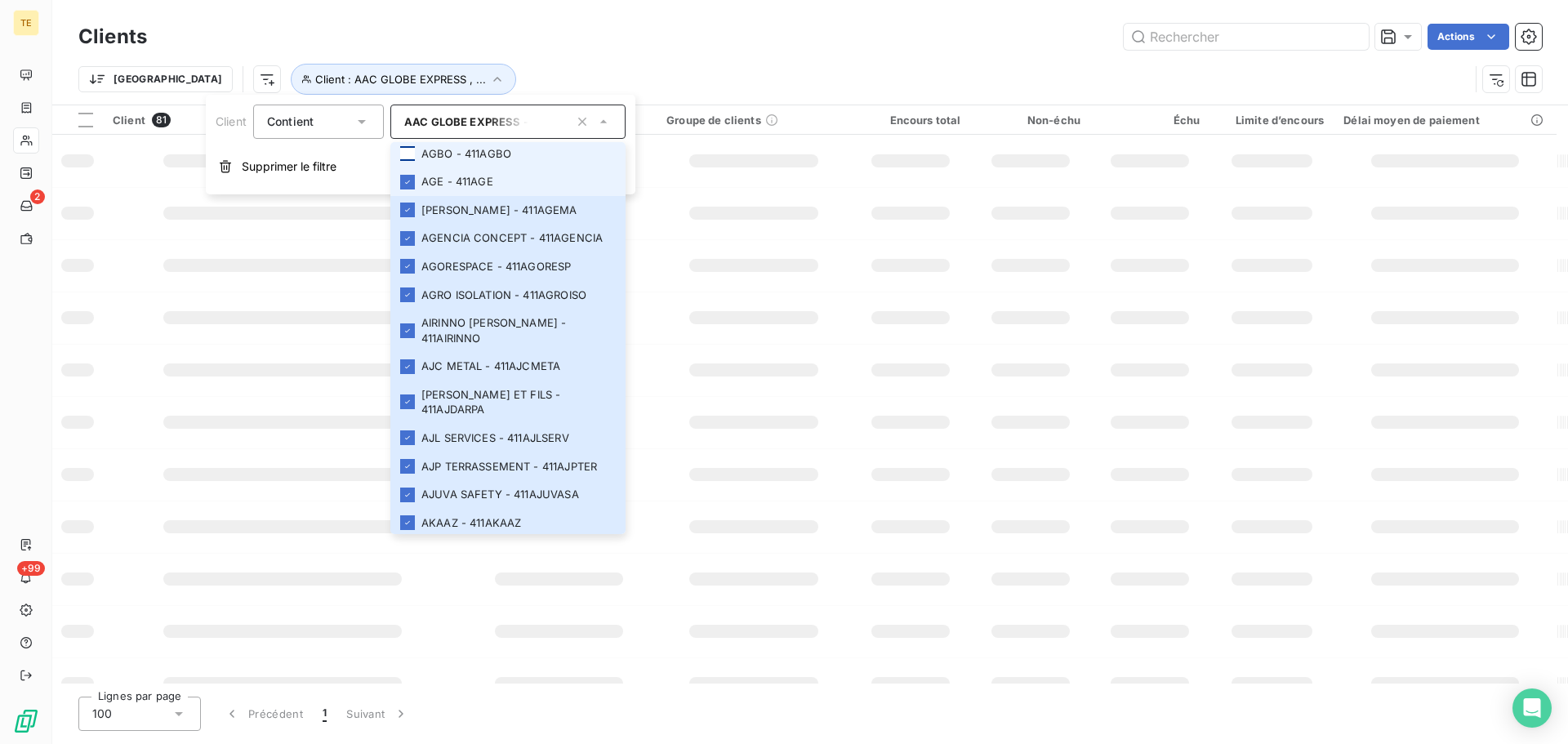
click at [407, 161] on div at bounding box center [407, 153] width 14 height 14
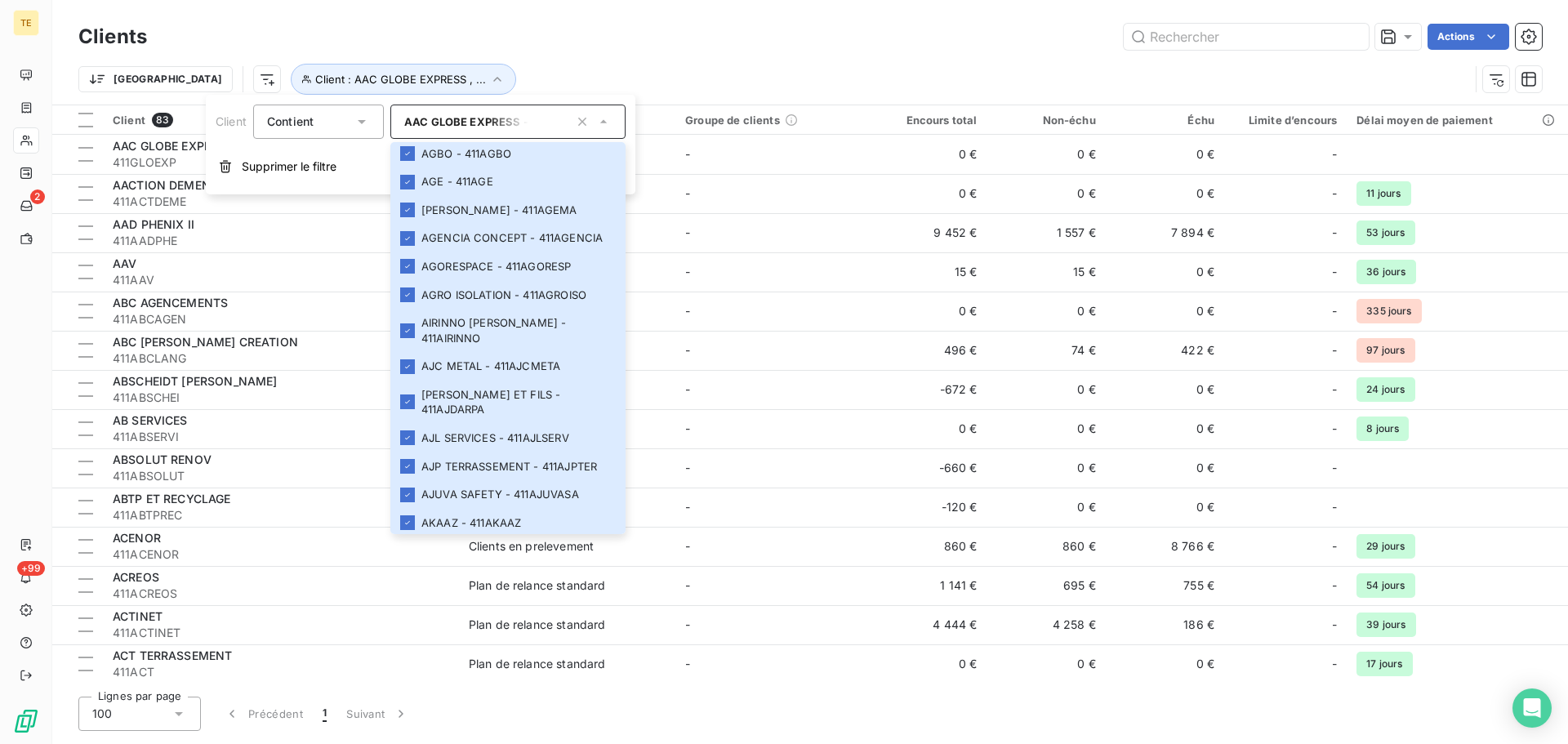
click at [410, 132] on div at bounding box center [407, 125] width 14 height 14
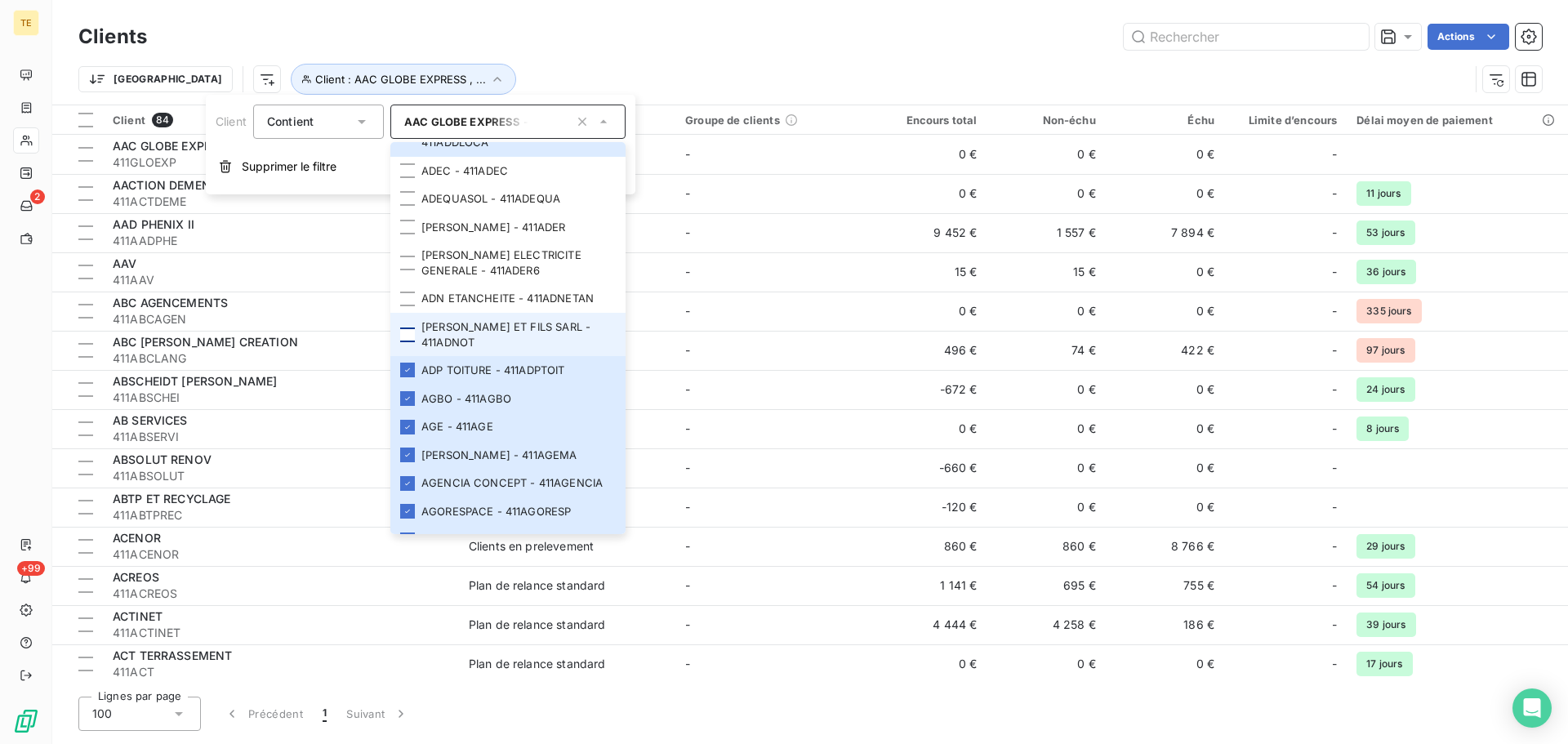
click at [409, 343] on div at bounding box center [407, 334] width 14 height 14
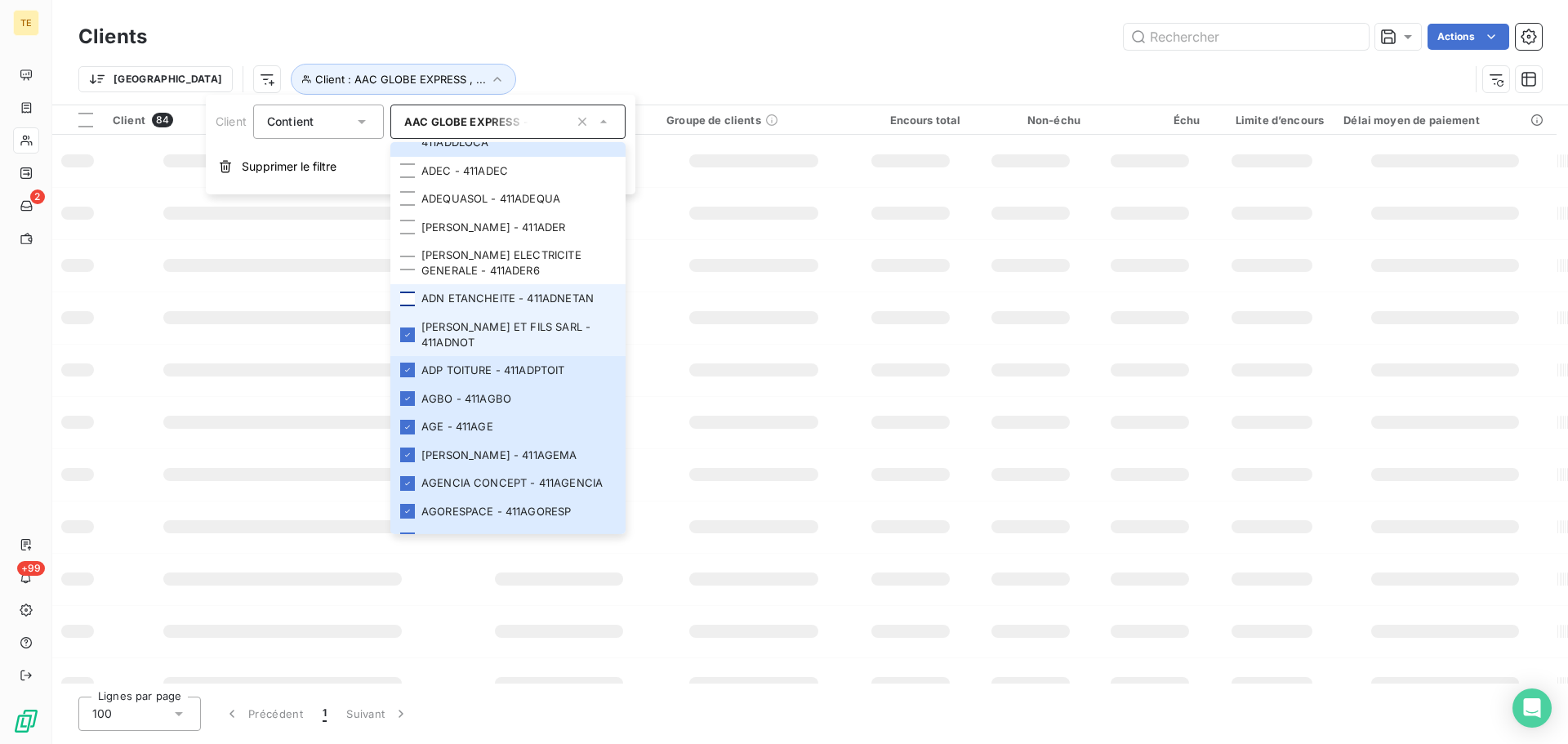
click at [410, 313] on li "ADN ETANCHEITE - 411ADNETAN" at bounding box center [507, 299] width 235 height 29
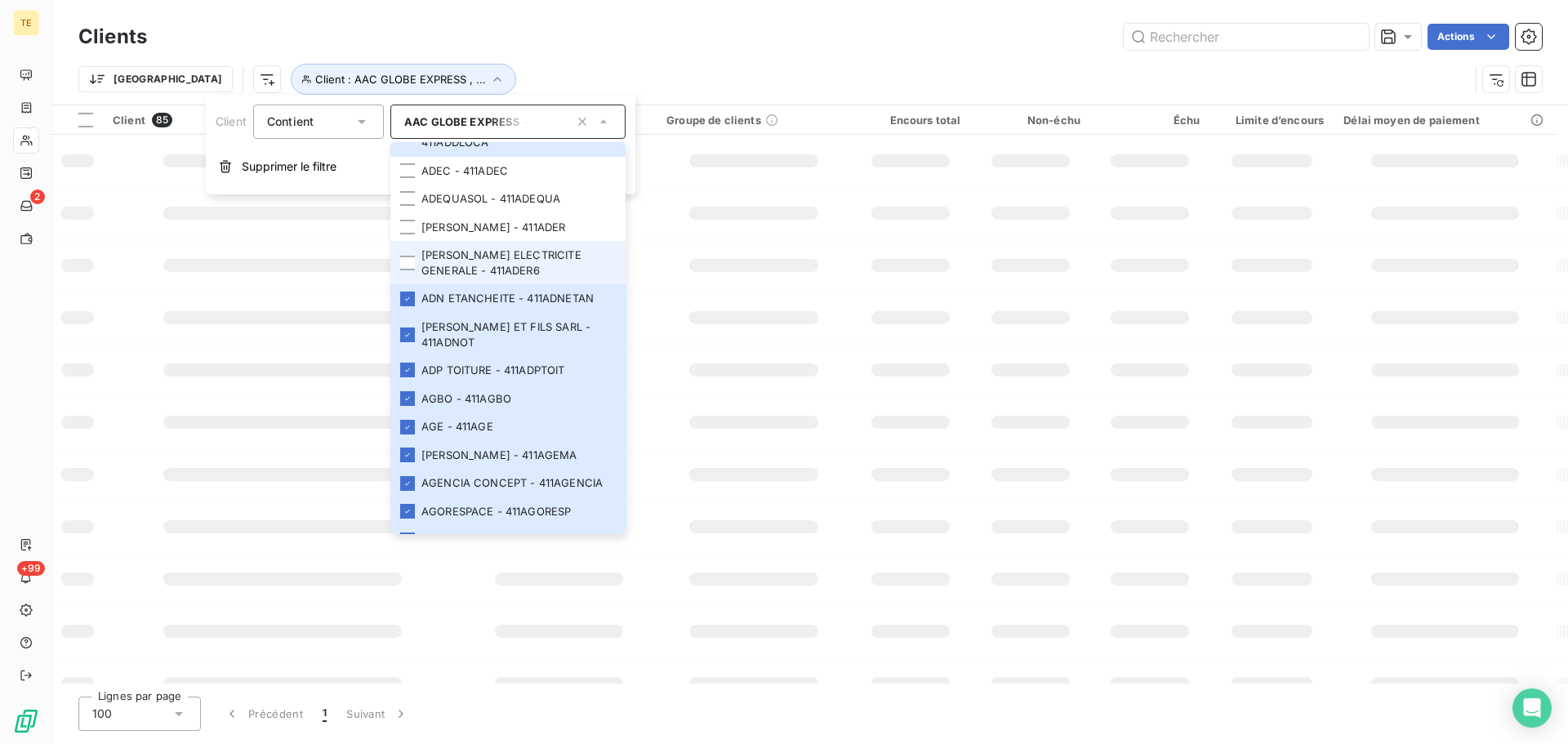
click at [408, 284] on li "[PERSON_NAME] ELECTRICITE GENERALE - 411ADER6" at bounding box center [507, 262] width 235 height 43
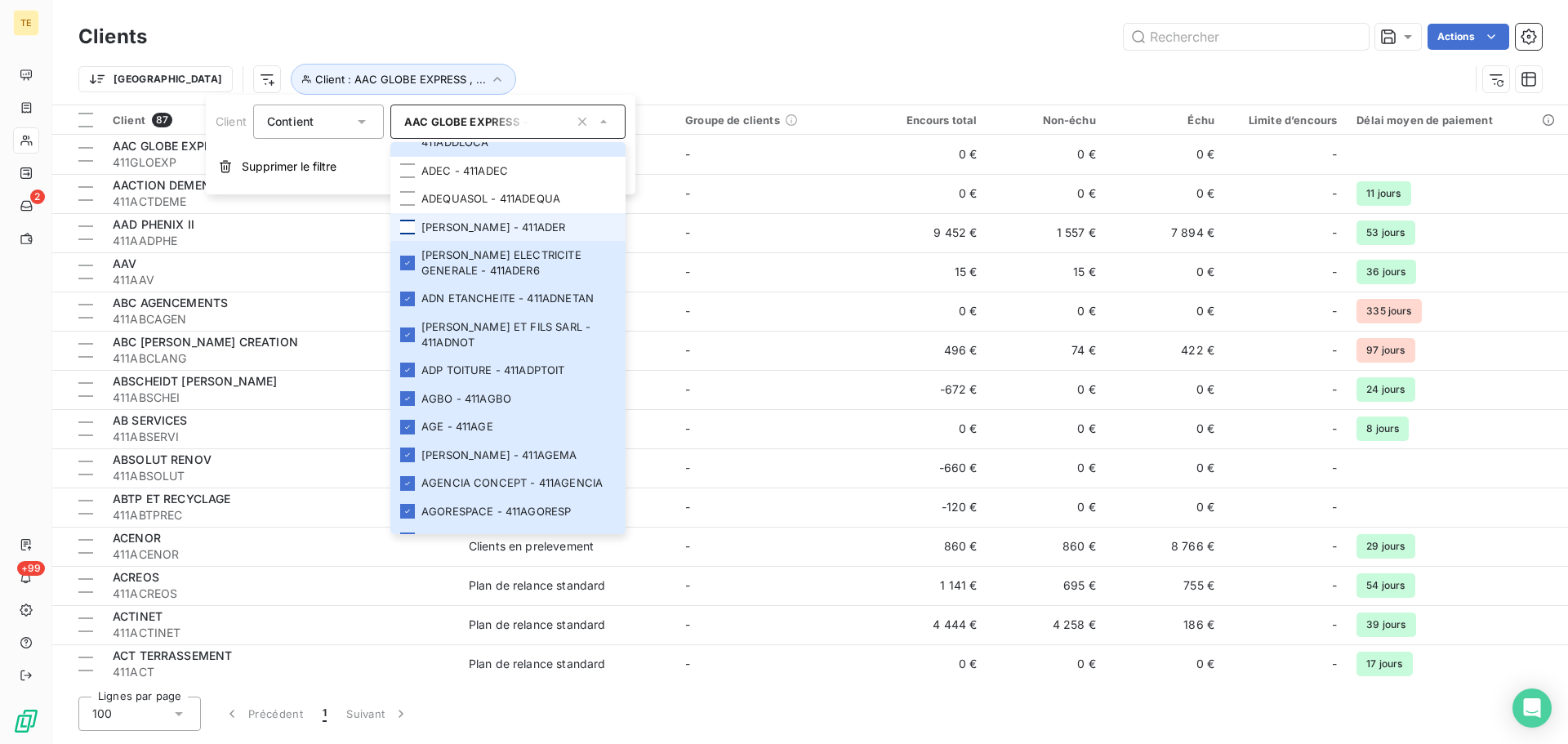
click at [410, 234] on div at bounding box center [407, 227] width 14 height 14
click at [405, 206] on div at bounding box center [407, 198] width 14 height 14
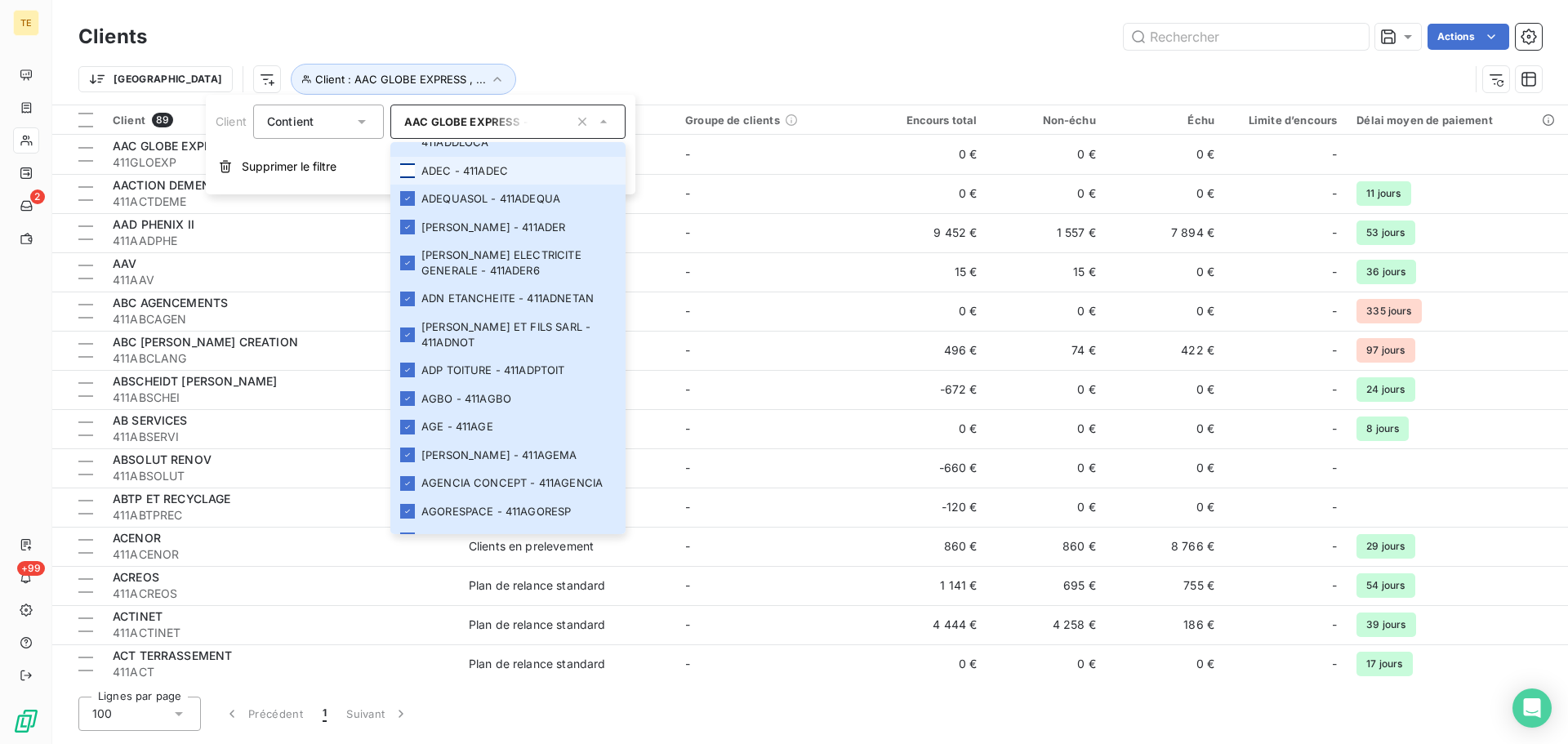
click at [405, 178] on div at bounding box center [407, 171] width 14 height 14
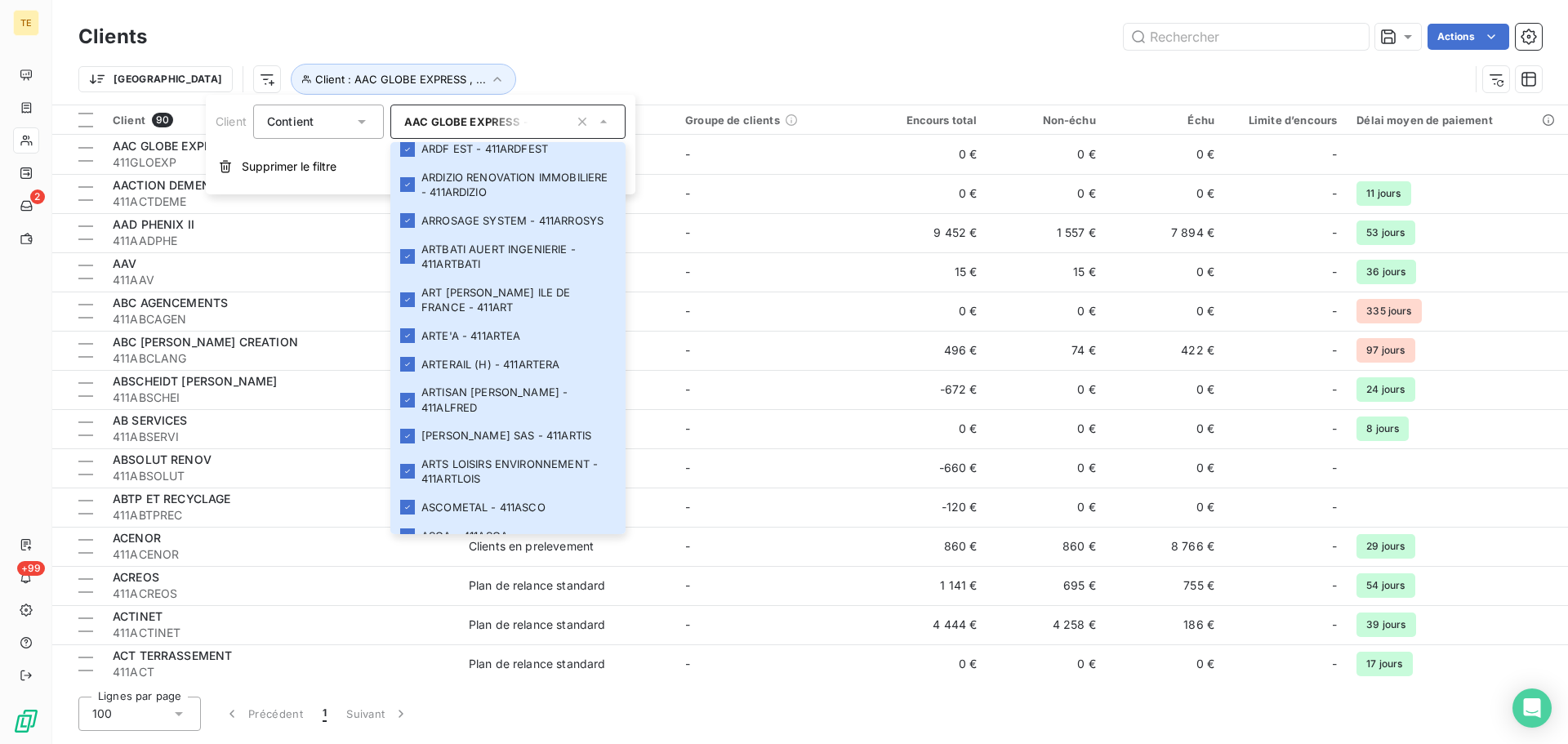
scroll to position [2934, 0]
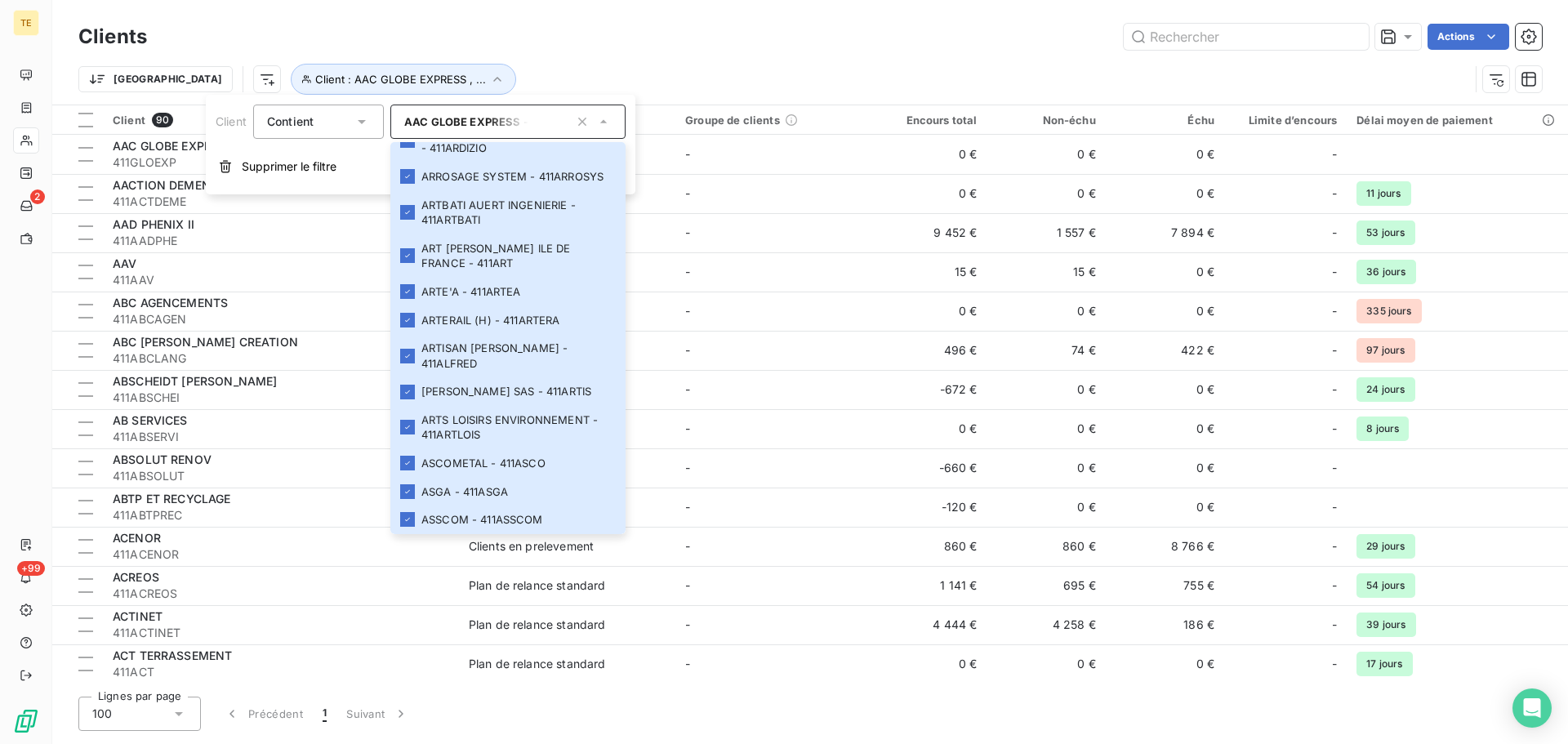
click at [528, 32] on div "Actions" at bounding box center [854, 36] width 1375 height 26
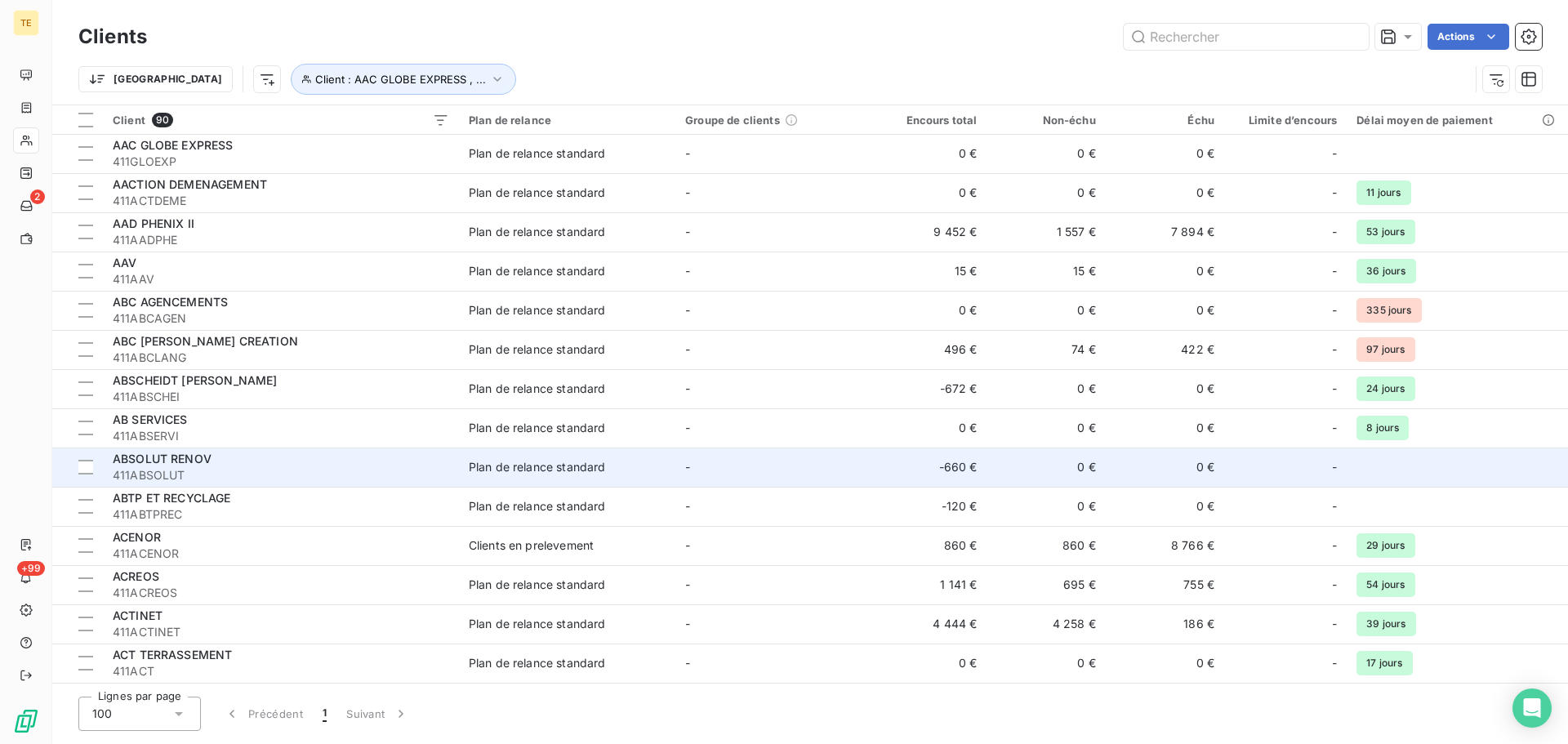
scroll to position [0, 0]
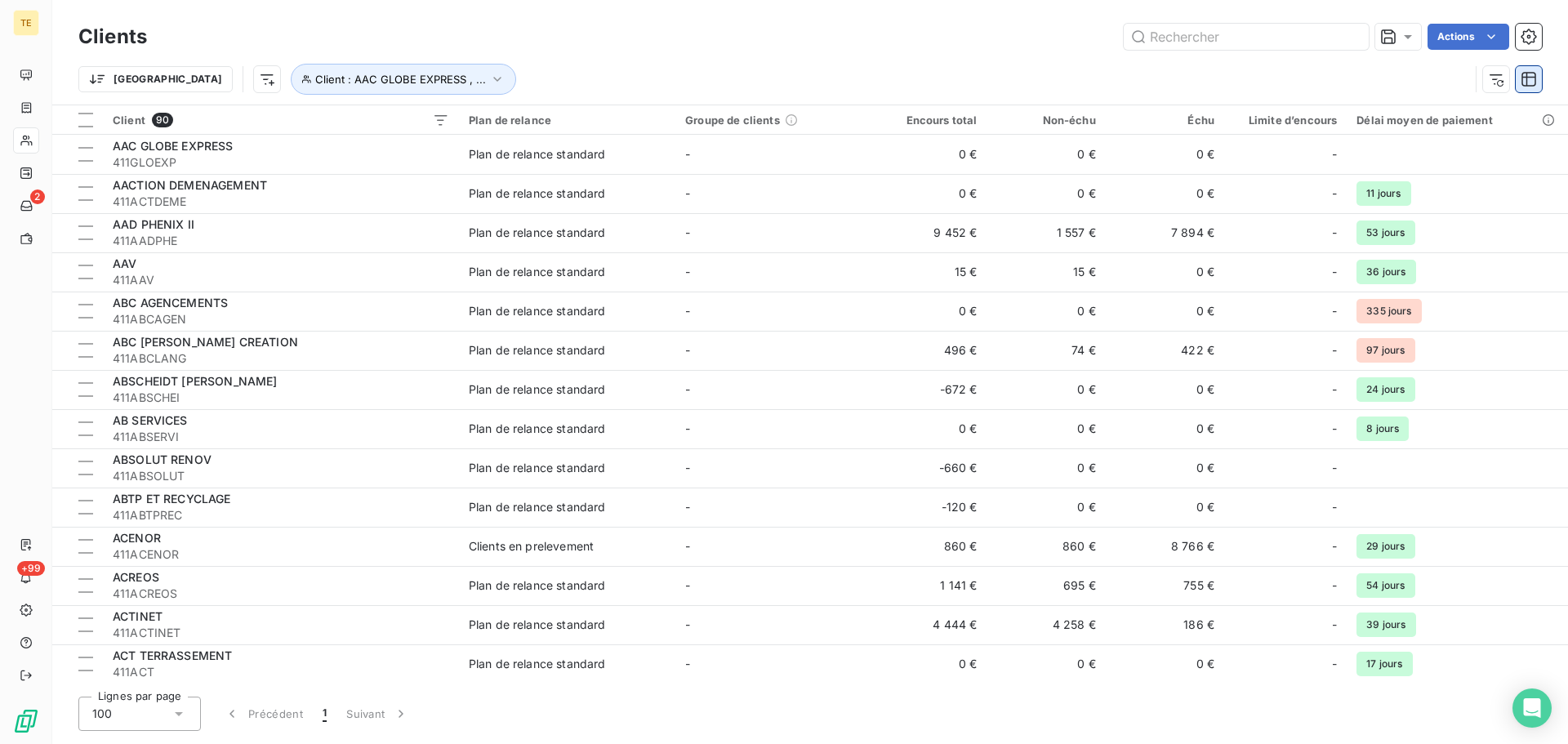
click at [1525, 80] on icon "button" at bounding box center [1529, 79] width 16 height 16
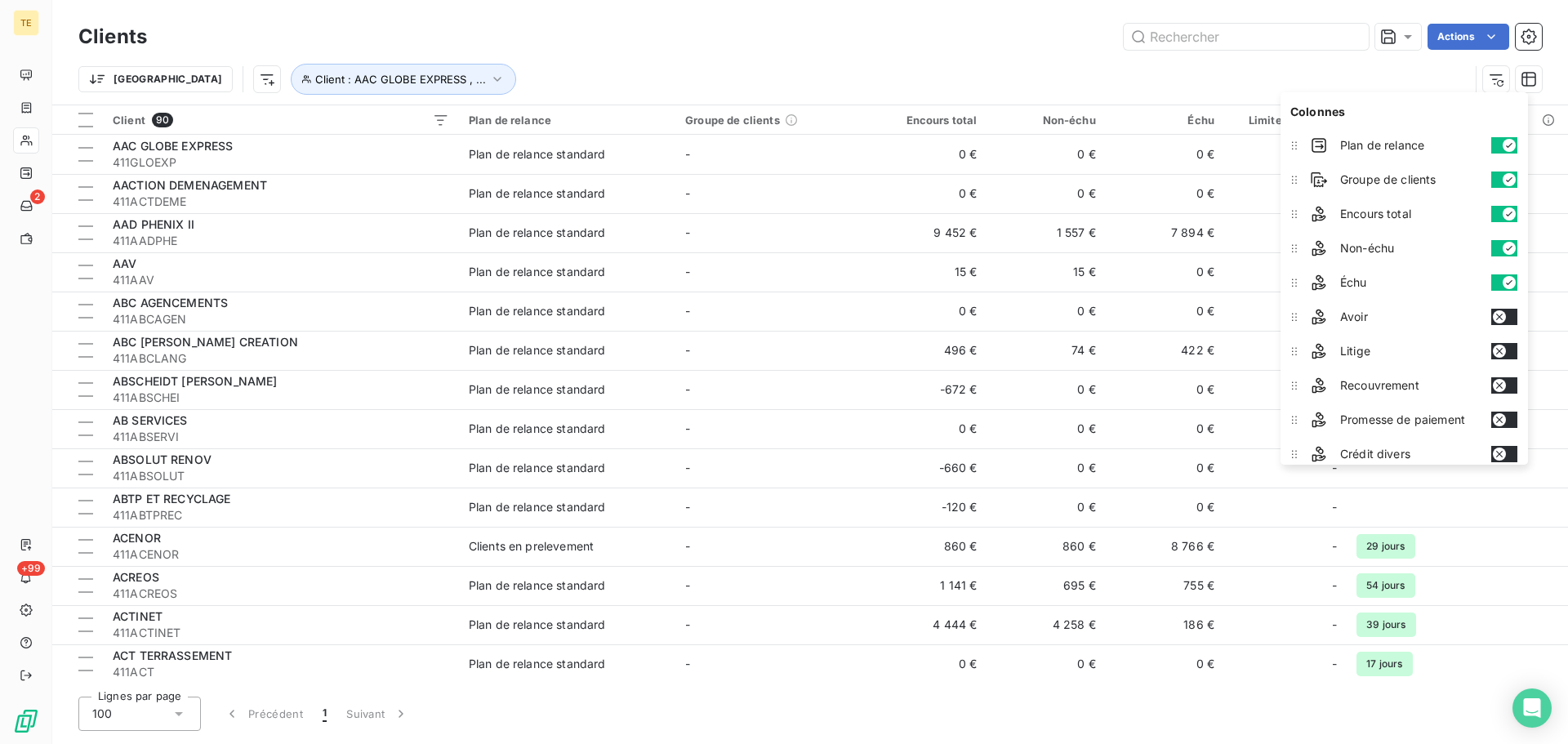
click at [1310, 73] on div "Trier Client : AAC GLOBE EXPRESS , ..." at bounding box center [773, 79] width 1391 height 31
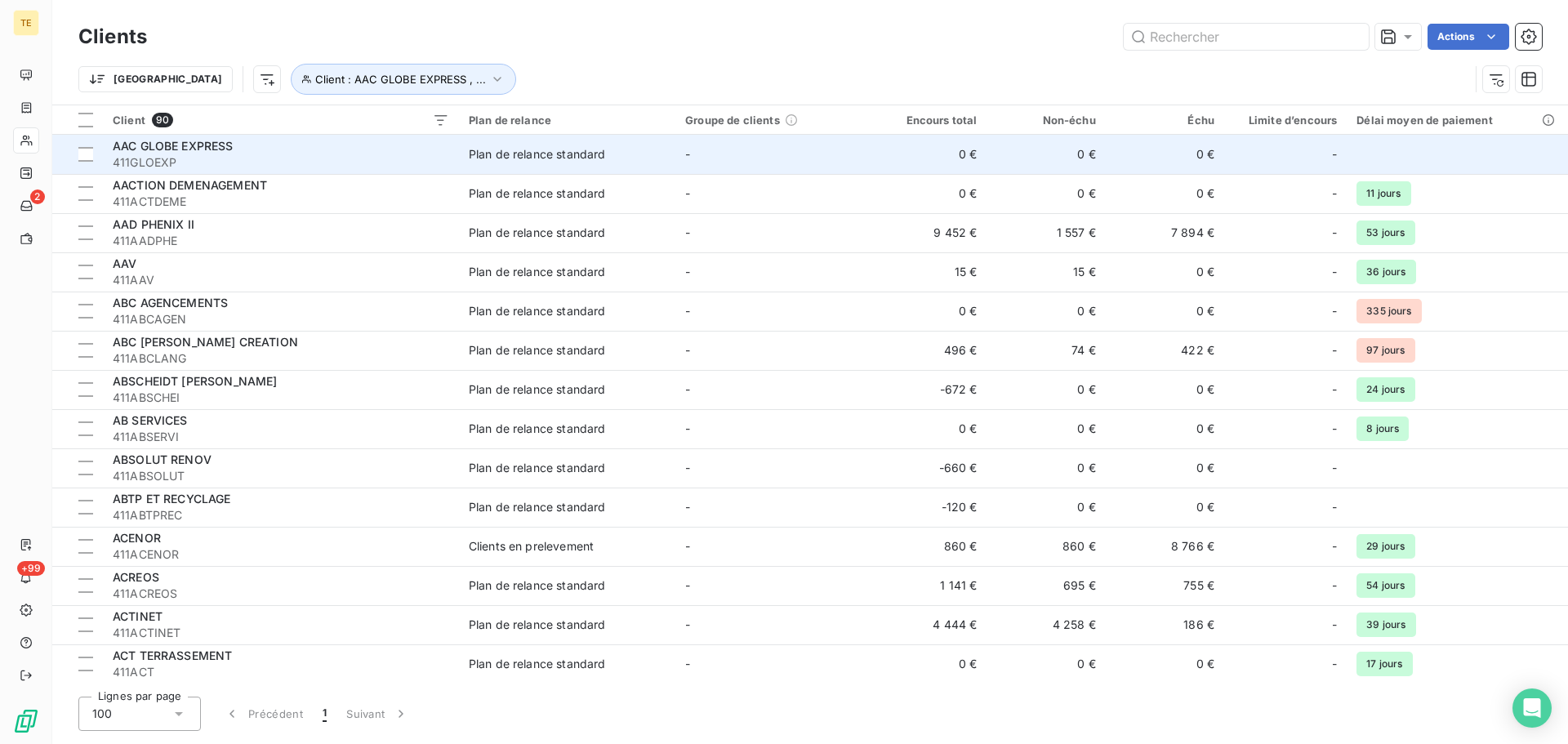
click at [561, 154] on div "Plan de relance standard" at bounding box center [538, 154] width 137 height 16
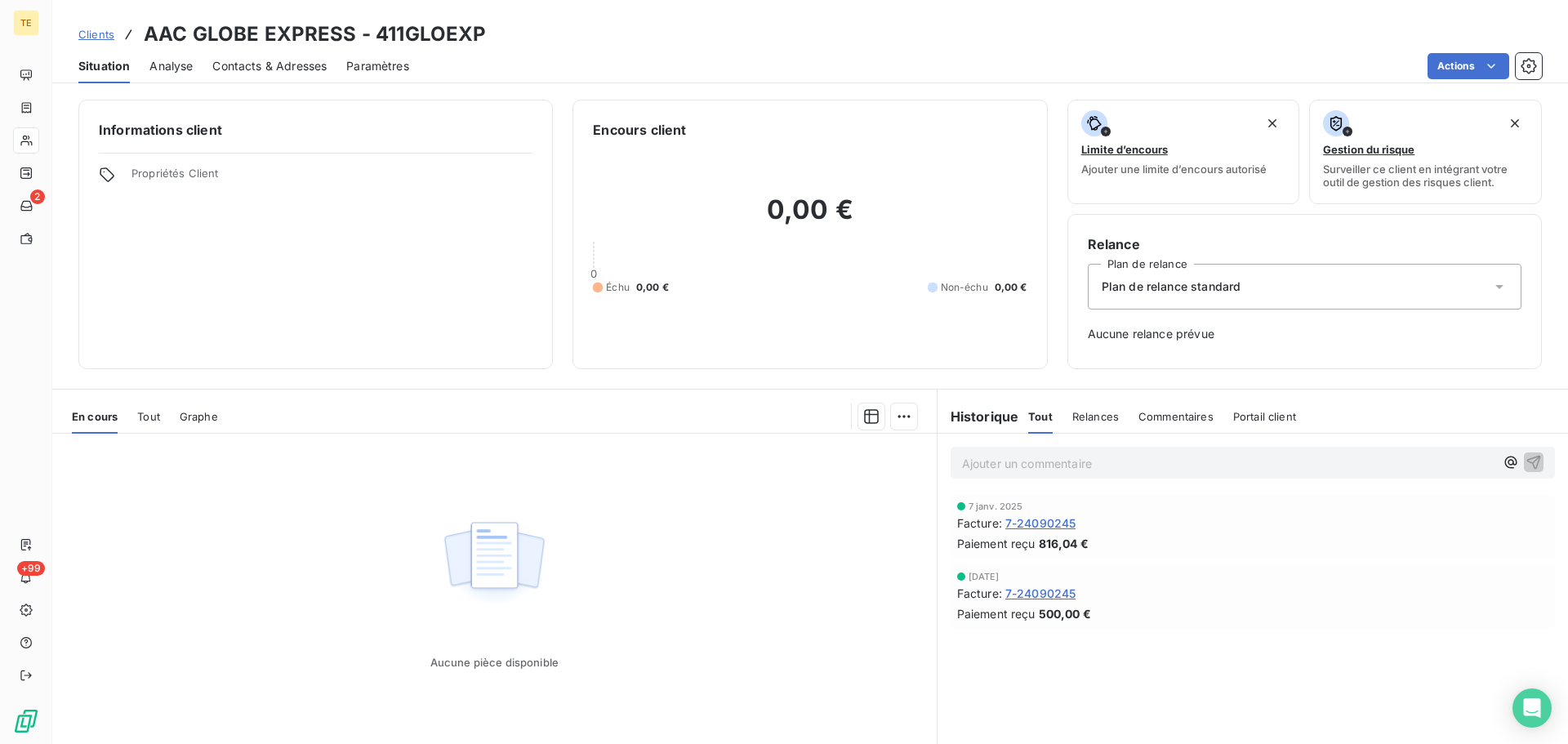
click at [309, 58] on span "Contacts & Adresses" at bounding box center [269, 65] width 114 height 16
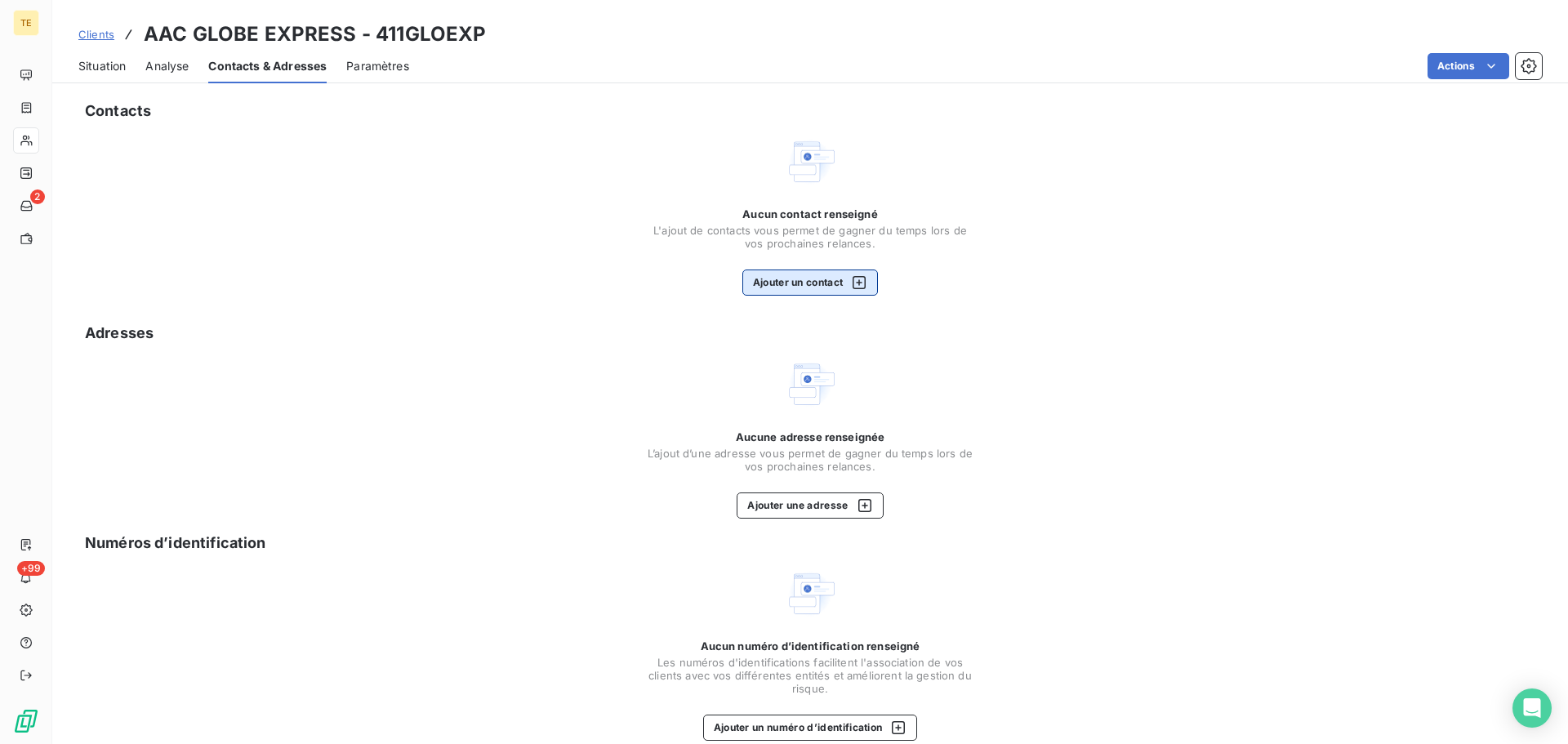
click at [811, 279] on button "Ajouter un contact" at bounding box center [811, 282] width 137 height 26
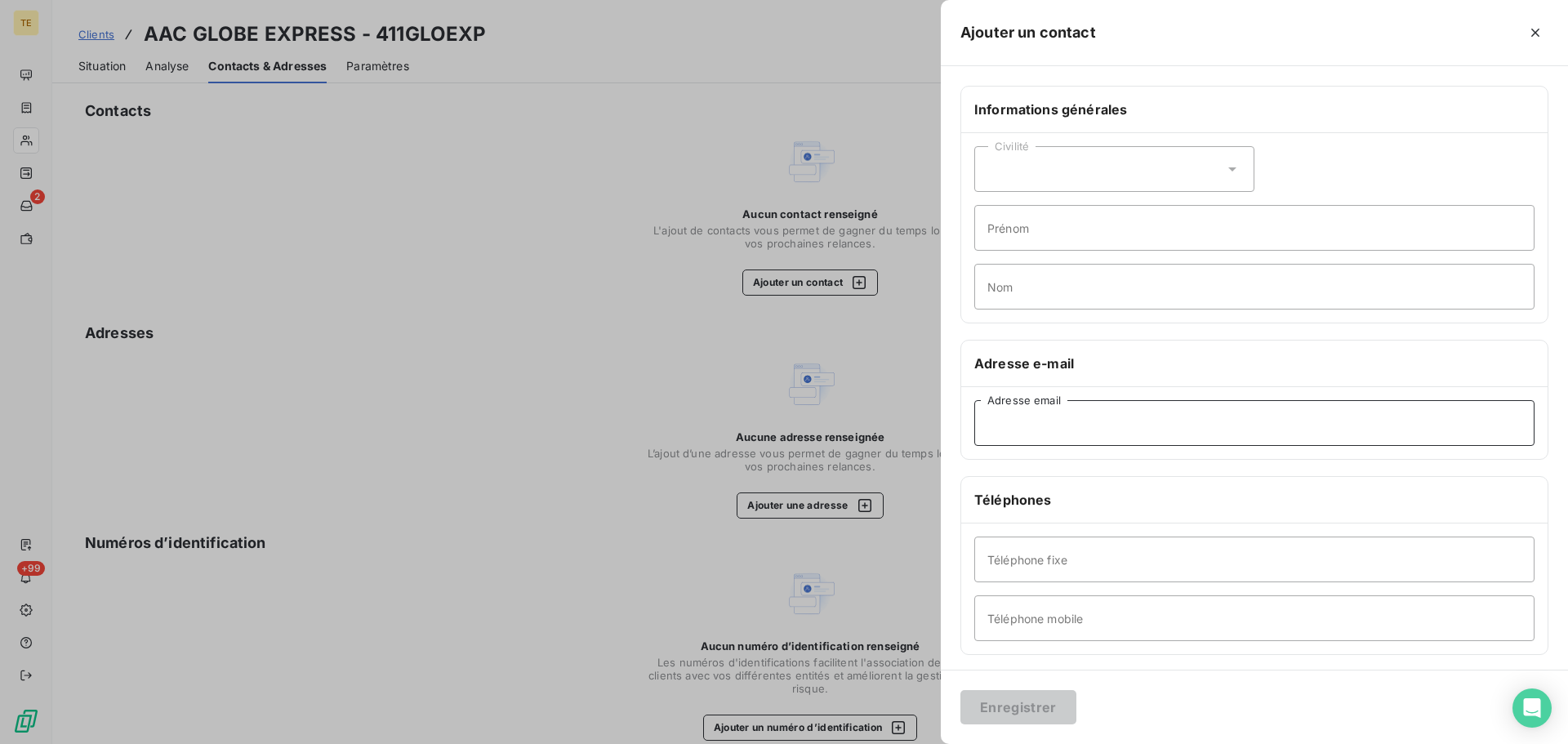
click at [1032, 429] on input "Adresse email" at bounding box center [1254, 423] width 561 height 46
paste input "[EMAIL_ADDRESS][DOMAIN_NAME]"
type input "[EMAIL_ADDRESS][DOMAIN_NAME]"
click at [1033, 702] on button "Enregistrer" at bounding box center [1018, 708] width 116 height 34
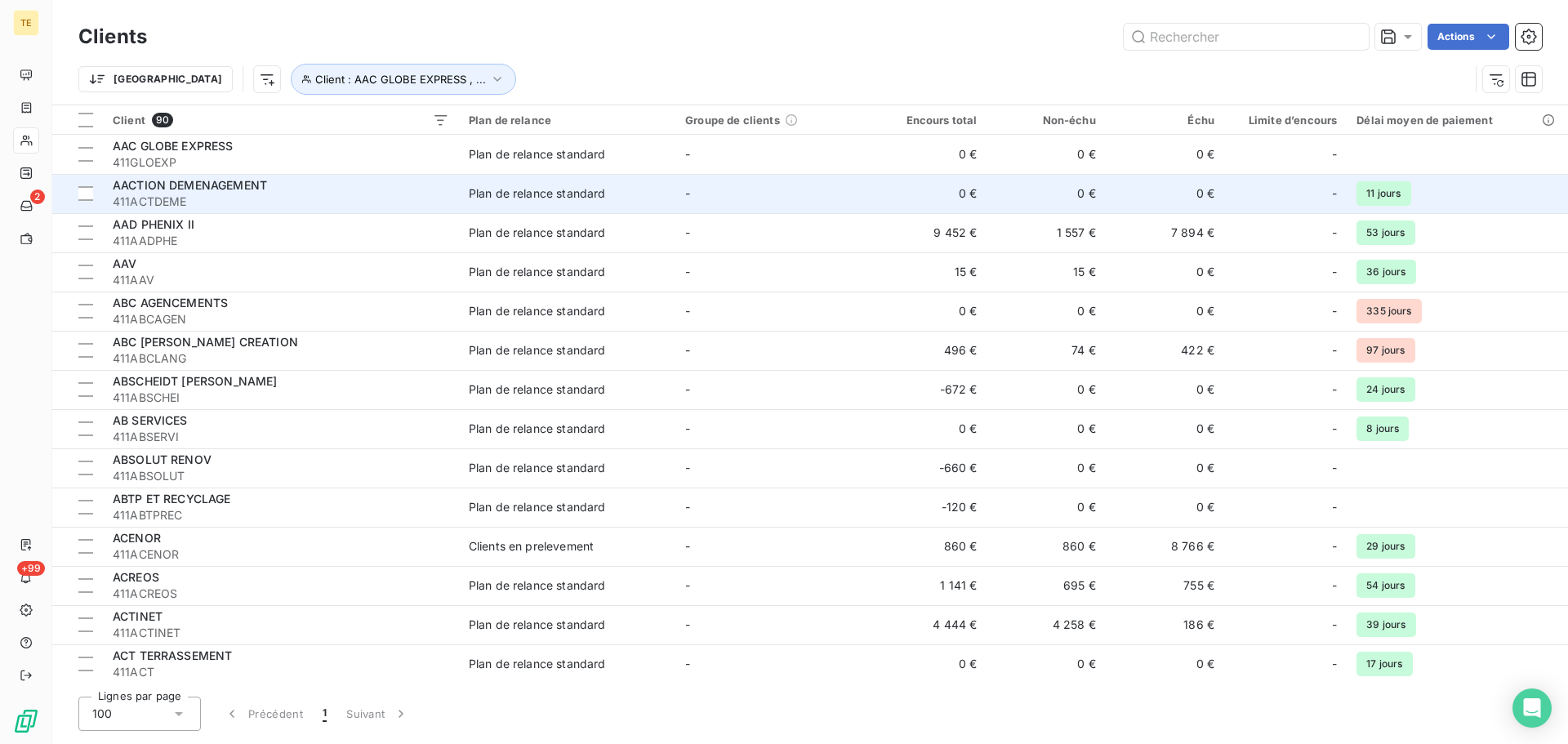
click at [155, 191] on span "AACTION DEMENAGEMENT" at bounding box center [190, 185] width 154 height 14
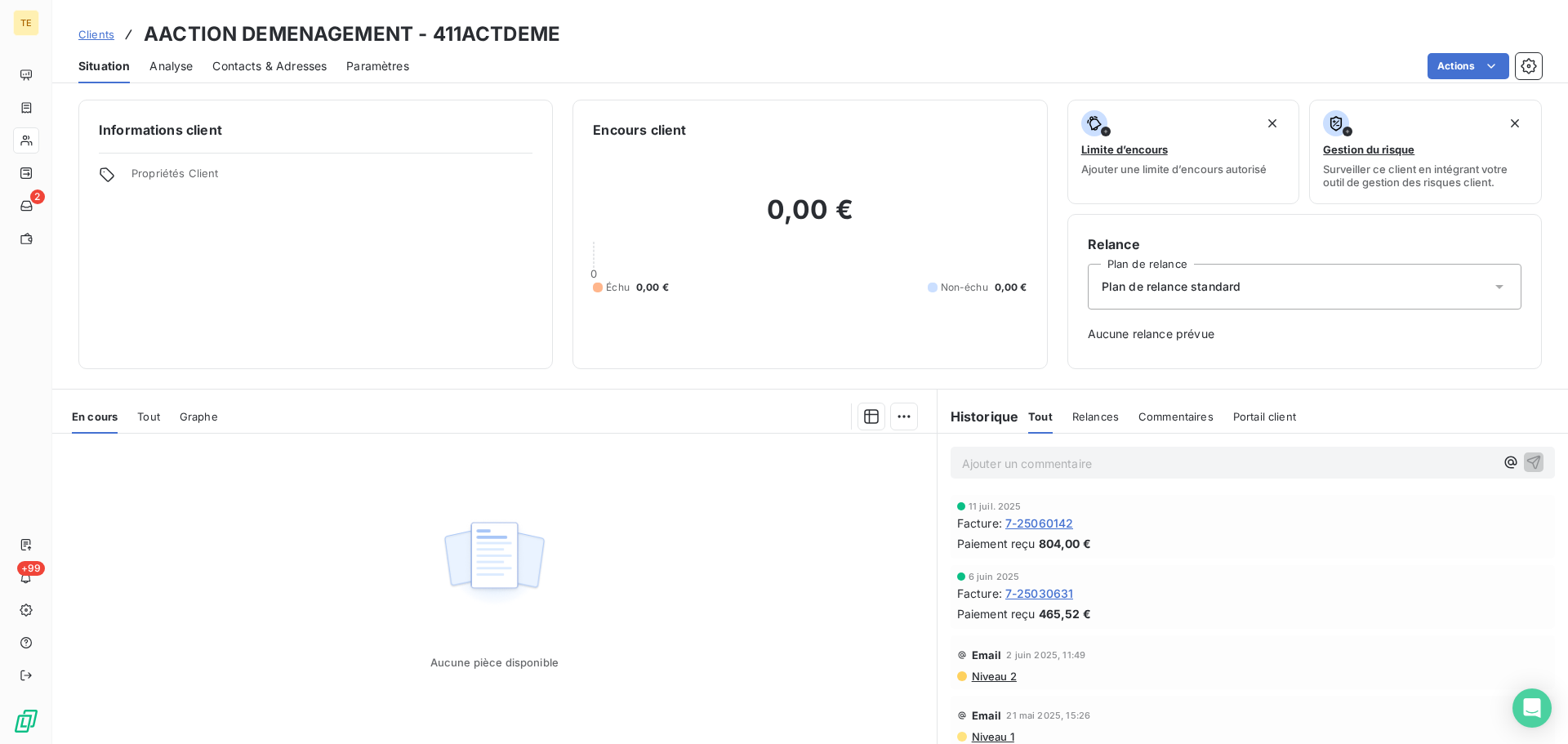
click at [291, 58] on span "Contacts & Adresses" at bounding box center [269, 65] width 114 height 16
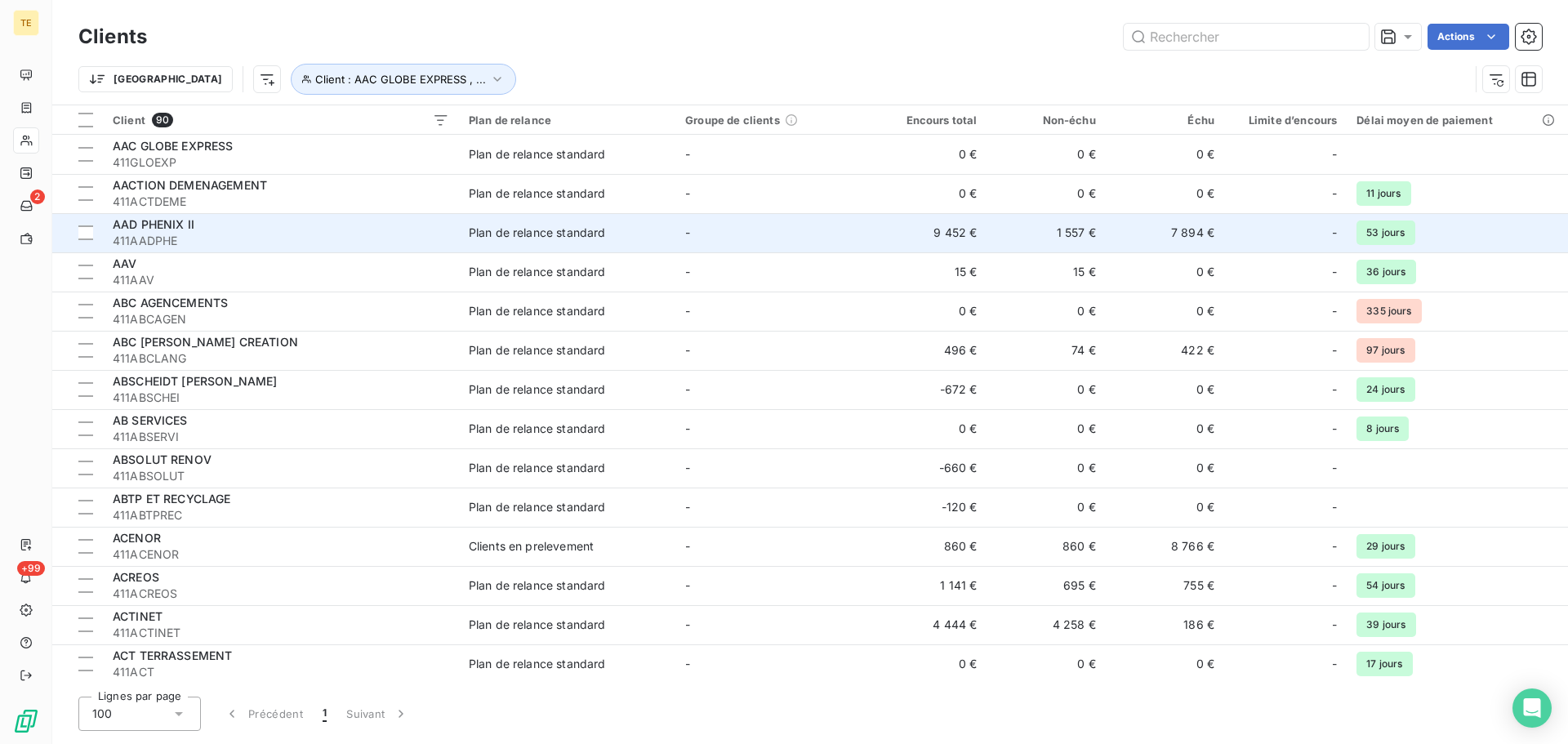
click at [175, 231] on span "AAD PHENIX II" at bounding box center [153, 224] width 81 height 14
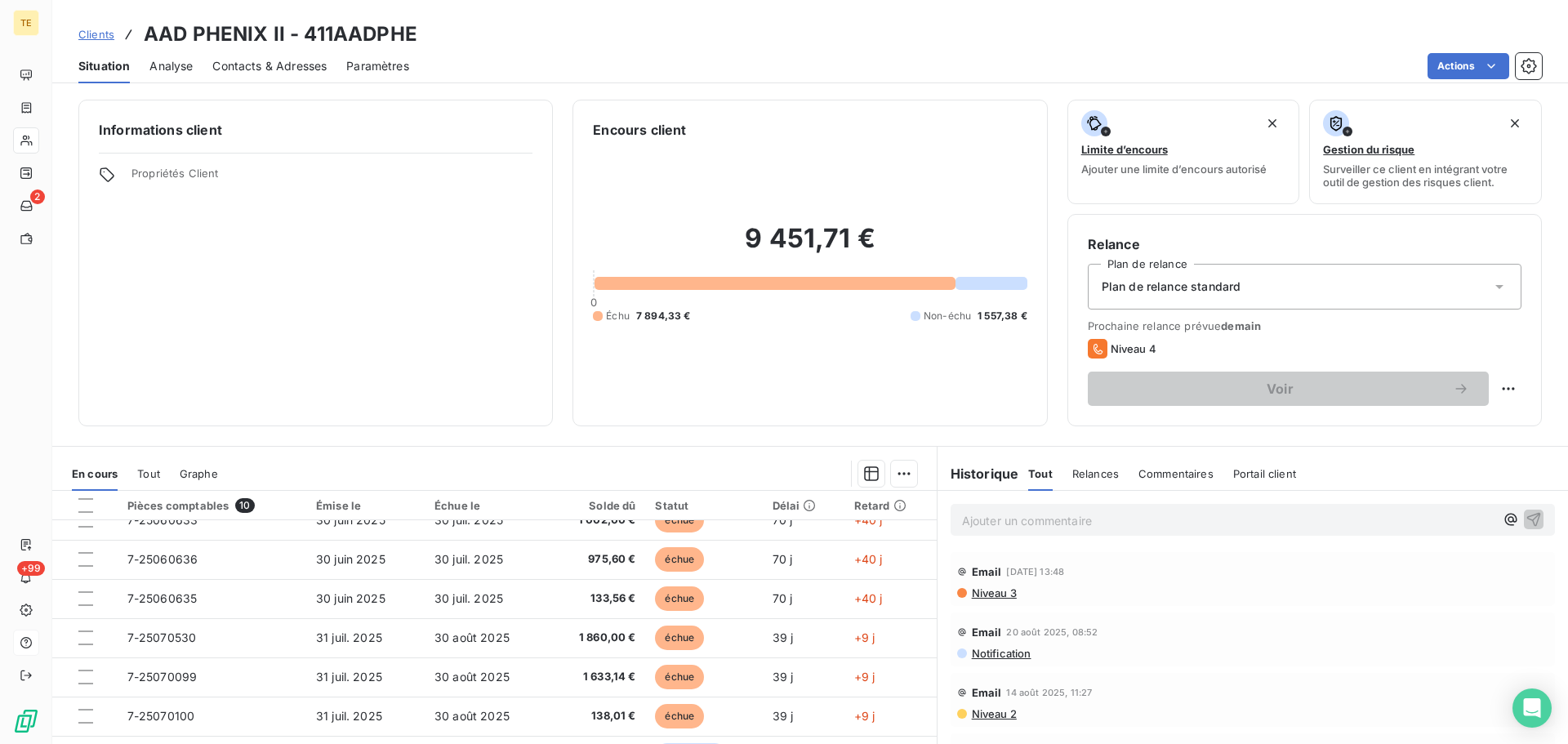
scroll to position [108, 0]
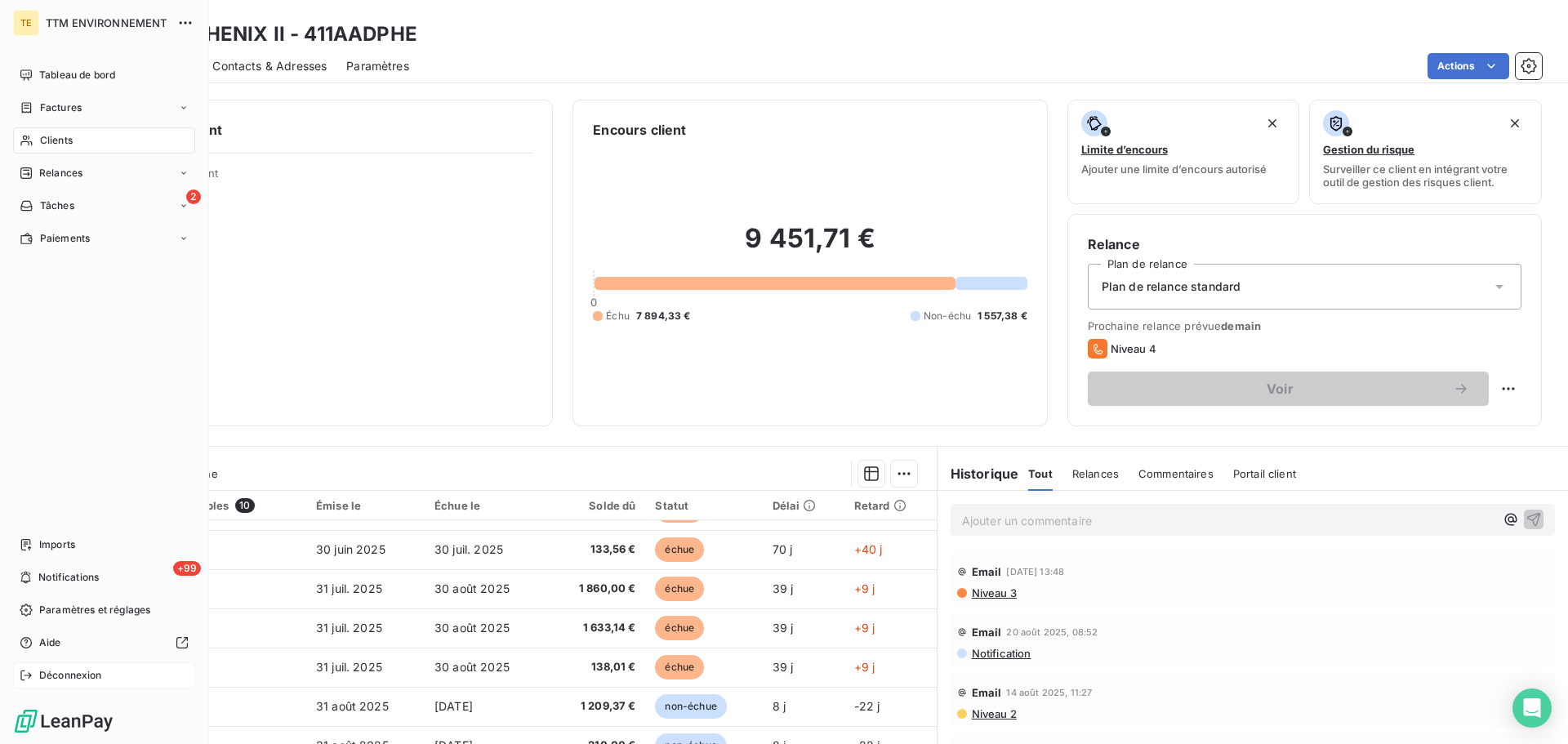
click at [29, 663] on div "Déconnexion" at bounding box center [103, 675] width 182 height 26
